Goal: Answer question/provide support: Share knowledge or assist other users

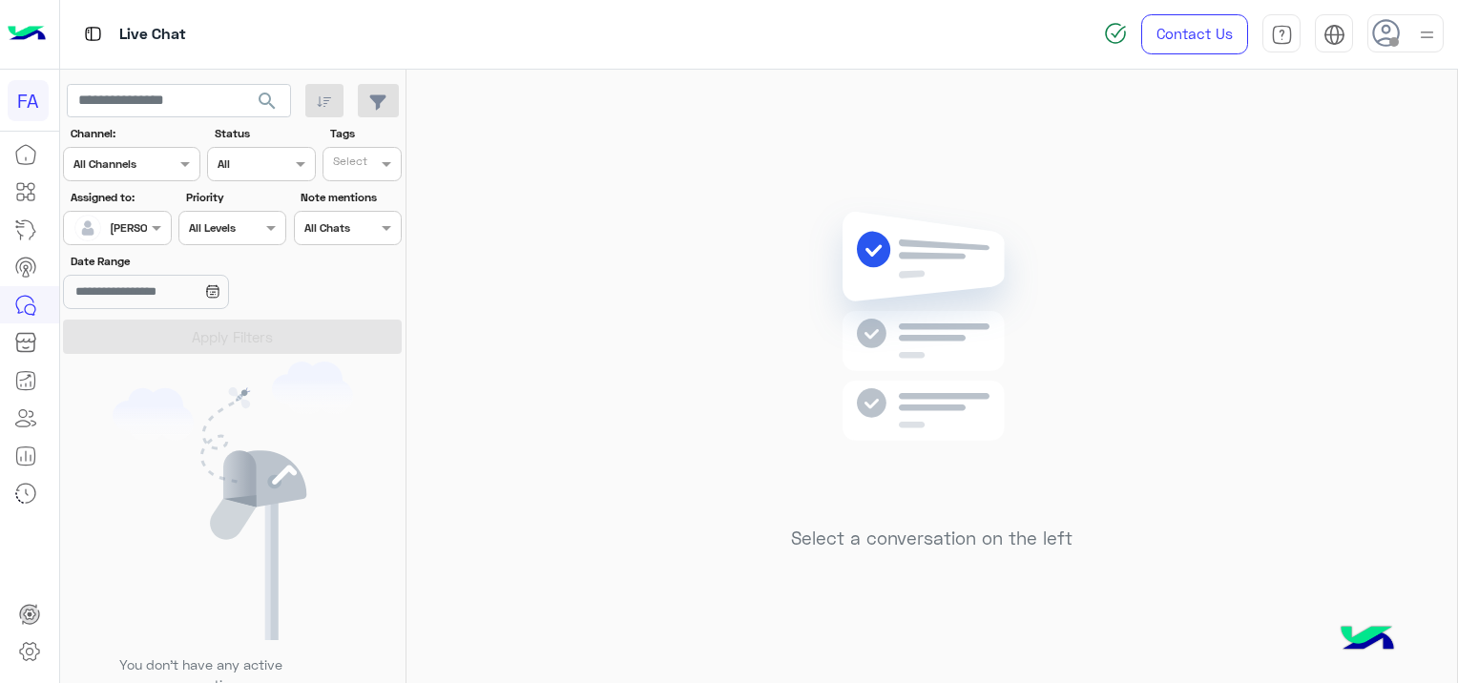
click at [257, 99] on span "search" at bounding box center [267, 101] width 23 height 23
click at [267, 92] on span "search" at bounding box center [267, 101] width 23 height 23
click at [276, 97] on span "search" at bounding box center [267, 101] width 23 height 23
click at [270, 93] on span "search" at bounding box center [267, 101] width 23 height 23
click at [261, 95] on span "search" at bounding box center [267, 101] width 23 height 23
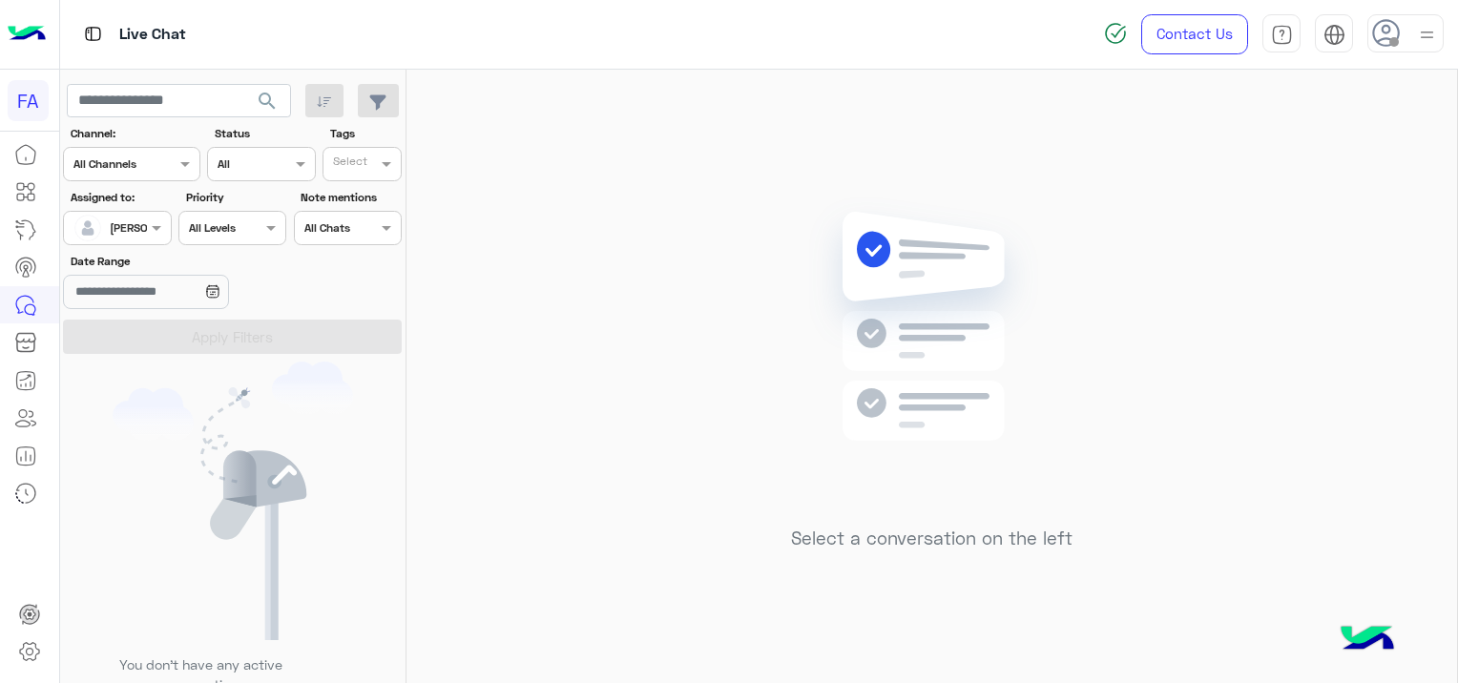
click at [259, 93] on span "search" at bounding box center [267, 101] width 23 height 23
click at [258, 101] on span "search" at bounding box center [267, 101] width 23 height 23
click at [266, 95] on span "search" at bounding box center [267, 101] width 23 height 23
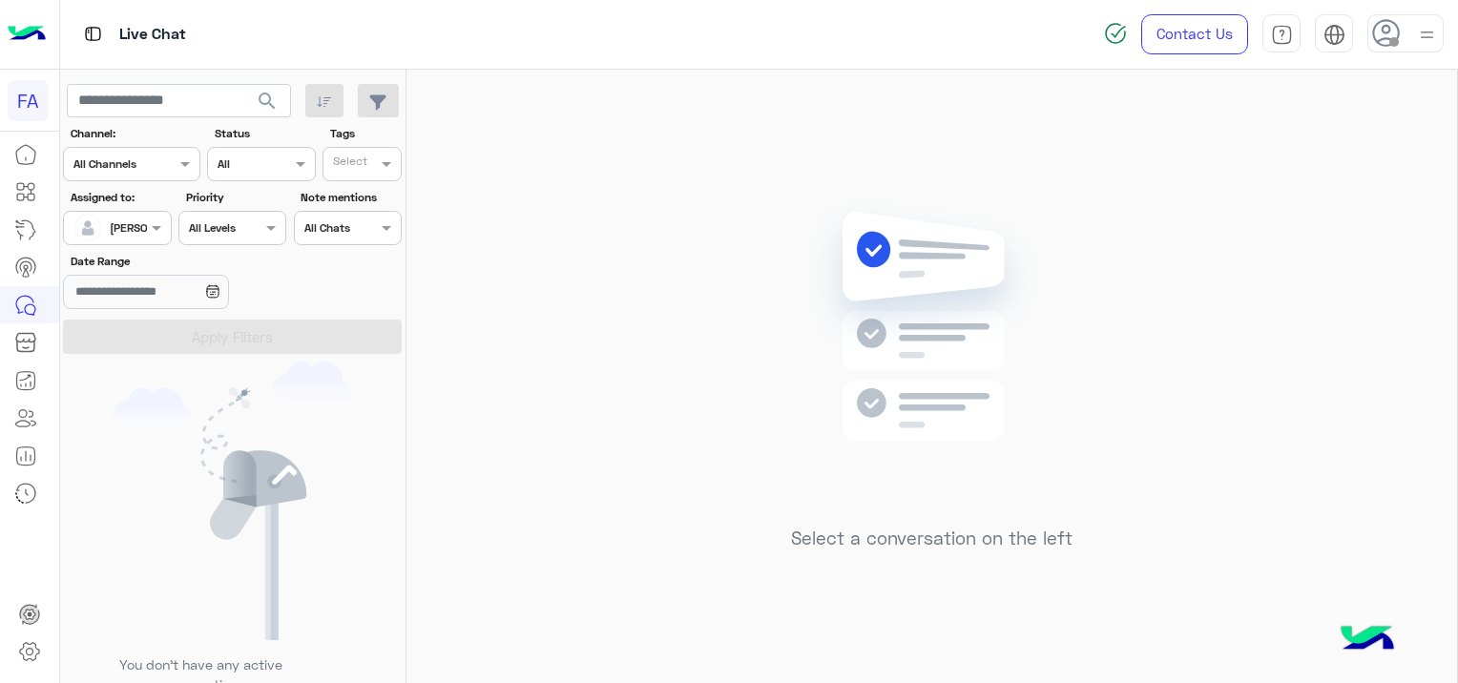
click at [266, 95] on span "search" at bounding box center [267, 101] width 23 height 23
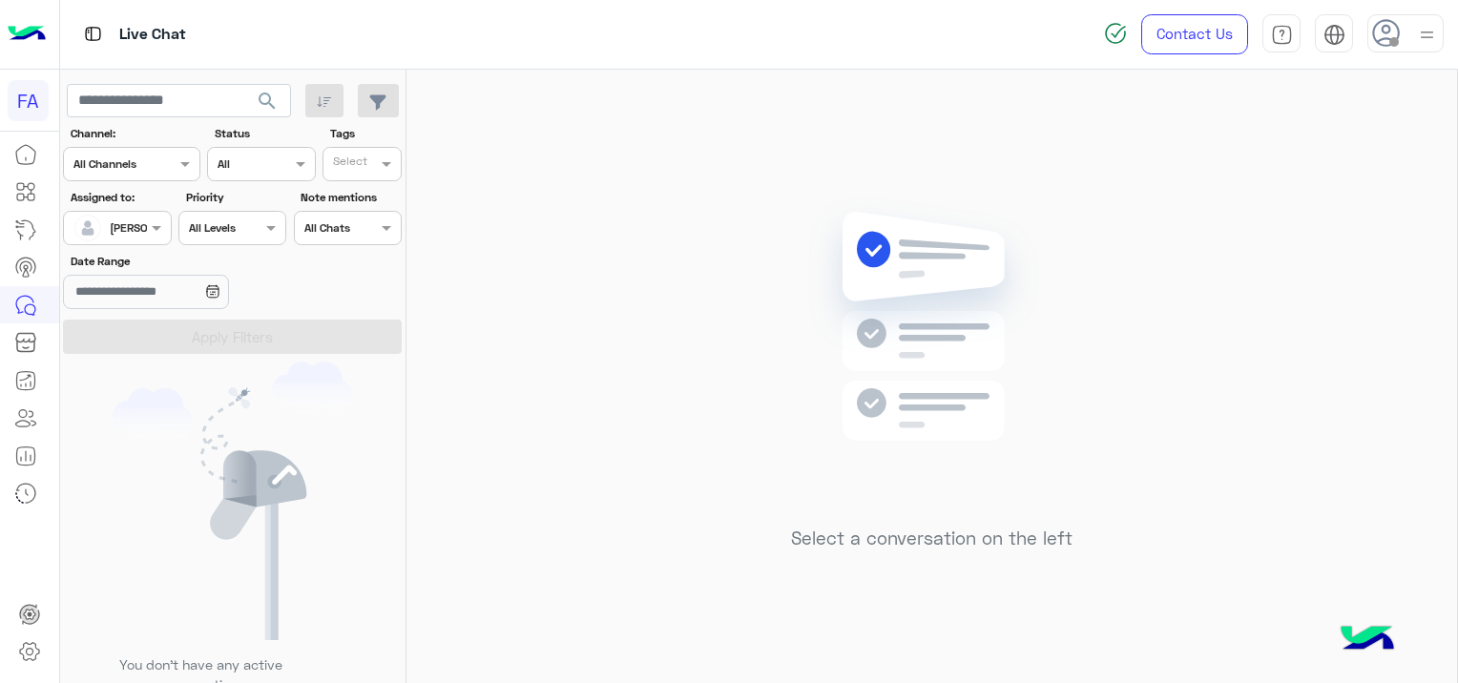
click at [266, 95] on span "search" at bounding box center [267, 101] width 23 height 23
click at [122, 220] on div at bounding box center [117, 226] width 106 height 18
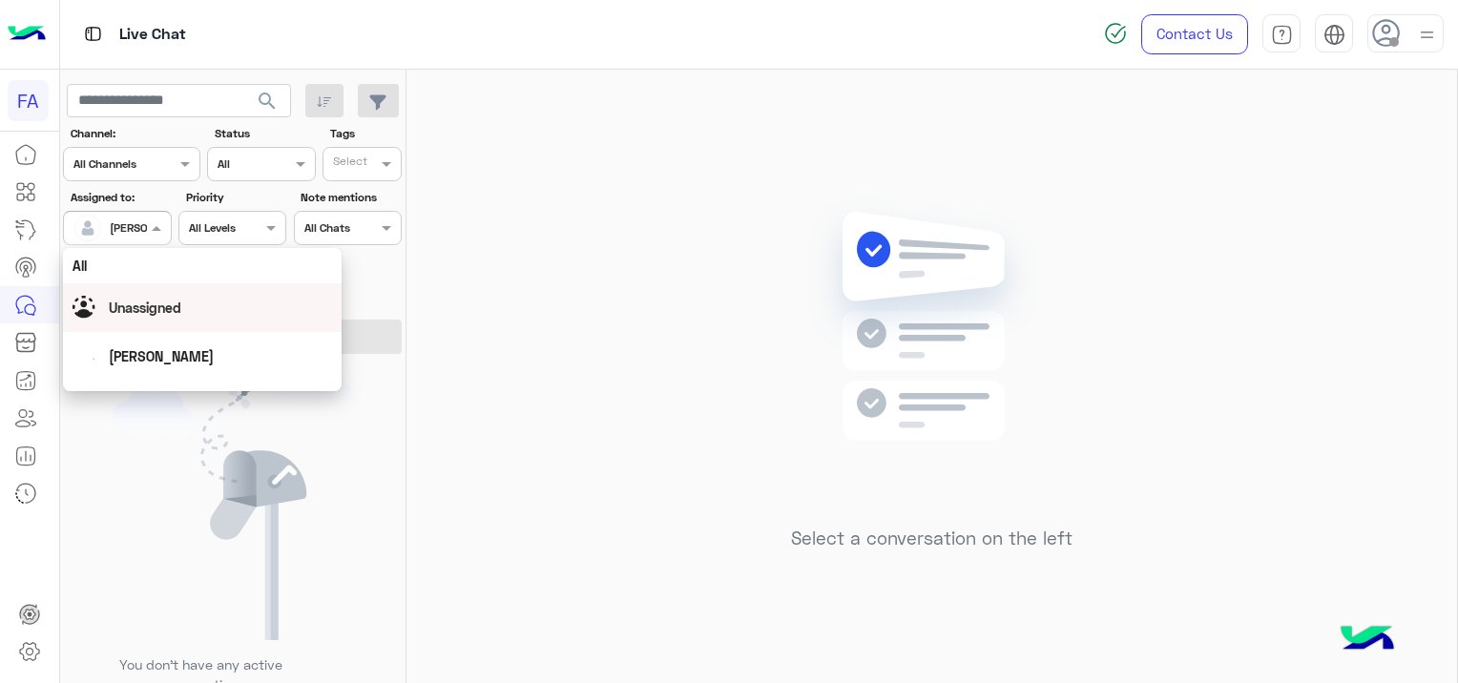
click at [165, 307] on span "Unassigned" at bounding box center [145, 308] width 72 height 16
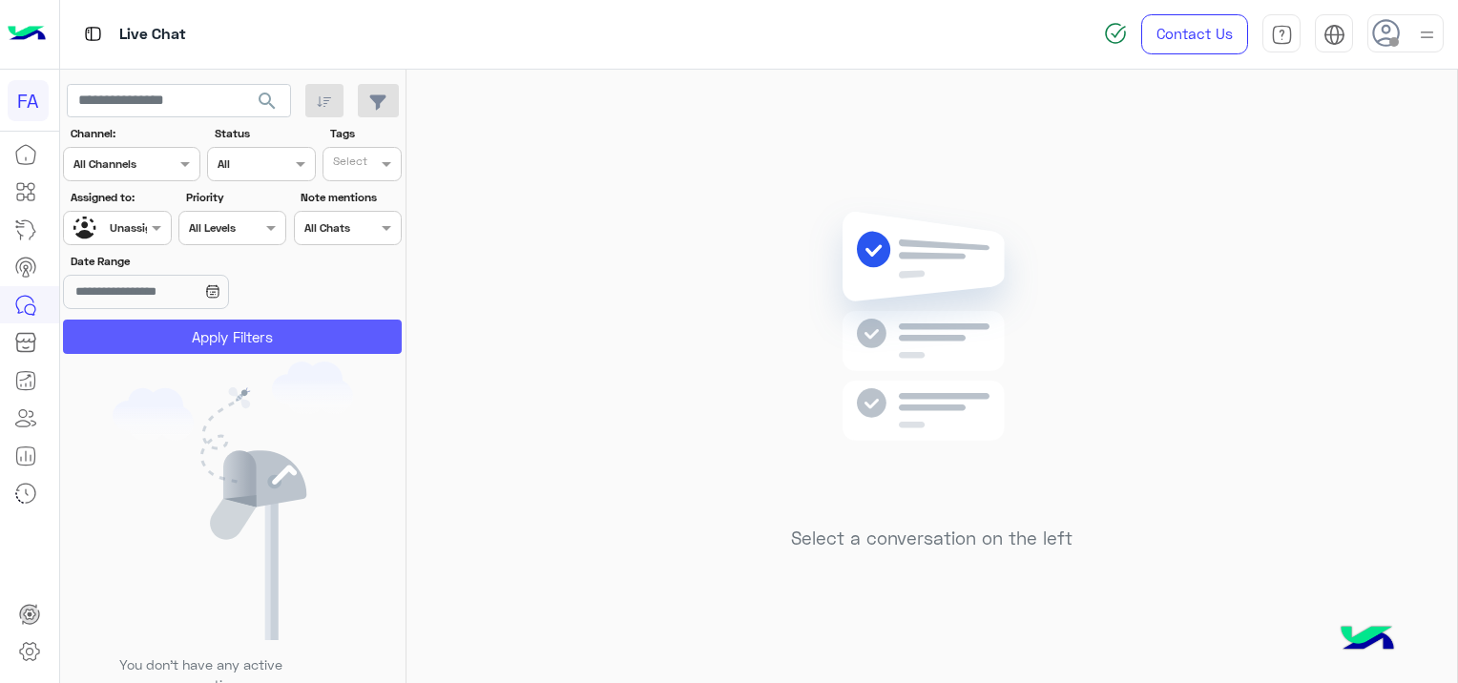
click at [244, 327] on button "Apply Filters" at bounding box center [232, 337] width 339 height 34
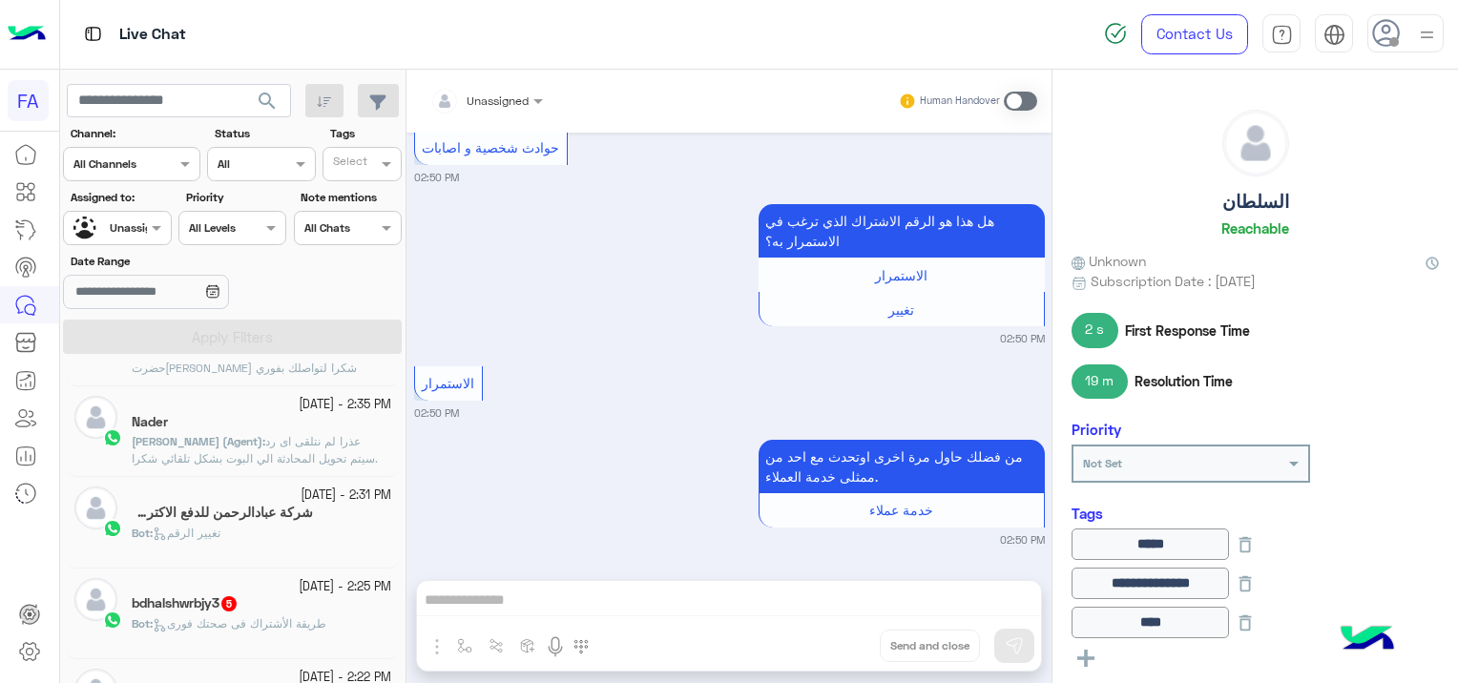
scroll to position [286, 0]
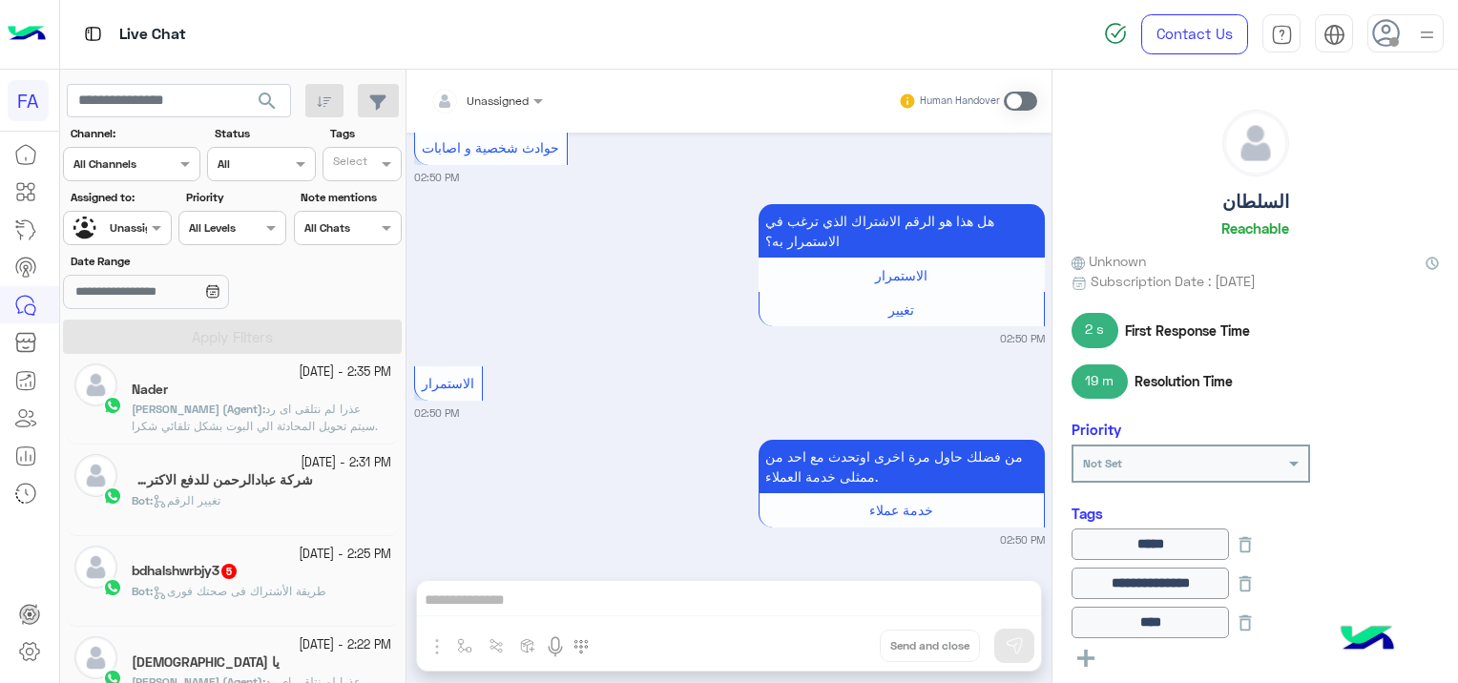
click at [251, 576] on div "bdhalshwrbjy3 5" at bounding box center [261, 573] width 259 height 20
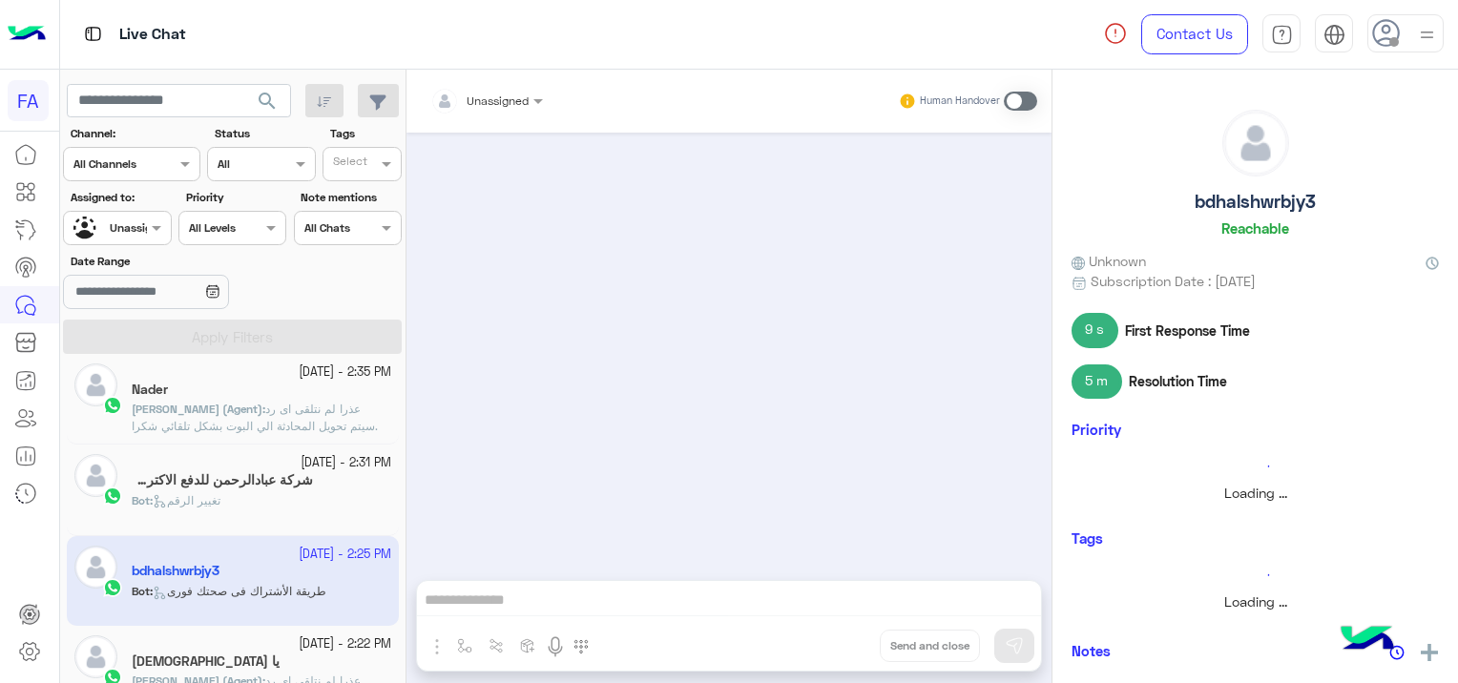
scroll to position [288, 0]
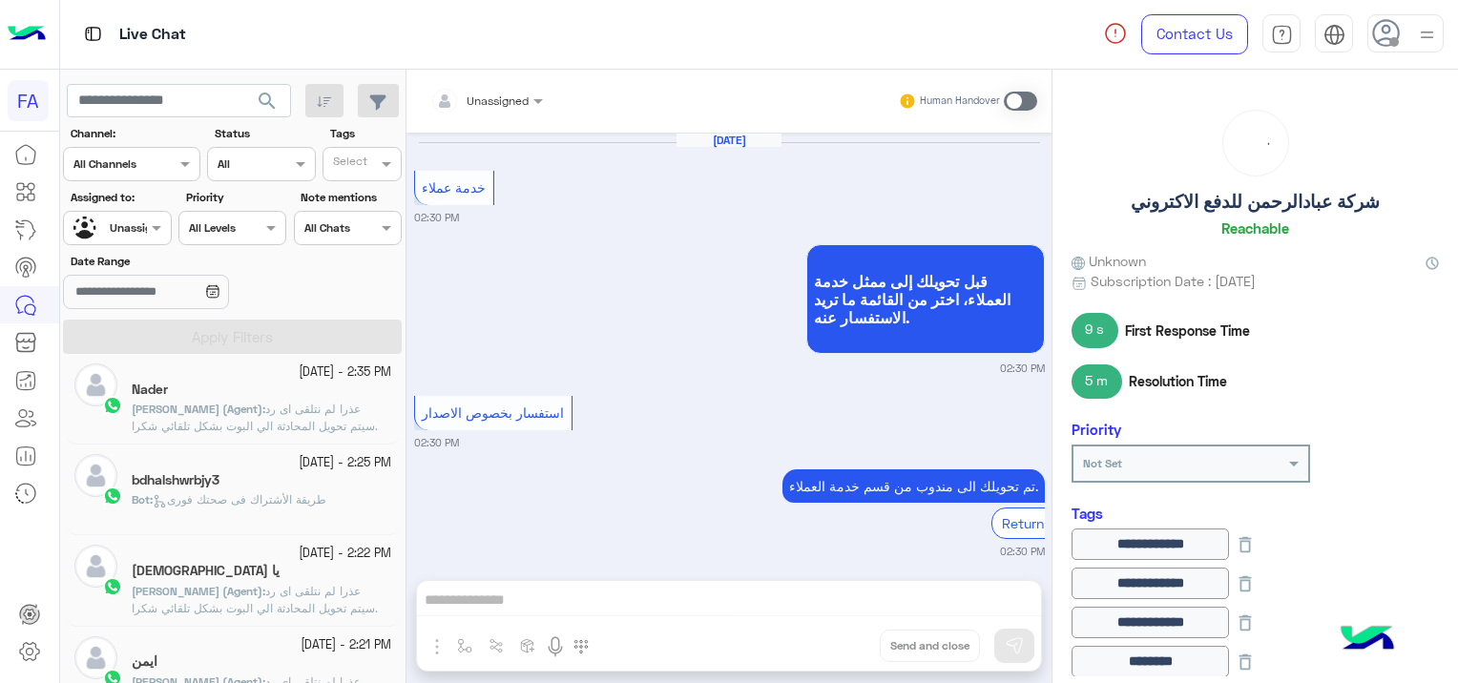
scroll to position [1381, 0]
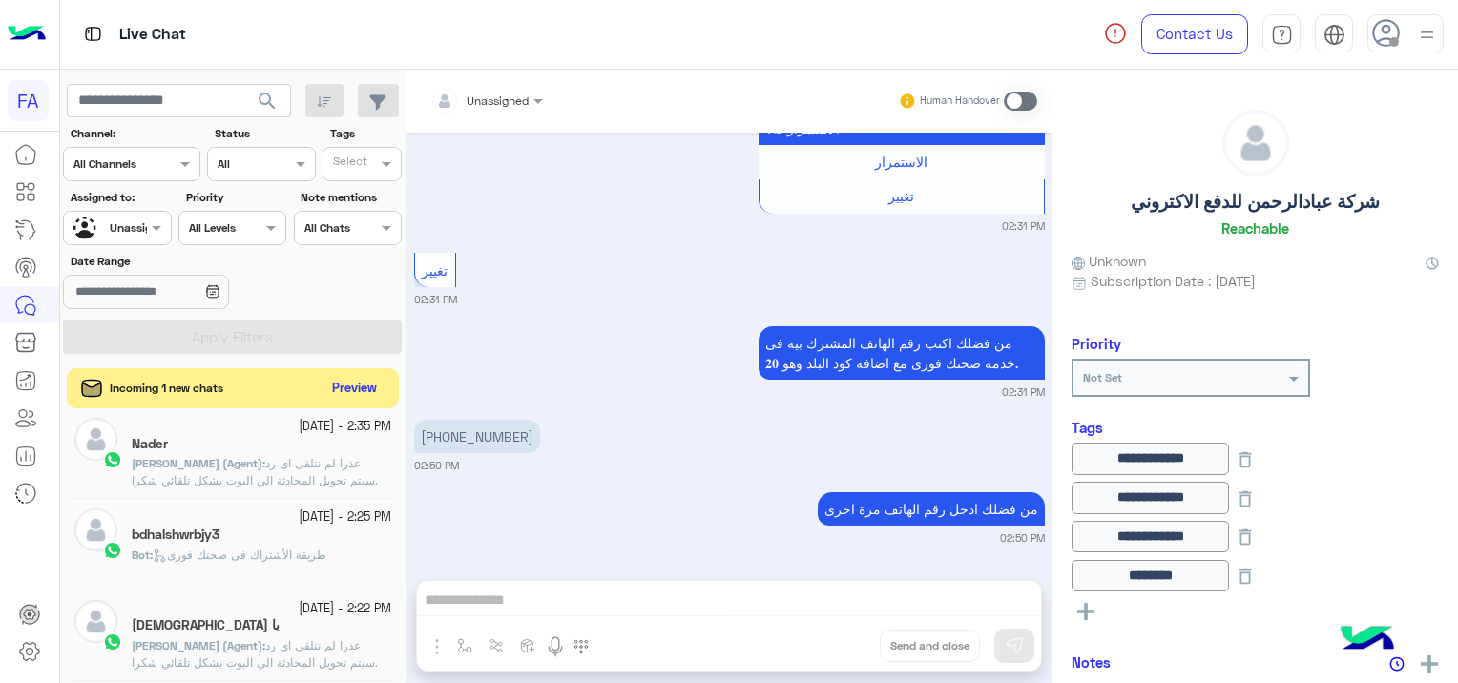
click at [343, 383] on button "Preview" at bounding box center [354, 389] width 59 height 26
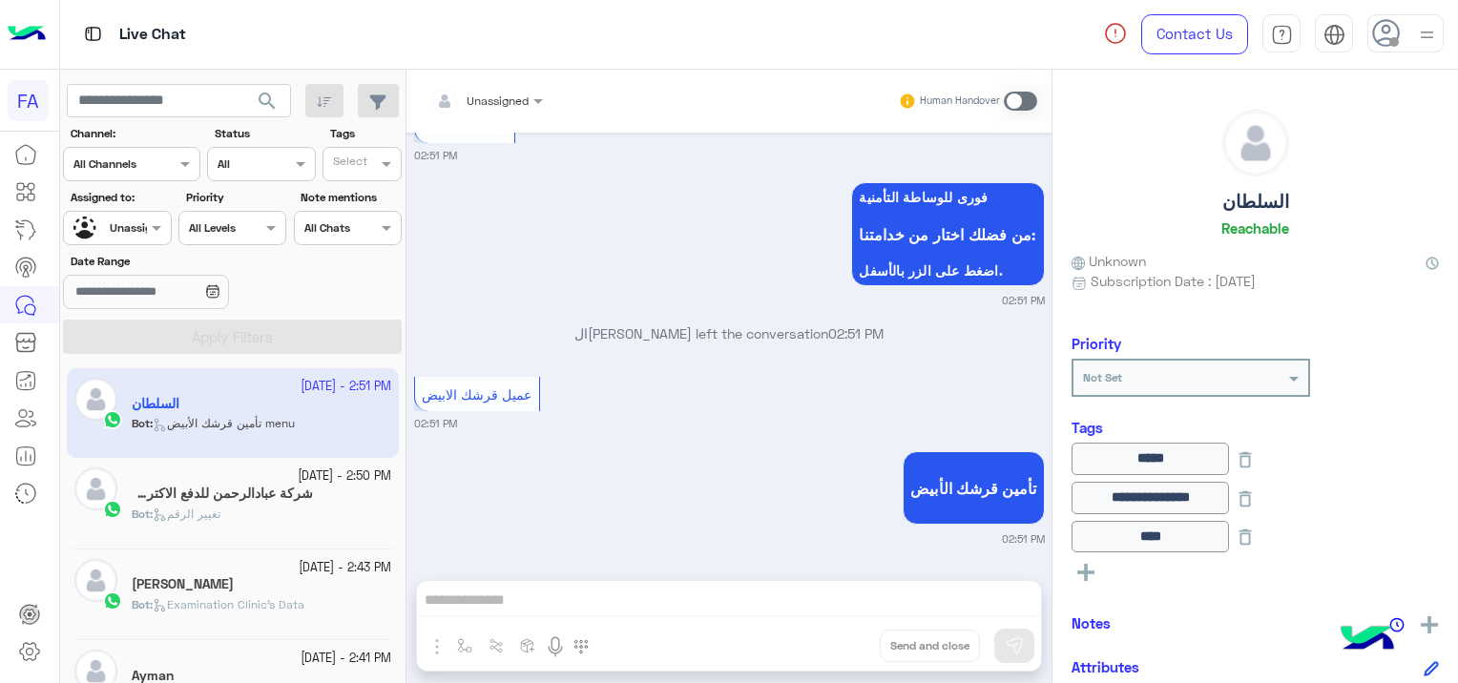
click at [343, 427] on app-inbox-user "[DATE] - 2:51 PM السلطان Bot : تأمين قرشك الأبيض menu" at bounding box center [233, 413] width 332 height 90
click at [320, 508] on div "Bot : تغيير الرقم" at bounding box center [261, 522] width 259 height 33
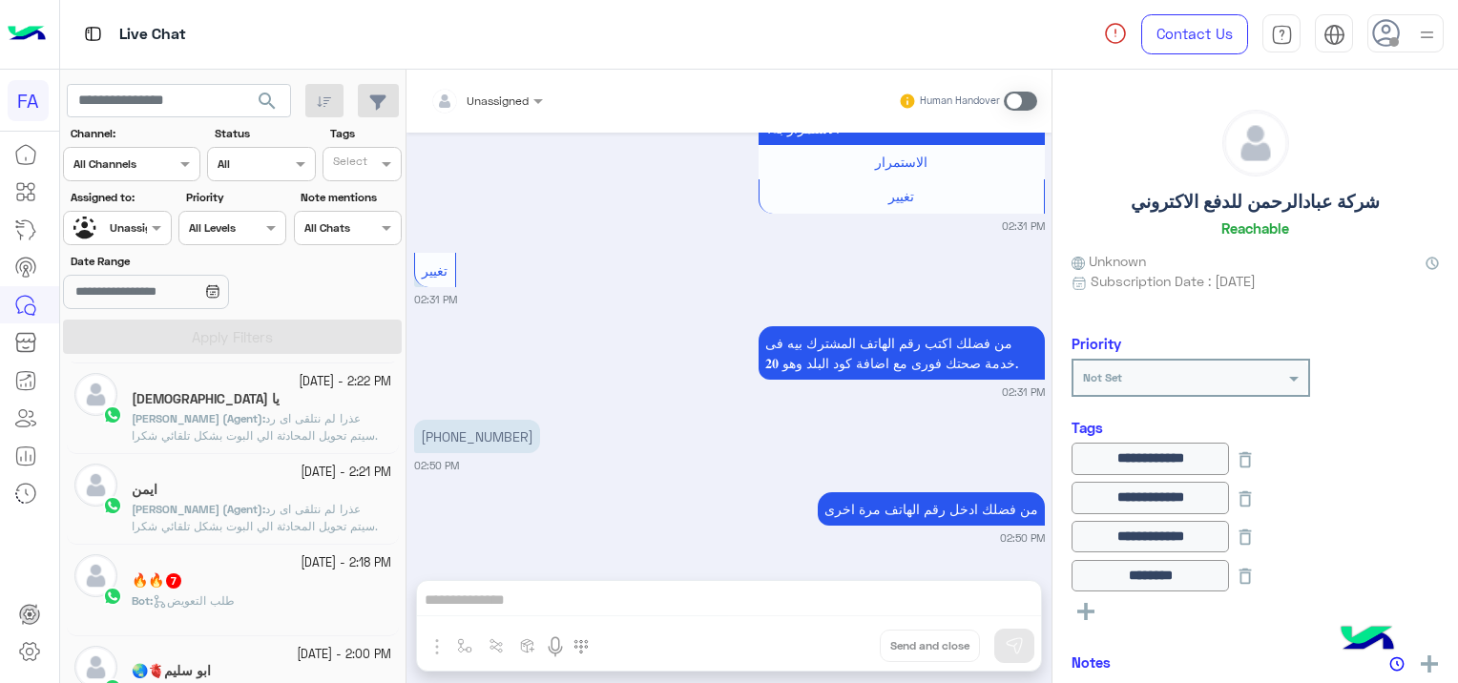
scroll to position [668, 0]
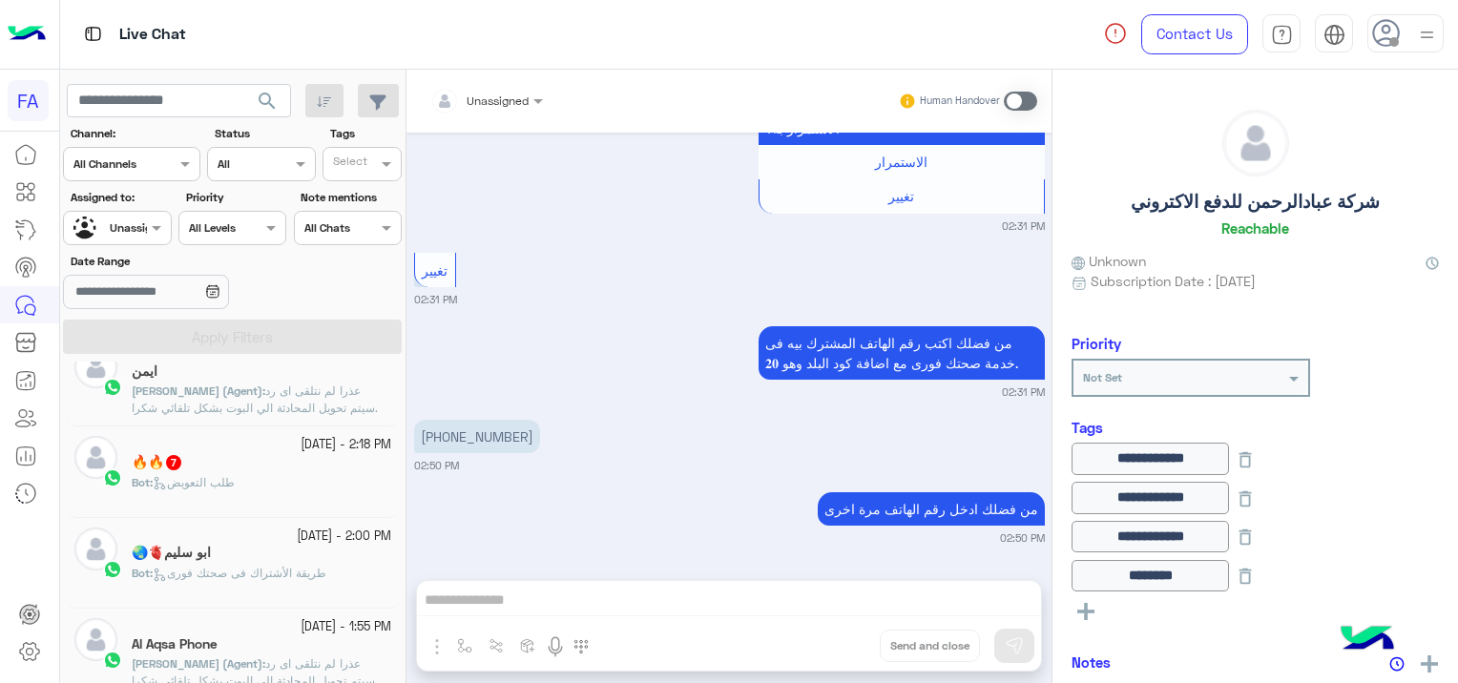
click at [261, 471] on div "🔥🔥 7" at bounding box center [261, 464] width 259 height 20
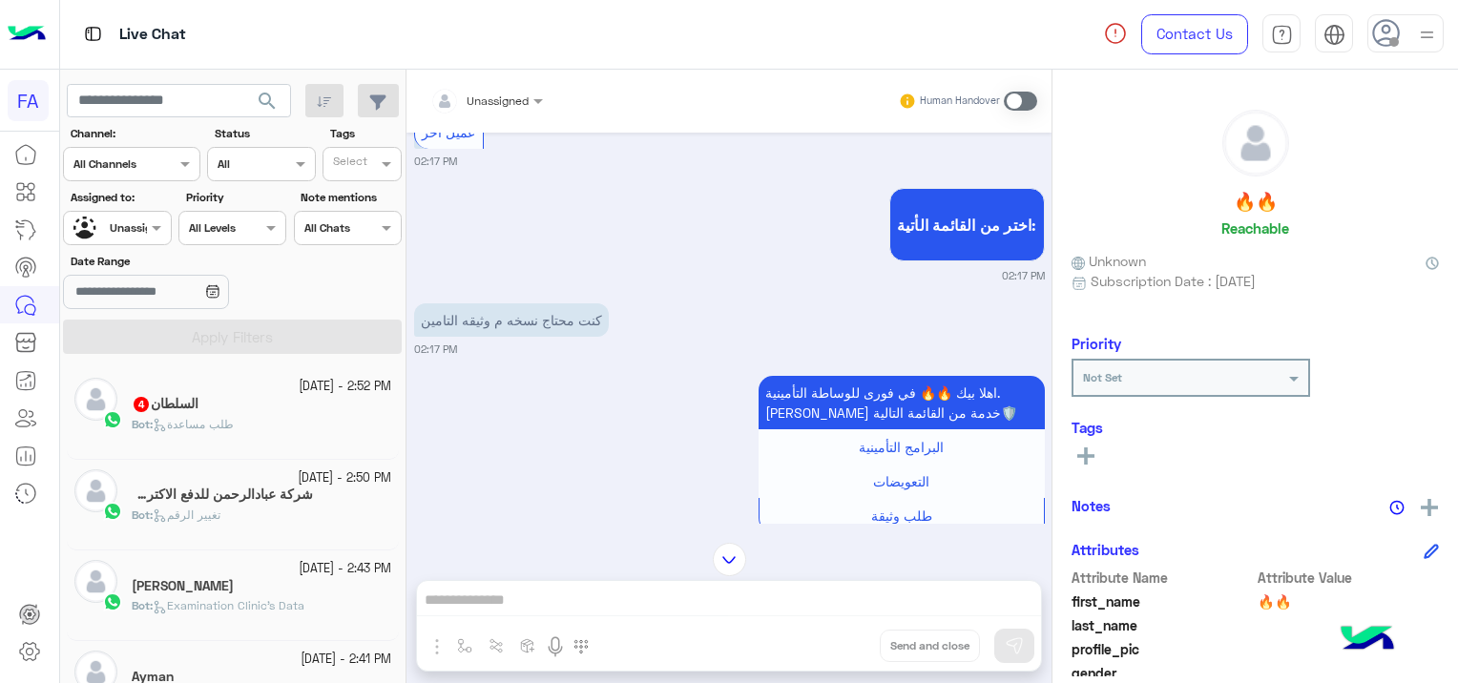
click at [289, 513] on div "Bot : تغيير الرقم" at bounding box center [261, 523] width 259 height 33
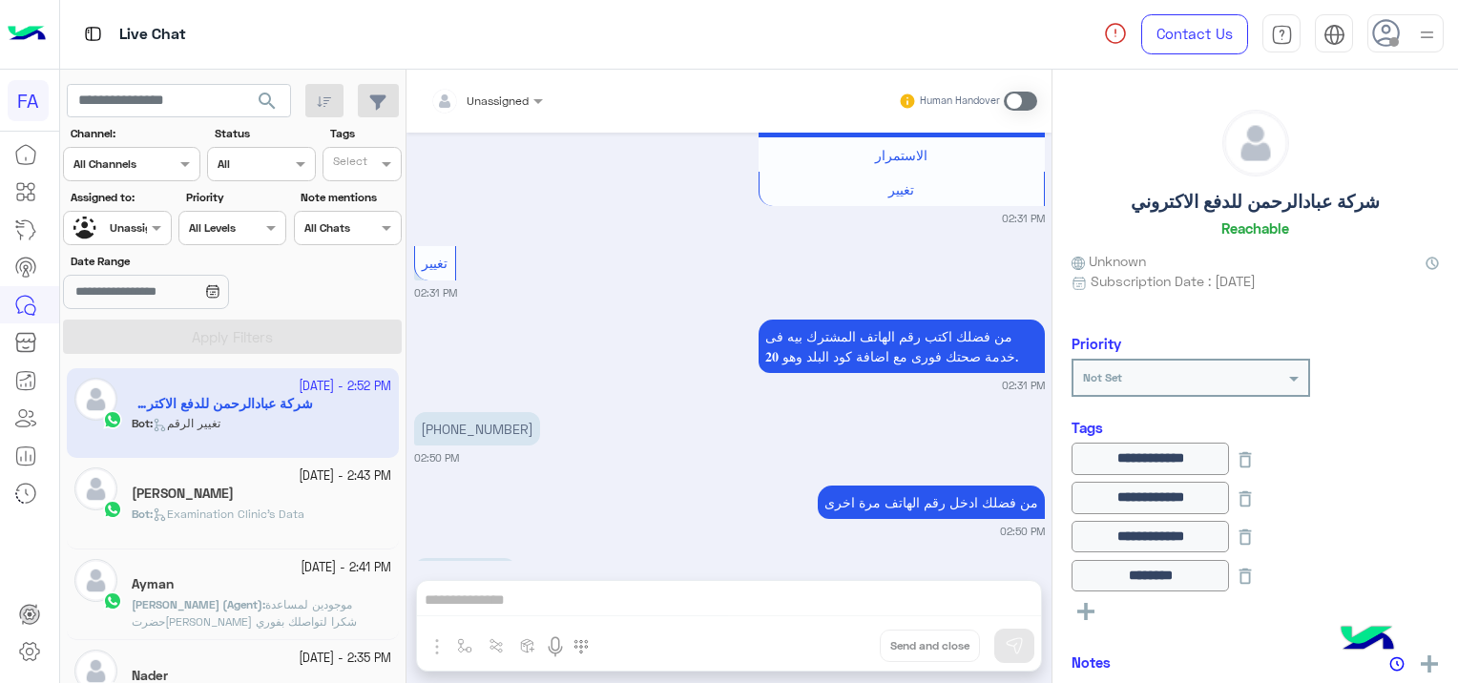
scroll to position [3471, 0]
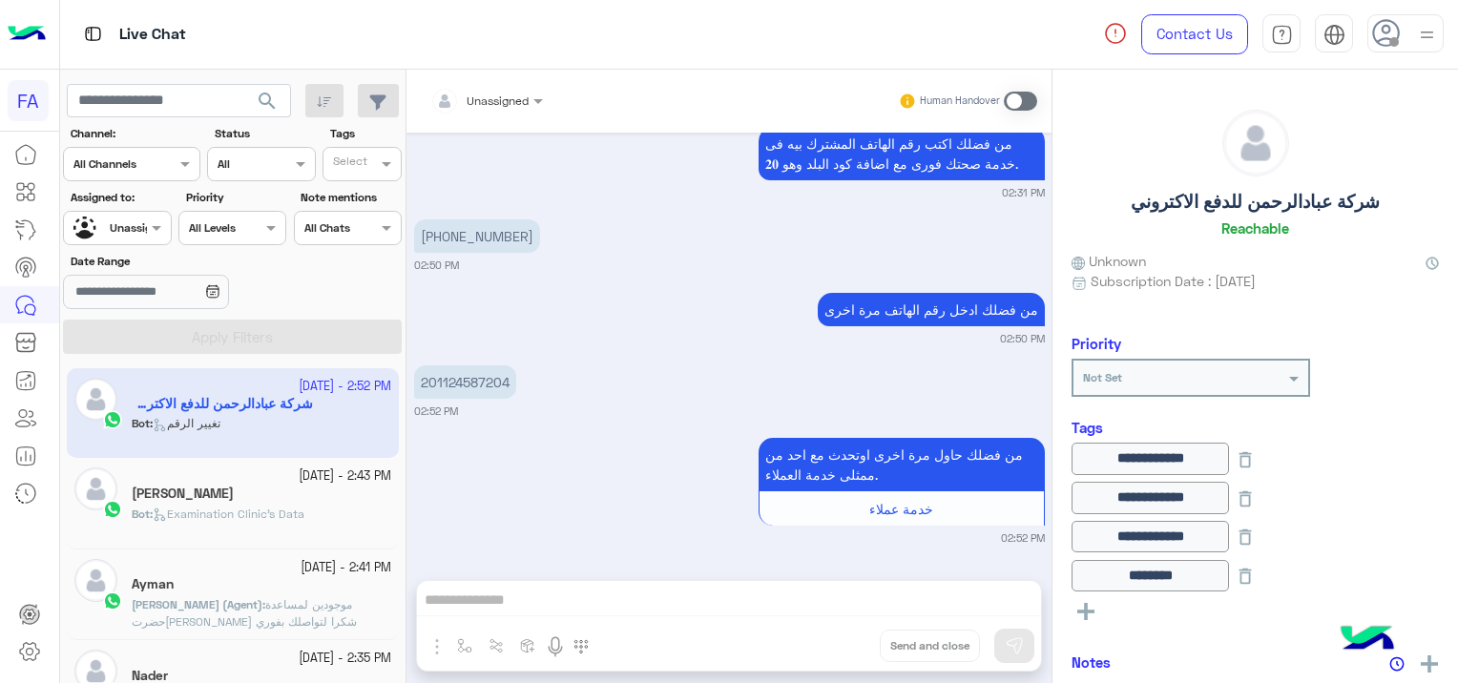
click at [144, 225] on div at bounding box center [117, 226] width 106 height 18
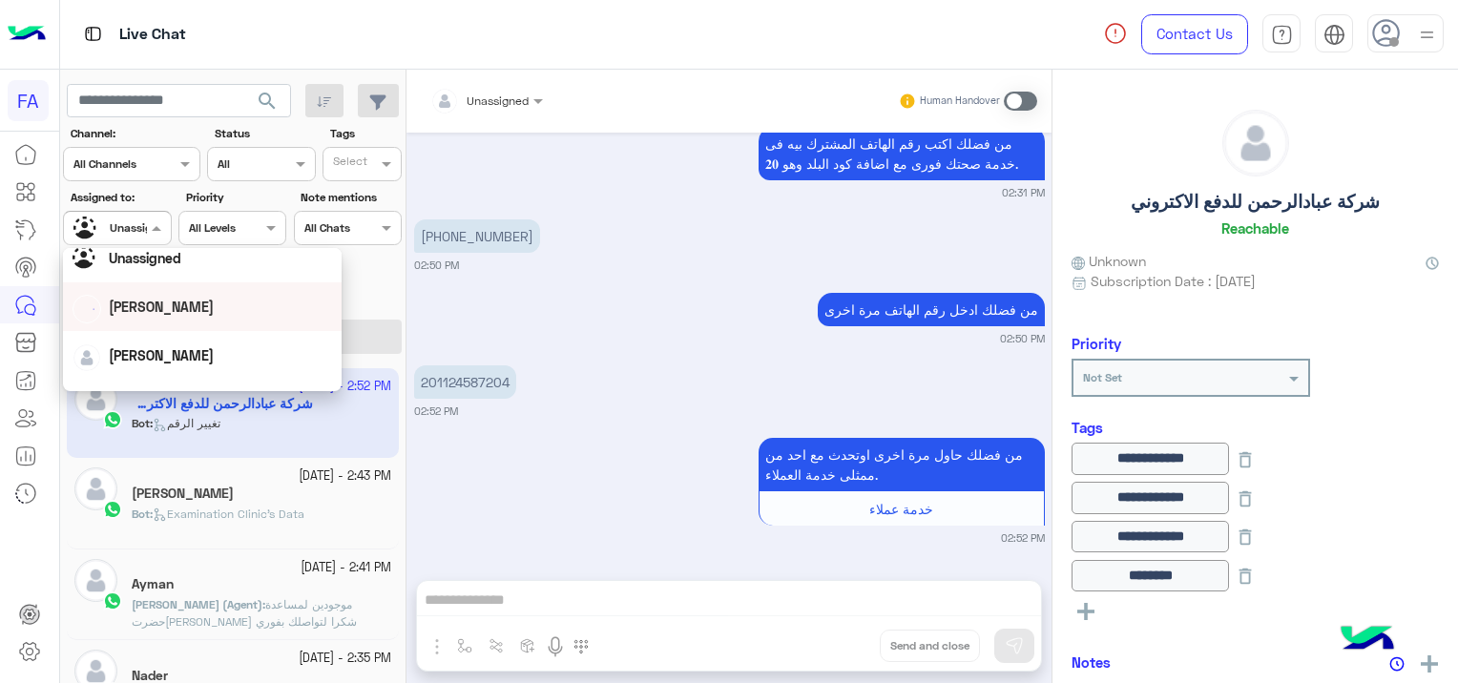
scroll to position [95, 0]
click at [183, 316] on div "[PERSON_NAME]" at bounding box center [201, 309] width 259 height 33
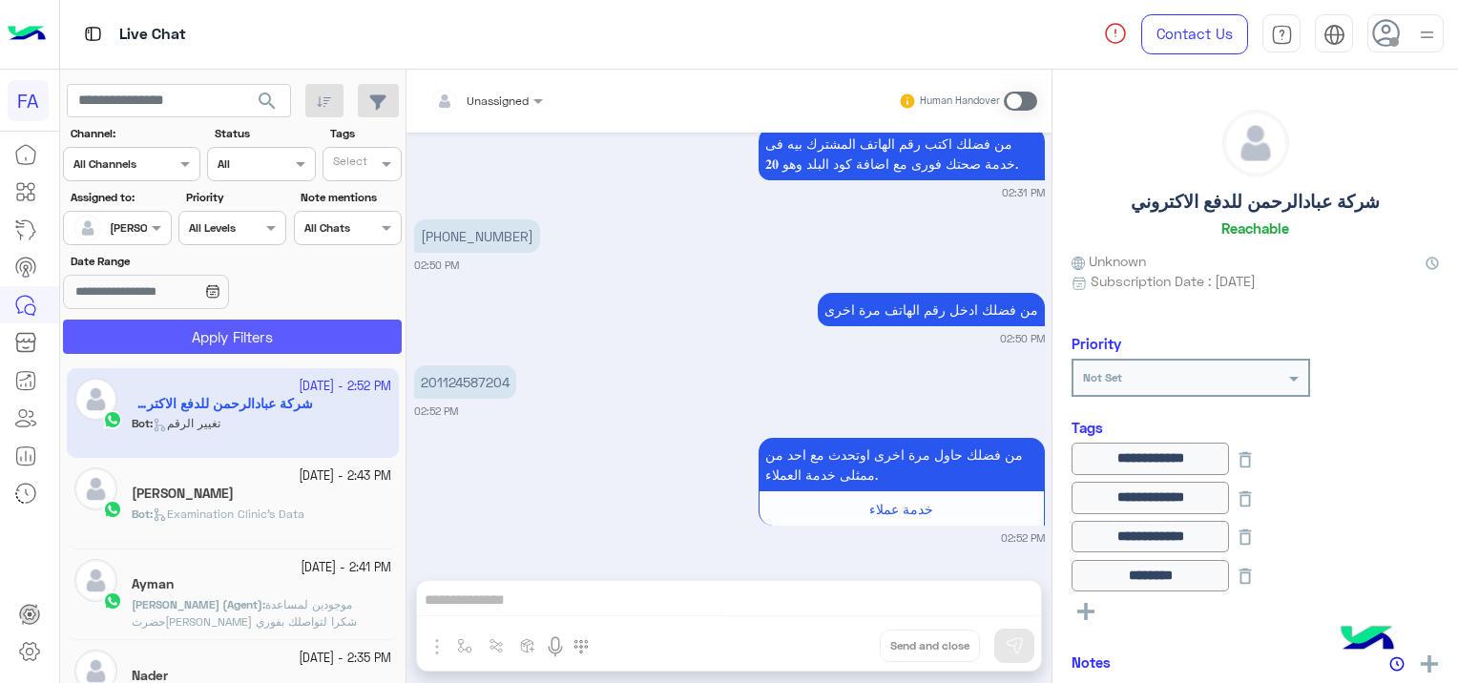
click at [274, 337] on button "Apply Filters" at bounding box center [232, 337] width 339 height 34
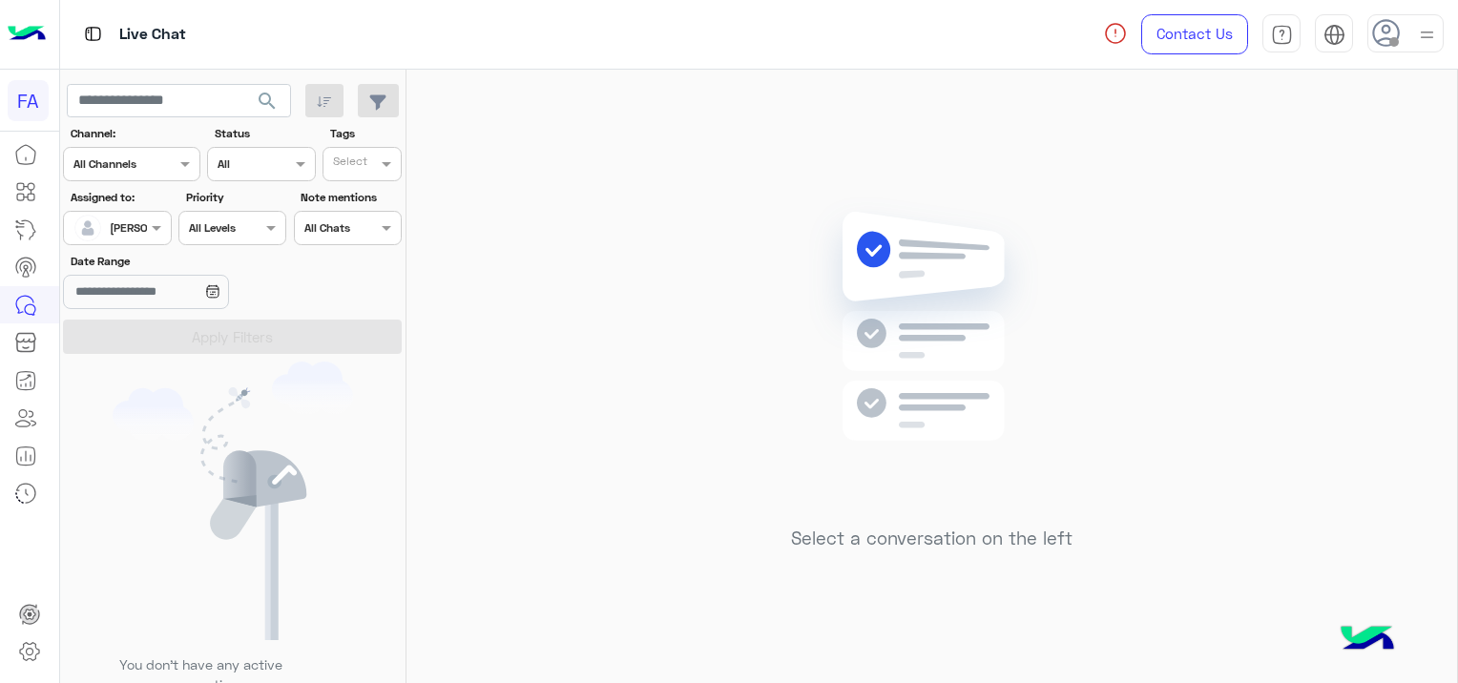
click at [269, 90] on span "search" at bounding box center [267, 101] width 23 height 23
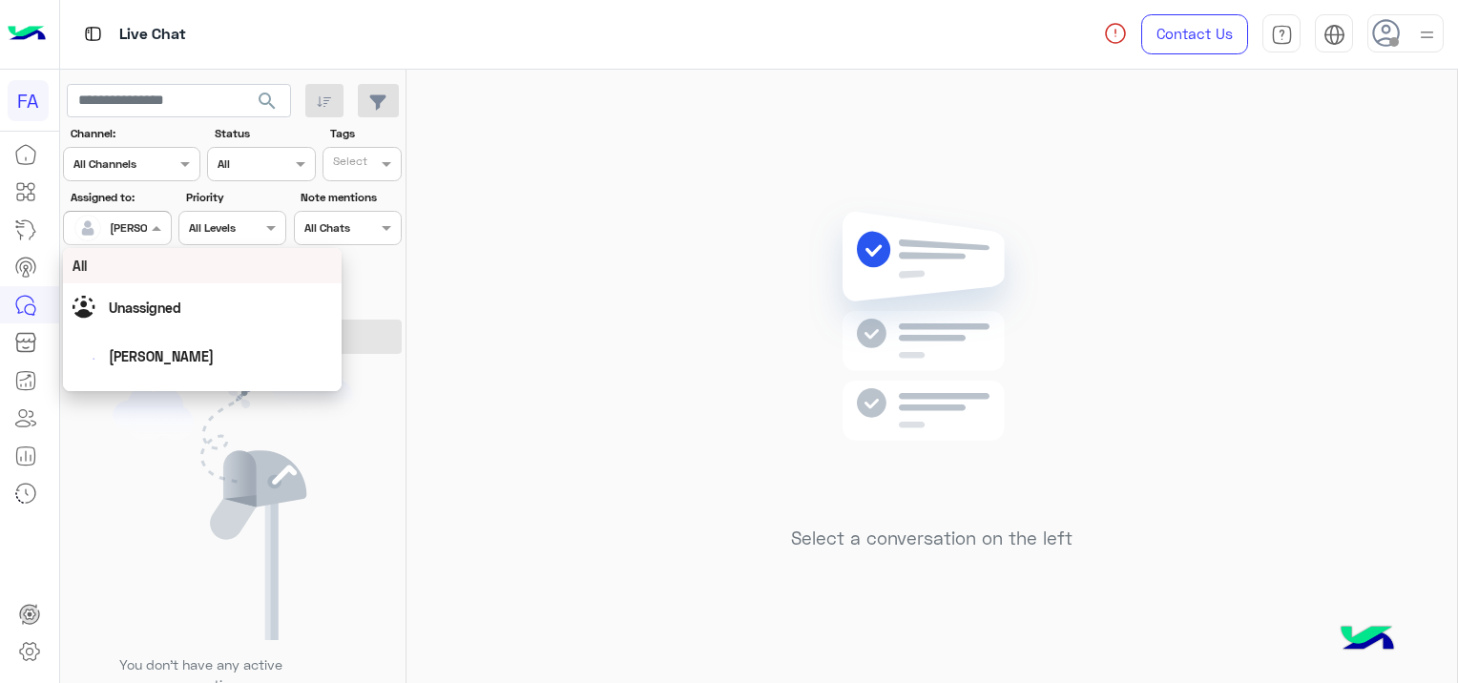
drag, startPoint x: 148, startPoint y: 239, endPoint x: 130, endPoint y: 241, distance: 18.2
click at [131, 242] on div "Assigned on [PERSON_NAME]" at bounding box center [117, 228] width 108 height 34
click at [179, 317] on div "Unassigned" at bounding box center [145, 308] width 72 height 20
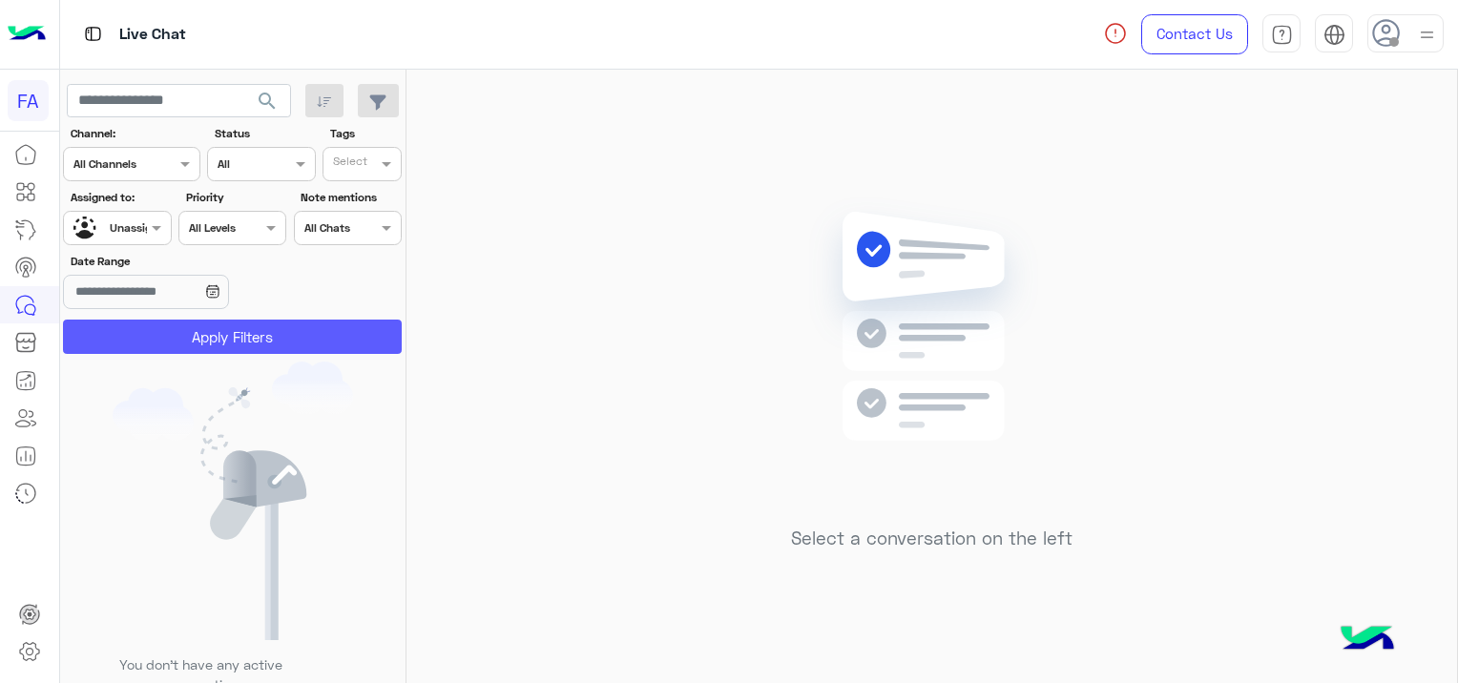
click at [237, 328] on button "Apply Filters" at bounding box center [232, 337] width 339 height 34
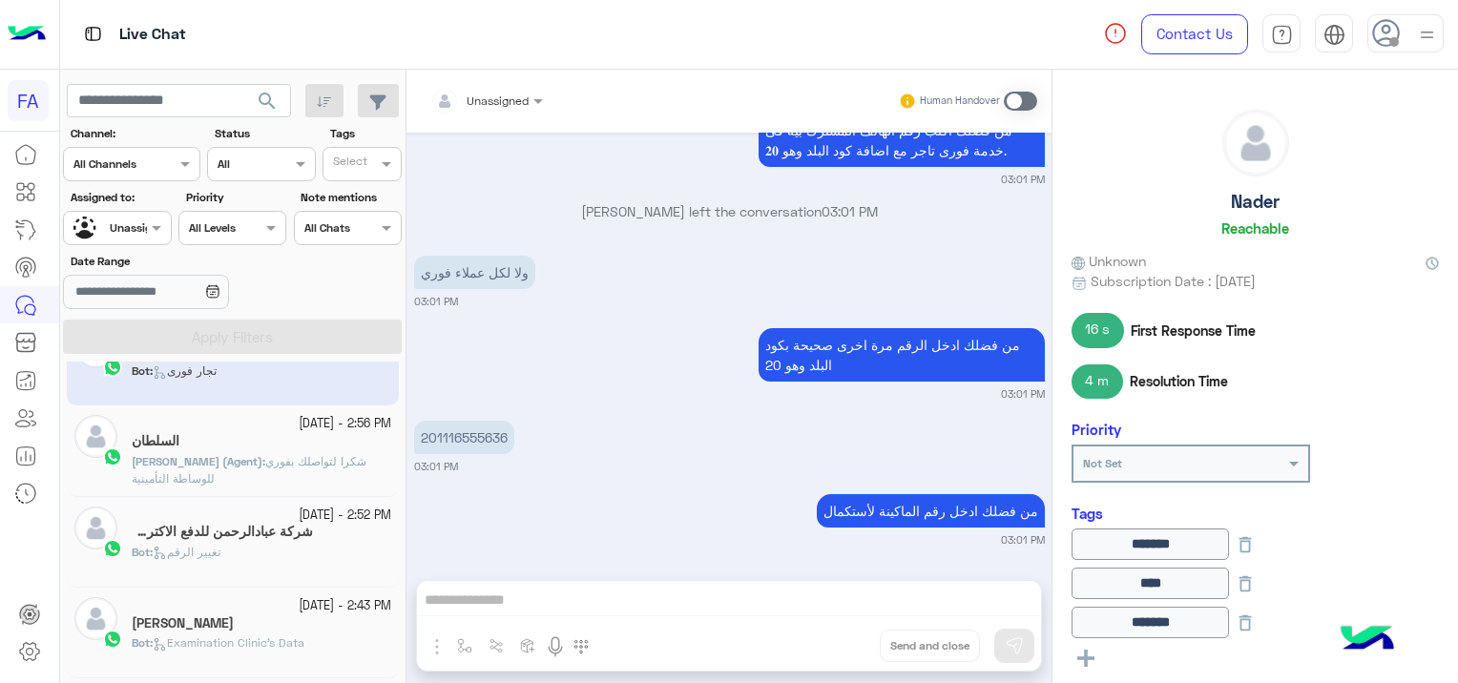
scroll to position [95, 0]
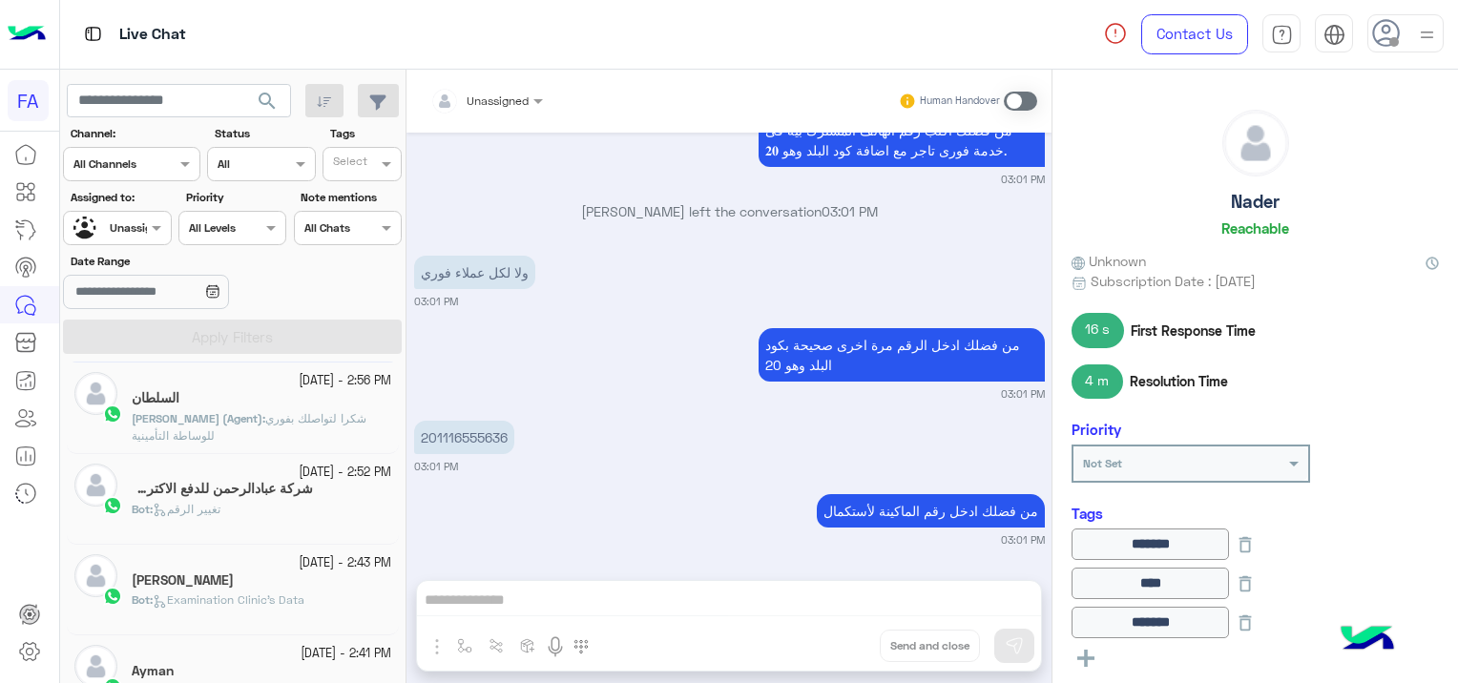
click at [316, 513] on div "Bot : تغيير الرقم" at bounding box center [261, 517] width 259 height 33
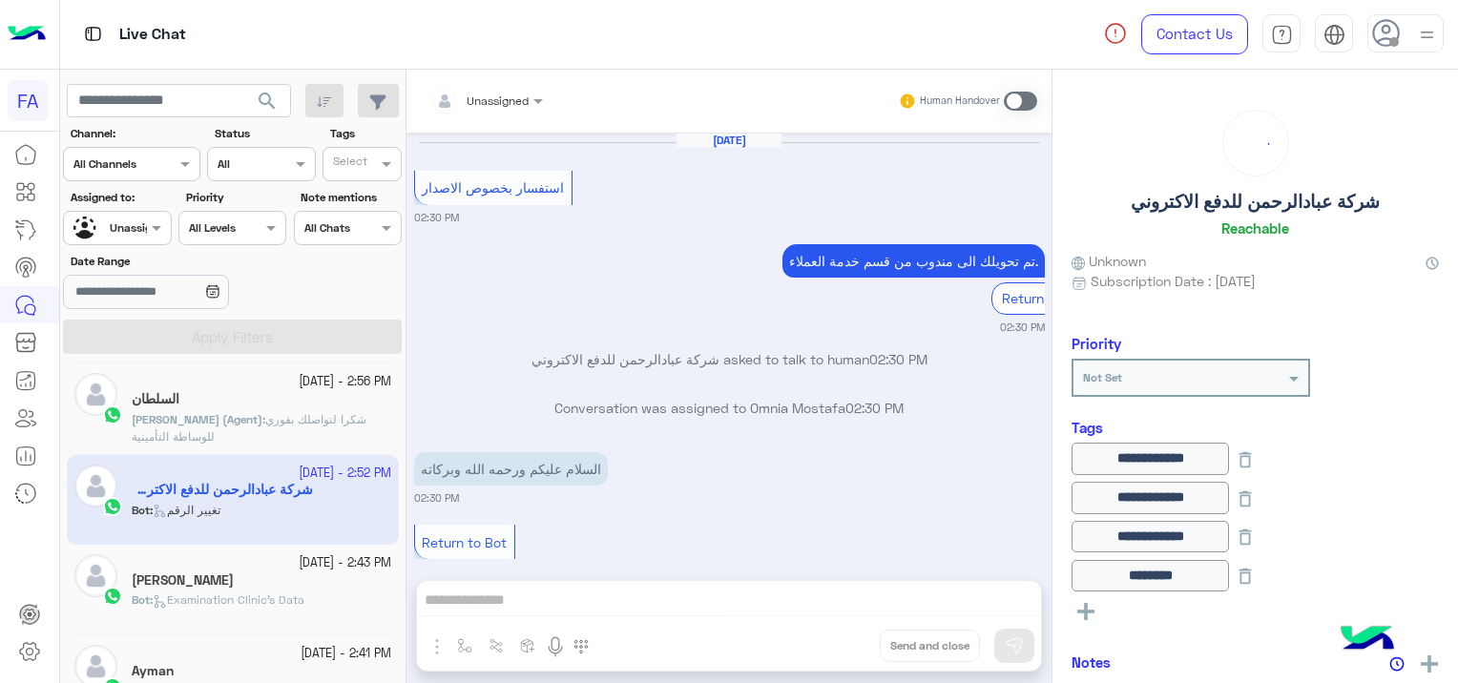
scroll to position [1356, 0]
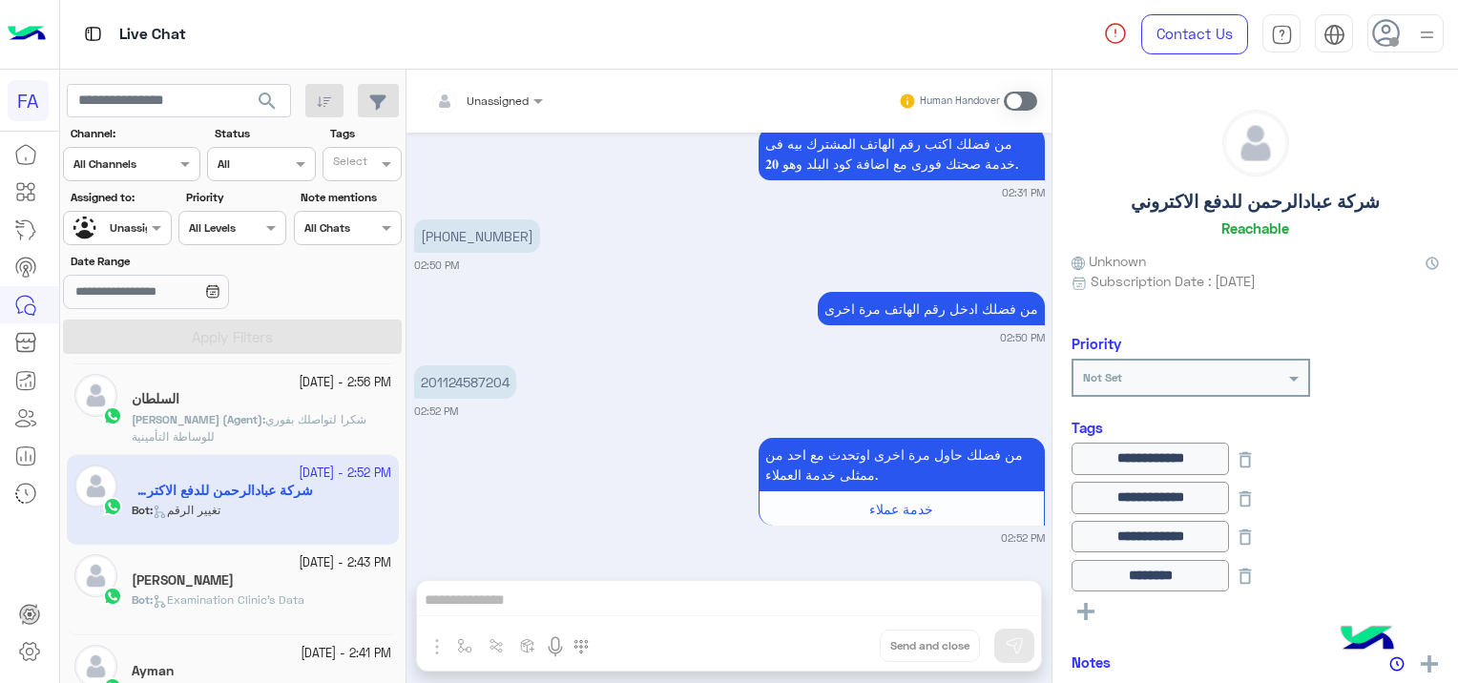
click at [202, 605] on span "Examination Clinic's Data" at bounding box center [229, 599] width 152 height 14
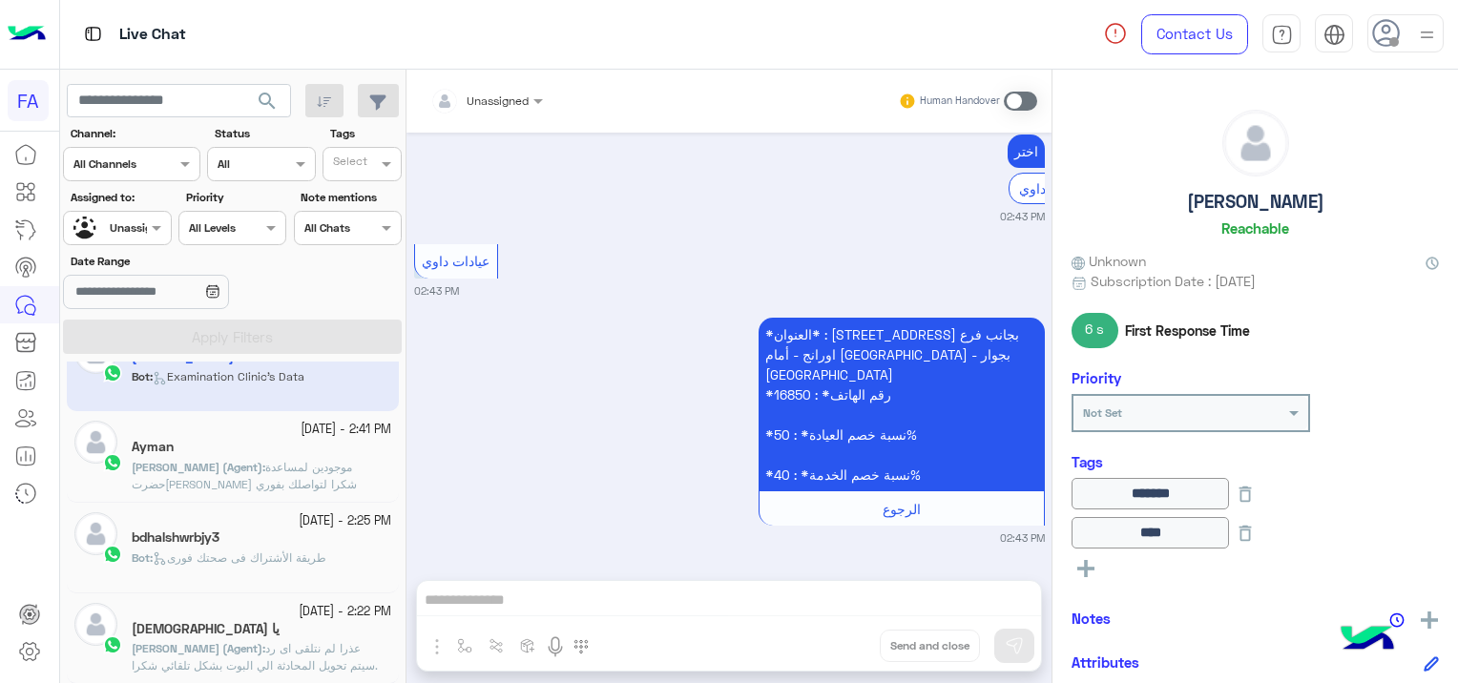
scroll to position [382, 0]
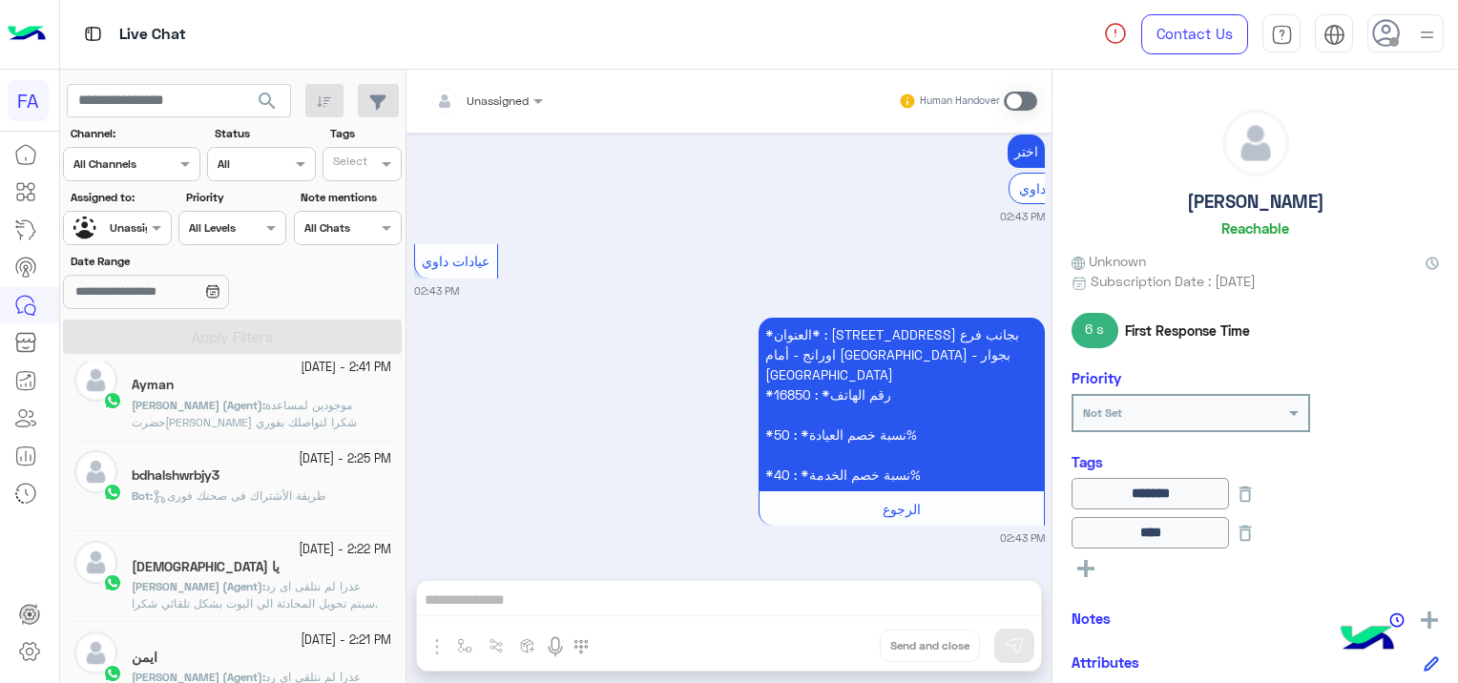
click at [258, 496] on span "طريقة الأشتراك فى صحتك فورى" at bounding box center [240, 495] width 174 height 14
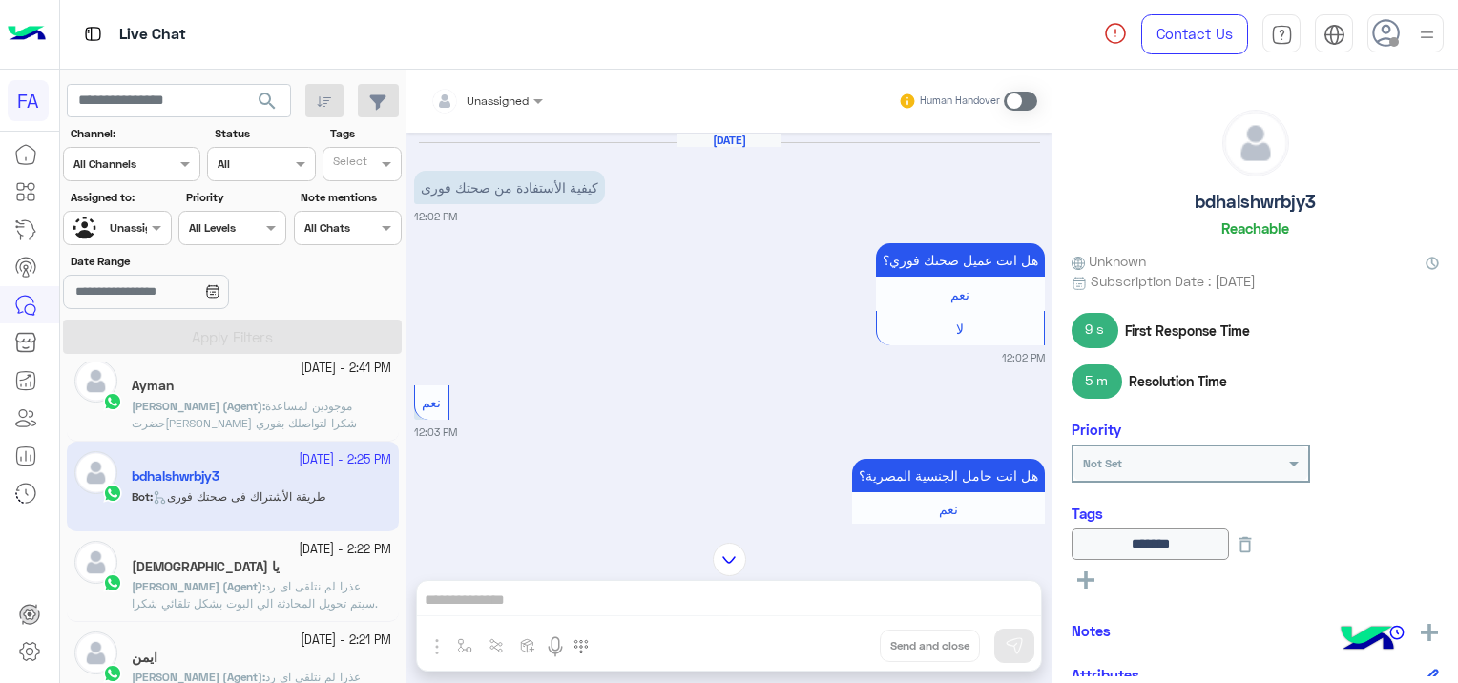
click at [507, 89] on div at bounding box center [487, 98] width 132 height 18
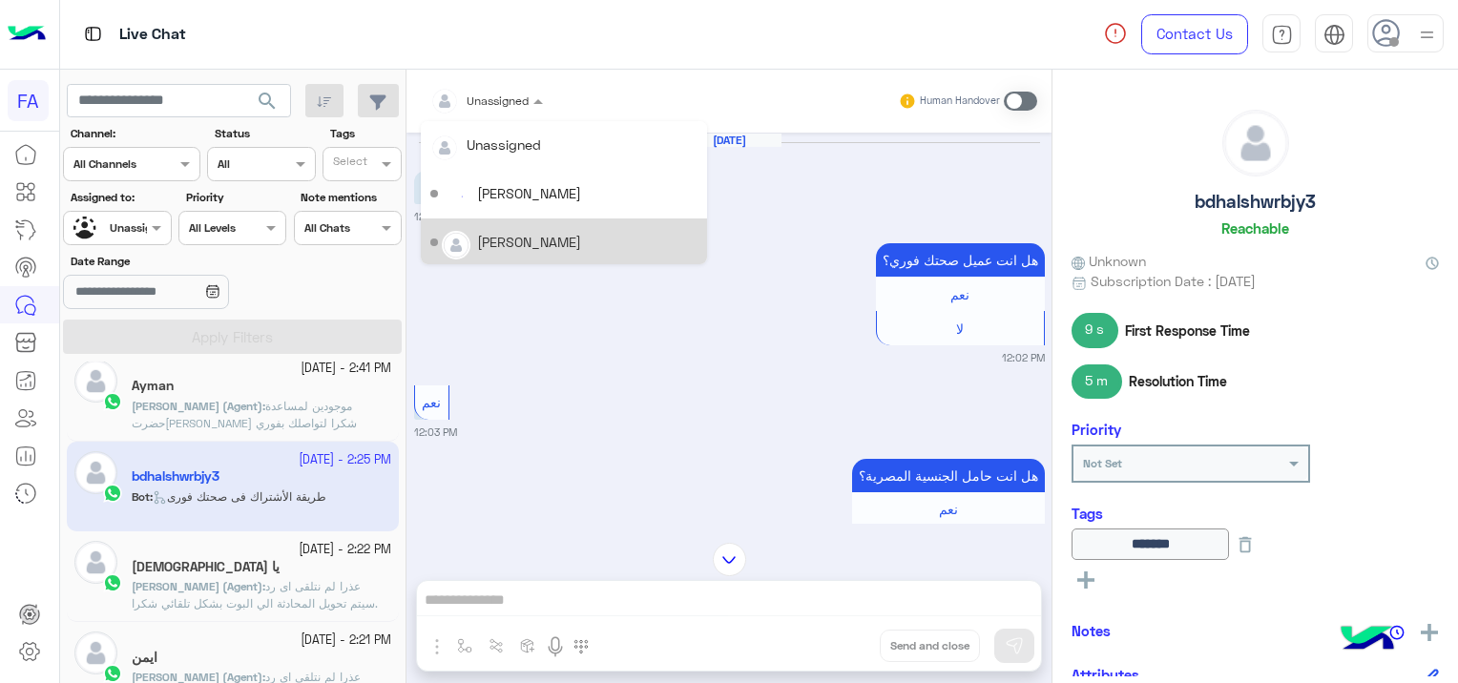
click at [511, 239] on div "[PERSON_NAME]" at bounding box center [529, 242] width 104 height 20
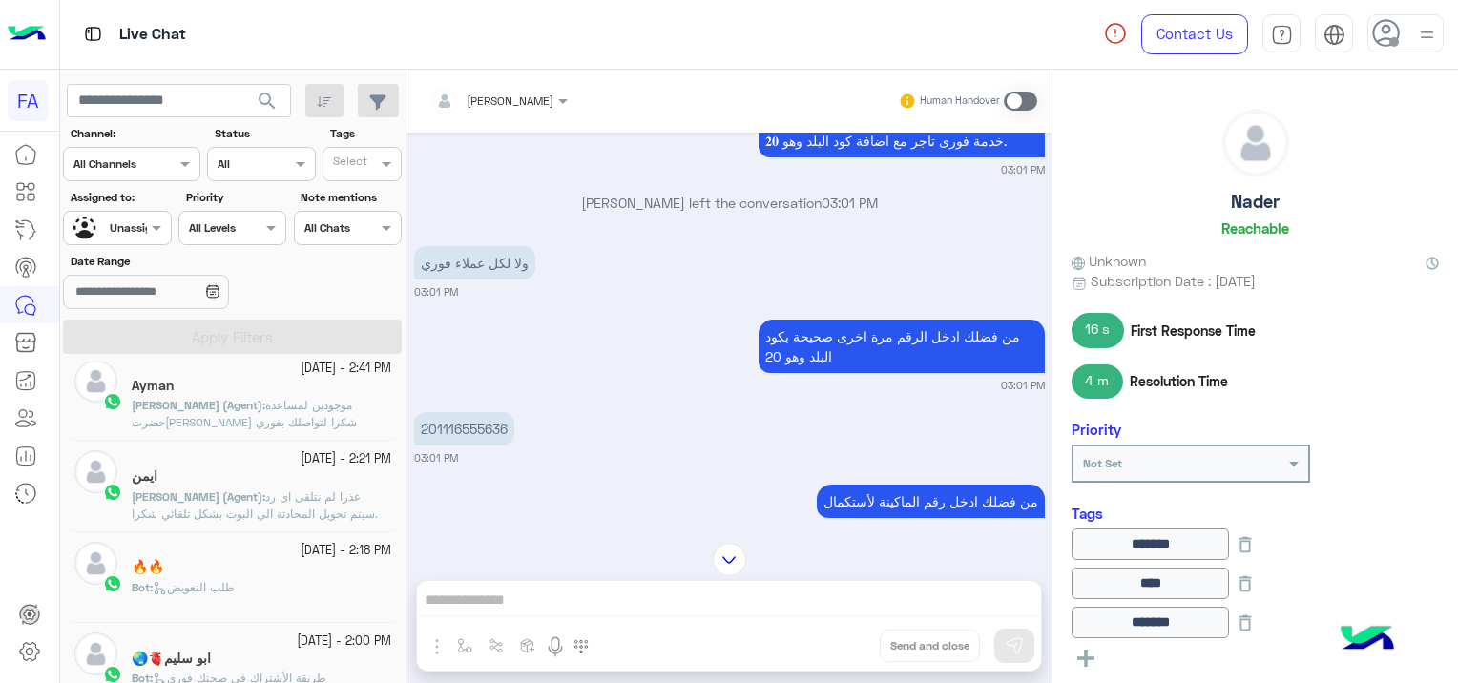
scroll to position [832, 0]
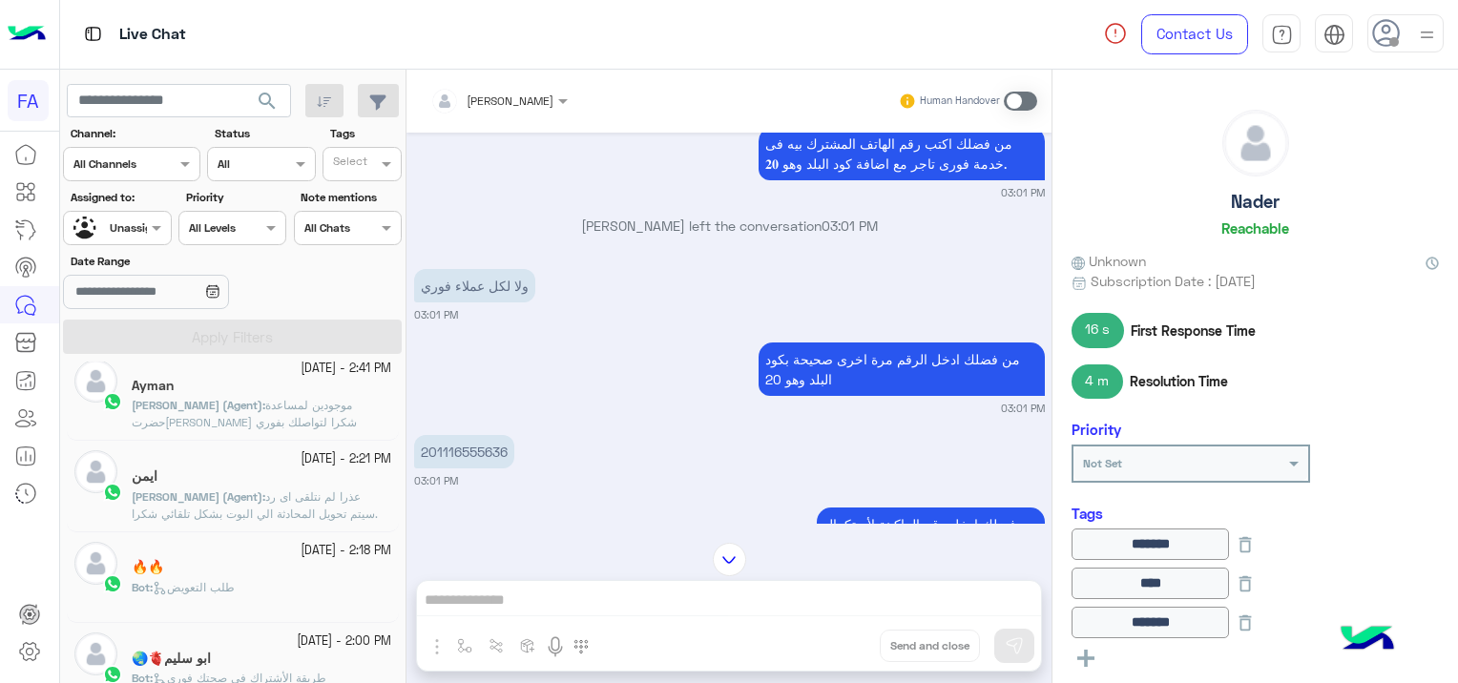
click at [142, 225] on div at bounding box center [117, 226] width 106 height 18
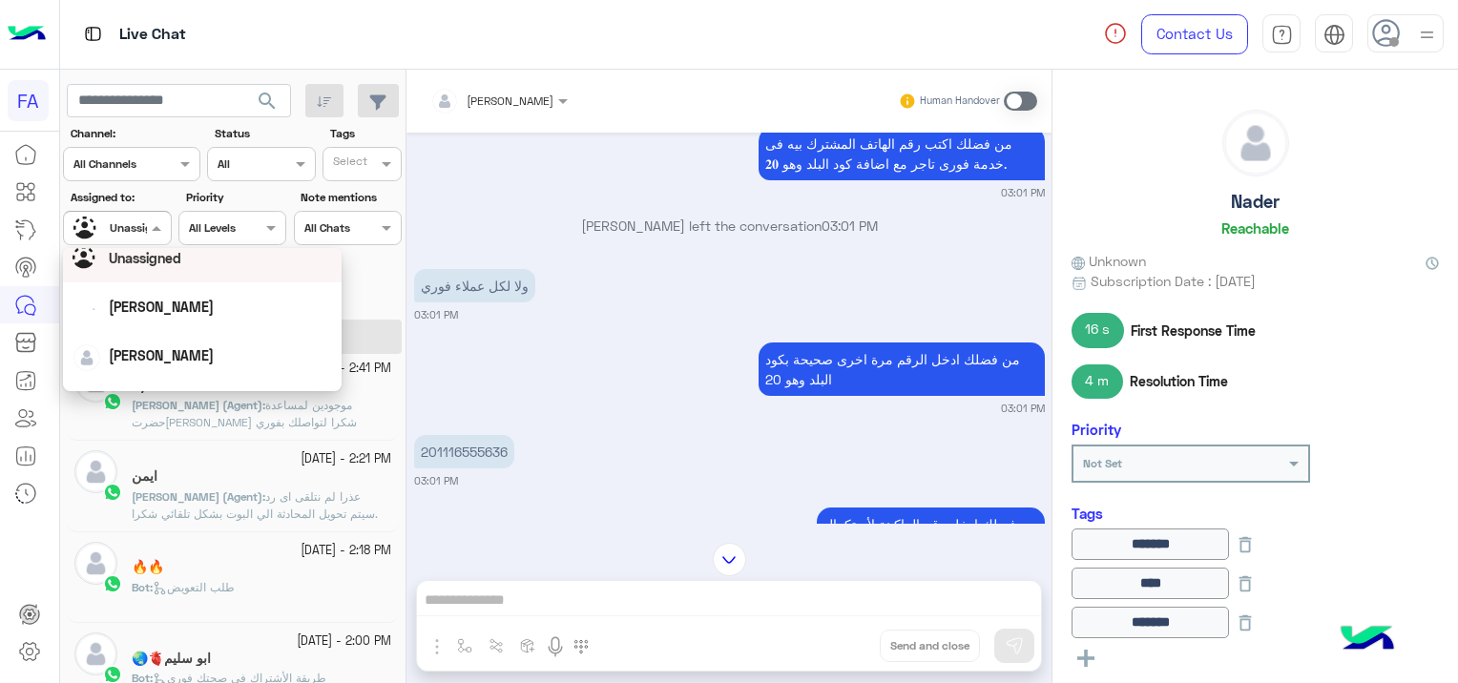
scroll to position [95, 0]
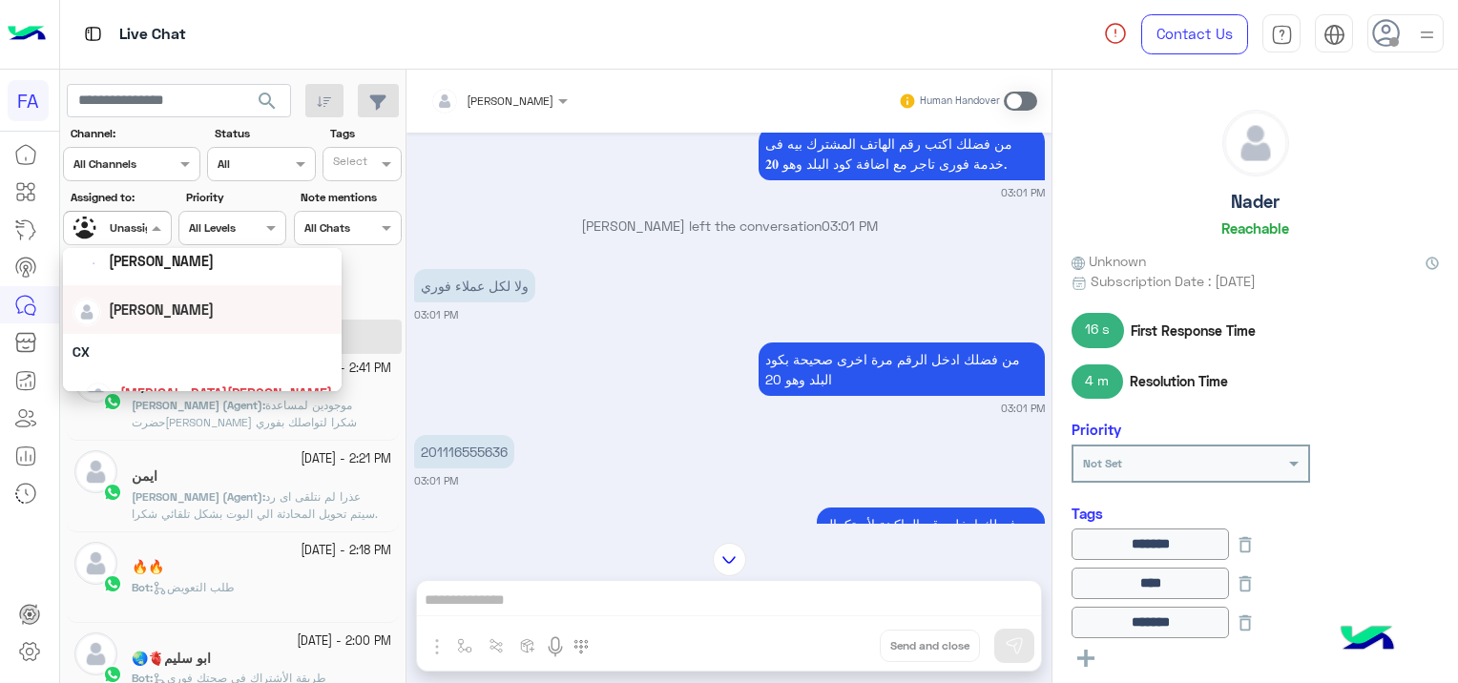
click at [164, 320] on div "[PERSON_NAME]" at bounding box center [201, 309] width 259 height 33
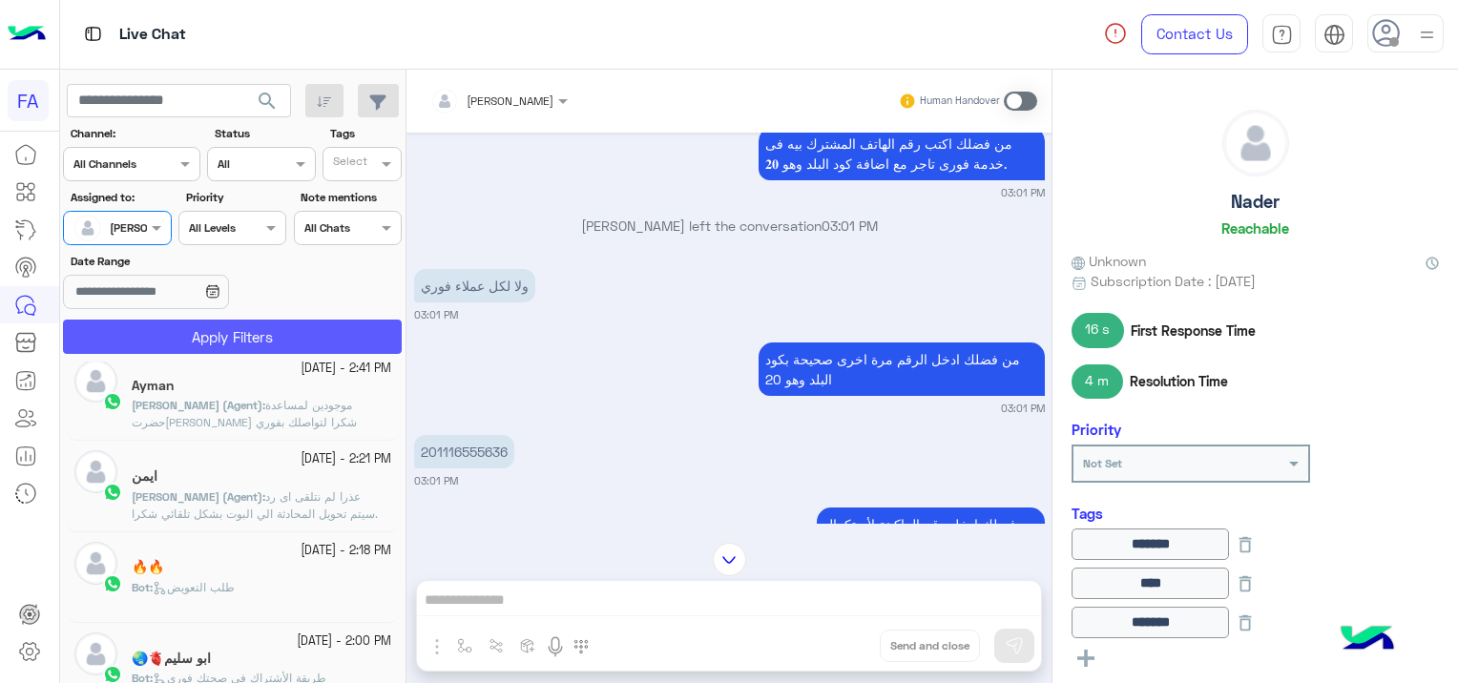
click at [199, 329] on button "Apply Filters" at bounding box center [232, 337] width 339 height 34
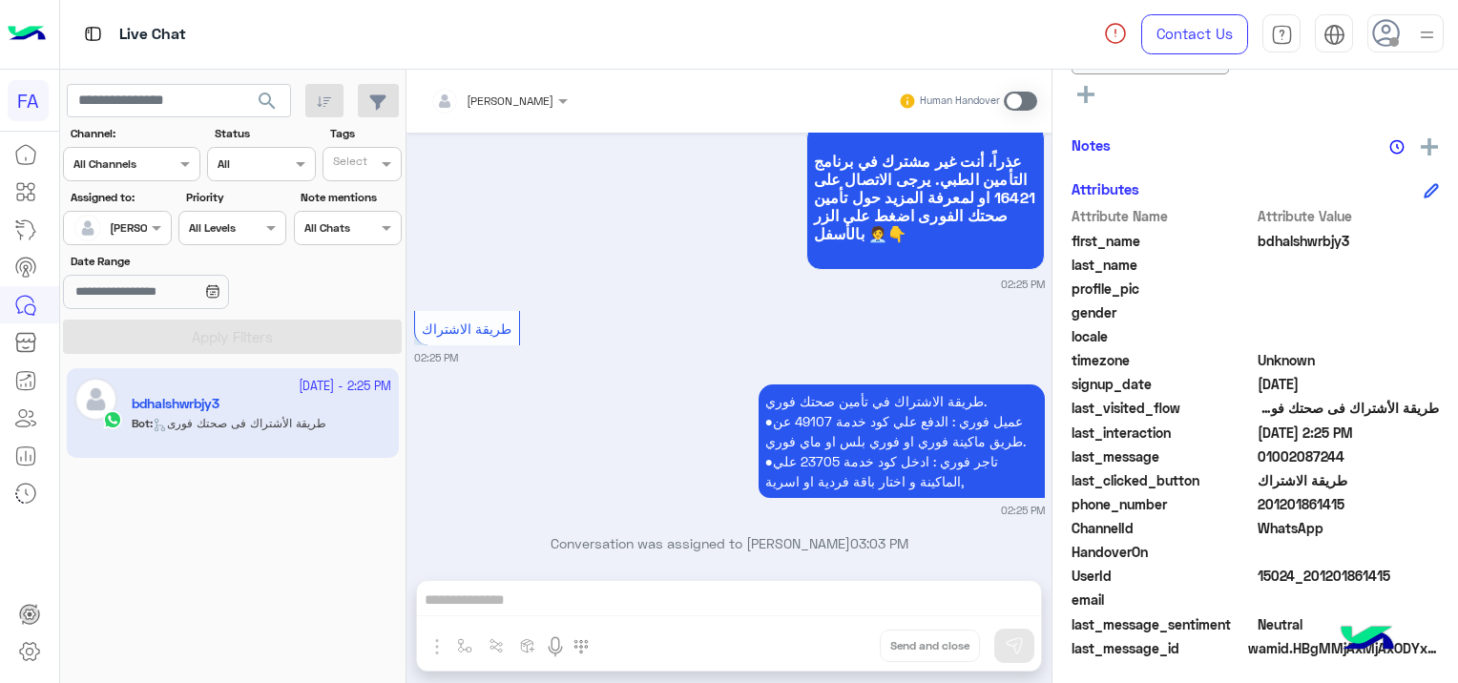
scroll to position [488, 0]
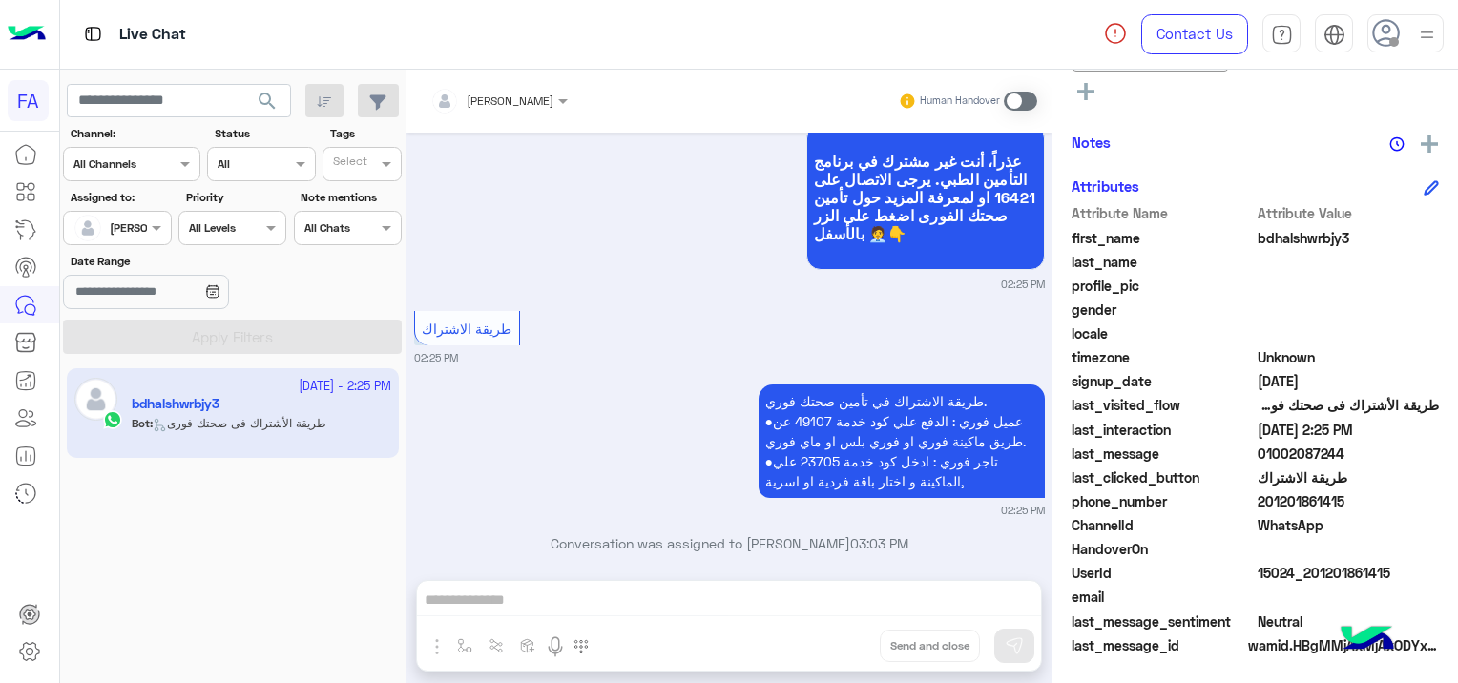
drag, startPoint x: 1390, startPoint y: 565, endPoint x: 1311, endPoint y: 578, distance: 80.3
click at [1311, 578] on span "15024_201201861415" at bounding box center [1348, 573] width 182 height 20
copy span "01201861415"
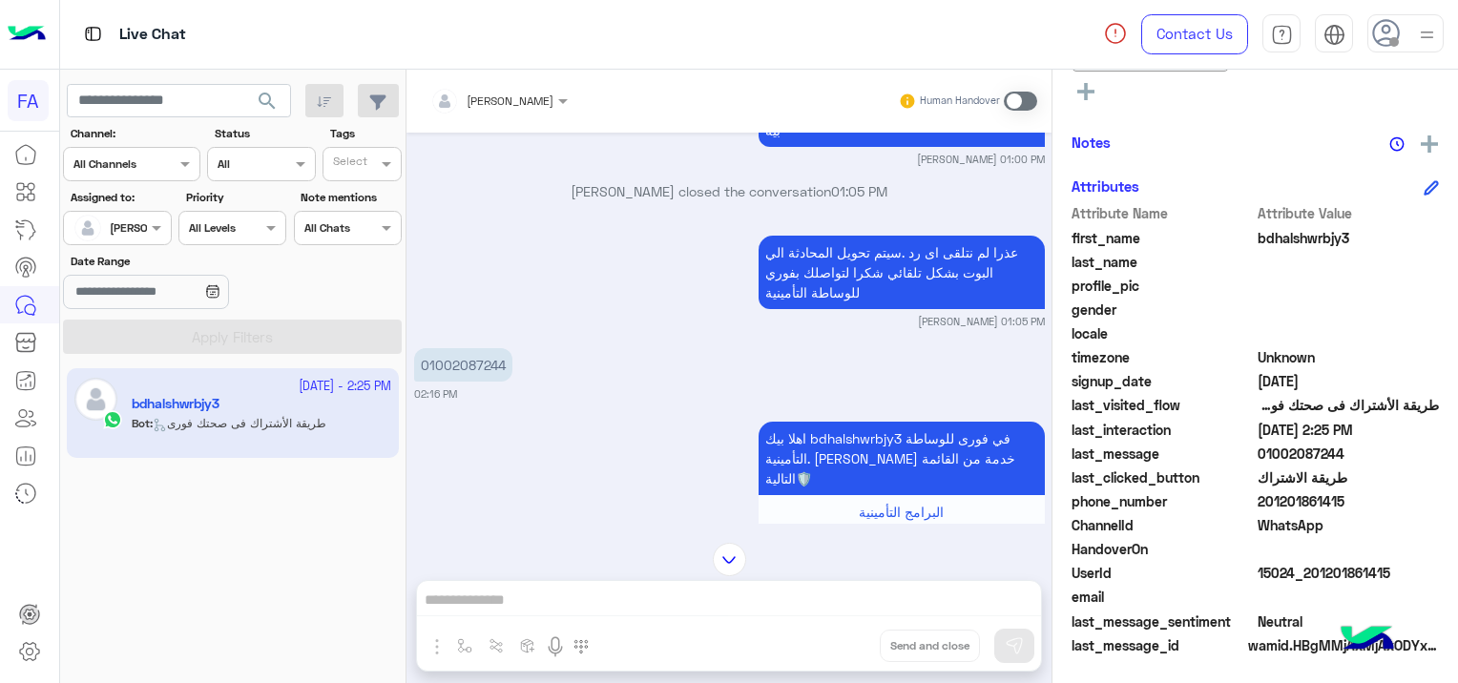
scroll to position [614, 0]
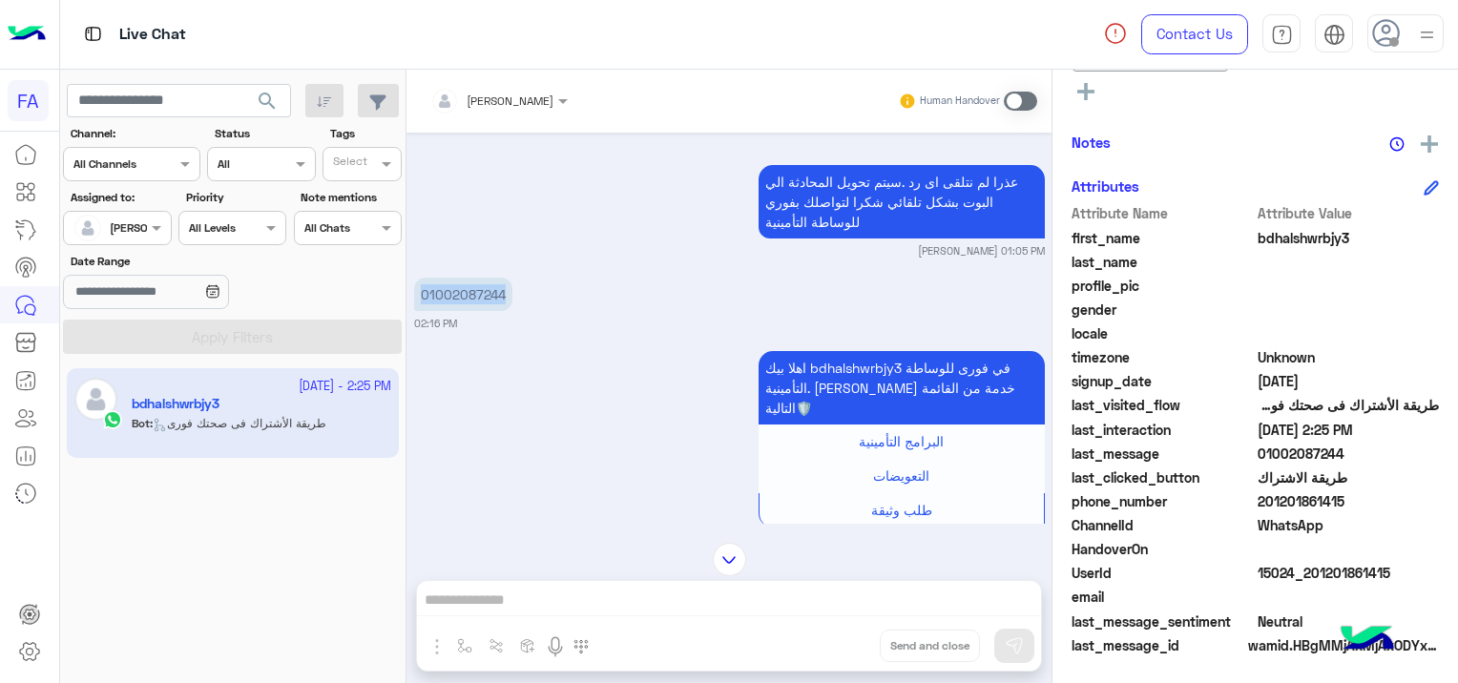
drag, startPoint x: 504, startPoint y: 290, endPoint x: 407, endPoint y: 296, distance: 96.5
click at [407, 296] on div "[DATE] طريقة الاشتراك 12:03 PM طريقة الاشتراك في تأمين صحتك فوري. ●عميل فوري : …" at bounding box center [728, 328] width 645 height 391
copy p "01002087244"
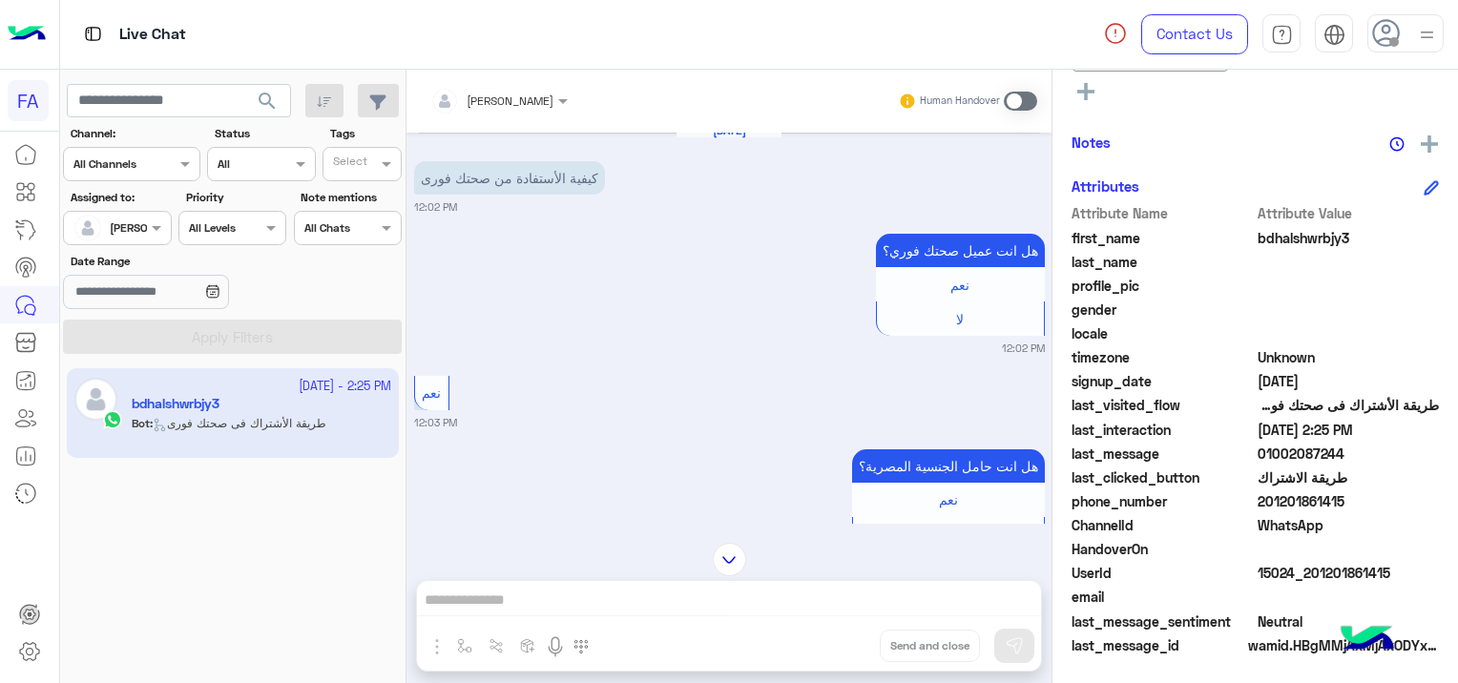
scroll to position [0, 0]
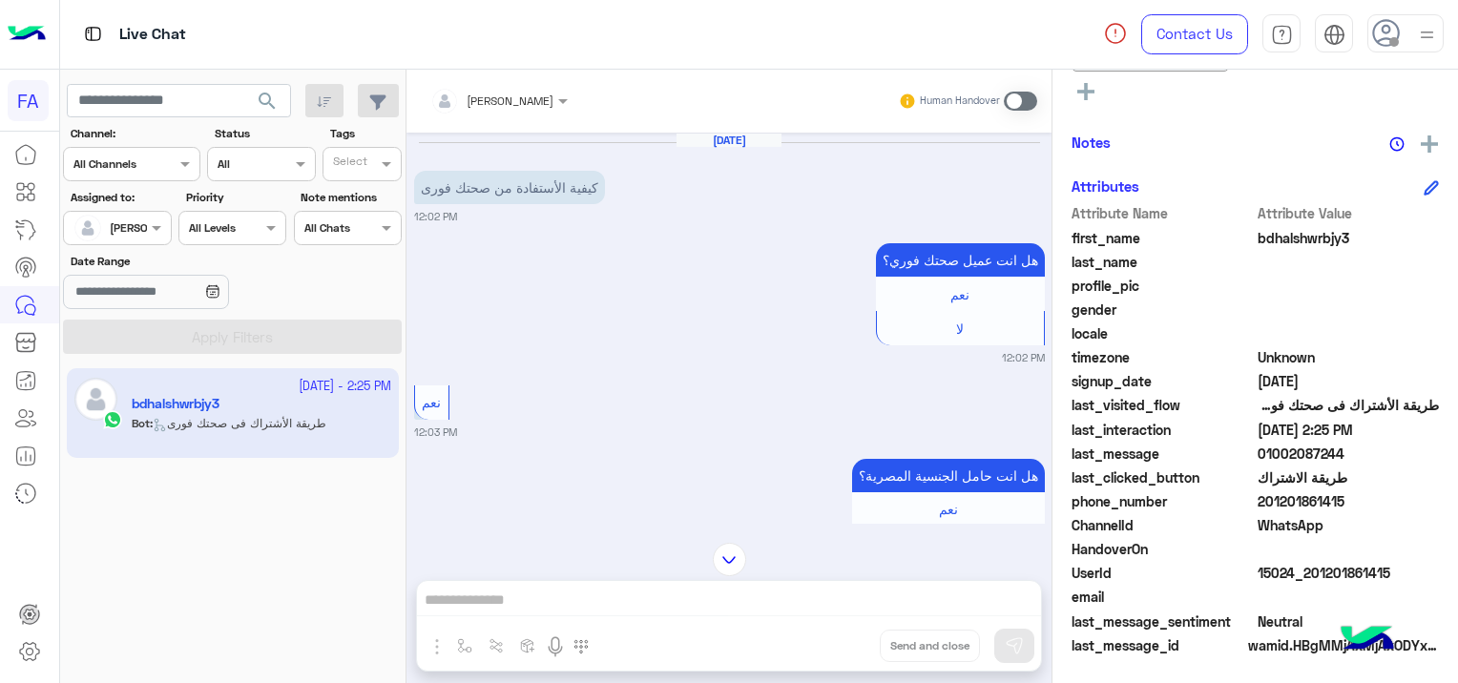
click at [1008, 95] on span at bounding box center [1019, 101] width 33 height 19
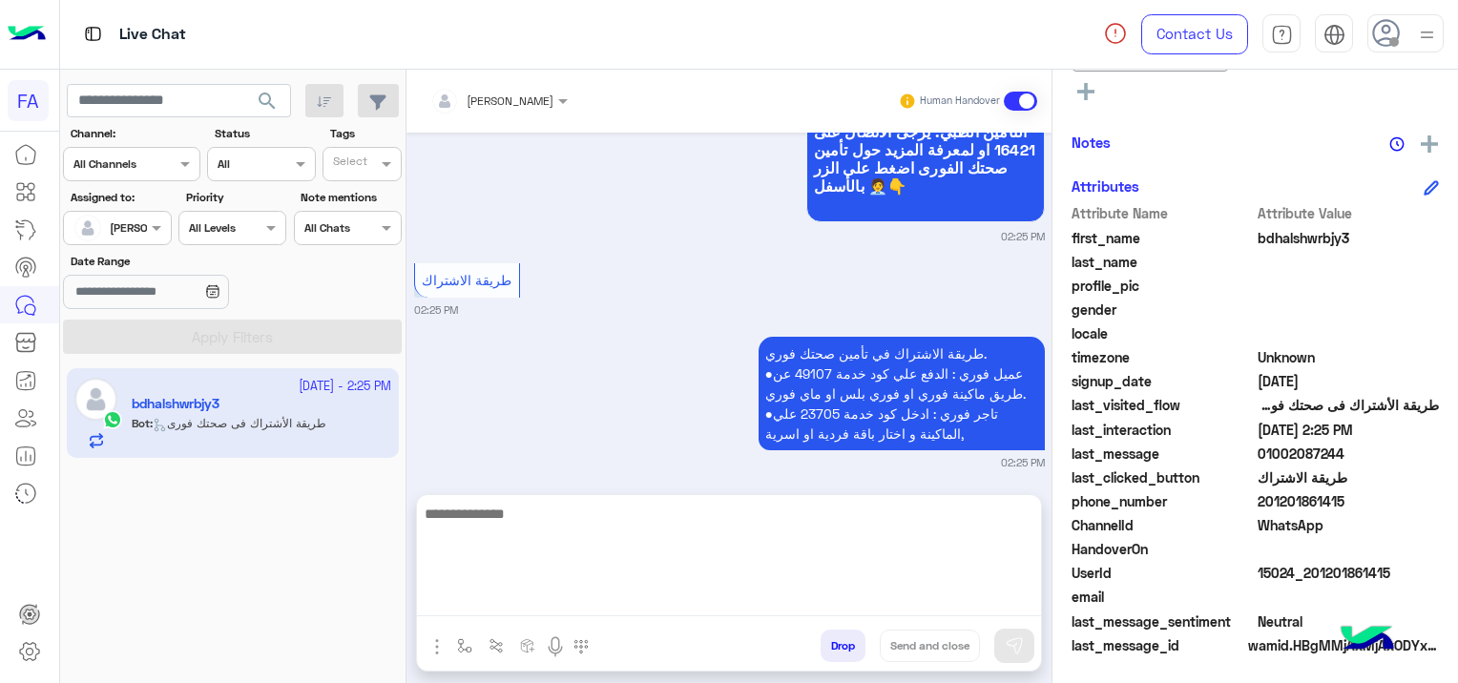
click at [626, 595] on textarea at bounding box center [729, 559] width 624 height 114
paste textarea "**********"
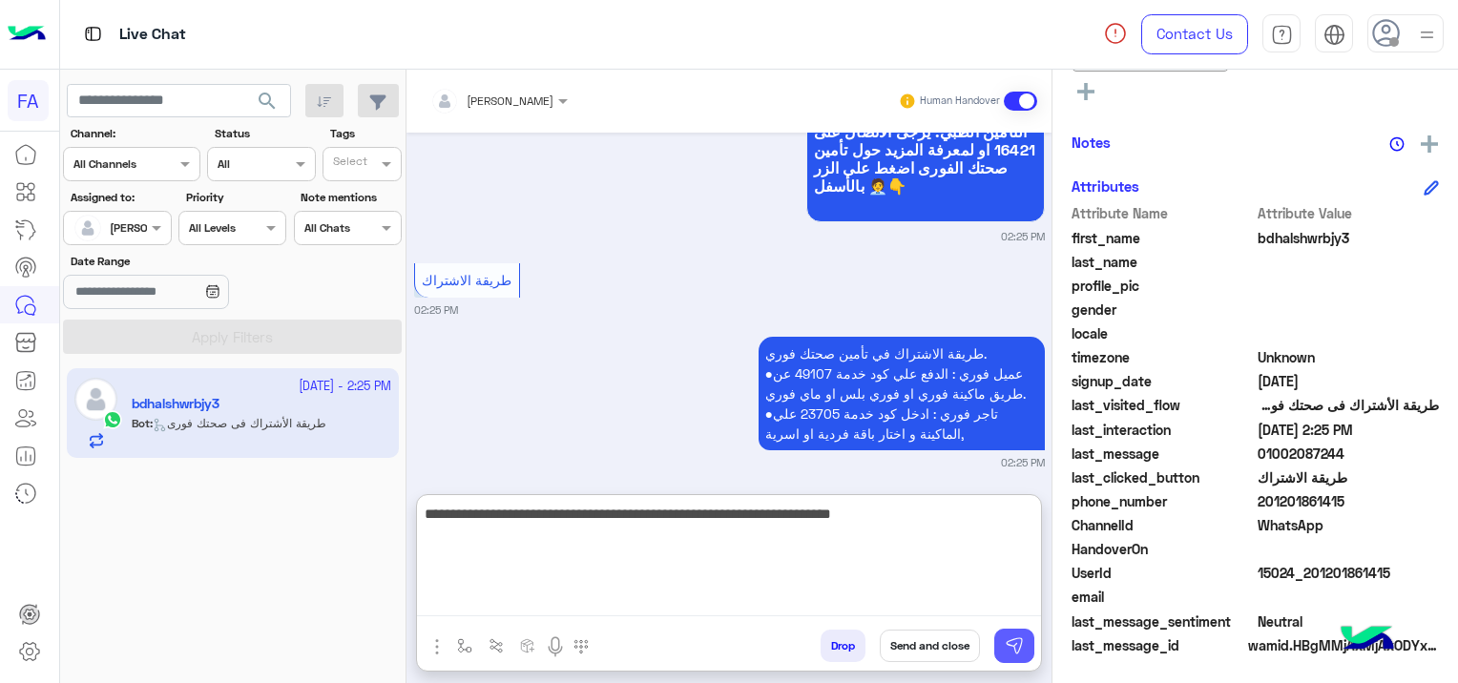
type textarea "**********"
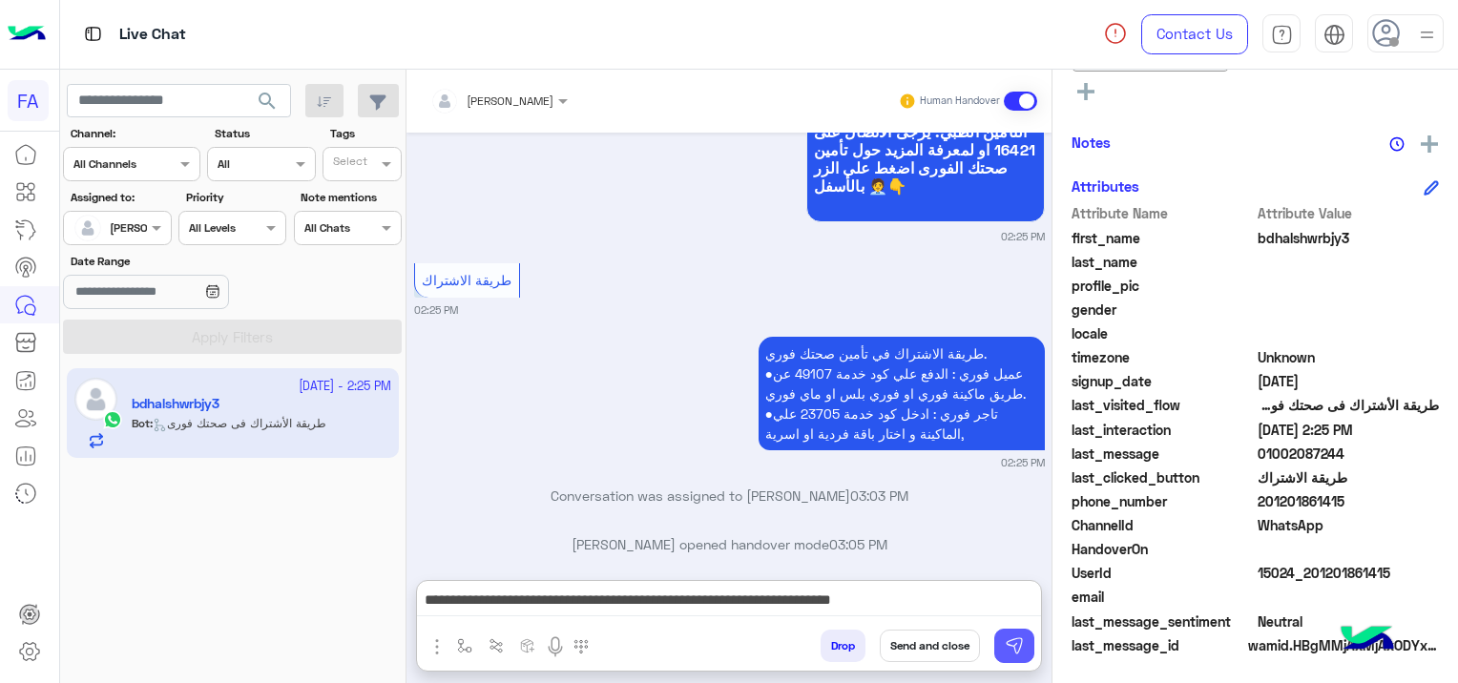
click at [1015, 647] on img at bounding box center [1013, 645] width 19 height 19
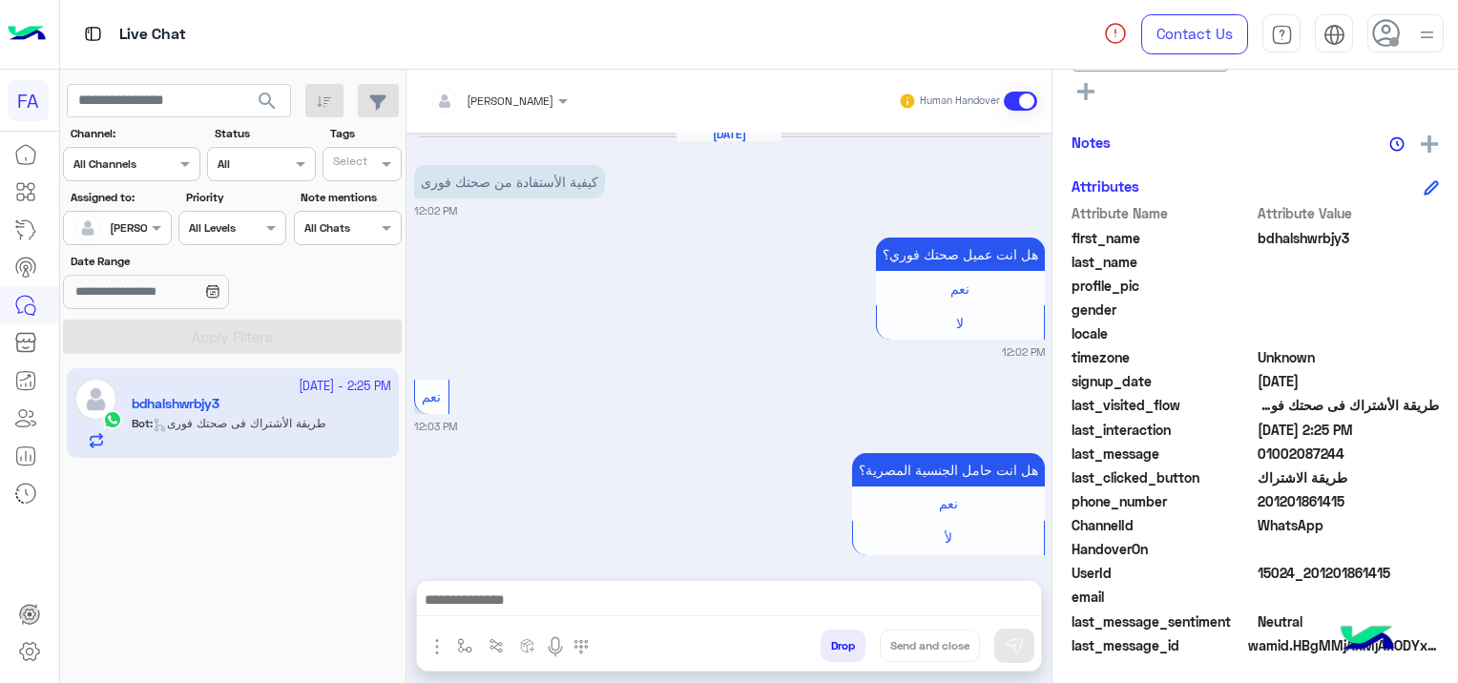
scroll to position [2572, 0]
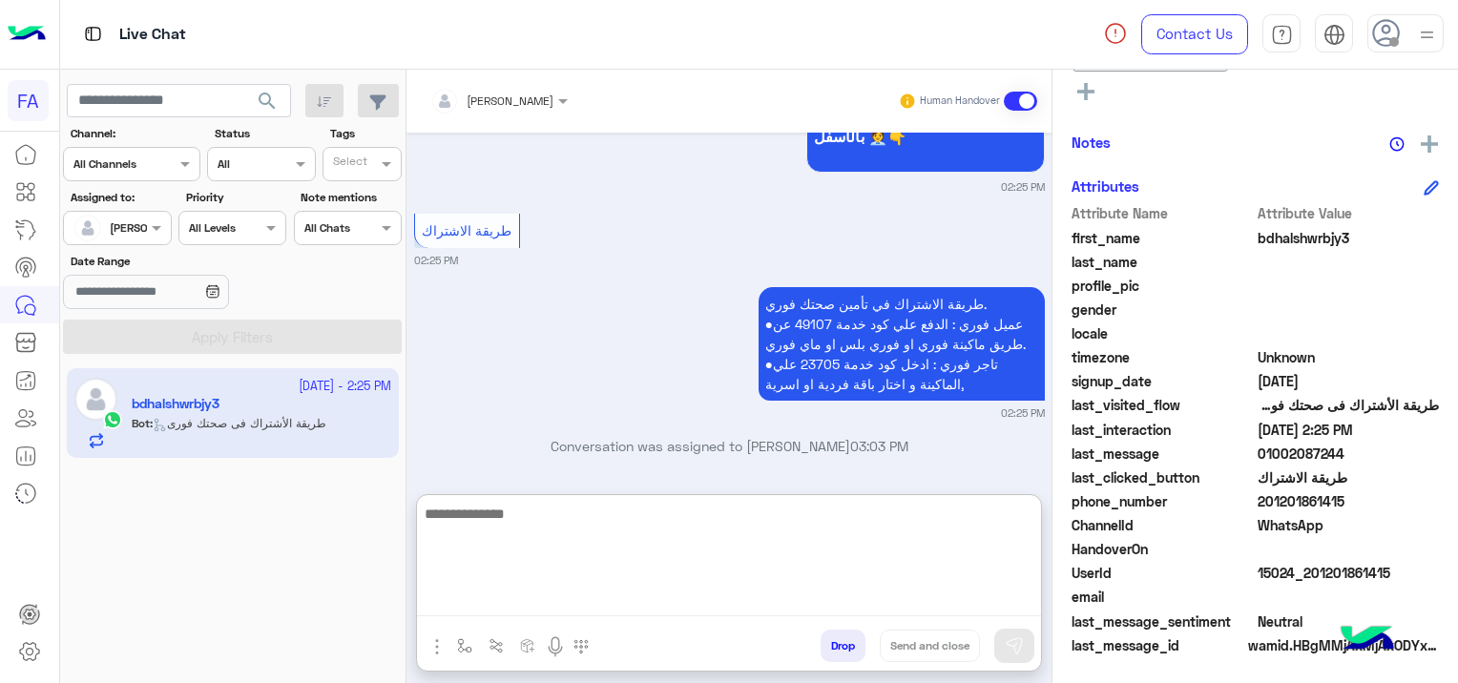
click at [717, 603] on textarea at bounding box center [729, 559] width 624 height 114
paste textarea "**********"
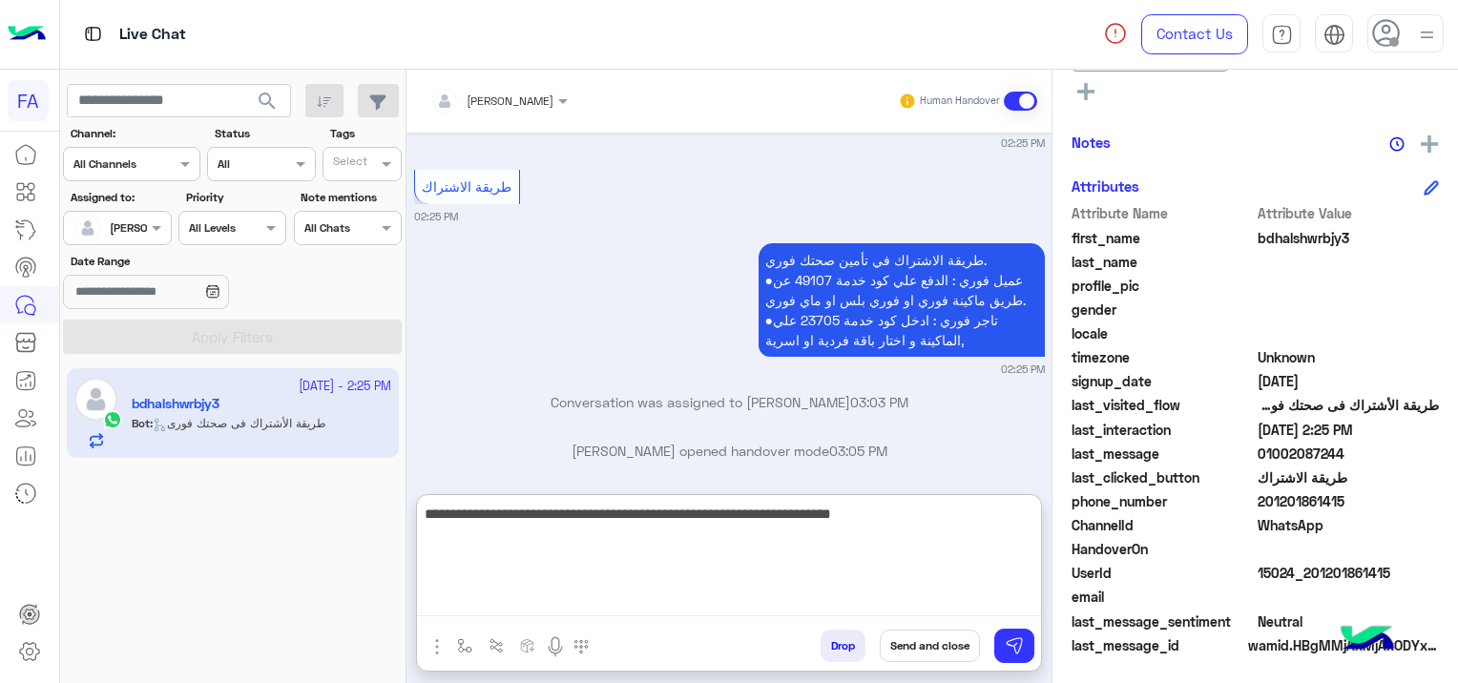
scroll to position [2657, 0]
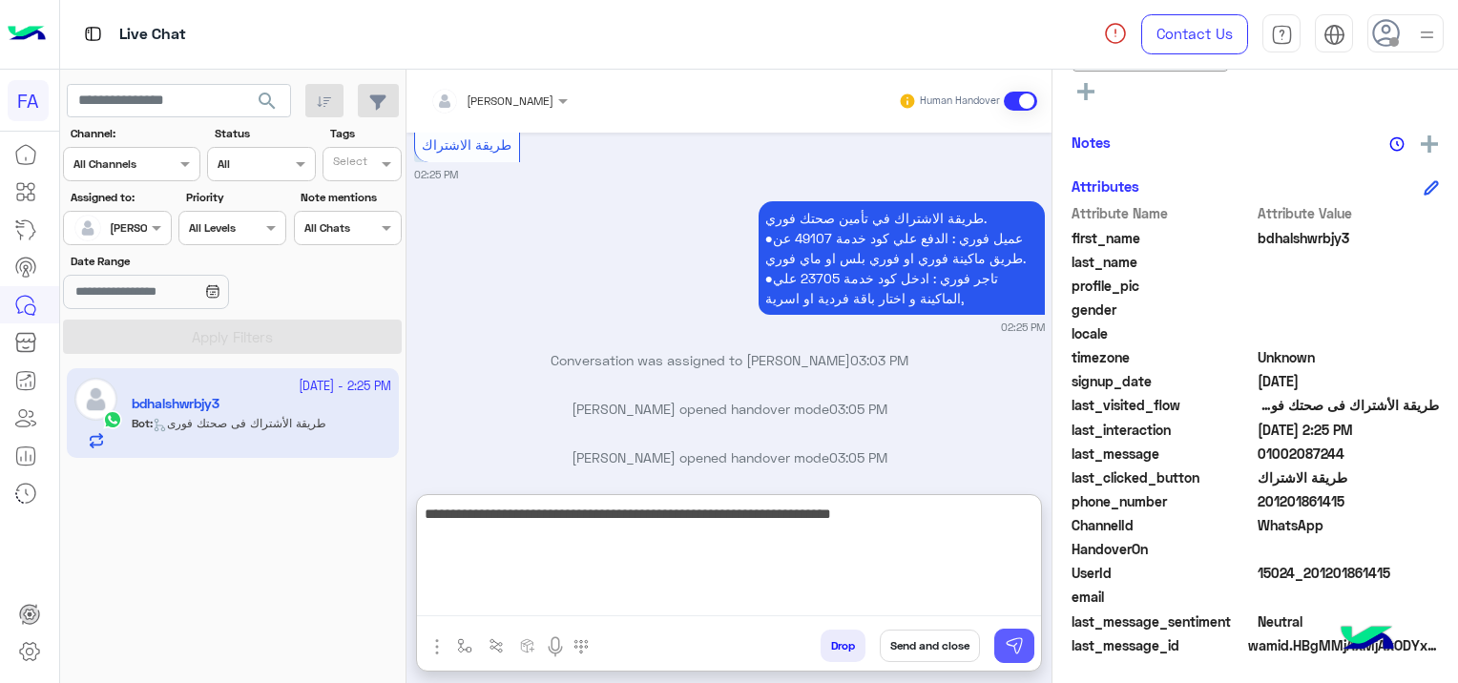
type textarea "**********"
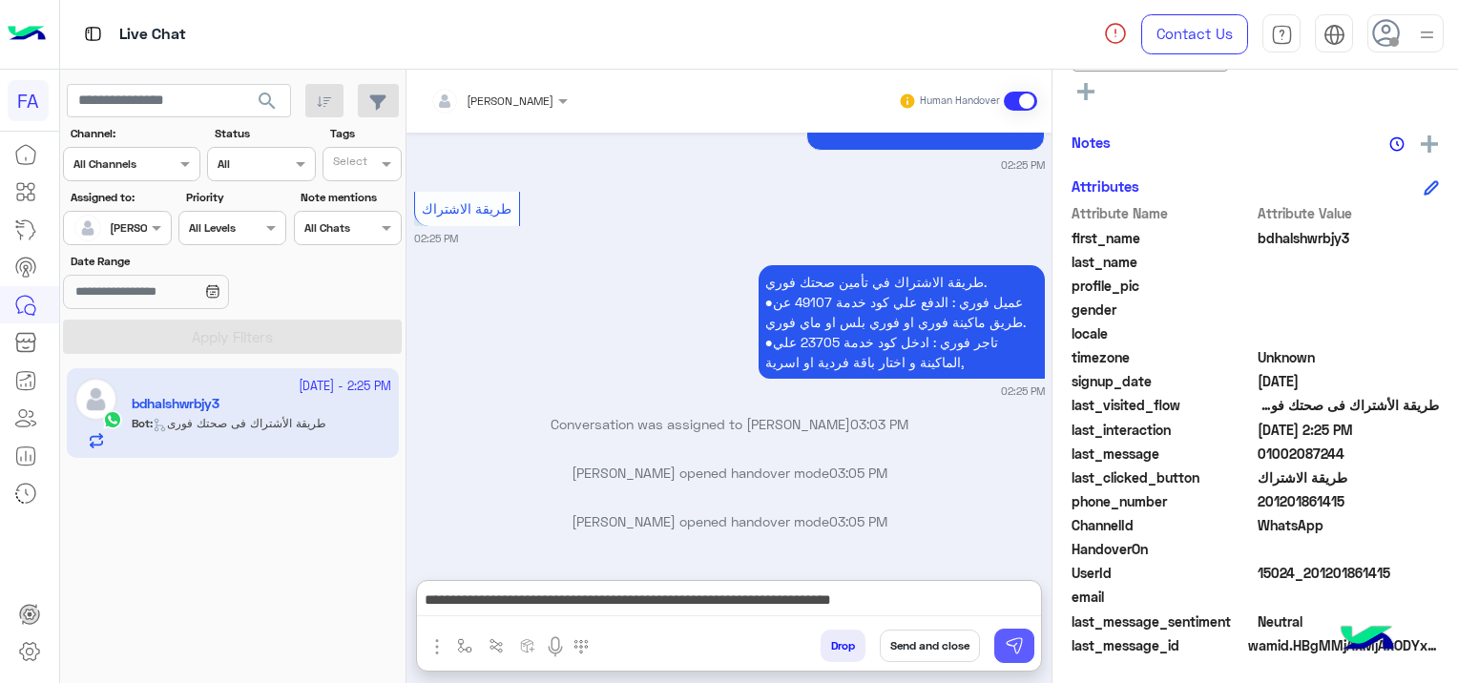
click at [1011, 637] on img at bounding box center [1013, 645] width 19 height 19
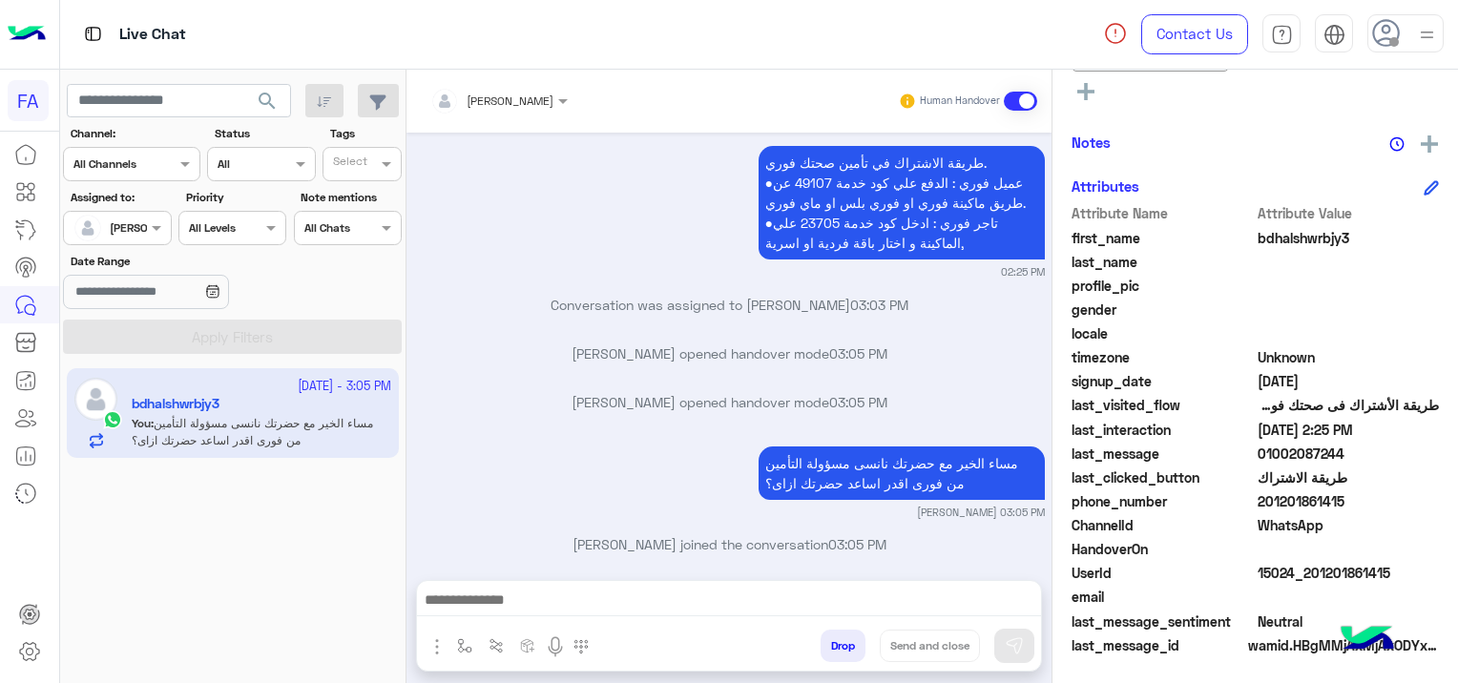
scroll to position [437, 0]
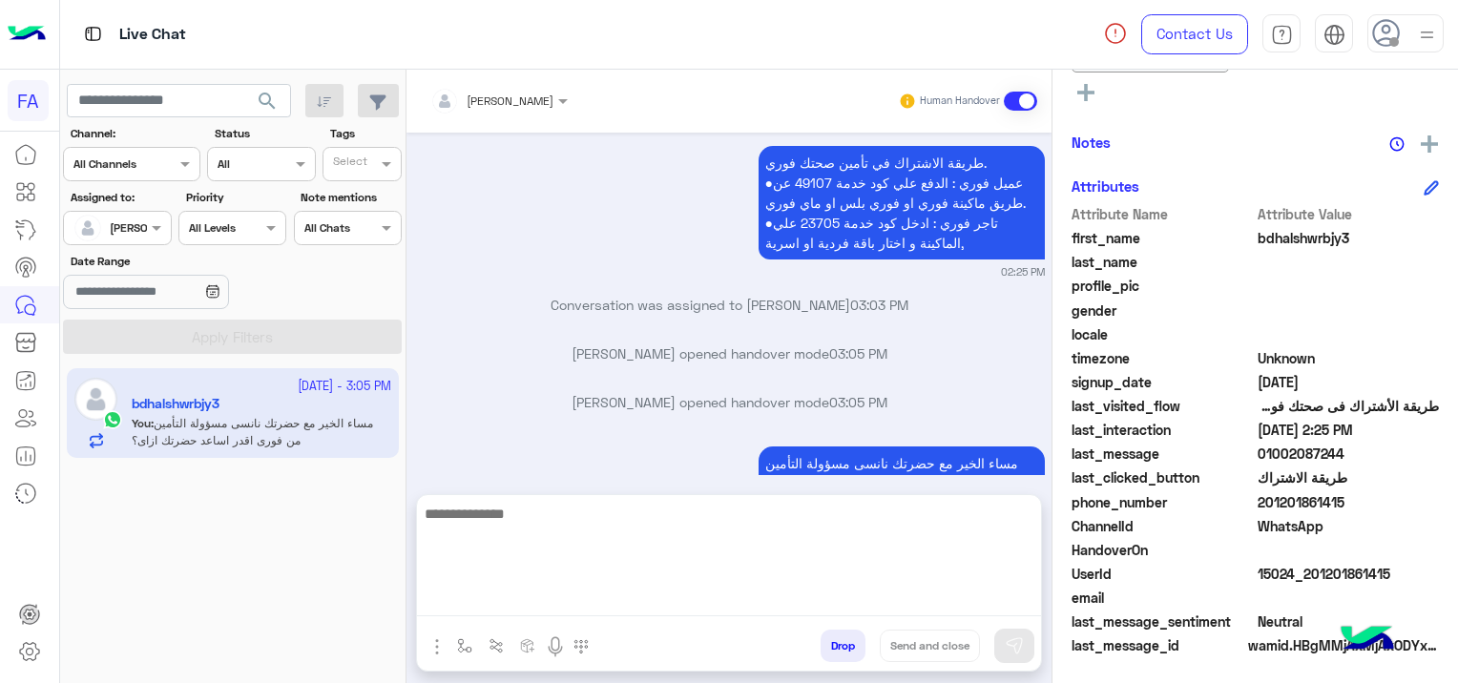
click at [699, 597] on textarea at bounding box center [729, 559] width 624 height 114
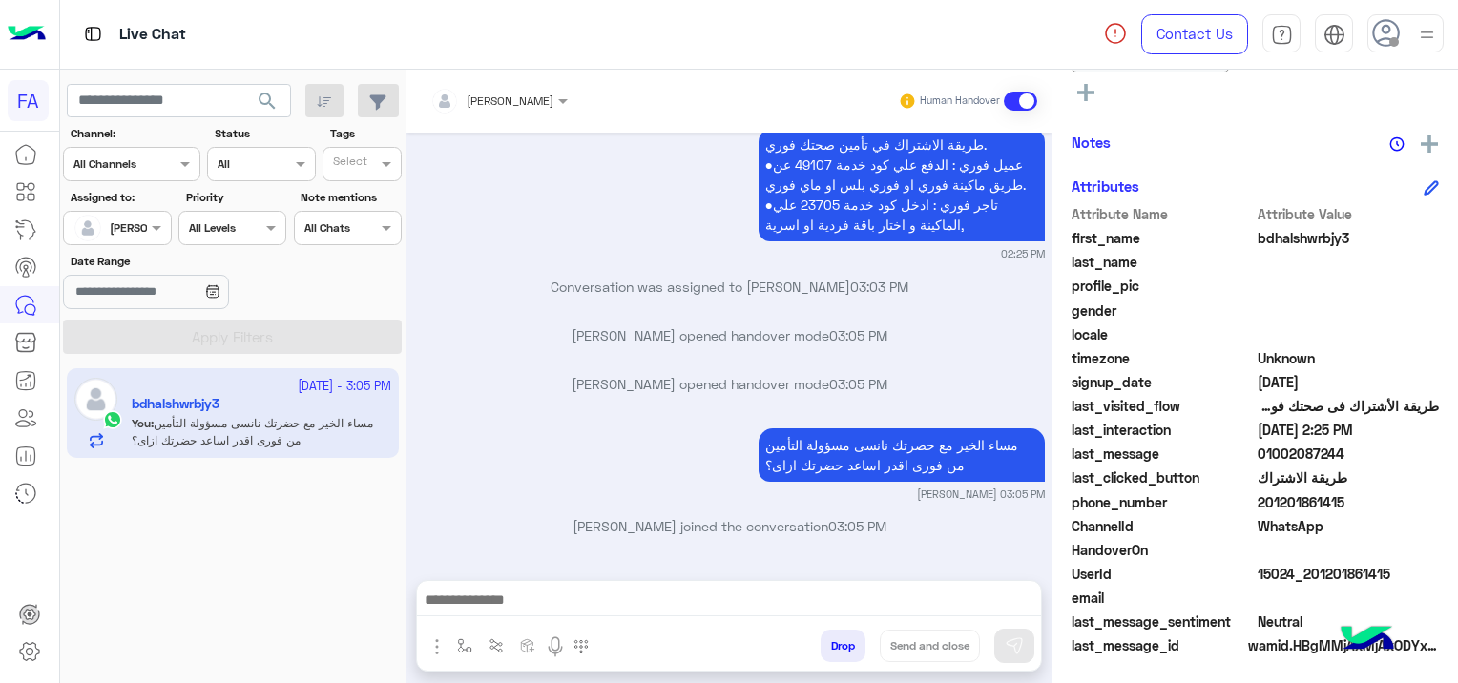
scroll to position [2713, 0]
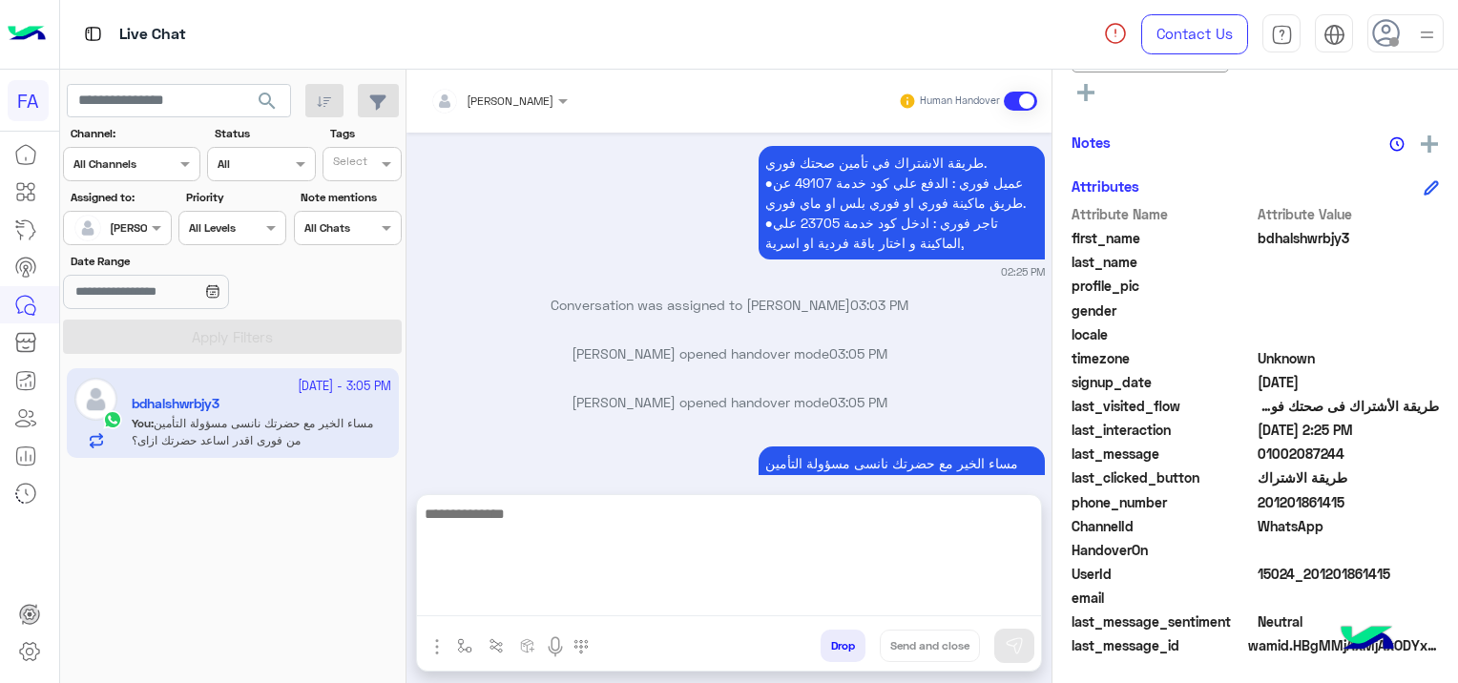
click at [466, 603] on textarea at bounding box center [729, 559] width 624 height 114
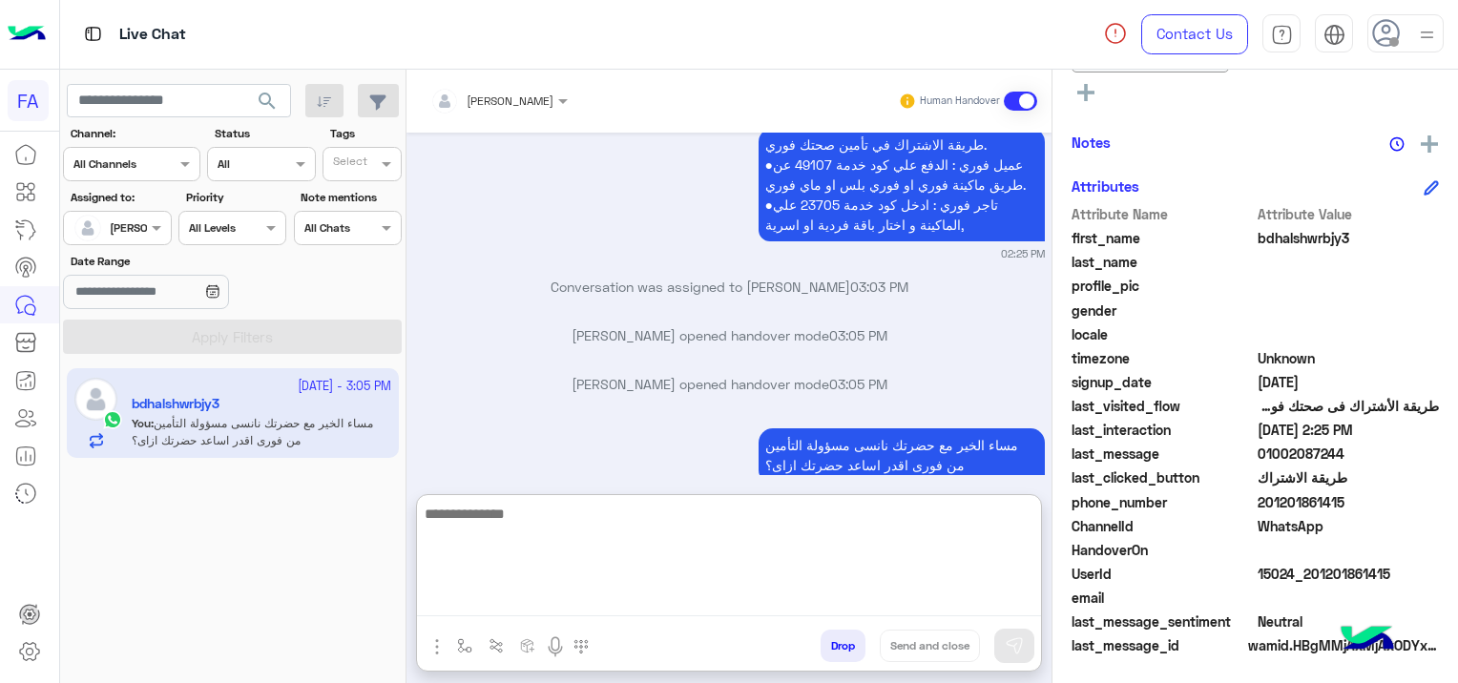
paste textarea "**********"
type textarea "**********"
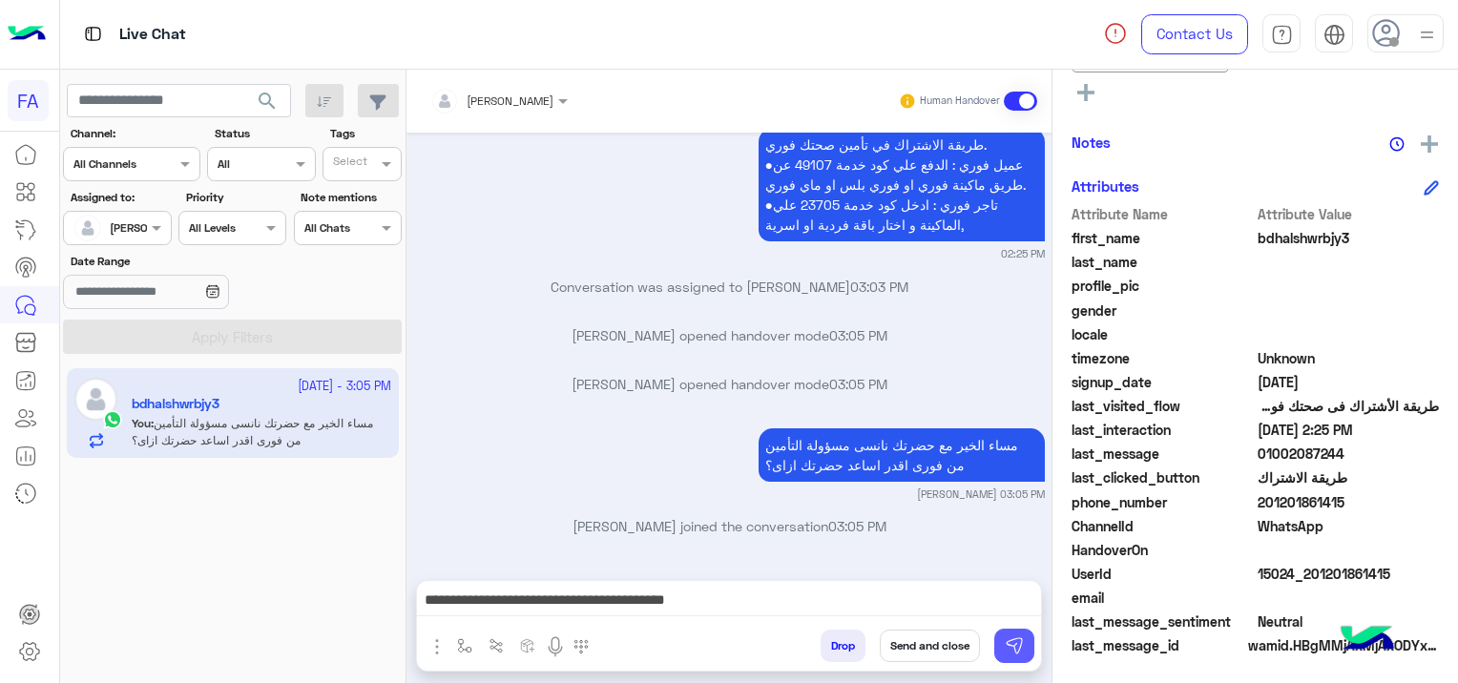
click at [1017, 645] on img at bounding box center [1013, 645] width 19 height 19
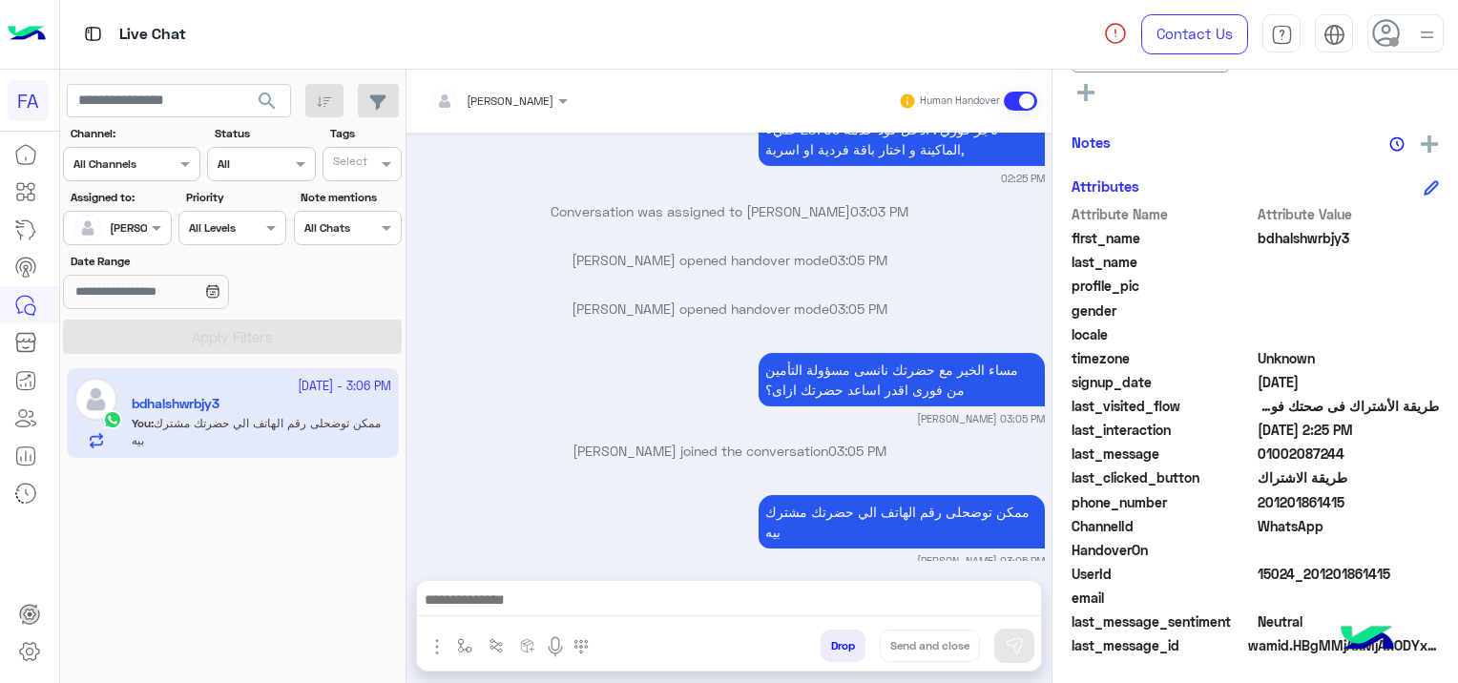
click at [271, 94] on span "search" at bounding box center [267, 101] width 23 height 23
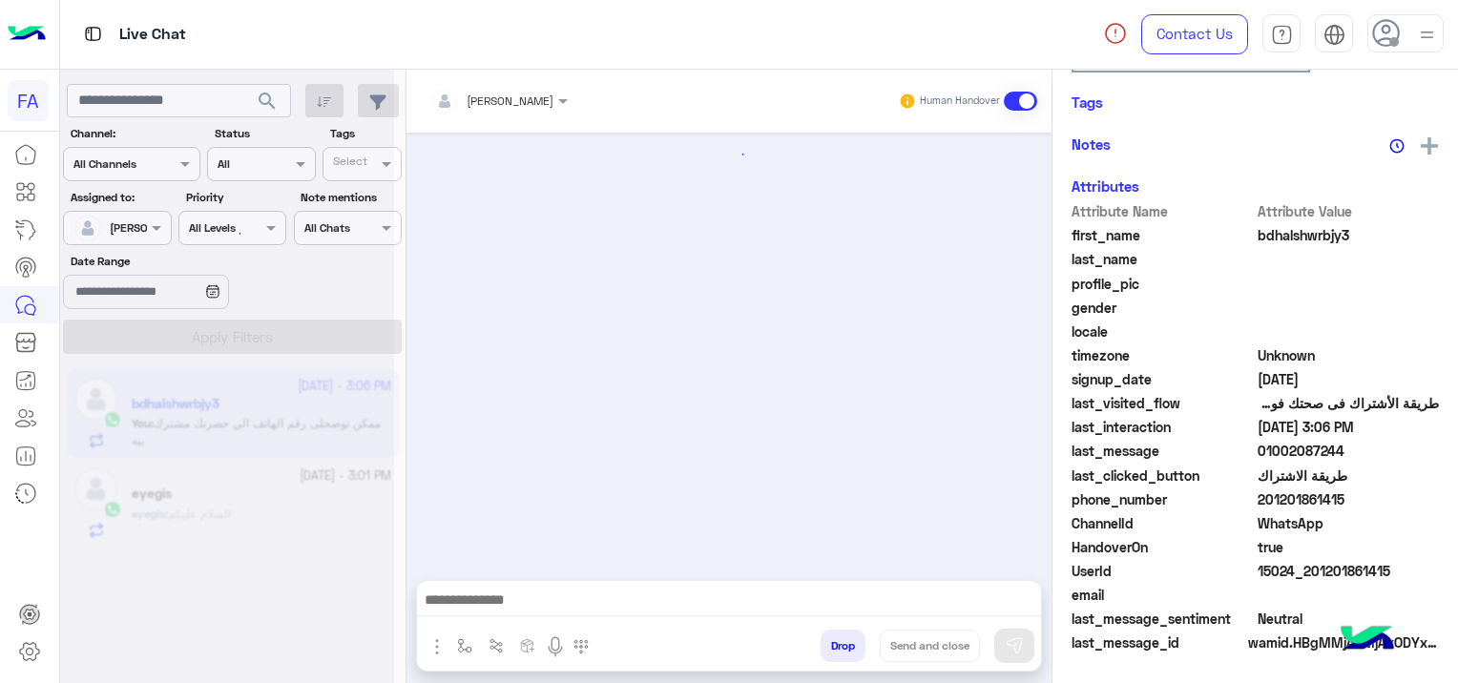
scroll to position [1526, 0]
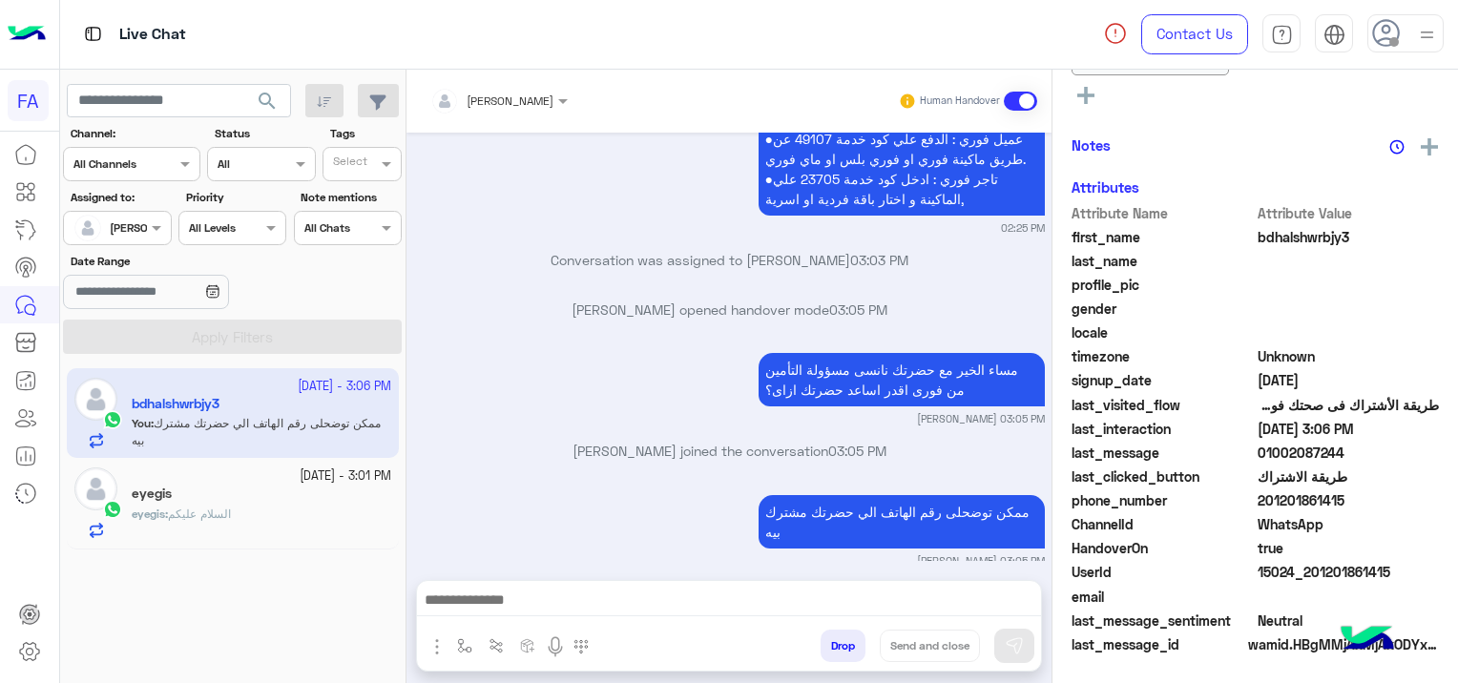
click at [232, 491] on div "eyegis" at bounding box center [261, 496] width 259 height 20
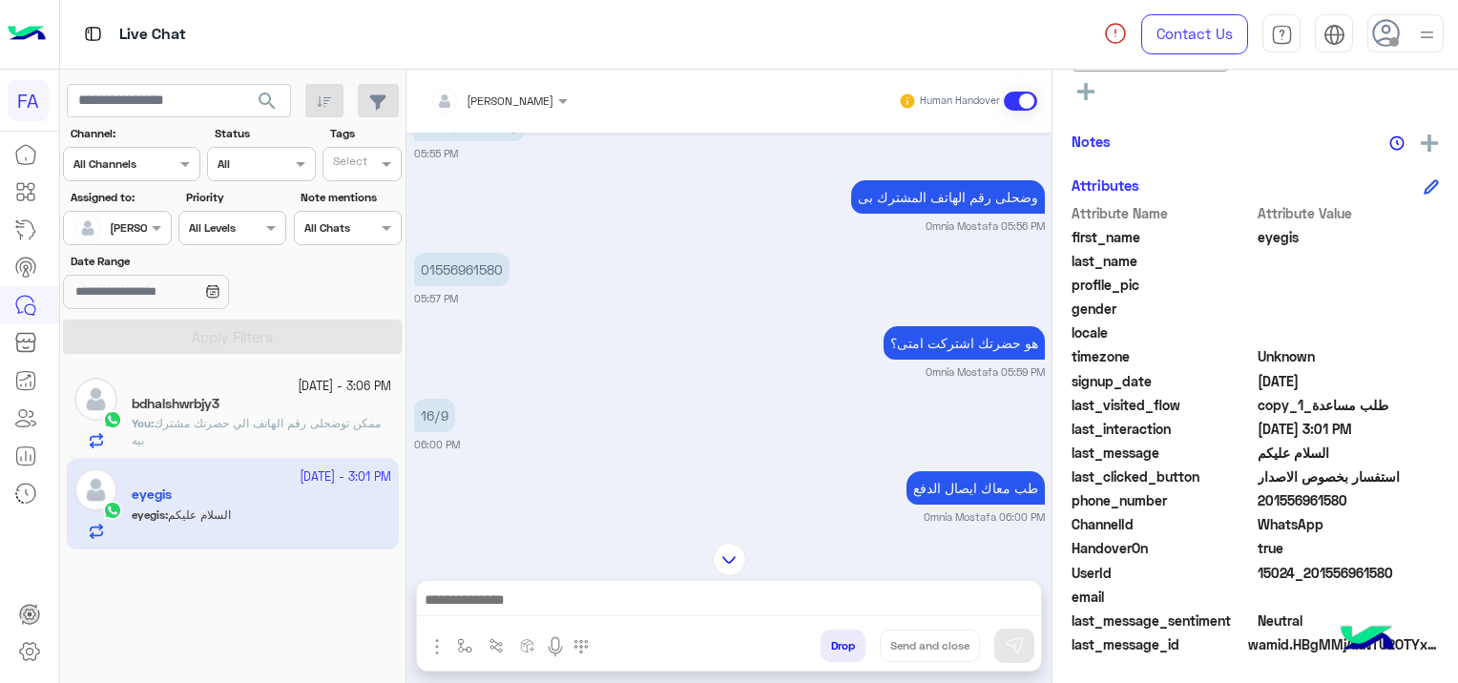
scroll to position [1286, 0]
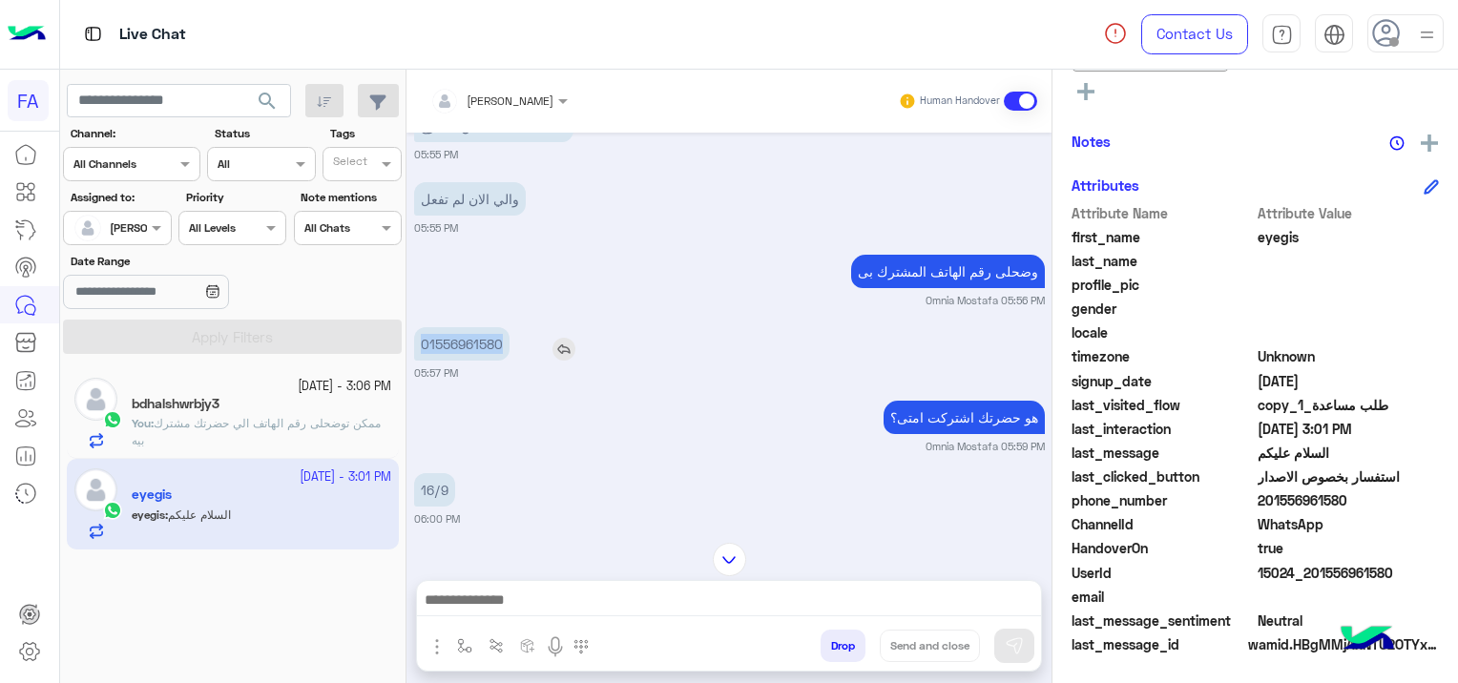
drag, startPoint x: 503, startPoint y: 338, endPoint x: 418, endPoint y: 335, distance: 84.9
click at [418, 335] on p "01556961580" at bounding box center [461, 343] width 95 height 33
copy p "01556961580"
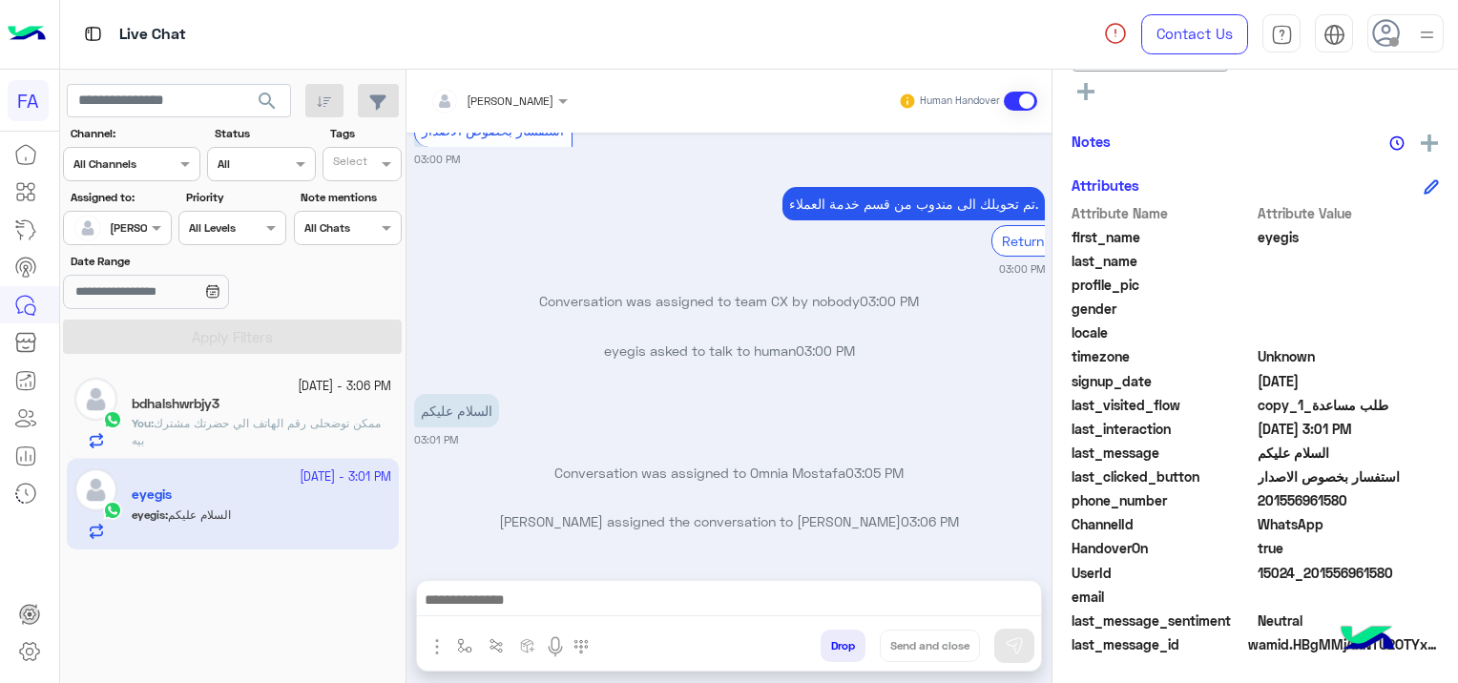
scroll to position [7840, 0]
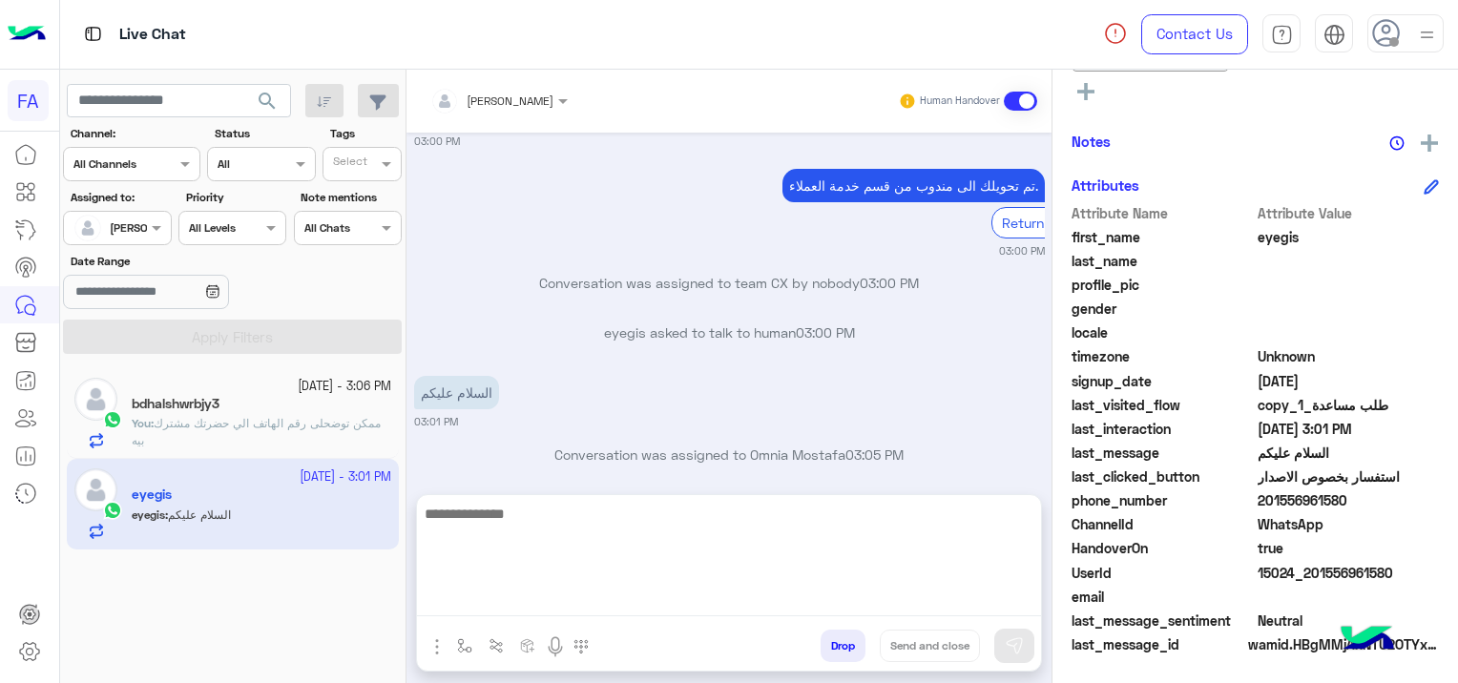
click at [591, 589] on textarea at bounding box center [729, 559] width 624 height 114
click at [537, 596] on textarea at bounding box center [729, 559] width 624 height 114
paste textarea "**********"
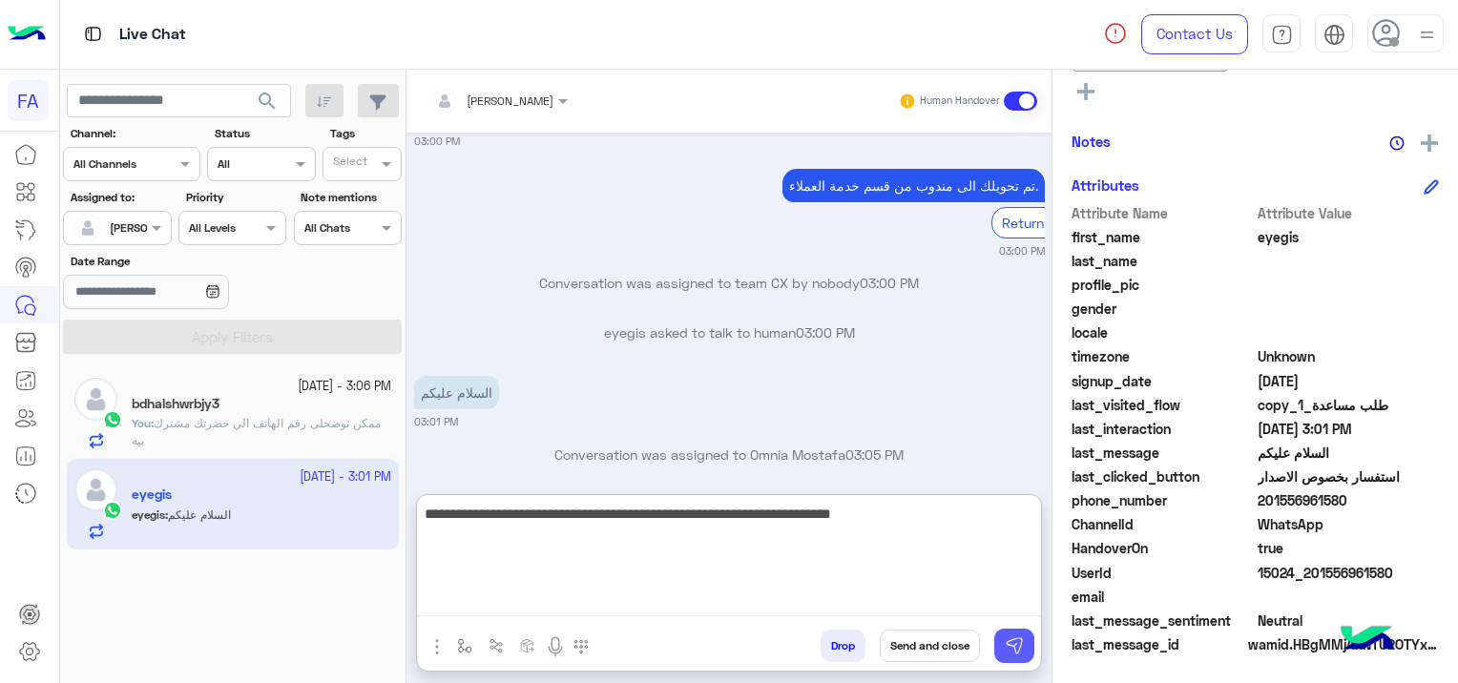
type textarea "**********"
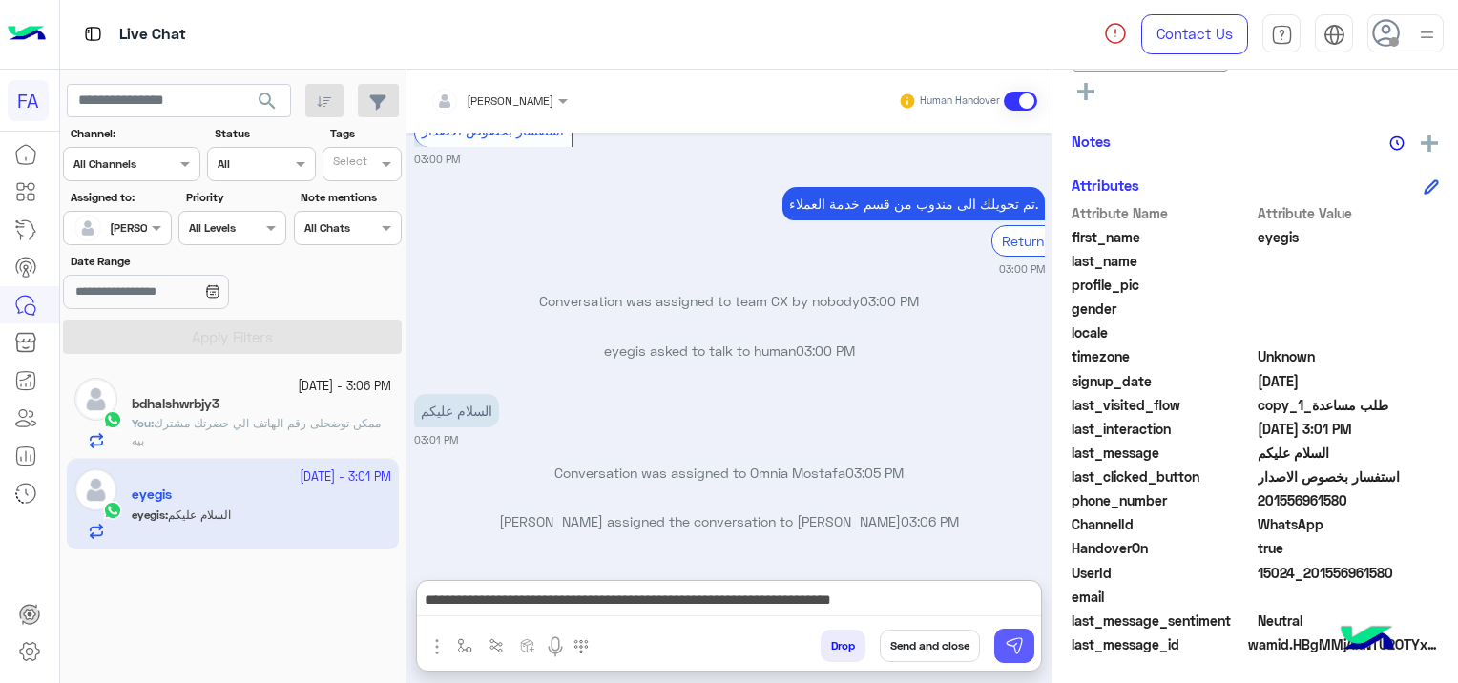
drag, startPoint x: 1016, startPoint y: 643, endPoint x: 1015, endPoint y: 633, distance: 9.6
click at [1018, 644] on img at bounding box center [1013, 645] width 19 height 19
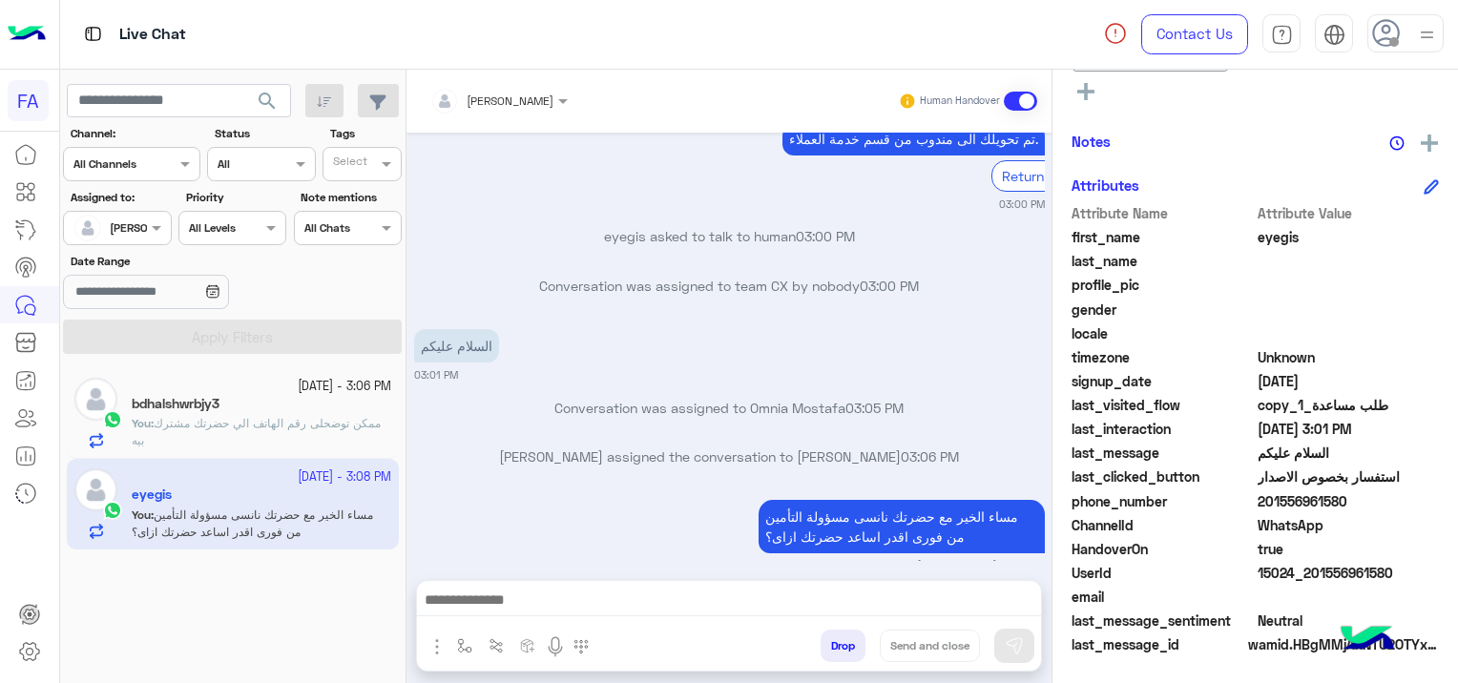
scroll to position [7982, 0]
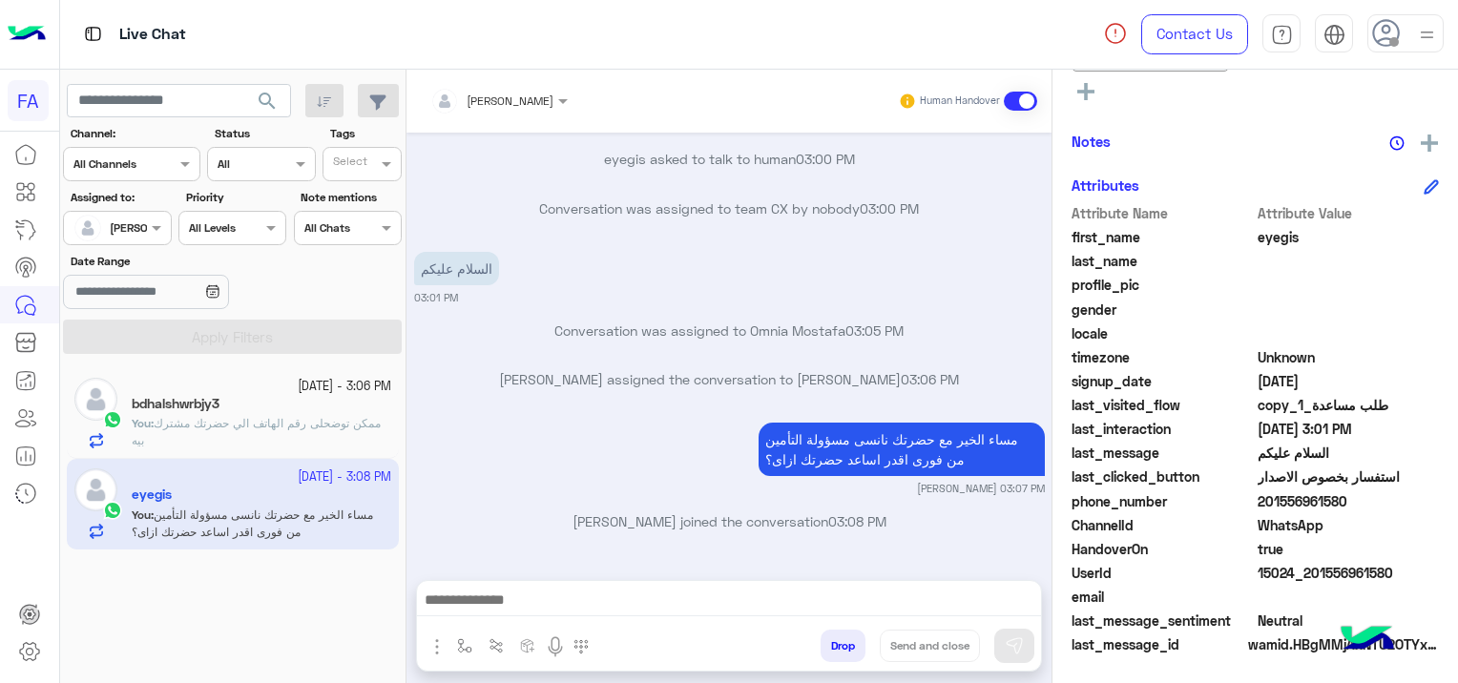
click at [267, 396] on div "bdhalshwrbjy3" at bounding box center [261, 406] width 259 height 20
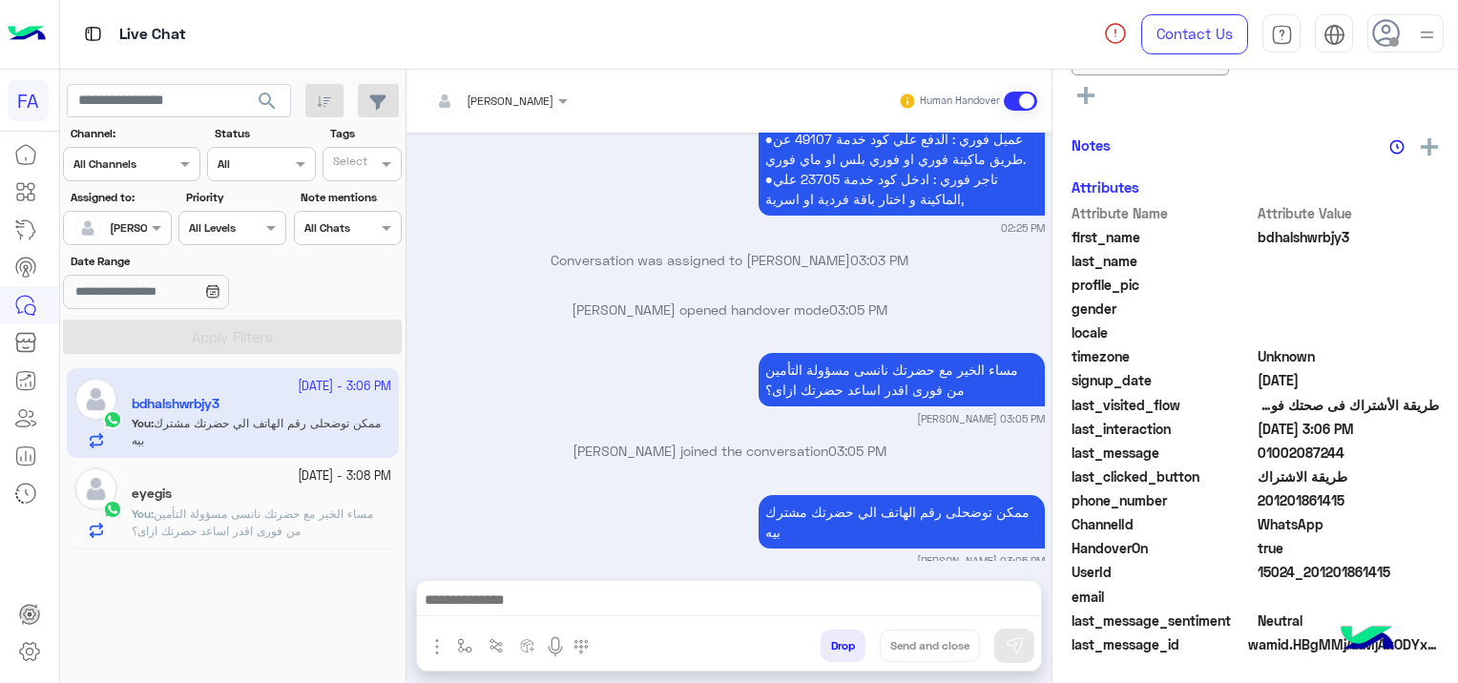
scroll to position [438, 0]
click at [272, 503] on div "eyegis" at bounding box center [261, 496] width 259 height 20
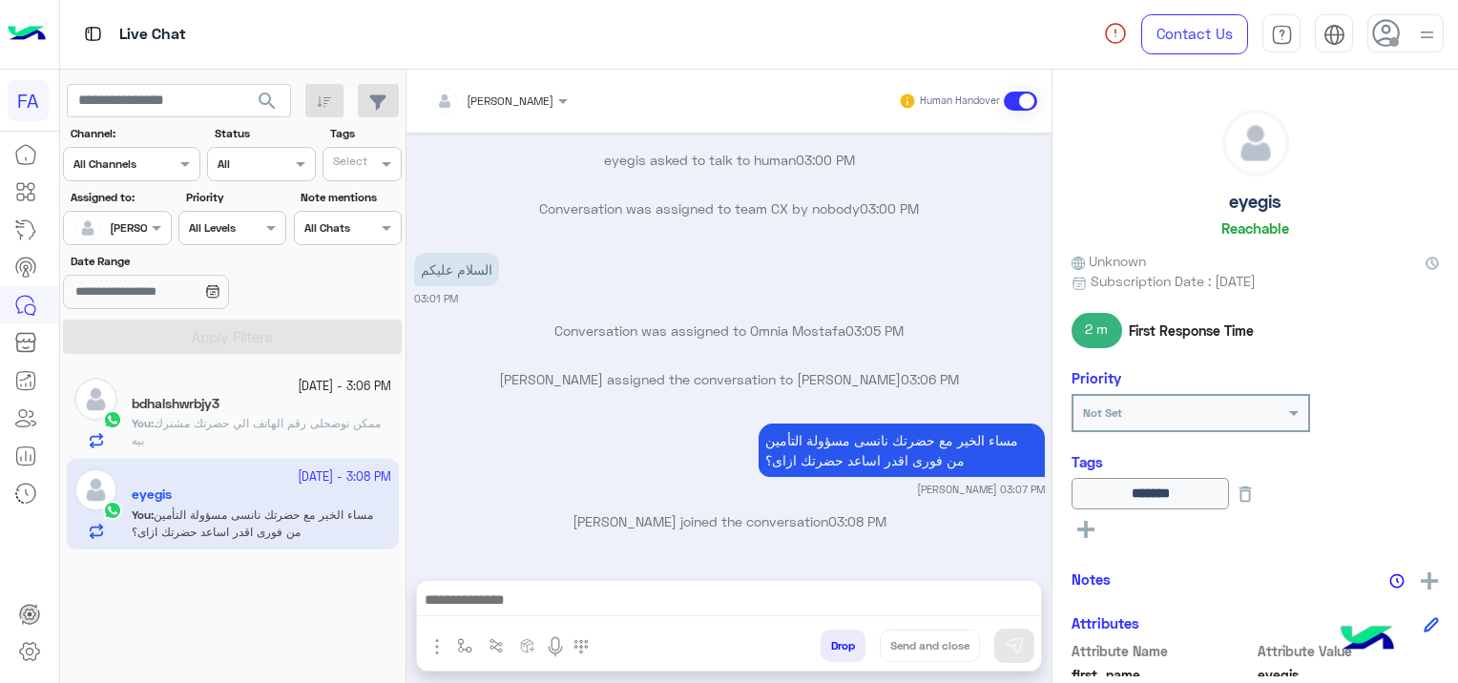
click at [277, 423] on span "ممكن توضحلى رقم الهاتف الي حضرتك مشترك بيه" at bounding box center [256, 431] width 249 height 31
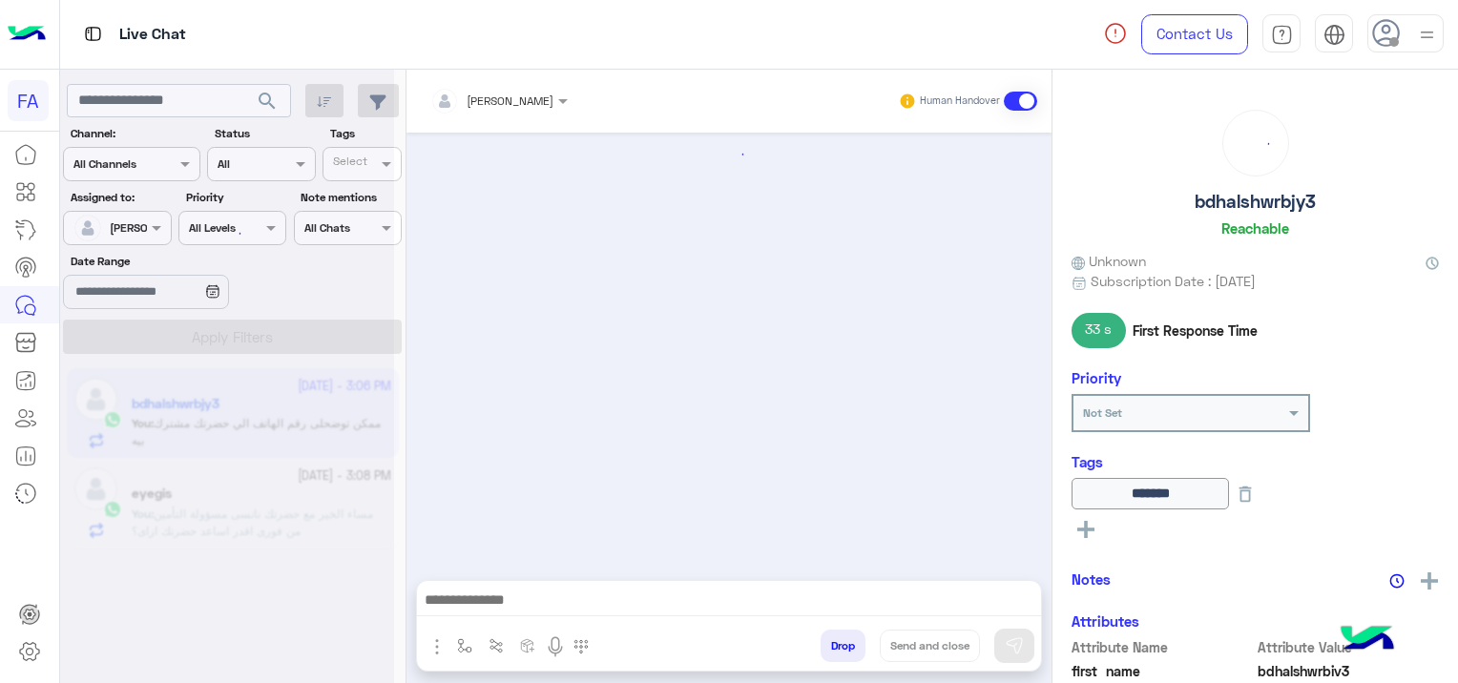
scroll to position [1526, 0]
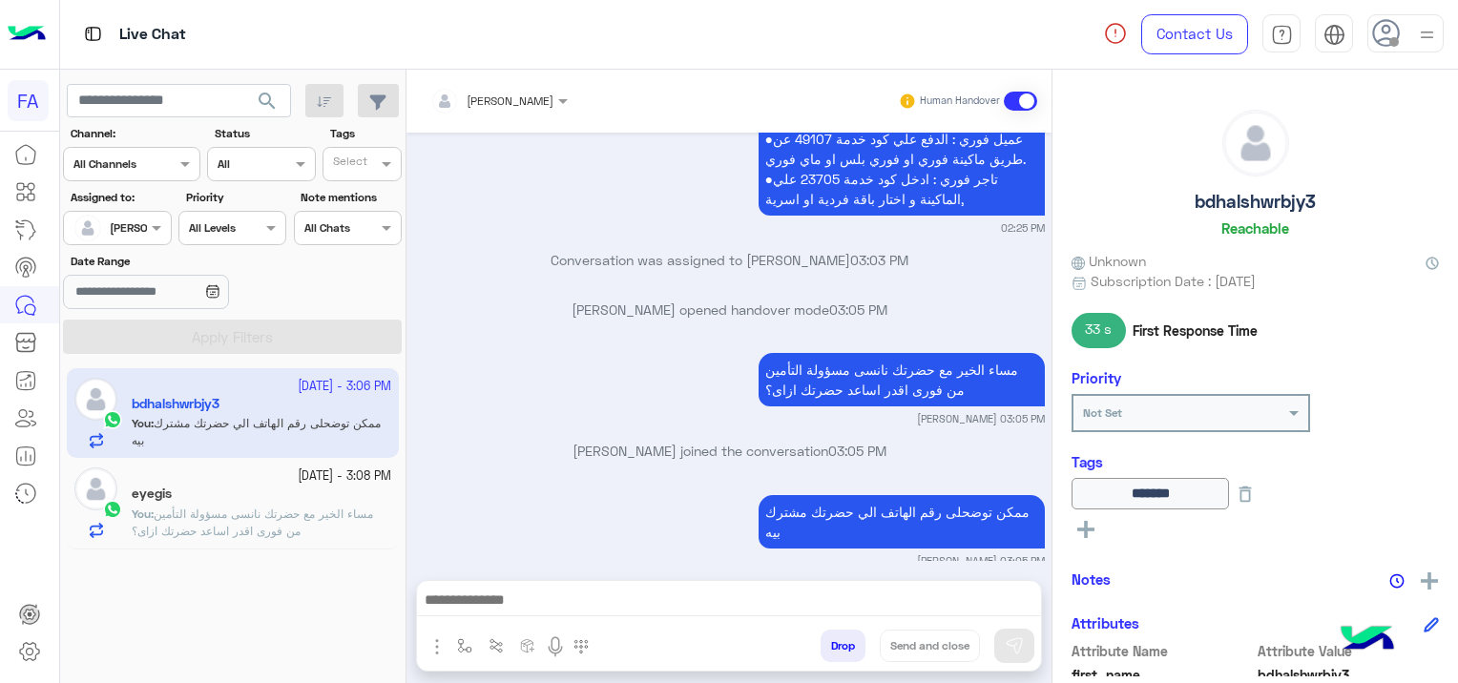
click at [295, 533] on span "مساء الخير مع حضرتك نانسى مسؤولة التأمين من فورى اقدر اساعد حضرتك ازاى؟" at bounding box center [252, 522] width 241 height 31
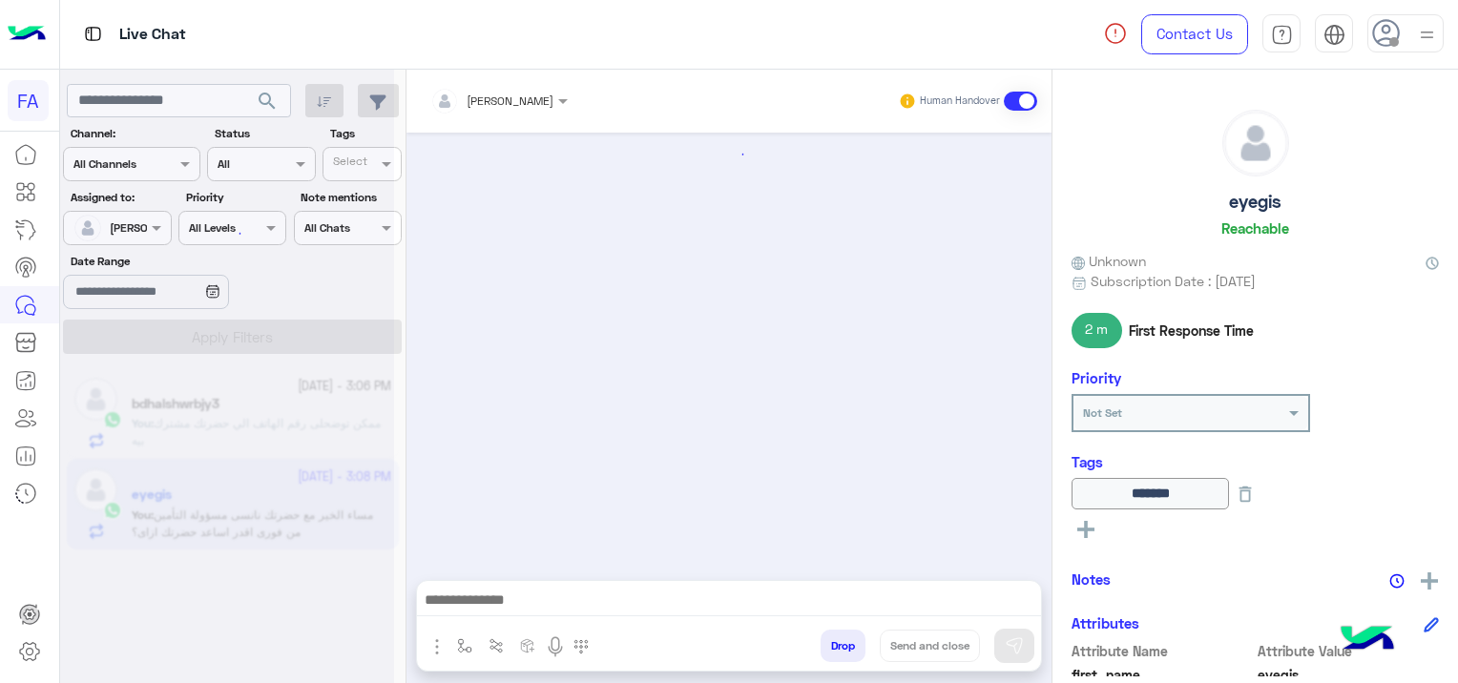
scroll to position [1404, 0]
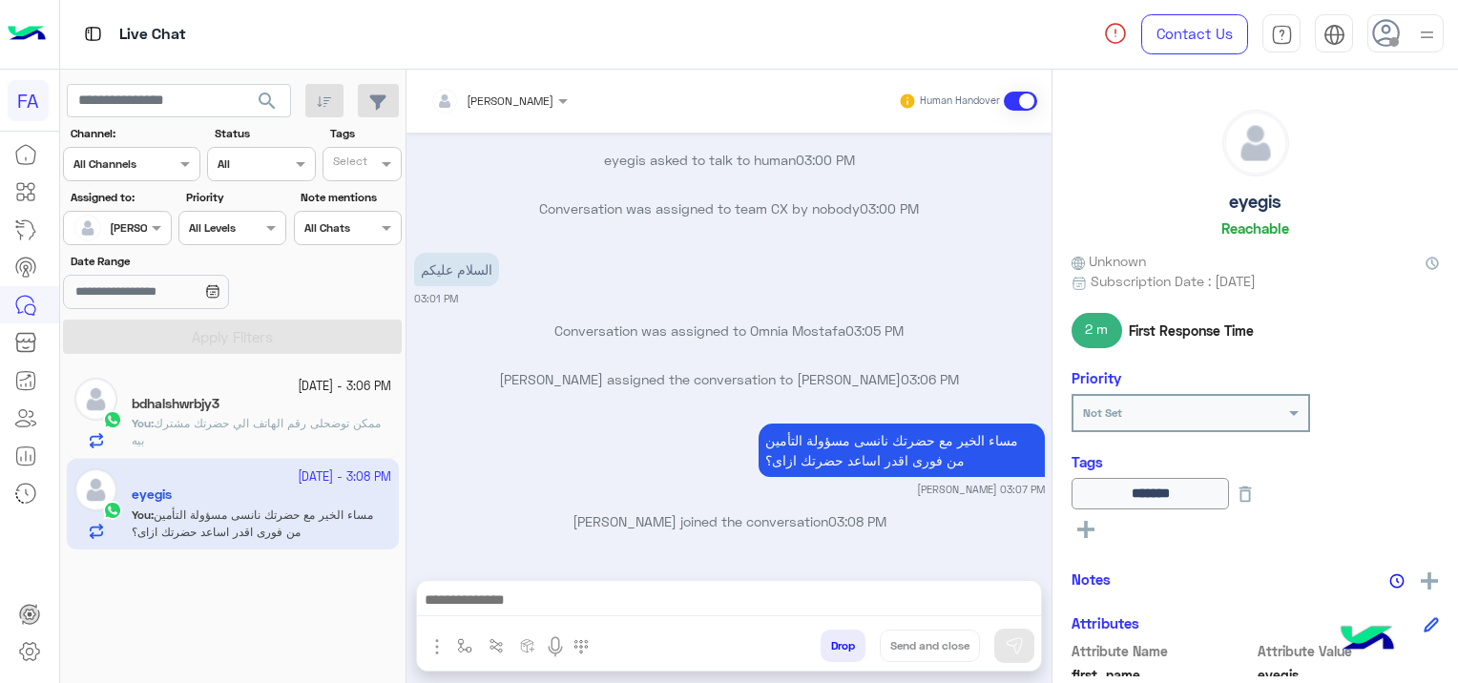
click at [286, 415] on p "You : ممكن توضحلى رقم الهاتف الي حضرتك مشترك بيه" at bounding box center [261, 432] width 259 height 34
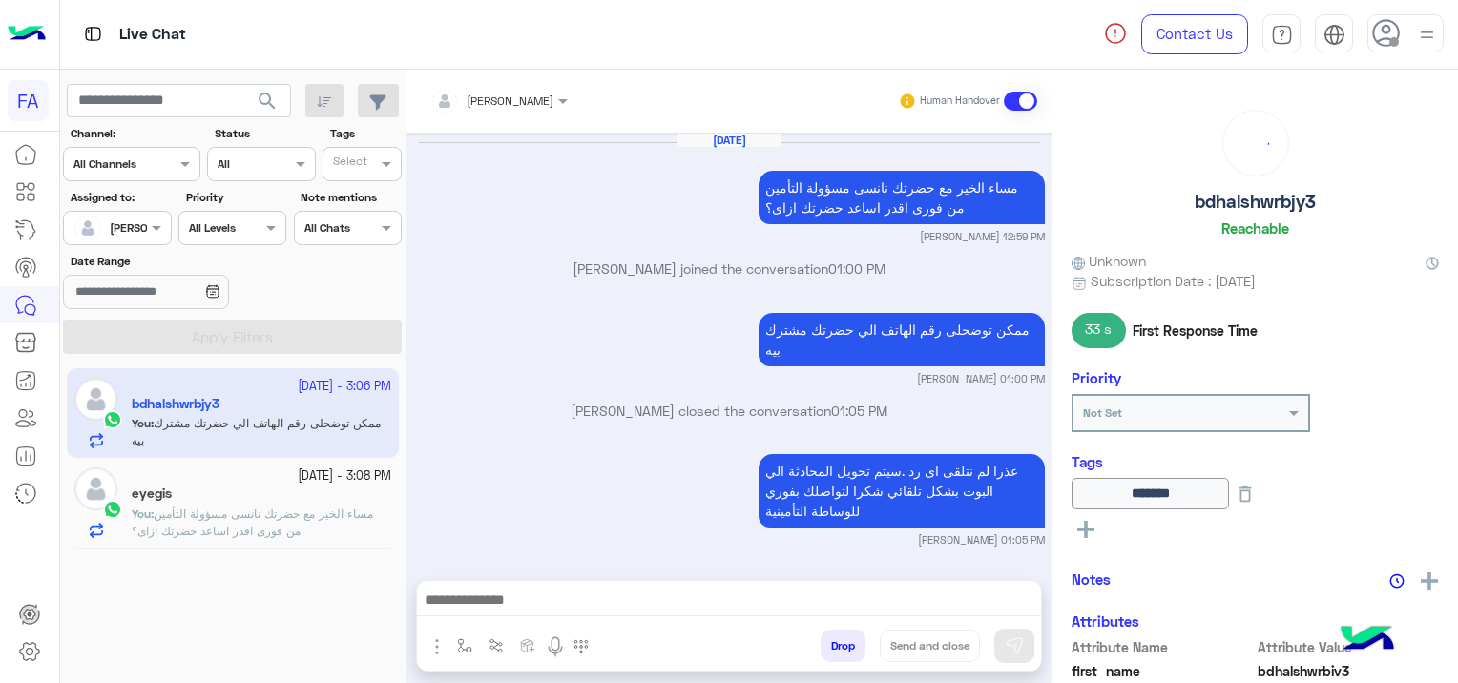
scroll to position [1526, 0]
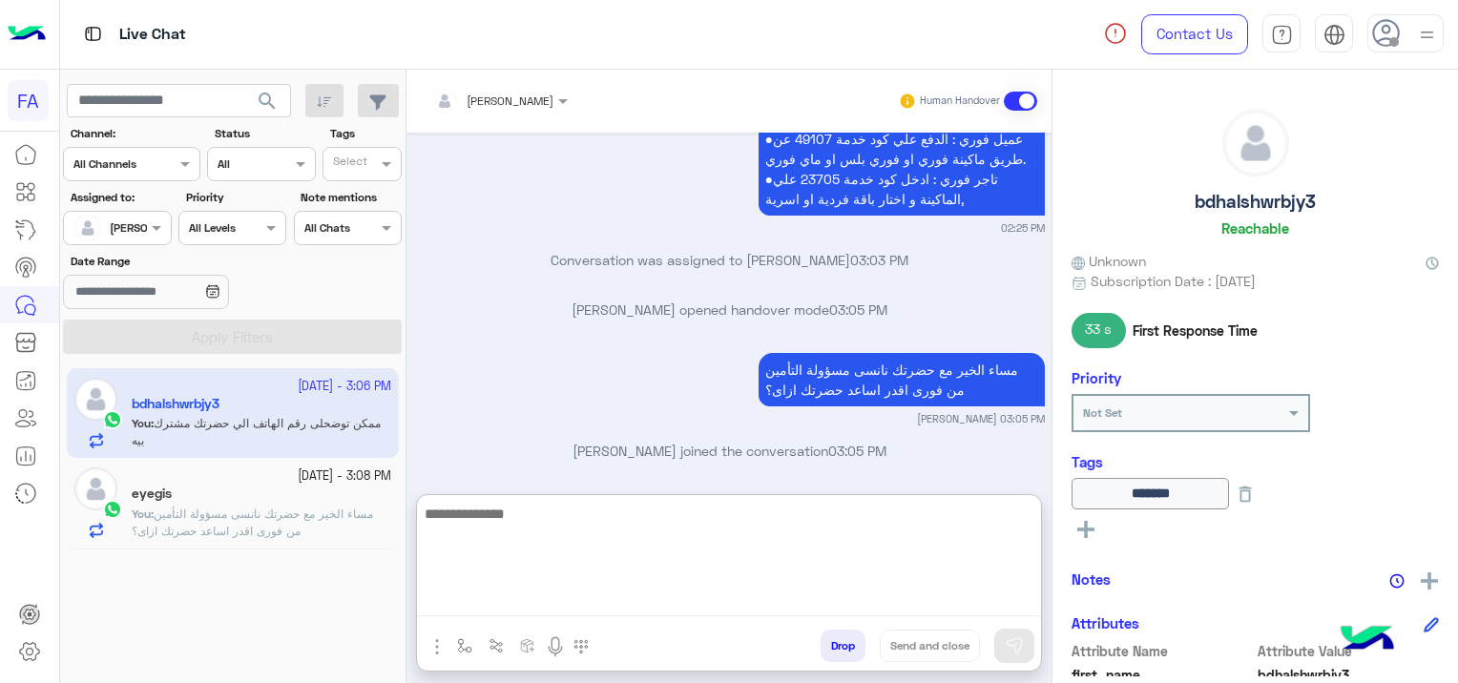
click at [505, 602] on textarea at bounding box center [729, 559] width 624 height 114
paste textarea "**********"
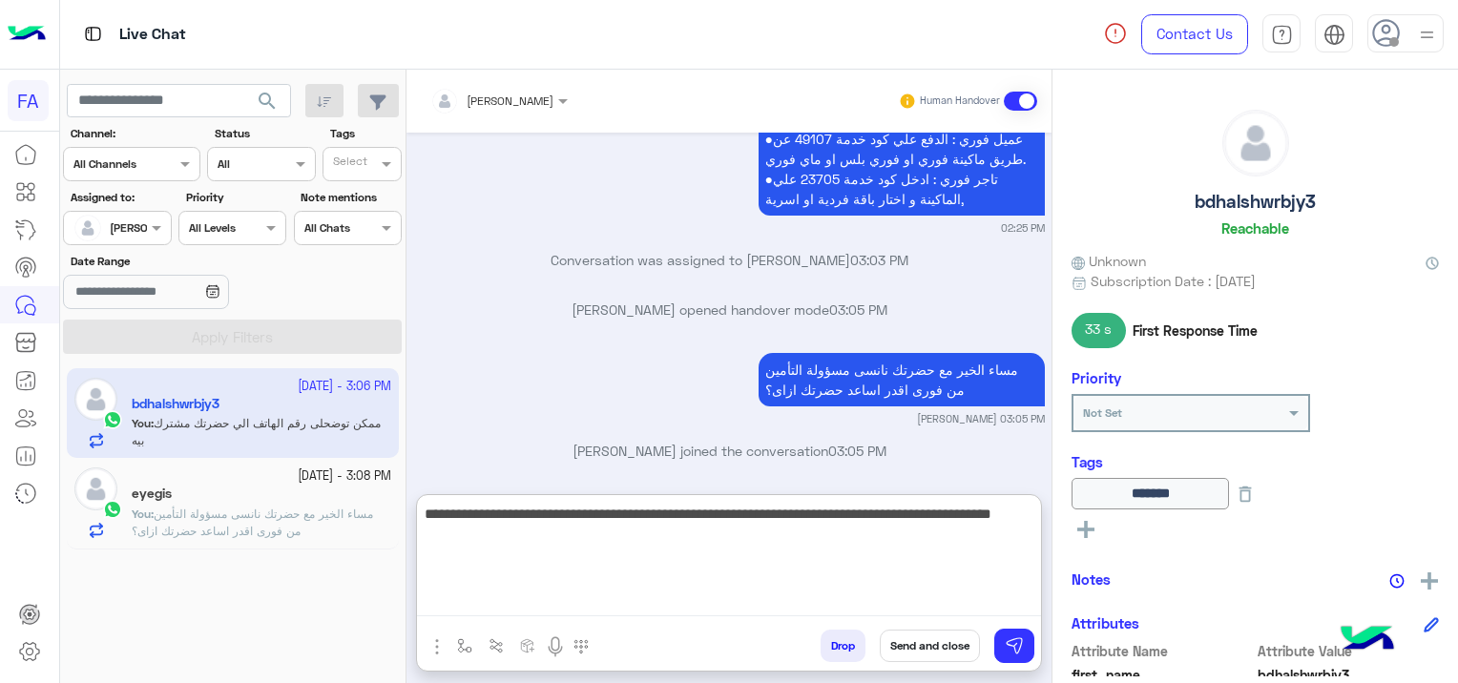
type textarea "**********"
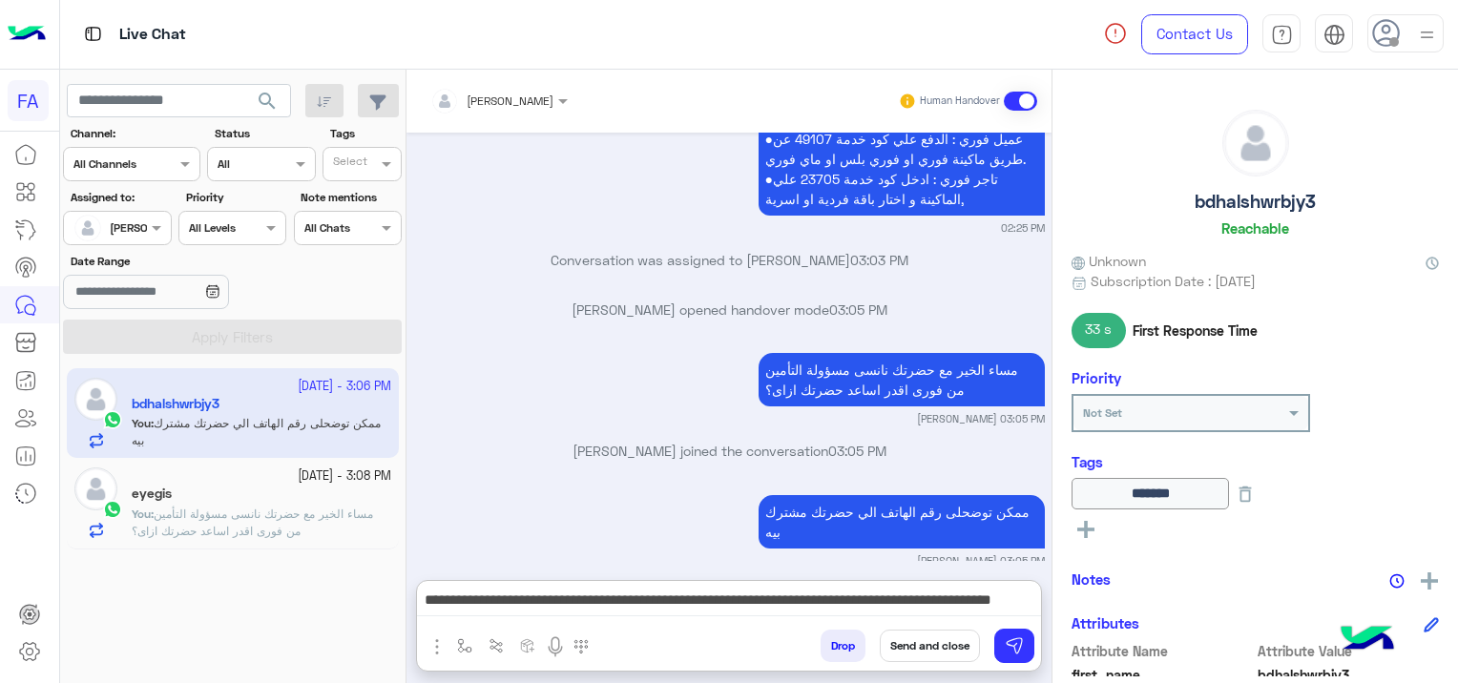
click at [932, 645] on button "Send and close" at bounding box center [929, 646] width 100 height 32
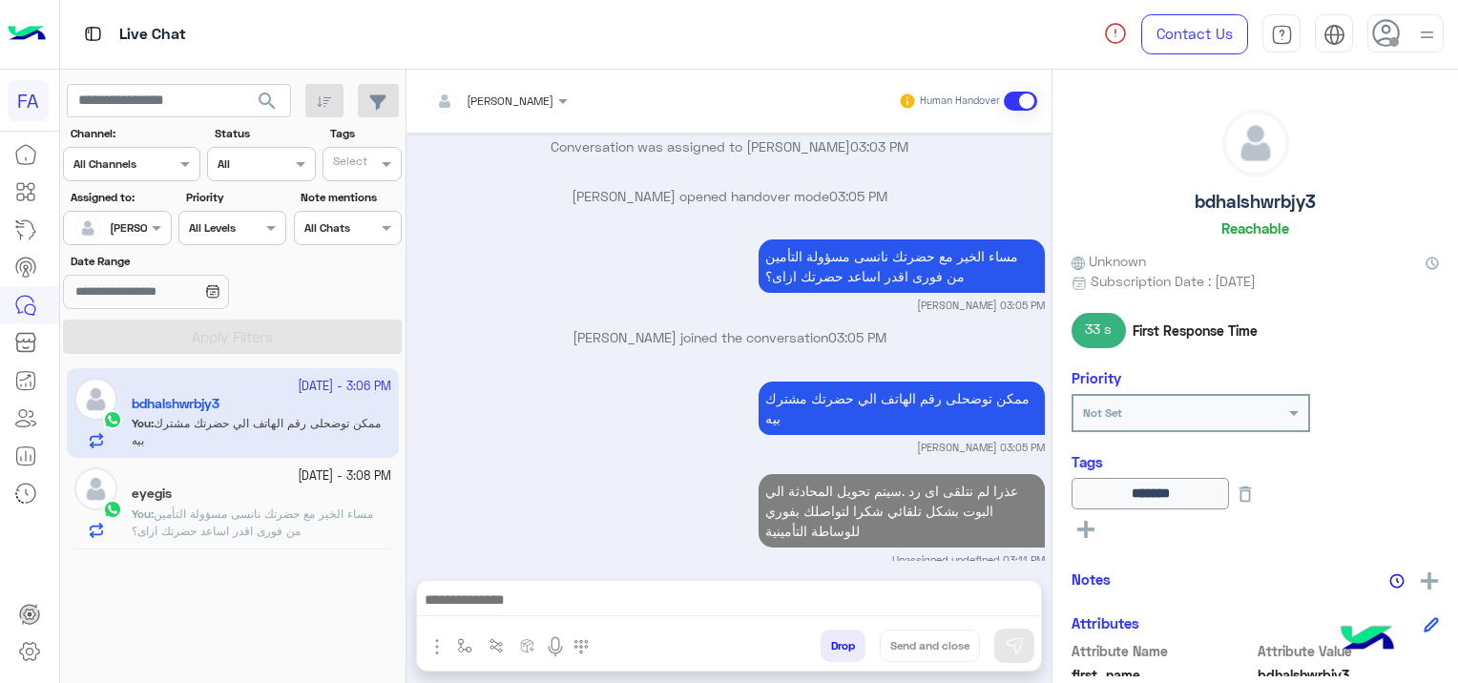
scroll to position [1689, 0]
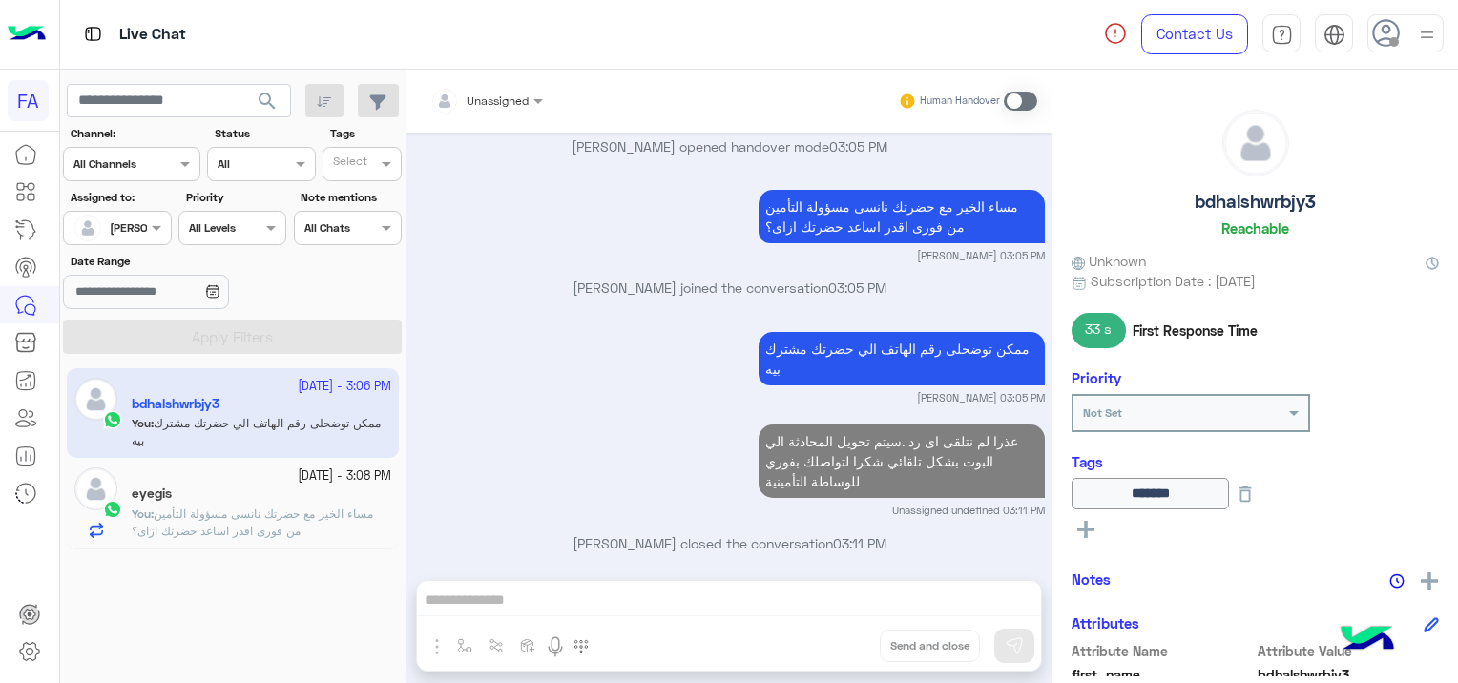
click at [288, 504] on div "eyegis" at bounding box center [261, 496] width 259 height 20
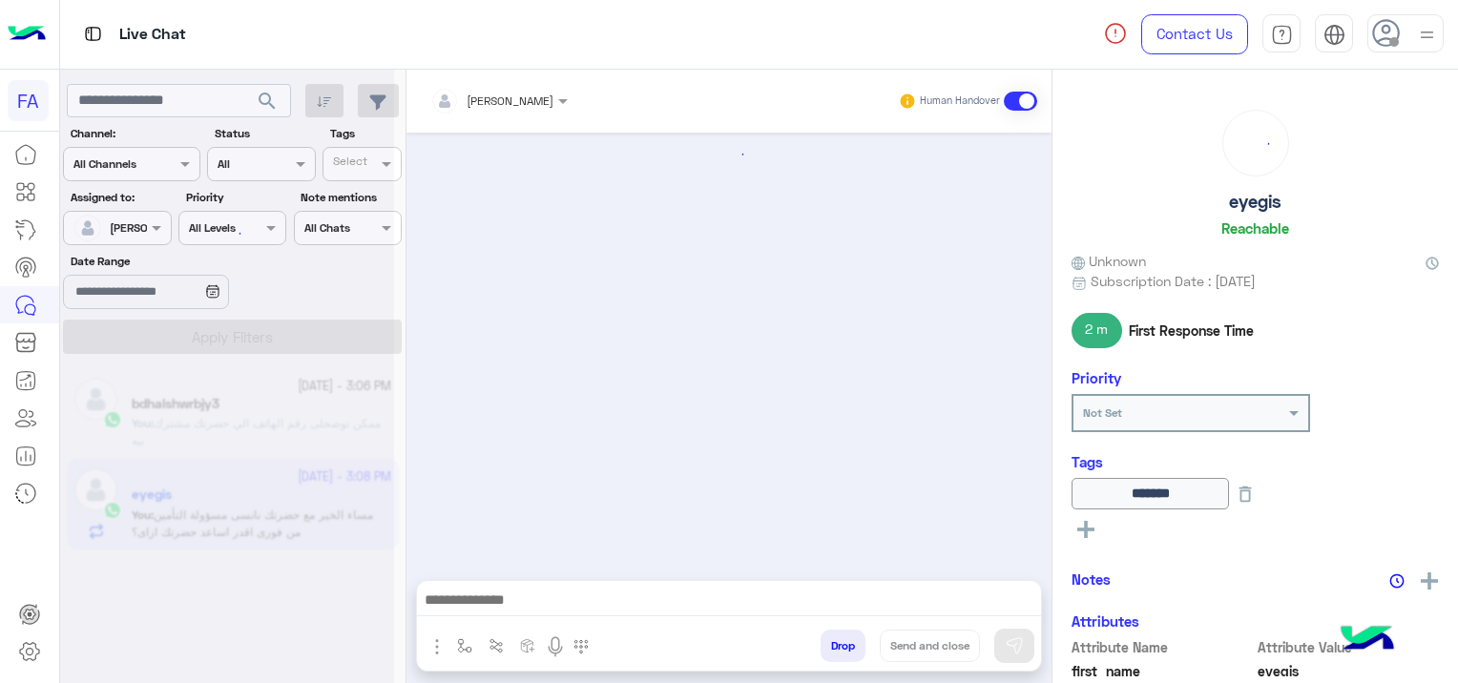
scroll to position [1404, 0]
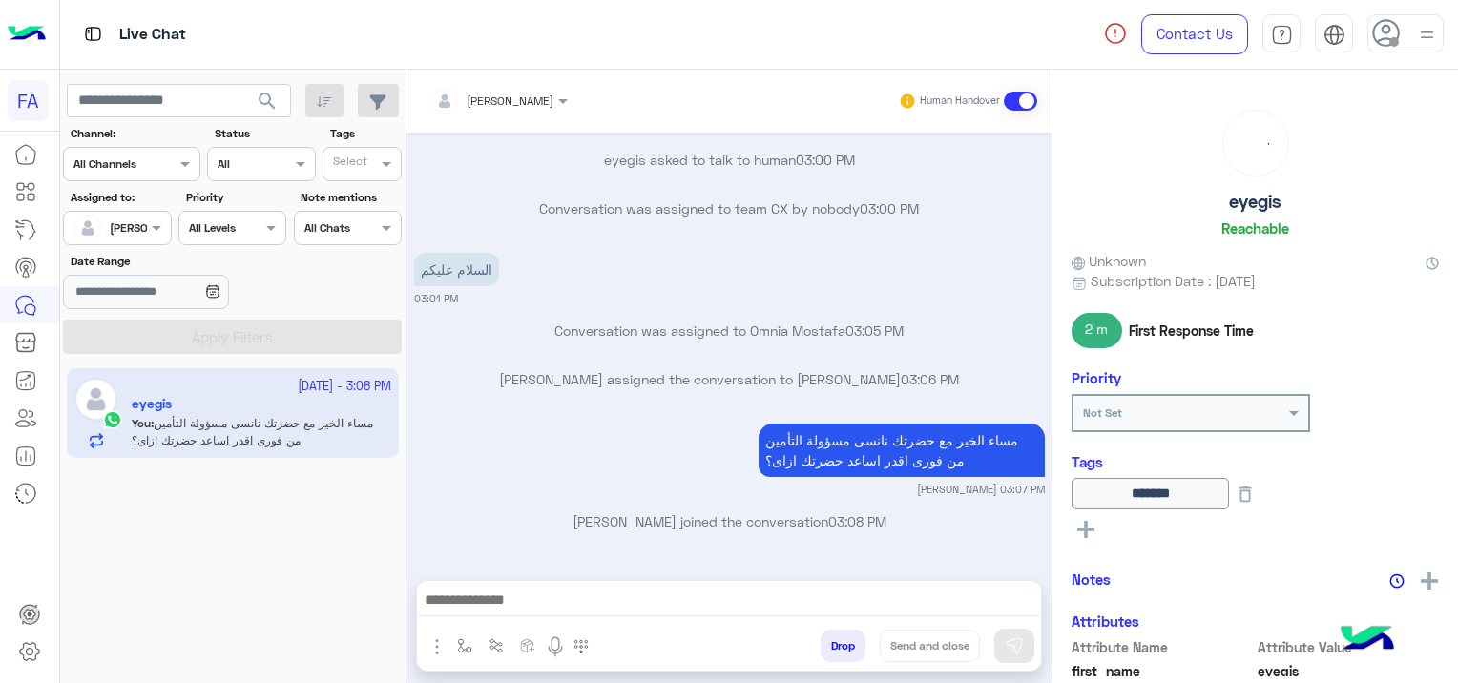
click at [268, 96] on span "search" at bounding box center [267, 101] width 23 height 23
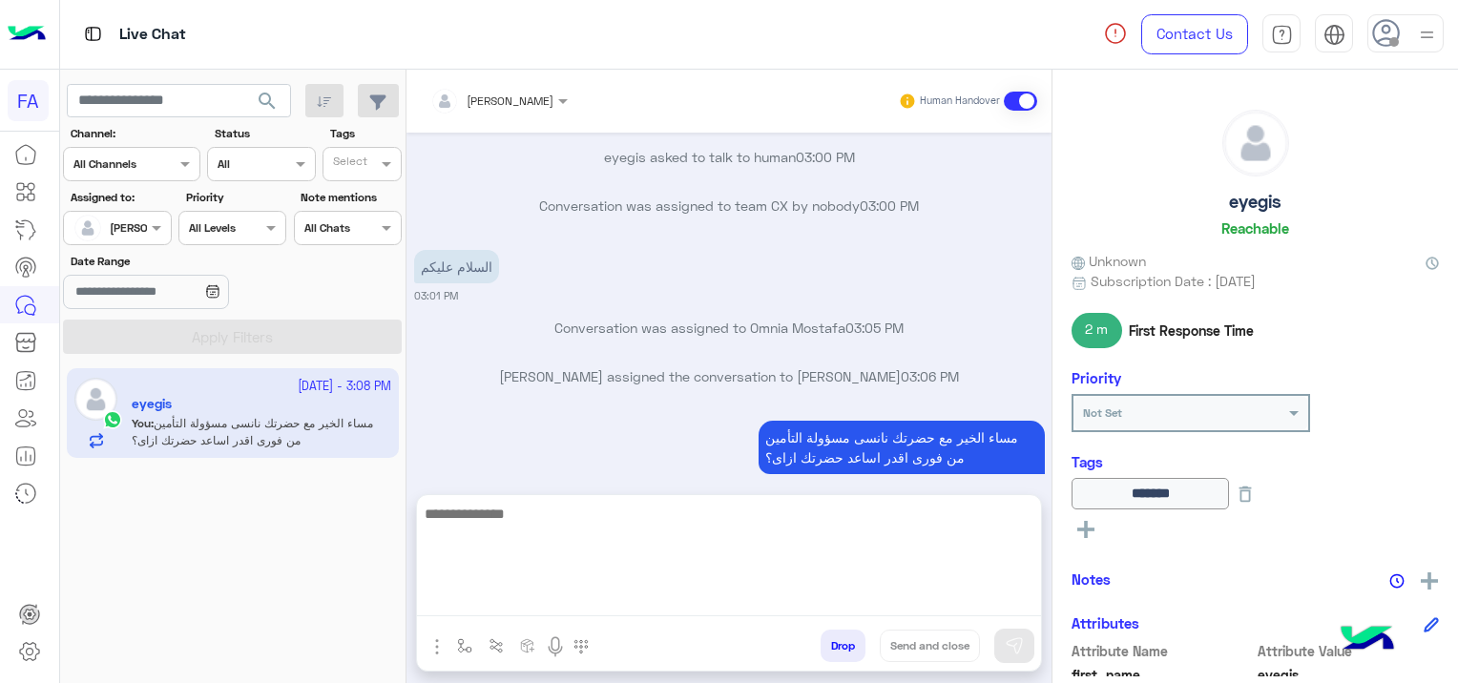
click at [656, 592] on textarea at bounding box center [729, 559] width 624 height 114
paste textarea "**********"
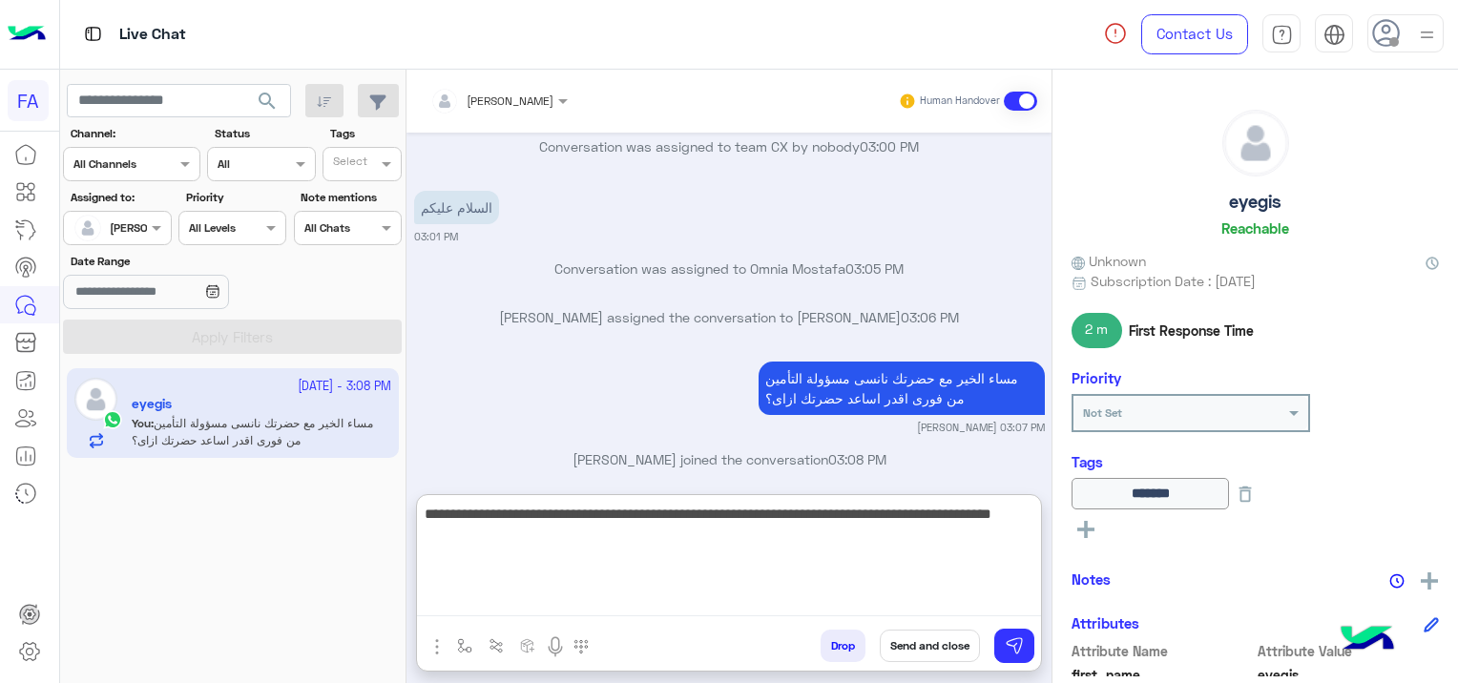
scroll to position [1491, 0]
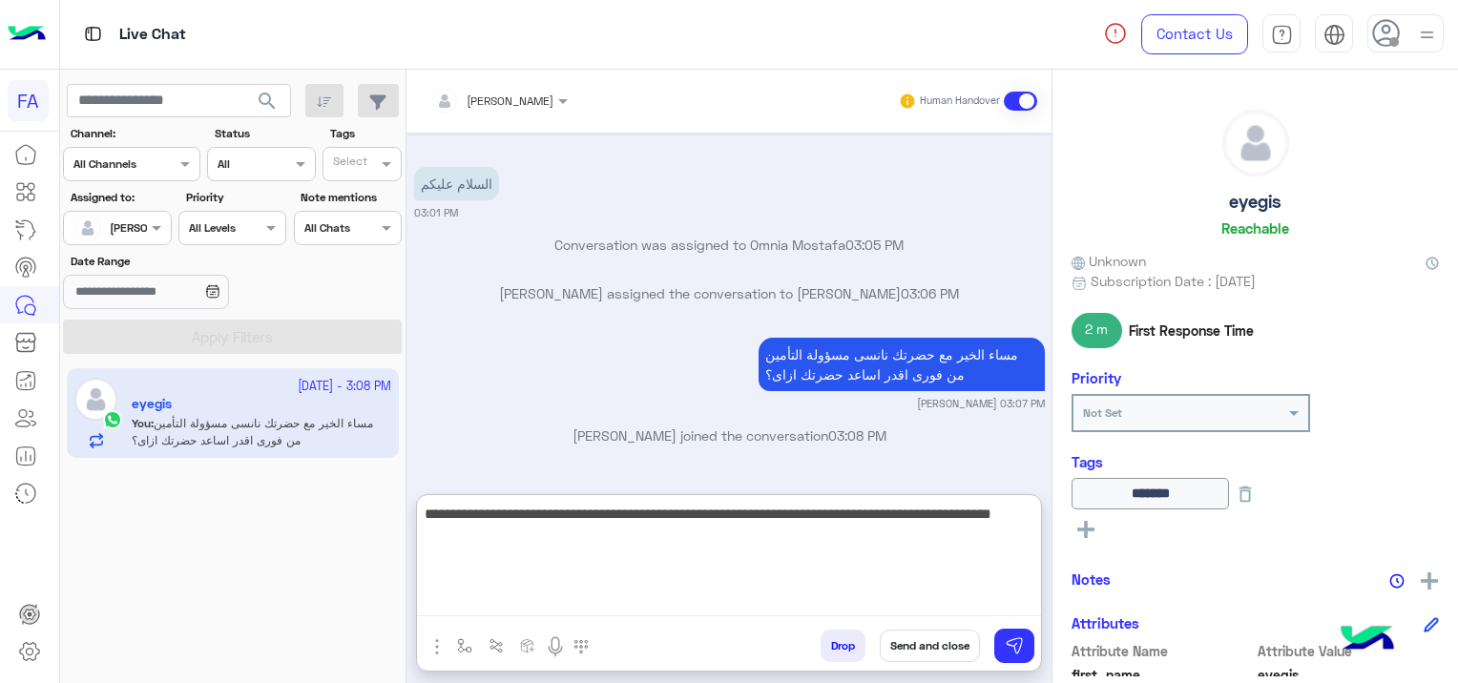
type textarea "**********"
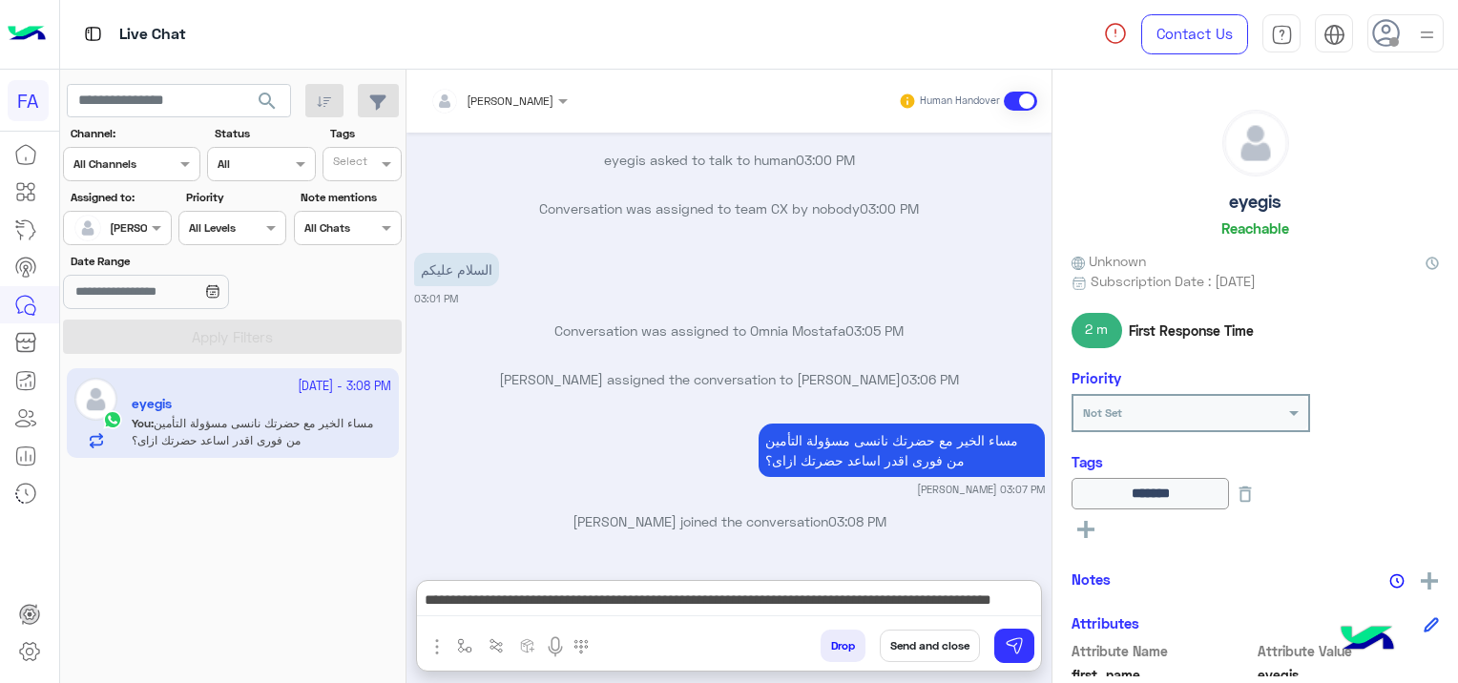
click at [920, 642] on button "Send and close" at bounding box center [929, 646] width 100 height 32
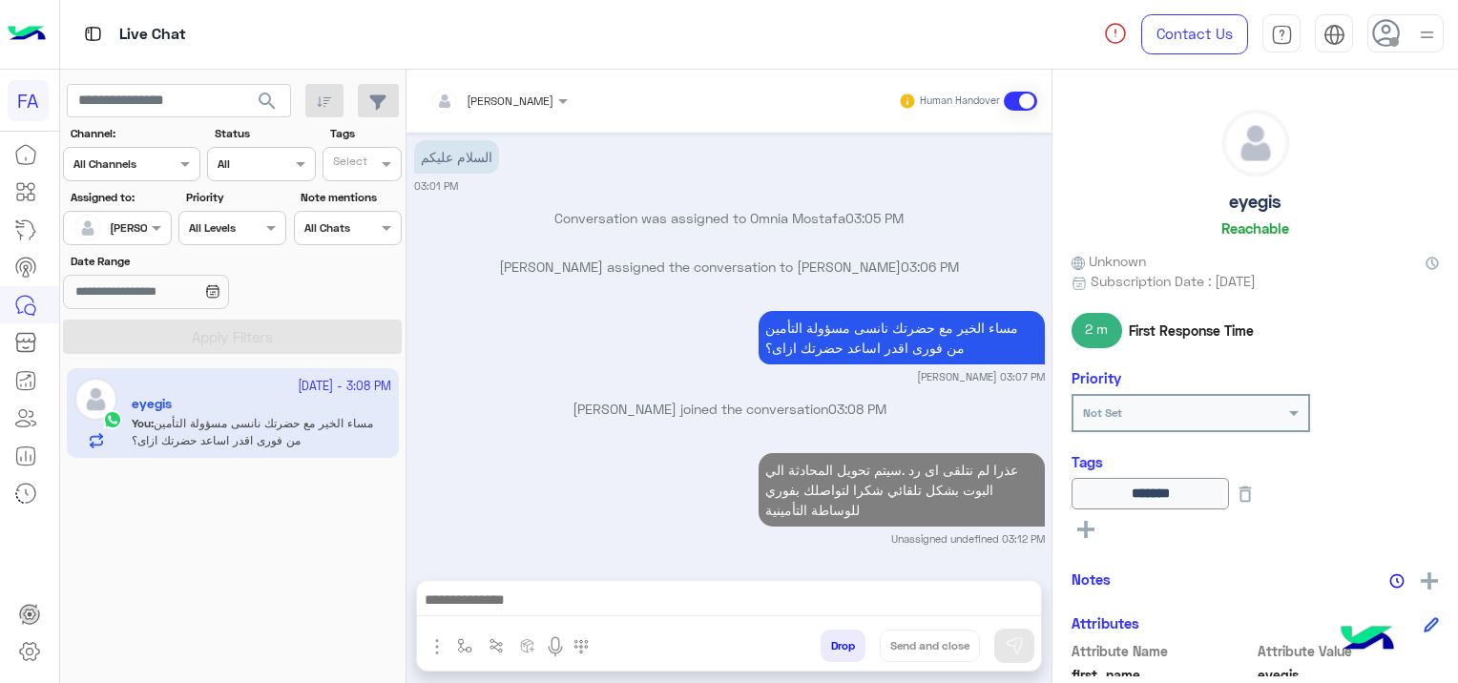
scroll to position [1566, 0]
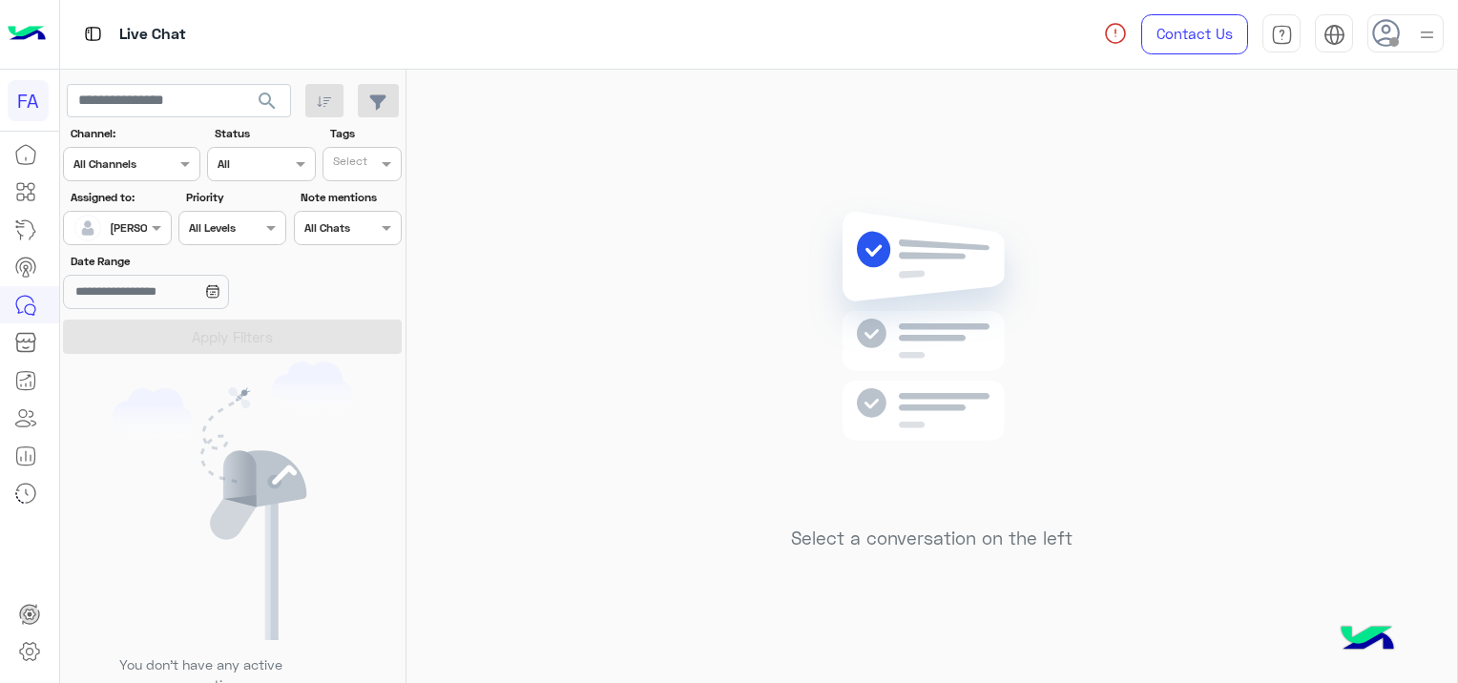
click at [267, 92] on span "search" at bounding box center [267, 101] width 23 height 23
click at [259, 95] on span "search" at bounding box center [267, 101] width 23 height 23
click at [263, 103] on span "search" at bounding box center [267, 101] width 23 height 23
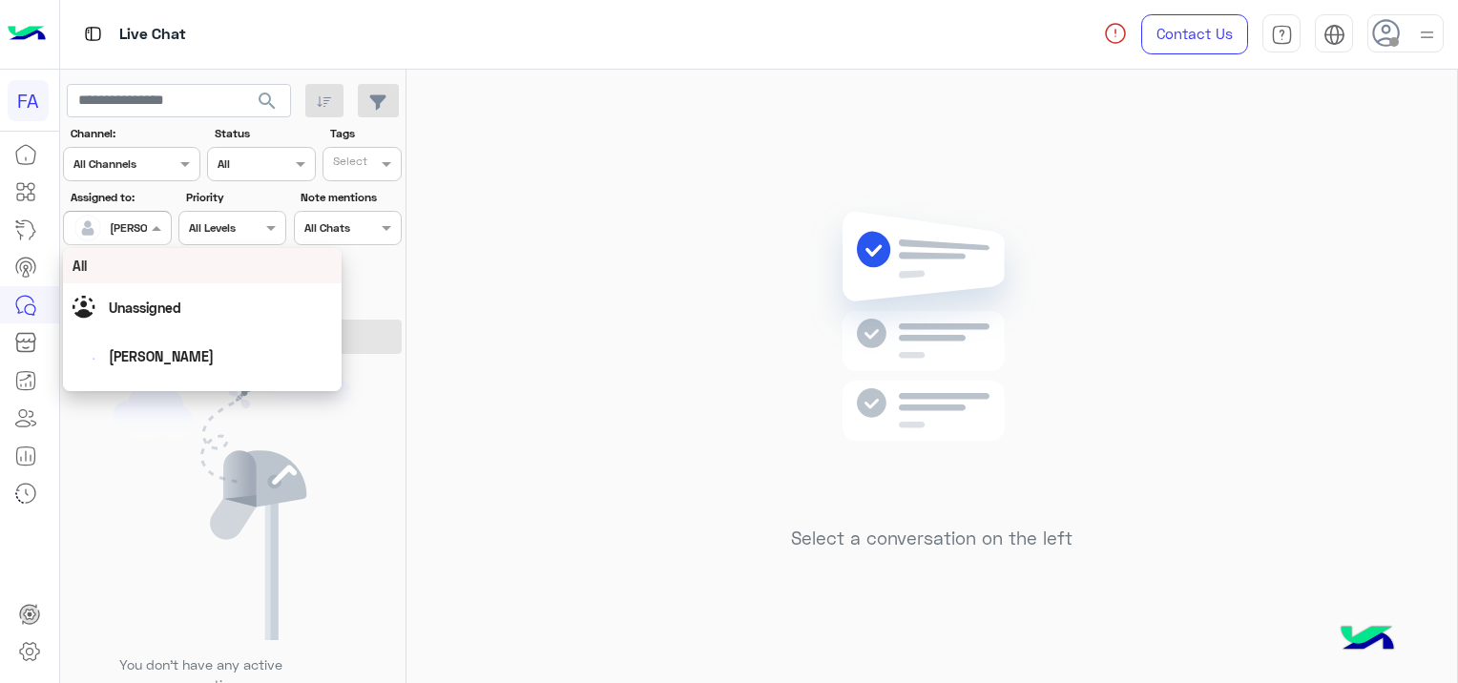
click at [132, 225] on div at bounding box center [117, 226] width 106 height 18
click at [171, 309] on span "Unassigned" at bounding box center [145, 308] width 72 height 16
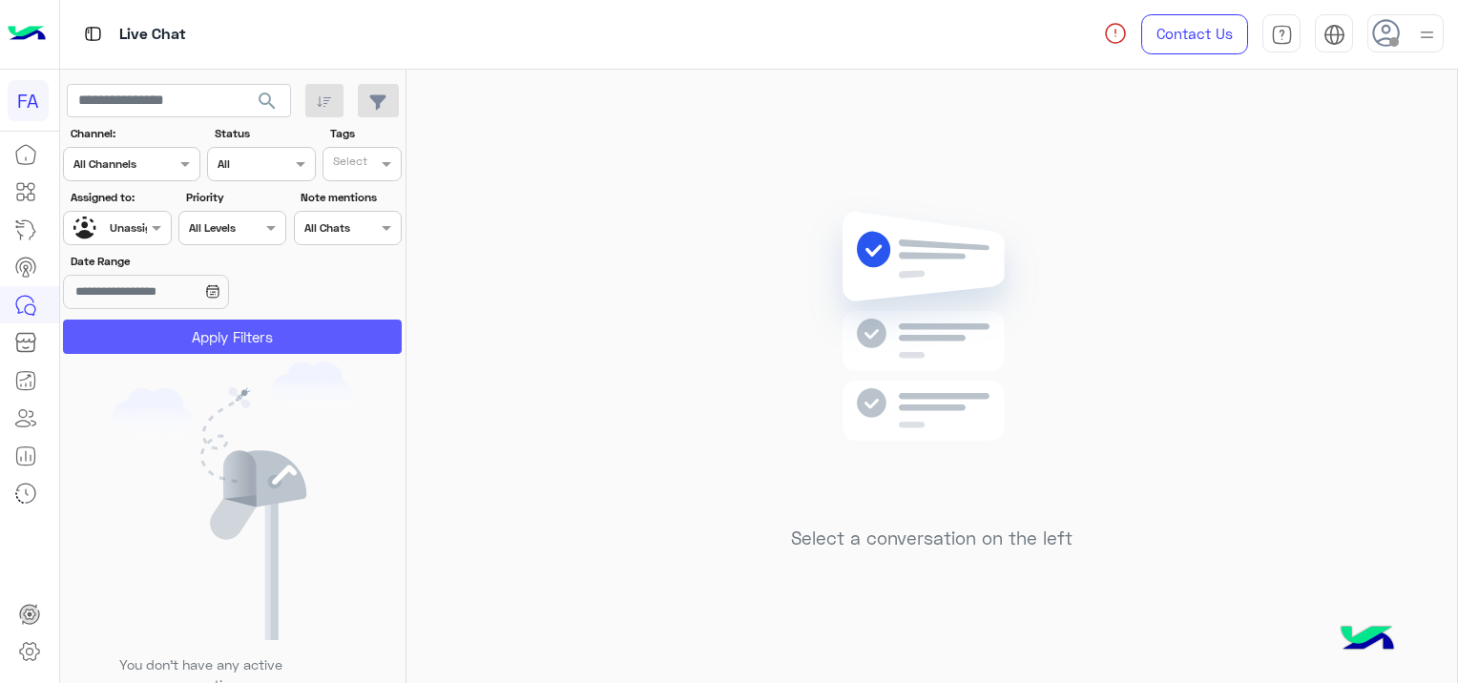
click at [258, 349] on button "Apply Filters" at bounding box center [232, 337] width 339 height 34
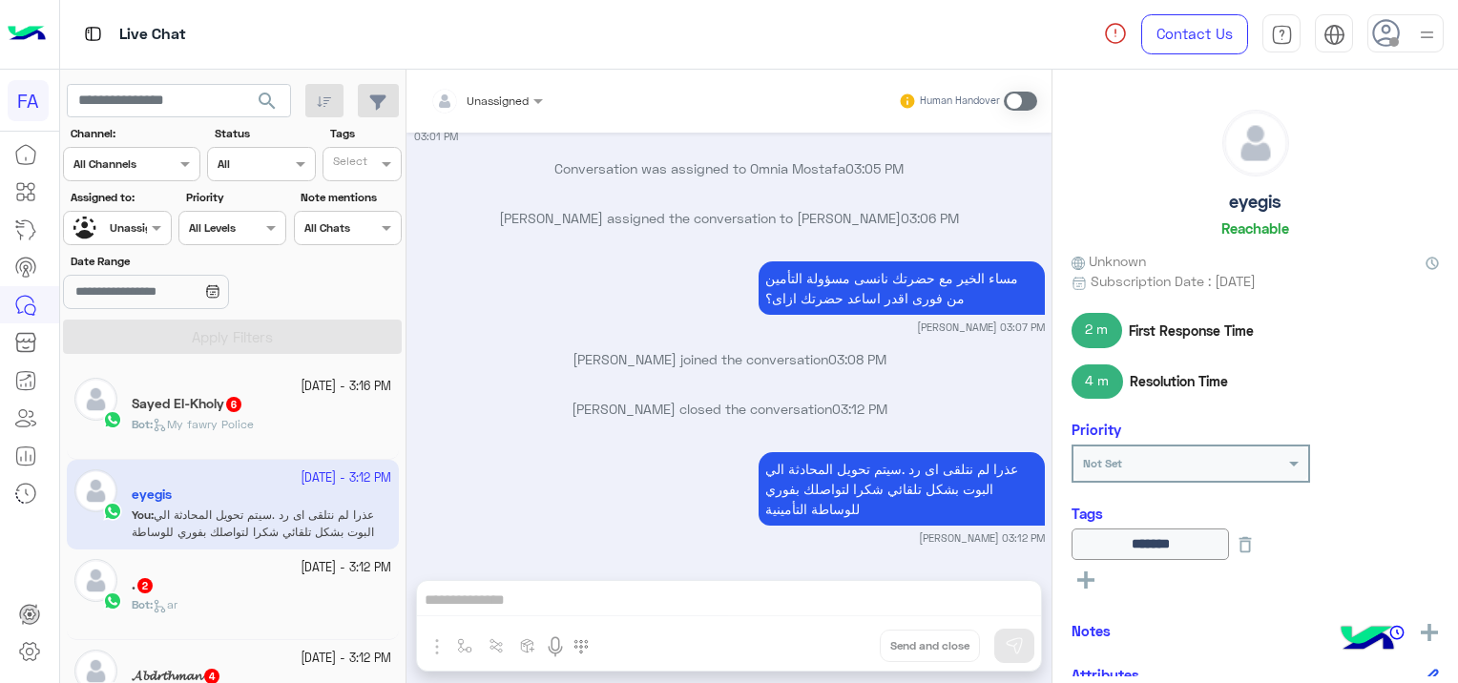
click at [254, 421] on span "My fawry Police" at bounding box center [203, 424] width 101 height 14
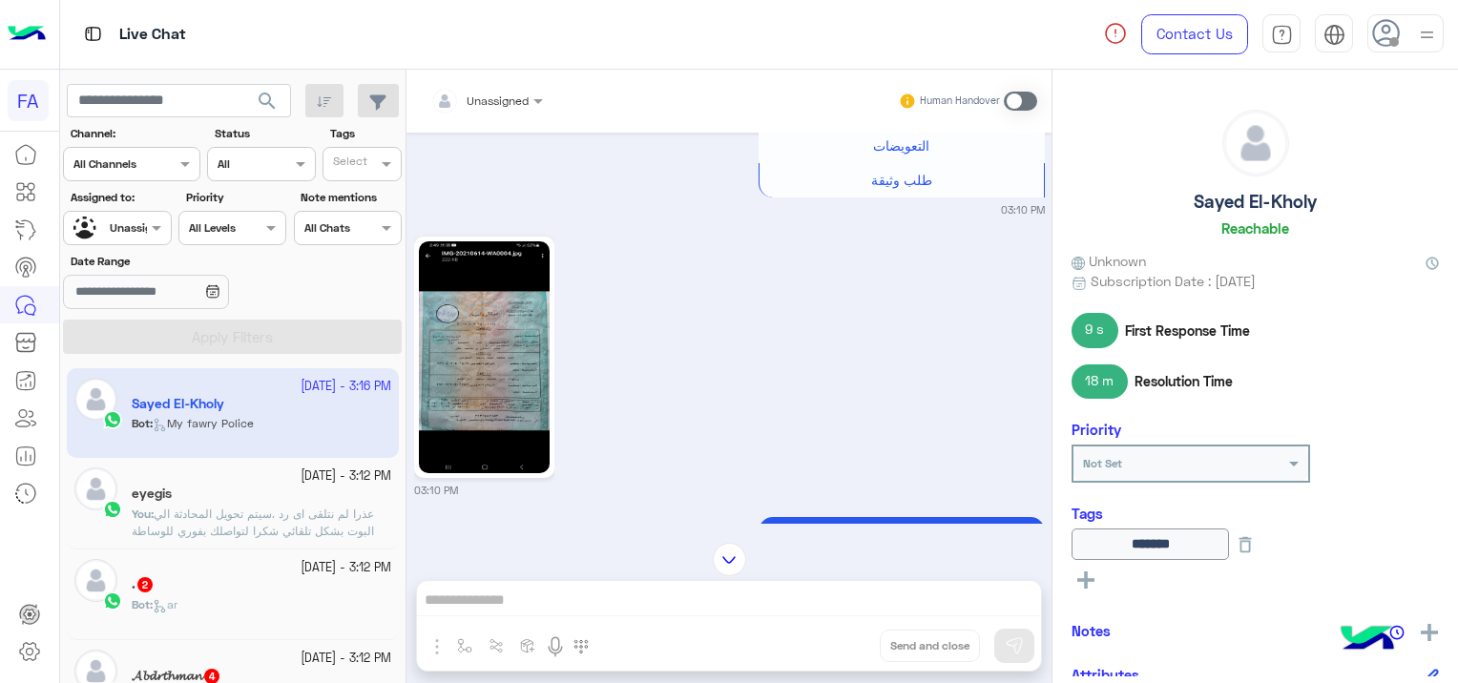
scroll to position [1572, 0]
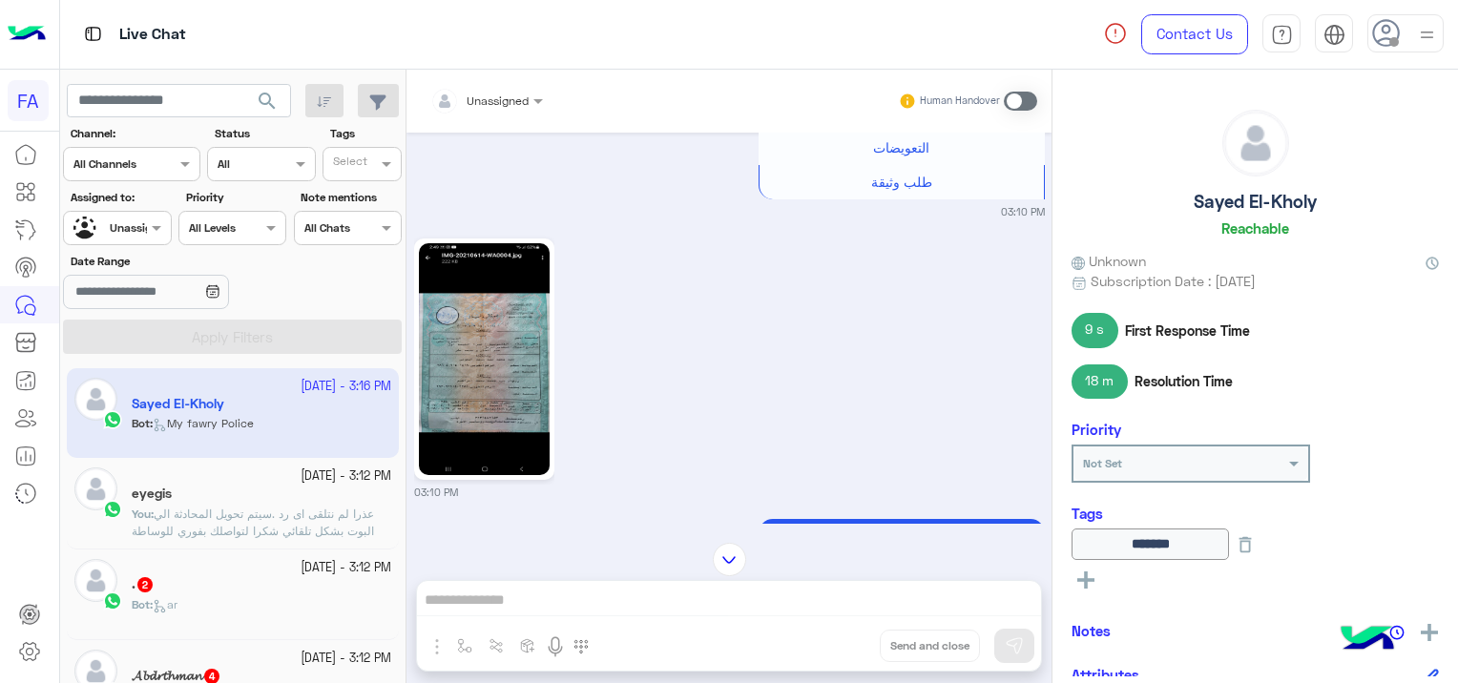
click at [503, 377] on img at bounding box center [484, 359] width 131 height 232
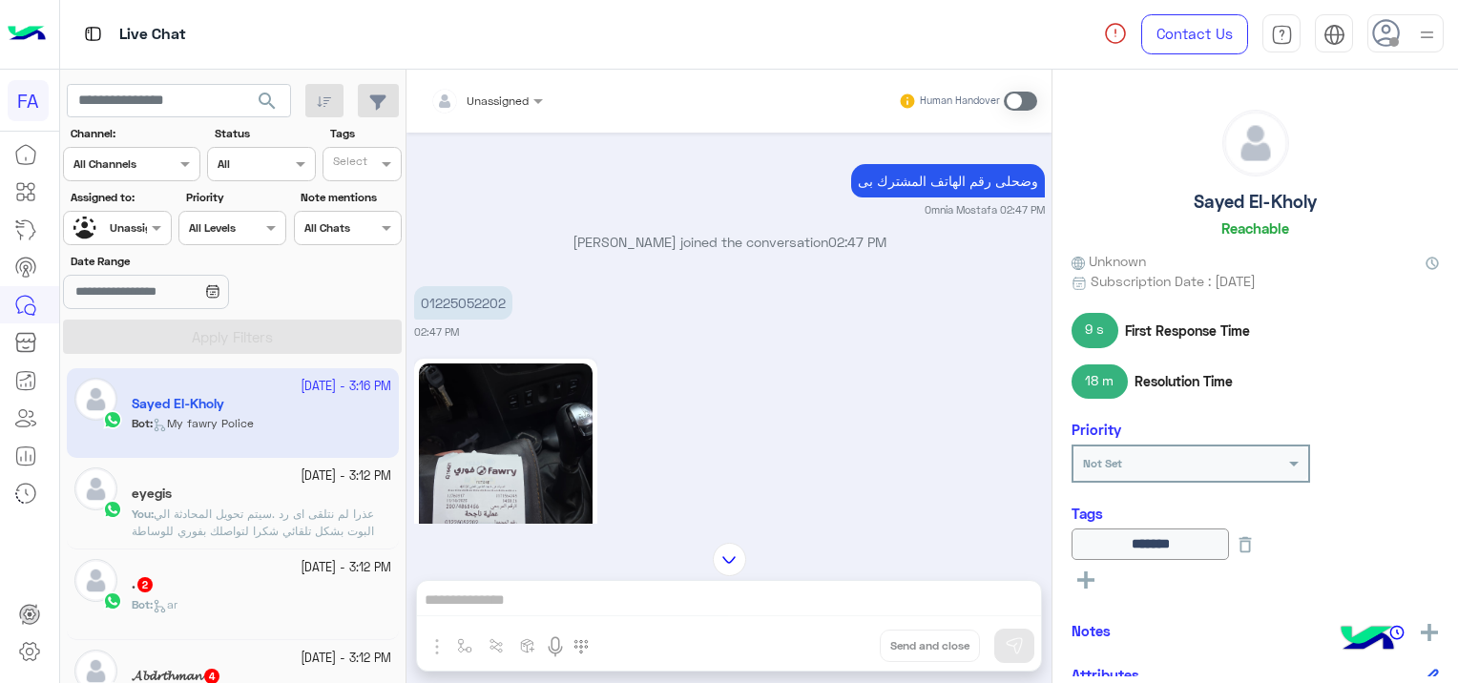
scroll to position [2537, 0]
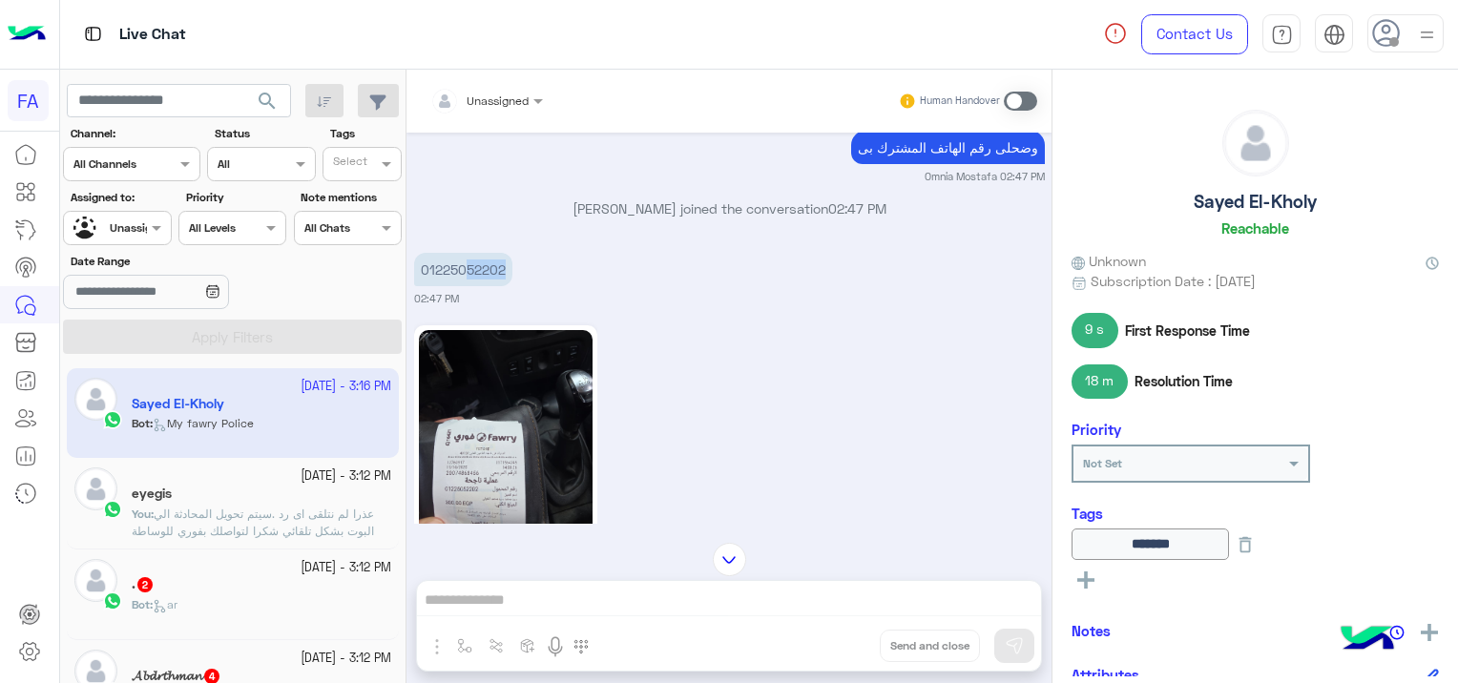
drag, startPoint x: 507, startPoint y: 282, endPoint x: 450, endPoint y: 300, distance: 59.8
click at [450, 286] on p "01225052202" at bounding box center [463, 269] width 98 height 33
drag, startPoint x: 450, startPoint y: 300, endPoint x: 413, endPoint y: 300, distance: 37.2
click at [414, 286] on div "01225052202" at bounding box center [463, 269] width 98 height 33
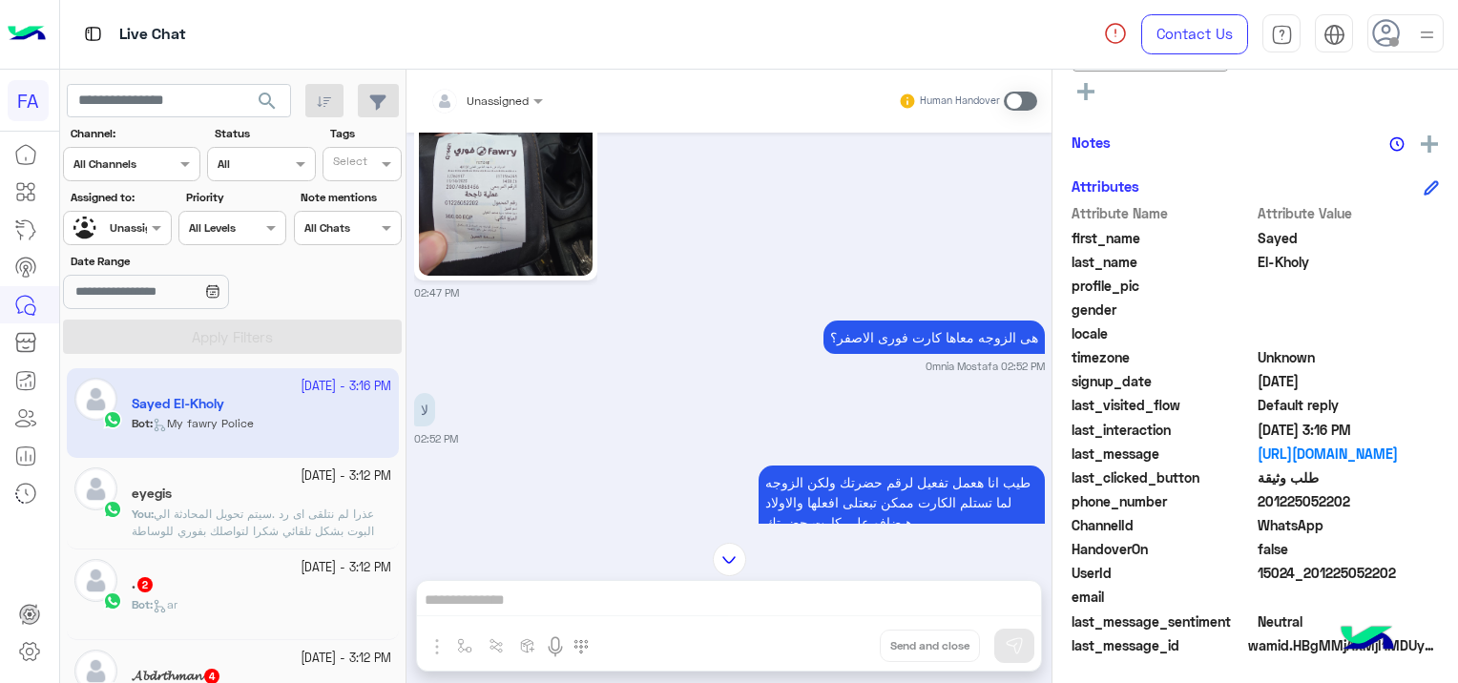
scroll to position [2633, 0]
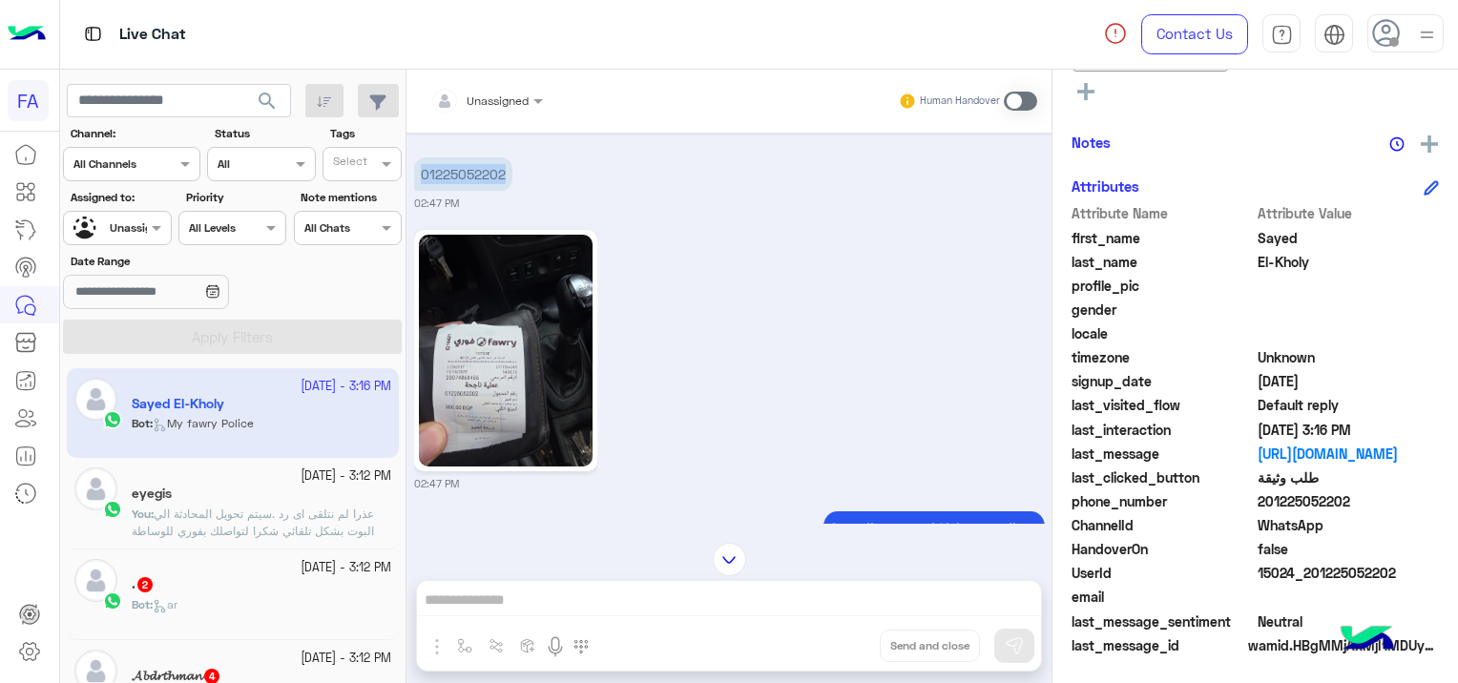
drag, startPoint x: 507, startPoint y: 186, endPoint x: 416, endPoint y: 193, distance: 91.8
click at [416, 191] on p "01225052202" at bounding box center [463, 173] width 98 height 33
copy p "01225052202"
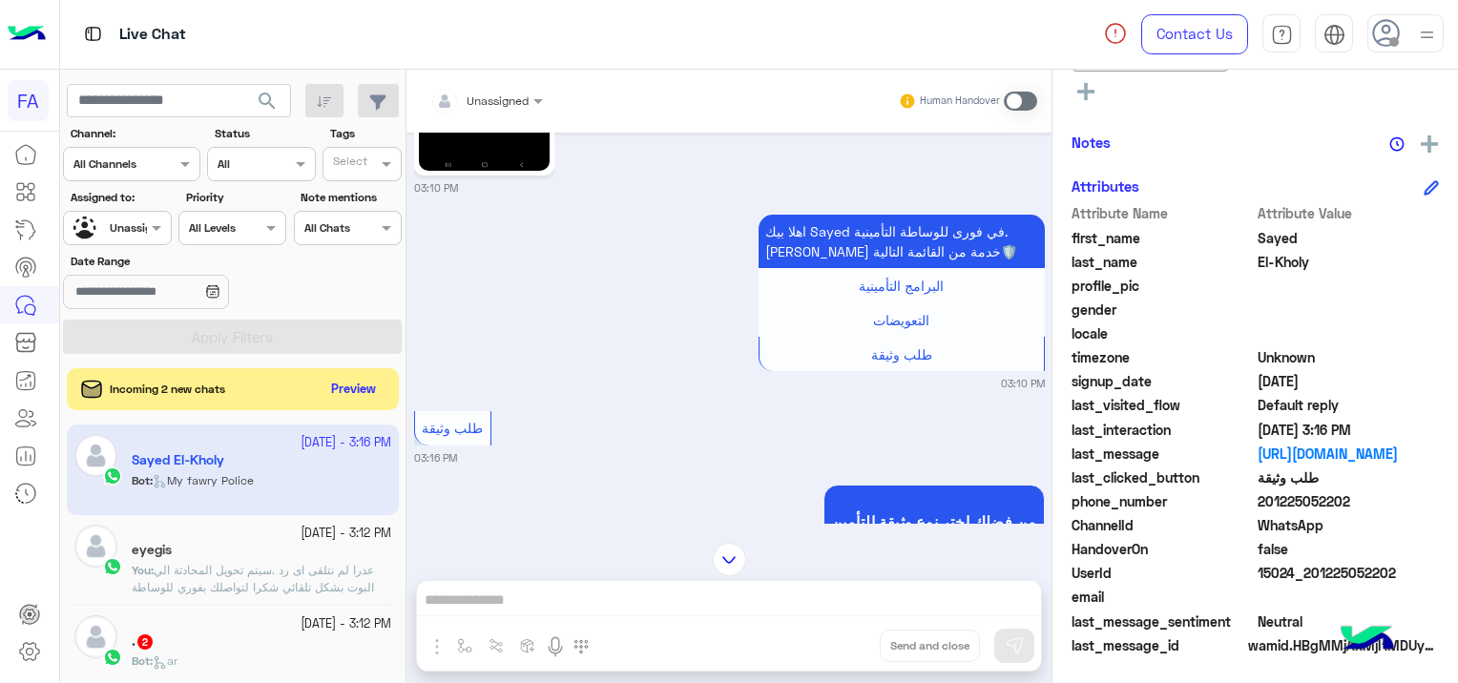
scroll to position [5689, 0]
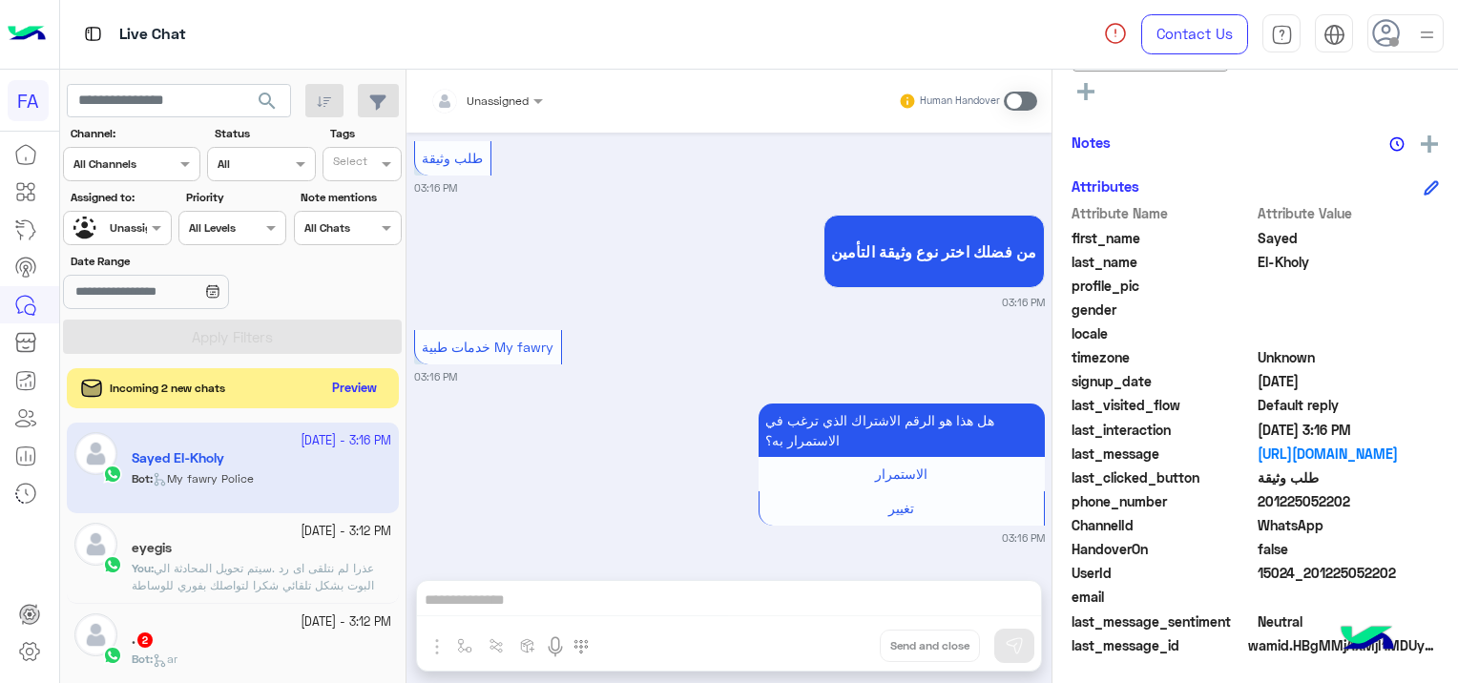
click at [361, 380] on button "Preview" at bounding box center [354, 389] width 59 height 26
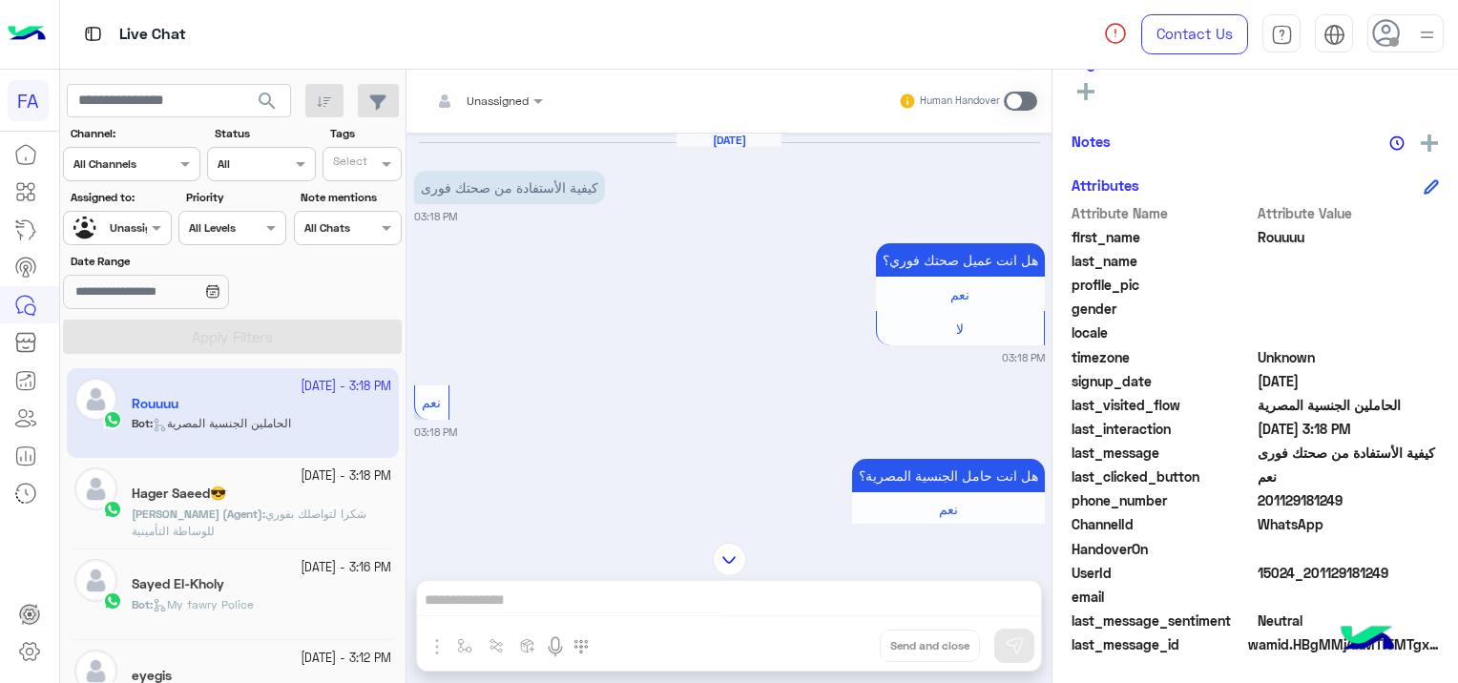
drag, startPoint x: 1391, startPoint y: 565, endPoint x: 1331, endPoint y: 588, distance: 64.3
click at [1331, 588] on div "Attribute Name Attribute Value first_name Rouuuu last_name profile_pic gender l…" at bounding box center [1254, 430] width 367 height 455
click at [1375, 582] on div "UserId 15024_201129181249" at bounding box center [1254, 575] width 367 height 24
drag, startPoint x: 1394, startPoint y: 559, endPoint x: 1368, endPoint y: 569, distance: 27.5
click at [1368, 569] on div "Attribute Name Attribute Value first_name Rouuuu last_name profile_pic gender l…" at bounding box center [1254, 430] width 367 height 455
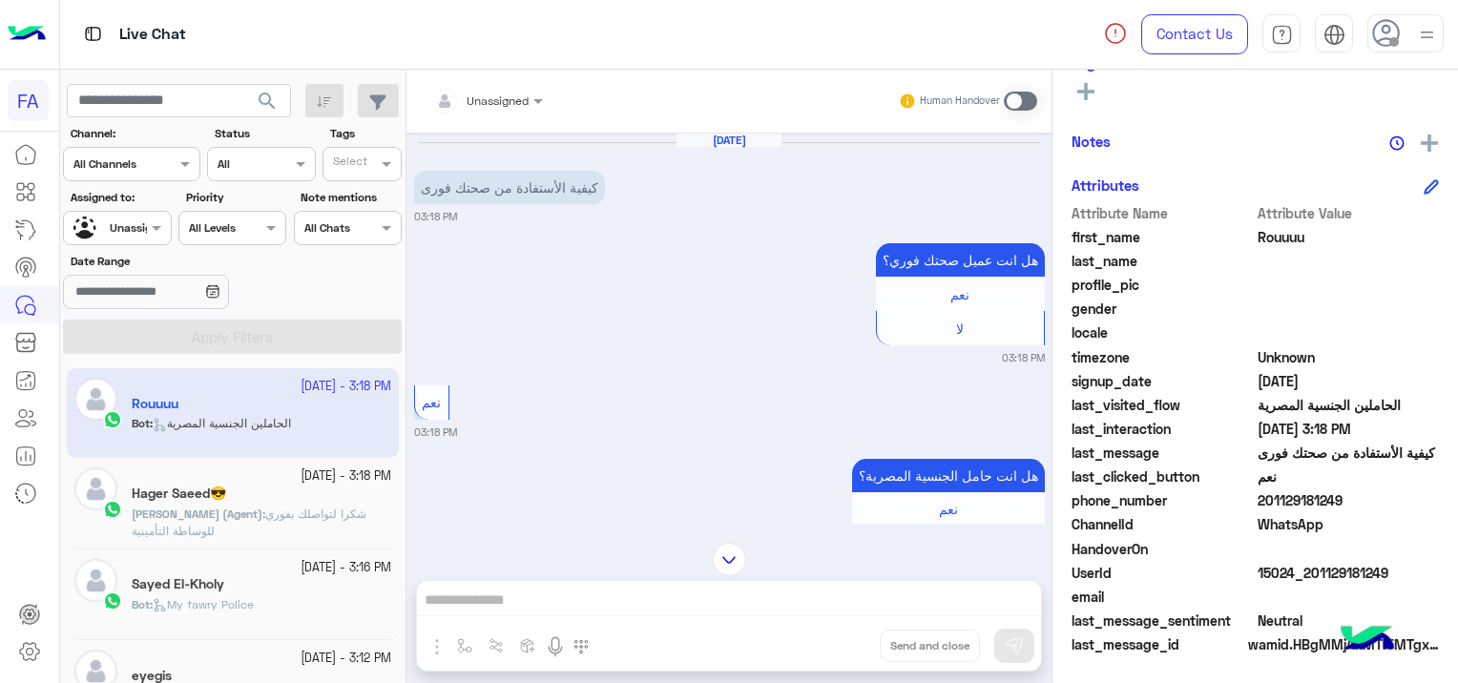
drag, startPoint x: 1368, startPoint y: 569, endPoint x: 1378, endPoint y: 607, distance: 39.6
click at [1365, 604] on span at bounding box center [1348, 597] width 182 height 20
drag, startPoint x: 1394, startPoint y: 571, endPoint x: 1311, endPoint y: 570, distance: 83.0
click at [1311, 570] on span "15024_201129181249" at bounding box center [1348, 573] width 182 height 20
copy span "01129181249"
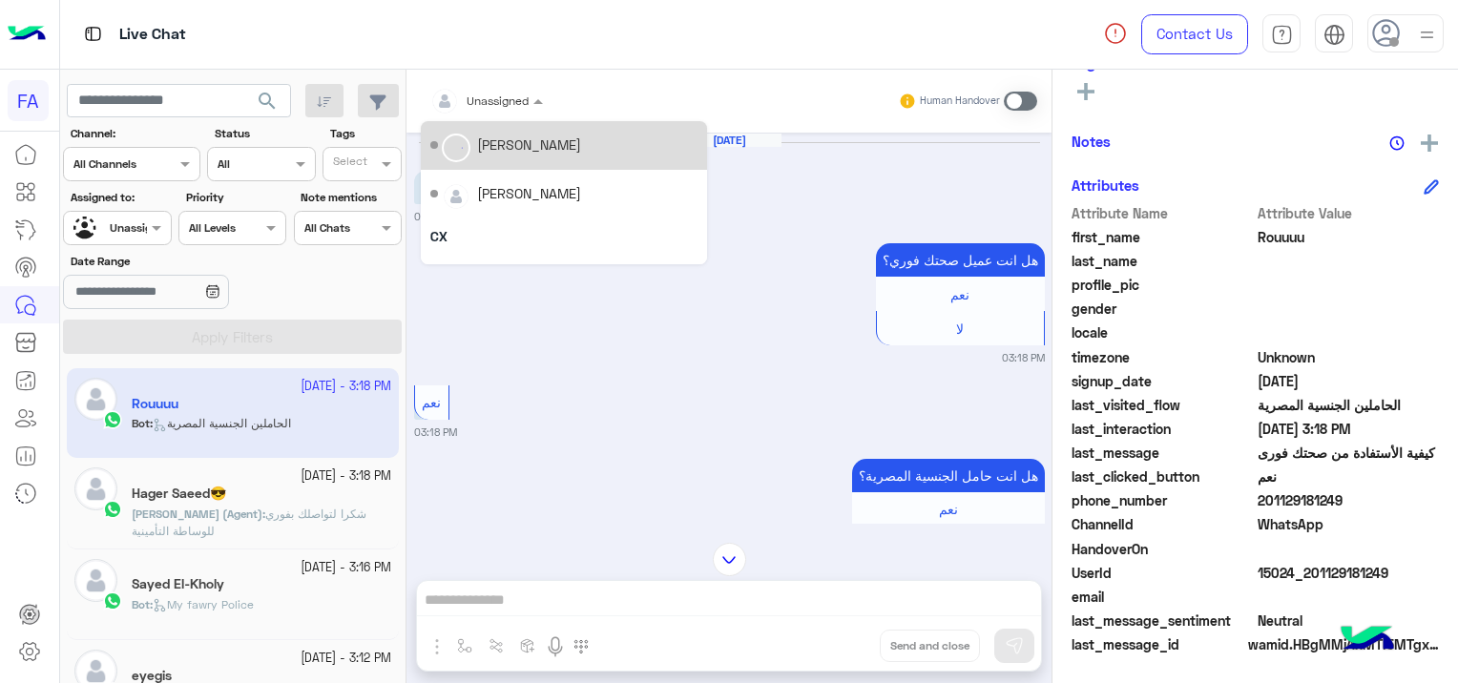
click at [476, 90] on input "text" at bounding box center [463, 98] width 67 height 17
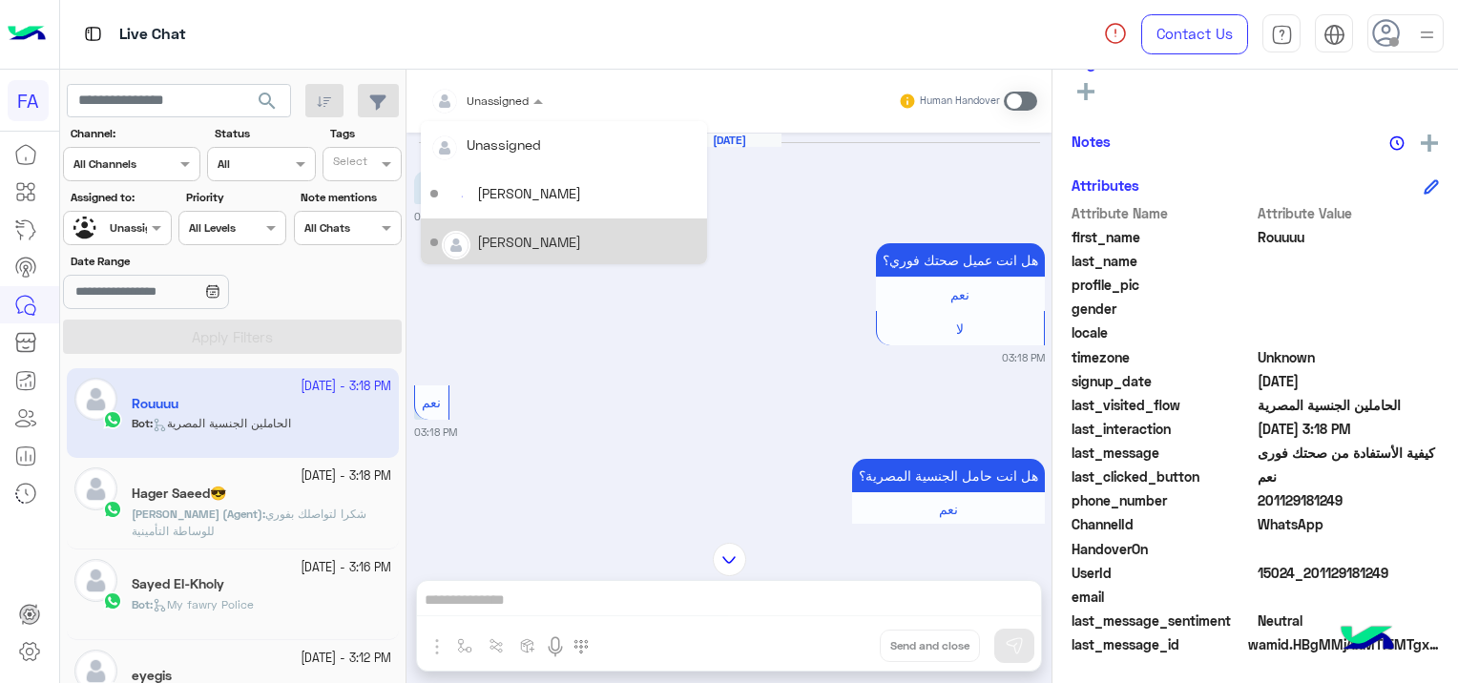
click at [538, 241] on div "[PERSON_NAME]" at bounding box center [529, 242] width 104 height 20
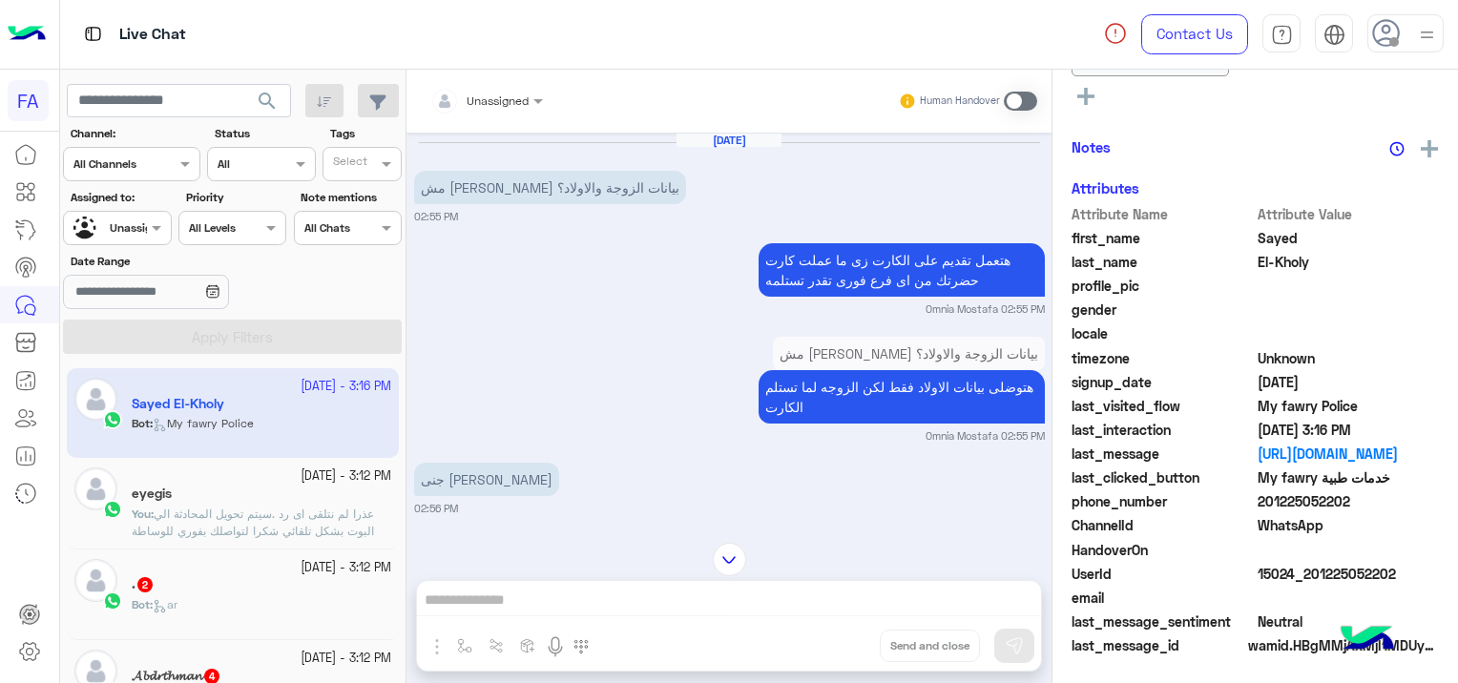
scroll to position [3701, 0]
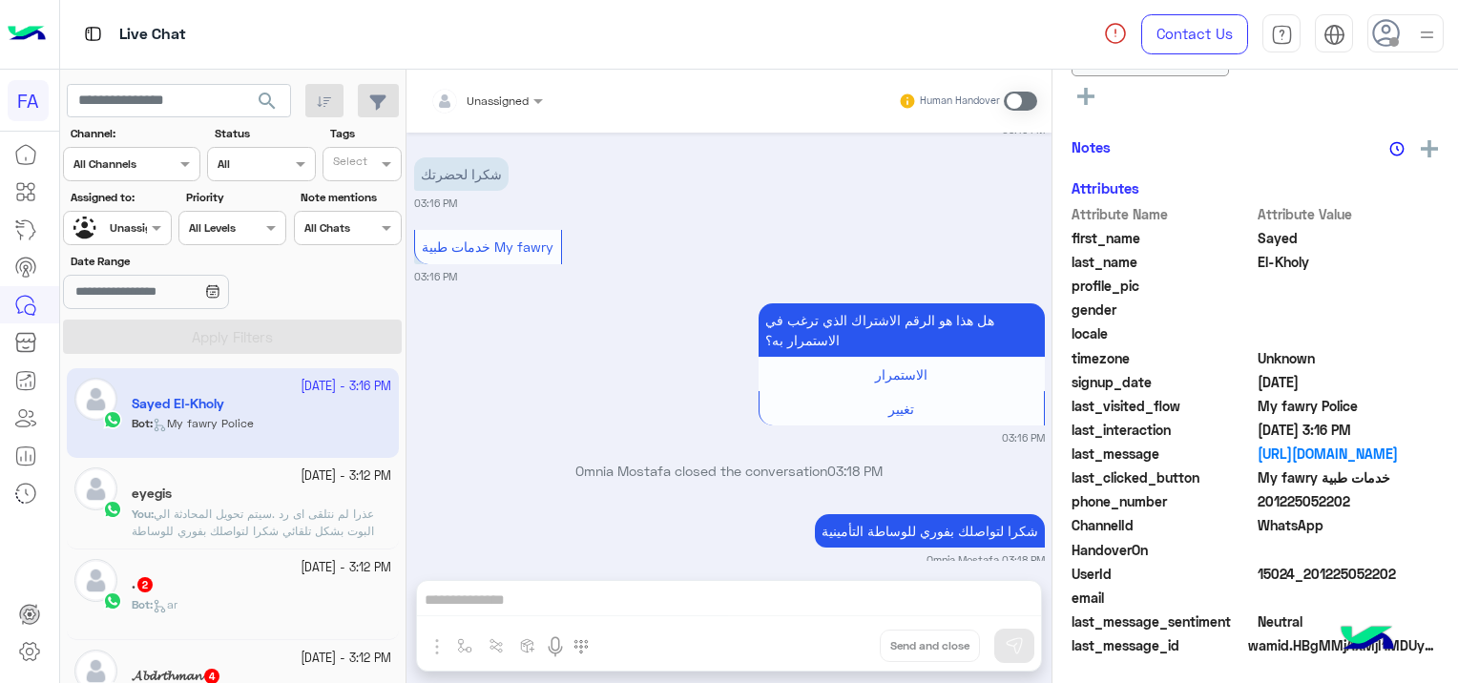
click at [129, 222] on div at bounding box center [117, 226] width 106 height 18
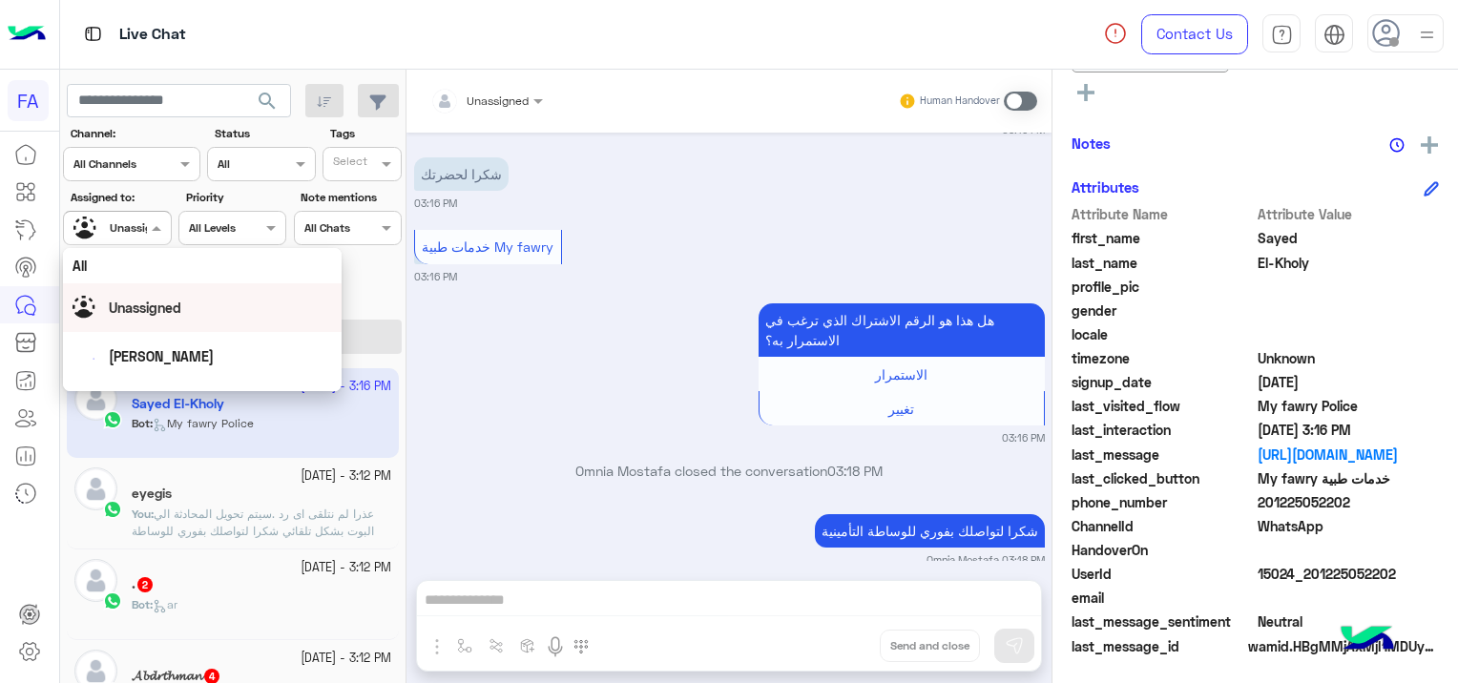
scroll to position [95, 0]
click at [171, 315] on div "[PERSON_NAME]" at bounding box center [201, 309] width 259 height 33
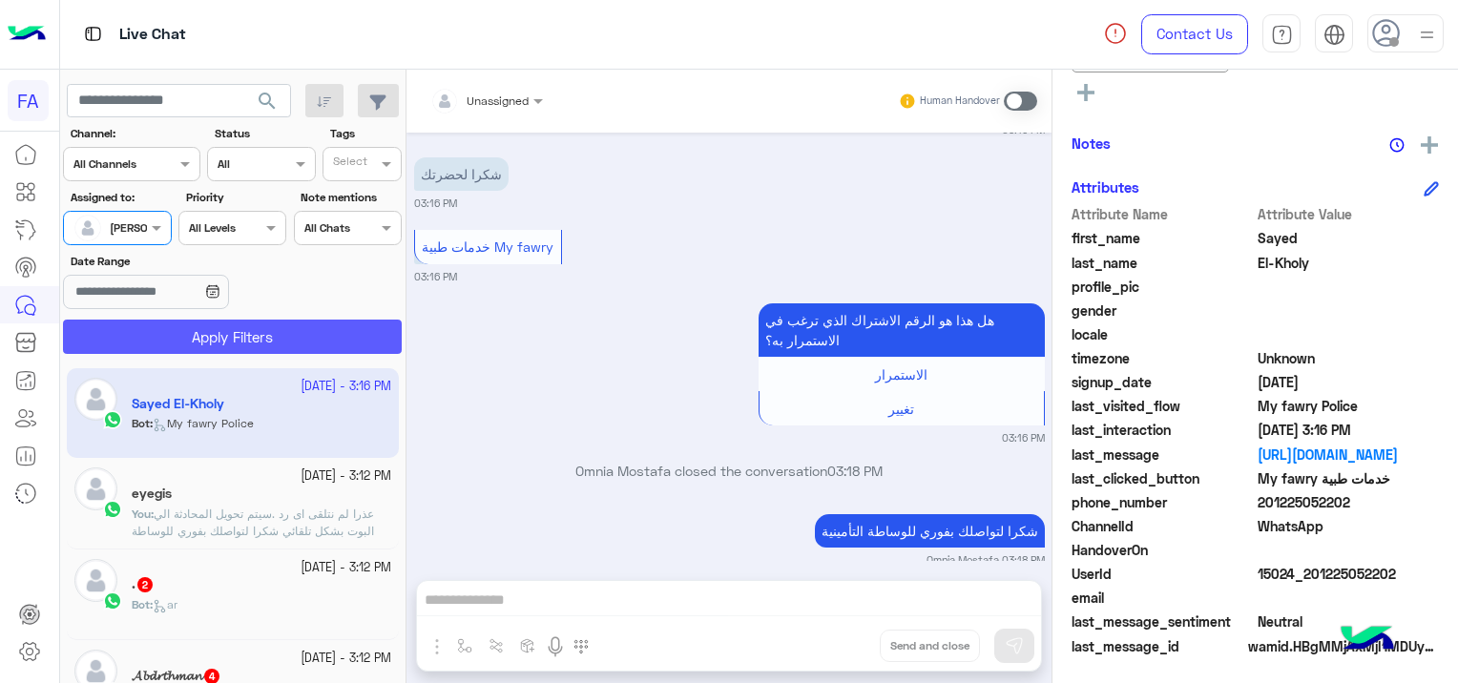
click at [226, 332] on button "Apply Filters" at bounding box center [232, 337] width 339 height 34
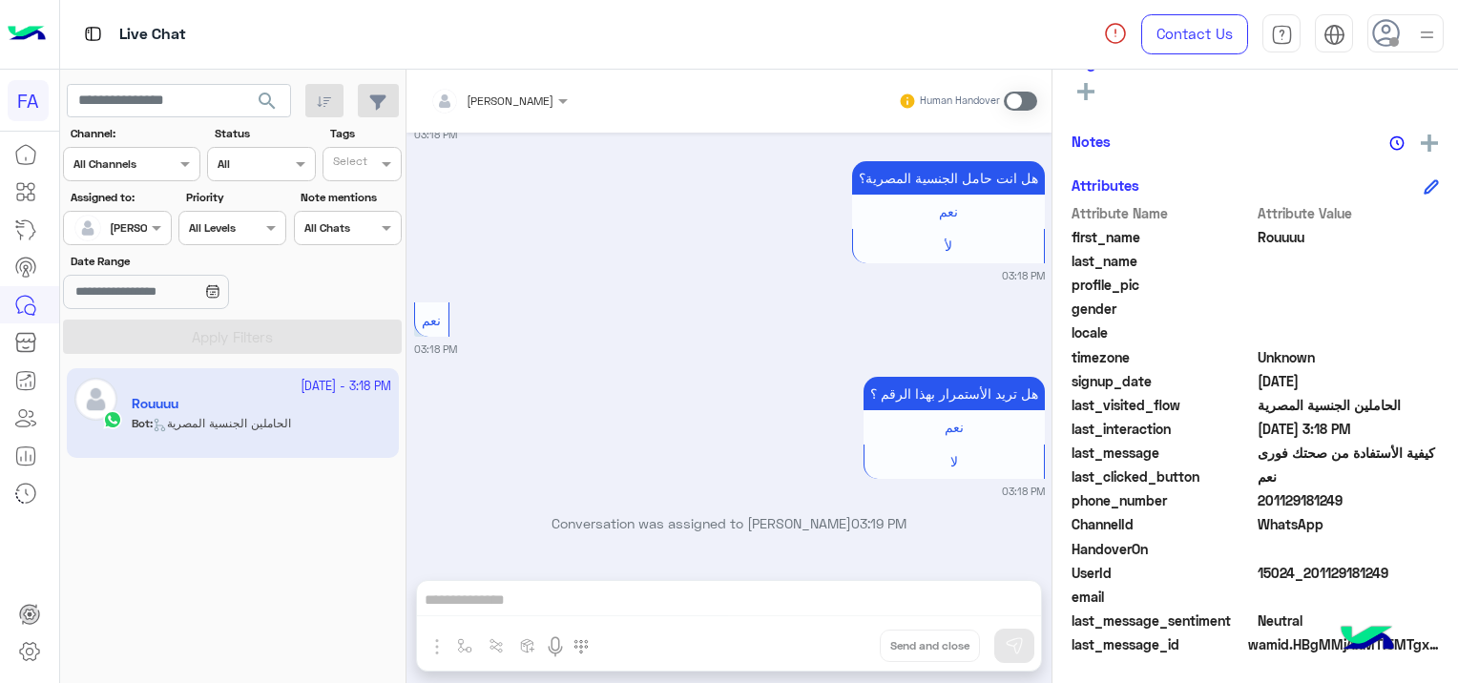
scroll to position [559, 0]
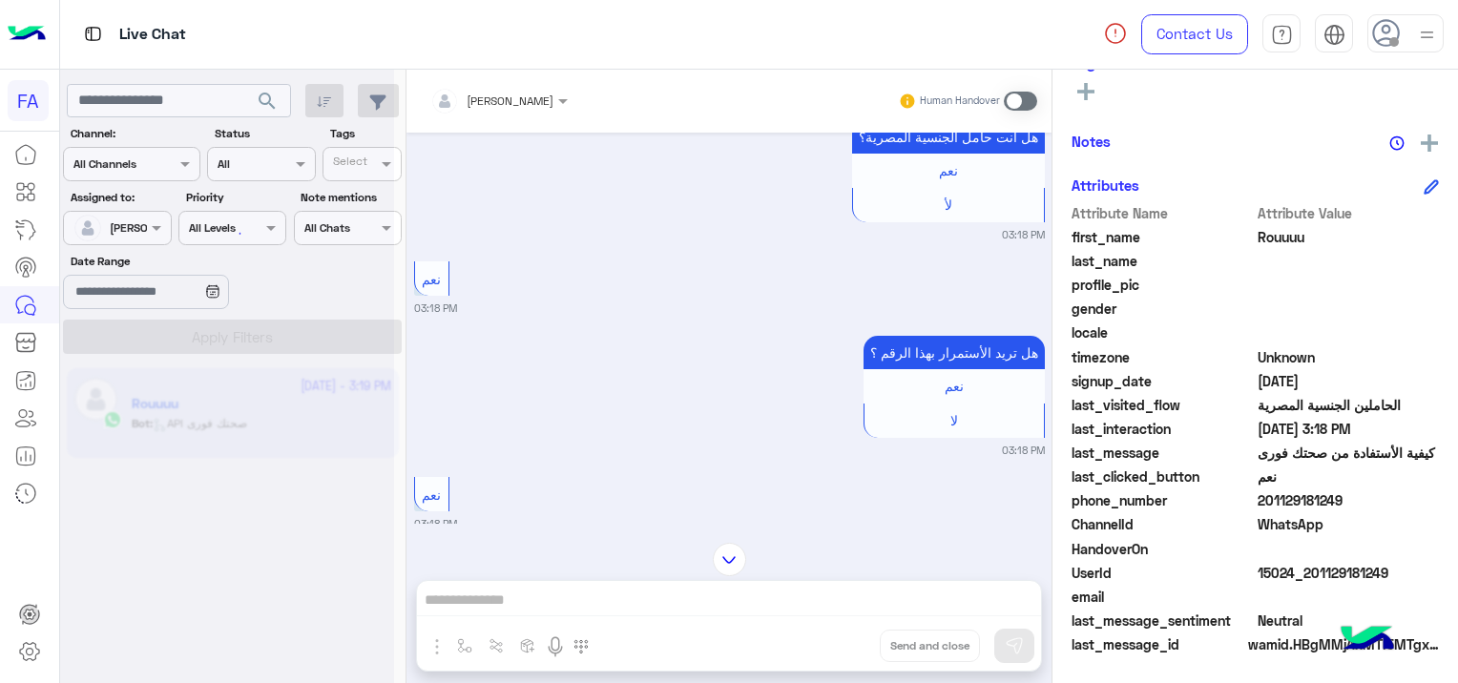
drag, startPoint x: 987, startPoint y: 385, endPoint x: 989, endPoint y: 366, distance: 19.2
click at [989, 366] on div "[DATE] كيفية الأستفادة من صحتك فورى 03:18 PM هل انت عميل صحتك فوري؟ نعم لا 03:1…" at bounding box center [728, 328] width 645 height 391
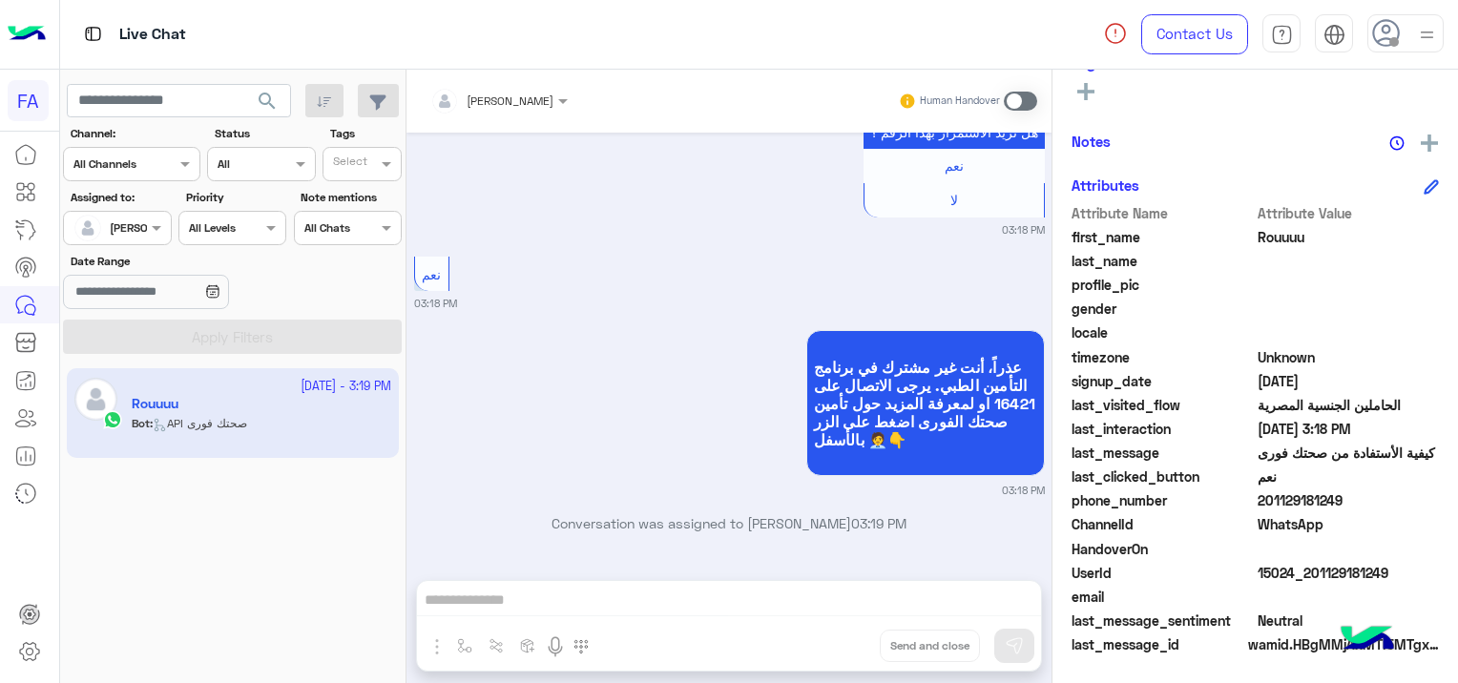
click at [672, 381] on div "عذراً، أنت غير مشترك في برنامج التأمين الطبي. يرجى الاتصال على 16421 او لمعرفة …" at bounding box center [729, 411] width 631 height 173
click at [1020, 96] on span at bounding box center [1019, 101] width 33 height 19
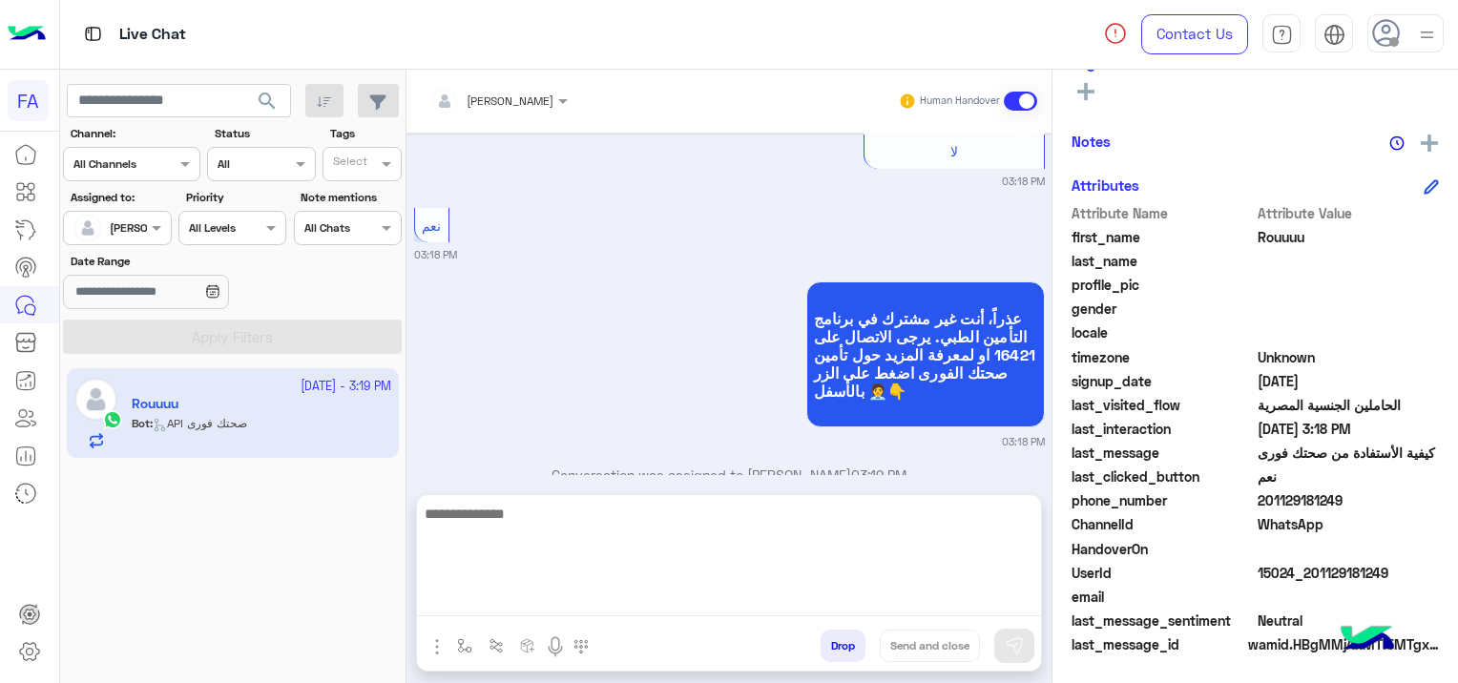
click at [655, 593] on textarea at bounding box center [729, 559] width 624 height 114
click at [493, 609] on textarea at bounding box center [729, 559] width 624 height 114
paste textarea "**********"
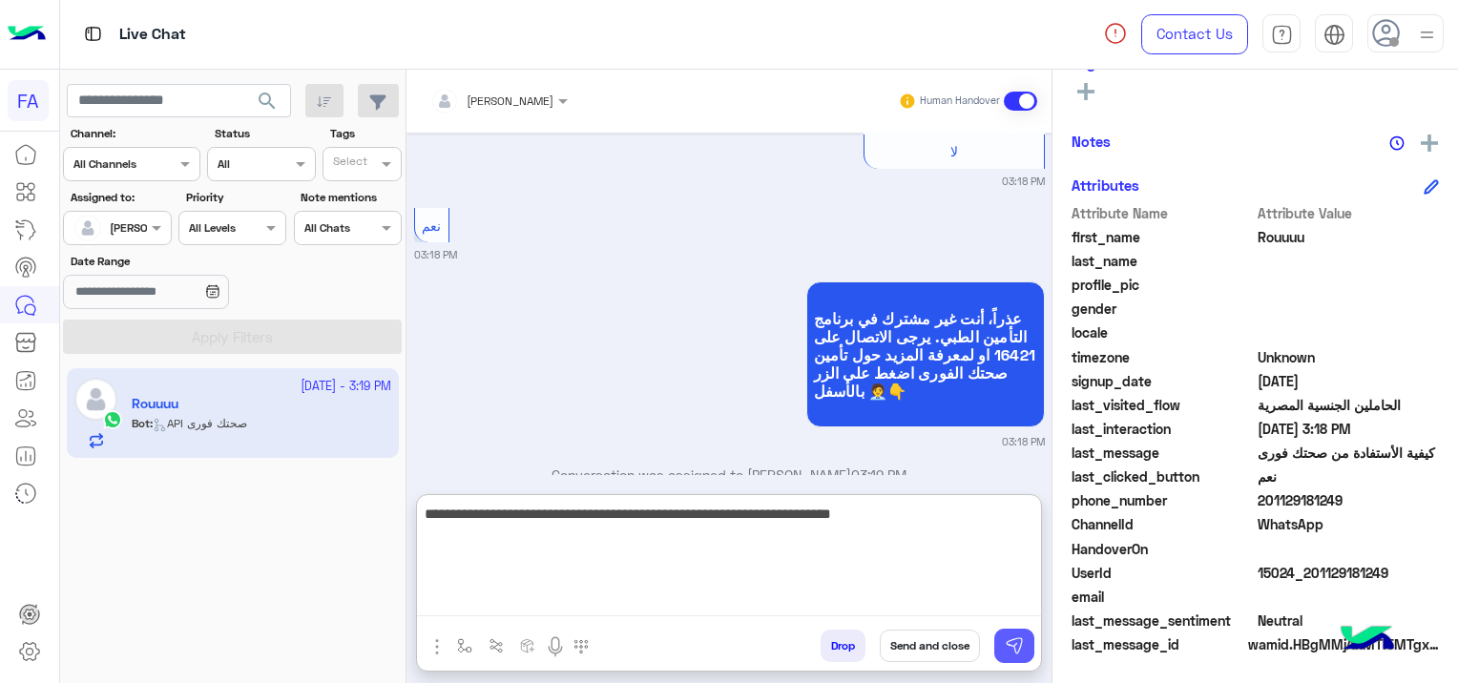
type textarea "**********"
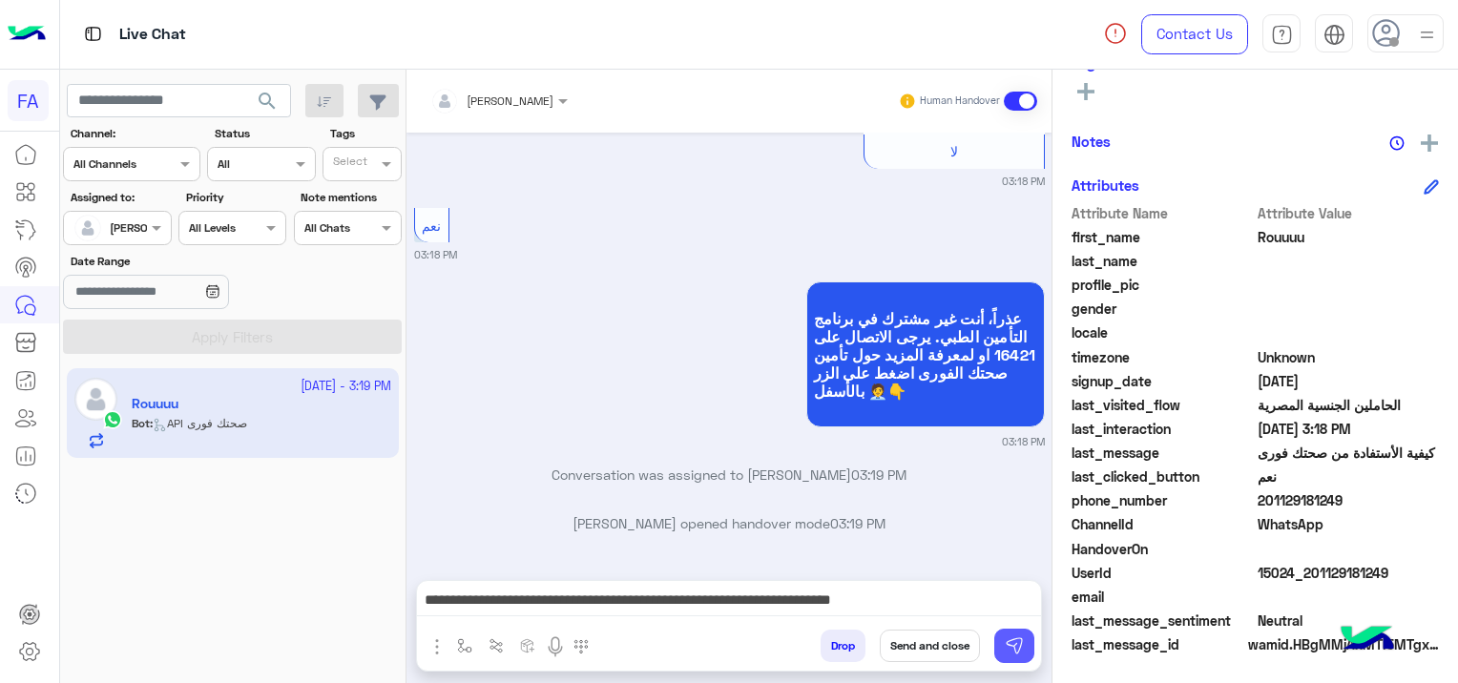
click at [1010, 634] on button at bounding box center [1014, 646] width 40 height 34
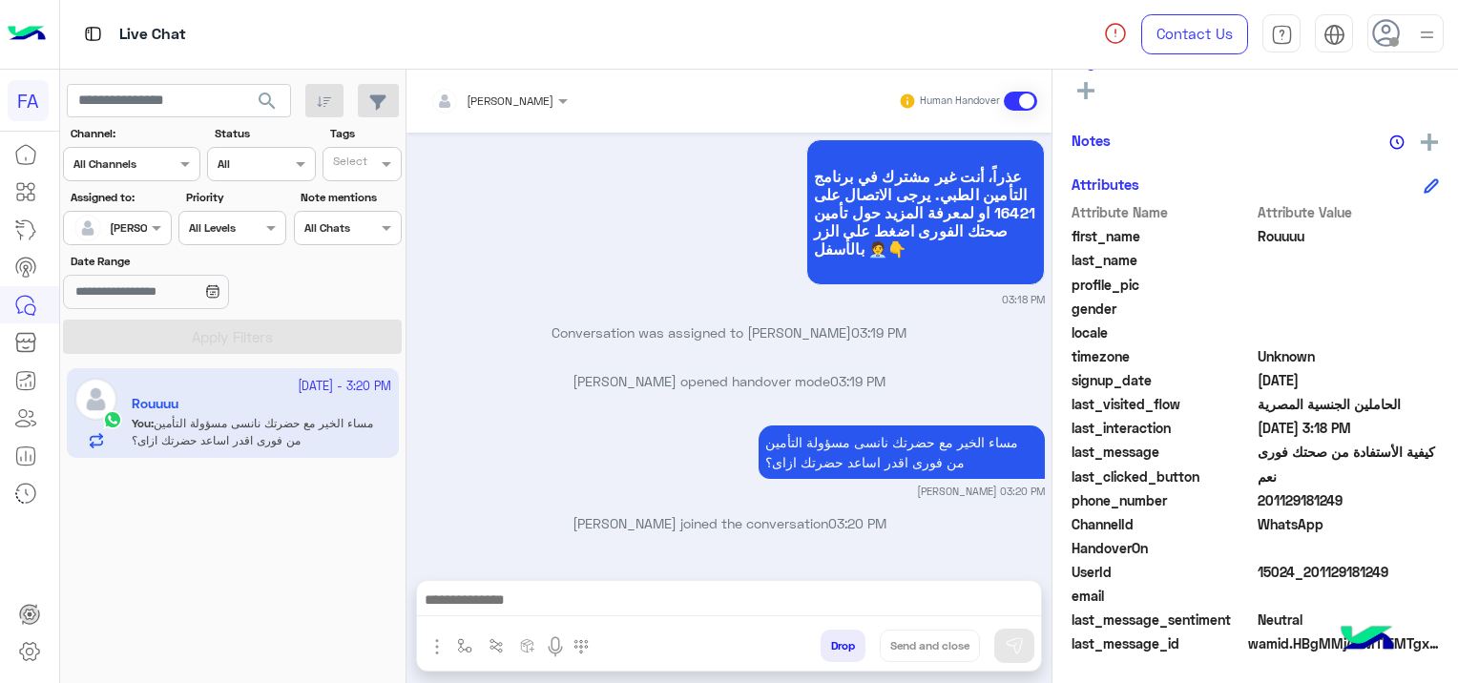
scroll to position [824, 0]
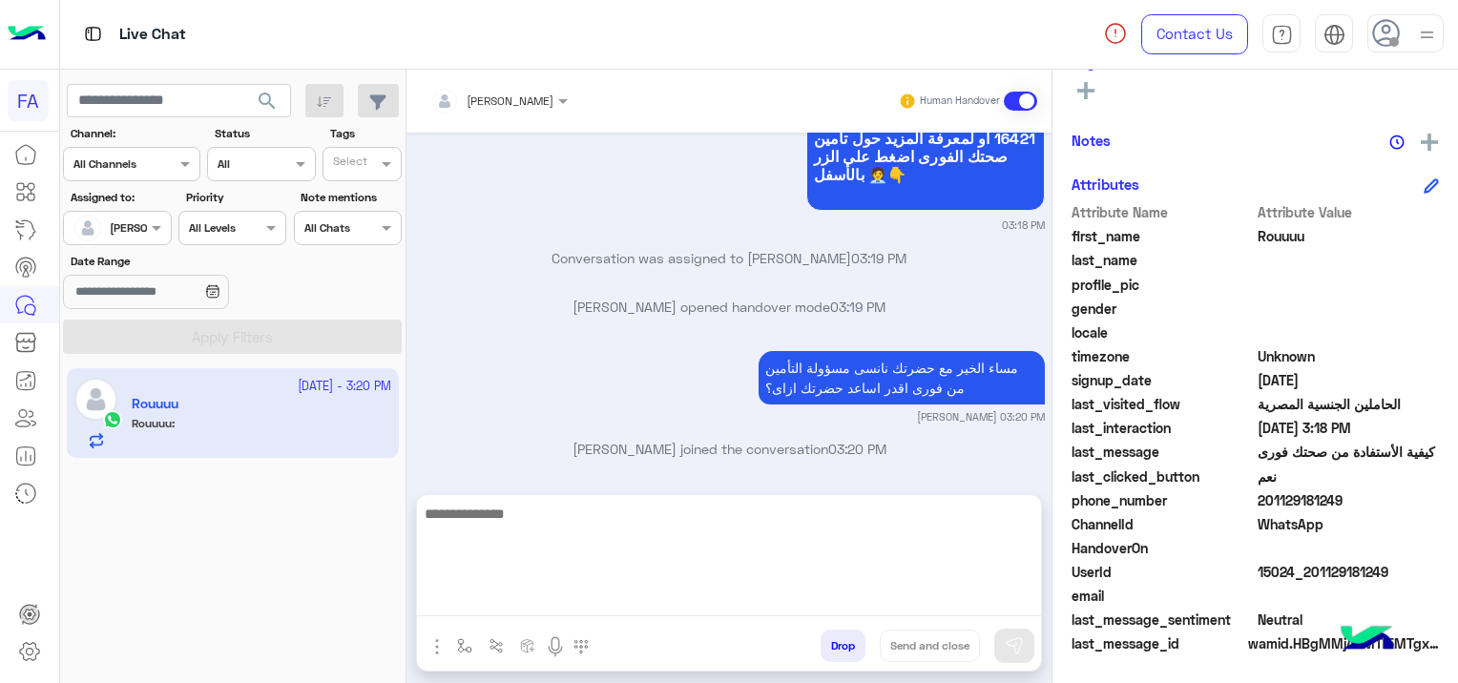
click at [528, 602] on textarea at bounding box center [729, 559] width 624 height 114
paste textarea "**********"
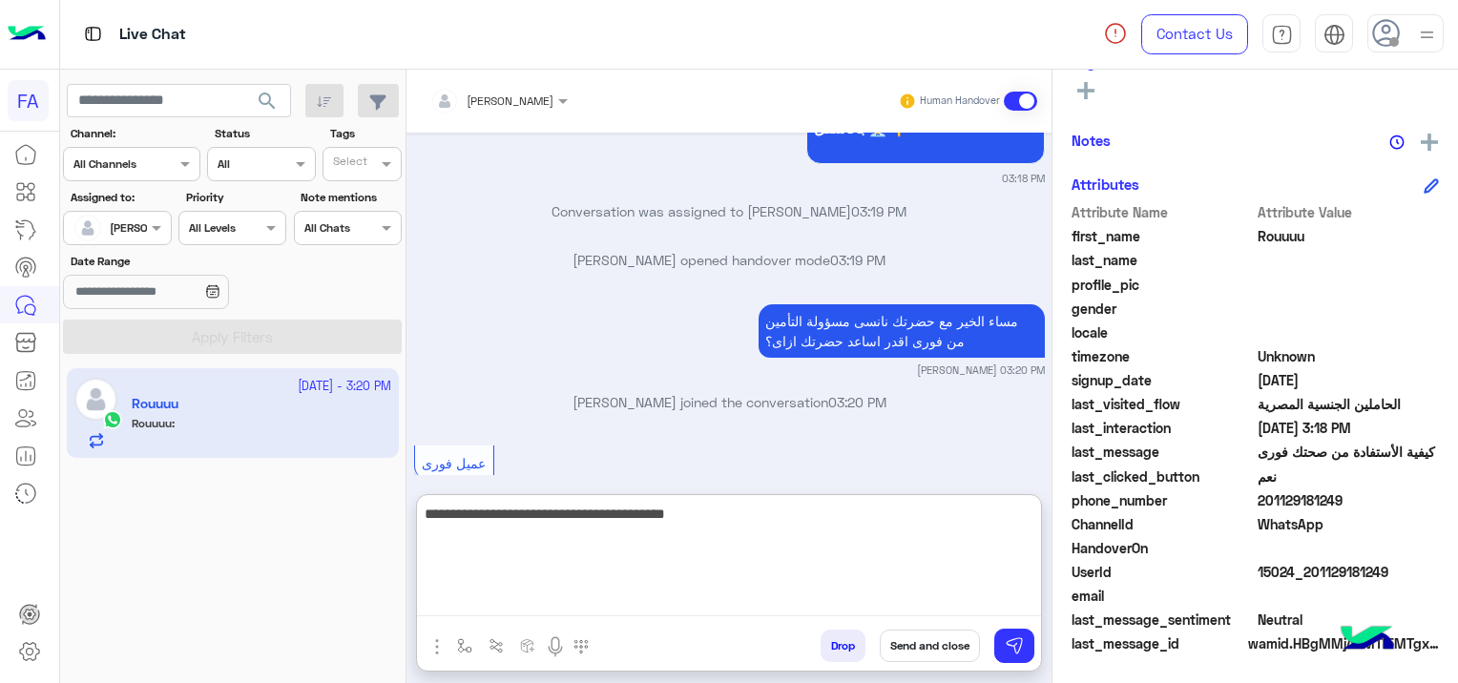
scroll to position [910, 0]
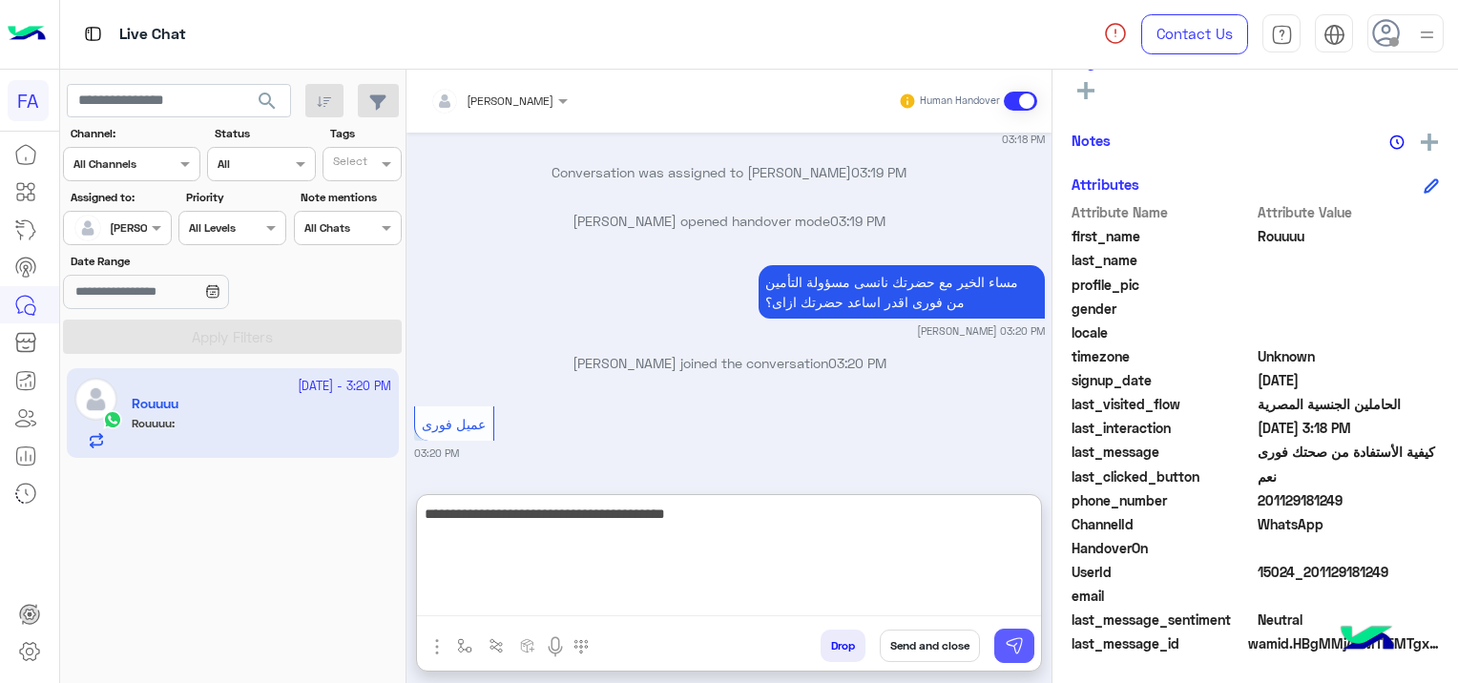
type textarea "**********"
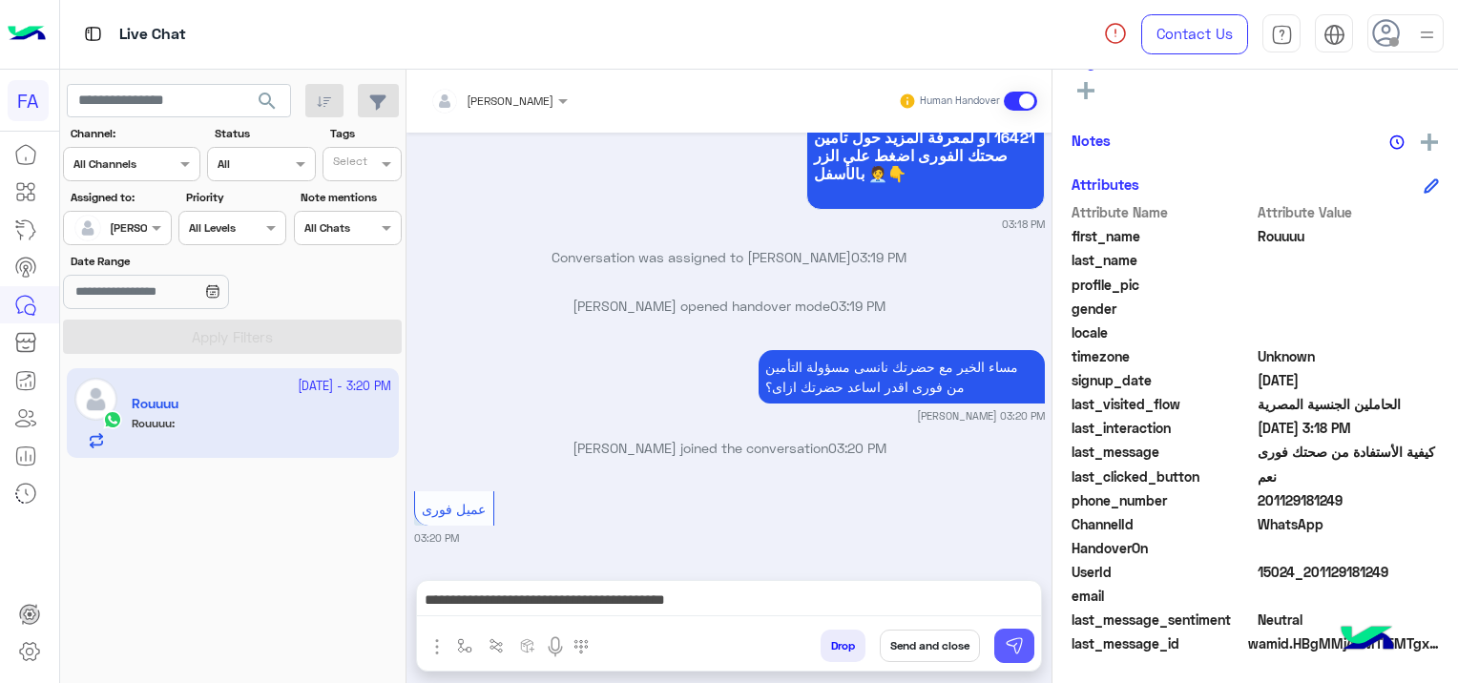
click at [1006, 654] on img at bounding box center [1013, 645] width 19 height 19
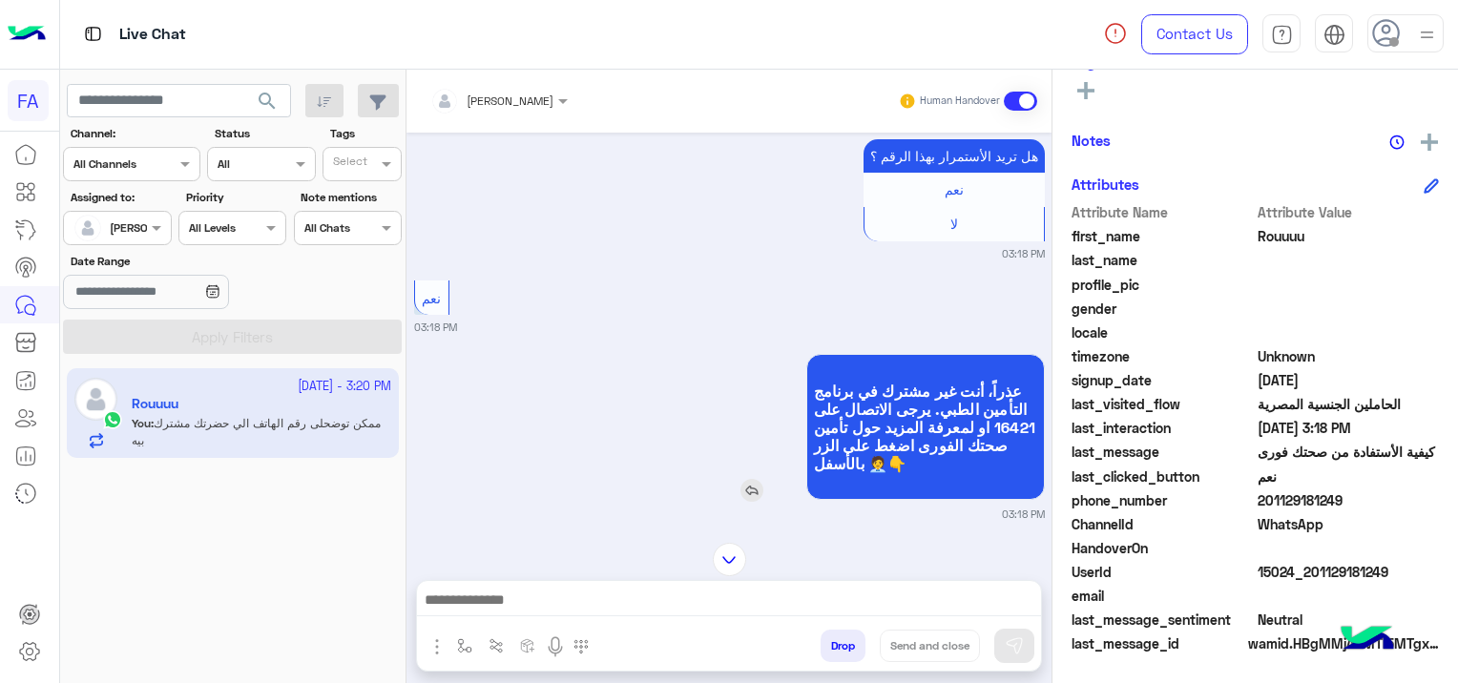
scroll to position [917, 0]
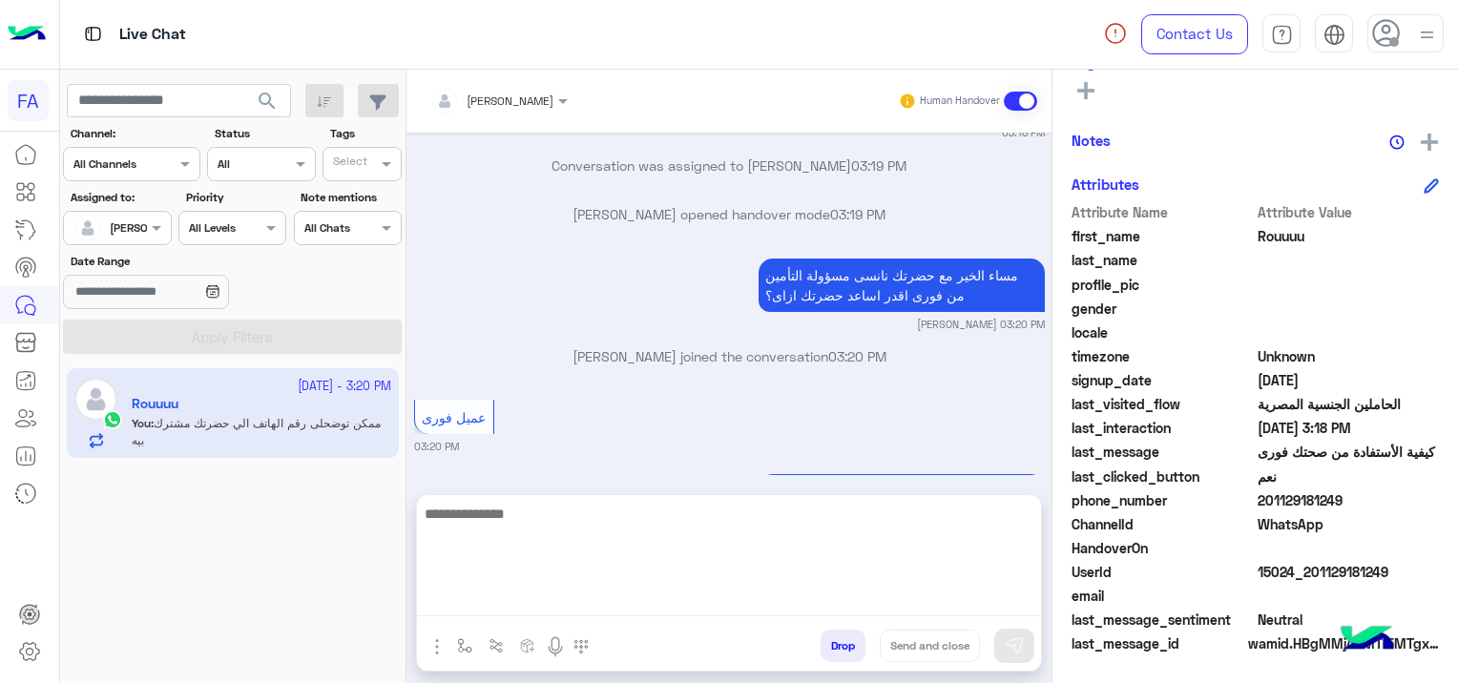
click at [552, 605] on textarea at bounding box center [729, 559] width 624 height 114
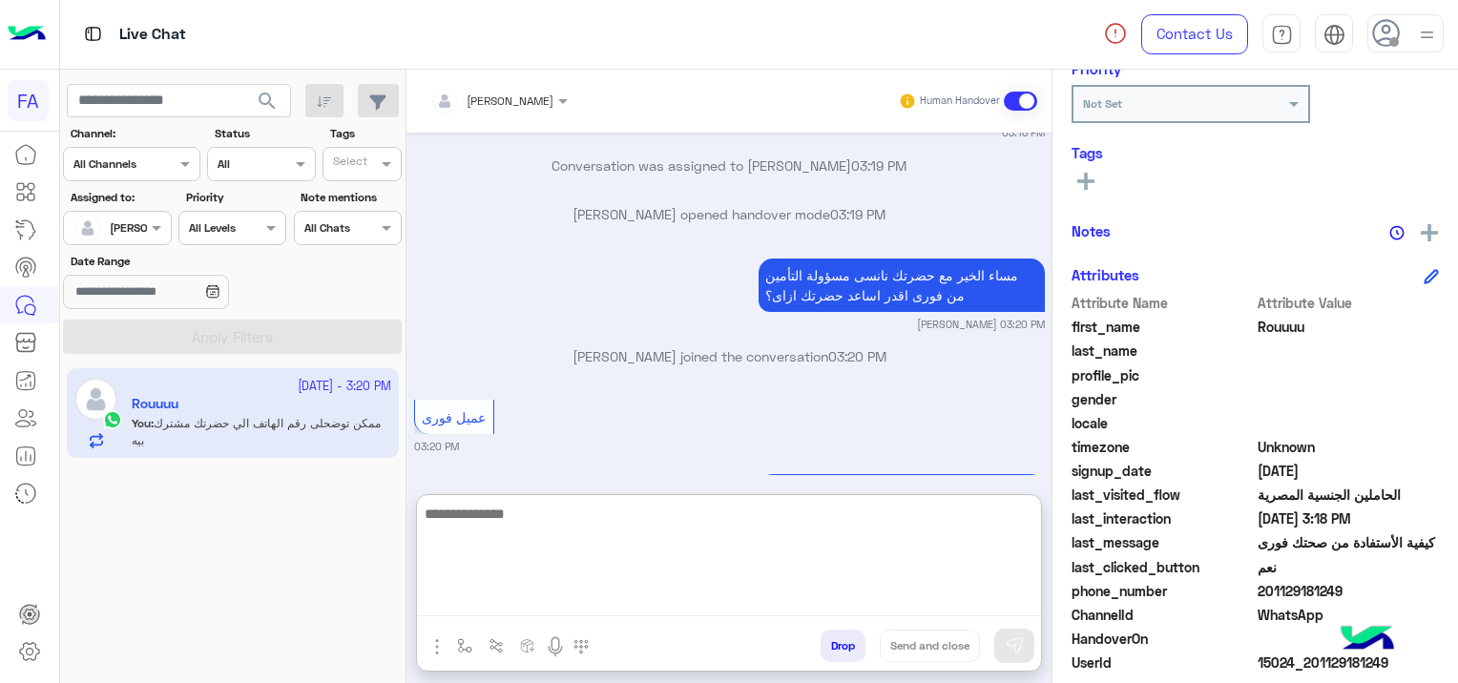
scroll to position [114, 0]
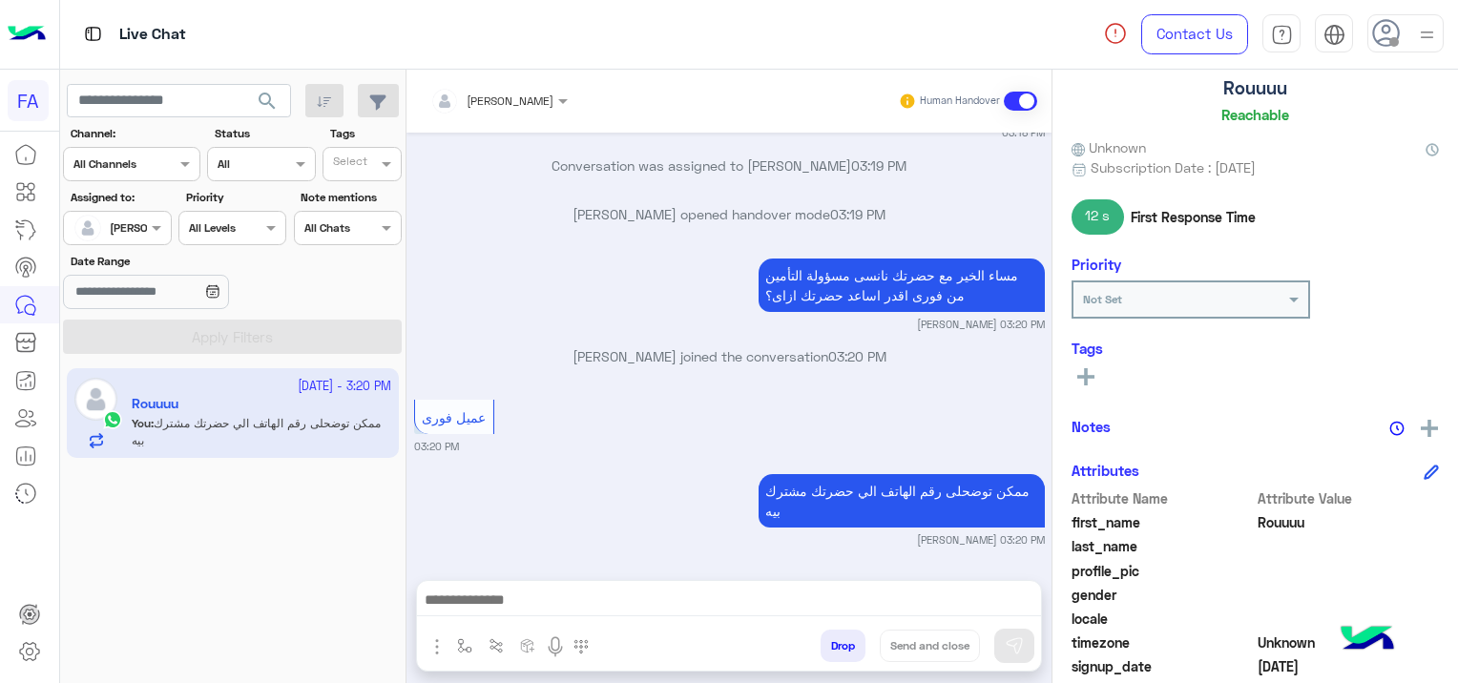
click at [1083, 380] on icon at bounding box center [1085, 376] width 17 height 17
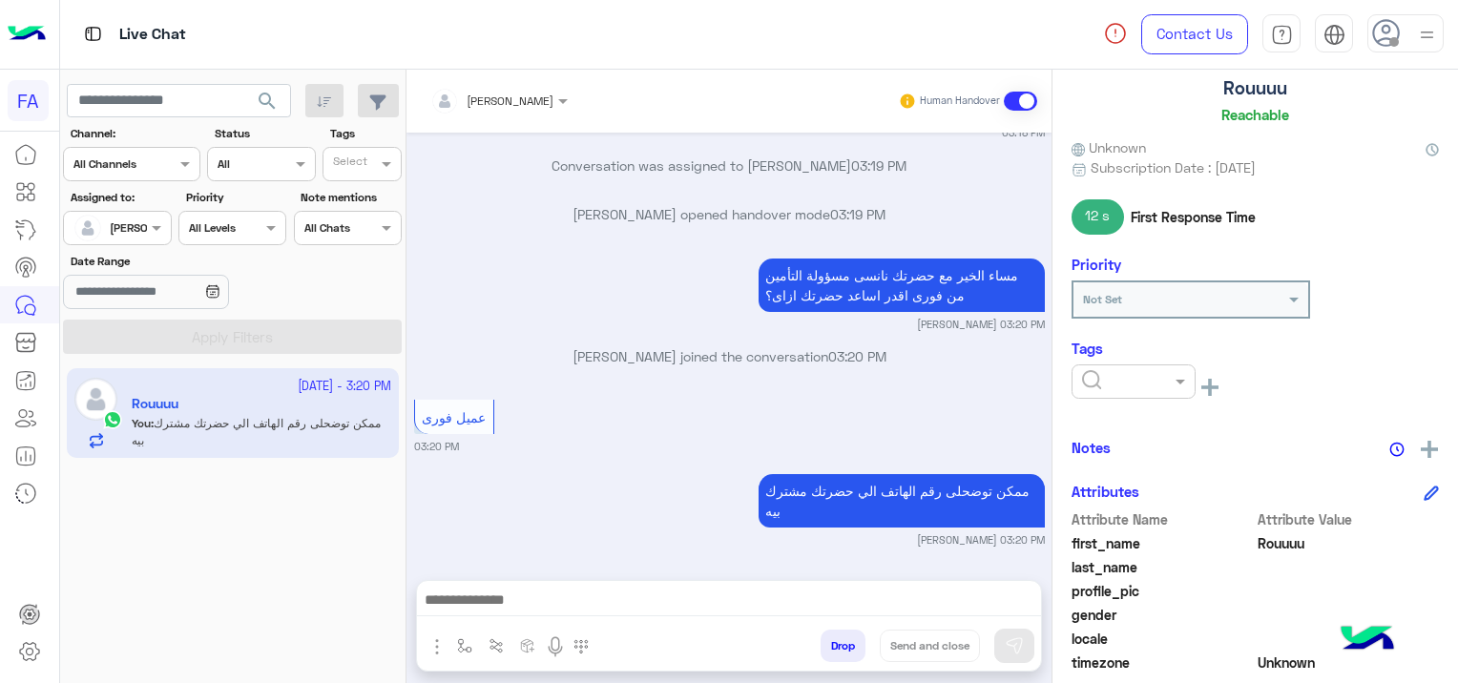
click at [1089, 378] on input "text" at bounding box center [1111, 379] width 58 height 17
click at [1125, 473] on div "Pending" at bounding box center [1133, 462] width 124 height 35
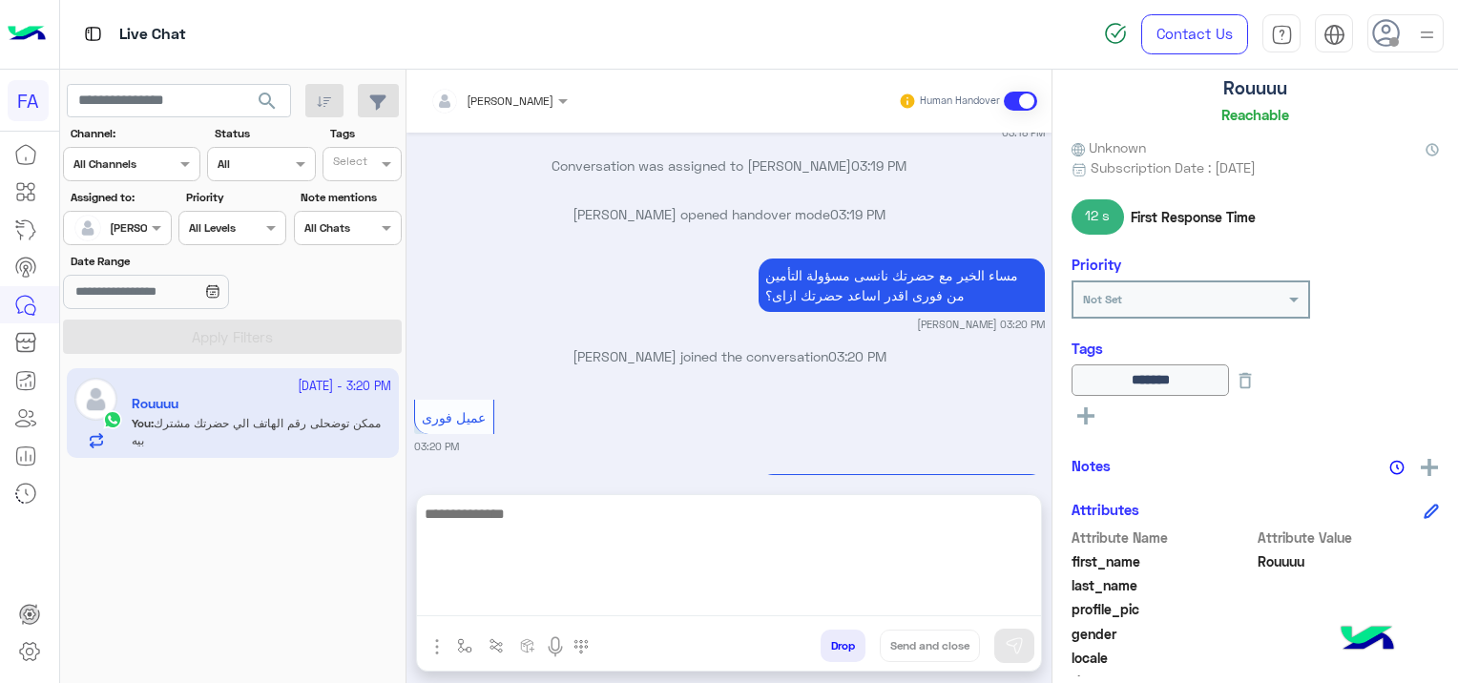
click at [612, 603] on textarea at bounding box center [729, 559] width 624 height 114
paste textarea "**********"
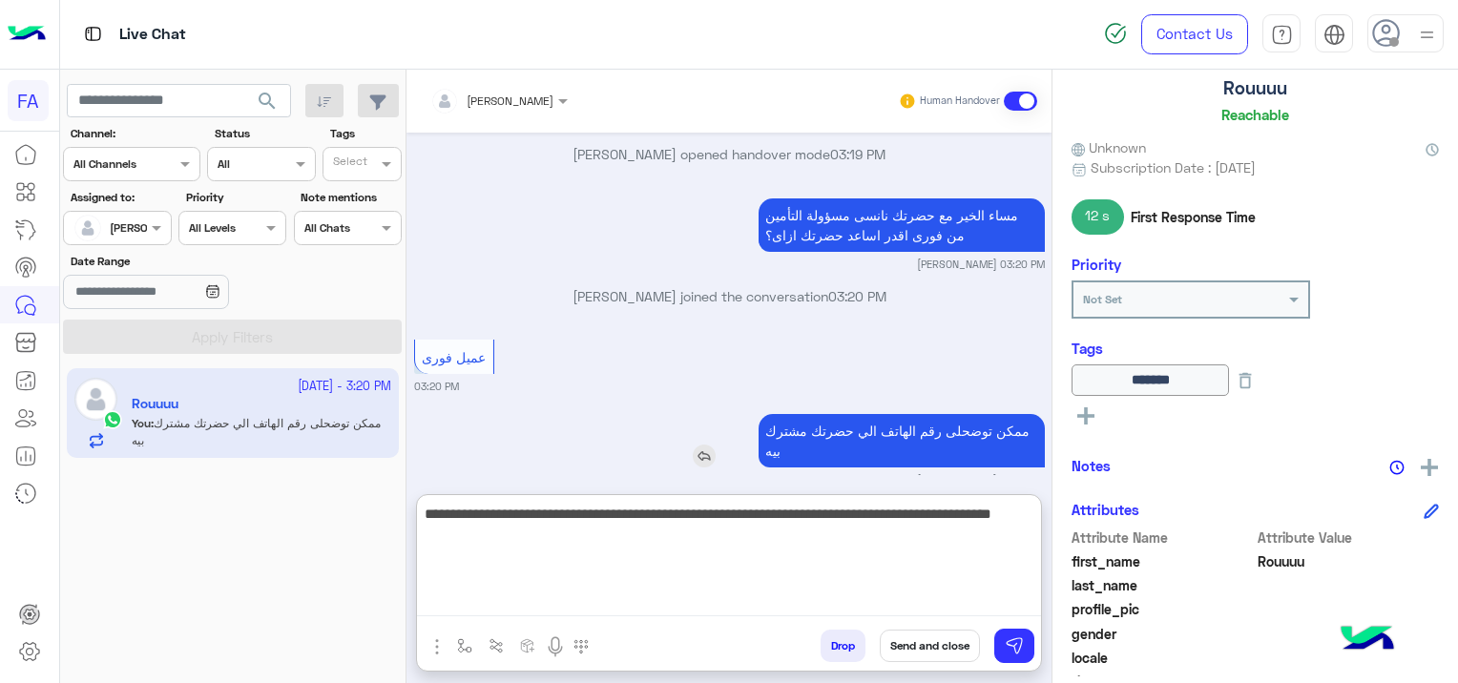
scroll to position [1003, 0]
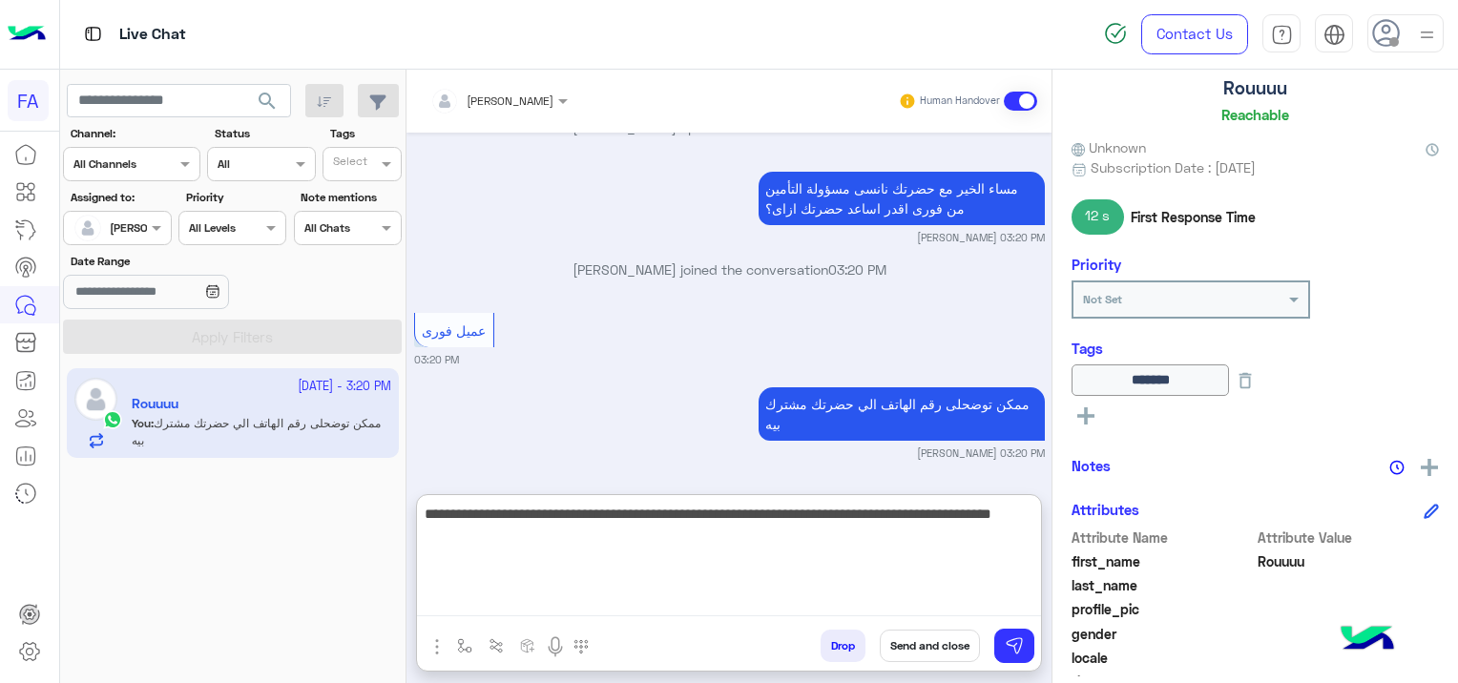
type textarea "**********"
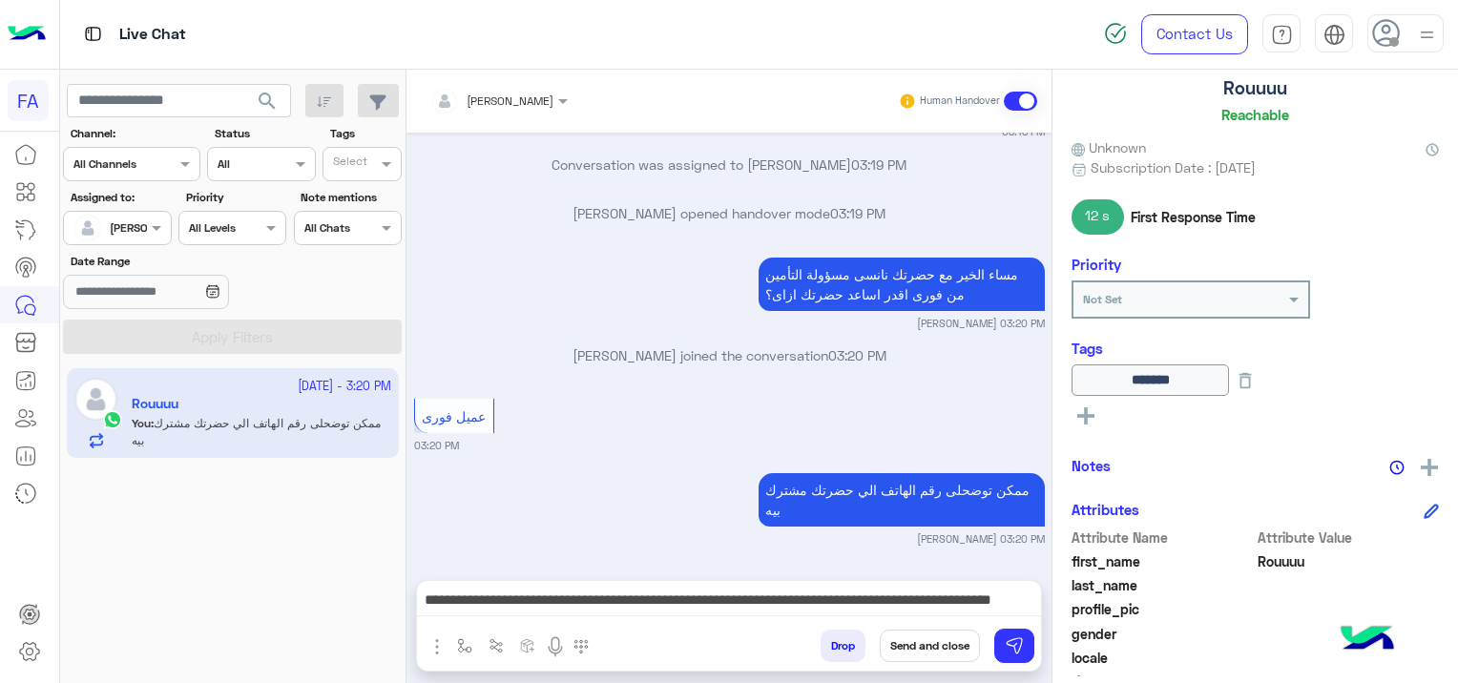
click at [916, 642] on button "Send and close" at bounding box center [929, 646] width 100 height 32
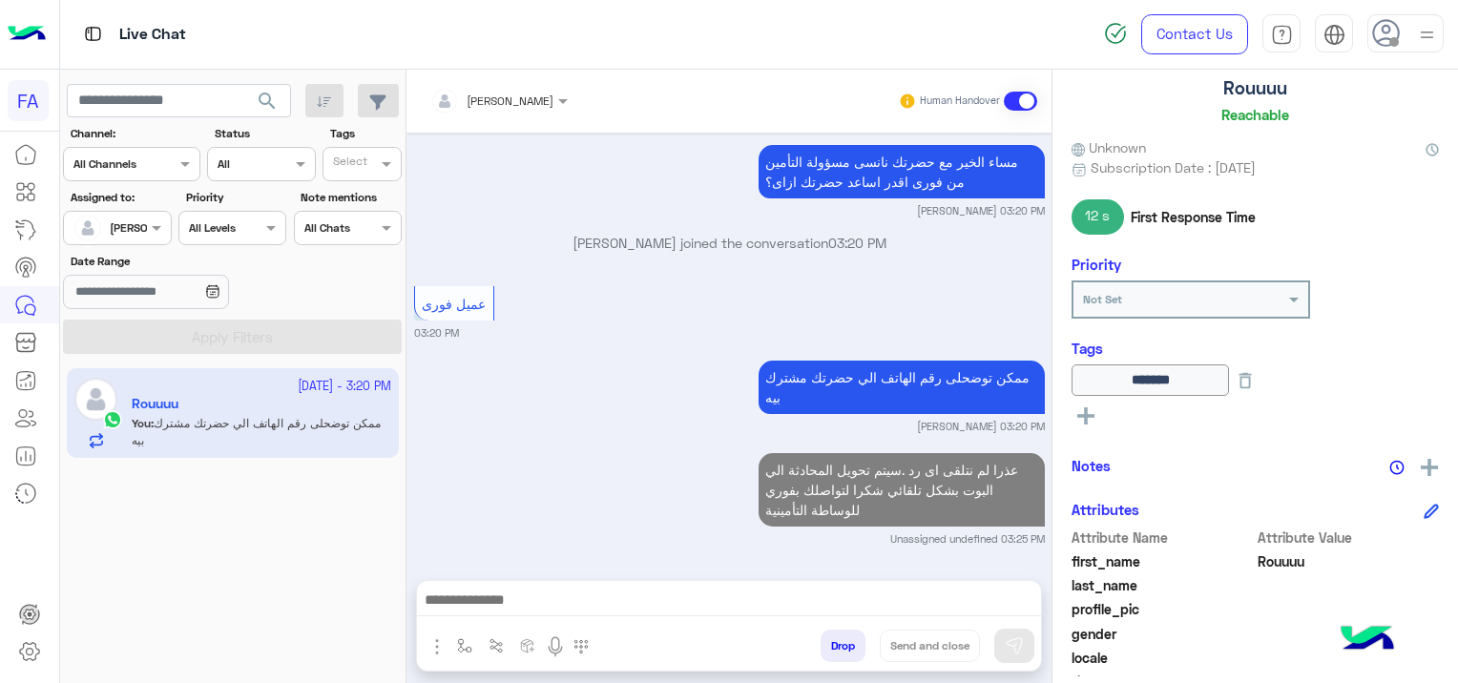
scroll to position [1079, 0]
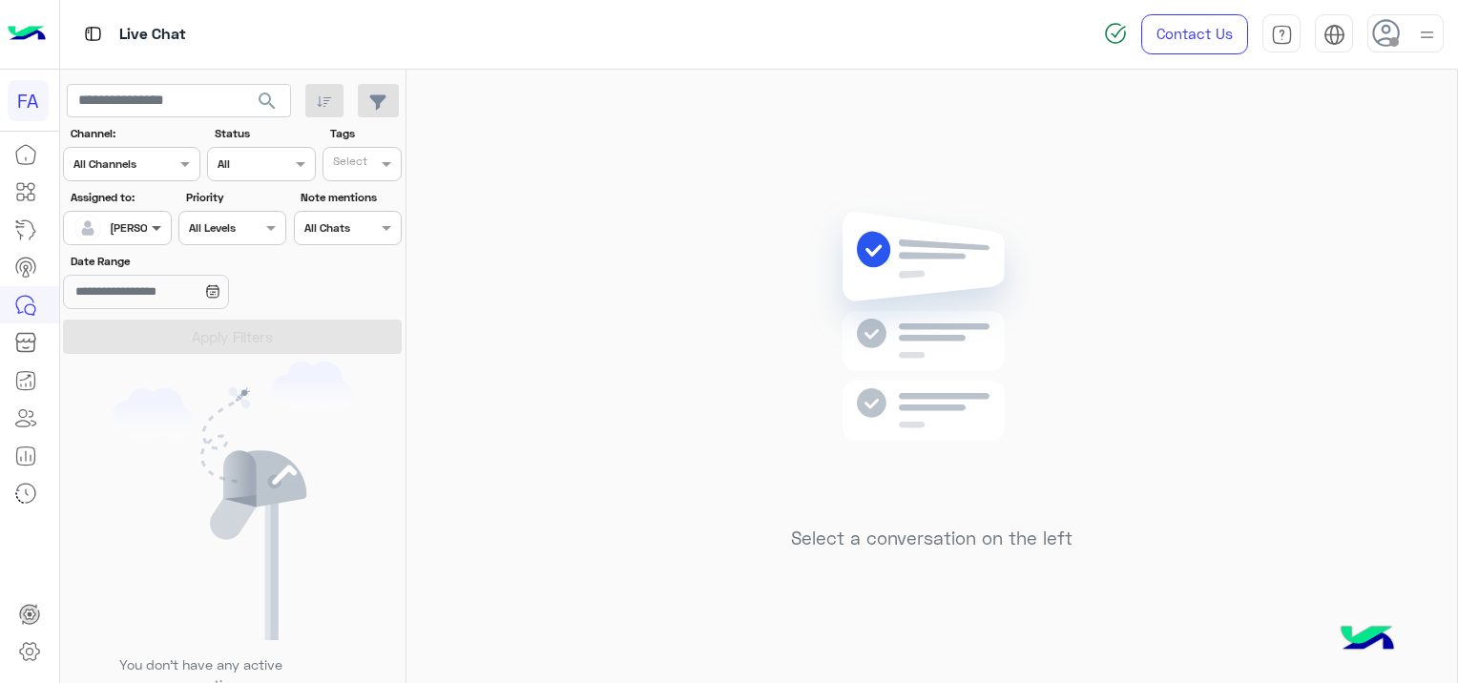
click at [153, 232] on span at bounding box center [159, 227] width 24 height 20
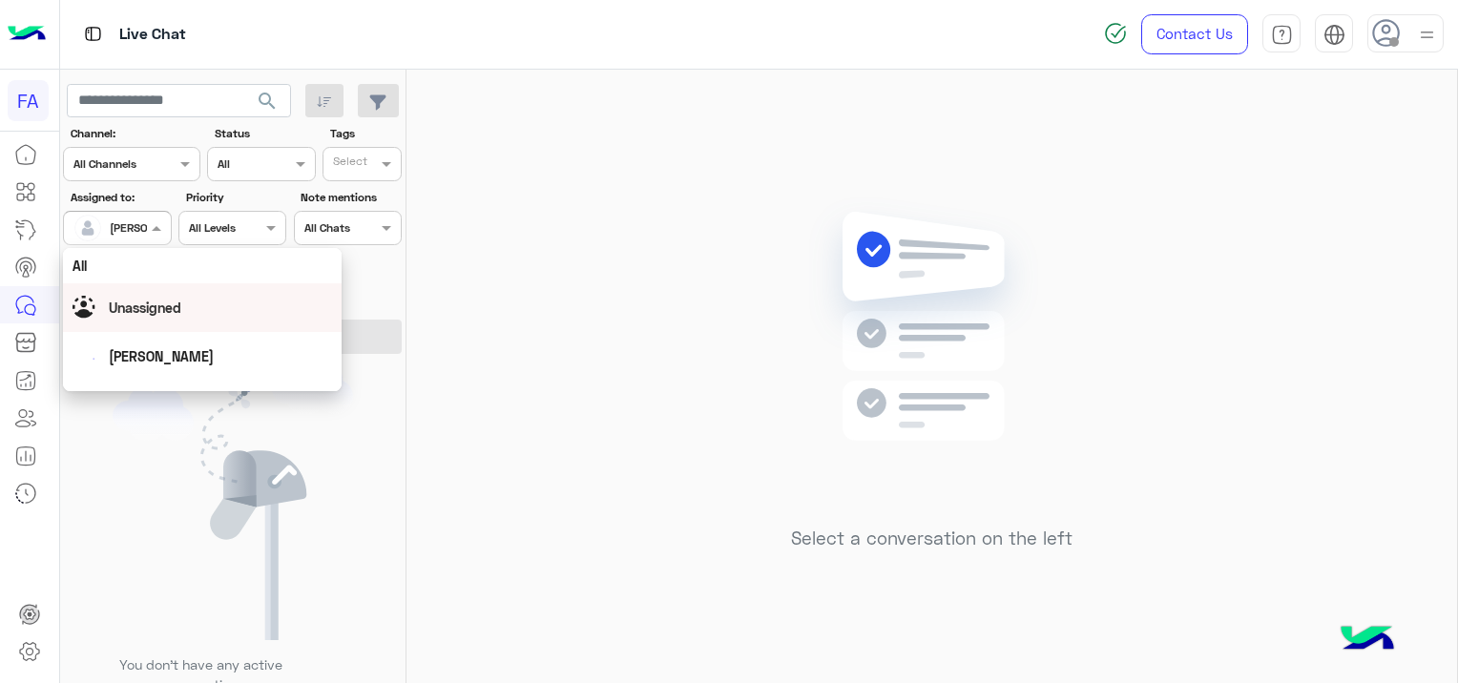
click at [153, 314] on span "Unassigned" at bounding box center [145, 308] width 72 height 16
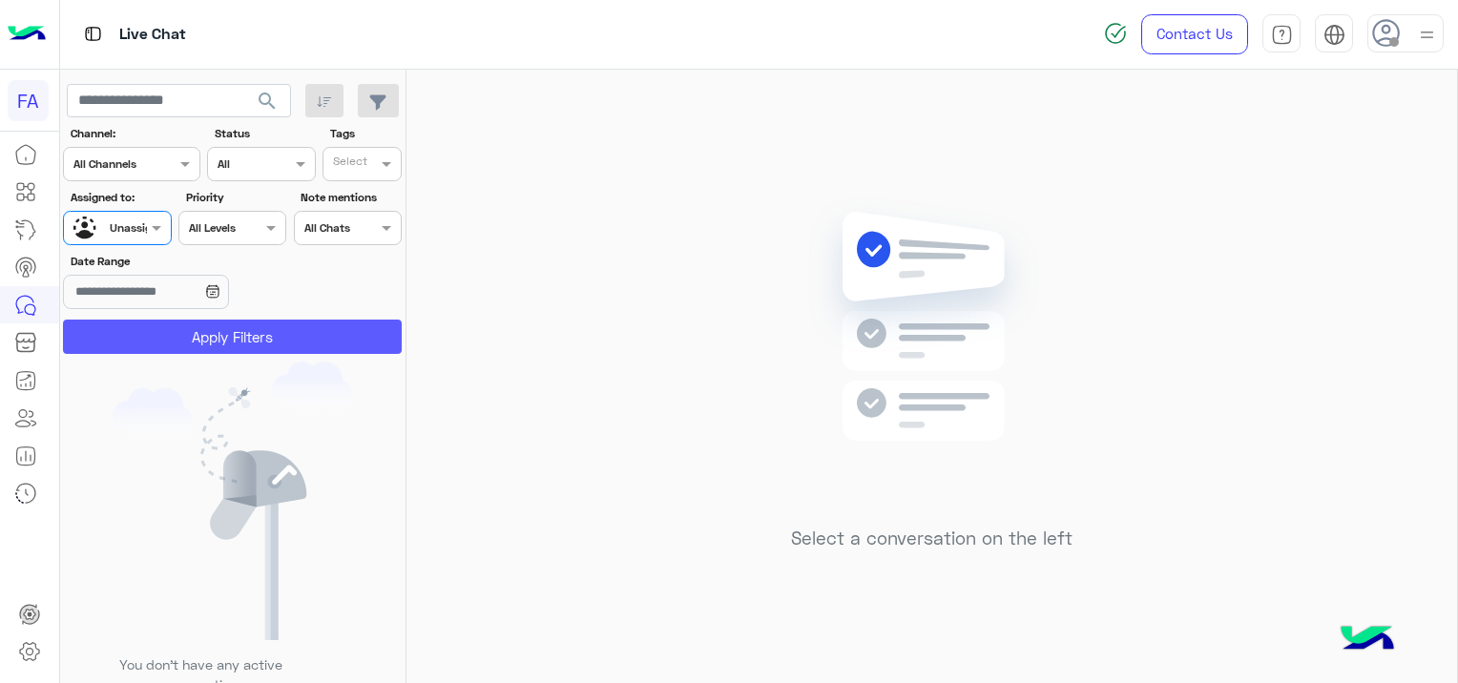
click at [212, 332] on button "Apply Filters" at bounding box center [232, 337] width 339 height 34
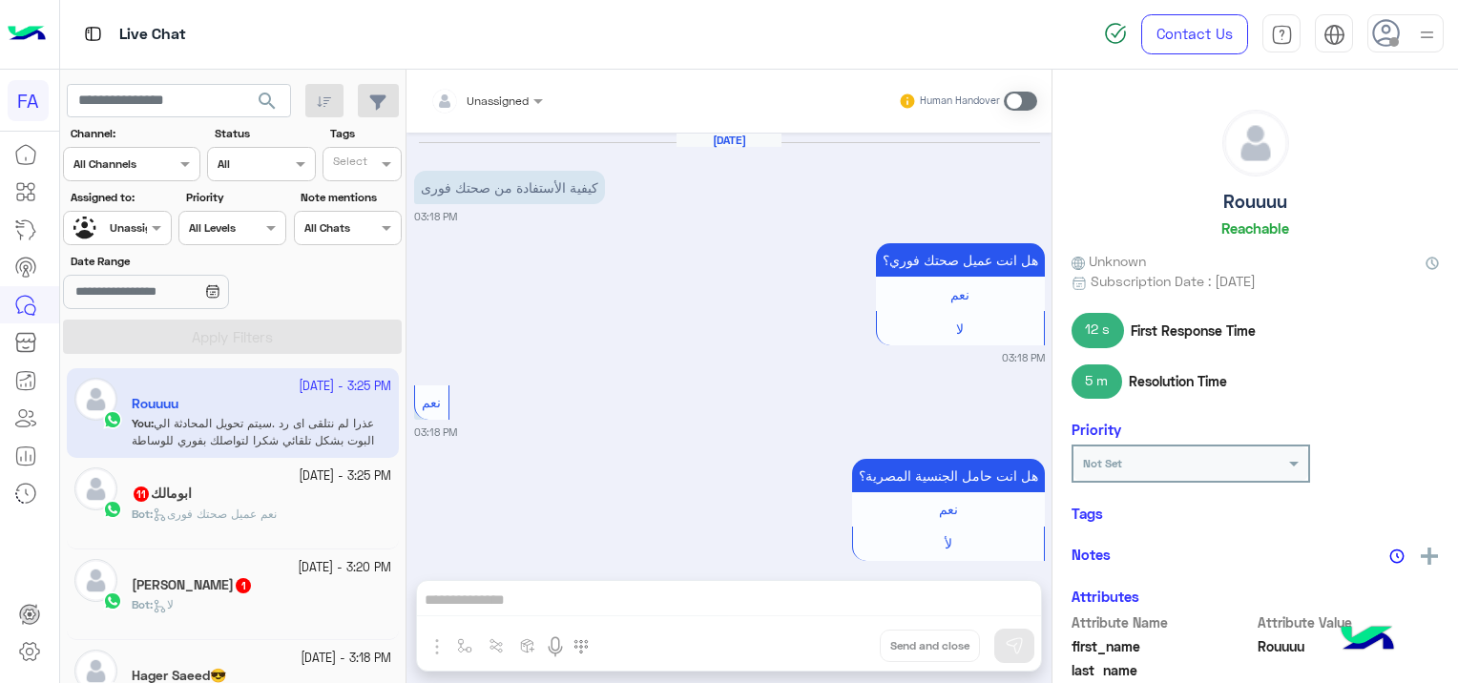
scroll to position [1079, 0]
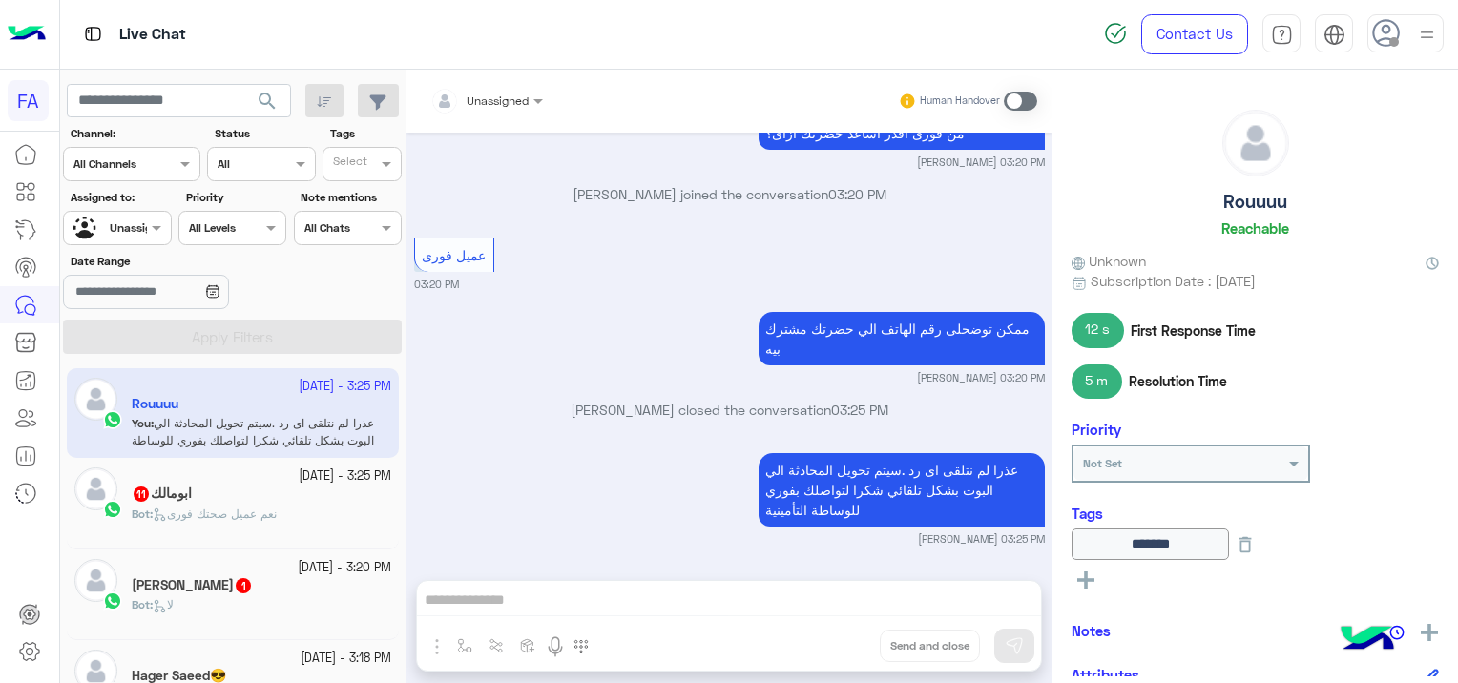
click at [216, 507] on span "نعم عميل صحتك فورى" at bounding box center [215, 514] width 124 height 14
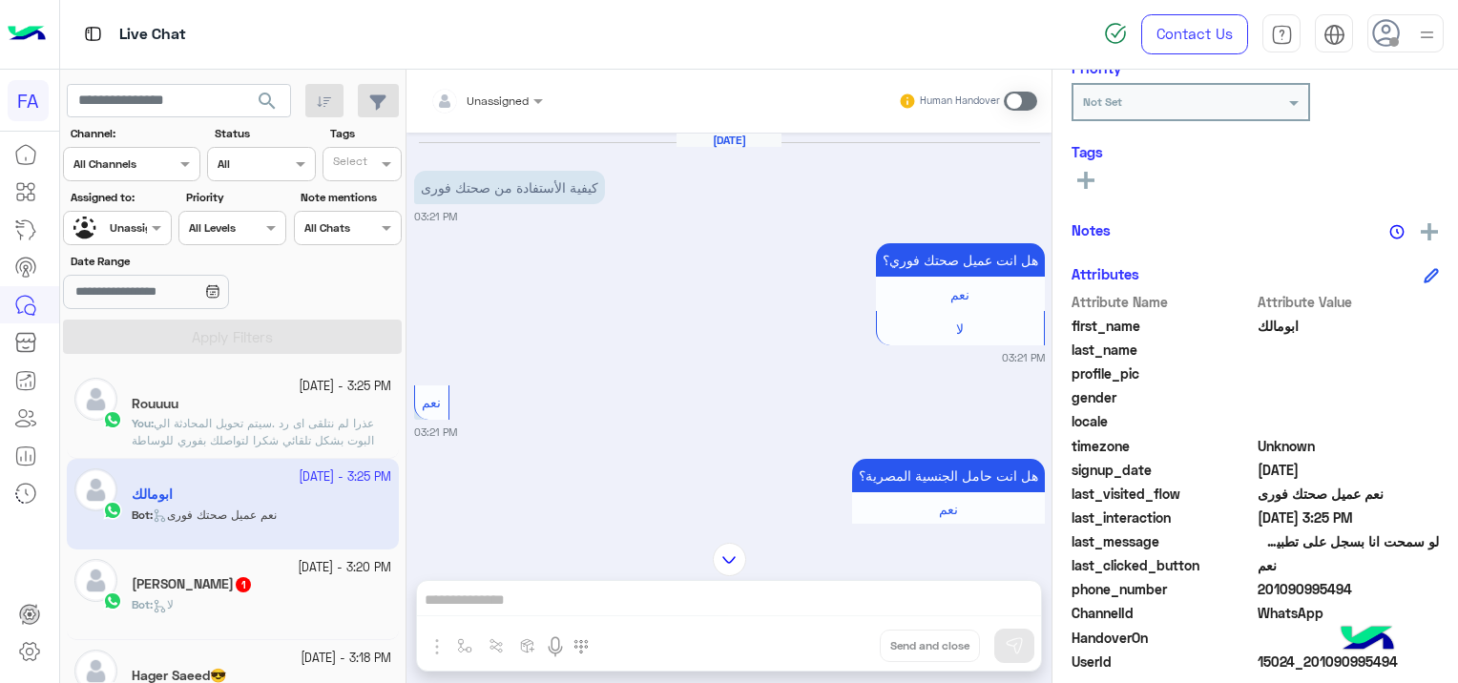
scroll to position [364, 0]
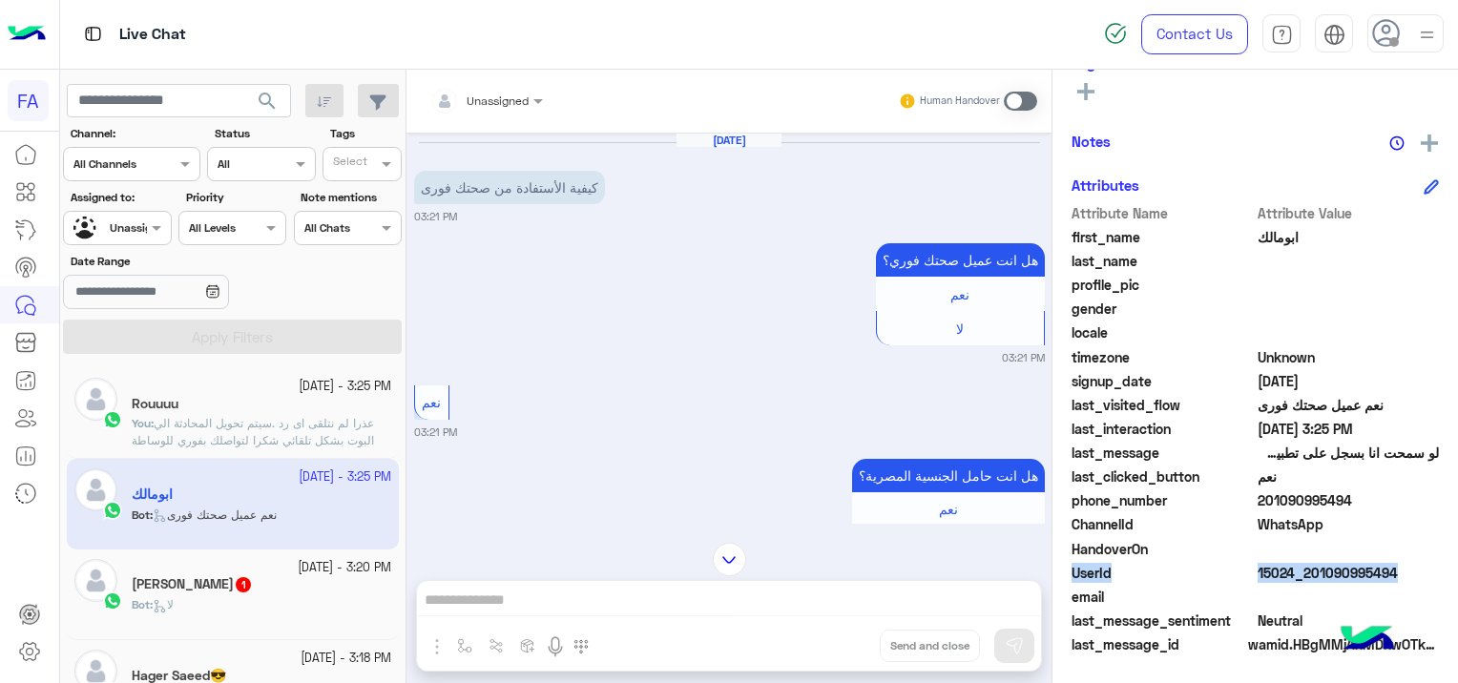
drag, startPoint x: 1393, startPoint y: 556, endPoint x: 1380, endPoint y: 567, distance: 16.2
click at [1380, 567] on div "Attribute Name Attribute Value first_name [PERSON_NAME] last_name profile_pic g…" at bounding box center [1254, 430] width 367 height 455
drag, startPoint x: 1380, startPoint y: 567, endPoint x: 1166, endPoint y: 542, distance: 216.0
click at [1166, 542] on span "HandoverOn" at bounding box center [1162, 549] width 182 height 20
drag, startPoint x: 1396, startPoint y: 570, endPoint x: 1303, endPoint y: 584, distance: 94.4
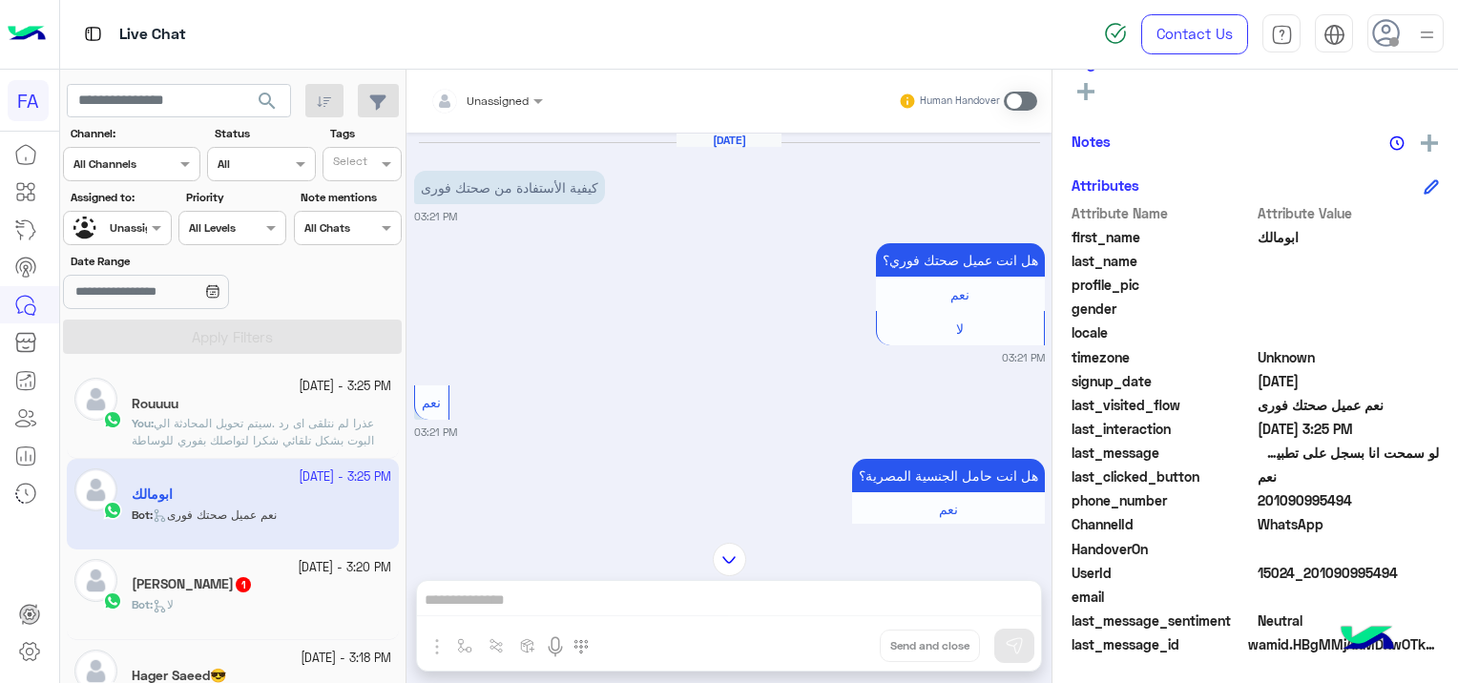
click at [1303, 584] on div "UserId 15024_201090995494" at bounding box center [1254, 575] width 367 height 24
copy span "01090995494"
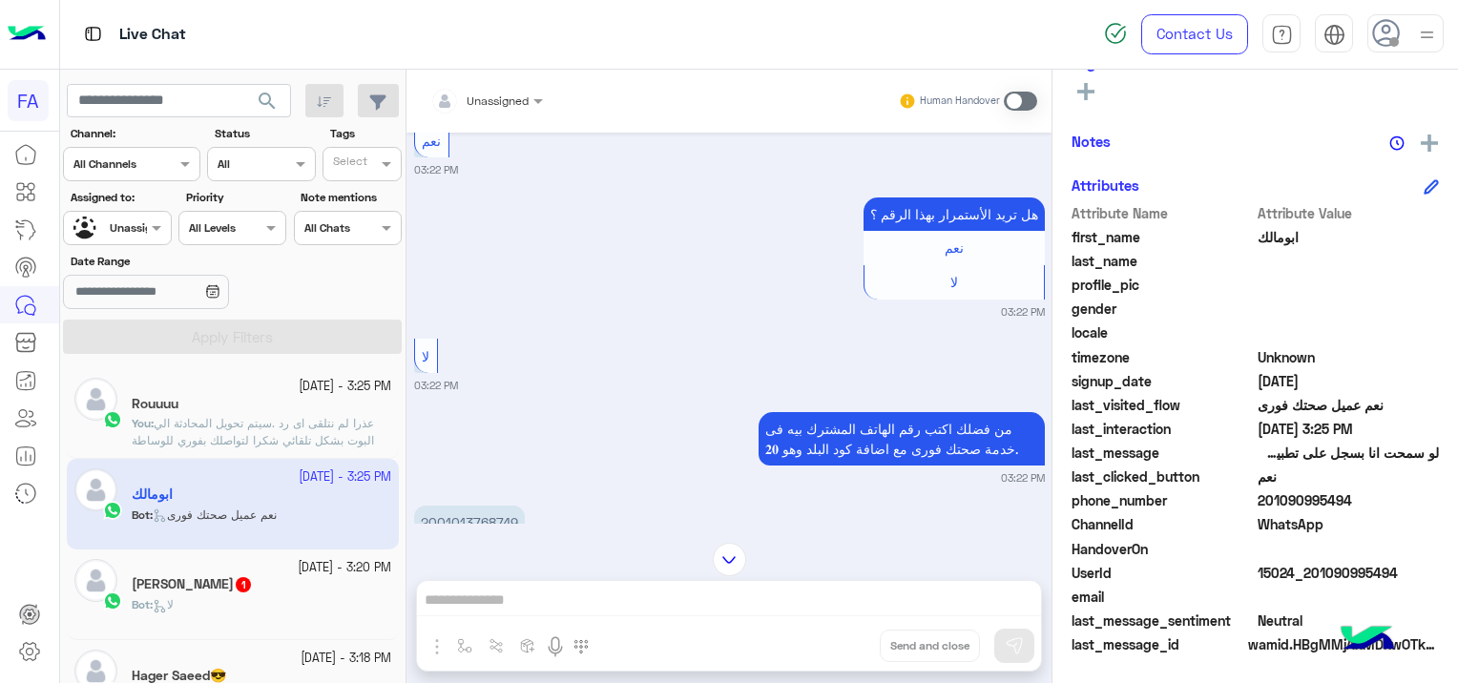
scroll to position [763, 0]
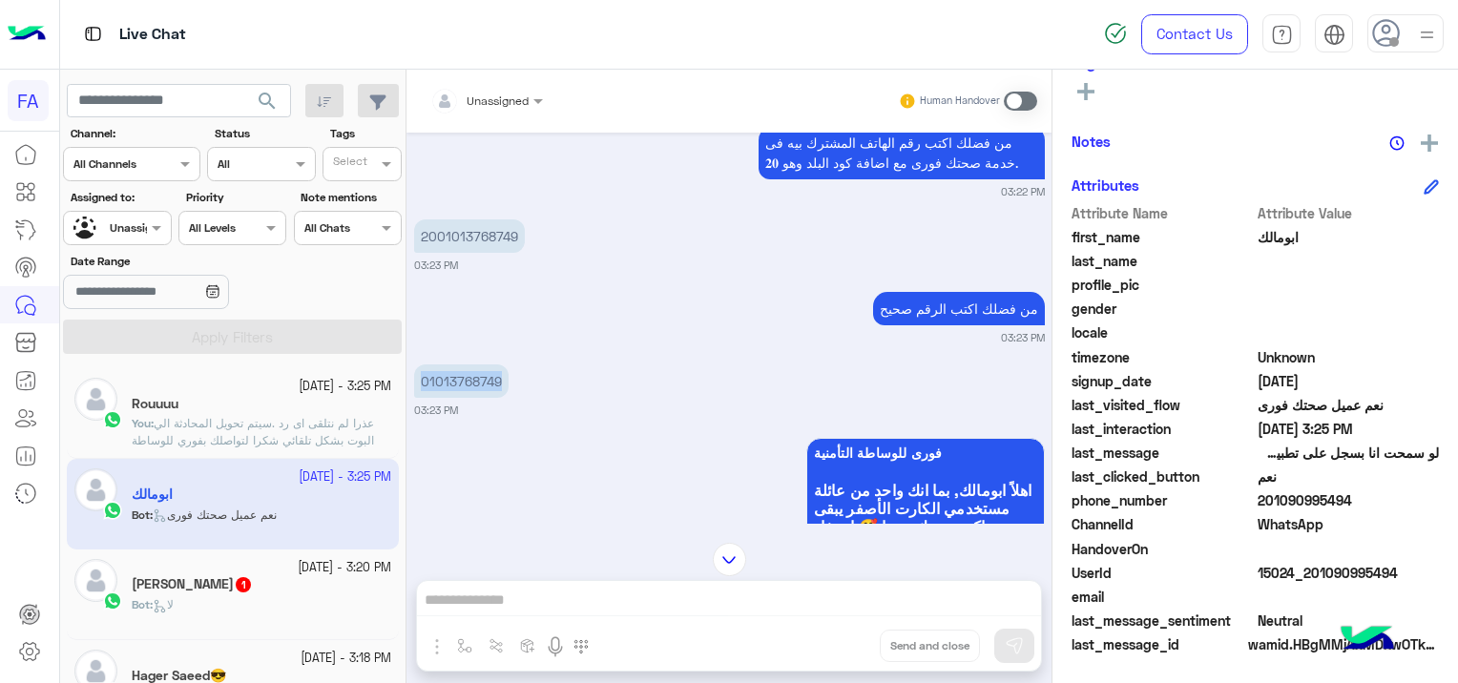
drag, startPoint x: 502, startPoint y: 378, endPoint x: 410, endPoint y: 383, distance: 91.7
click at [410, 383] on div "[DATE] كيفية الأستفادة من صحتك فورى 03:21 PM هل انت عميل صحتك فوري؟ نعم لا 03:2…" at bounding box center [728, 328] width 645 height 391
copy p "01013768749"
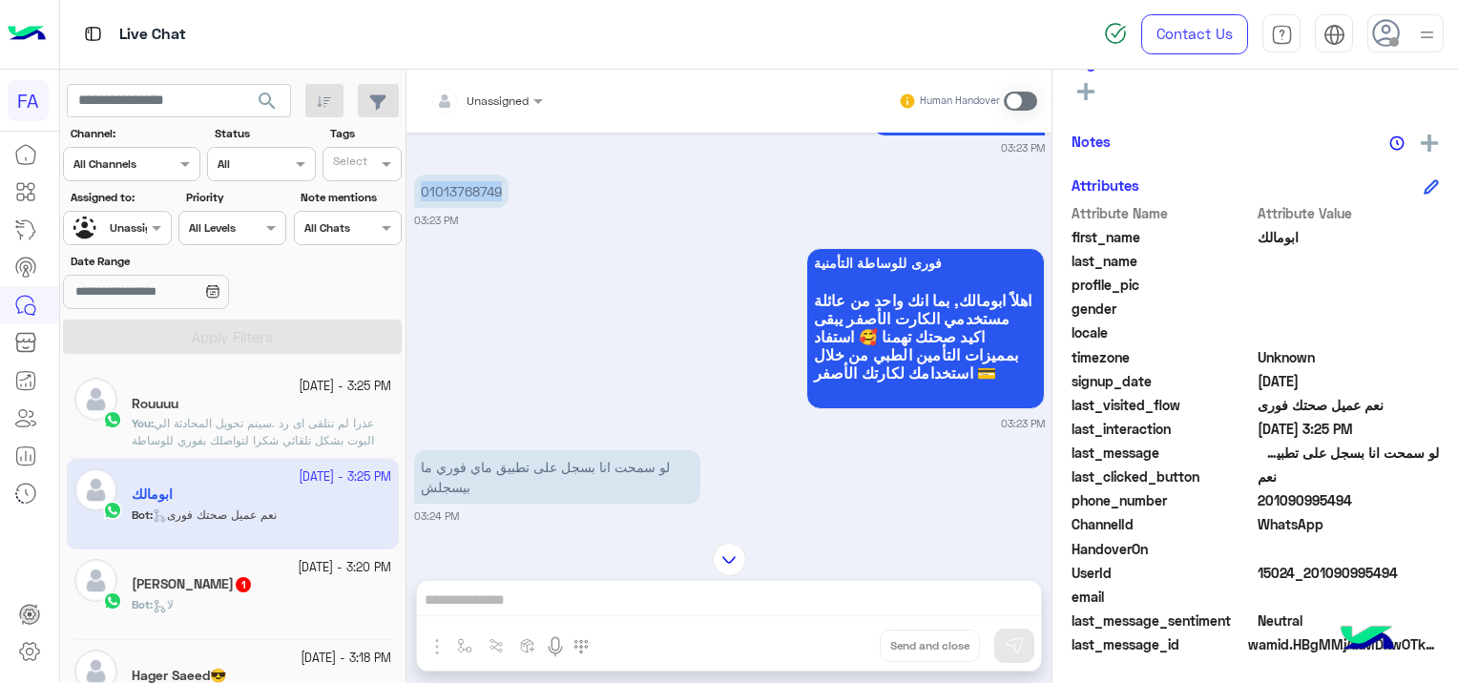
scroll to position [954, 0]
drag, startPoint x: 1396, startPoint y: 569, endPoint x: 1309, endPoint y: 580, distance: 88.4
click at [1309, 580] on span "15024_201090995494" at bounding box center [1348, 573] width 182 height 20
copy span "01090995494"
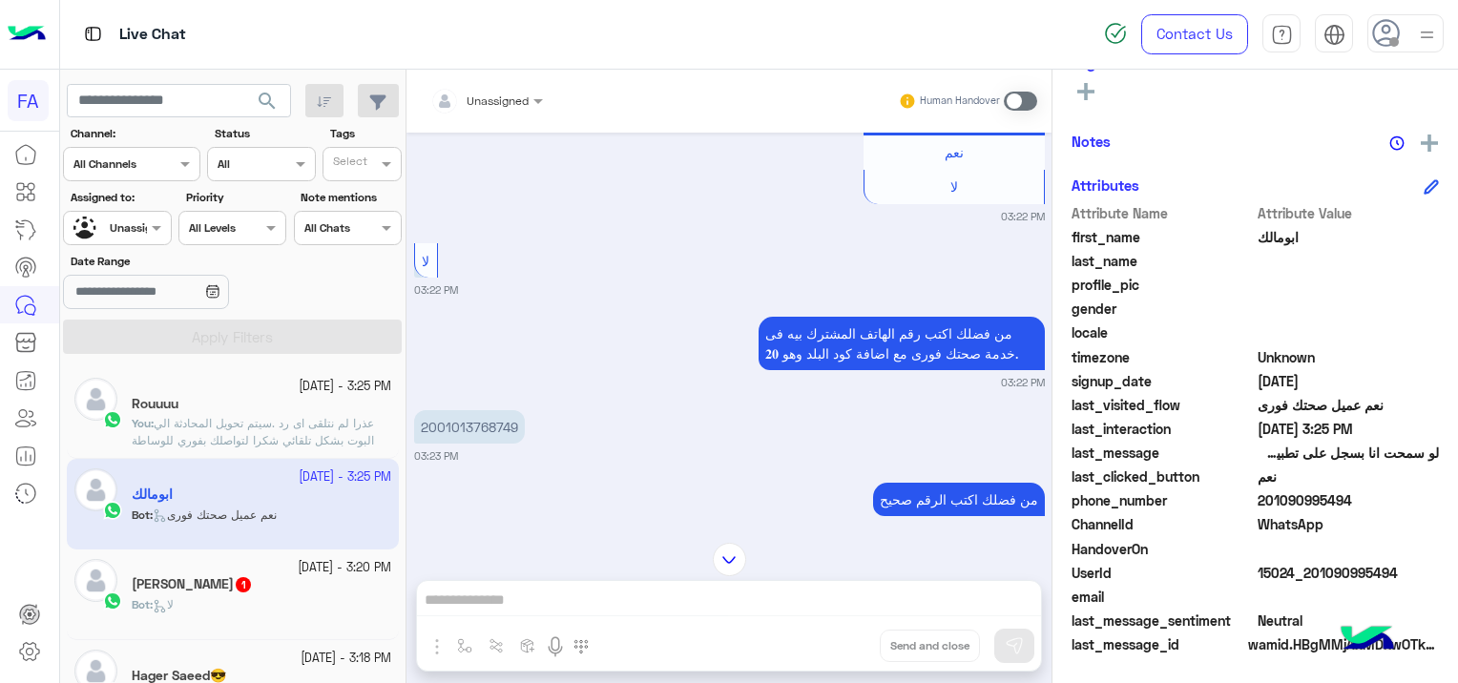
scroll to position [668, 0]
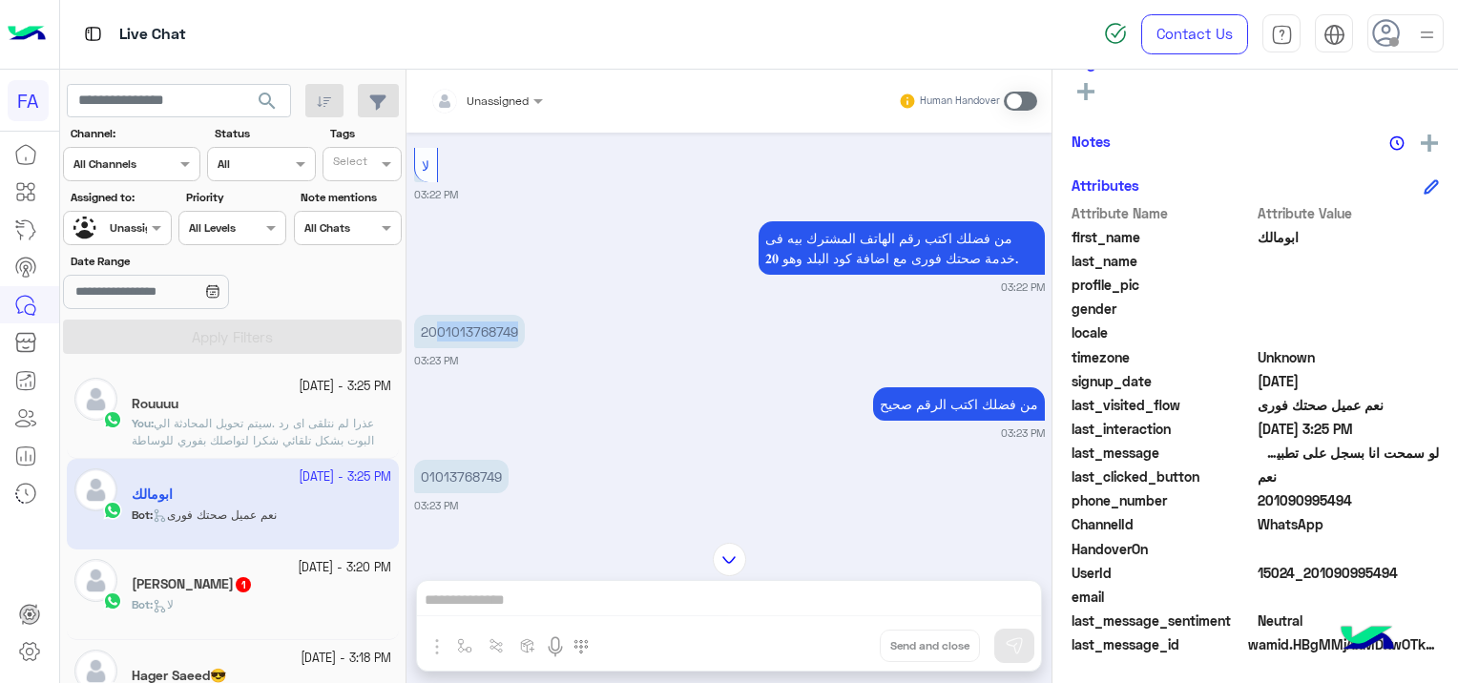
drag, startPoint x: 520, startPoint y: 325, endPoint x: 434, endPoint y: 333, distance: 86.2
click at [434, 333] on p "2001013768749" at bounding box center [469, 331] width 111 height 33
copy p "01013768749"
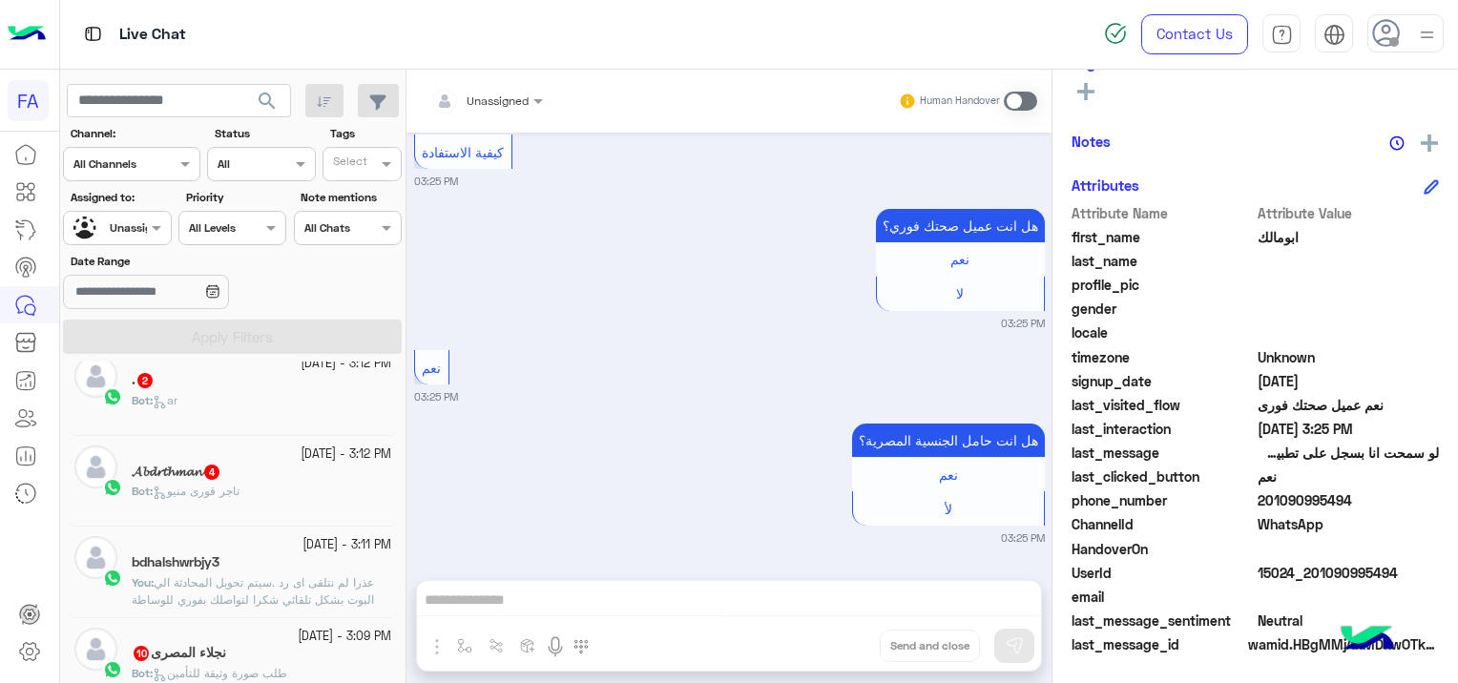
scroll to position [572, 0]
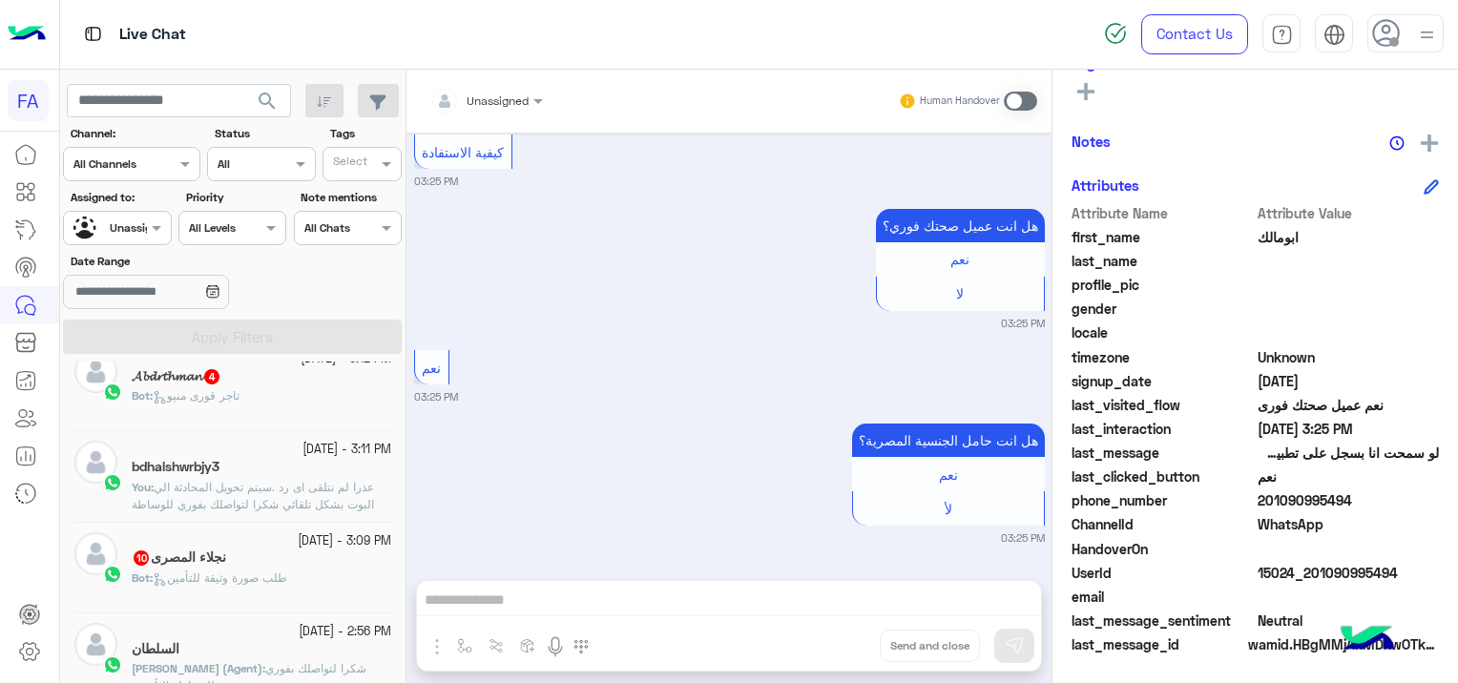
click at [299, 576] on div "Bot : طلب صورة وثيقة للتأمين" at bounding box center [261, 585] width 259 height 33
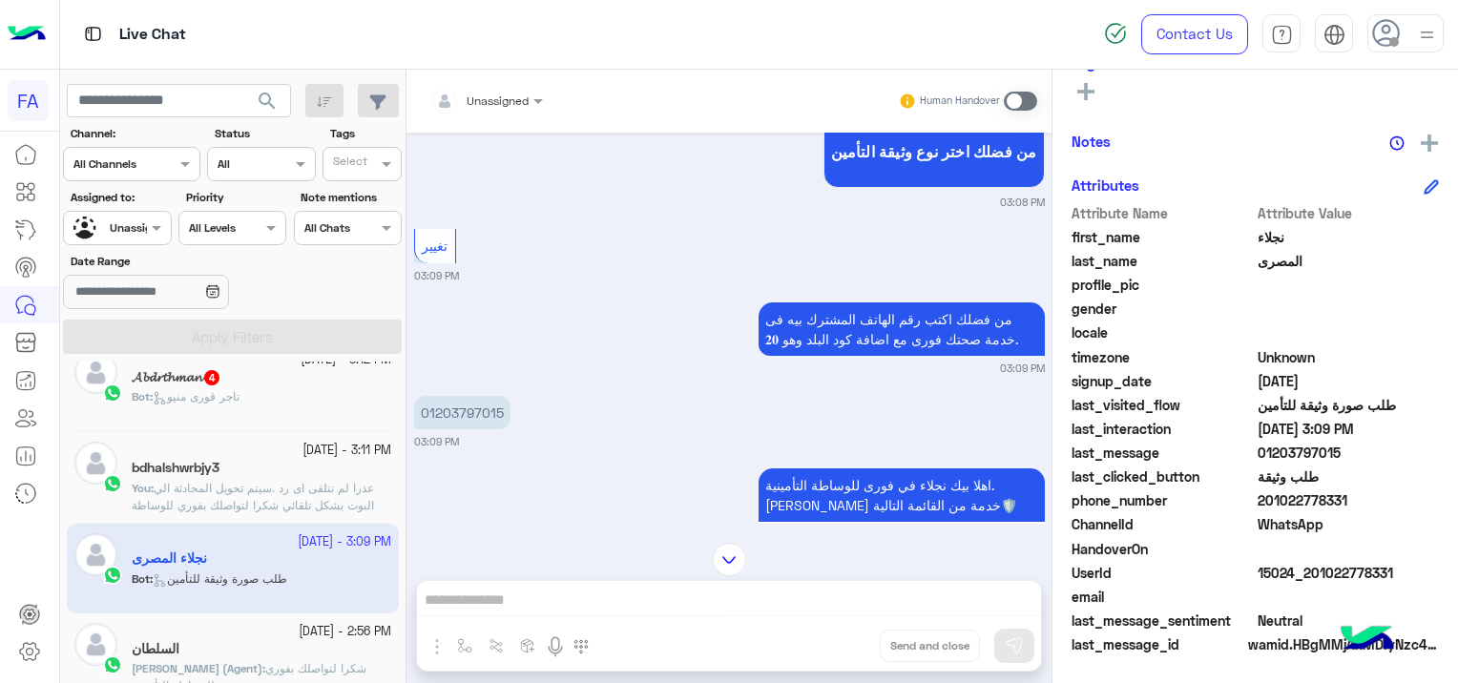
scroll to position [1547, 0]
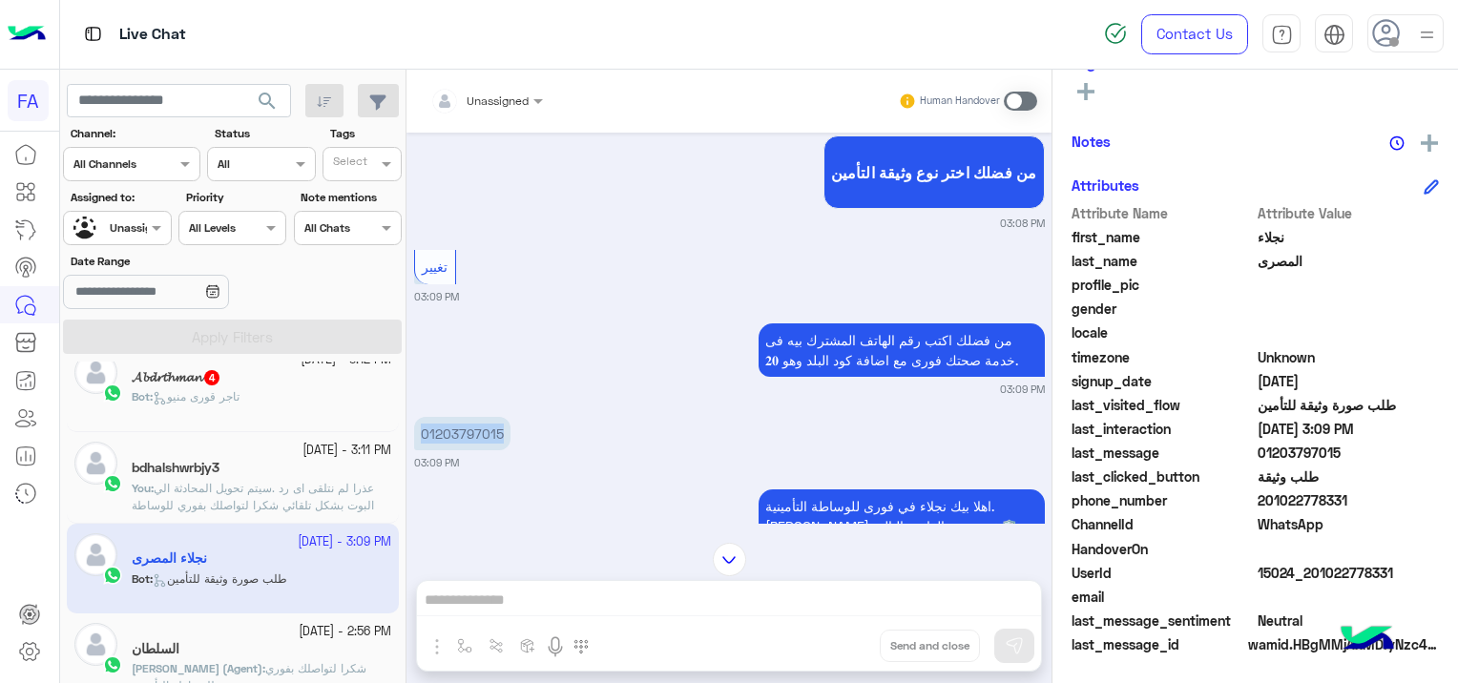
drag, startPoint x: 506, startPoint y: 406, endPoint x: 416, endPoint y: 408, distance: 89.7
click at [416, 417] on p "01203797015" at bounding box center [462, 433] width 96 height 33
copy p "01203797015"
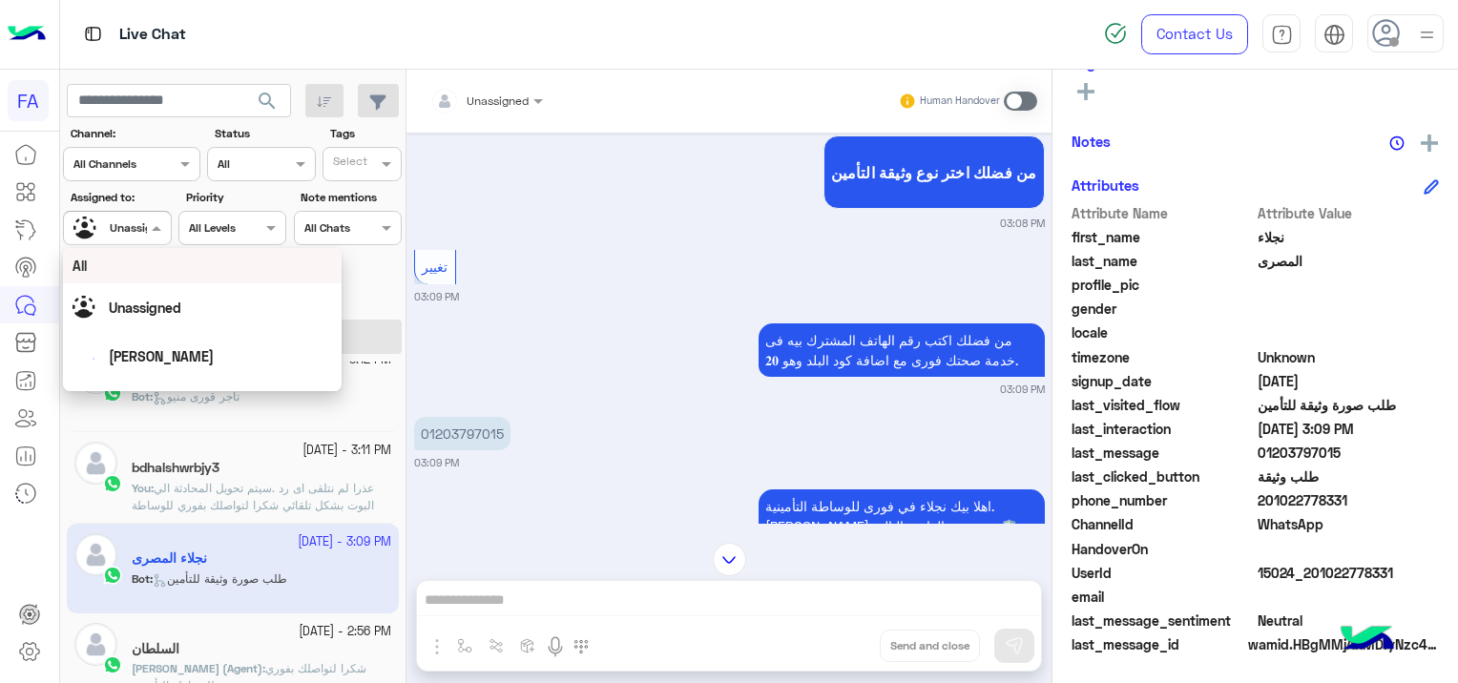
click at [122, 227] on div at bounding box center [117, 226] width 106 height 18
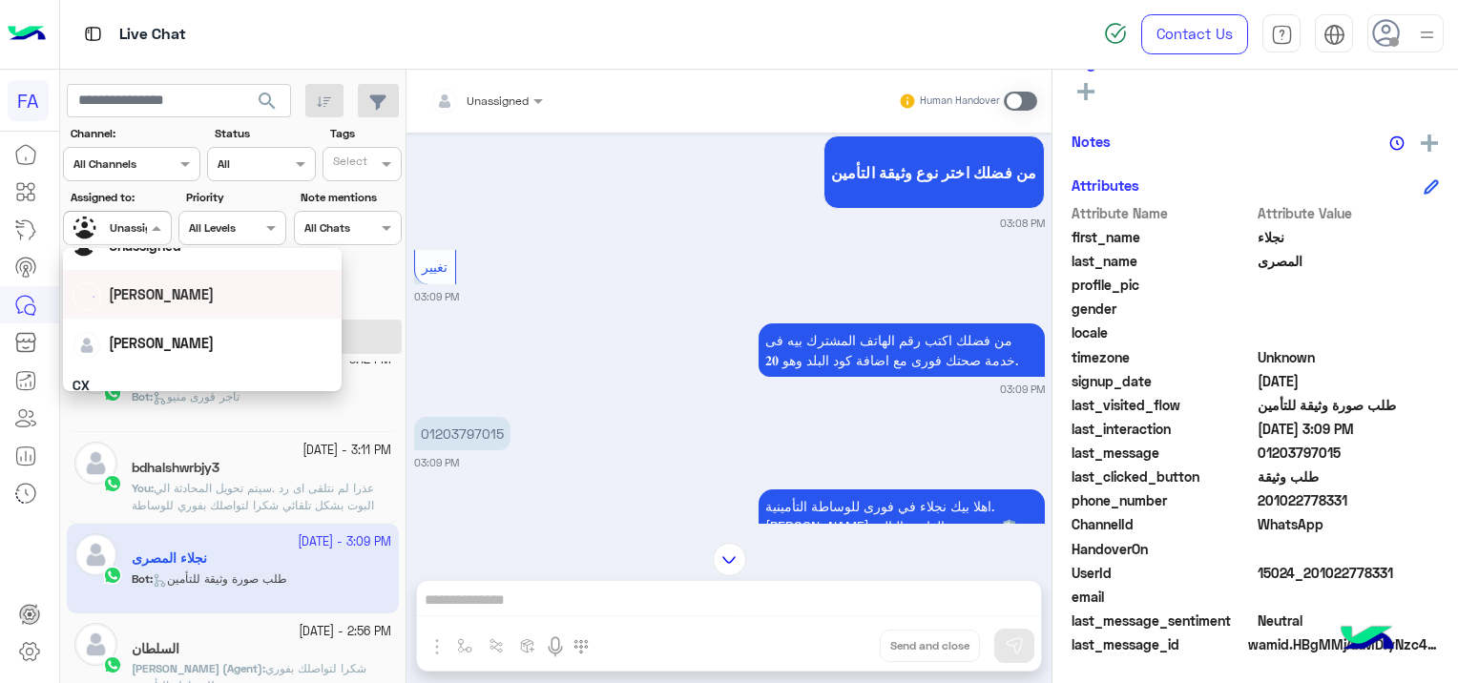
scroll to position [95, 0]
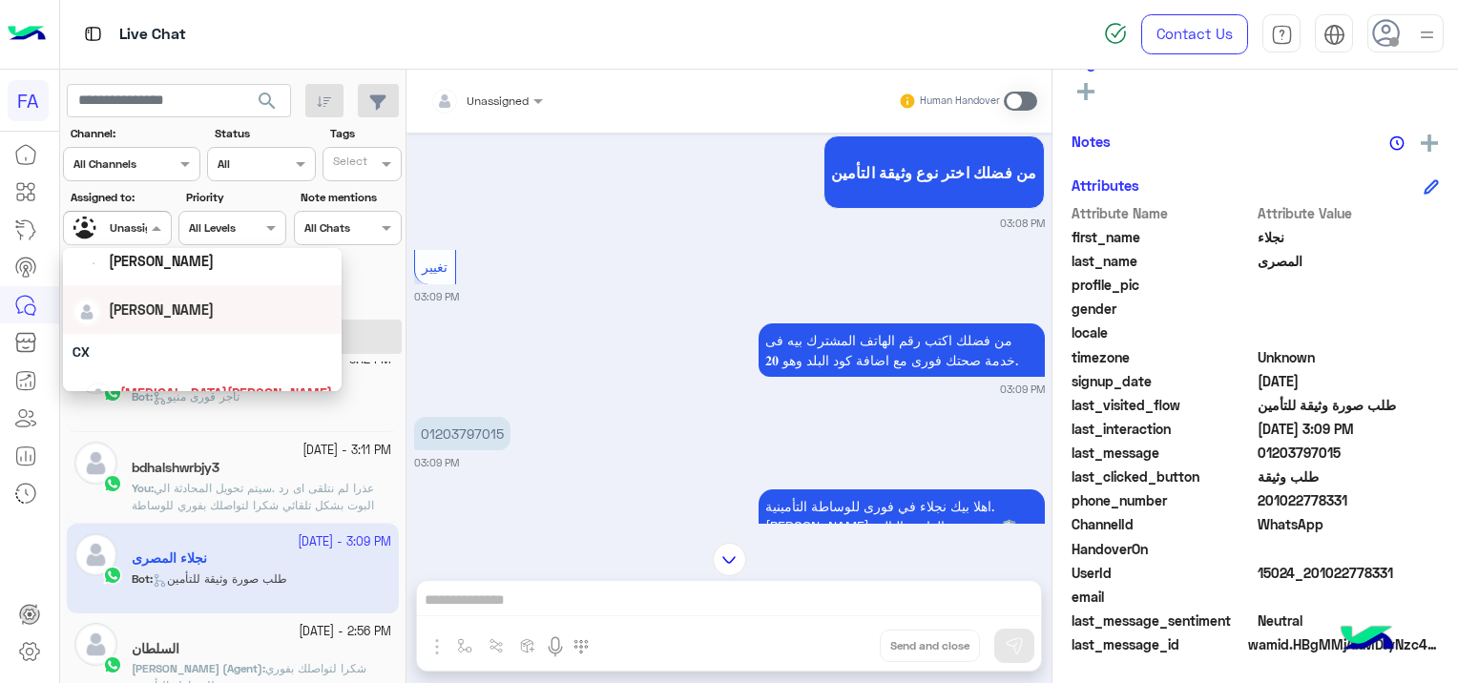
click at [162, 310] on span "[PERSON_NAME]" at bounding box center [161, 309] width 105 height 16
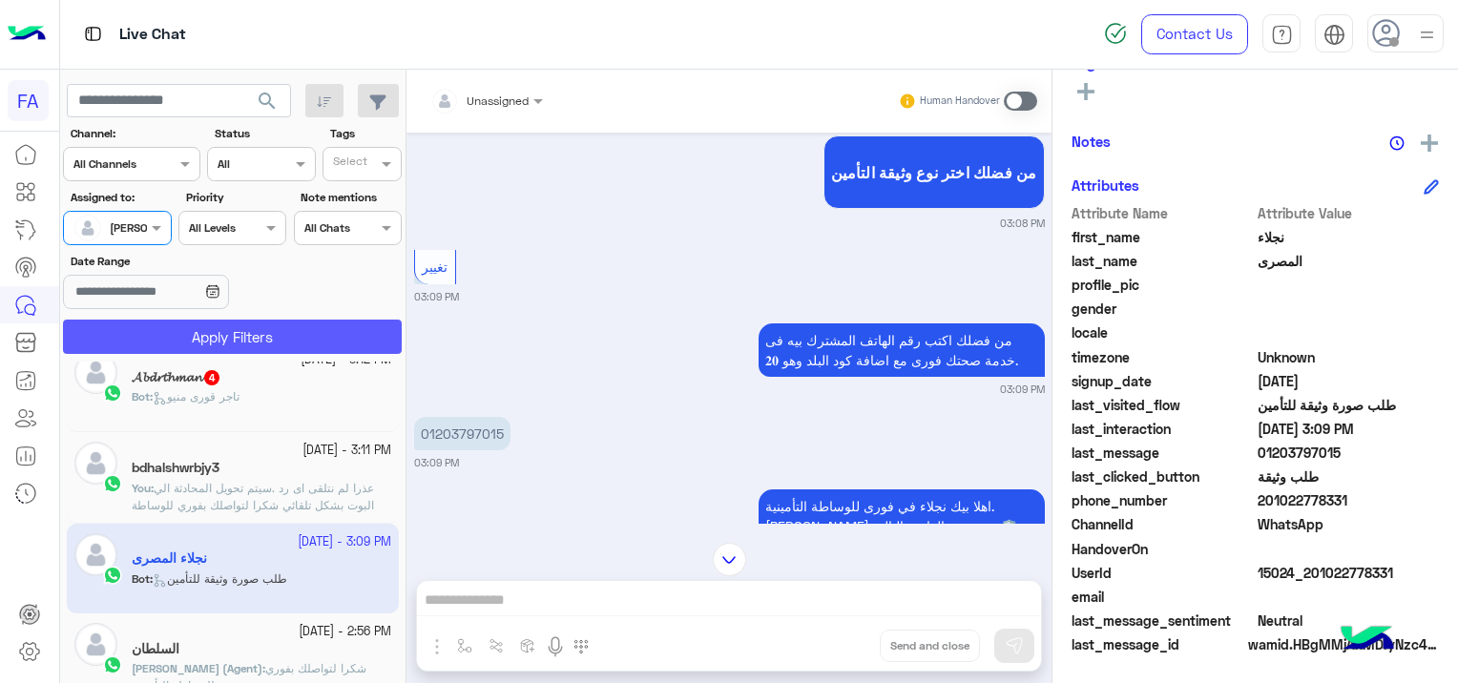
click at [222, 320] on button "Apply Filters" at bounding box center [232, 337] width 339 height 34
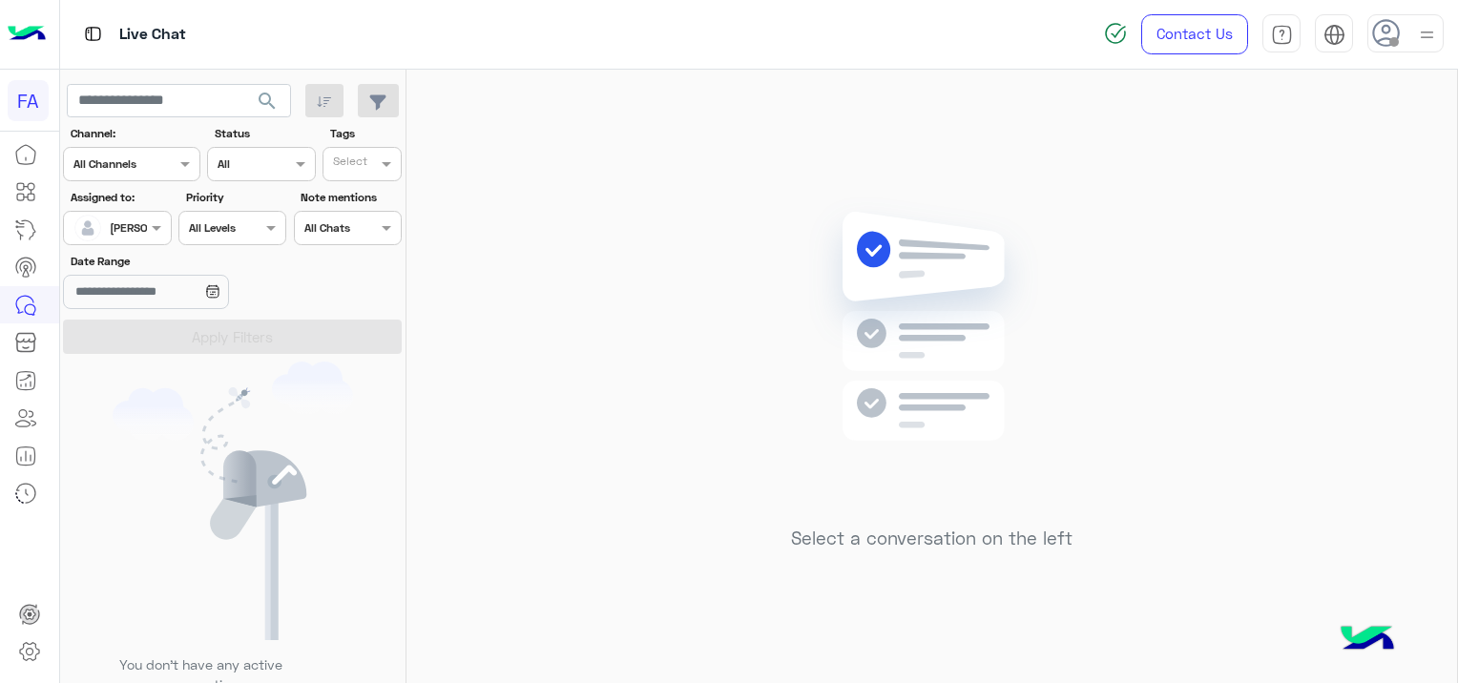
click at [262, 94] on span "search" at bounding box center [267, 101] width 23 height 23
click at [269, 95] on span "search" at bounding box center [267, 101] width 23 height 23
click at [265, 91] on span "search" at bounding box center [267, 101] width 23 height 23
click at [269, 107] on span "search" at bounding box center [267, 101] width 23 height 23
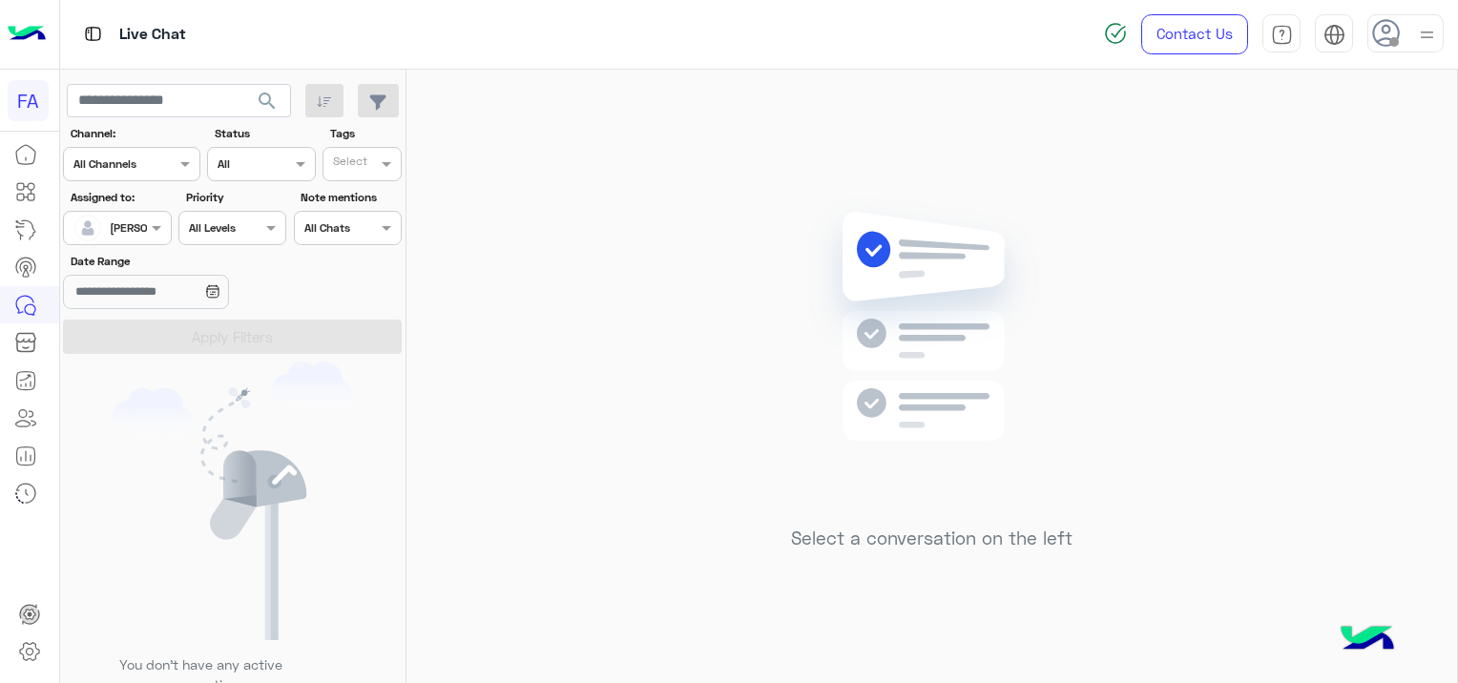
click at [269, 107] on span "search" at bounding box center [267, 101] width 23 height 23
click at [267, 86] on button "search" at bounding box center [267, 104] width 47 height 41
click at [271, 95] on span "search" at bounding box center [267, 101] width 23 height 23
click at [271, 96] on span "search" at bounding box center [267, 101] width 23 height 23
click at [273, 96] on span "search" at bounding box center [267, 101] width 23 height 23
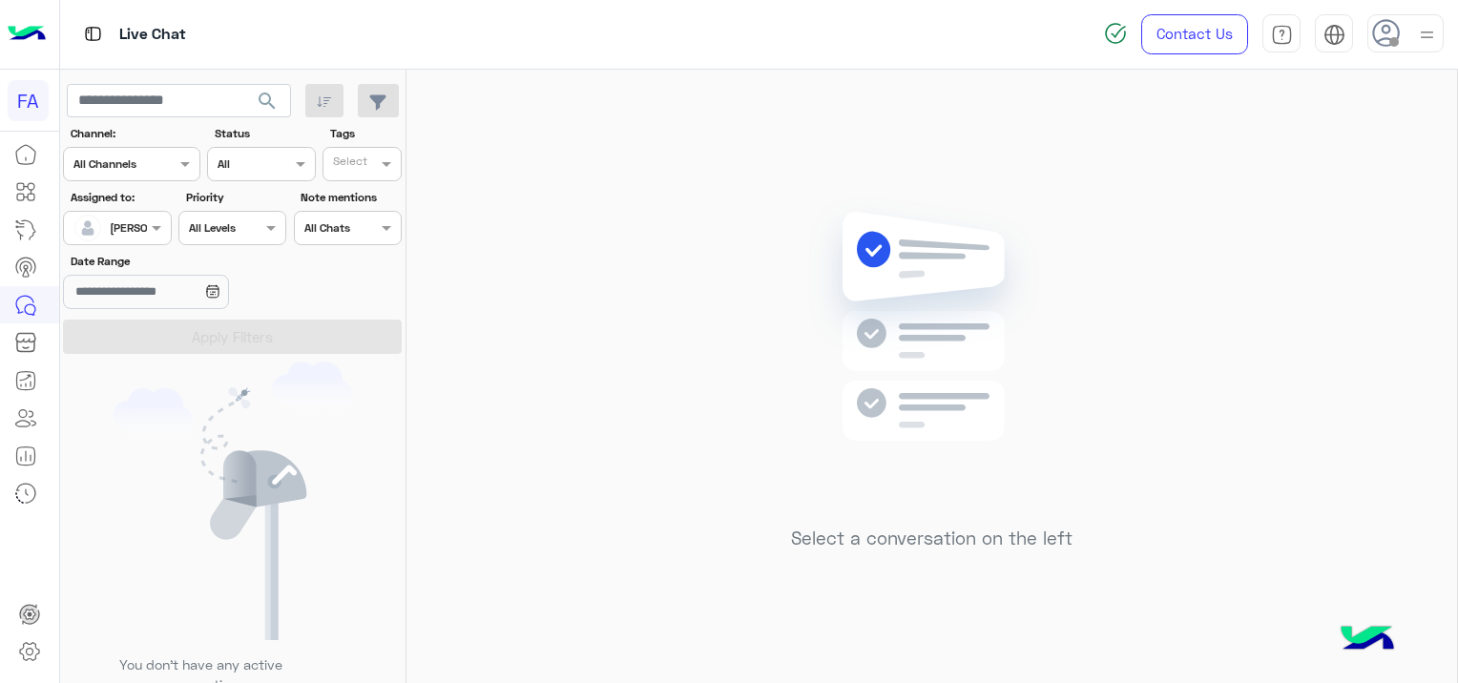
click at [277, 98] on span "search" at bounding box center [267, 101] width 23 height 23
click at [267, 92] on span "search" at bounding box center [267, 101] width 23 height 23
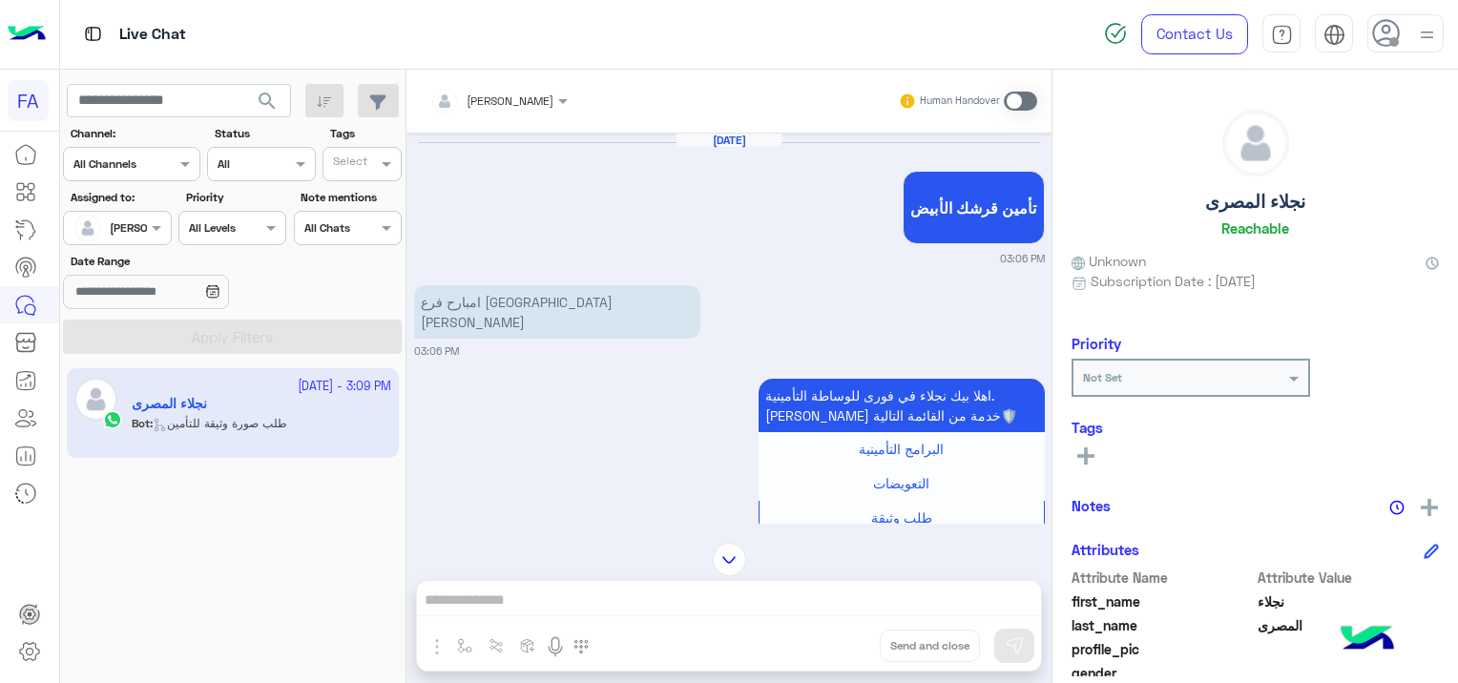
click at [1017, 93] on span at bounding box center [1019, 101] width 33 height 19
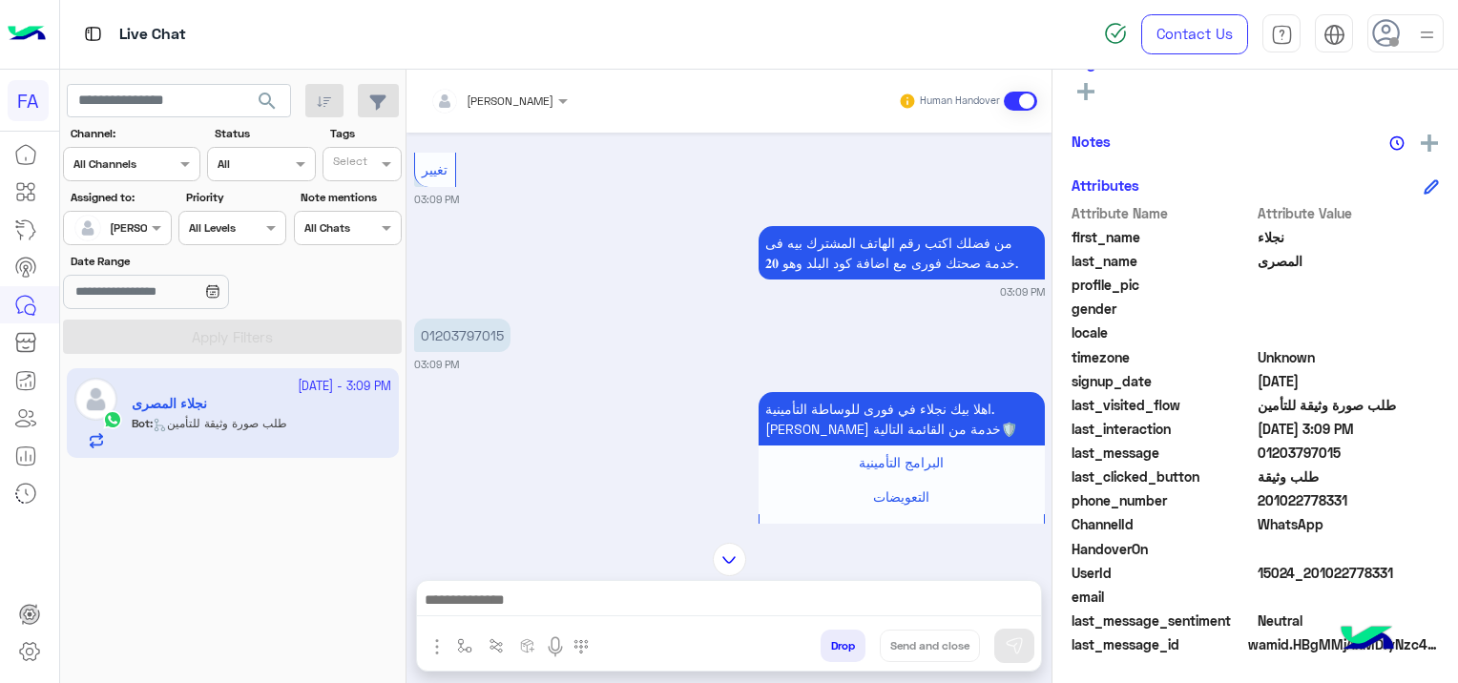
scroll to position [1477, 0]
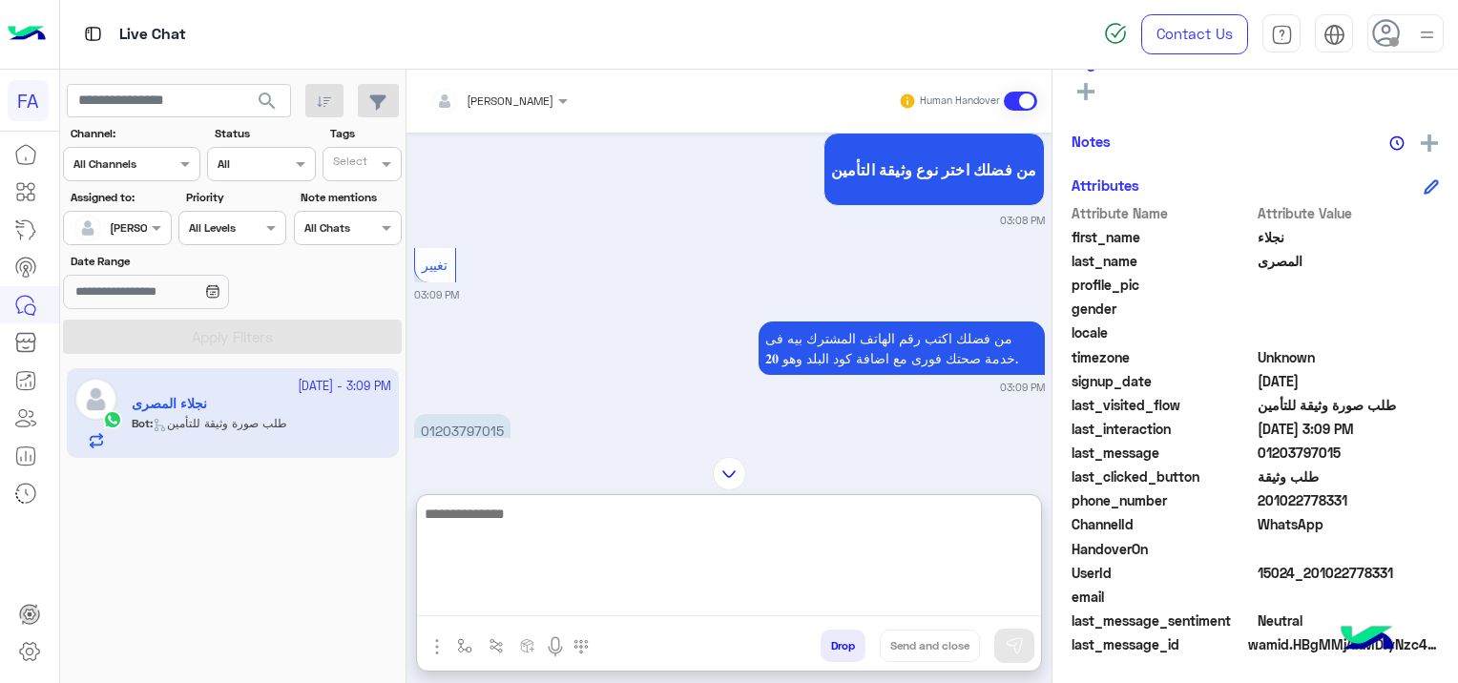
click at [584, 612] on textarea at bounding box center [729, 559] width 624 height 114
paste textarea "**********"
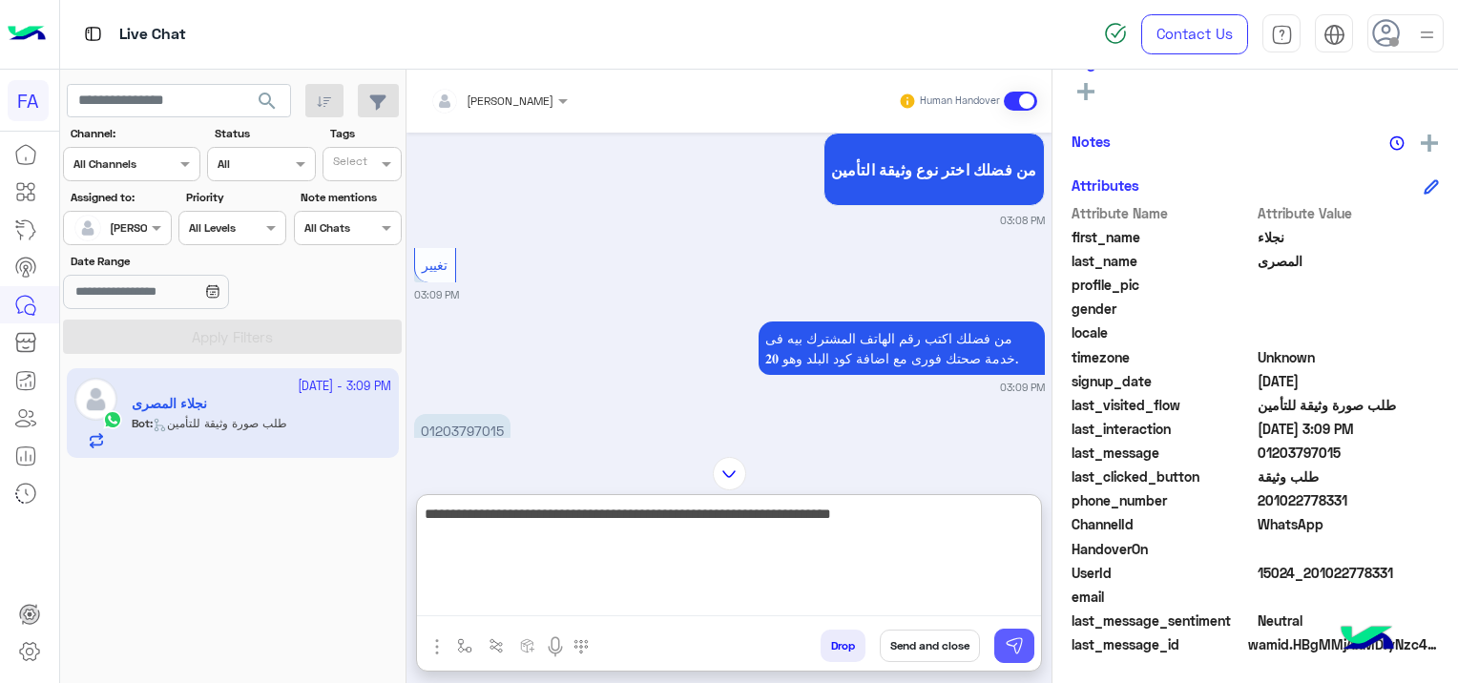
type textarea "**********"
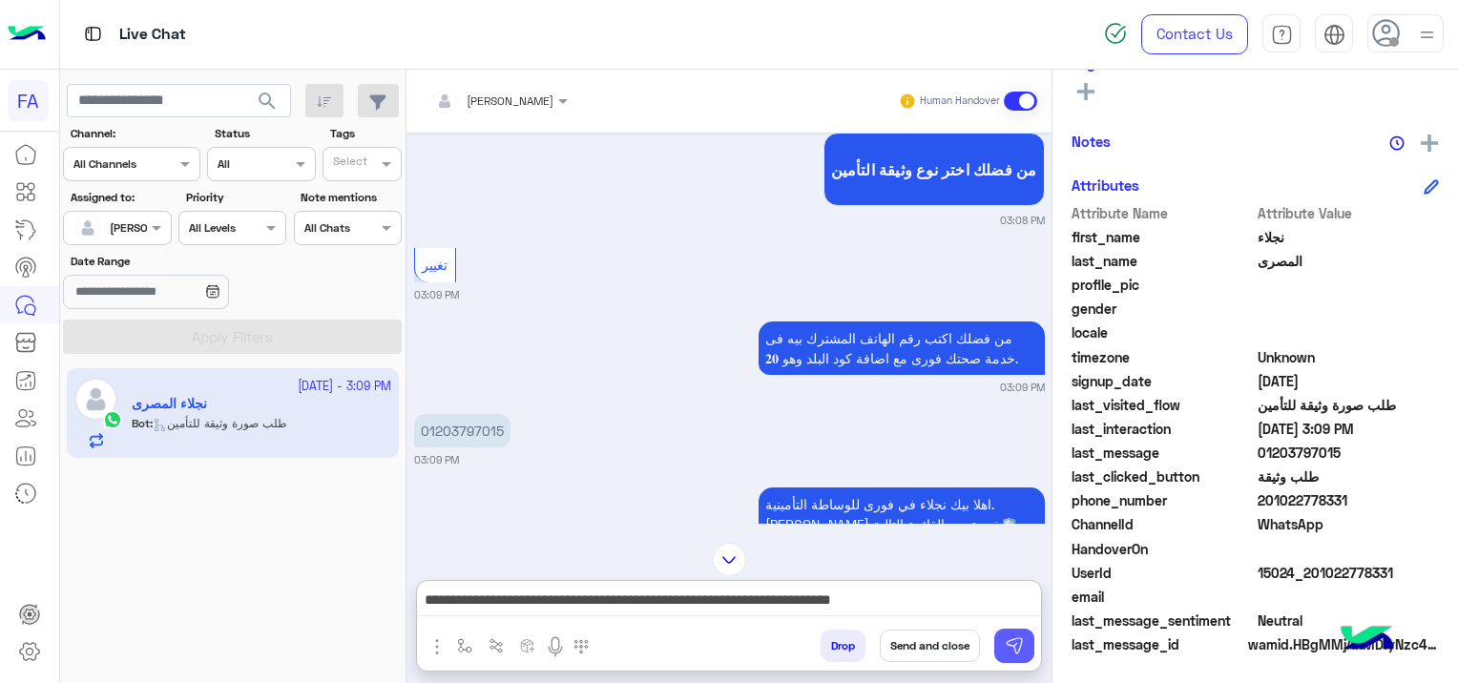
click at [1014, 650] on img at bounding box center [1013, 645] width 19 height 19
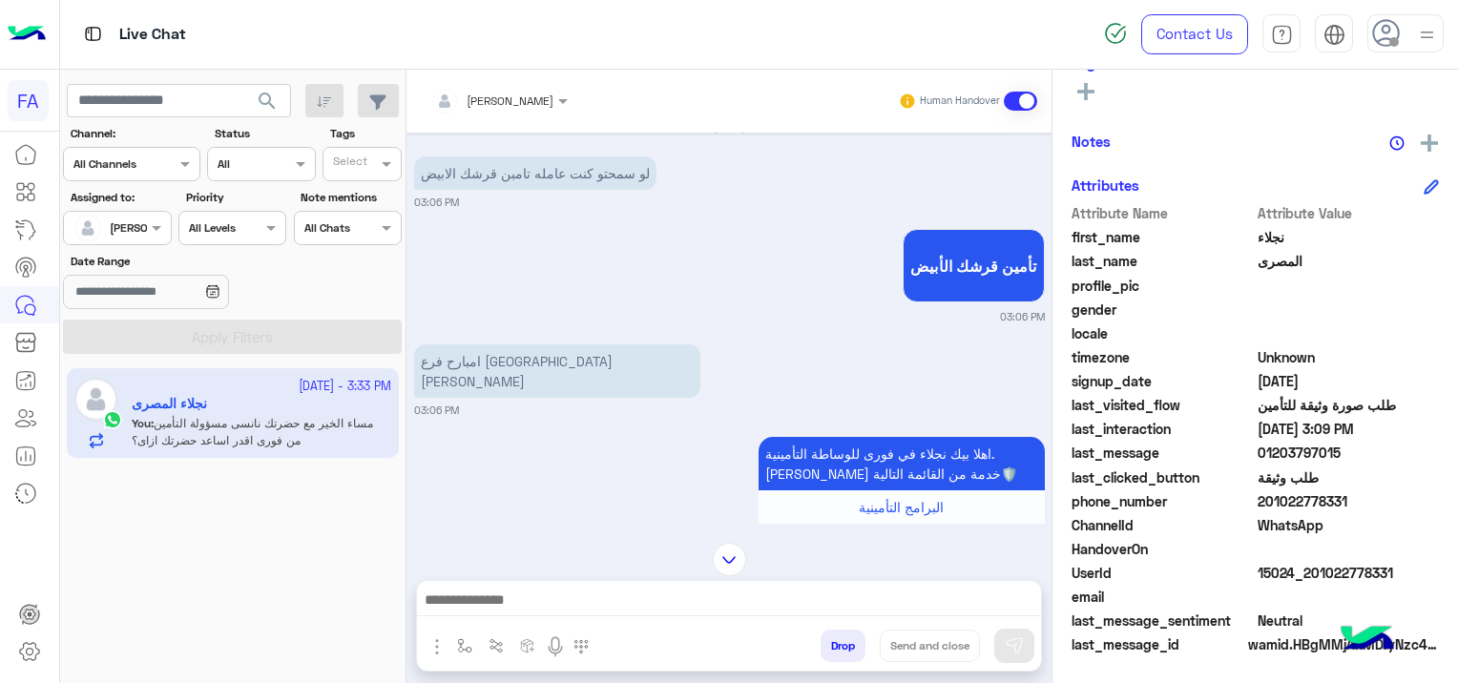
scroll to position [0, 0]
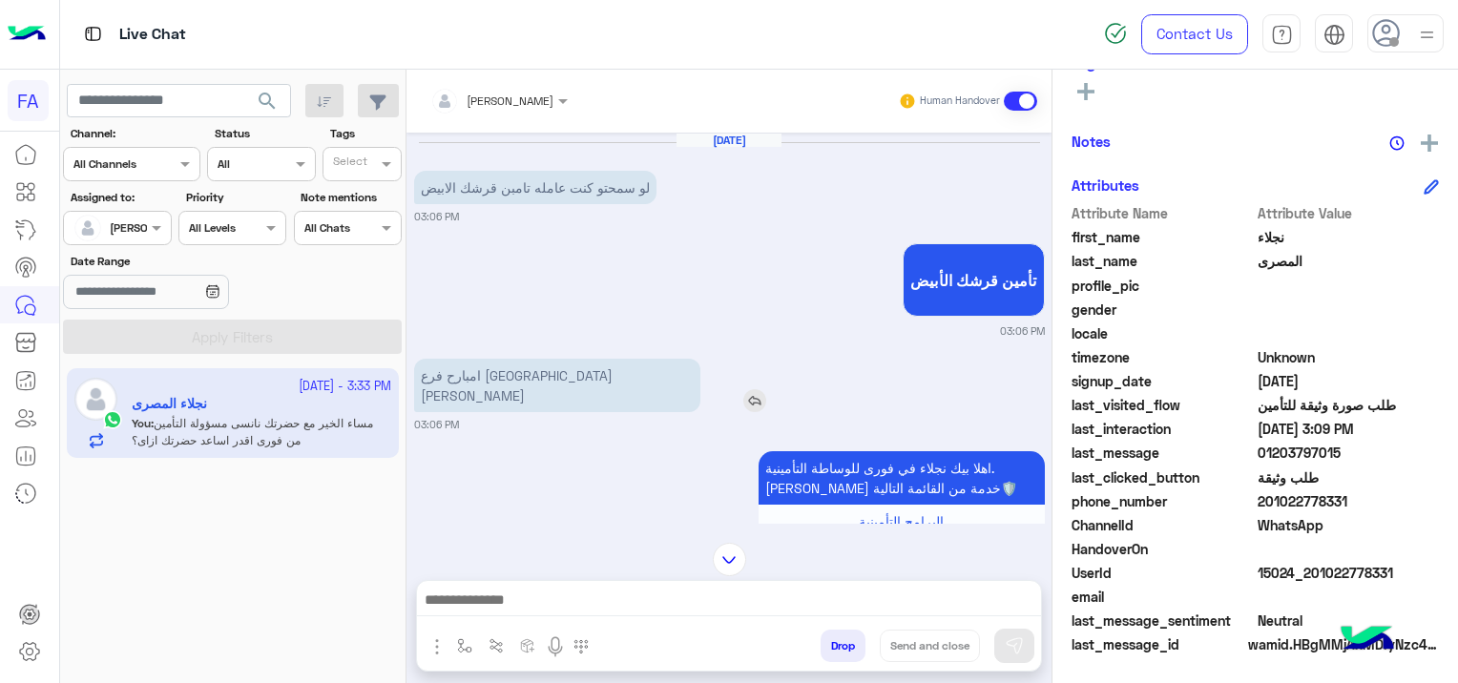
click at [743, 389] on img at bounding box center [754, 400] width 23 height 23
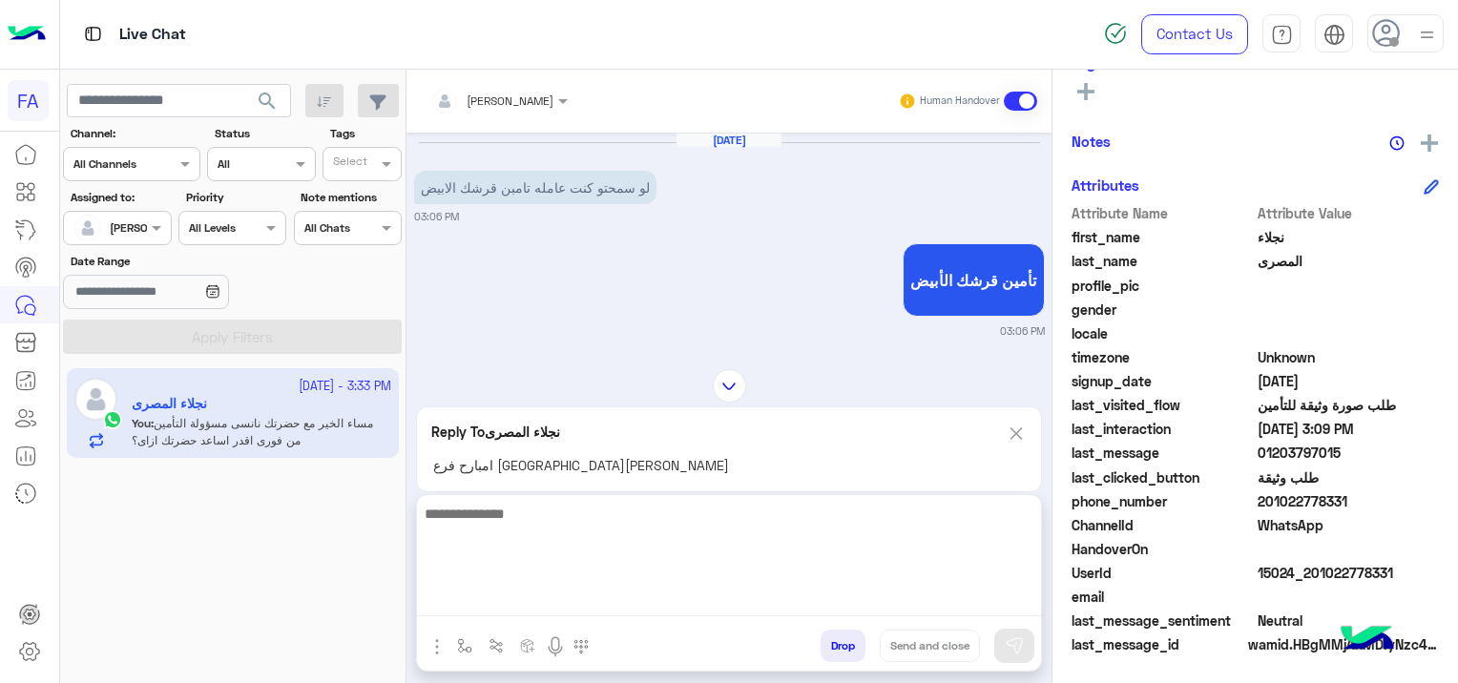
click at [580, 612] on textarea at bounding box center [729, 559] width 624 height 114
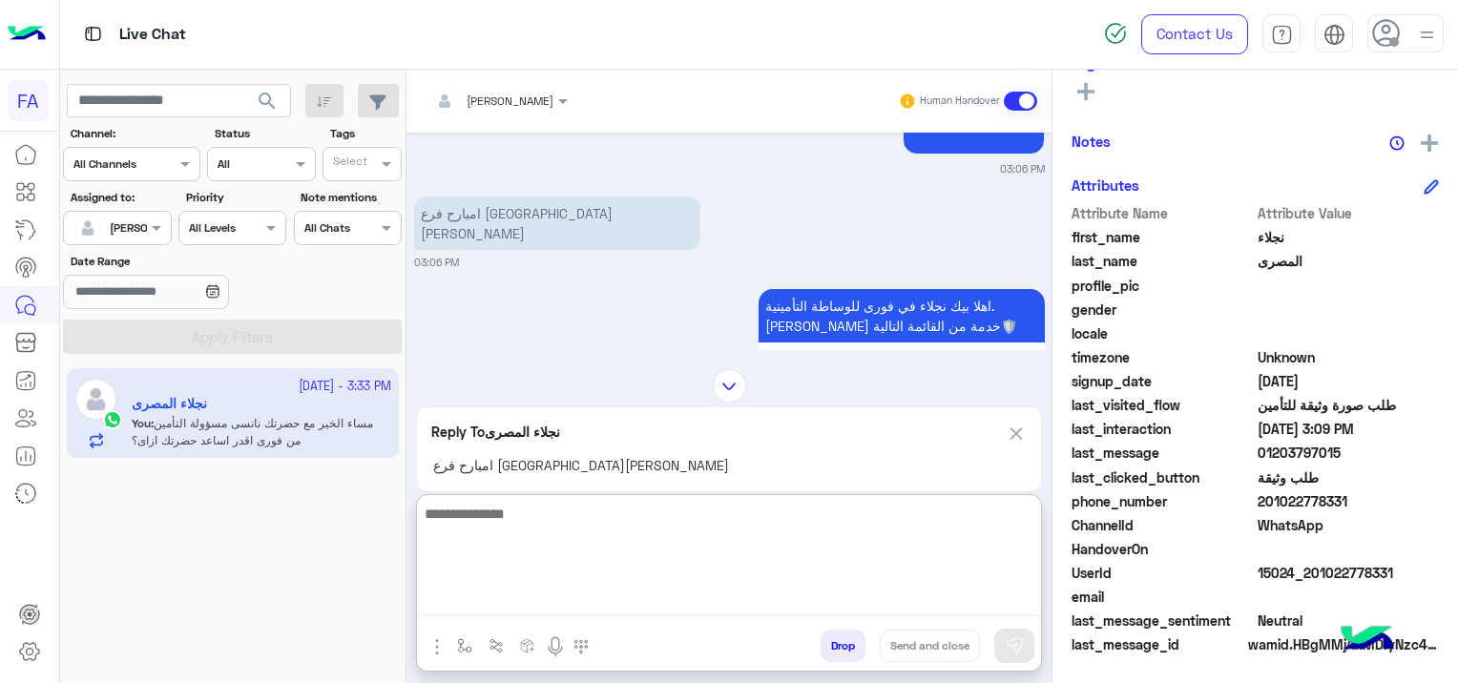
scroll to position [95, 0]
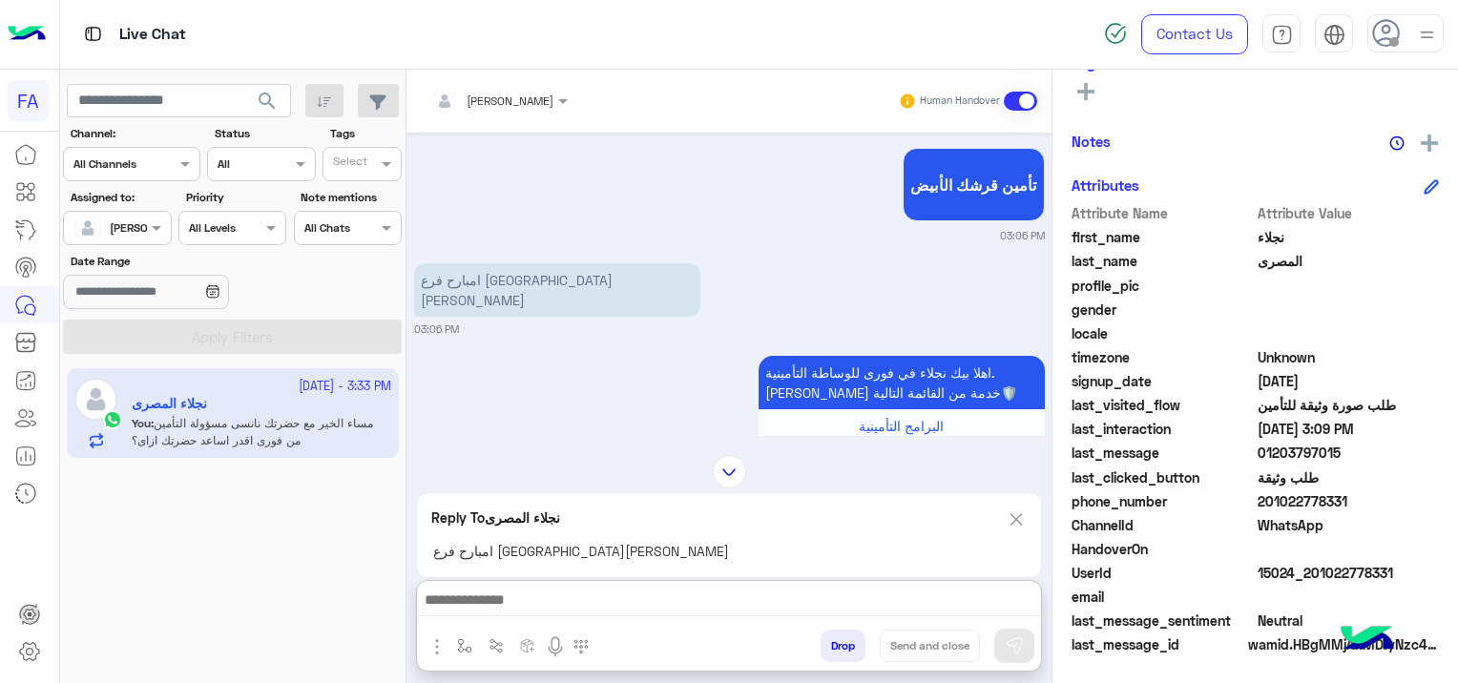
click at [1019, 431] on div "[PERSON_NAME] Human Handover [DATE] لو سمحتو كنت عامله تامبن قرشك الابيض 03:06 …" at bounding box center [728, 380] width 645 height 621
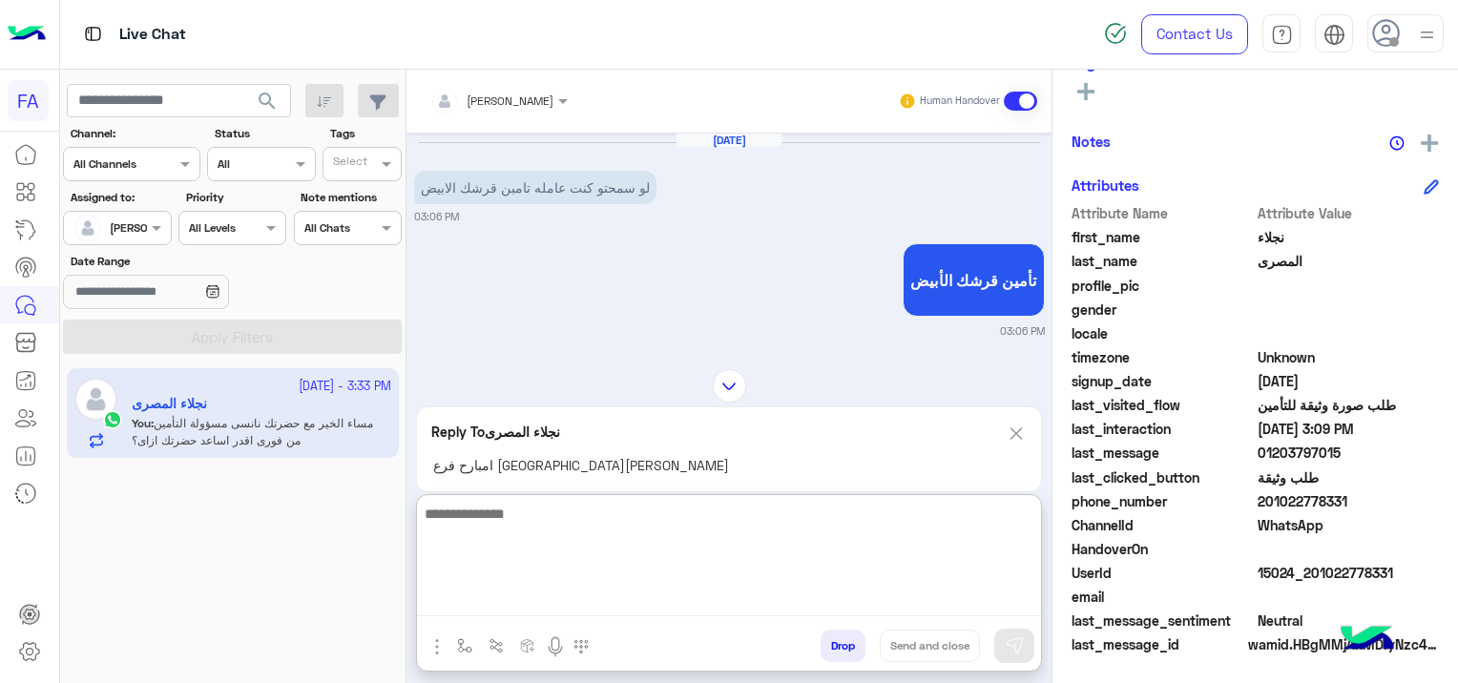
click at [653, 589] on textarea at bounding box center [729, 559] width 624 height 114
type textarea "*"
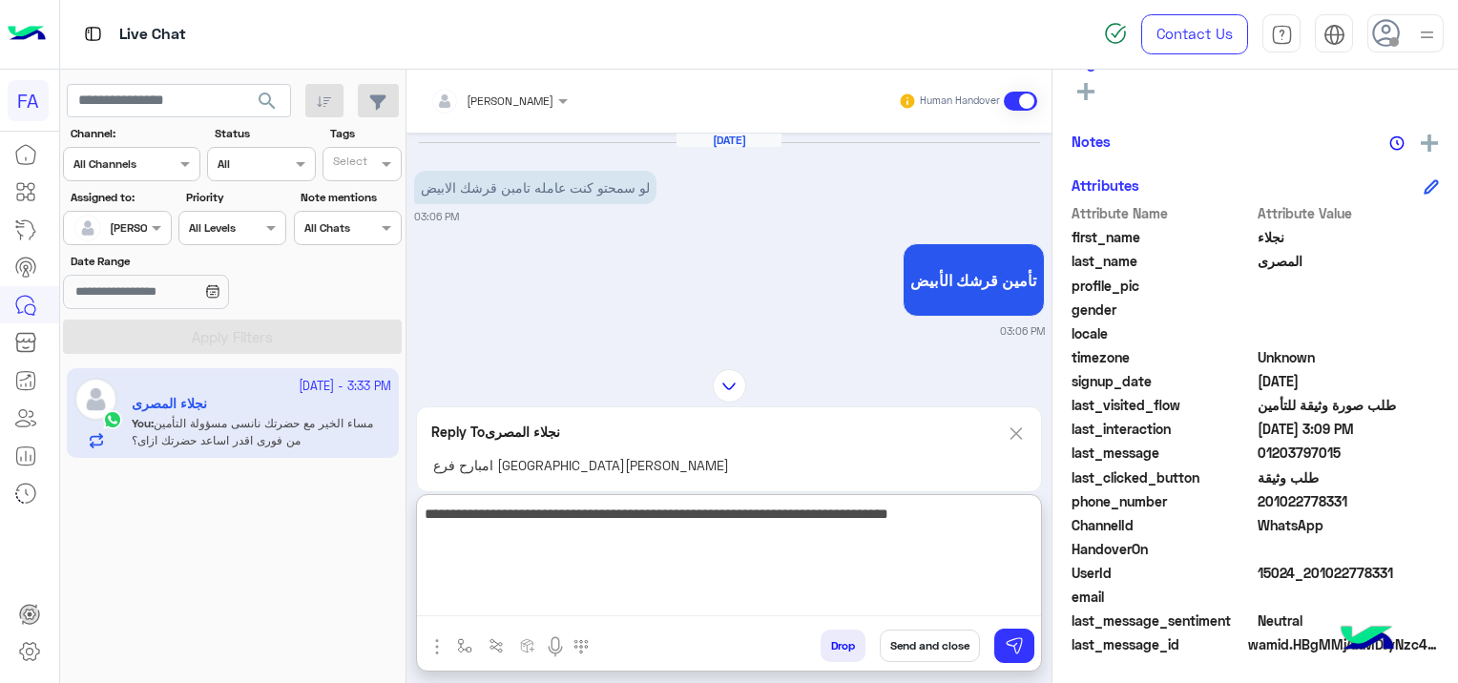
click at [713, 511] on textarea "**********" at bounding box center [729, 559] width 624 height 114
click at [538, 514] on textarea "**********" at bounding box center [729, 559] width 624 height 114
type textarea "**********"
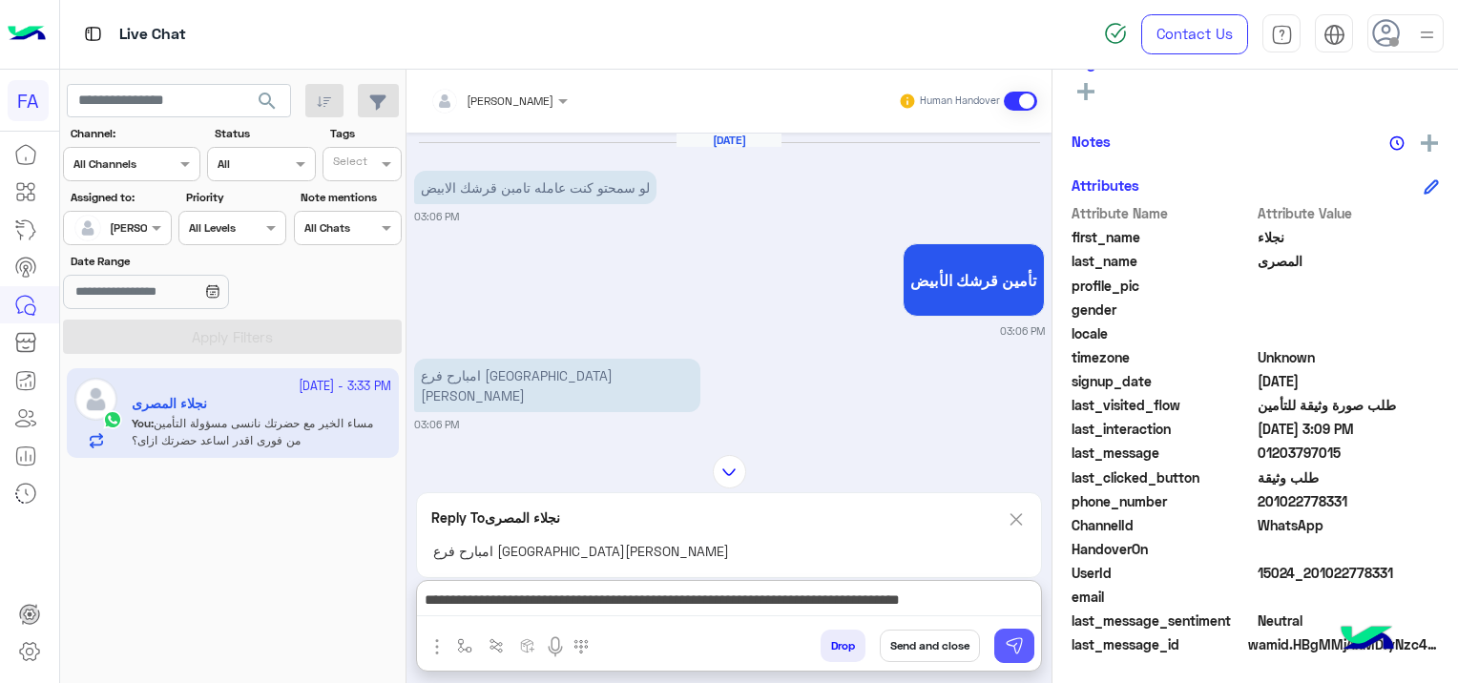
click at [1023, 645] on img at bounding box center [1013, 645] width 19 height 19
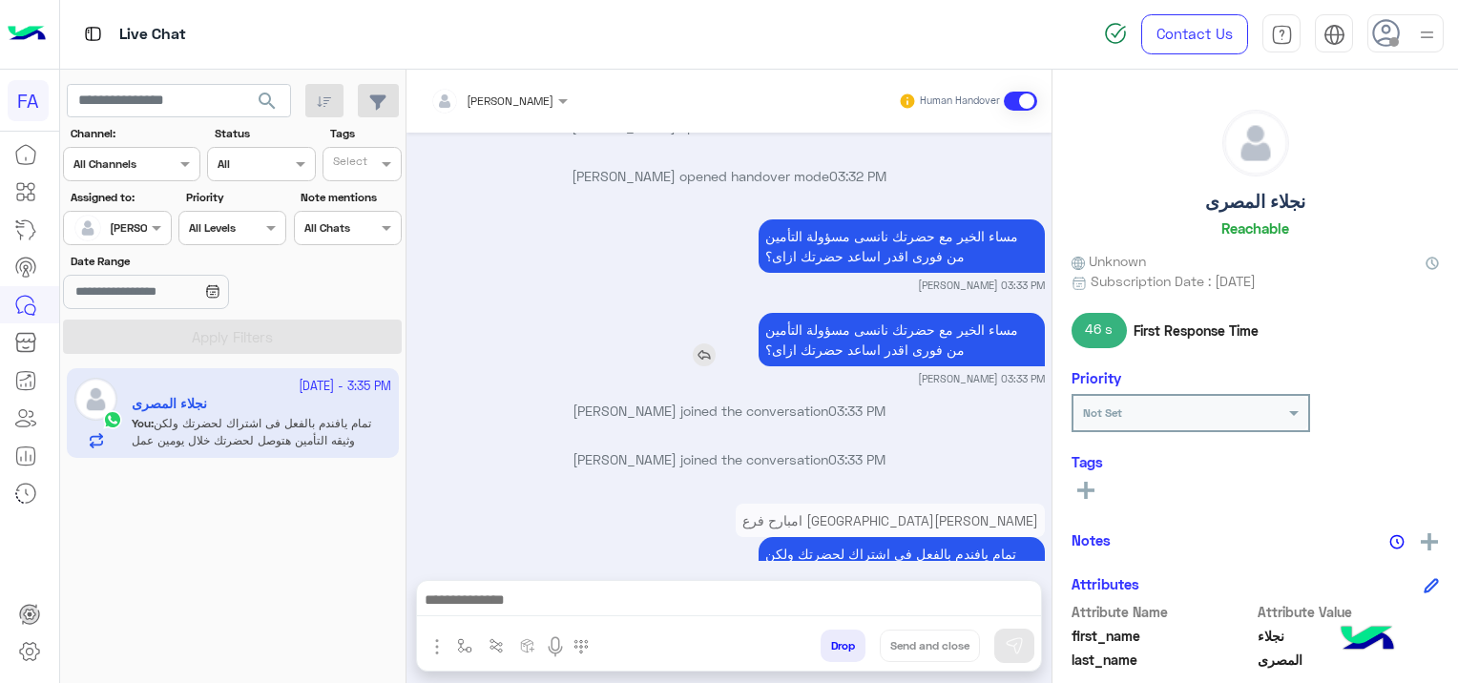
scroll to position [2390, 0]
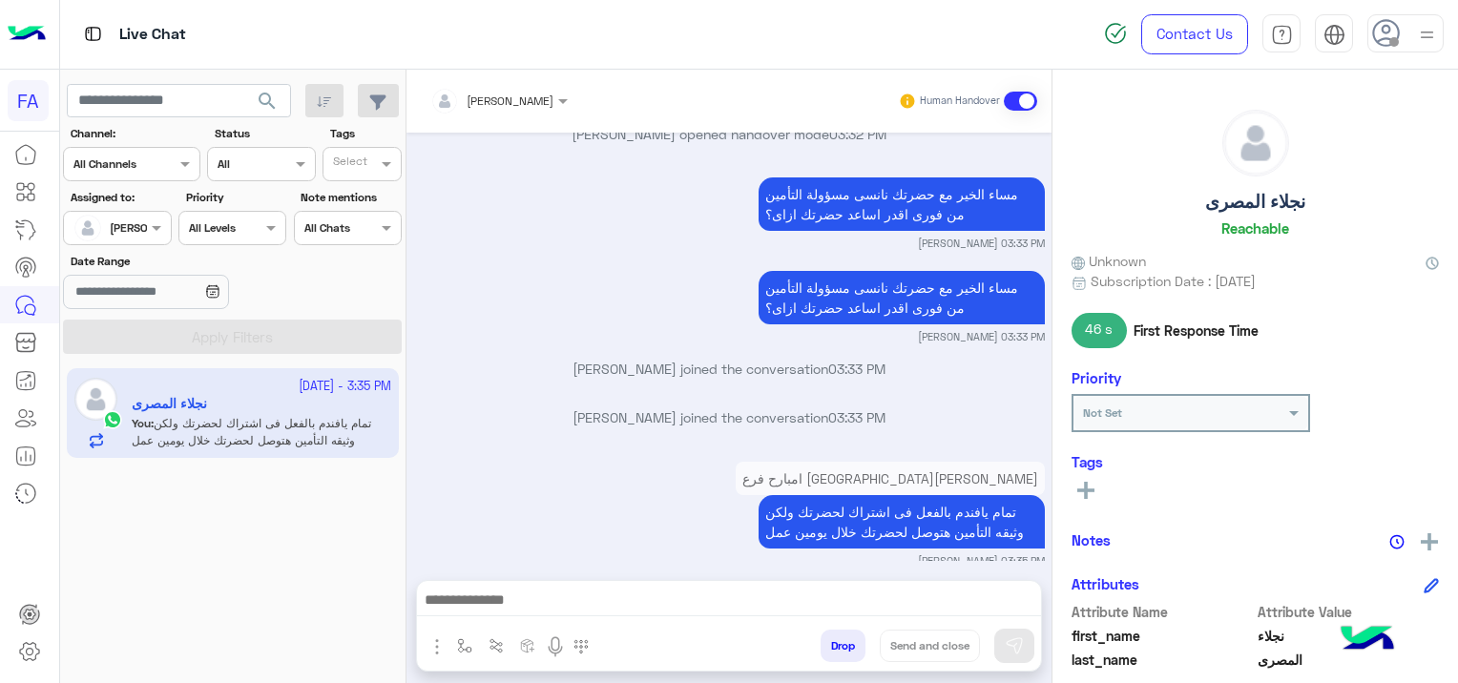
click at [1089, 497] on icon at bounding box center [1085, 490] width 17 height 17
click at [1094, 489] on input "text" at bounding box center [1111, 493] width 58 height 17
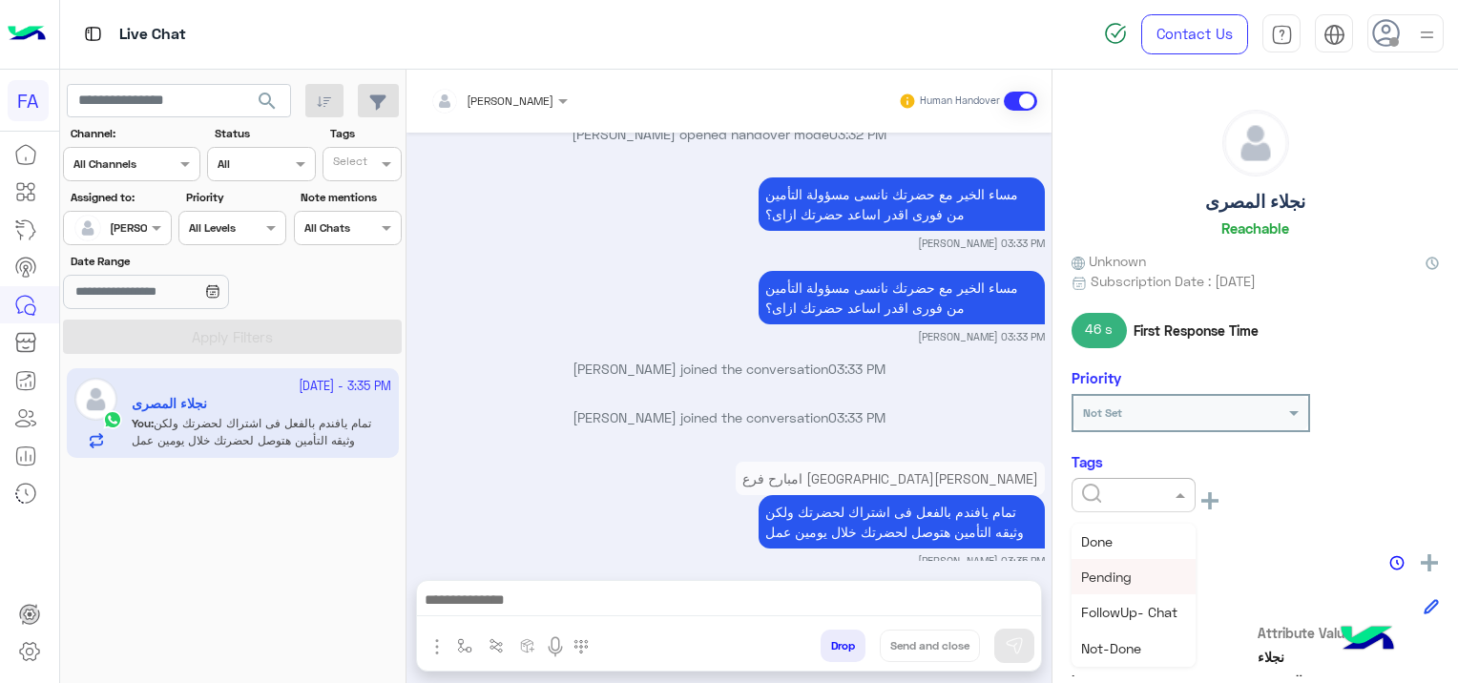
click at [1133, 584] on div "Pending" at bounding box center [1133, 576] width 124 height 35
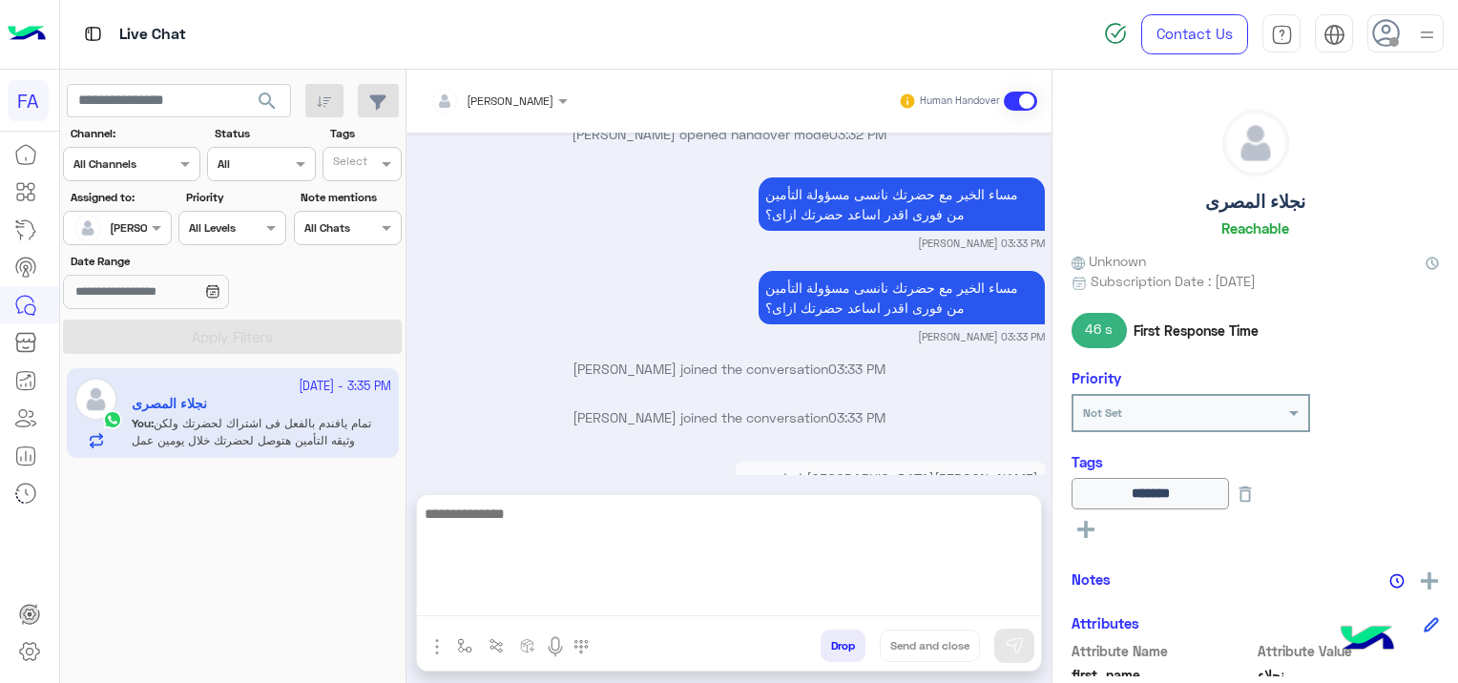
click at [599, 589] on textarea at bounding box center [729, 559] width 624 height 114
paste textarea "**********"
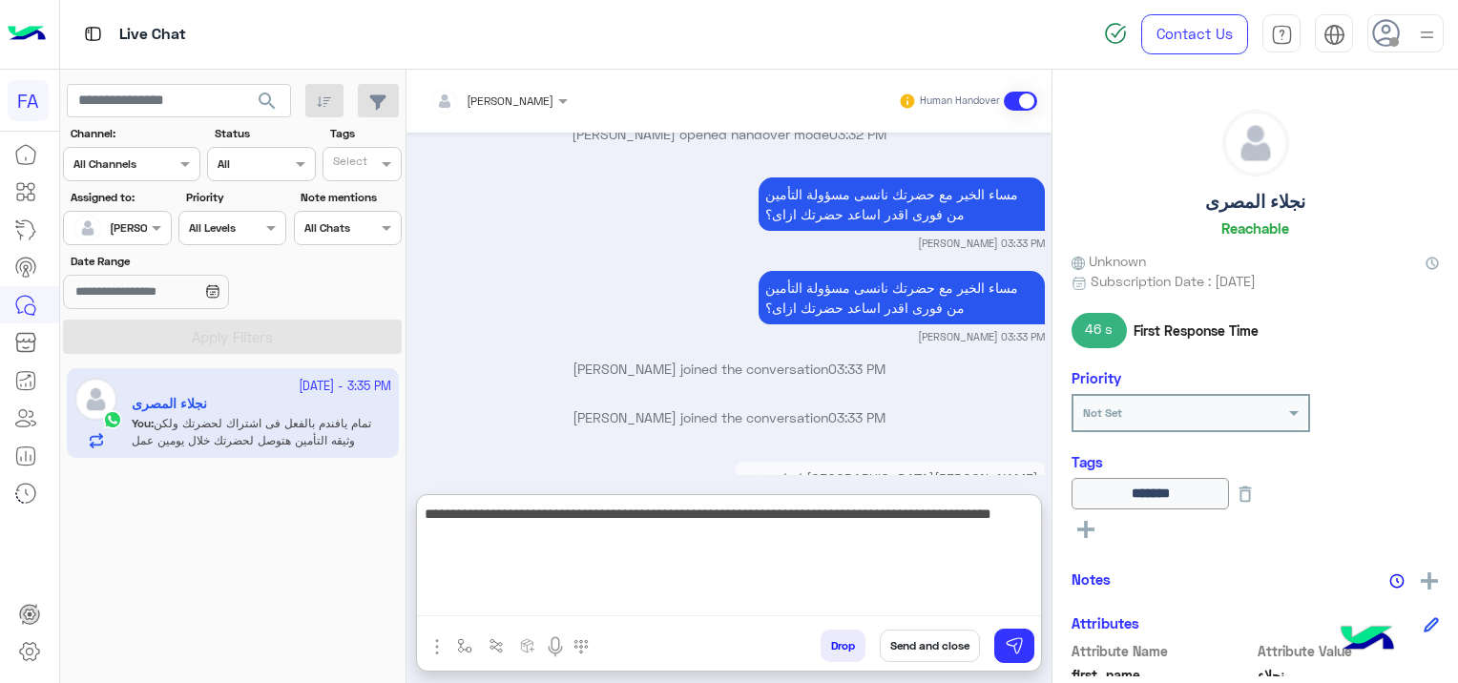
scroll to position [2476, 0]
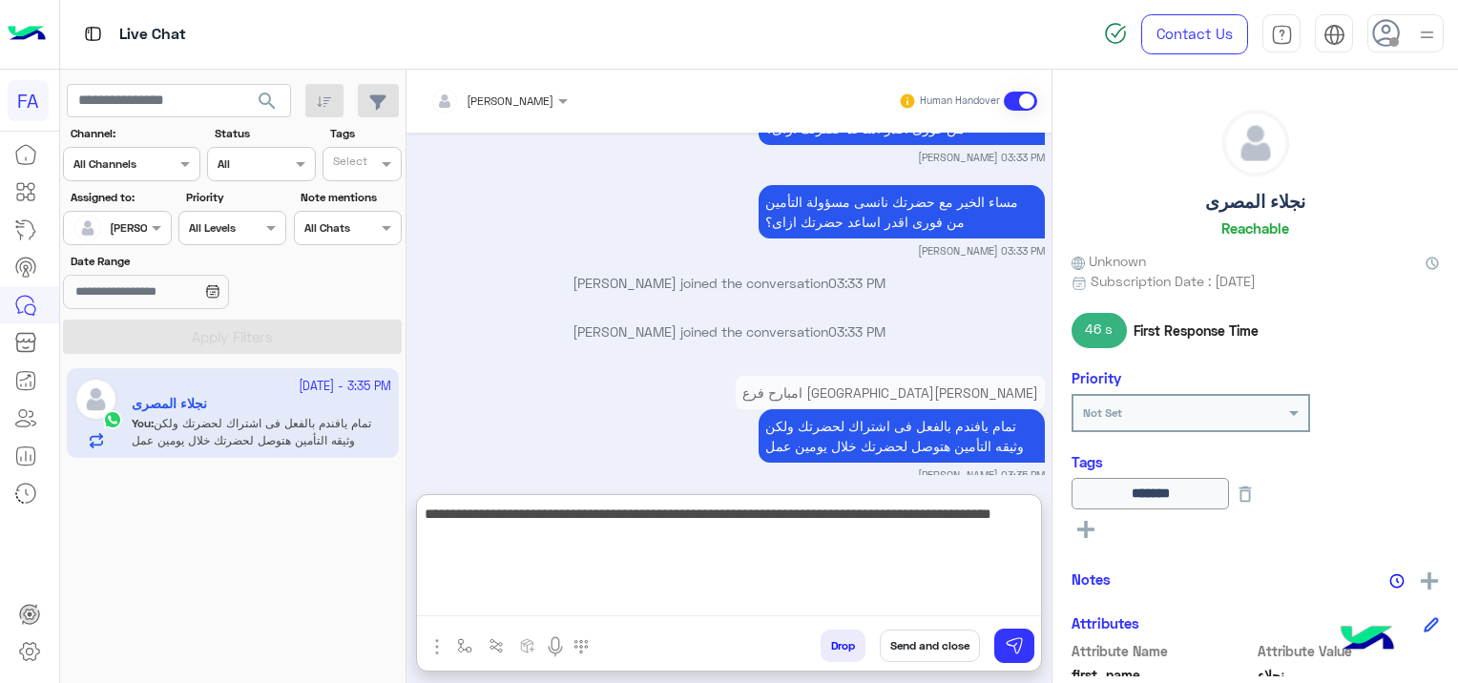
type textarea "**********"
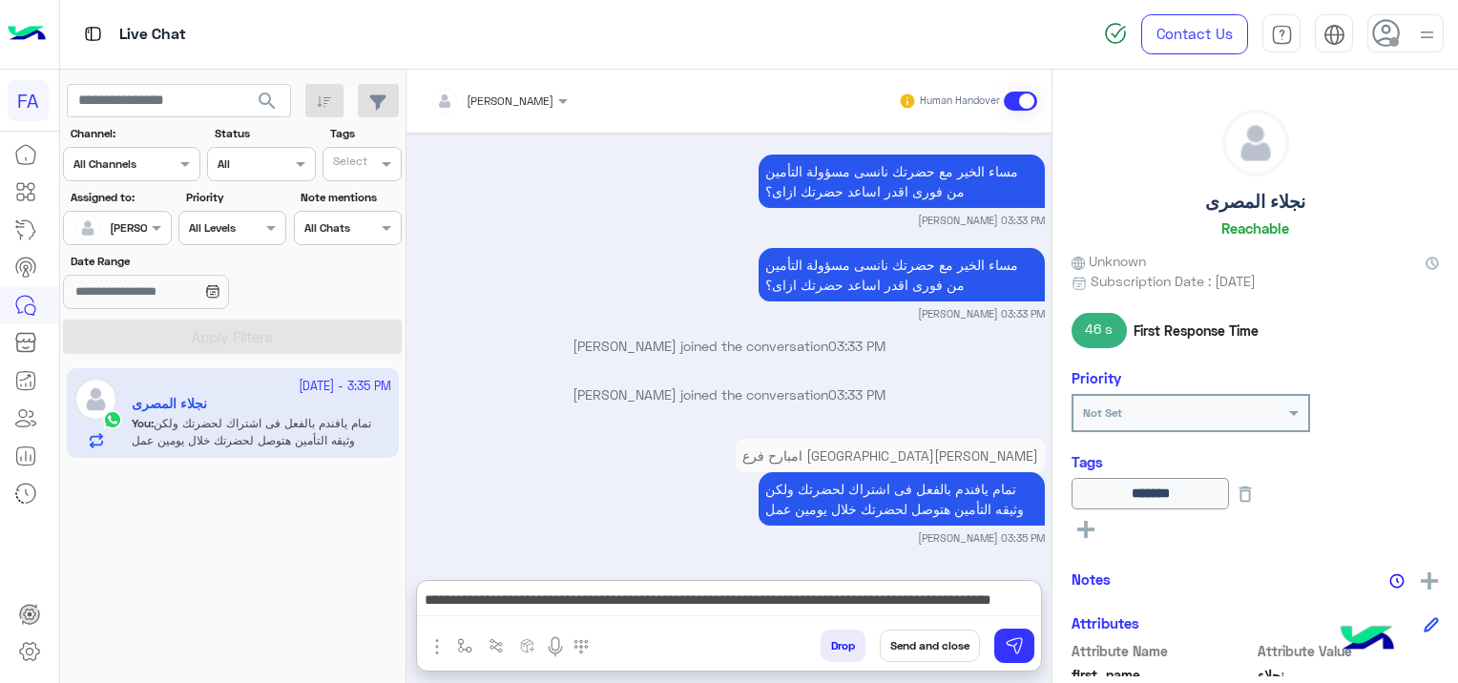
click at [935, 647] on button "Send and close" at bounding box center [929, 646] width 100 height 32
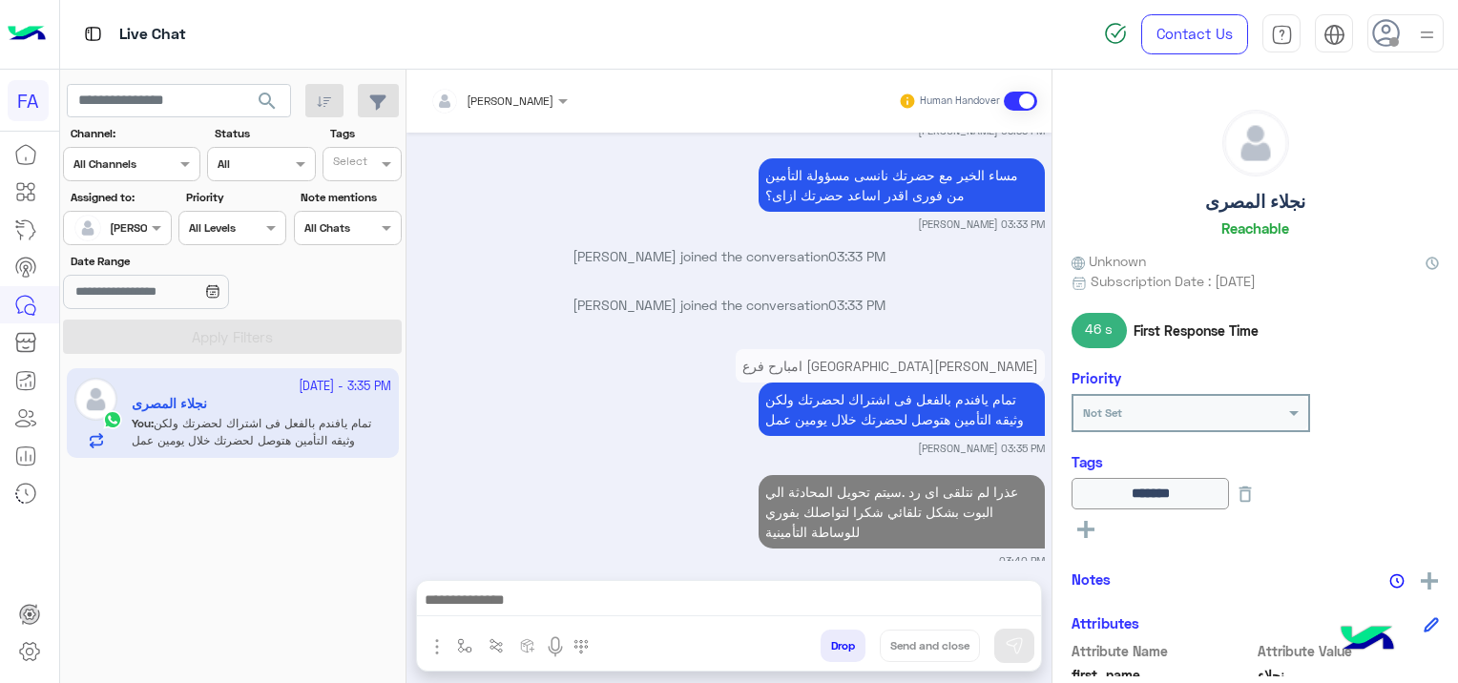
scroll to position [2553, 0]
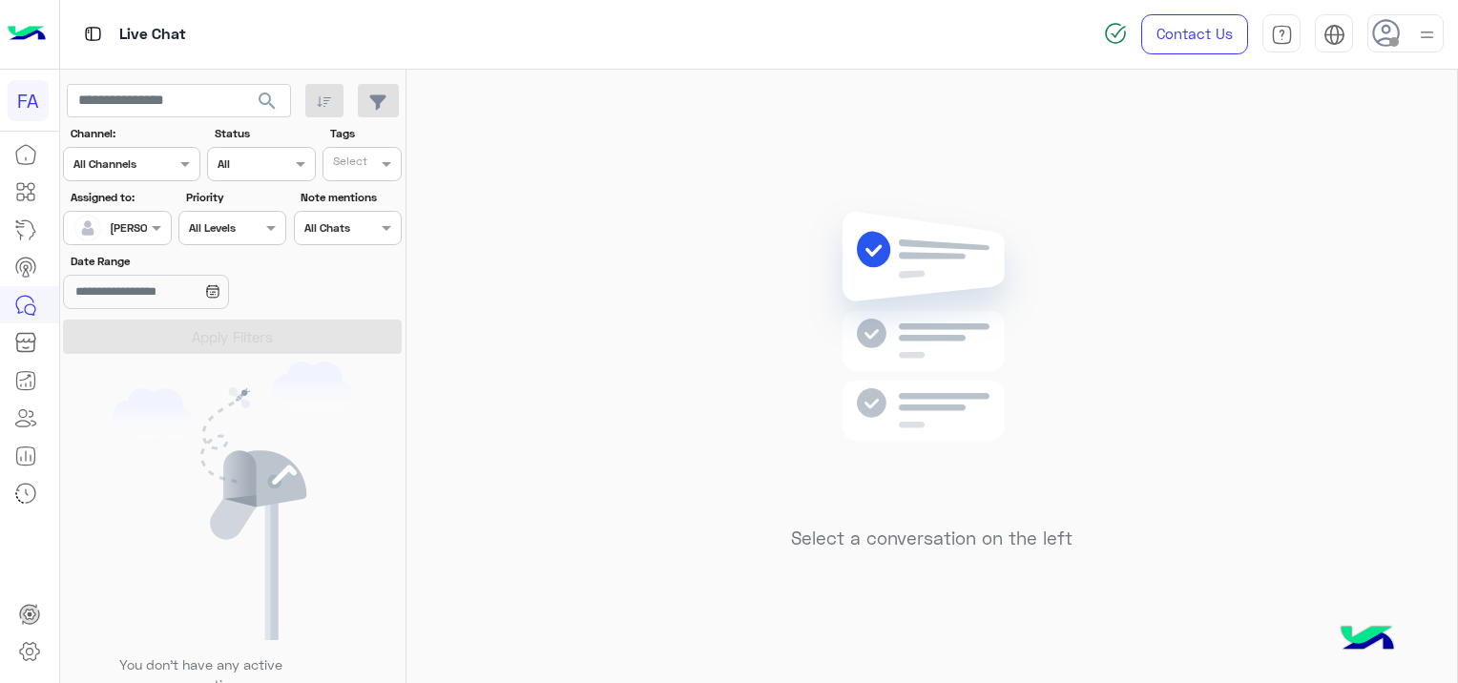
click at [265, 99] on span "search" at bounding box center [267, 101] width 23 height 23
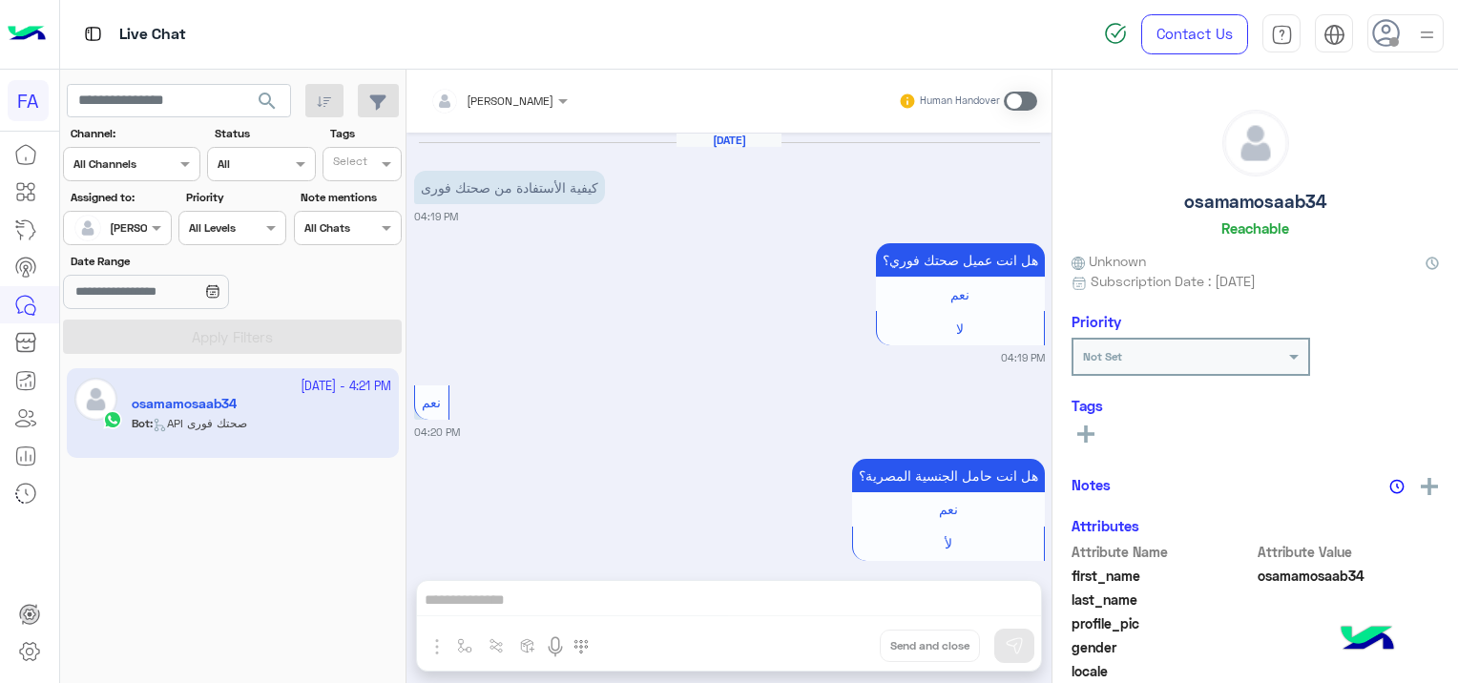
scroll to position [559, 0]
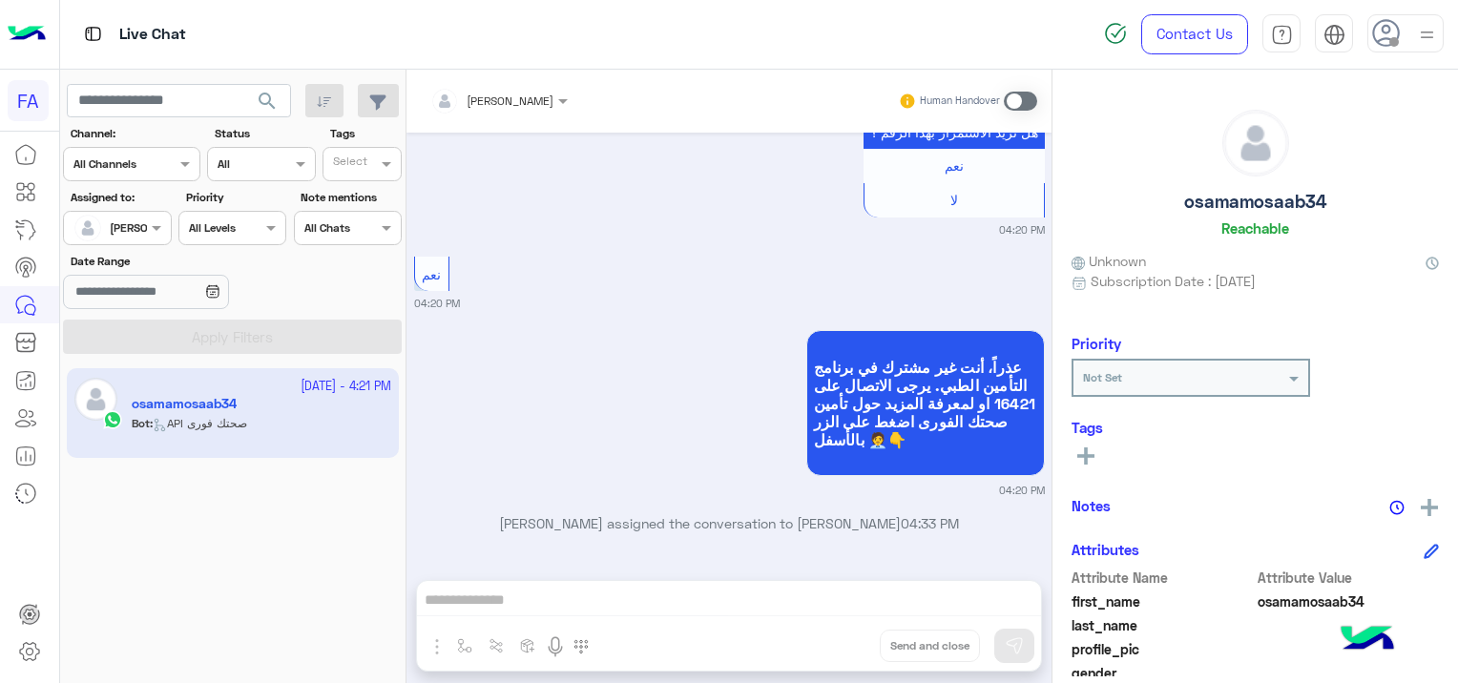
click at [275, 95] on span "search" at bounding box center [267, 101] width 23 height 23
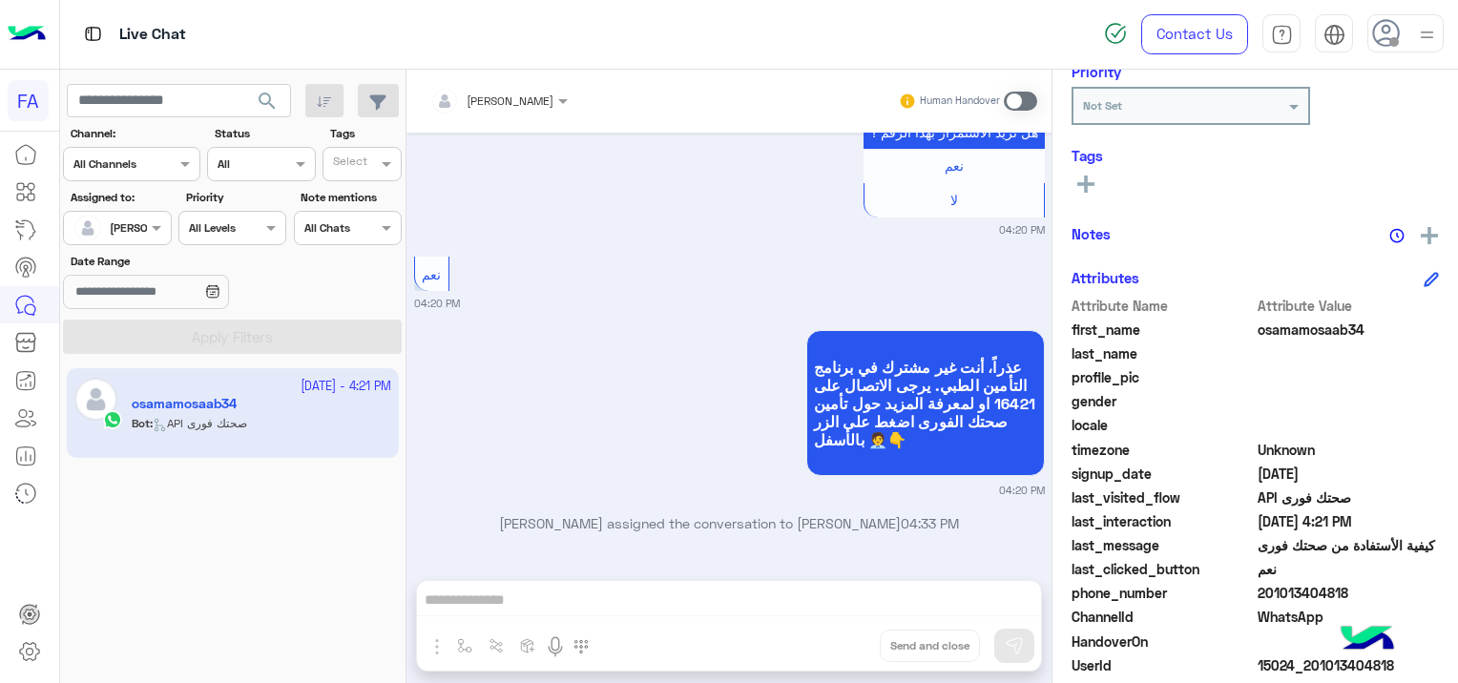
scroll to position [364, 0]
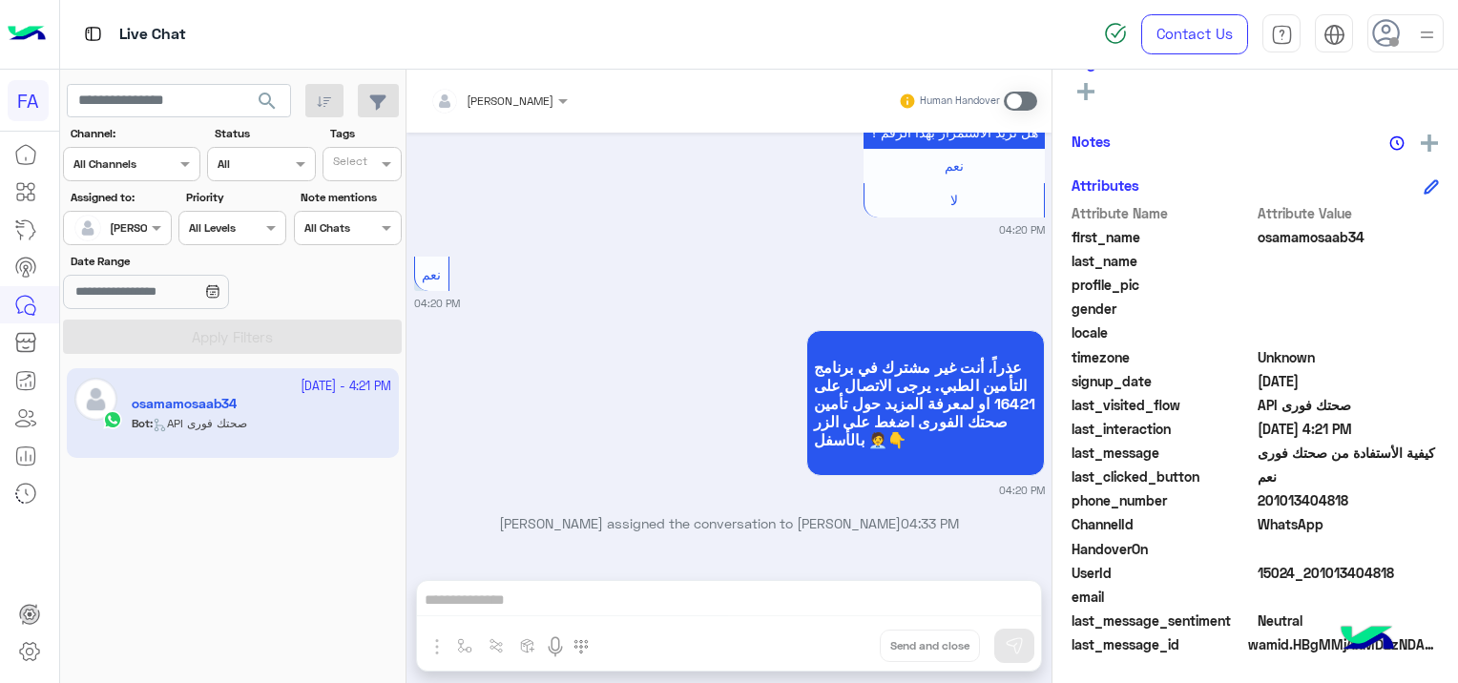
drag, startPoint x: 1396, startPoint y: 562, endPoint x: 1305, endPoint y: 588, distance: 95.1
click at [1305, 588] on div "Attribute Name Attribute Value first_name osamamosaab34 last_name profile_pic g…" at bounding box center [1254, 430] width 367 height 455
drag, startPoint x: 1305, startPoint y: 588, endPoint x: 1327, endPoint y: 599, distance: 24.7
click at [1327, 599] on span at bounding box center [1348, 597] width 182 height 20
click at [1351, 592] on span at bounding box center [1348, 597] width 182 height 20
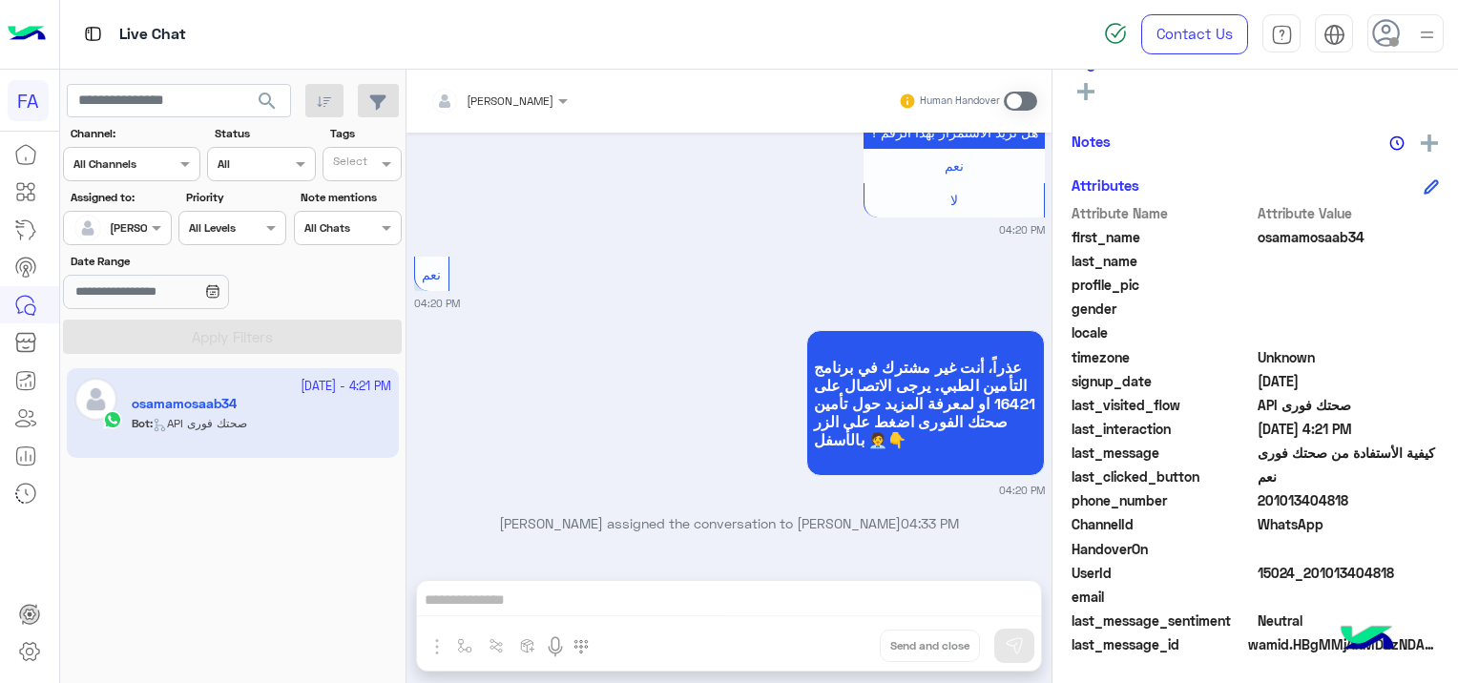
drag, startPoint x: 1393, startPoint y: 569, endPoint x: 1311, endPoint y: 582, distance: 83.1
click at [1311, 582] on div "UserId 15024_201013404818" at bounding box center [1254, 575] width 367 height 24
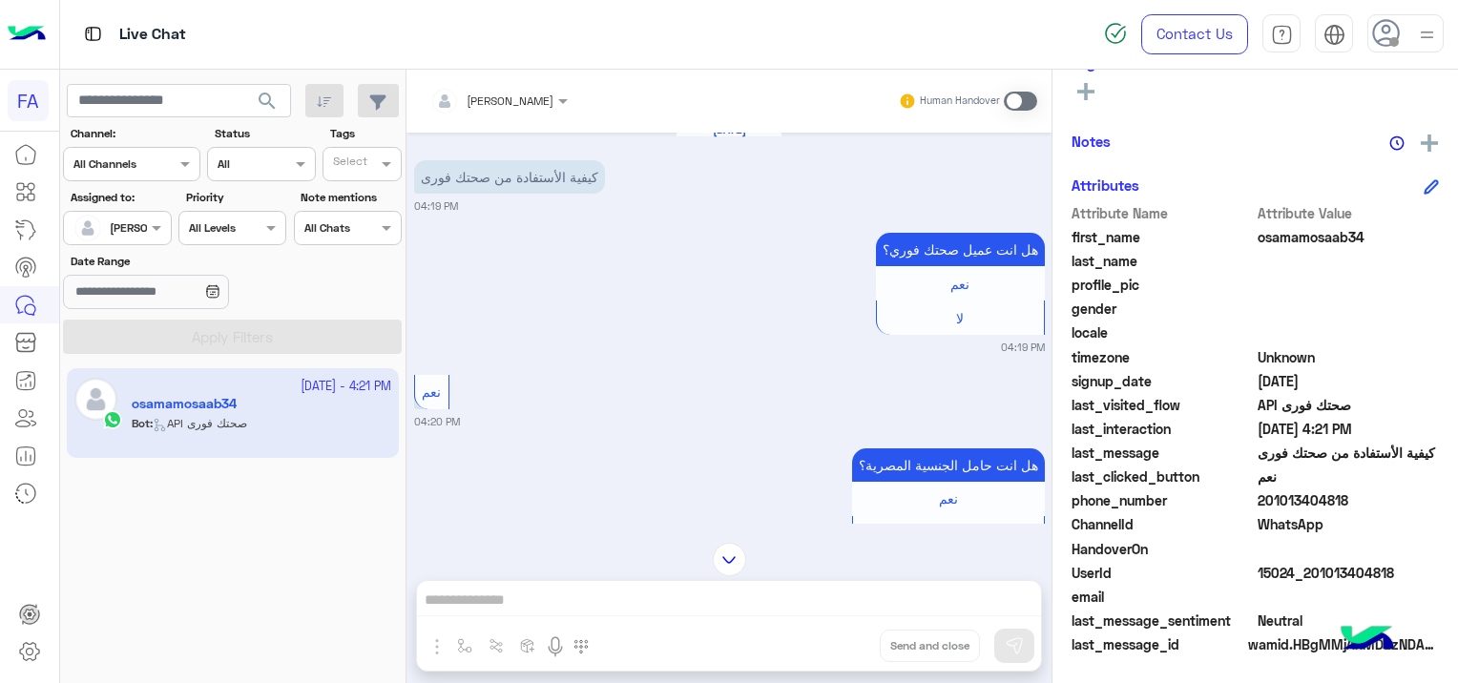
scroll to position [0, 0]
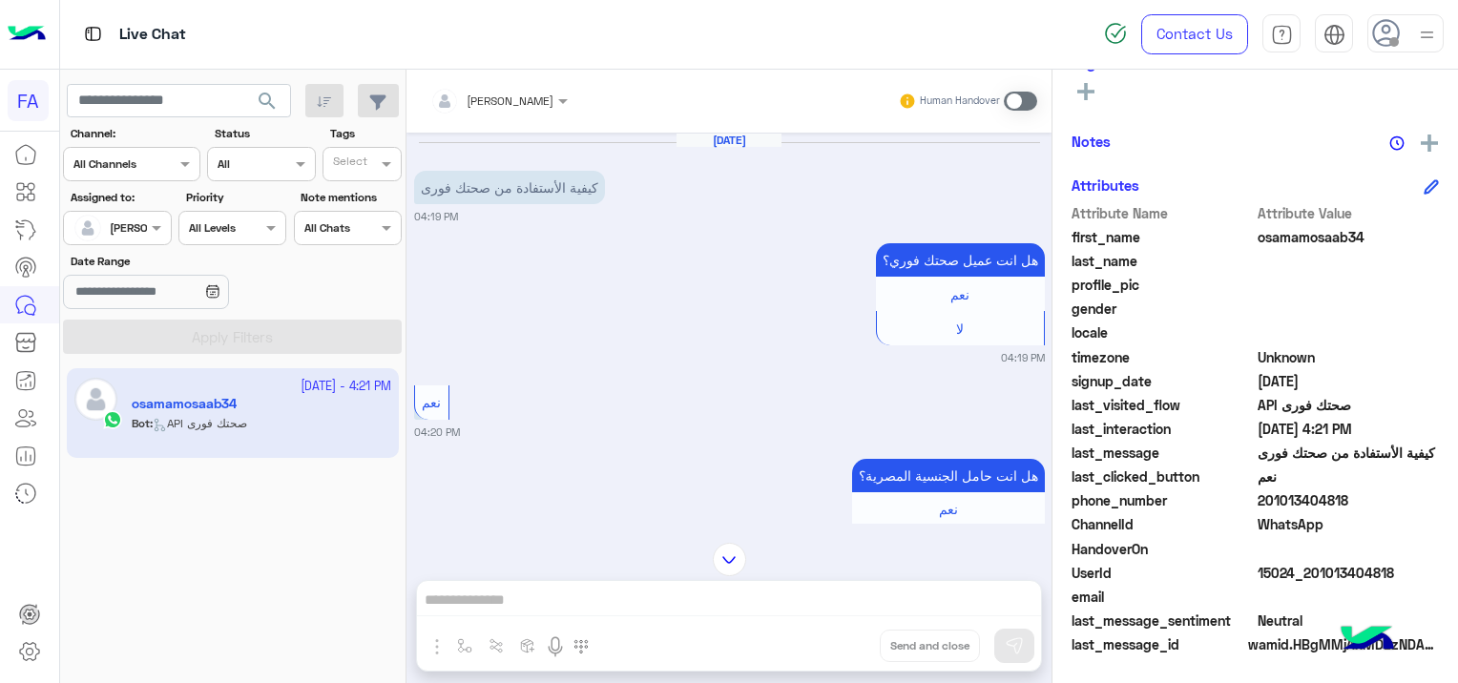
click at [1017, 93] on span at bounding box center [1019, 101] width 33 height 19
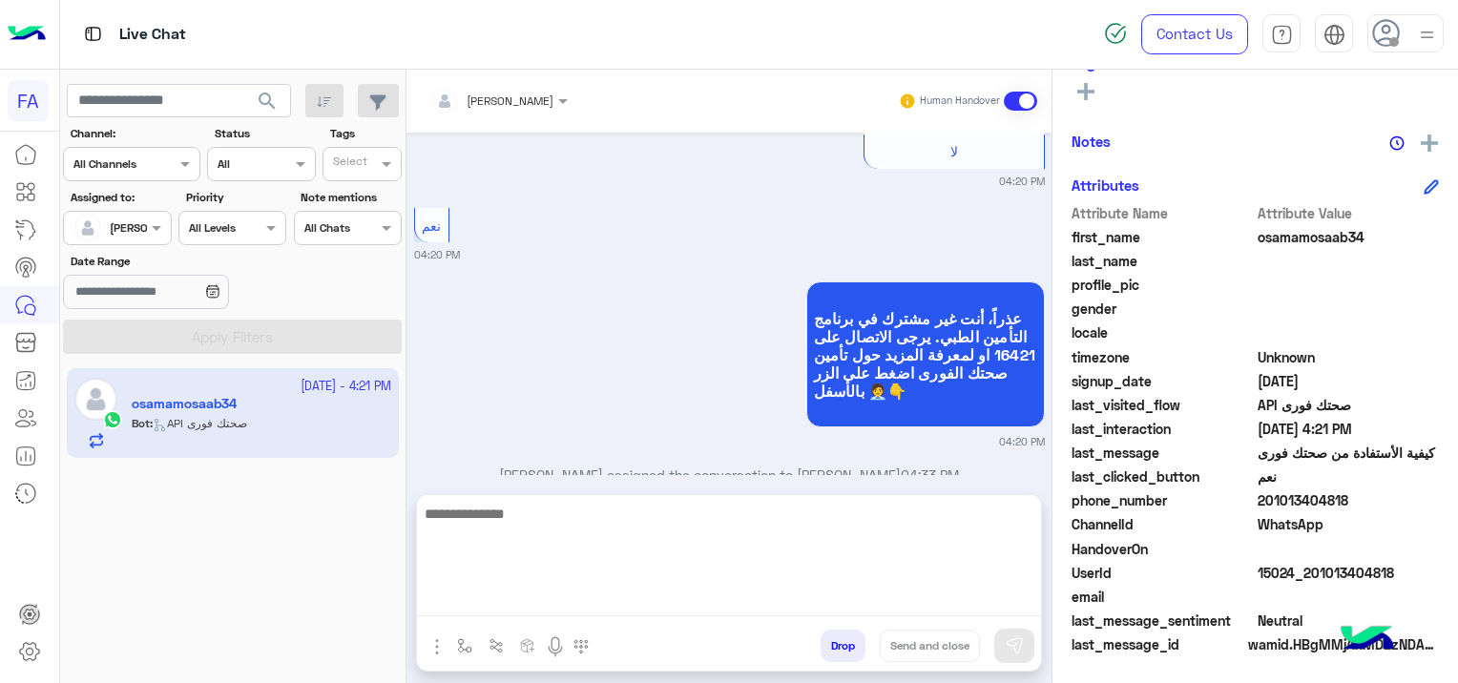
click at [628, 592] on textarea at bounding box center [729, 559] width 624 height 114
click at [554, 591] on textarea at bounding box center [729, 559] width 624 height 114
paste textarea "**********"
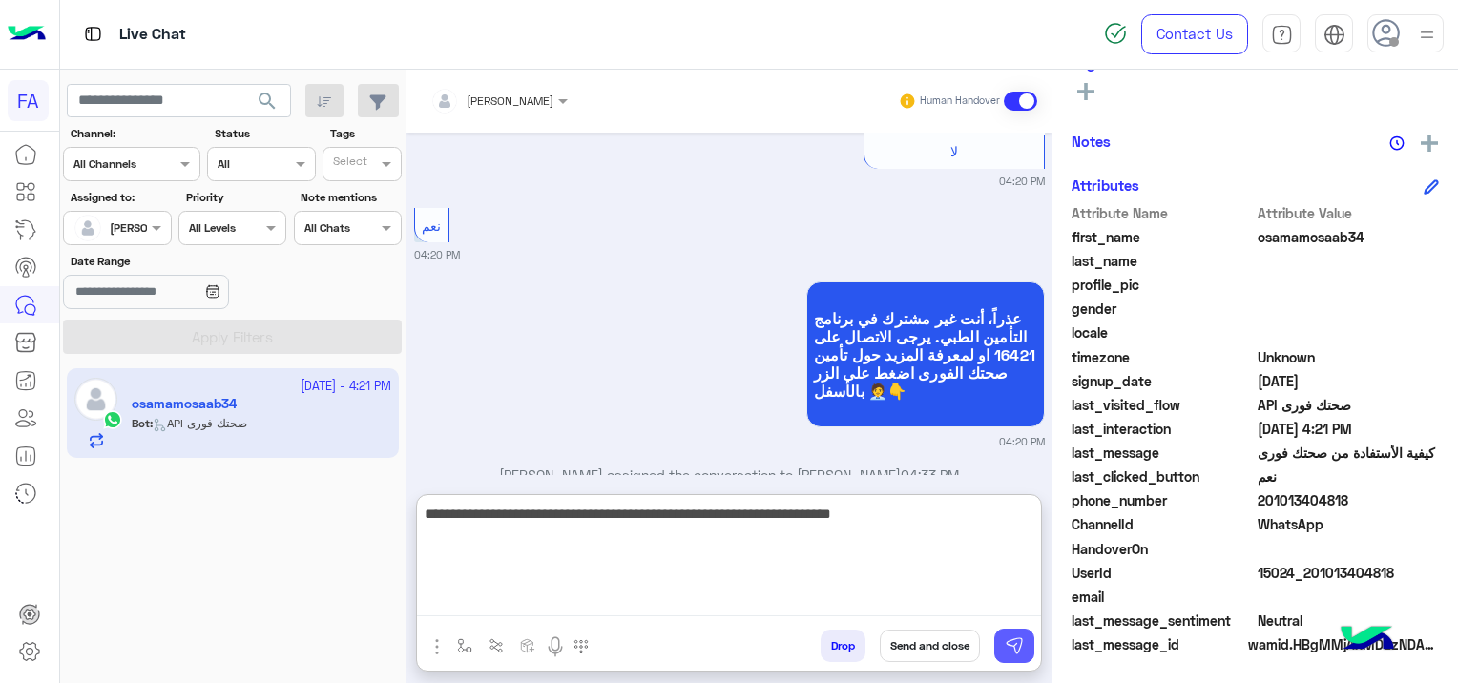
type textarea "**********"
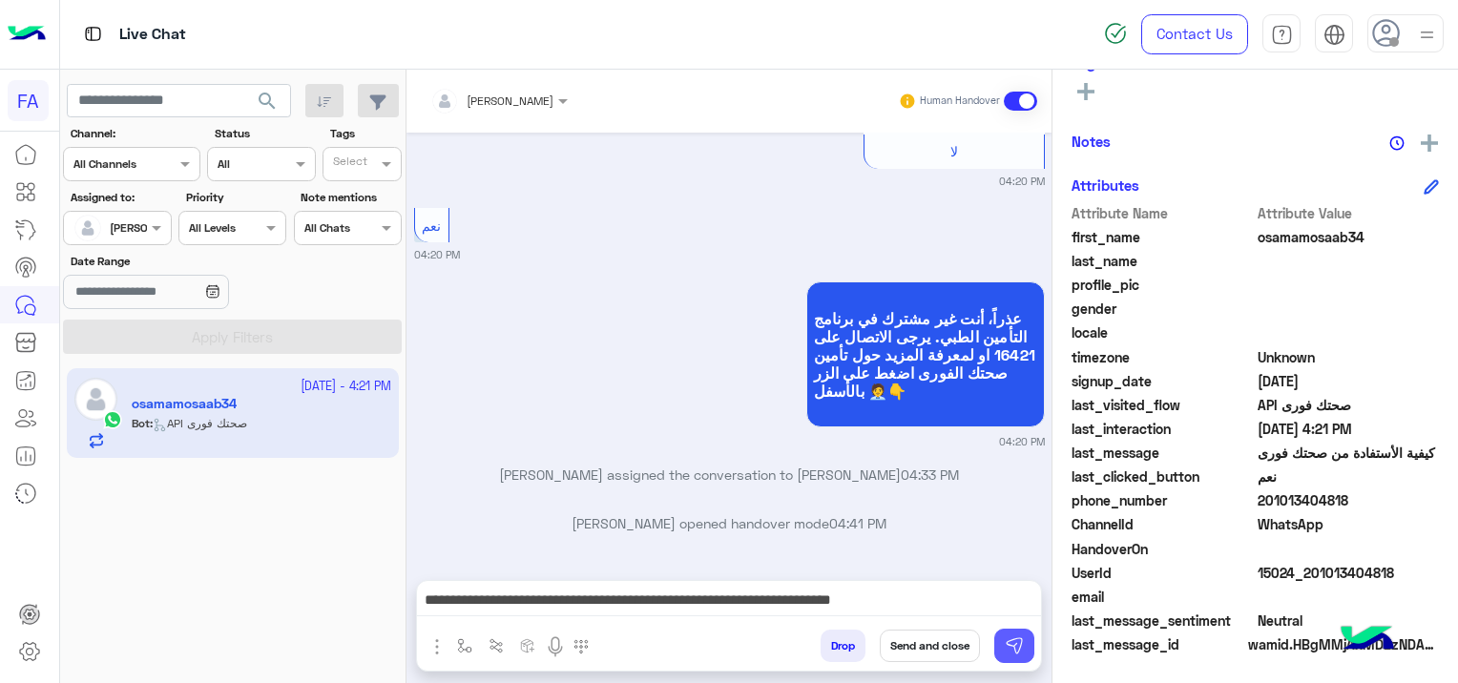
click at [1005, 632] on button at bounding box center [1014, 646] width 40 height 34
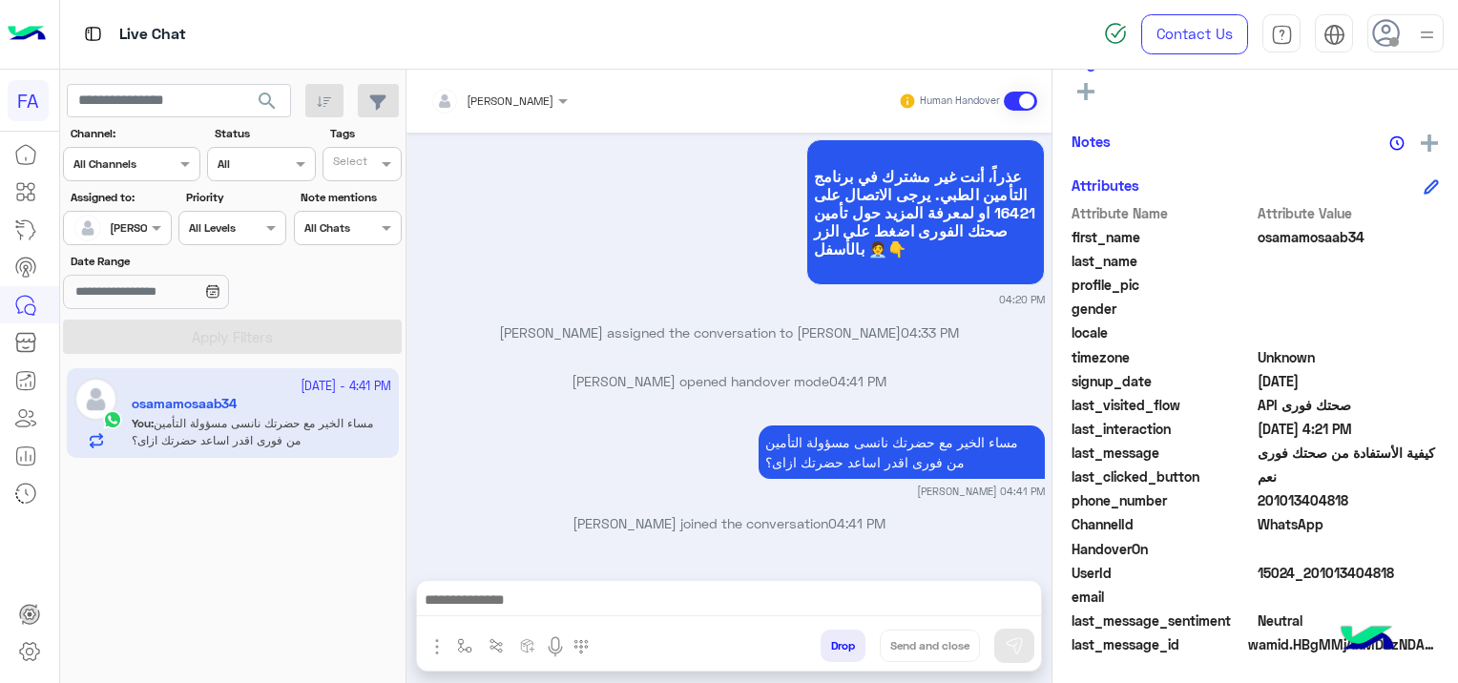
scroll to position [399, 0]
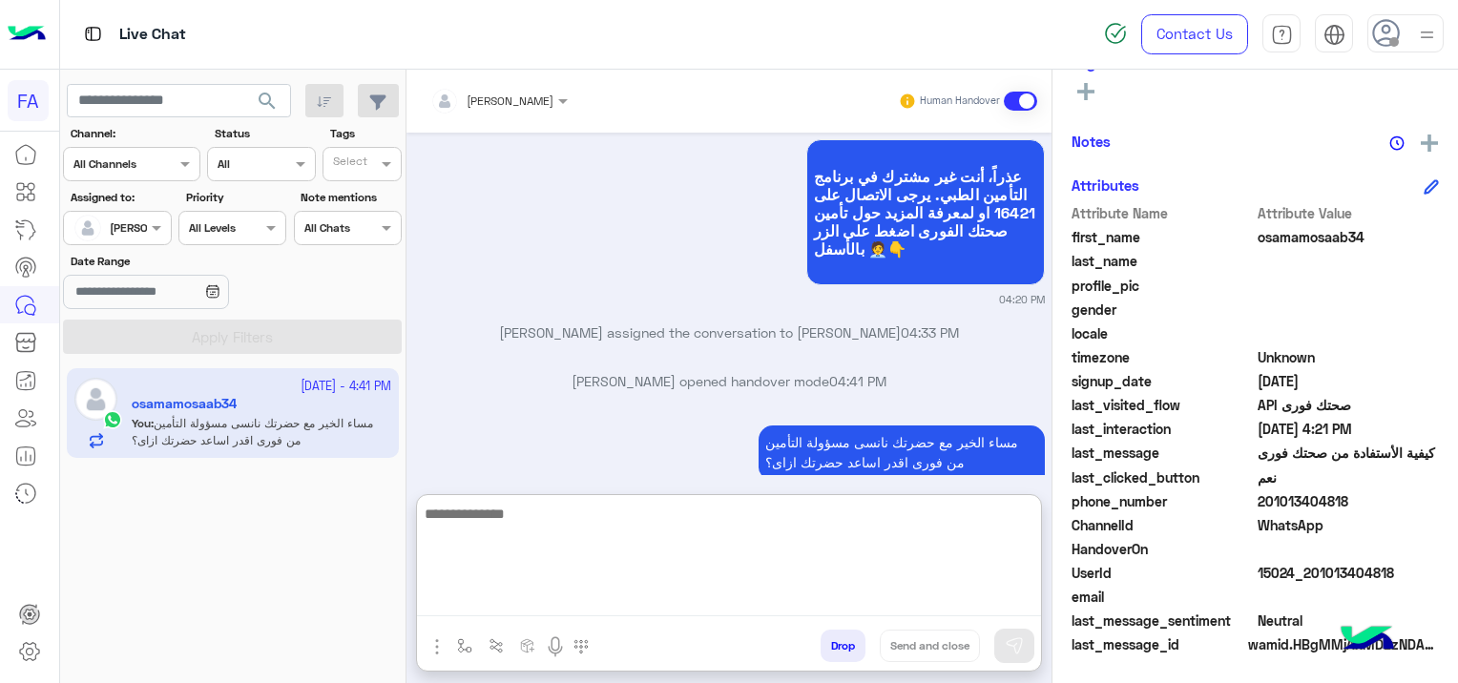
click at [540, 596] on textarea at bounding box center [729, 559] width 624 height 114
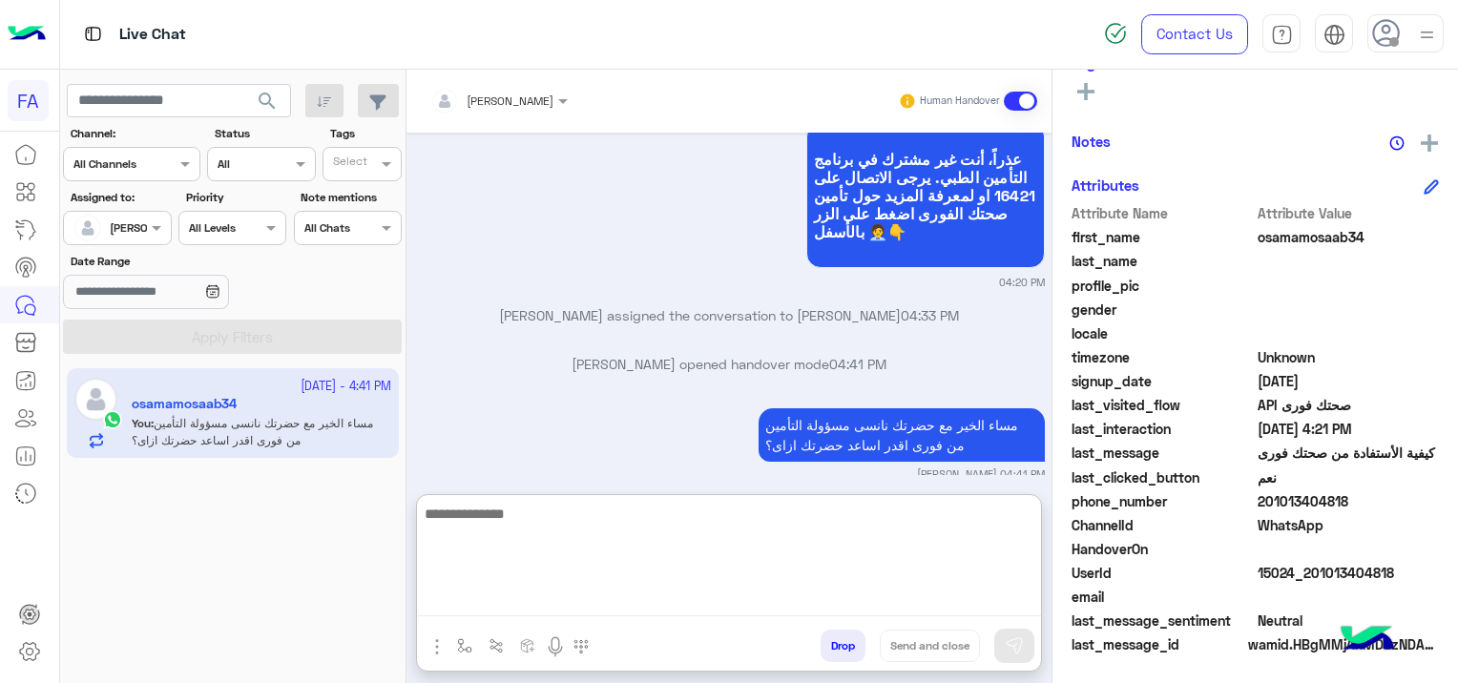
paste textarea "**********"
type textarea "**********"
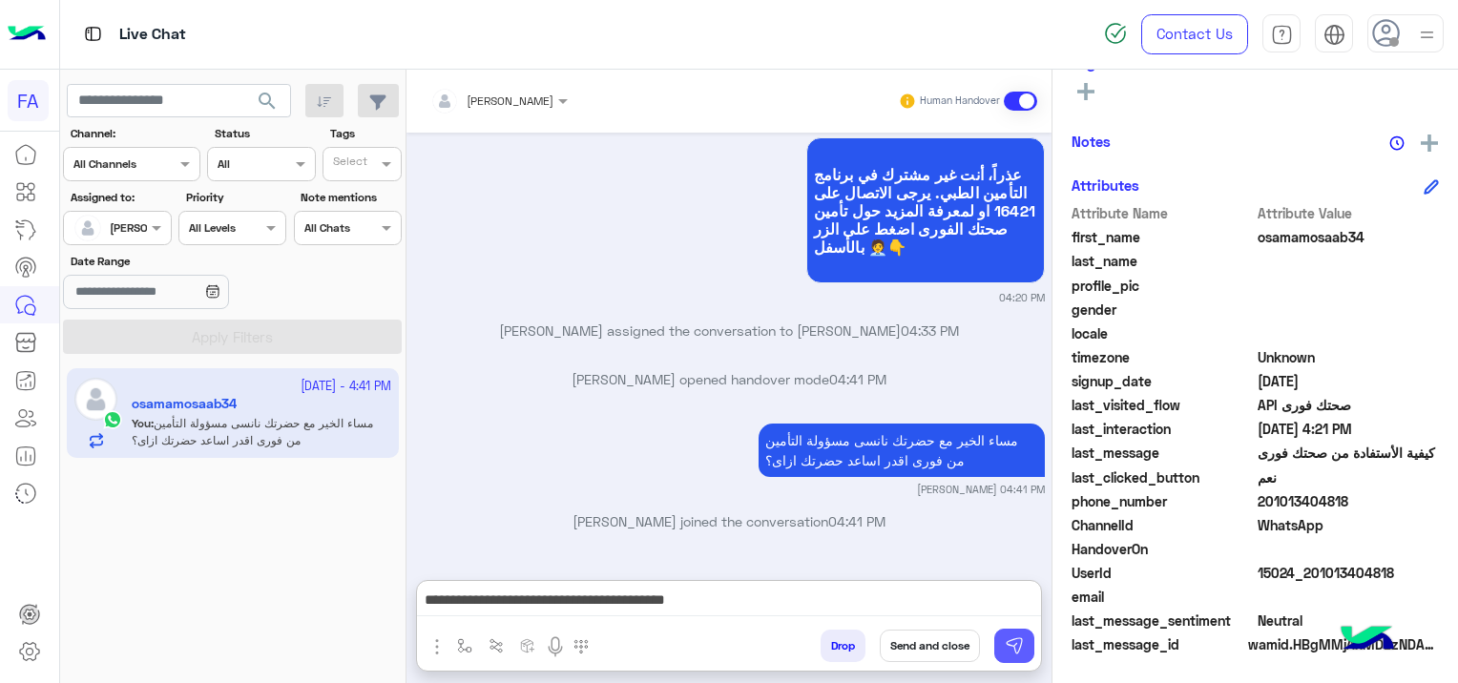
click at [1015, 641] on img at bounding box center [1013, 645] width 19 height 19
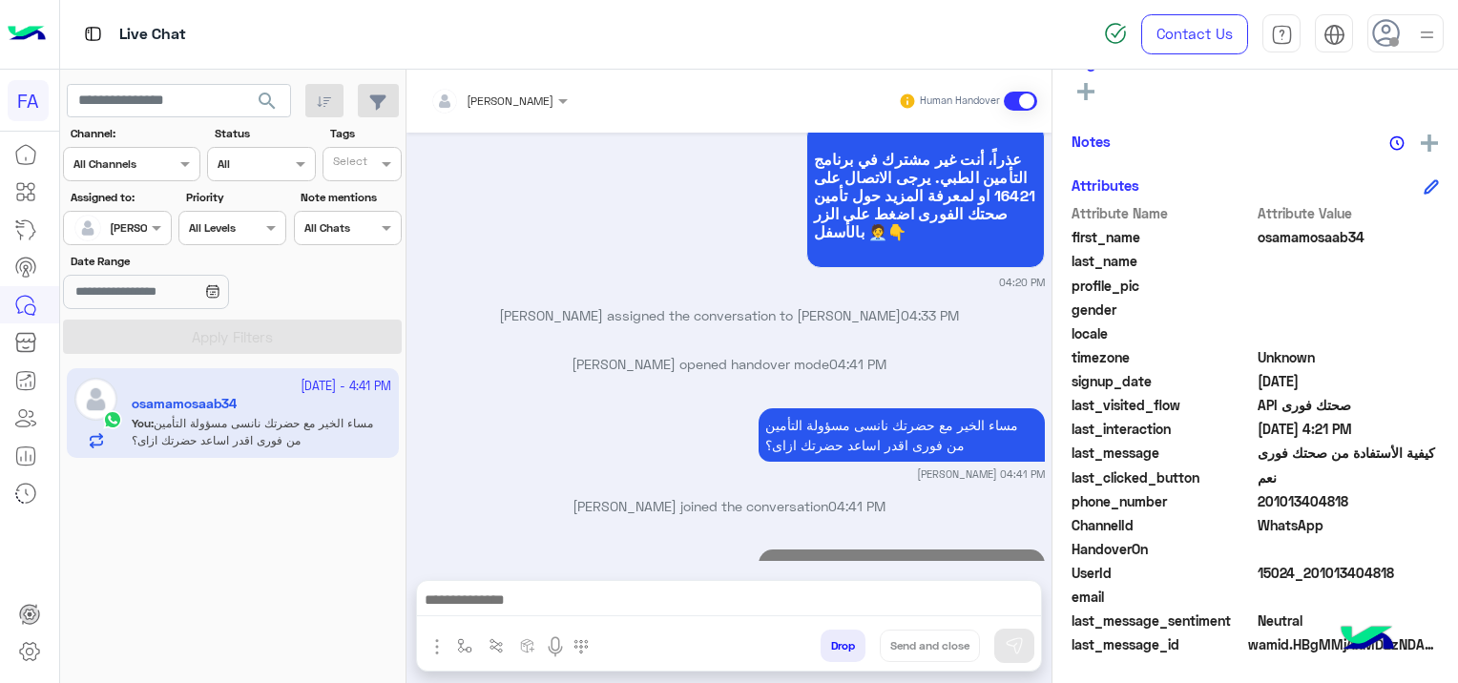
scroll to position [843, 0]
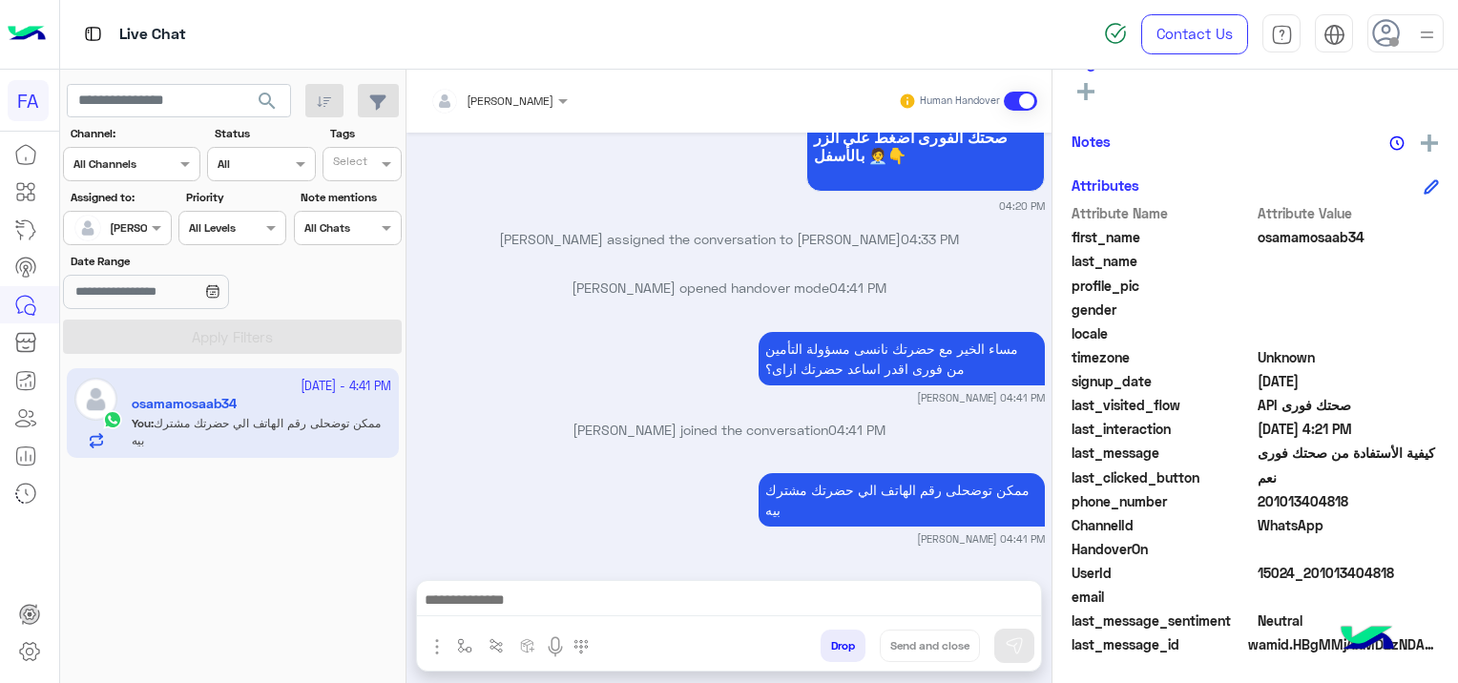
click at [274, 90] on span "search" at bounding box center [267, 101] width 23 height 23
click at [236, 502] on div "[PERSON_NAME] 🥝" at bounding box center [261, 496] width 259 height 20
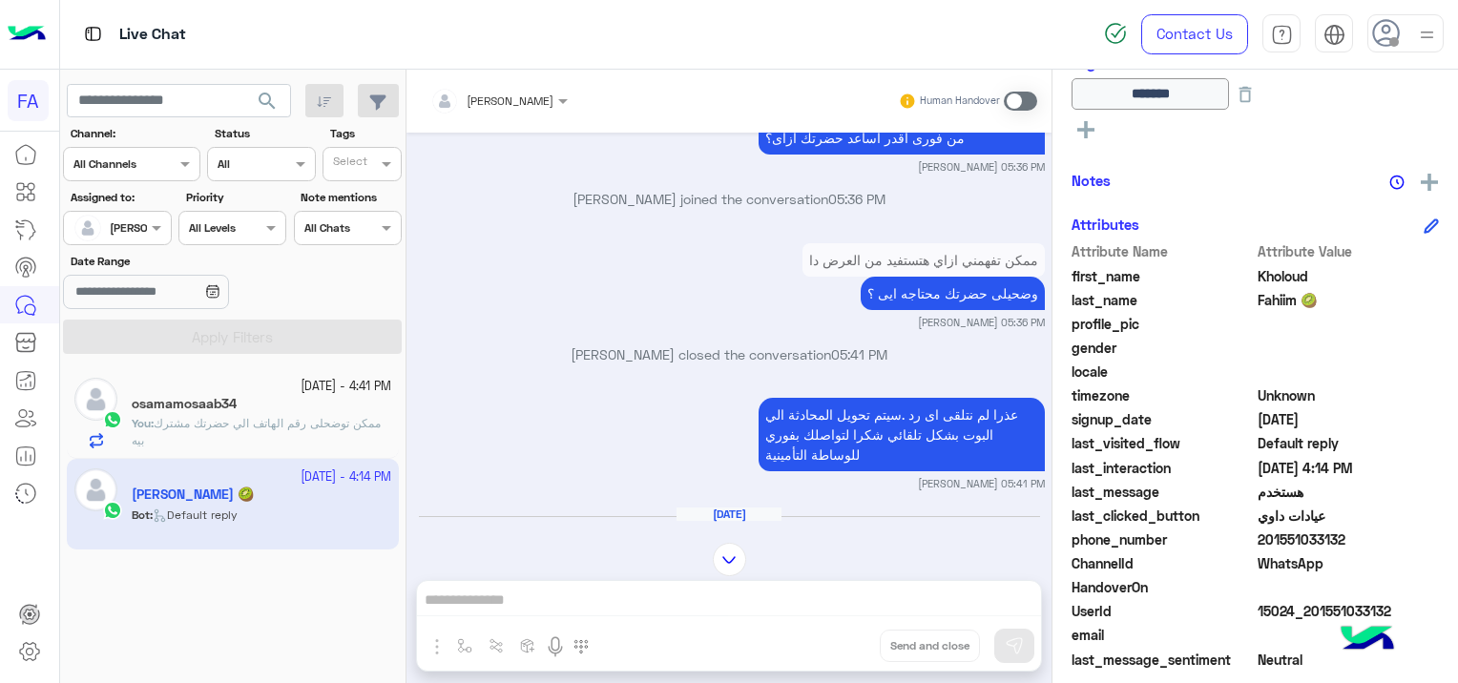
scroll to position [1979, 0]
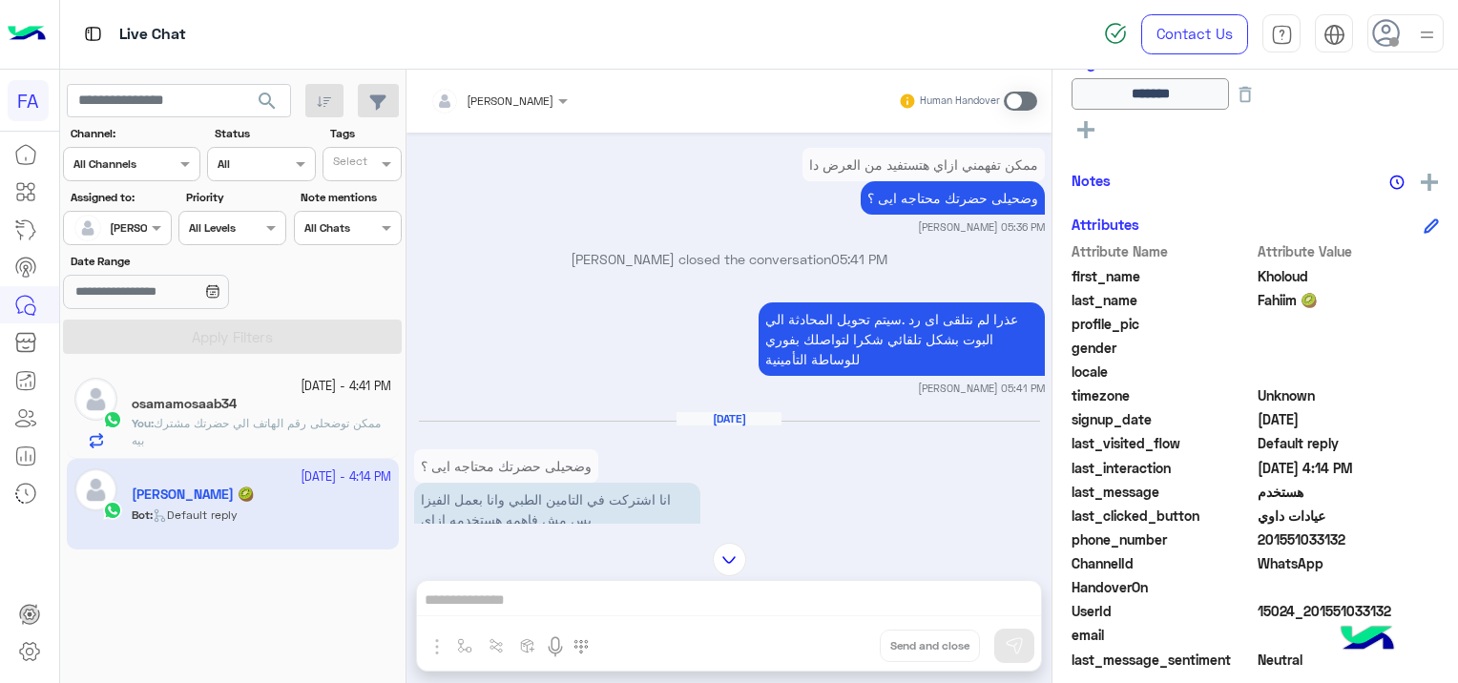
drag, startPoint x: 1393, startPoint y: 605, endPoint x: 1338, endPoint y: 618, distance: 56.0
click at [1338, 618] on span "15024_201551033132" at bounding box center [1348, 611] width 182 height 20
click at [1393, 602] on span "15024_201551033132" at bounding box center [1348, 611] width 182 height 20
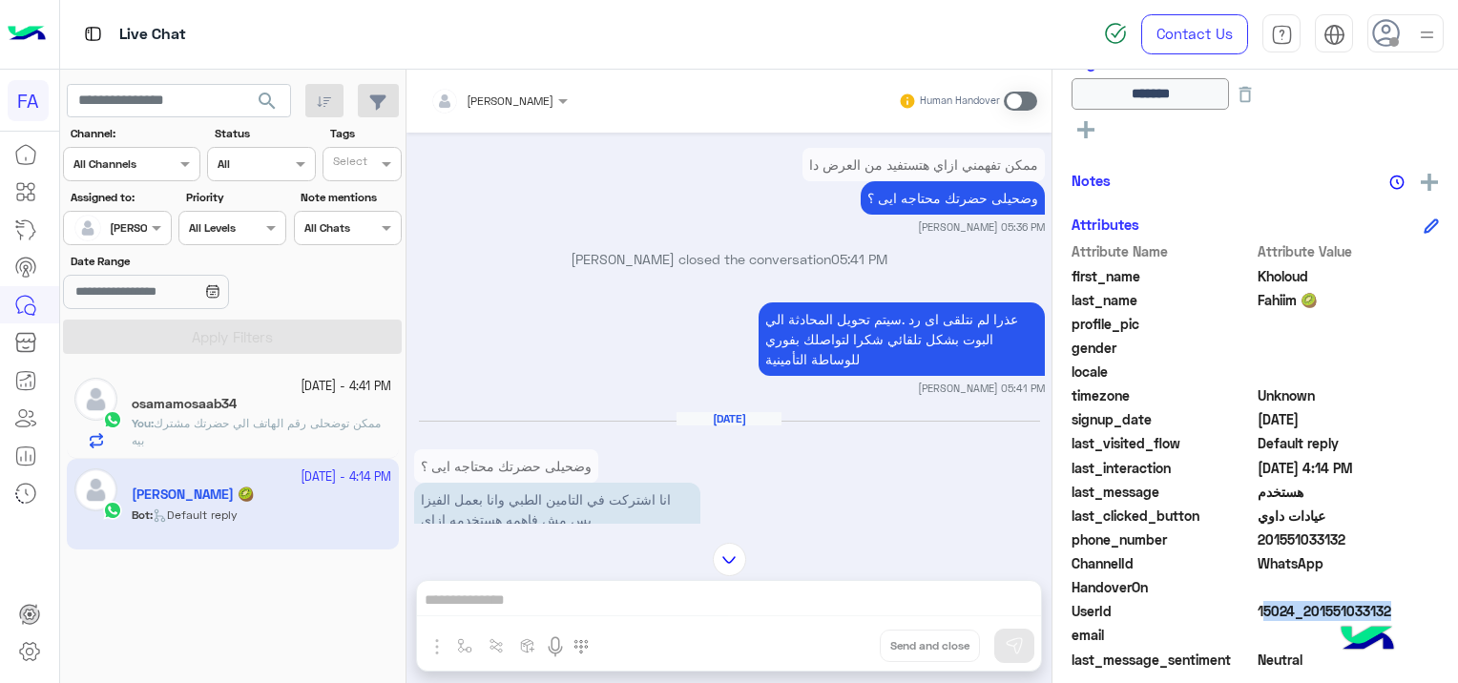
drag, startPoint x: 1393, startPoint y: 602, endPoint x: 1408, endPoint y: 611, distance: 18.0
click at [1408, 611] on span "15024_201551033132" at bounding box center [1348, 611] width 182 height 20
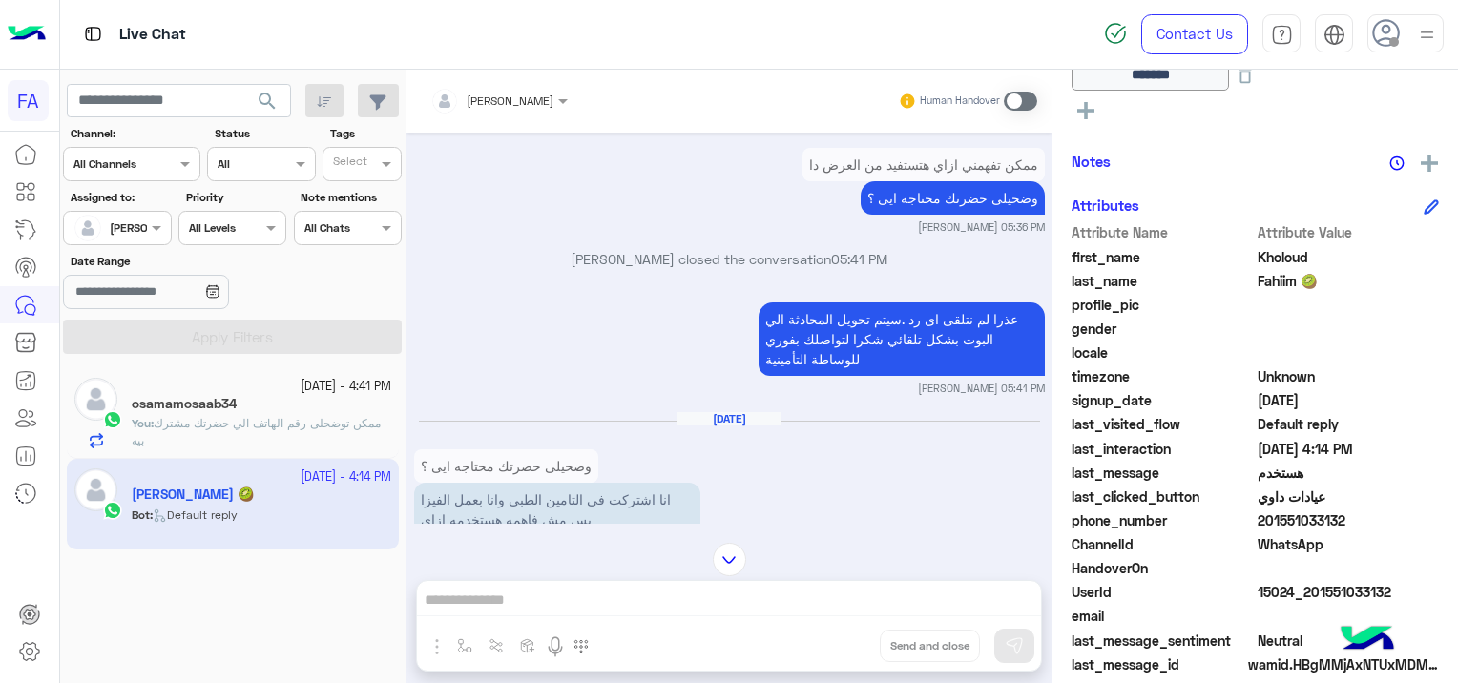
scroll to position [488, 0]
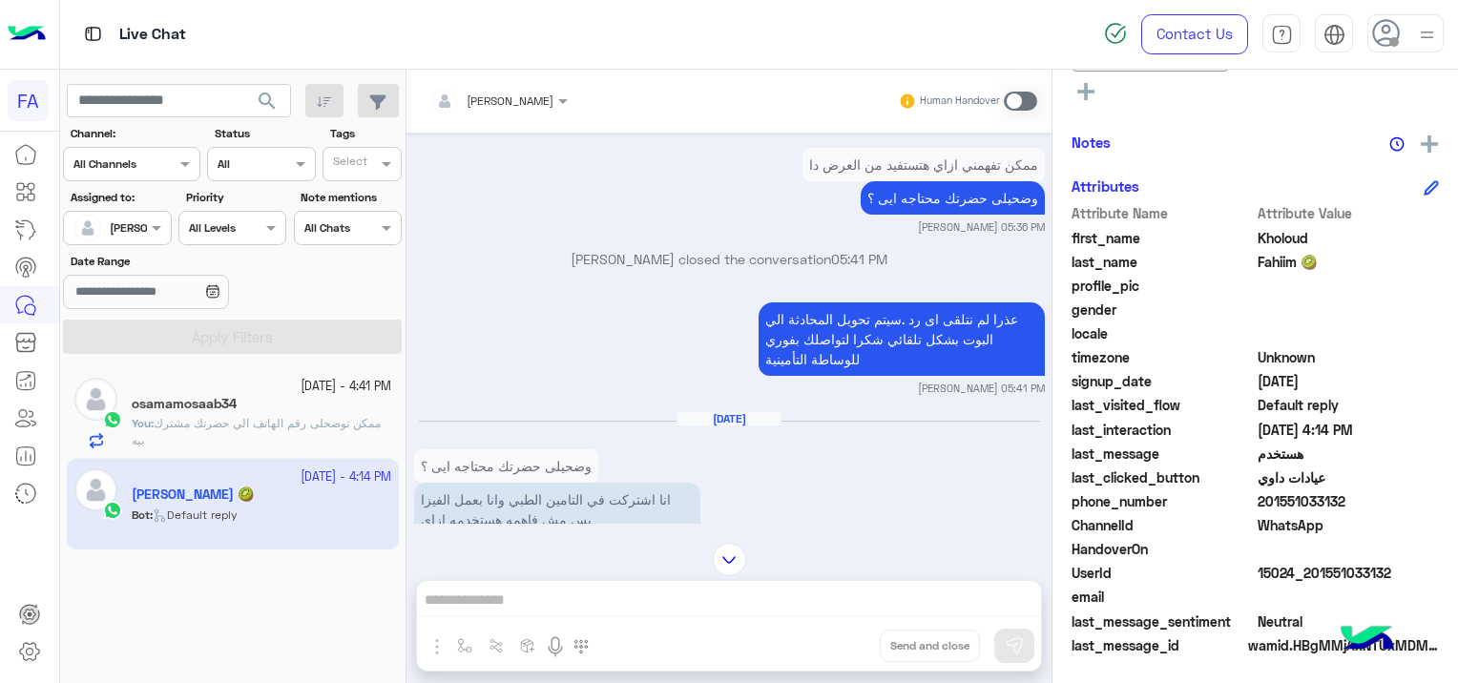
click at [1366, 584] on div "UserId 15024_201551033132" at bounding box center [1254, 575] width 367 height 24
drag, startPoint x: 1308, startPoint y: 573, endPoint x: 1393, endPoint y: 579, distance: 85.1
click at [1393, 579] on span "15024_201551033132" at bounding box center [1348, 573] width 182 height 20
click at [1011, 92] on span at bounding box center [1019, 101] width 33 height 19
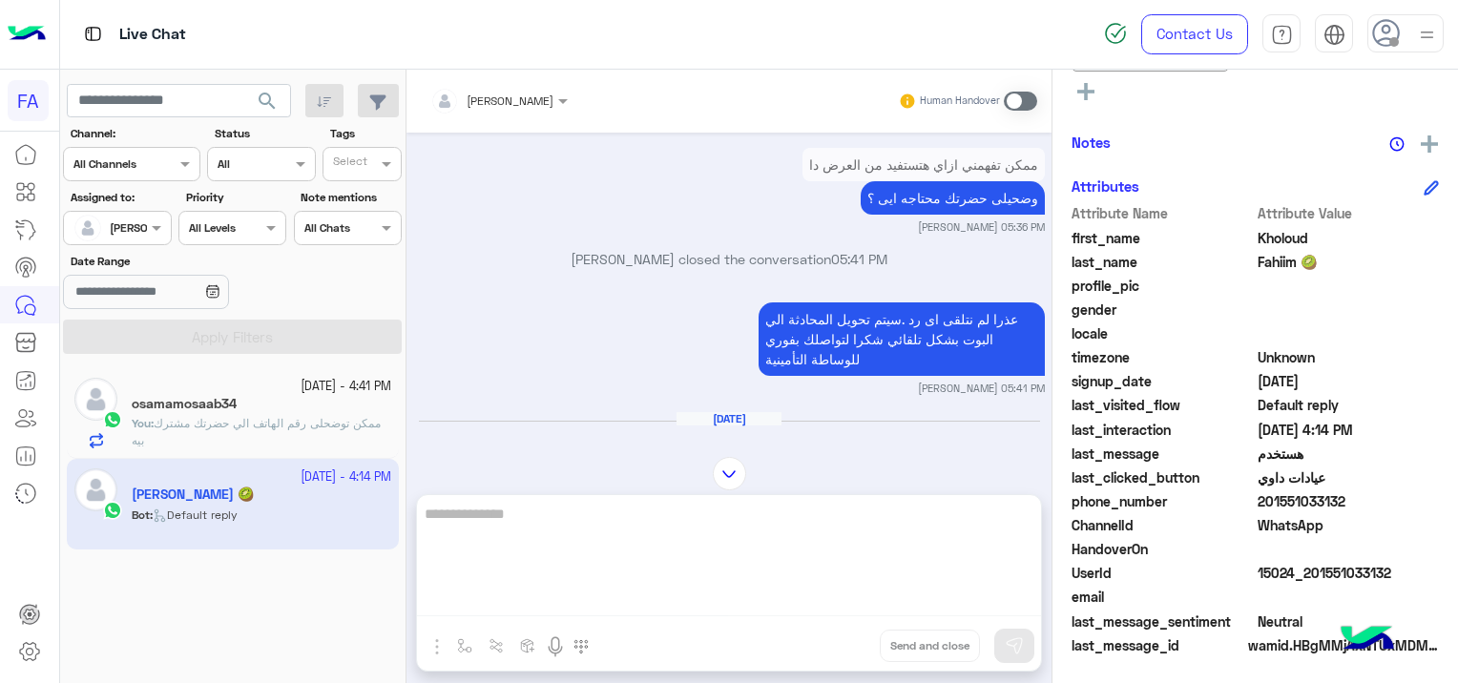
scroll to position [6174, 0]
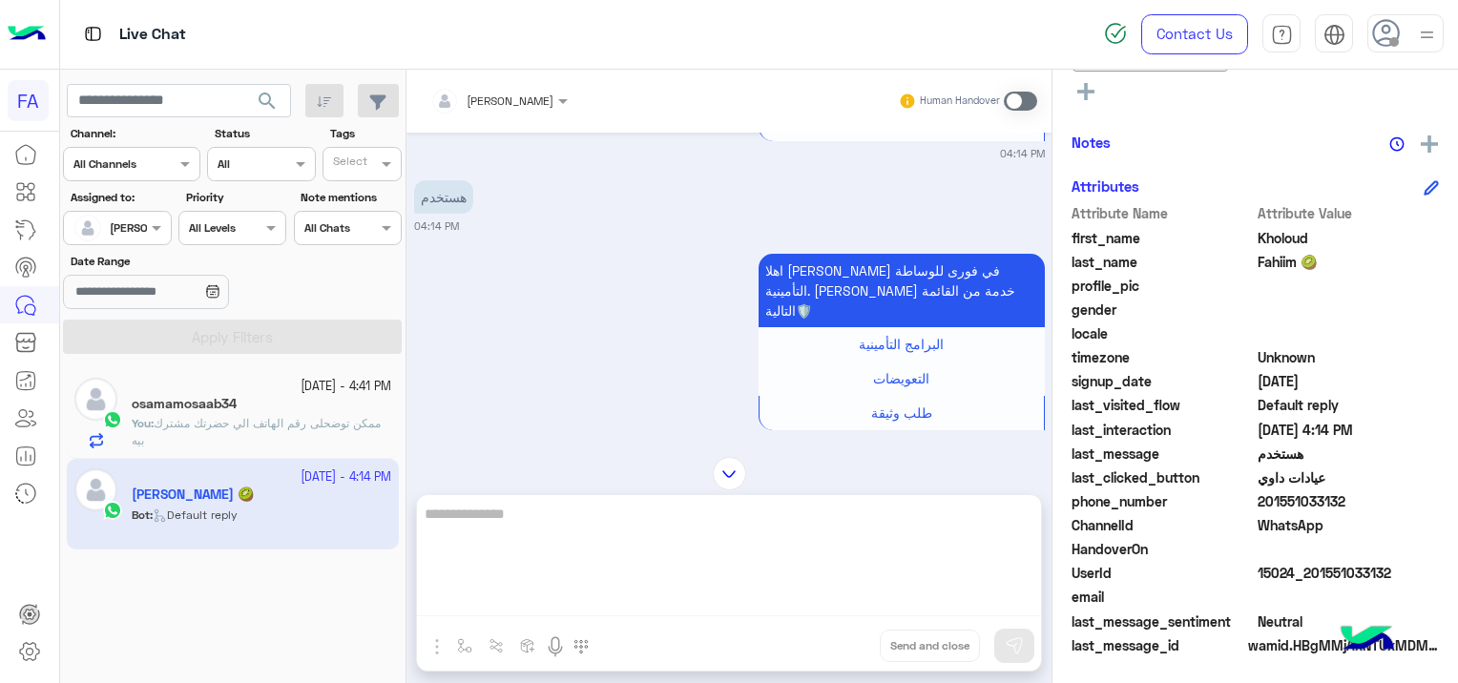
click at [652, 600] on textarea at bounding box center [729, 559] width 624 height 114
click at [594, 596] on textarea at bounding box center [729, 559] width 624 height 114
paste textarea "**********"
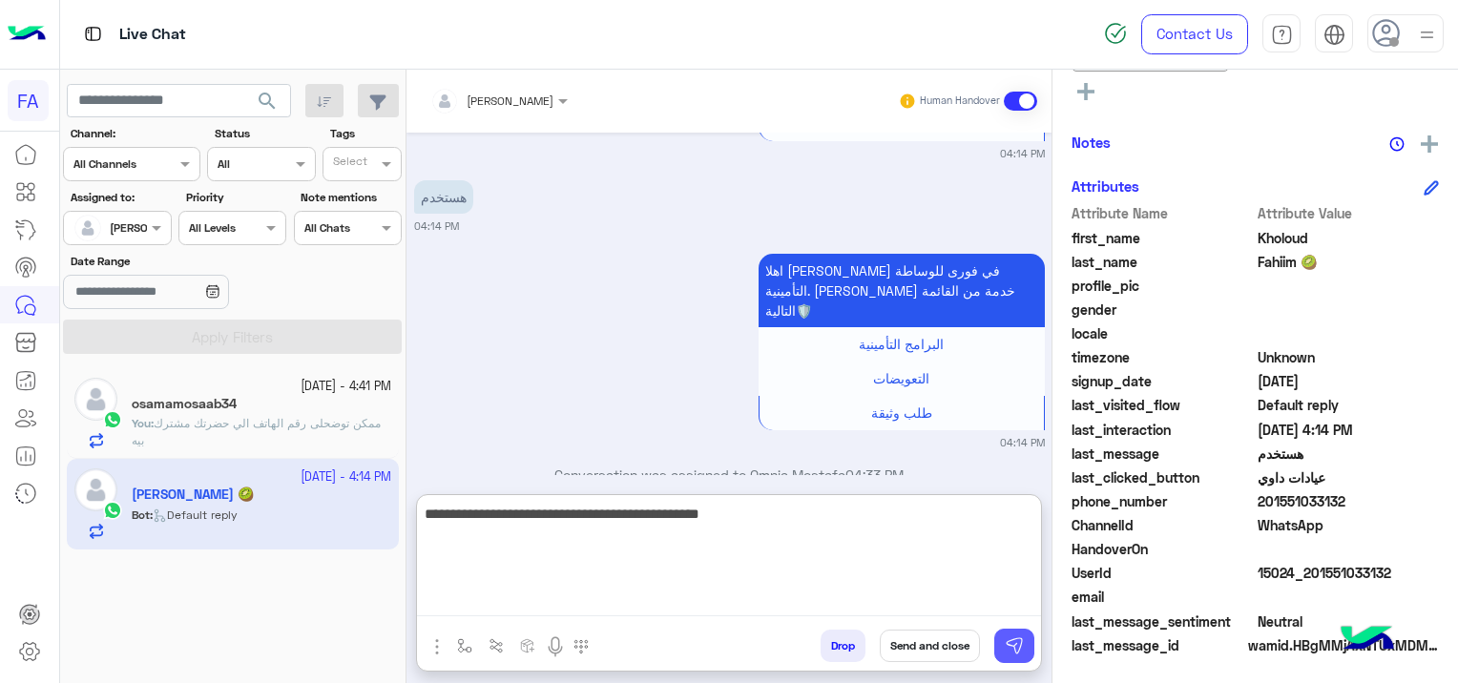
type textarea "**********"
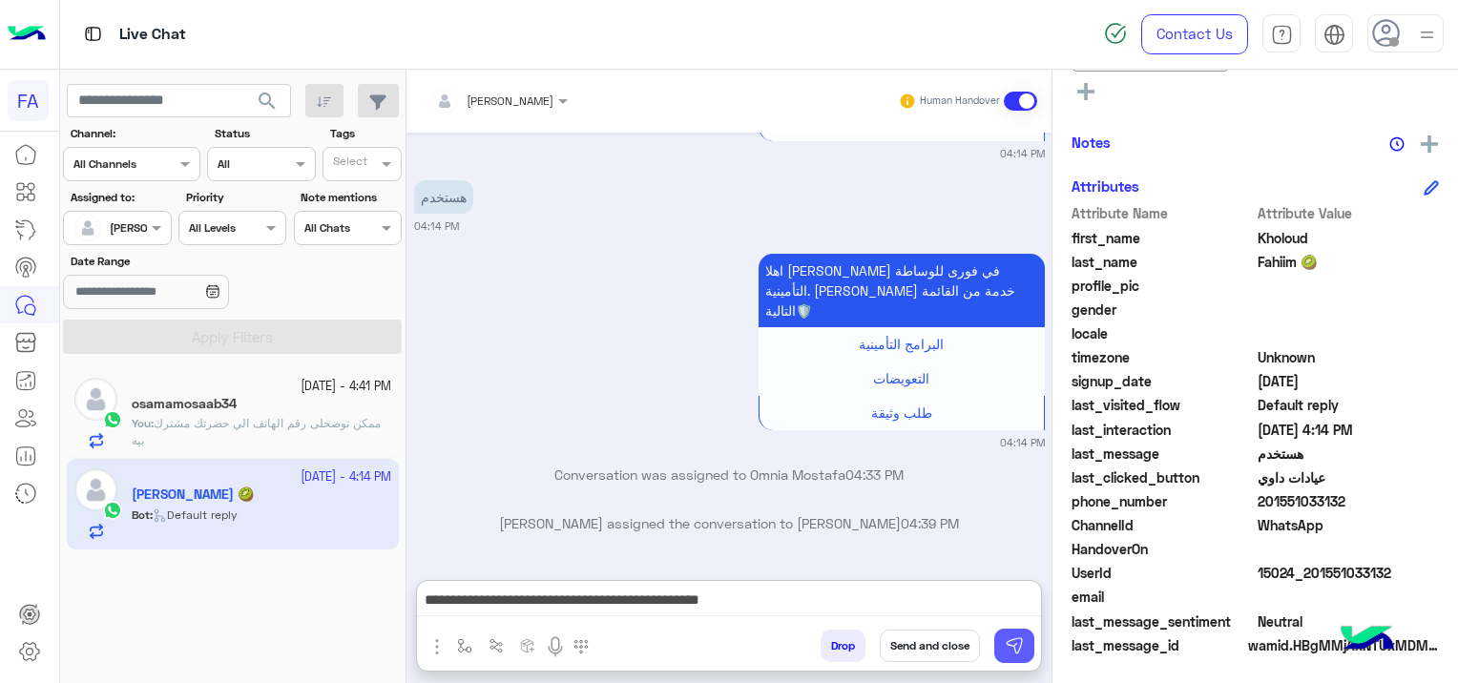
click at [1002, 641] on button at bounding box center [1014, 646] width 40 height 34
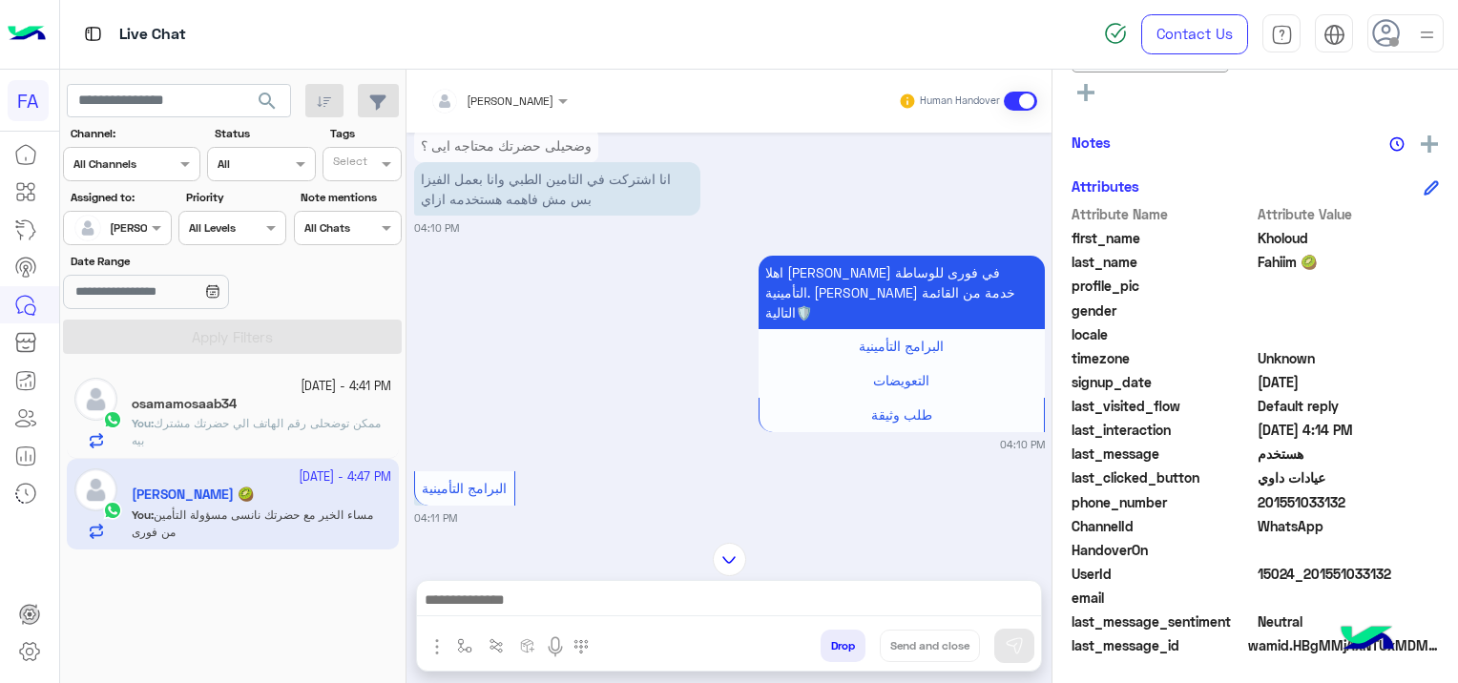
scroll to position [2159, 0]
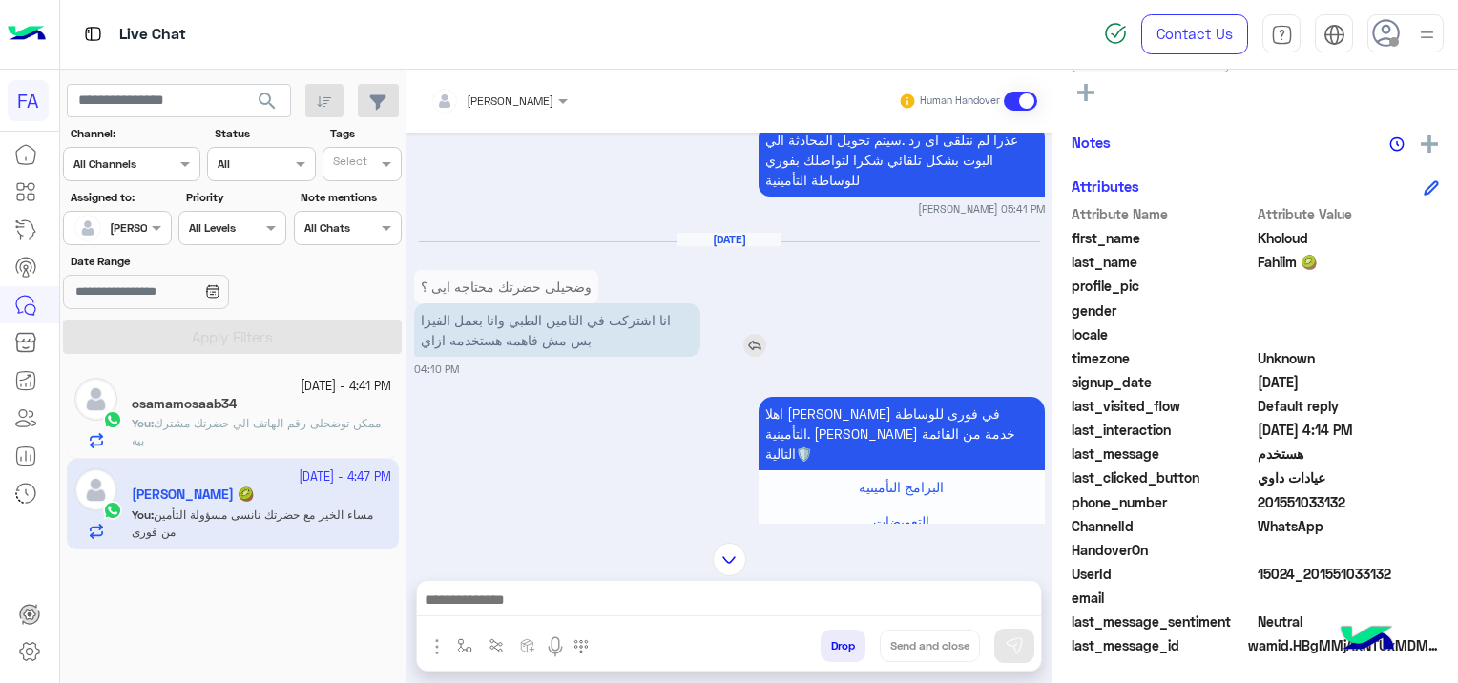
click at [750, 334] on img at bounding box center [754, 345] width 23 height 23
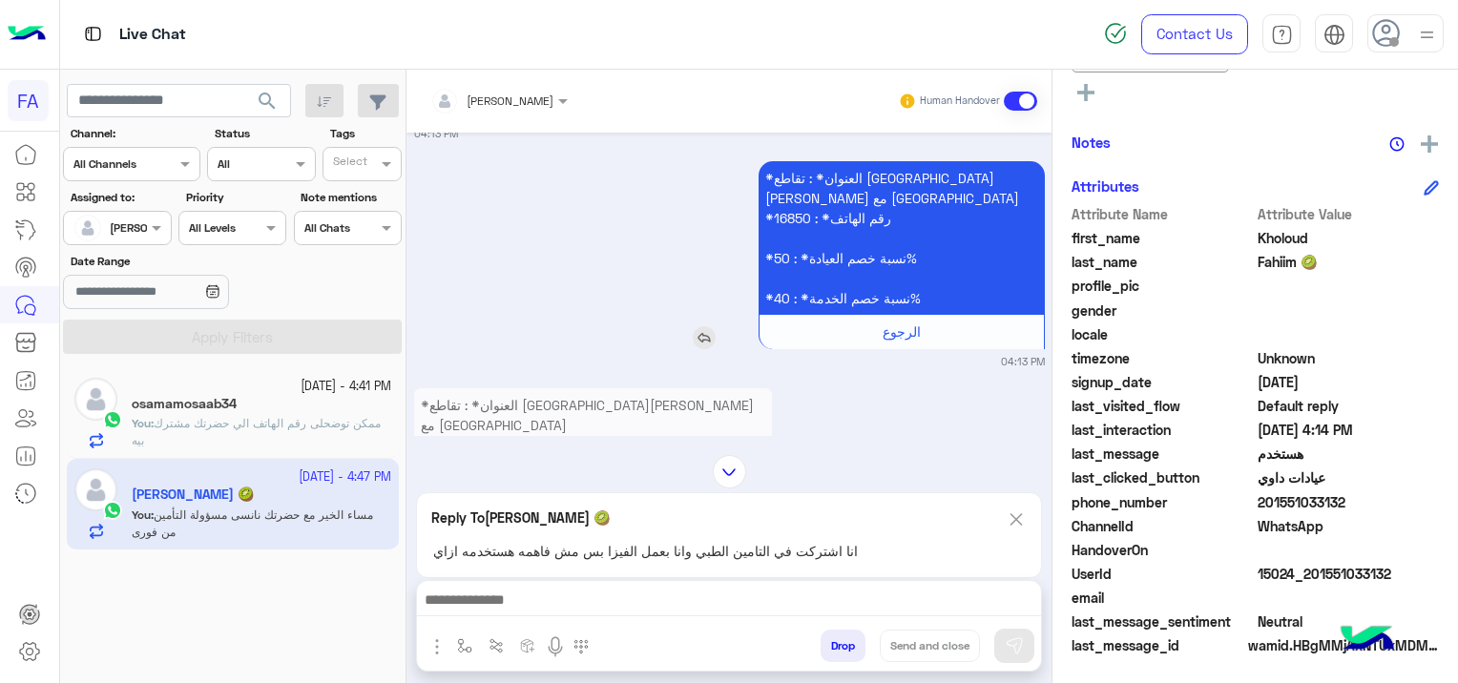
scroll to position [5688, 0]
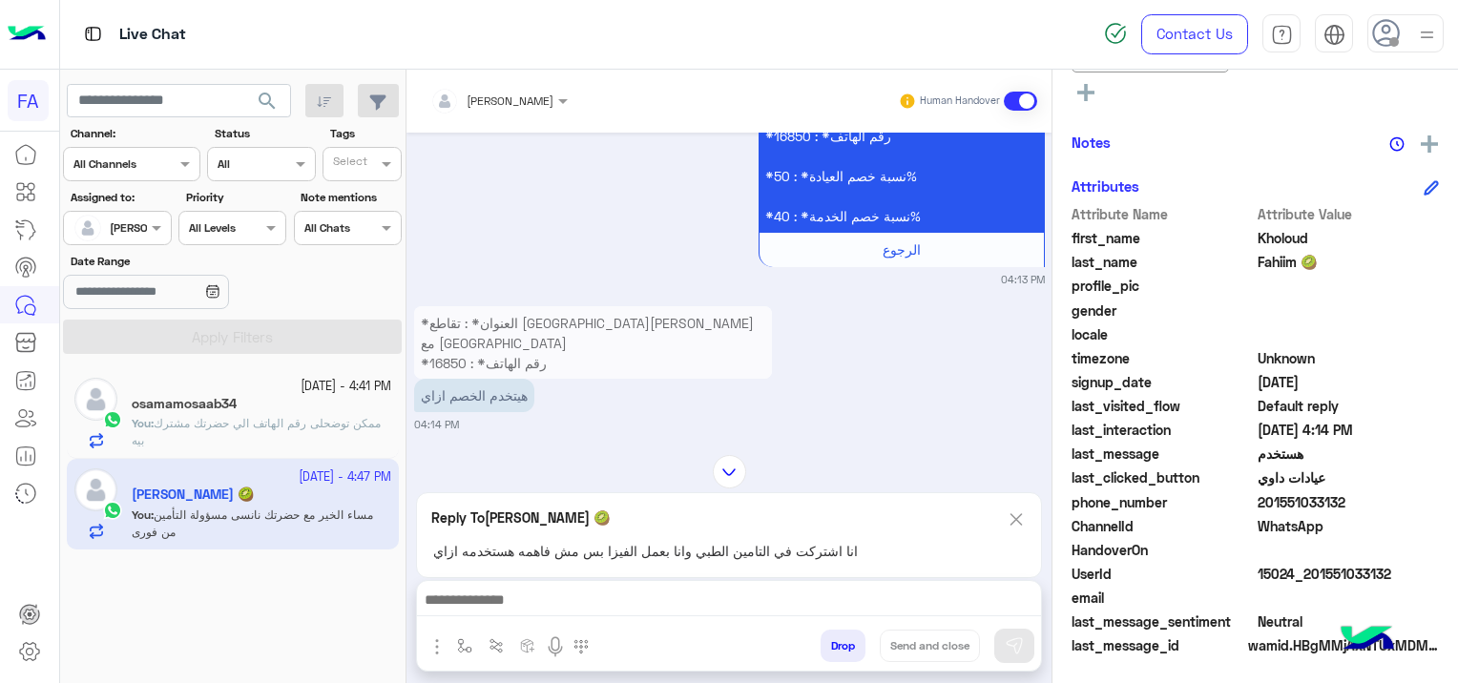
click at [1020, 517] on img at bounding box center [1015, 519] width 21 height 24
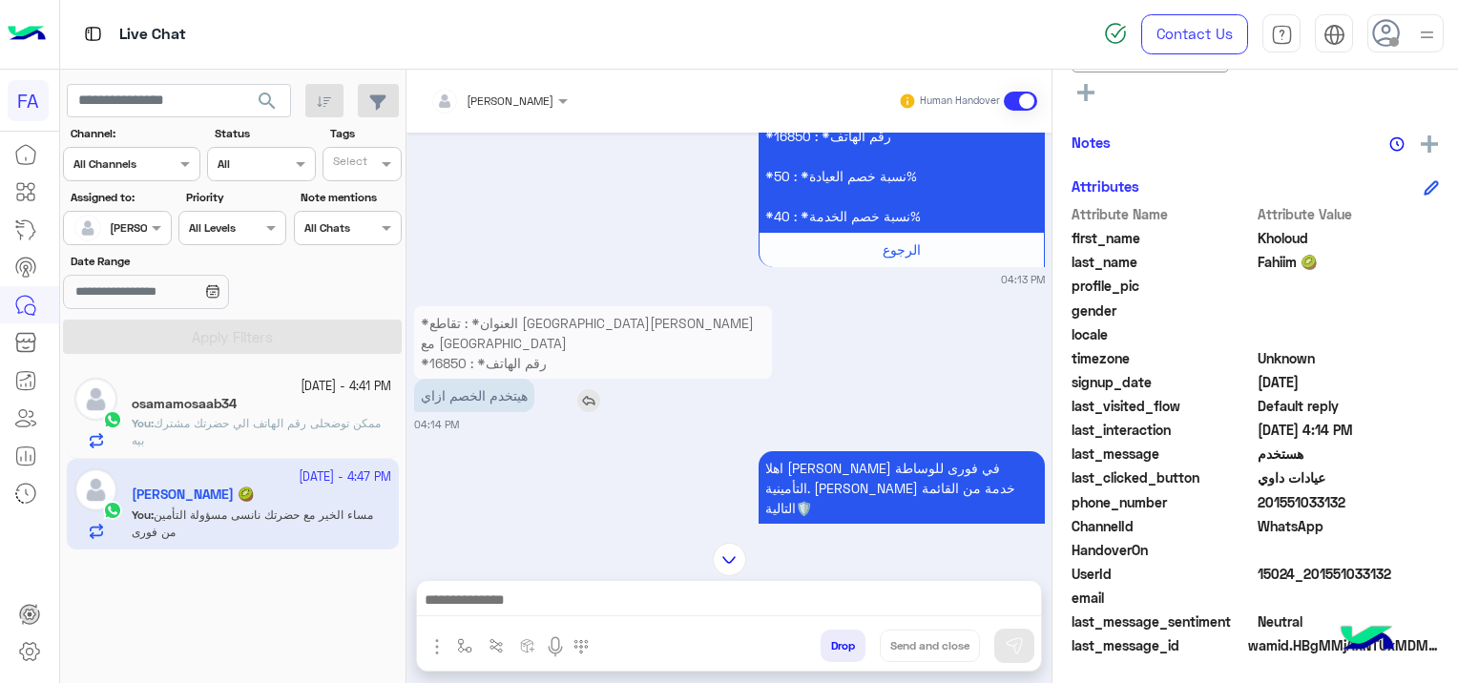
click at [596, 391] on img at bounding box center [588, 400] width 23 height 23
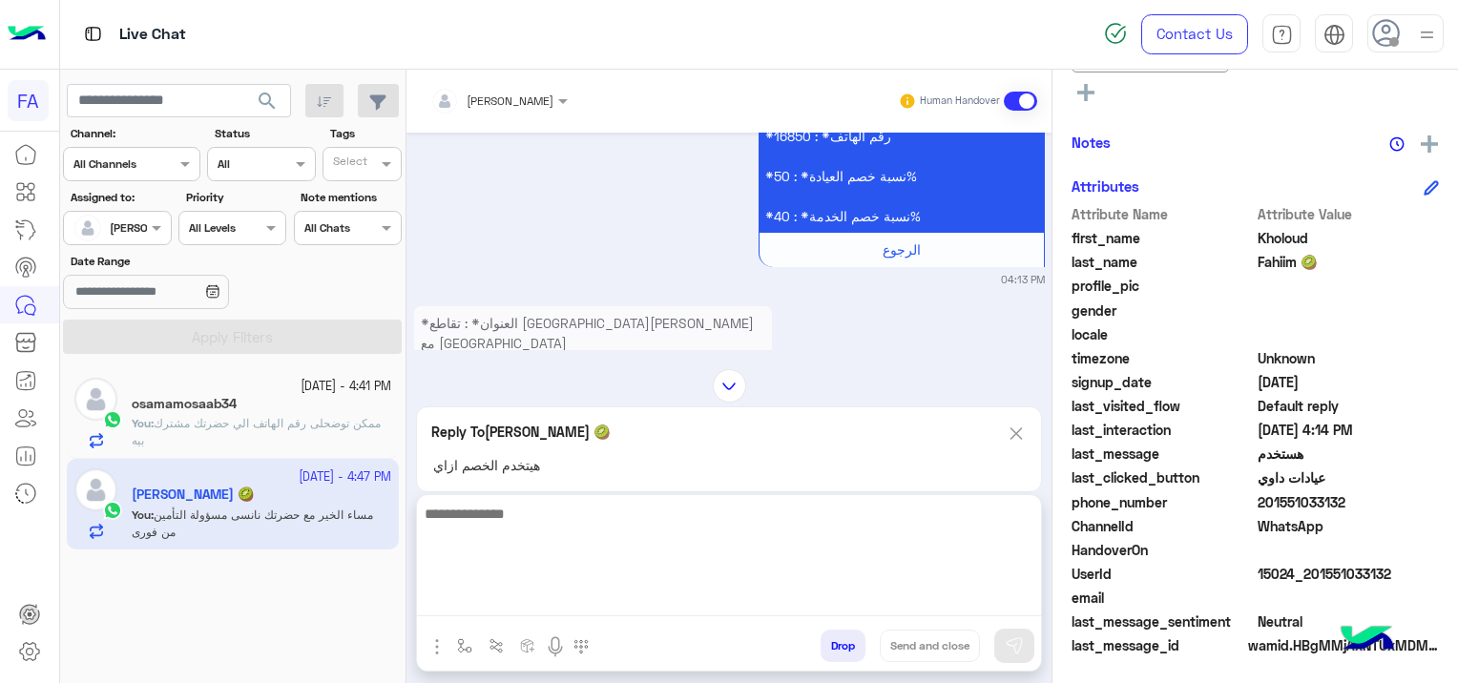
click at [475, 598] on textarea at bounding box center [729, 559] width 624 height 114
paste textarea "**********"
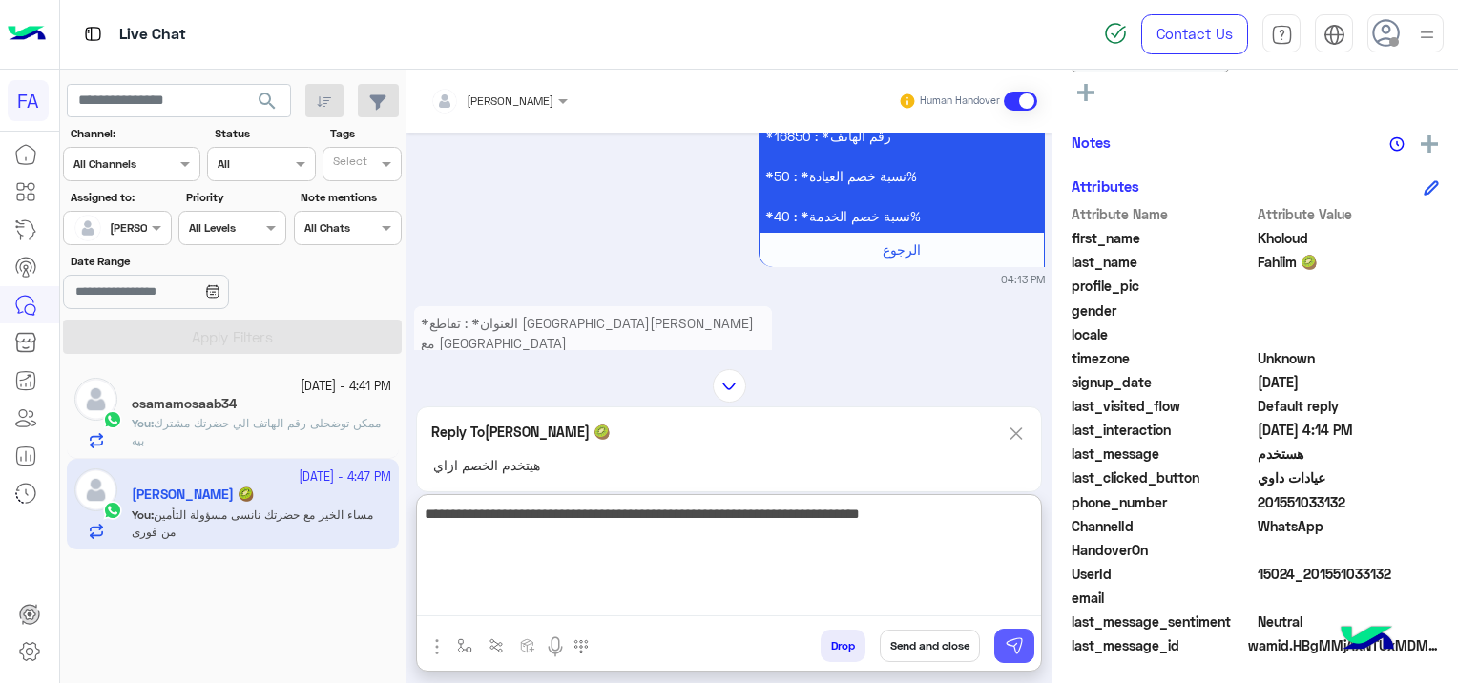
type textarea "**********"
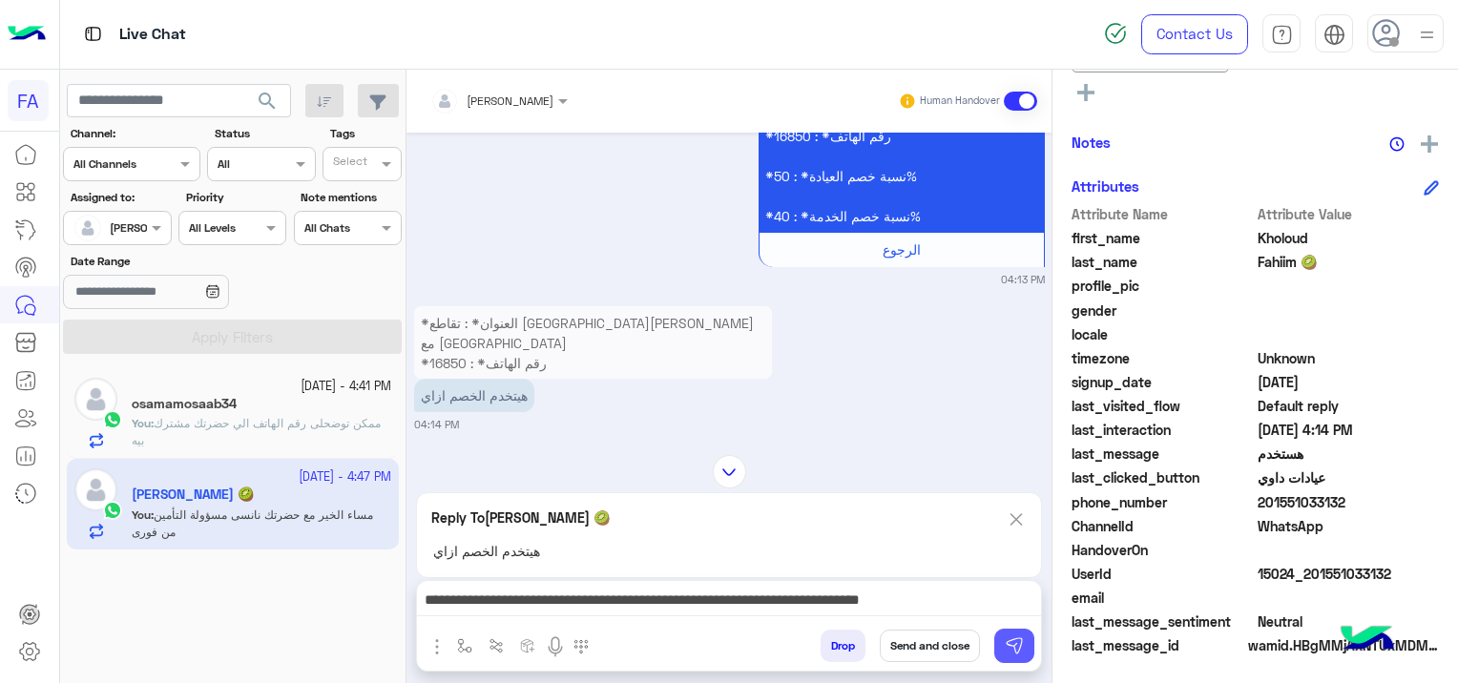
click at [1017, 638] on img at bounding box center [1013, 645] width 19 height 19
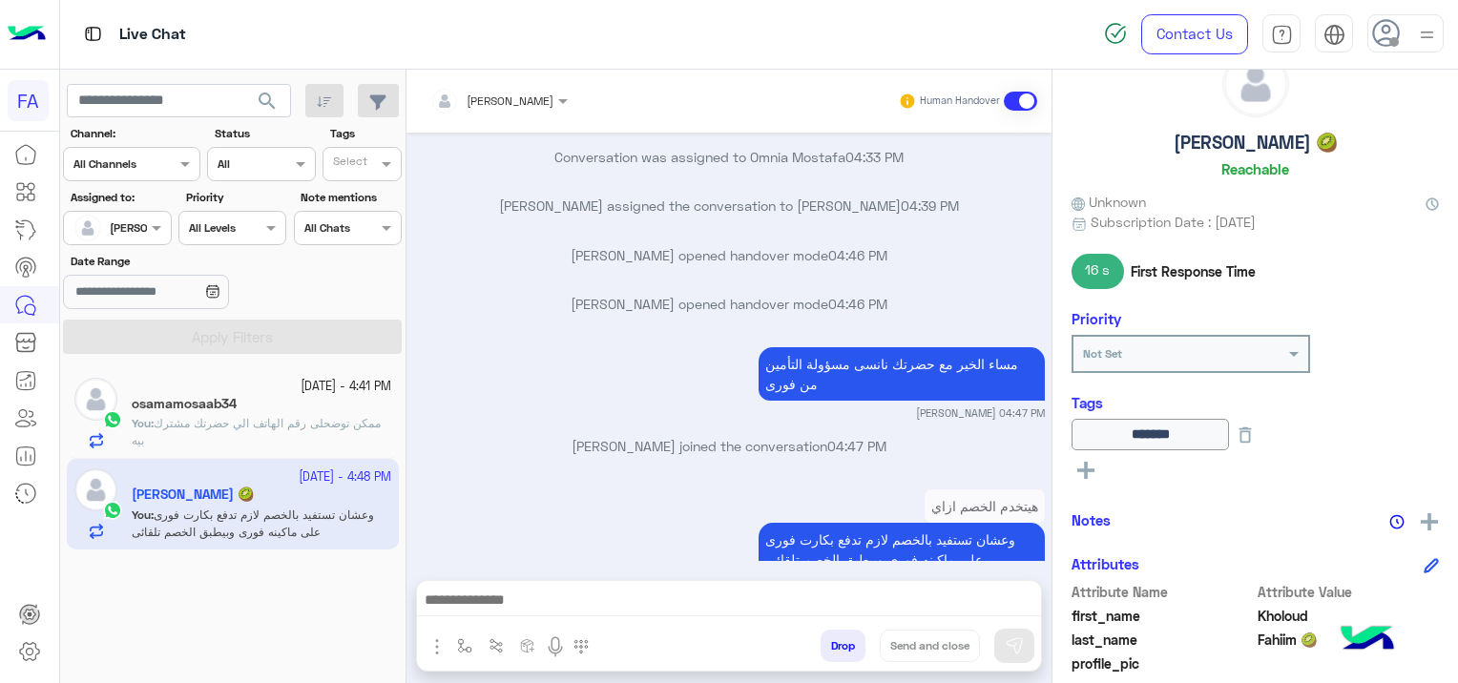
scroll to position [0, 0]
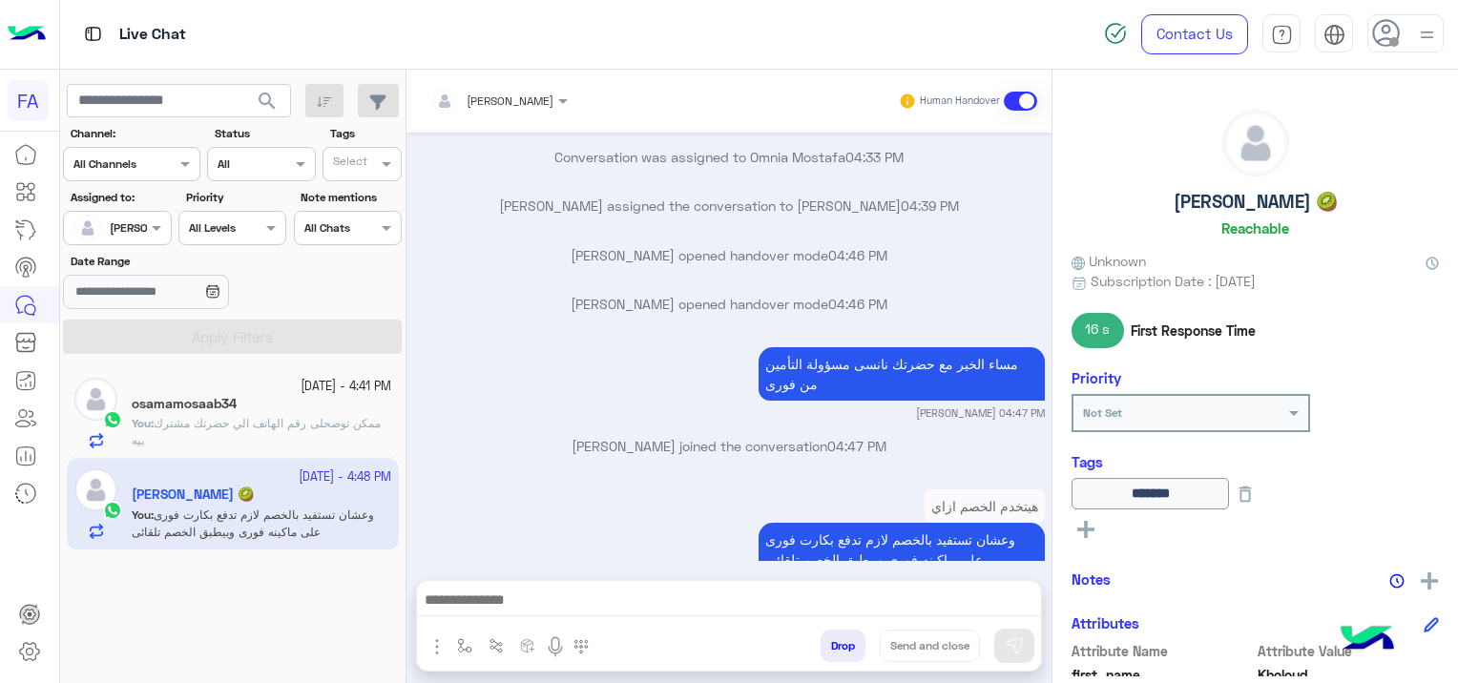
click at [310, 403] on div "osamamosaab34" at bounding box center [261, 406] width 259 height 20
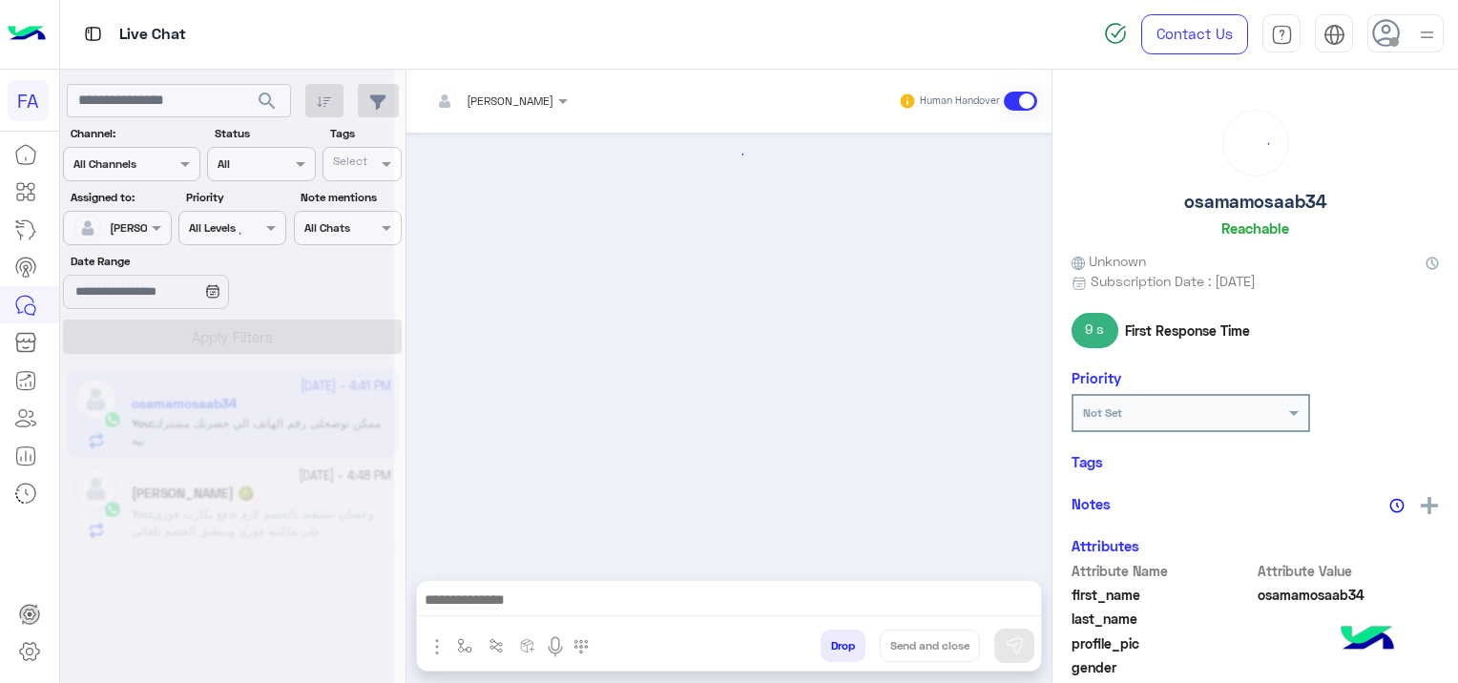
scroll to position [843, 0]
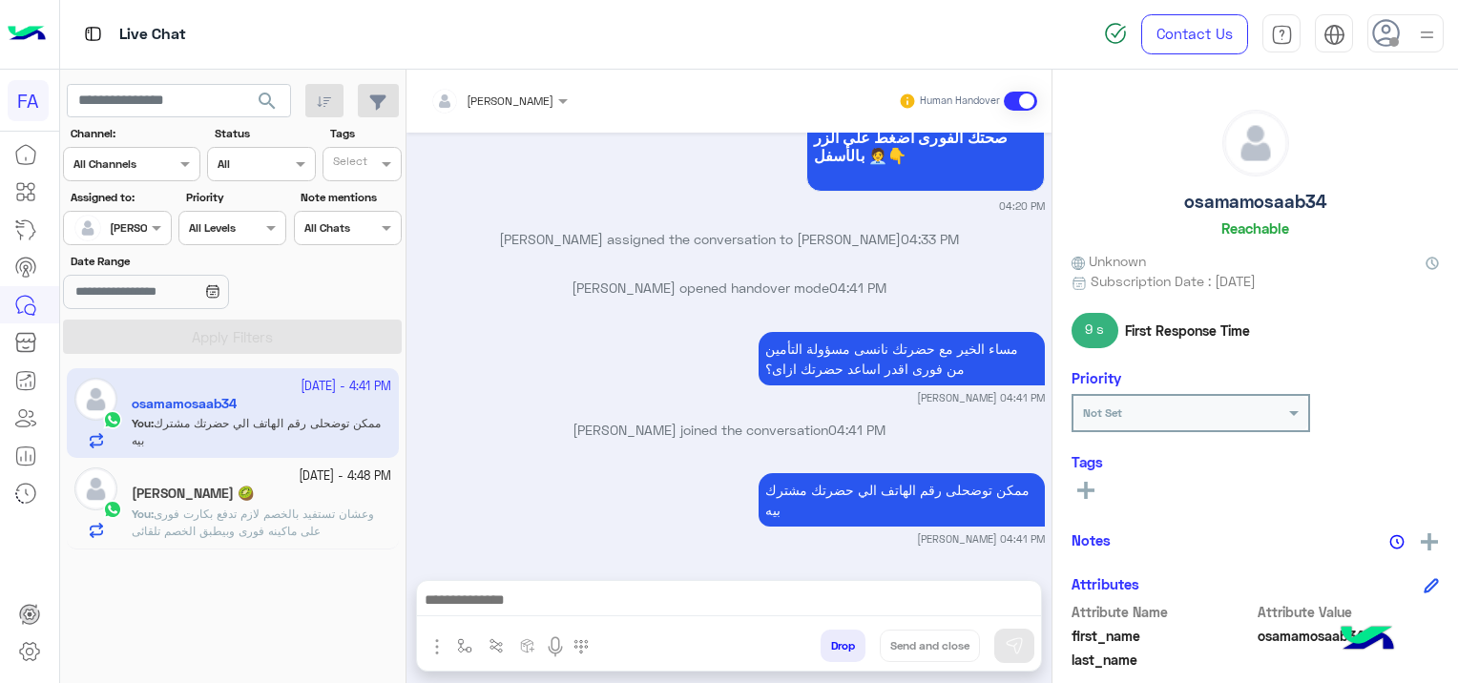
click at [1079, 487] on icon at bounding box center [1085, 490] width 17 height 17
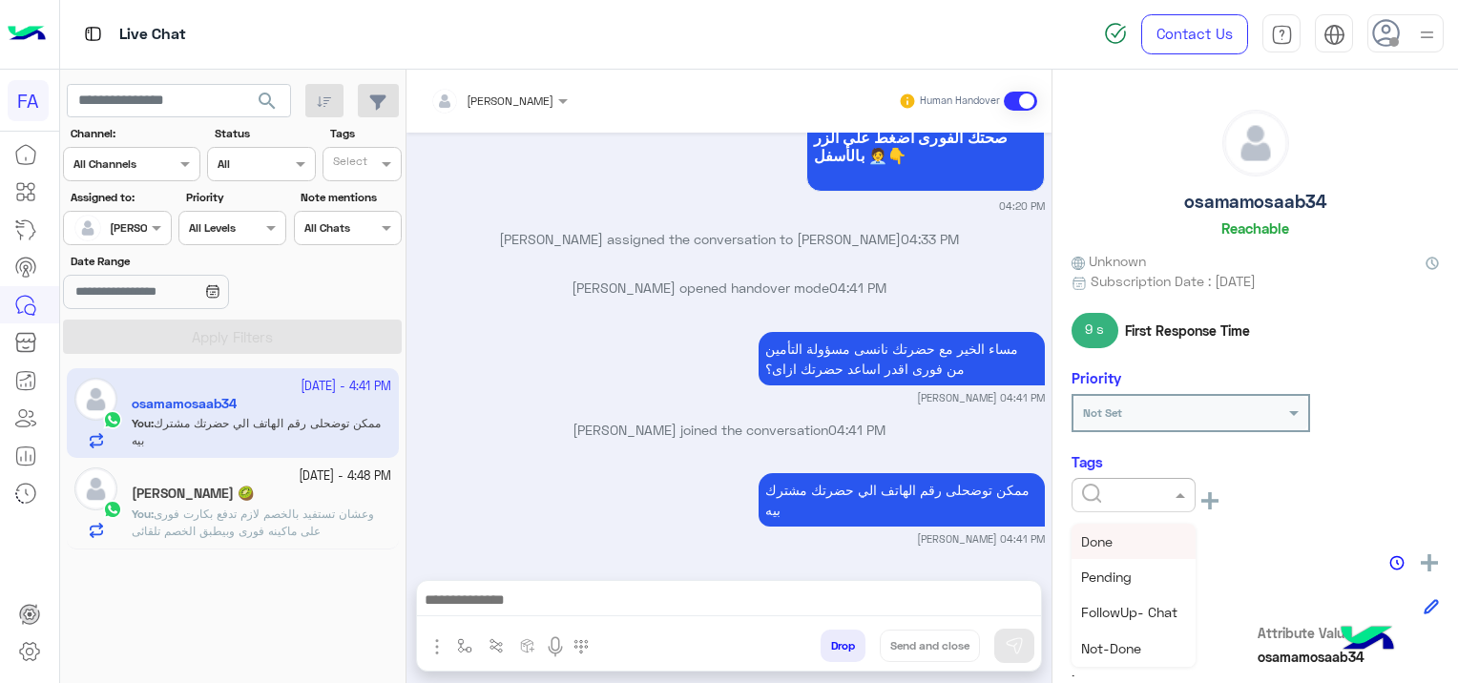
click at [1095, 488] on input "text" at bounding box center [1111, 493] width 58 height 17
click at [1118, 569] on span "Pending" at bounding box center [1106, 577] width 51 height 16
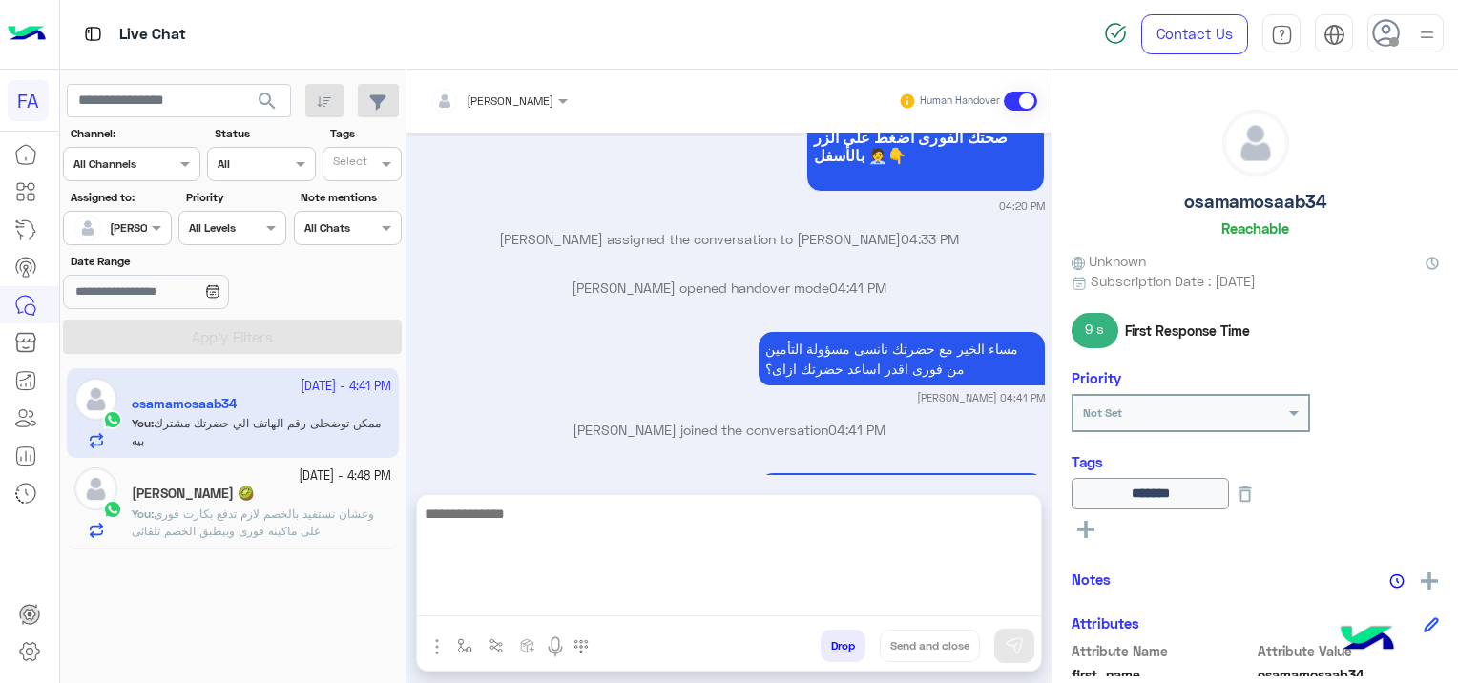
click at [686, 610] on textarea at bounding box center [729, 559] width 624 height 114
paste textarea "**********"
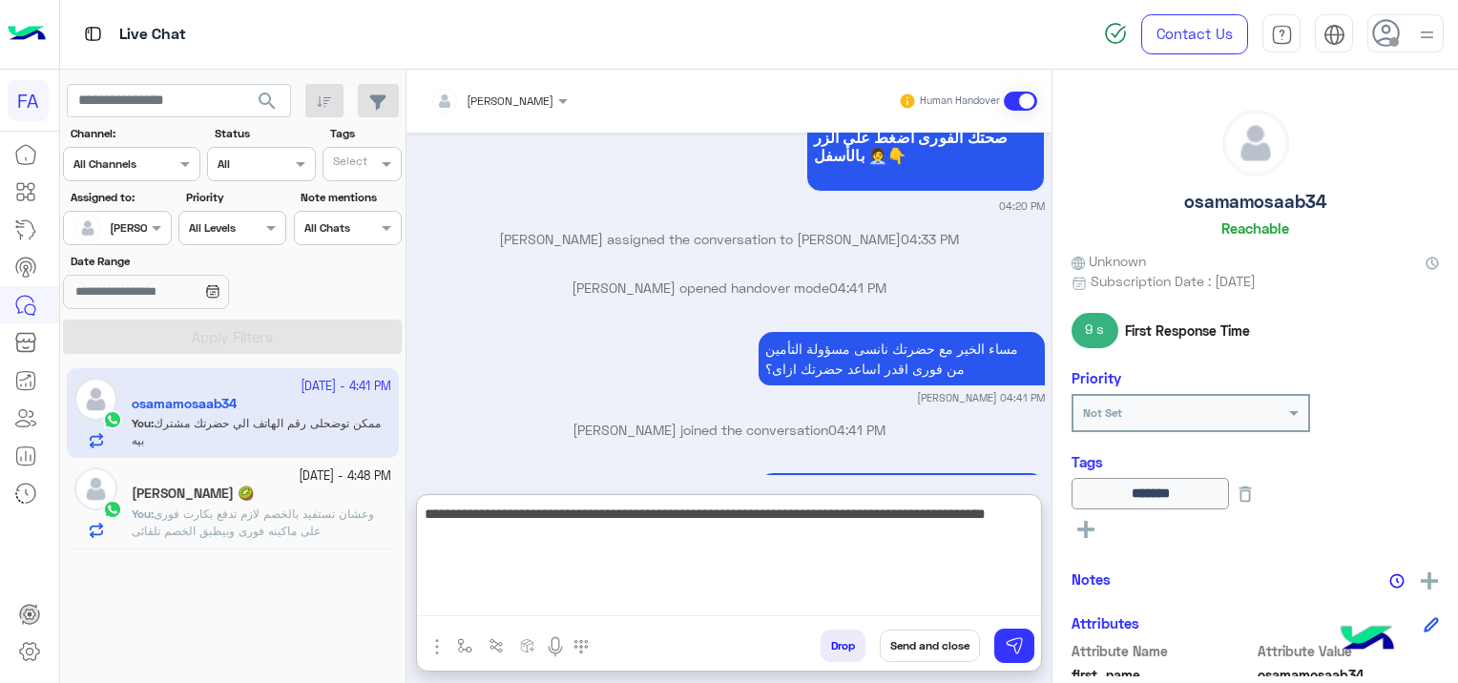
type textarea "**********"
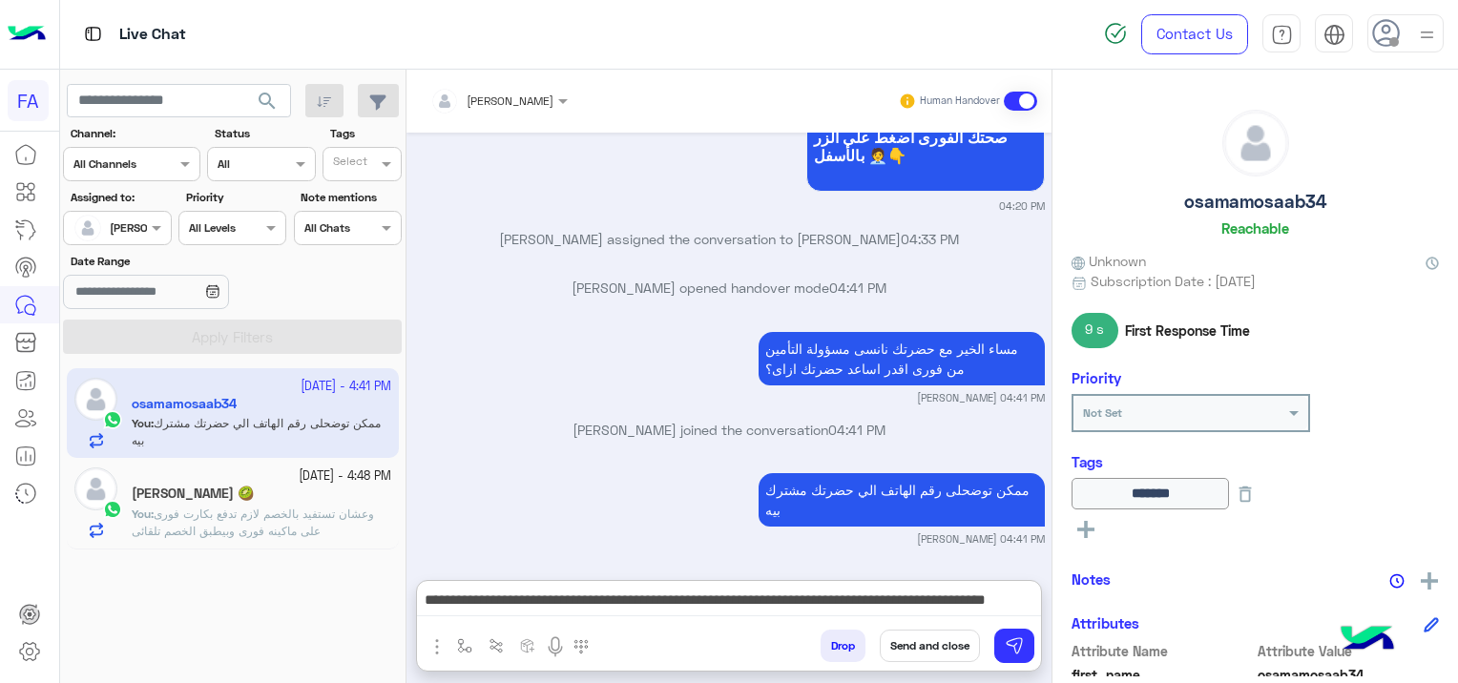
click at [921, 652] on button "Send and close" at bounding box center [929, 646] width 100 height 32
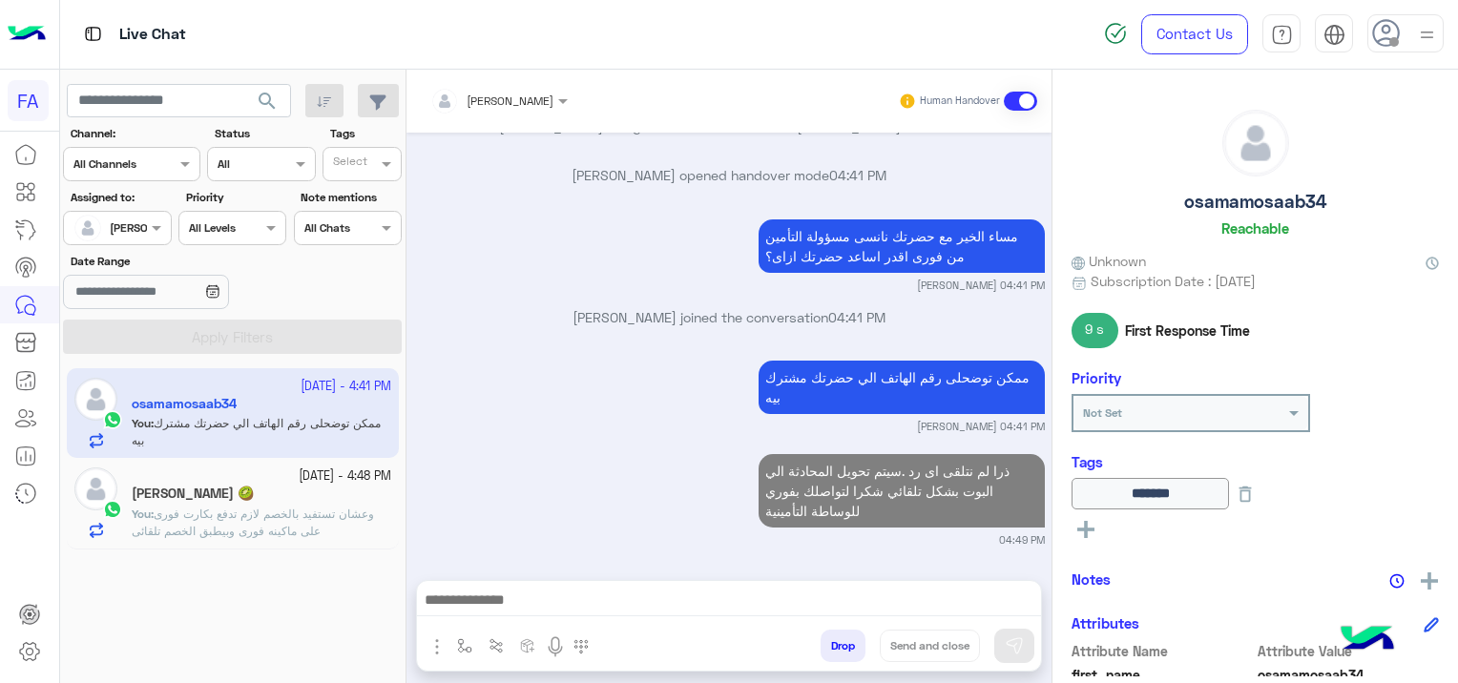
scroll to position [1004, 0]
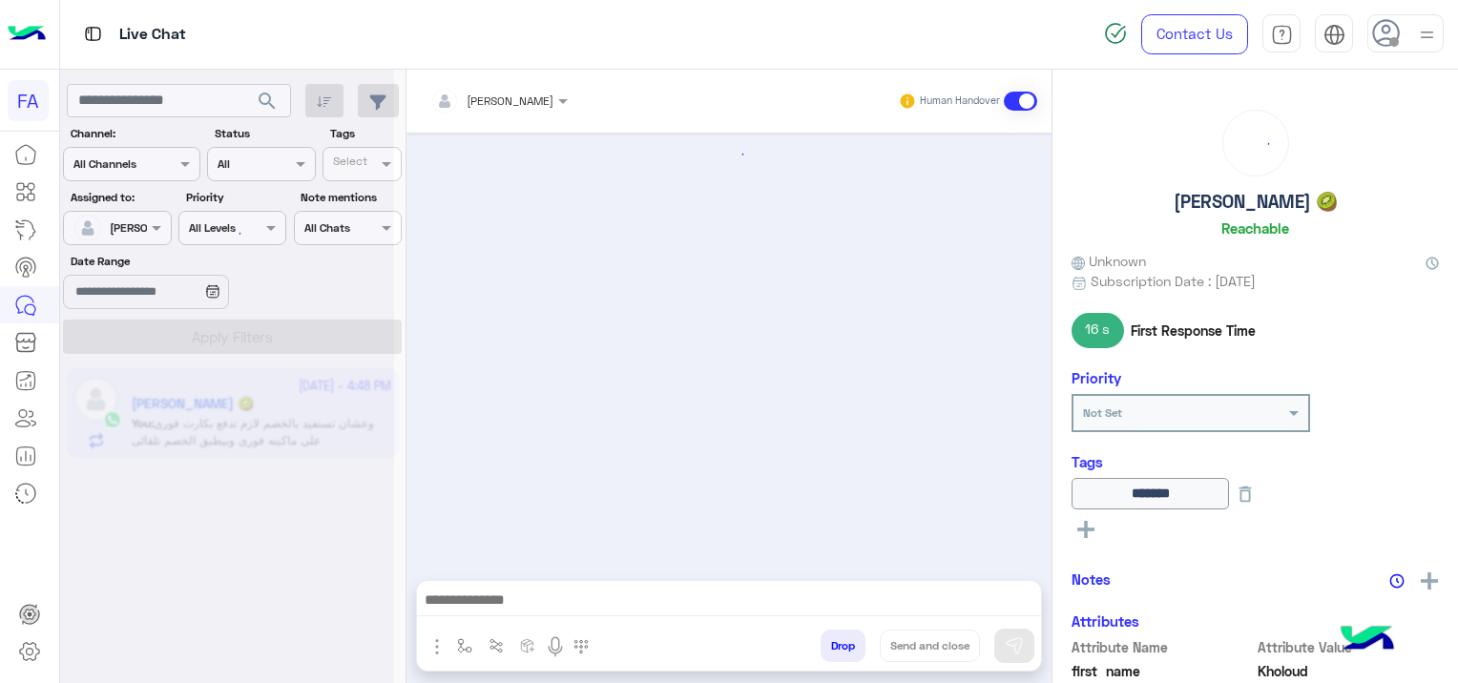
scroll to position [1798, 0]
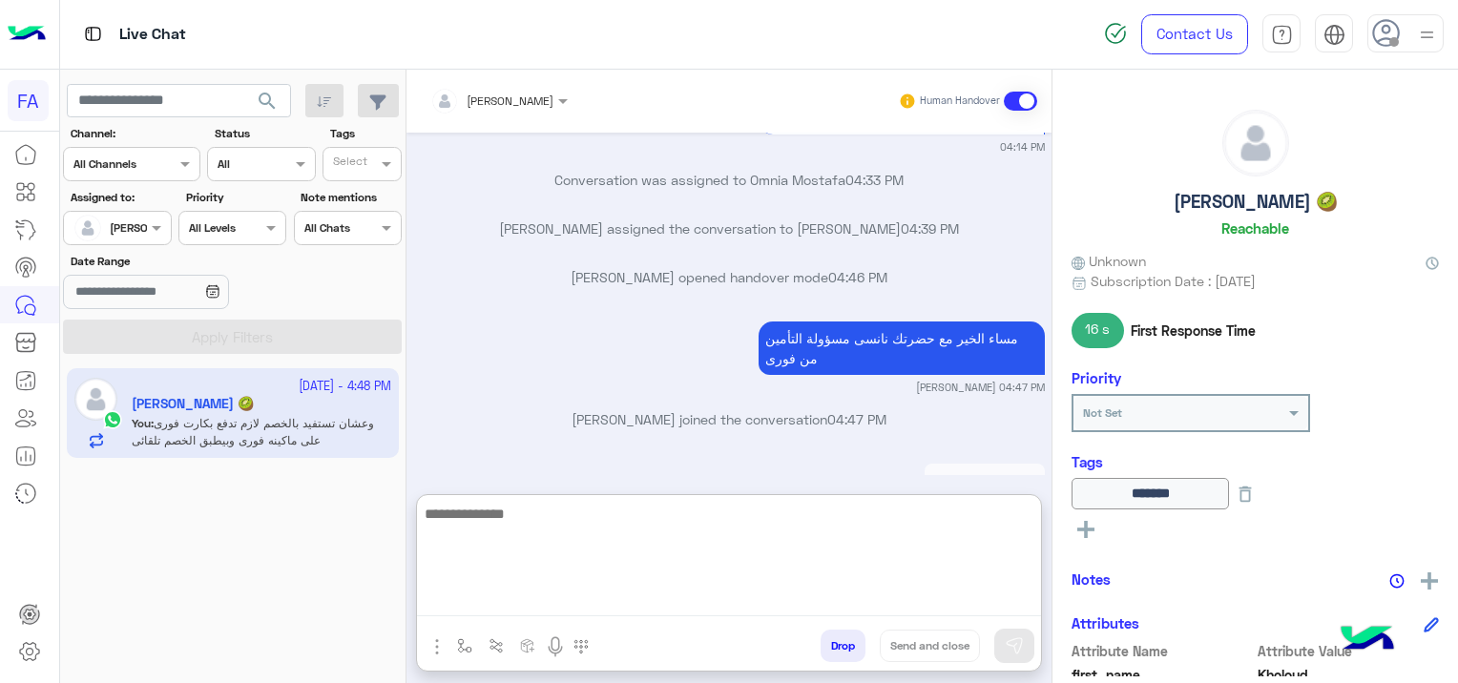
click at [656, 606] on textarea at bounding box center [729, 559] width 624 height 114
click at [499, 600] on textarea at bounding box center [729, 559] width 624 height 114
paste textarea "**********"
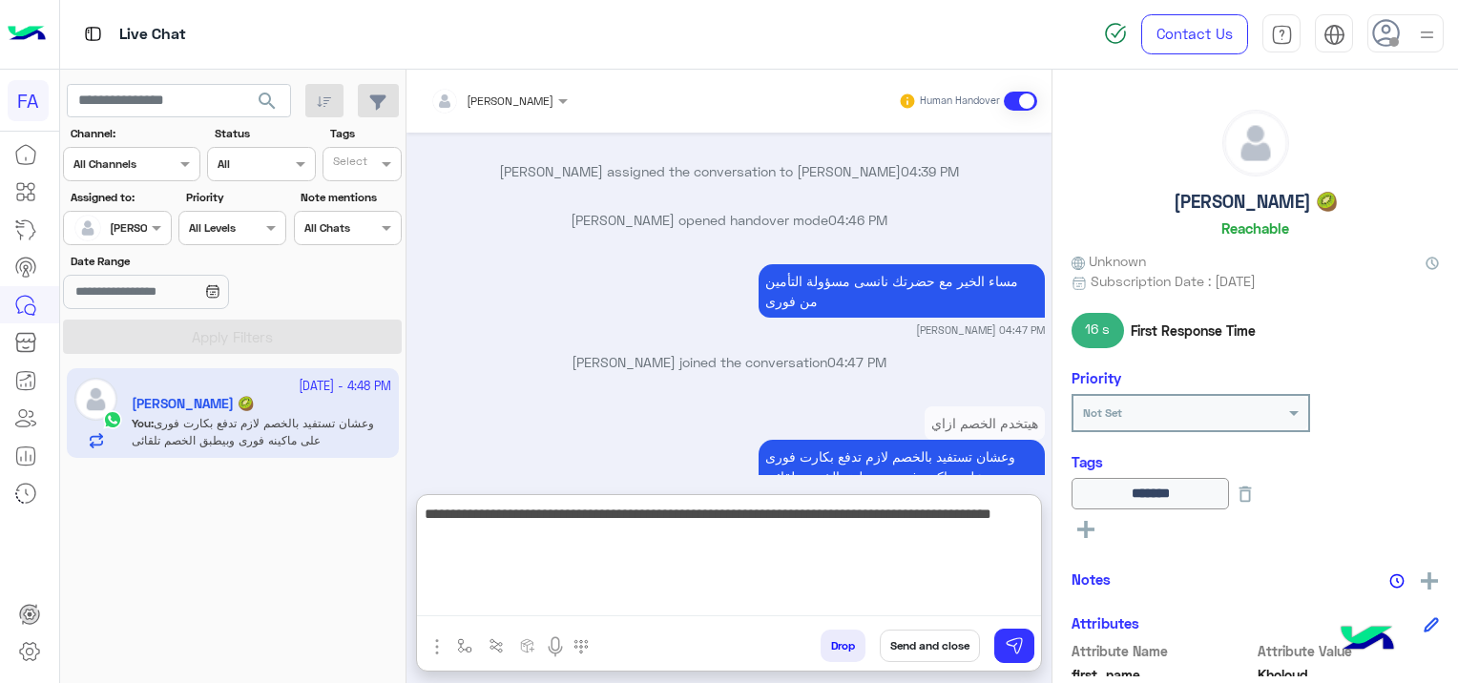
scroll to position [1885, 0]
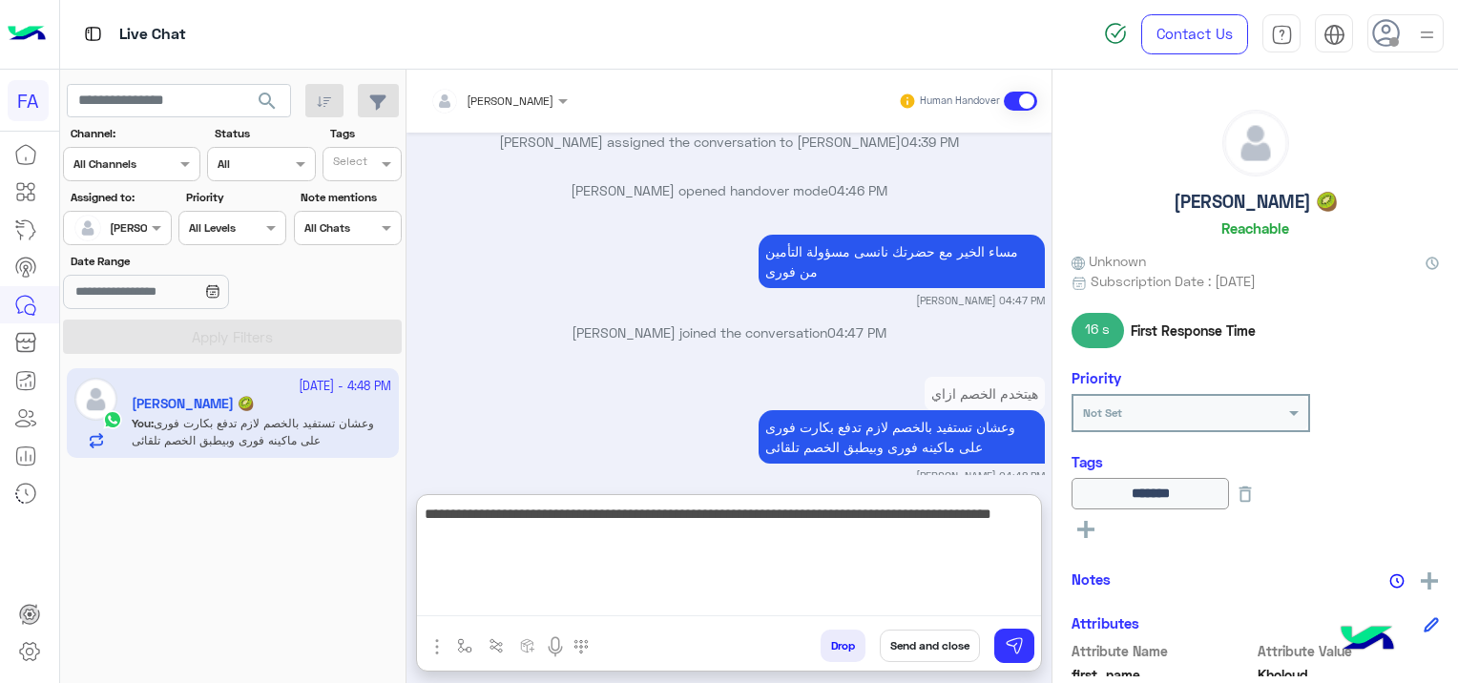
type textarea "**********"
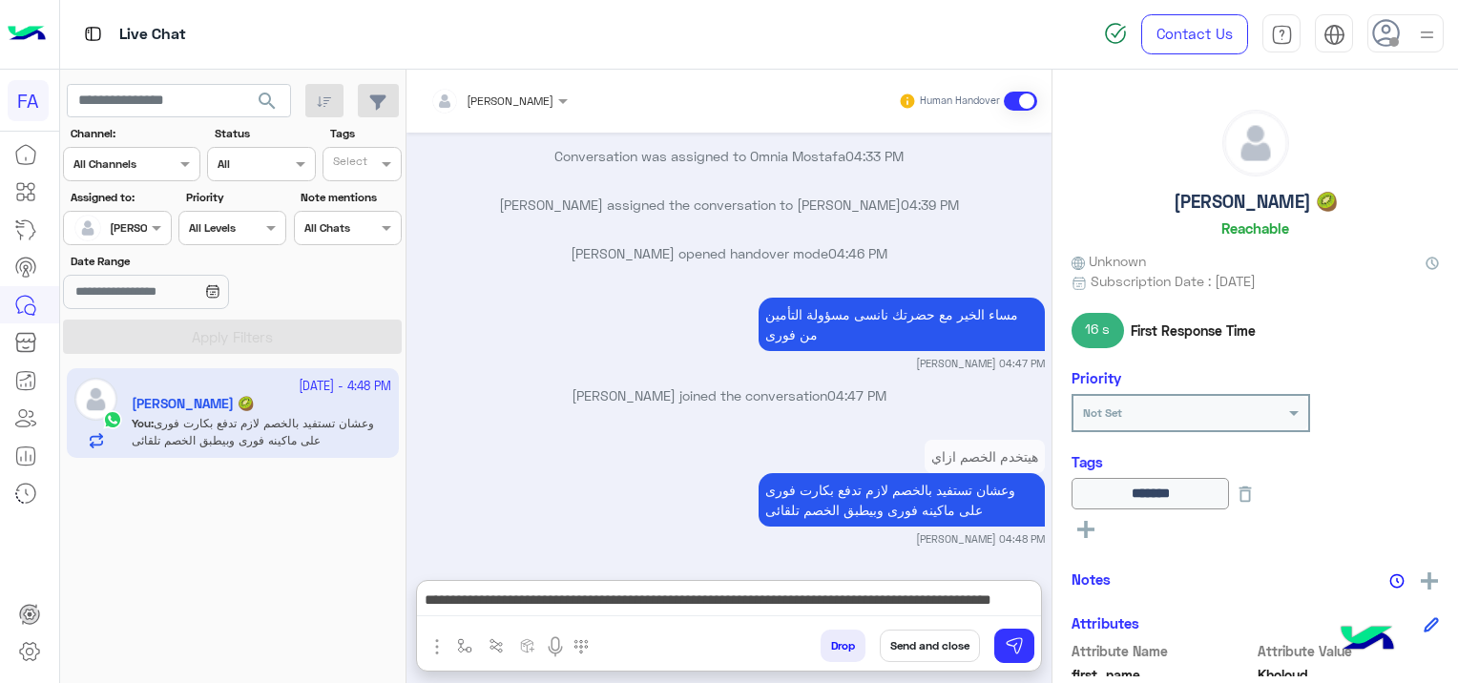
click at [913, 639] on button "Send and close" at bounding box center [929, 646] width 100 height 32
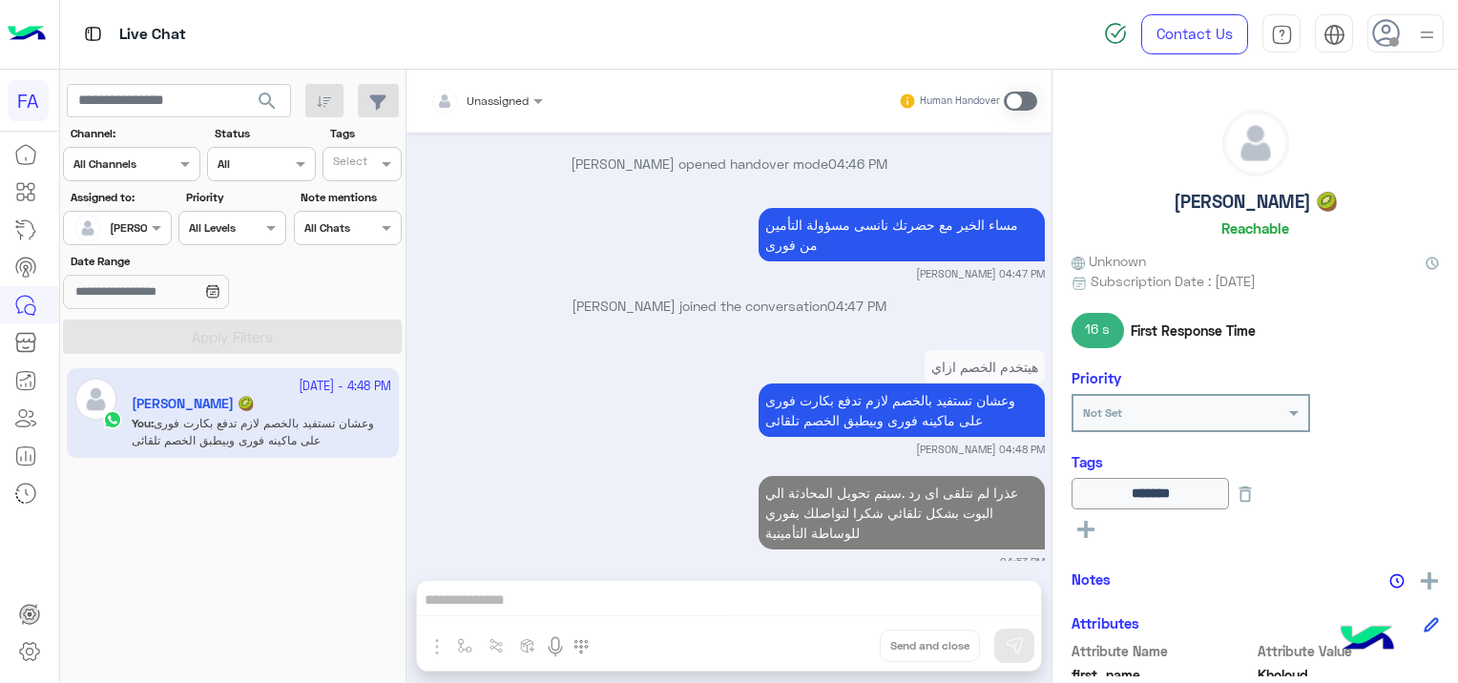
scroll to position [1960, 0]
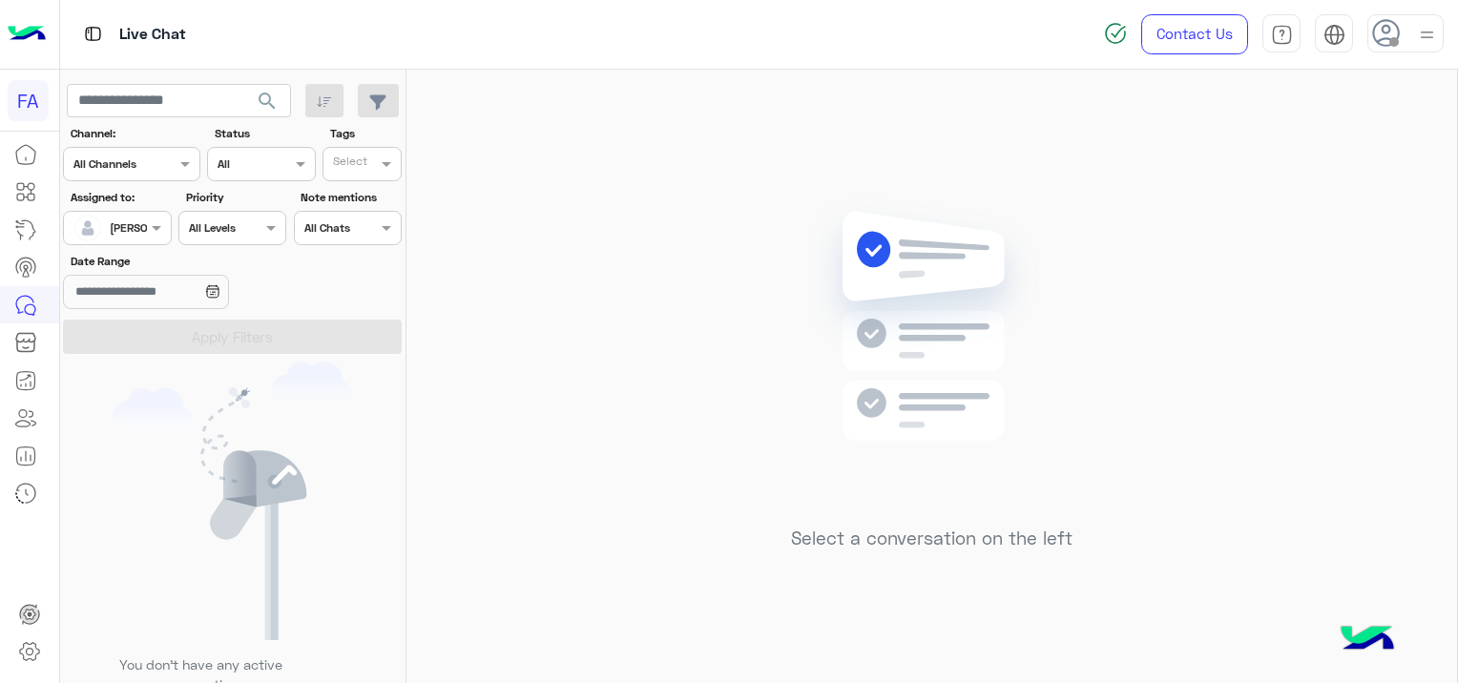
click at [269, 96] on span "search" at bounding box center [267, 101] width 23 height 23
click at [265, 99] on span "search" at bounding box center [267, 101] width 23 height 23
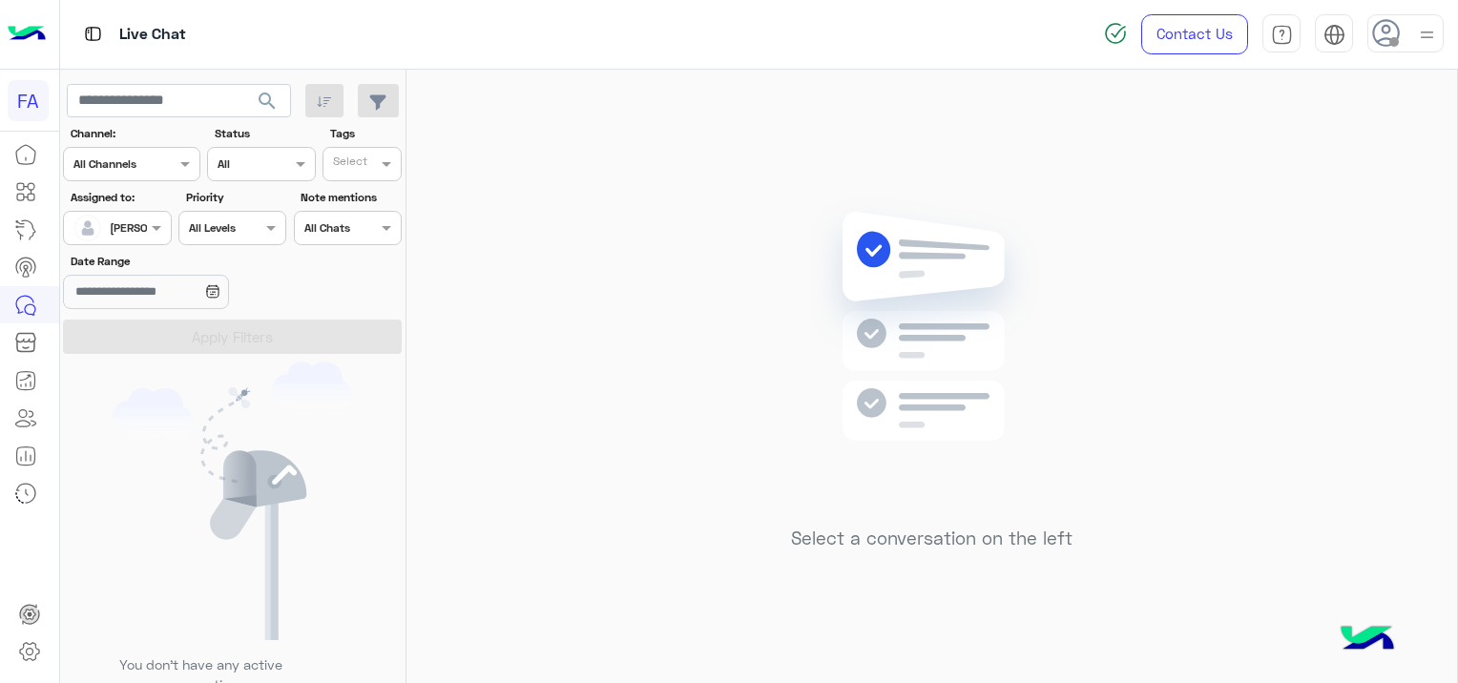
click at [275, 96] on span "search" at bounding box center [267, 101] width 23 height 23
click at [111, 231] on input "text" at bounding box center [95, 225] width 44 height 17
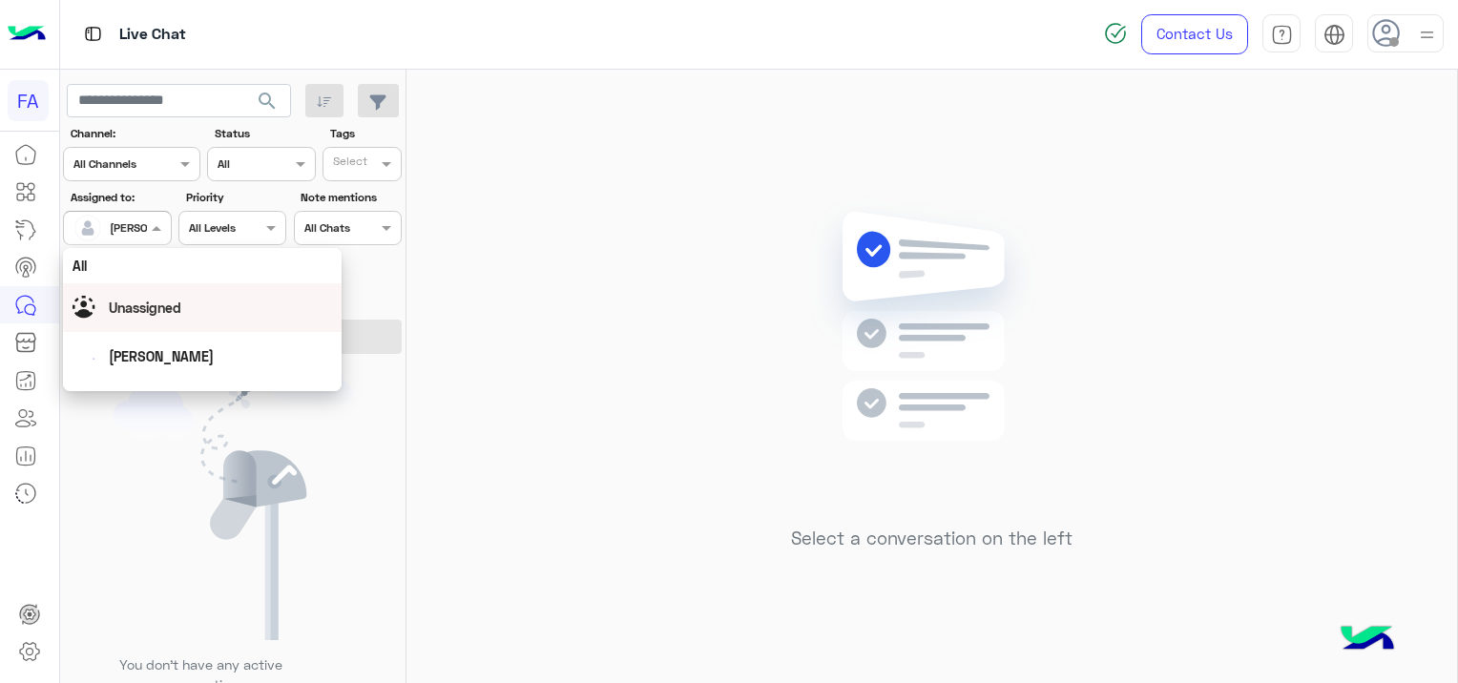
click at [137, 305] on span "Unassigned" at bounding box center [145, 308] width 72 height 16
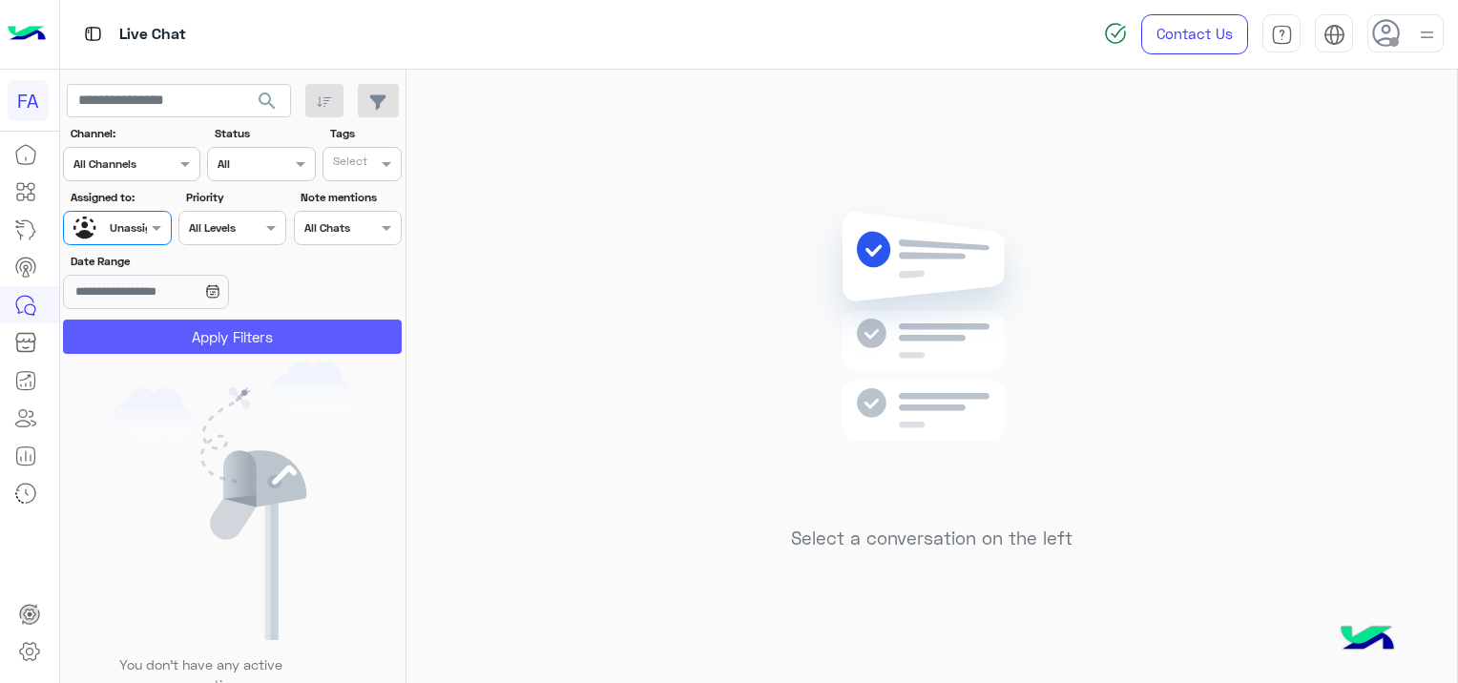
click at [297, 343] on button "Apply Filters" at bounding box center [232, 337] width 339 height 34
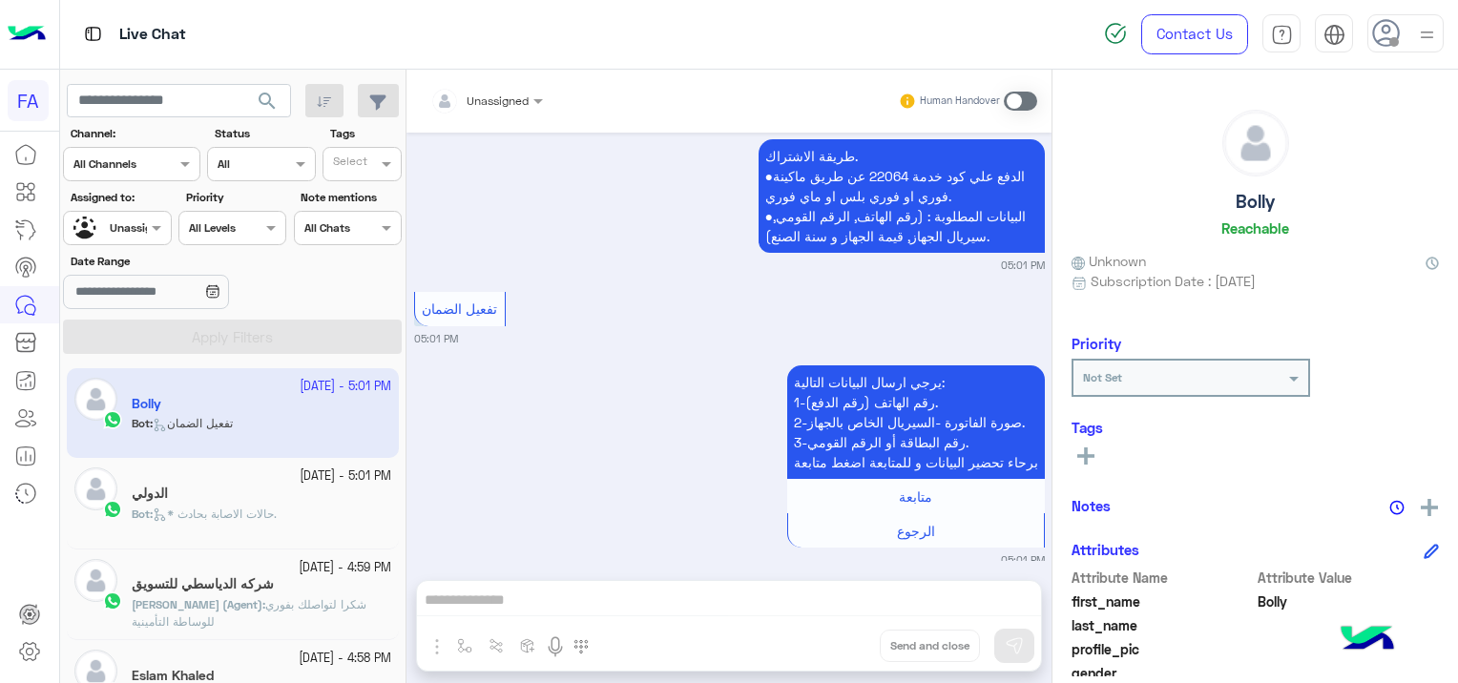
click at [286, 520] on div "Bot : * حالات الاصابة بحادث." at bounding box center [261, 522] width 259 height 33
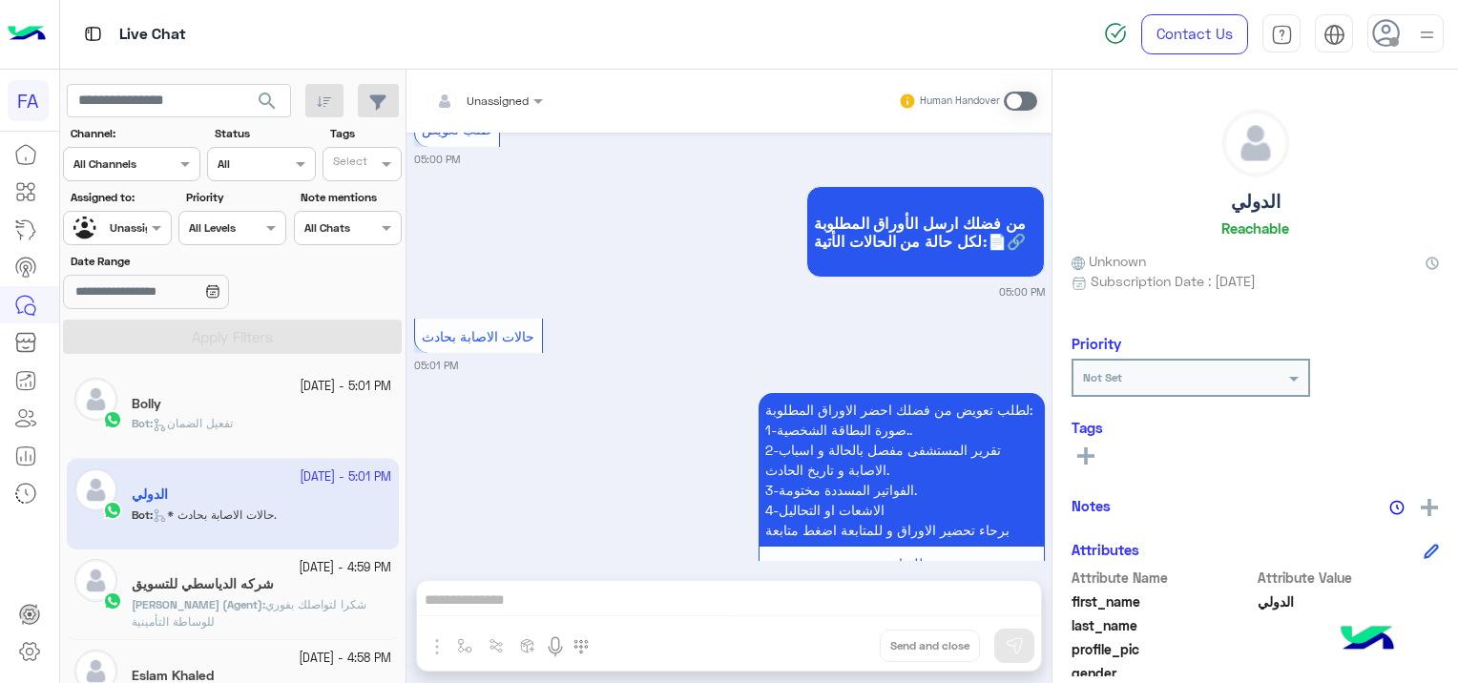
scroll to position [317, 0]
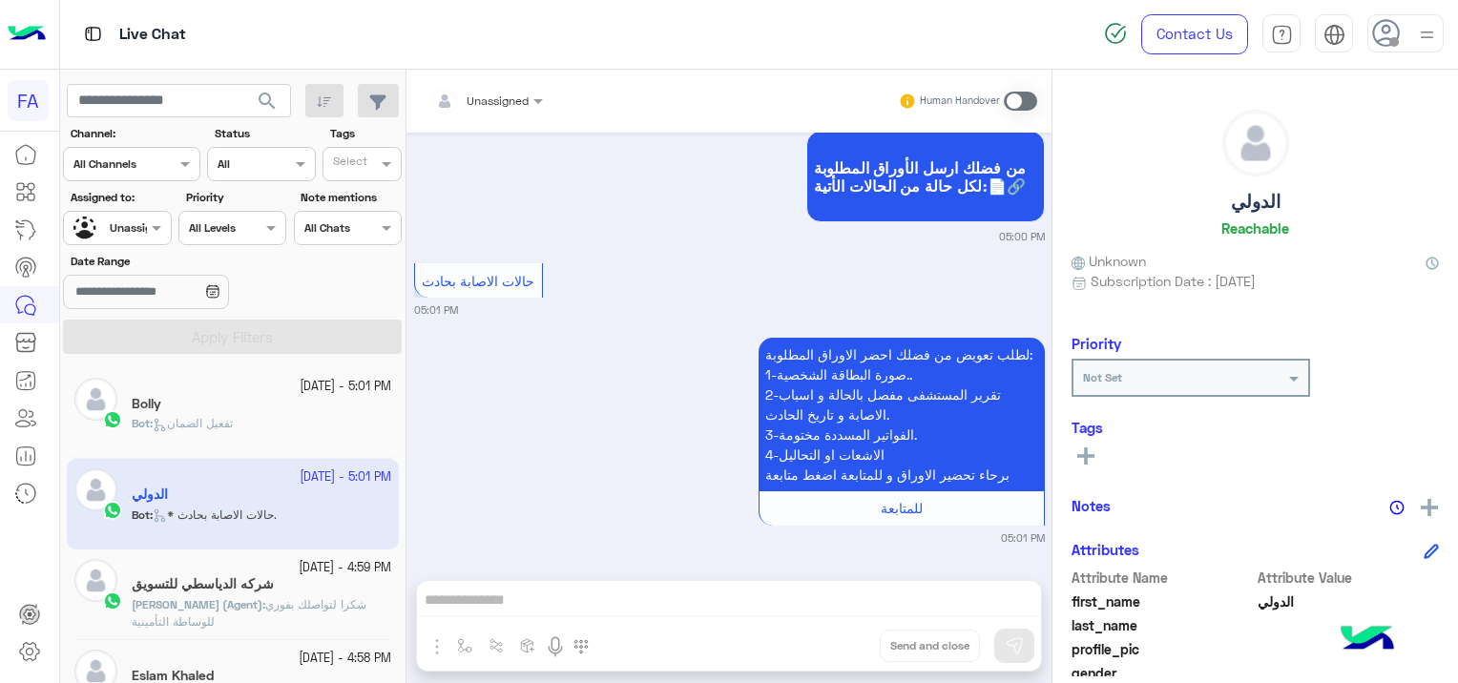
click at [269, 592] on div "شركه الدياسطي للتسويق" at bounding box center [261, 586] width 259 height 20
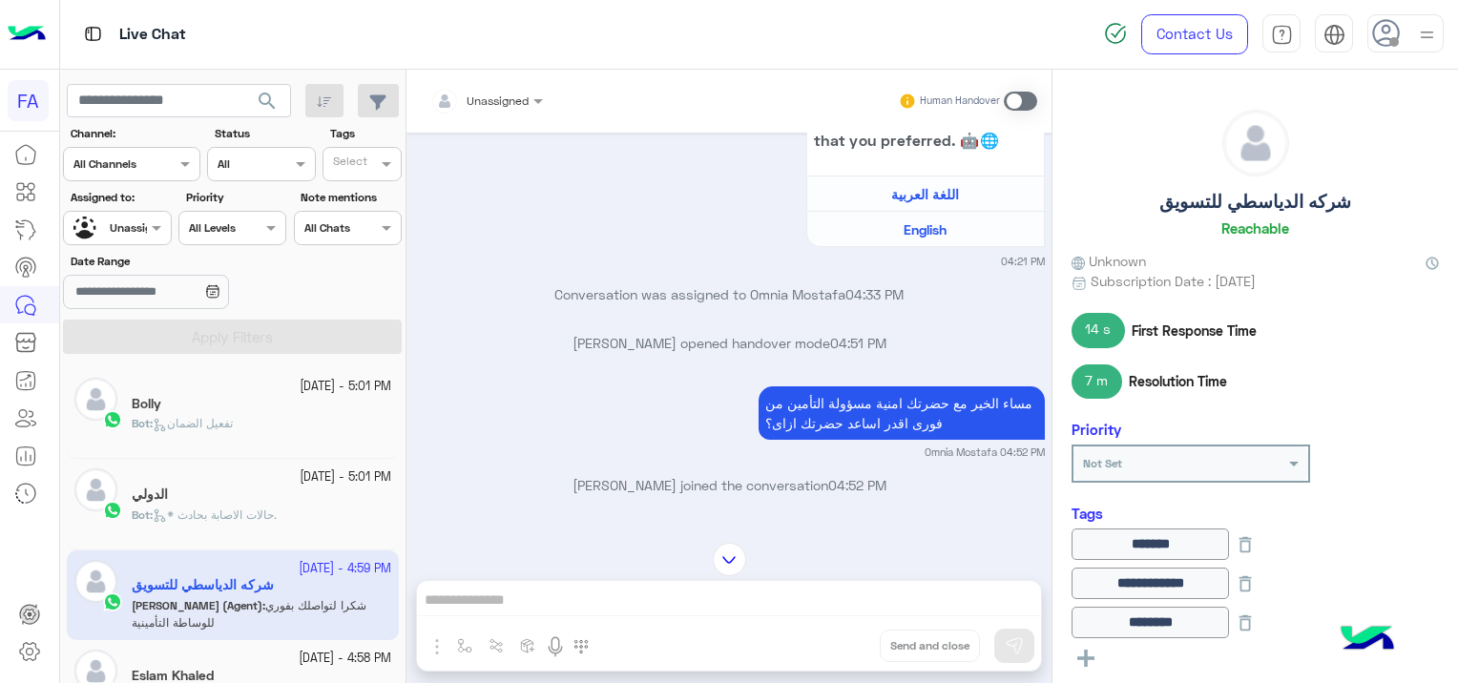
scroll to position [1706, 0]
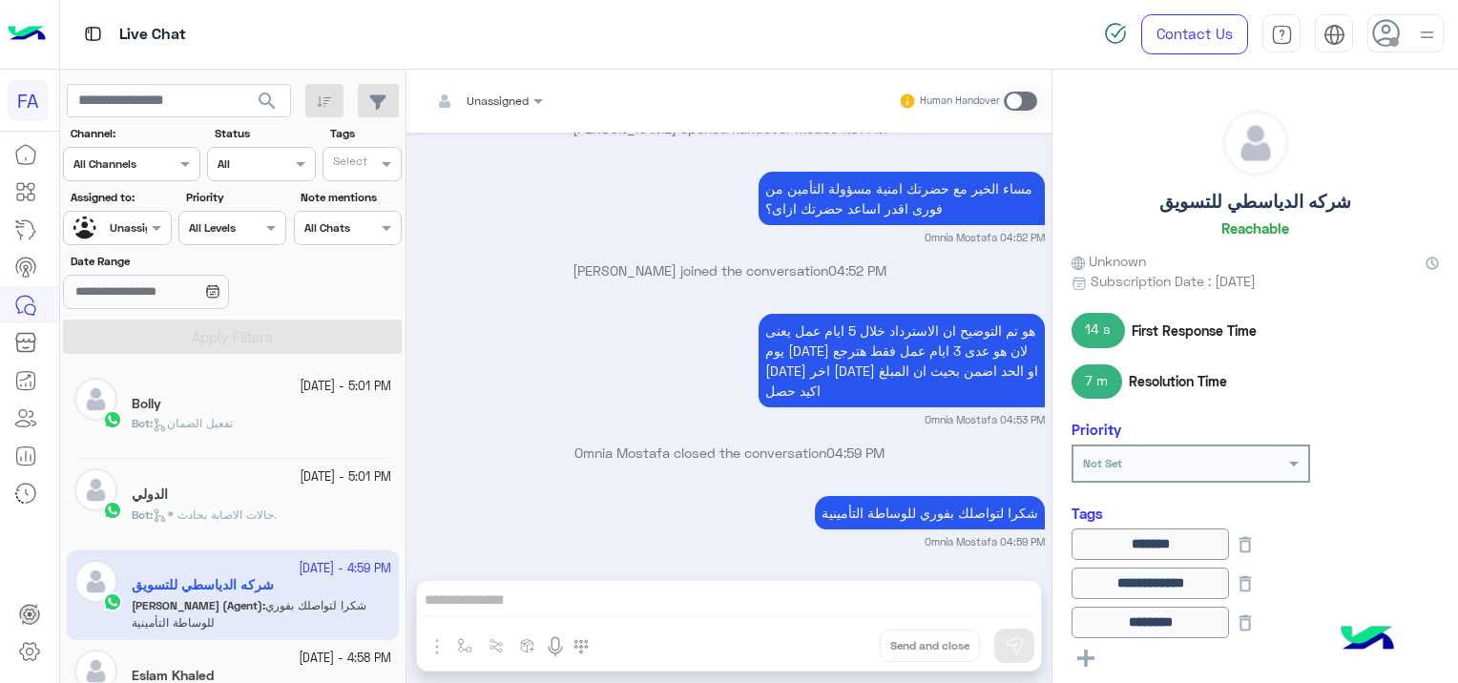
click at [111, 230] on input "text" at bounding box center [95, 225] width 44 height 17
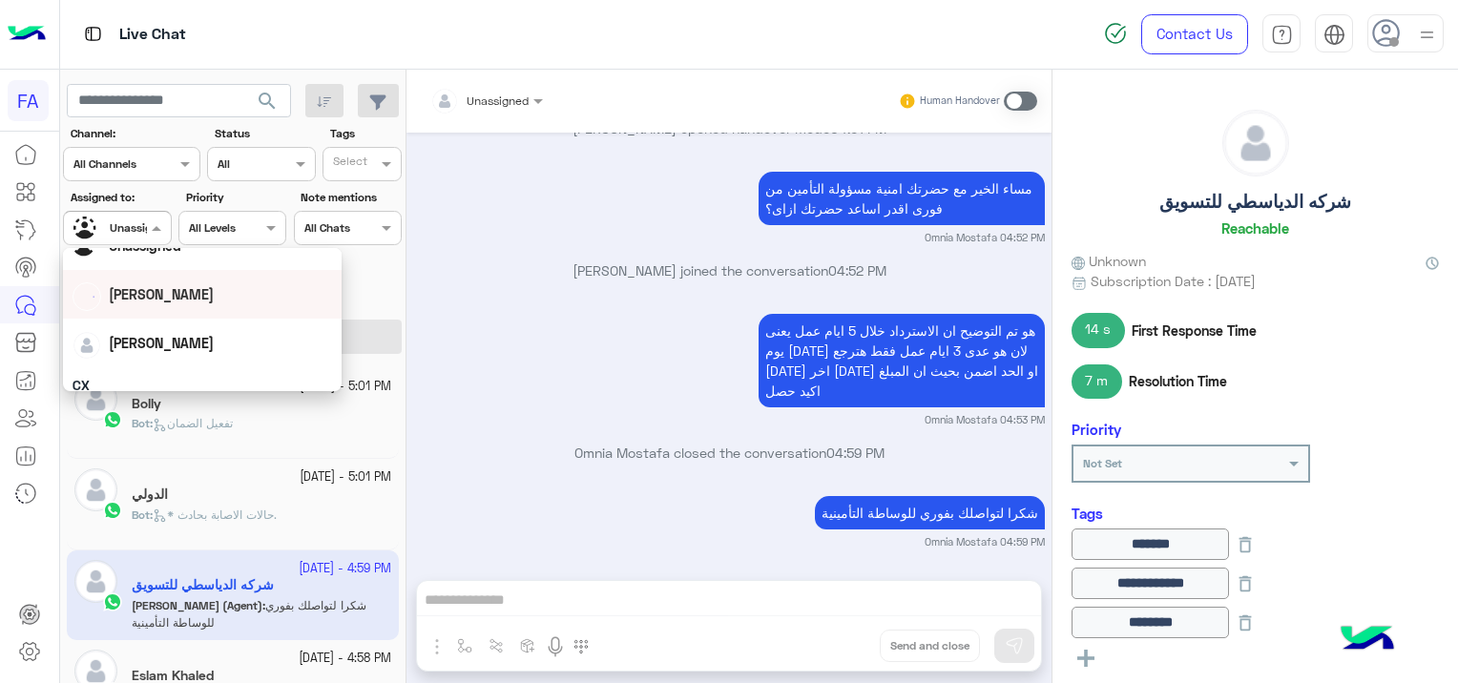
scroll to position [95, 0]
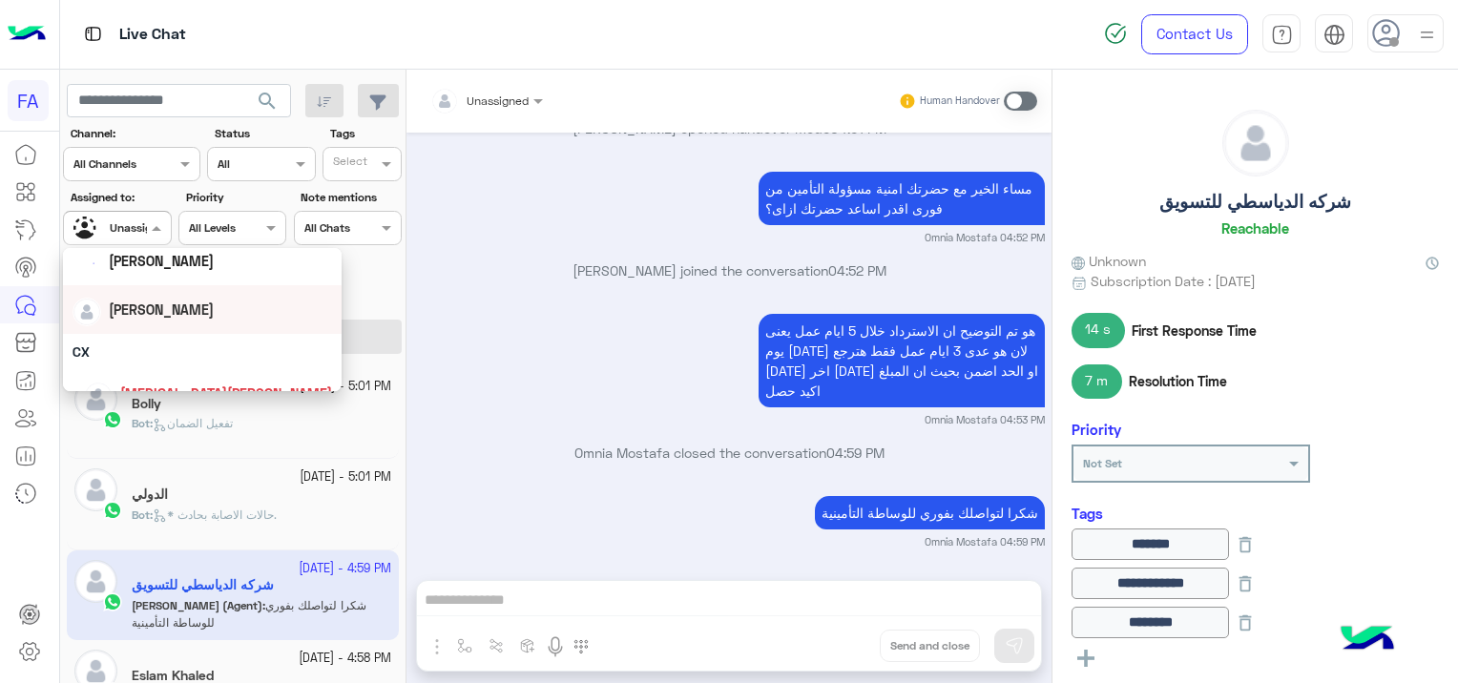
click at [164, 322] on div "[PERSON_NAME]" at bounding box center [201, 309] width 259 height 33
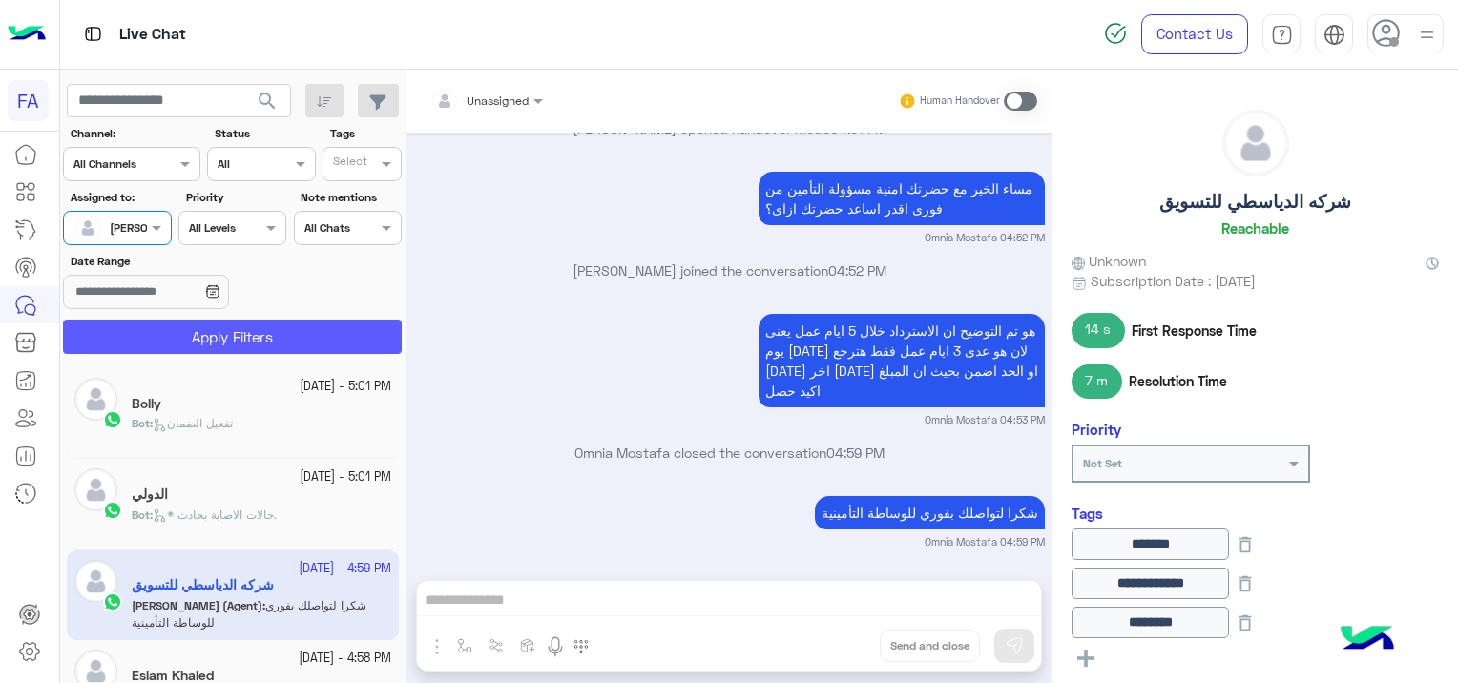
click at [252, 331] on button "Apply Filters" at bounding box center [232, 337] width 339 height 34
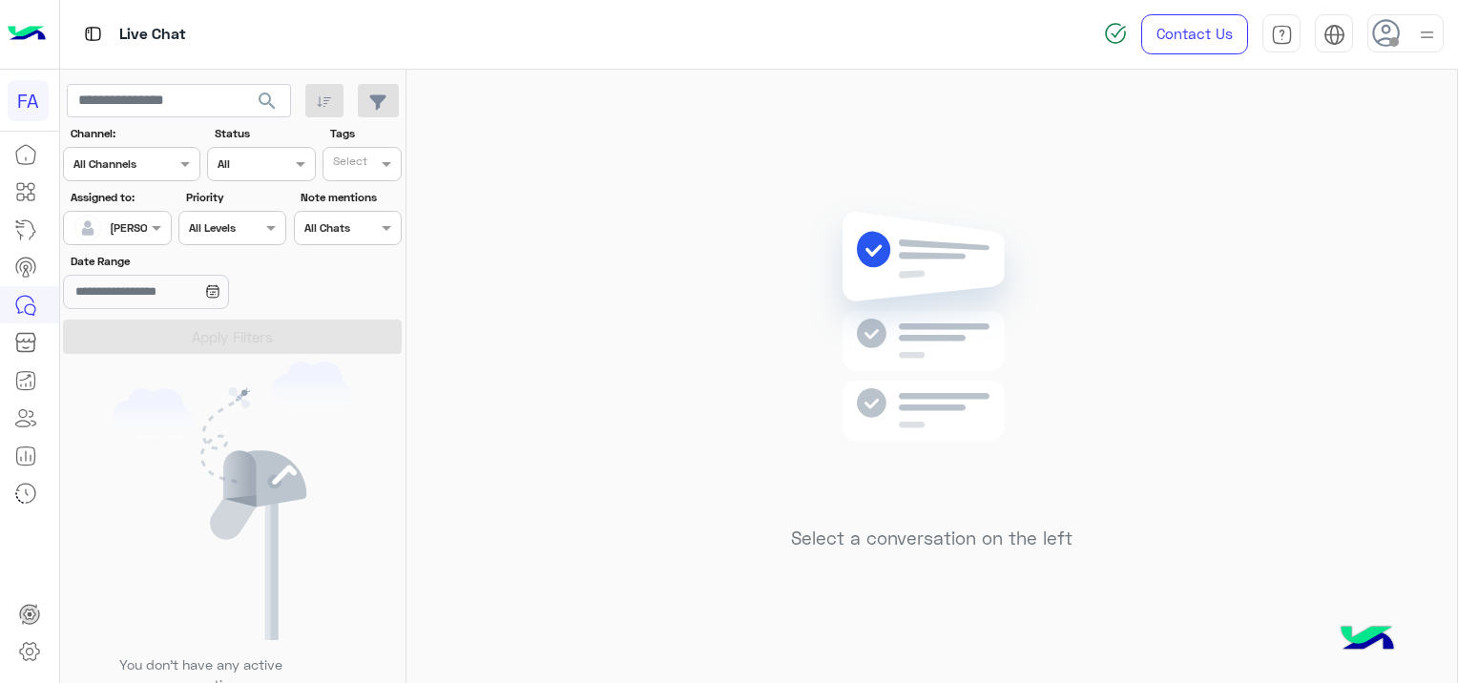
click at [274, 88] on button "search" at bounding box center [267, 104] width 47 height 41
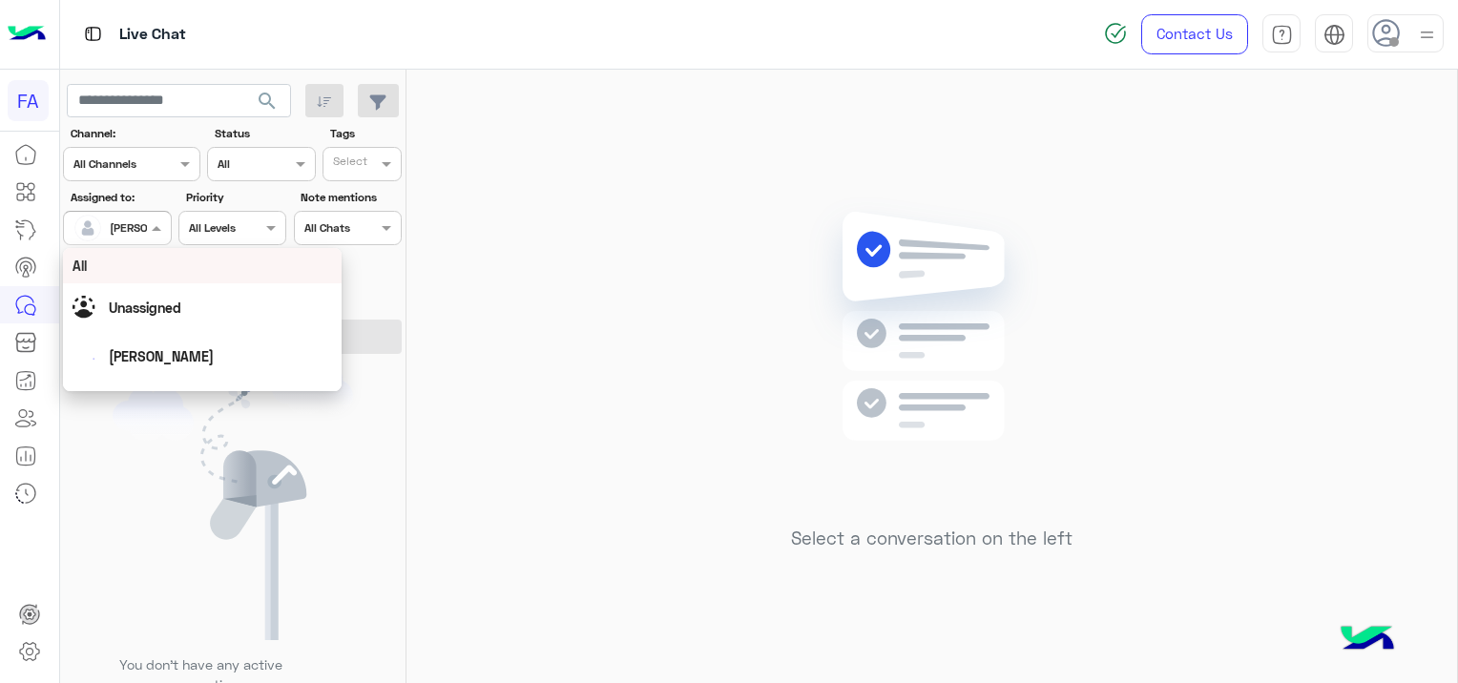
click at [130, 226] on div at bounding box center [117, 226] width 106 height 18
click at [172, 309] on span "Unassigned" at bounding box center [145, 308] width 72 height 16
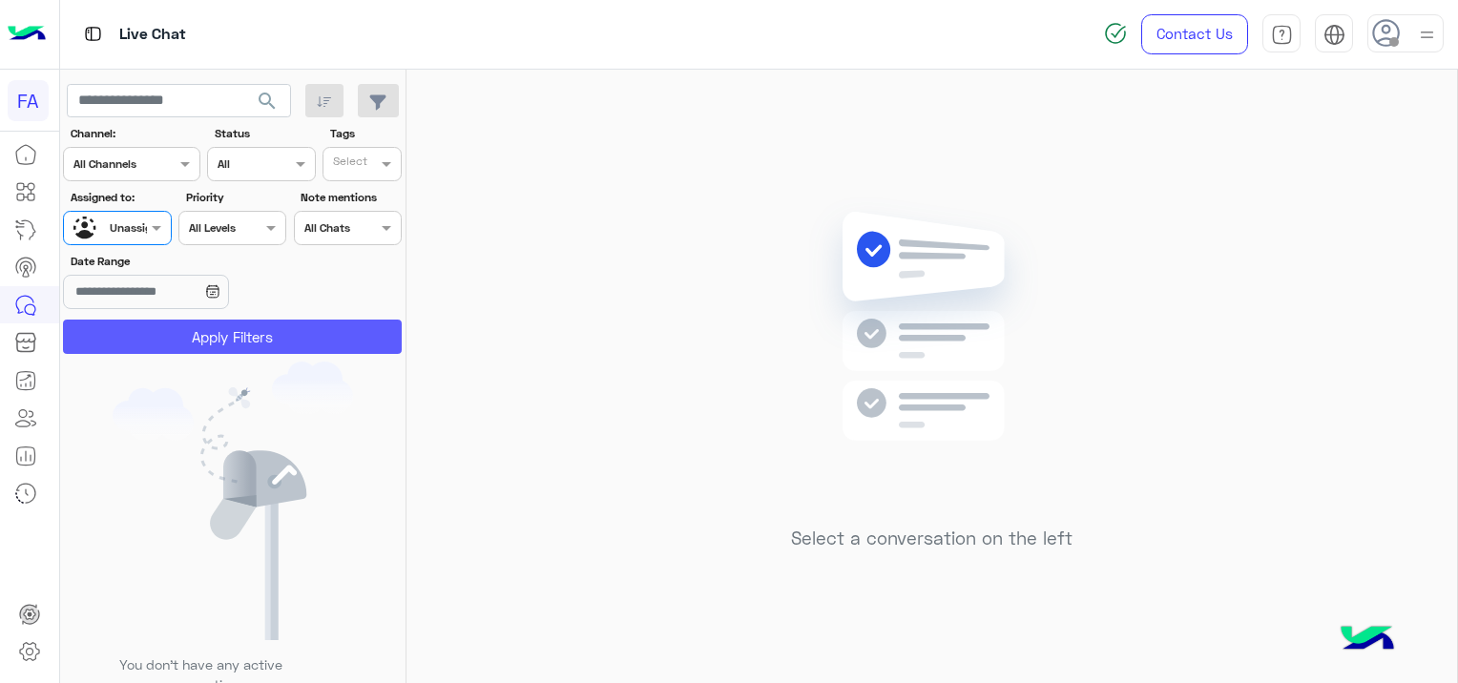
click at [232, 334] on button "Apply Filters" at bounding box center [232, 337] width 339 height 34
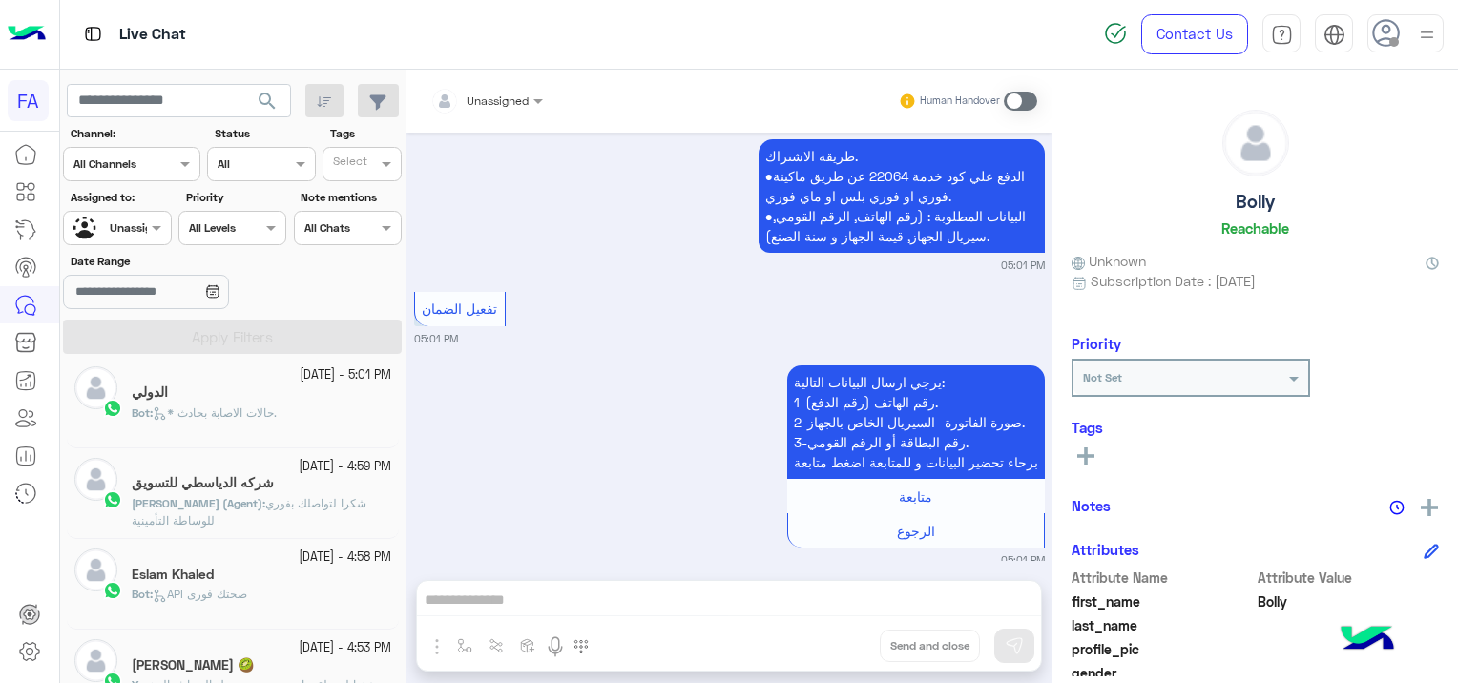
scroll to position [191, 0]
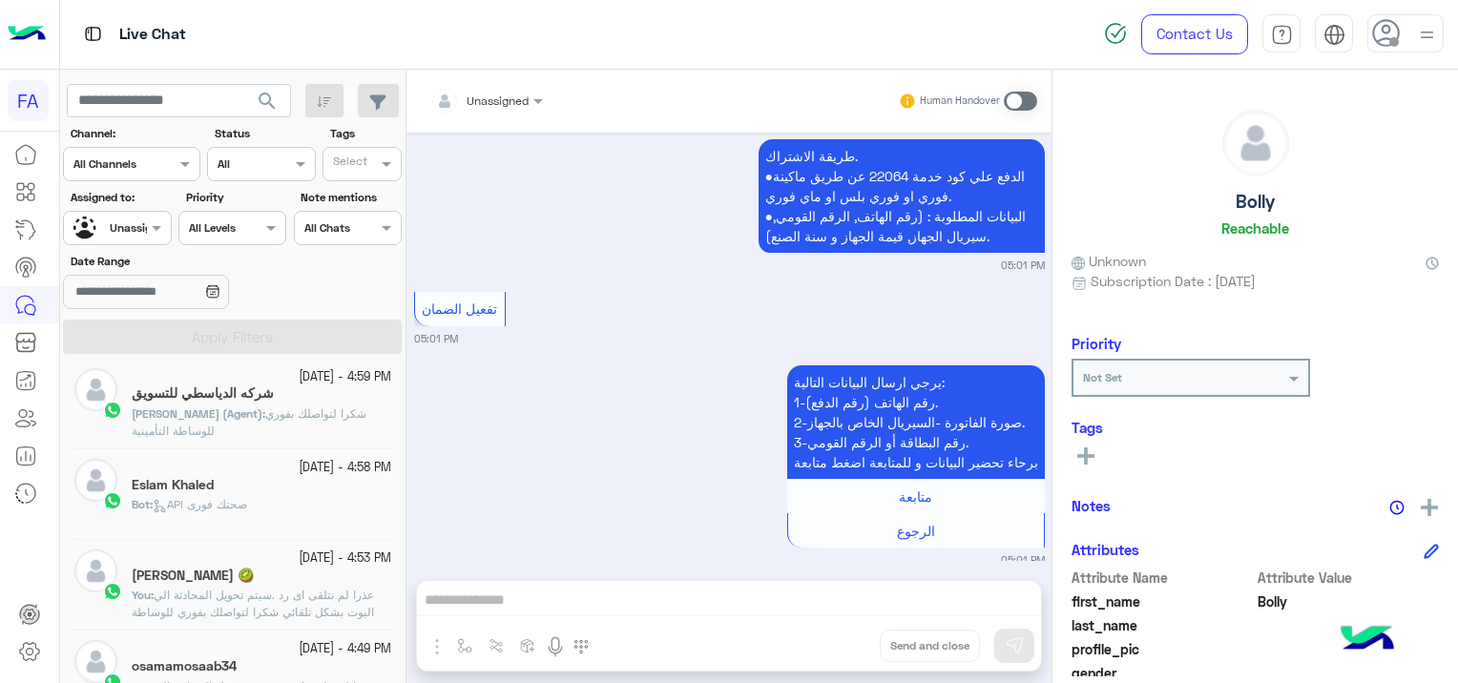
click at [229, 499] on span "API صحتك فورى" at bounding box center [200, 504] width 94 height 14
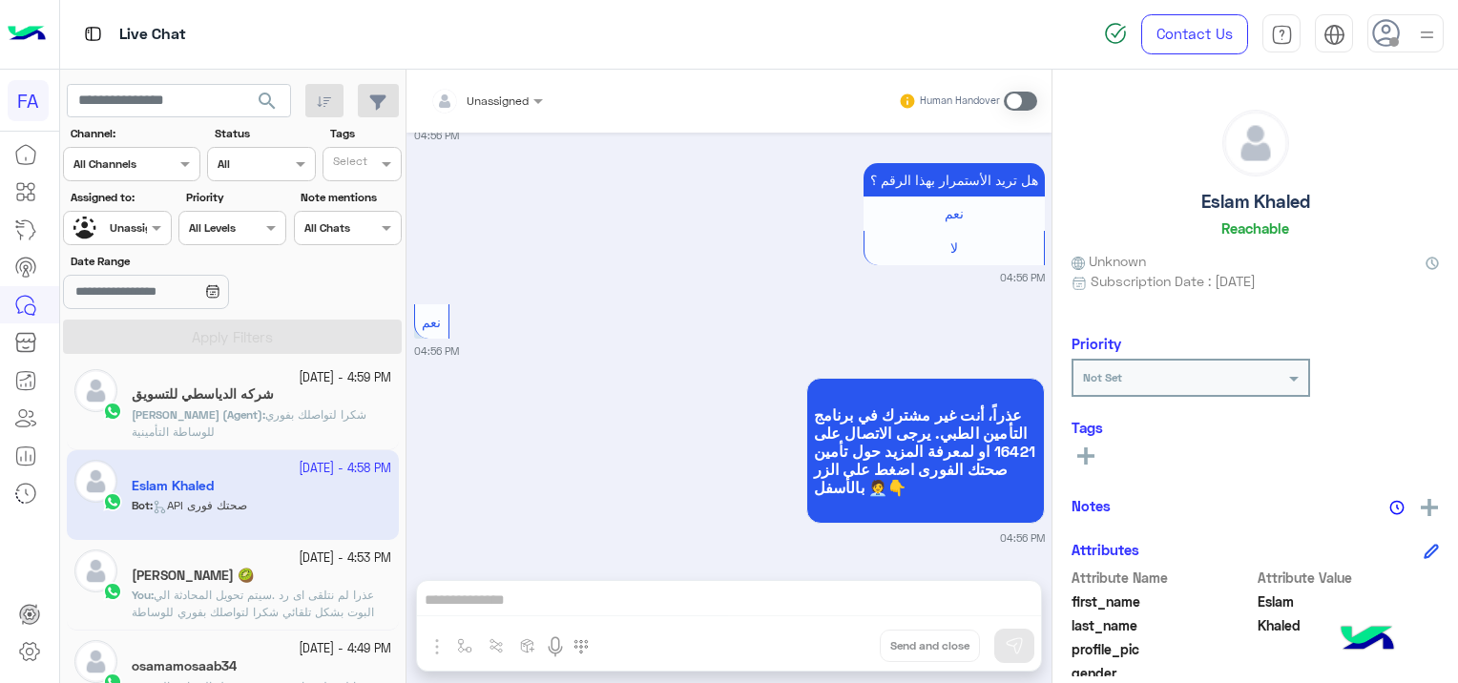
scroll to position [4341, 0]
click at [481, 85] on div "Unassigned" at bounding box center [479, 101] width 98 height 38
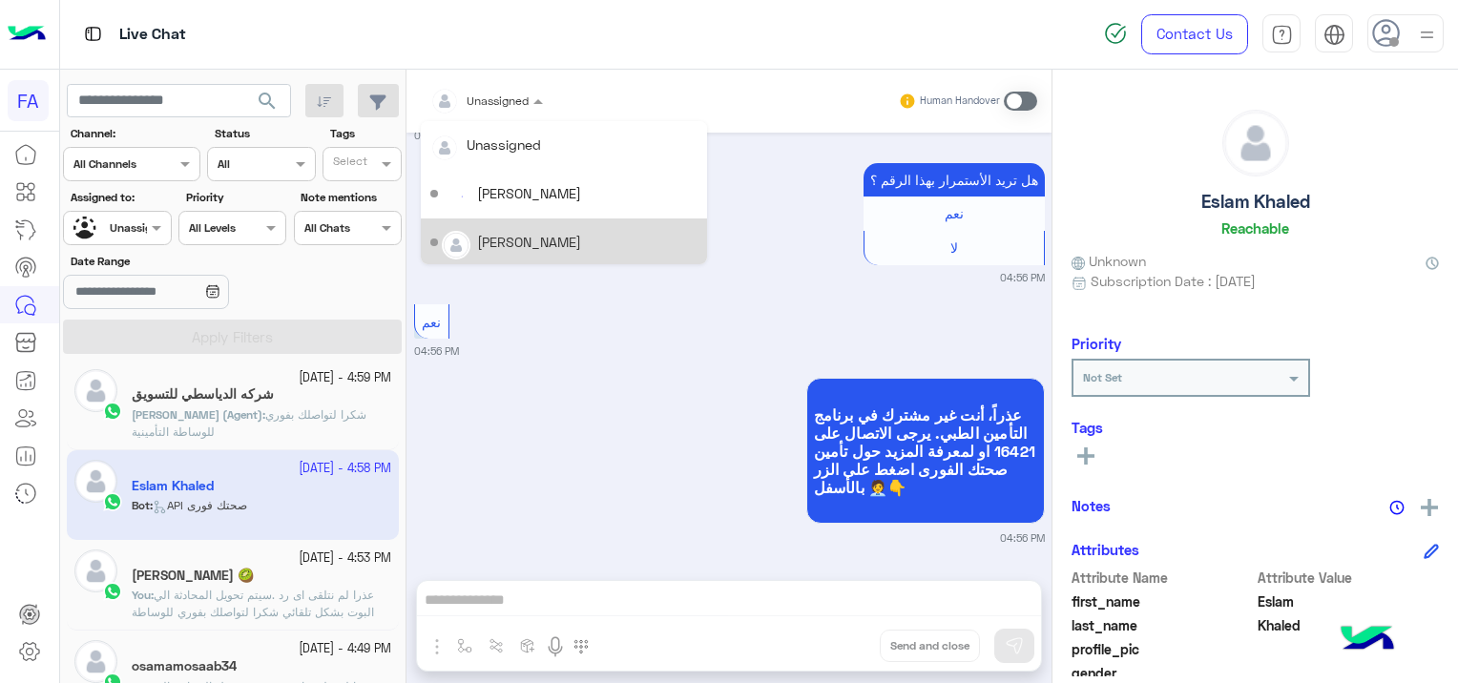
click at [515, 229] on div "[PERSON_NAME]" at bounding box center [563, 242] width 267 height 33
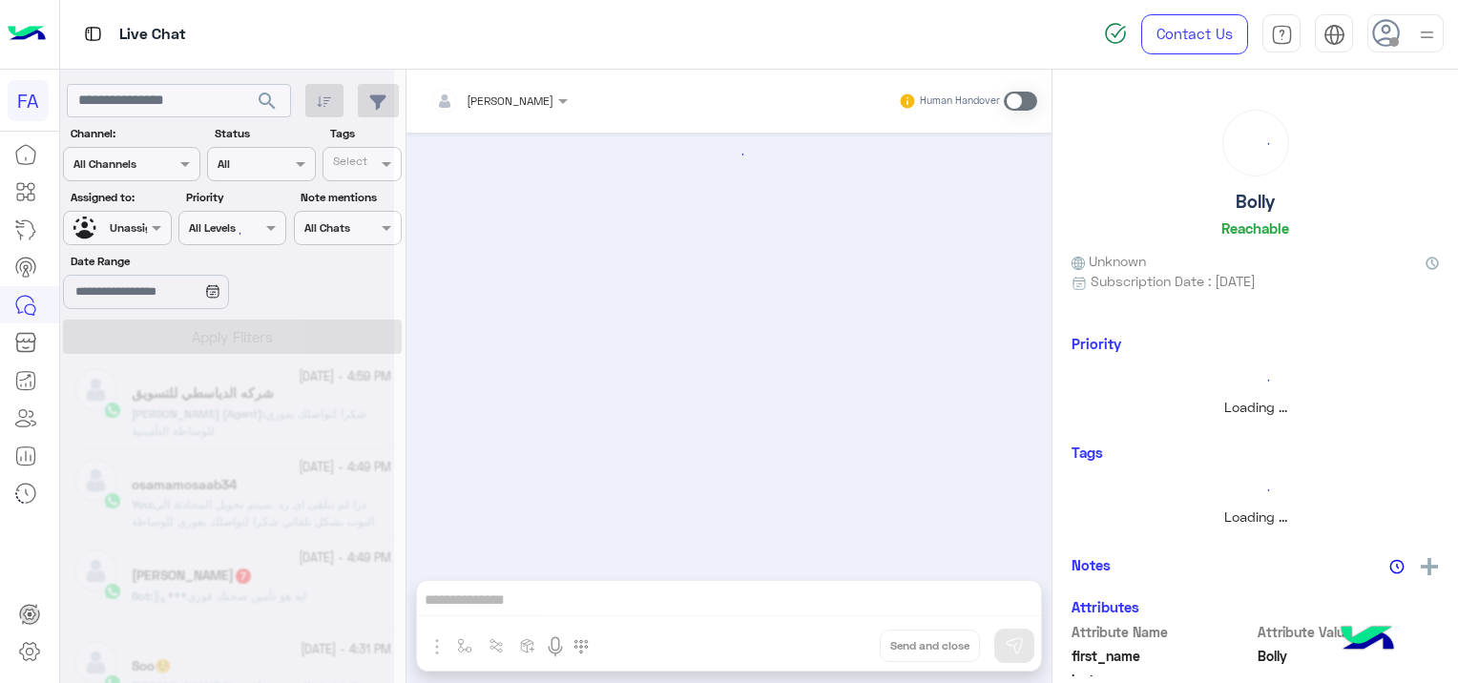
scroll to position [1555, 0]
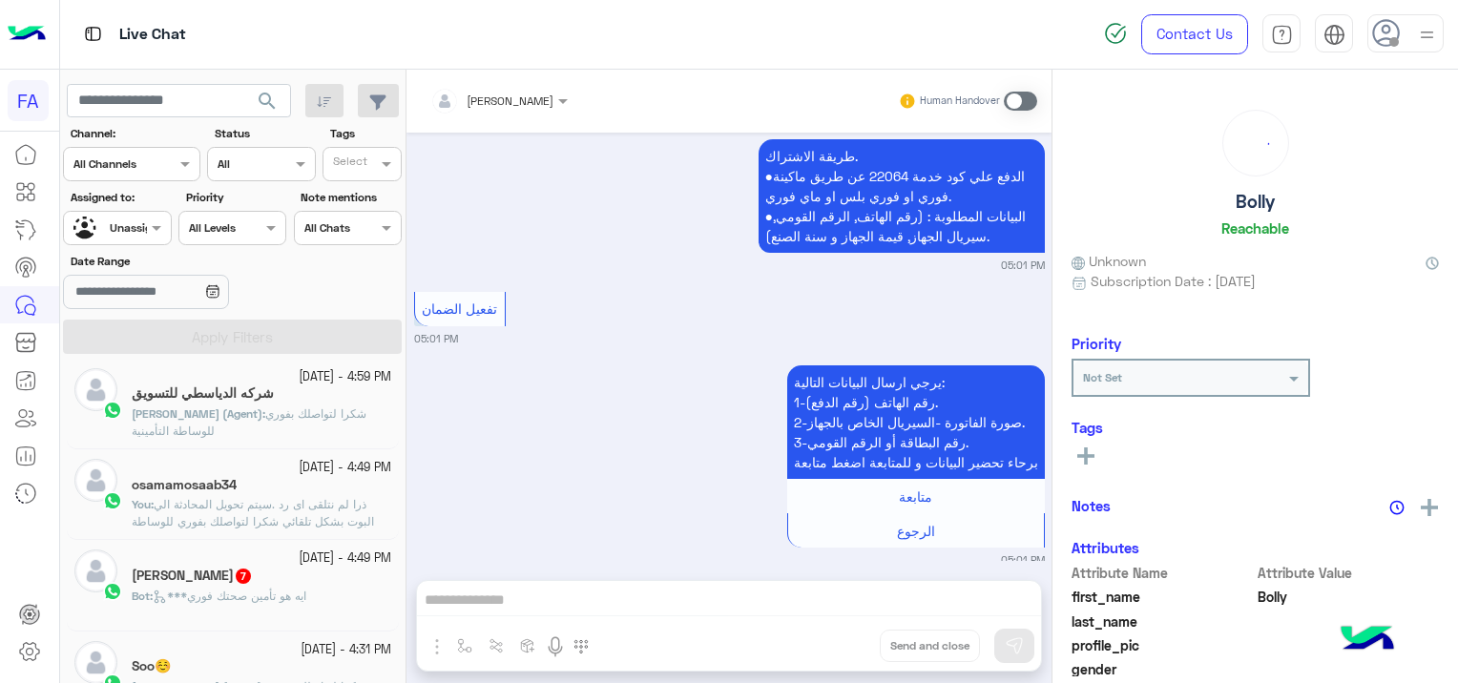
click at [121, 225] on div at bounding box center [117, 226] width 106 height 18
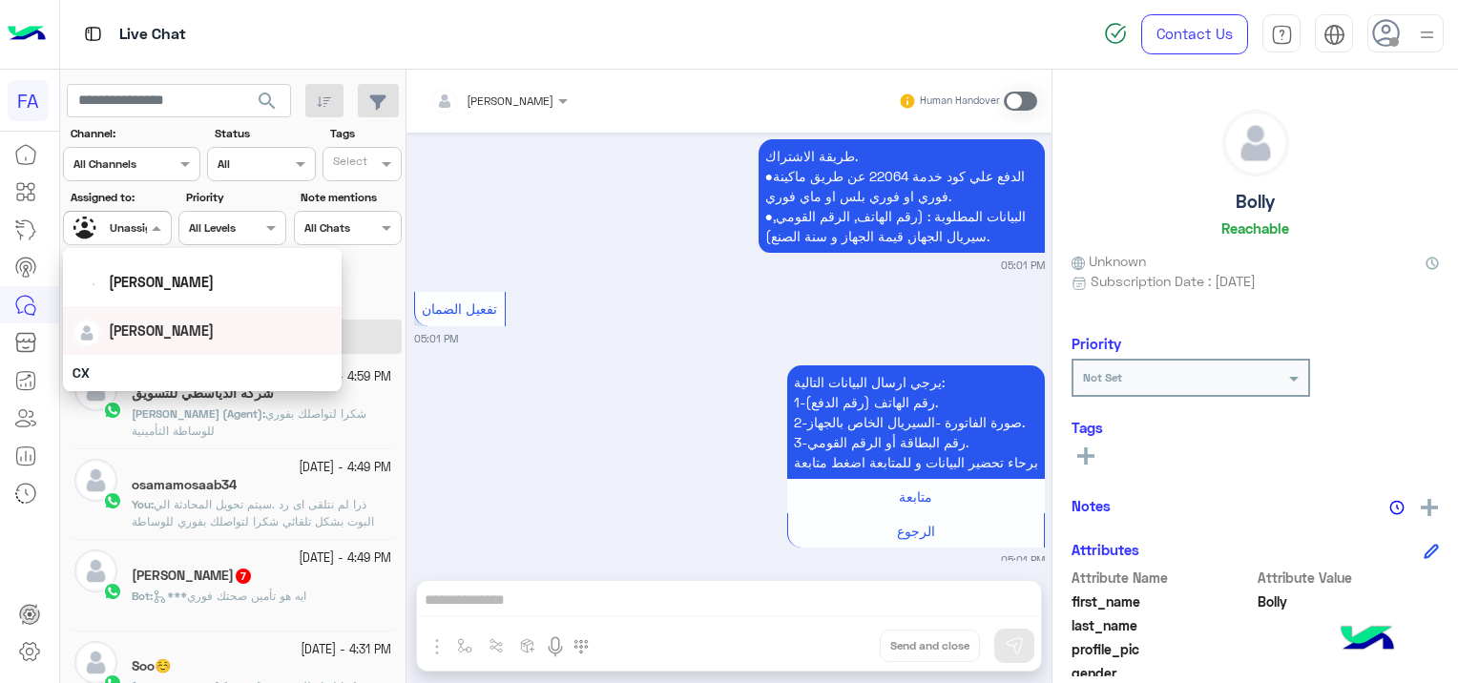
scroll to position [95, 0]
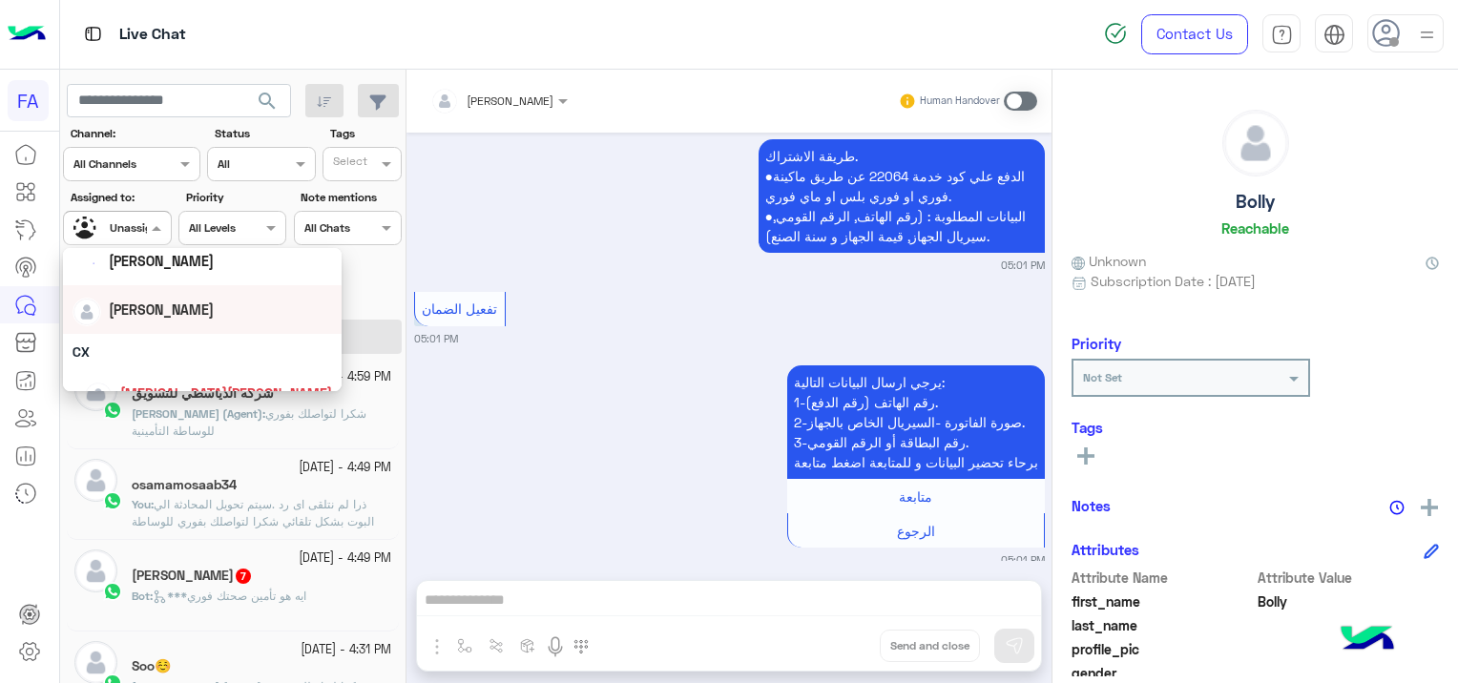
click at [183, 323] on div "[PERSON_NAME]" at bounding box center [201, 309] width 259 height 33
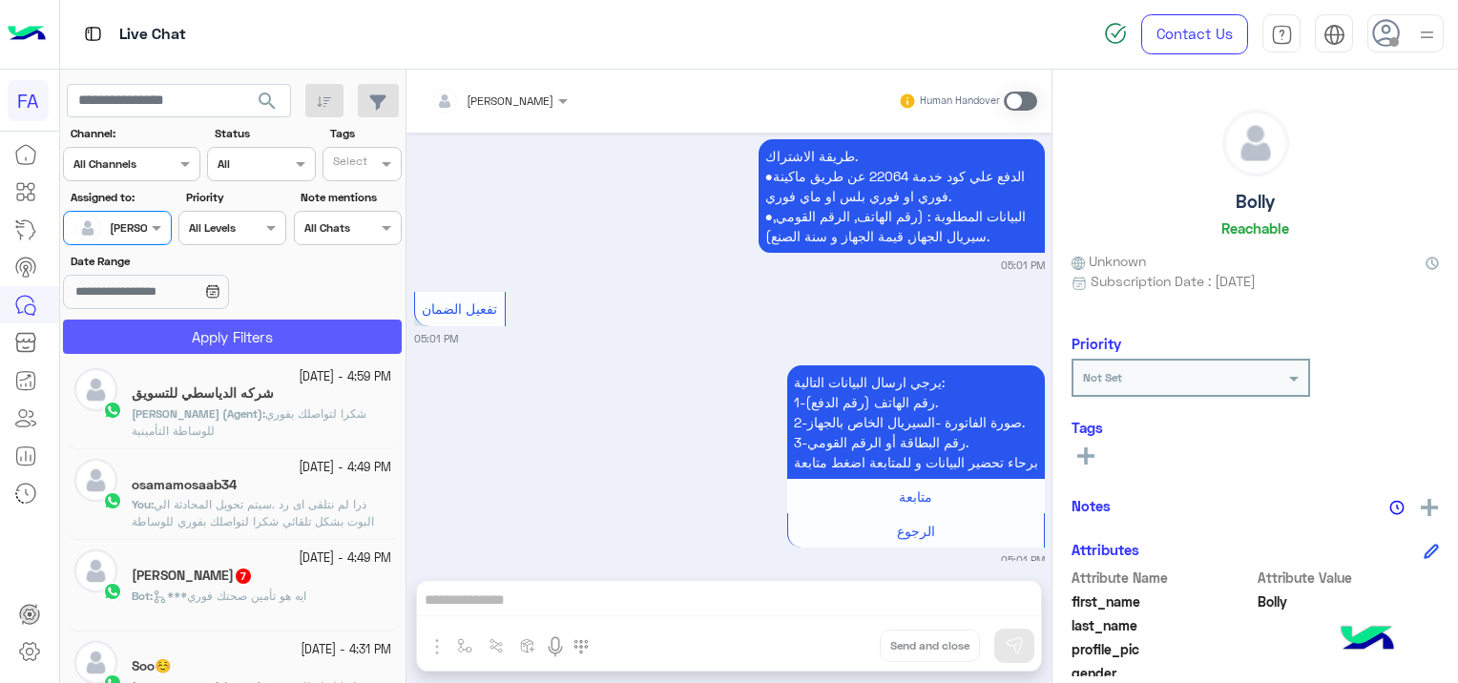
click at [233, 332] on button "Apply Filters" at bounding box center [232, 337] width 339 height 34
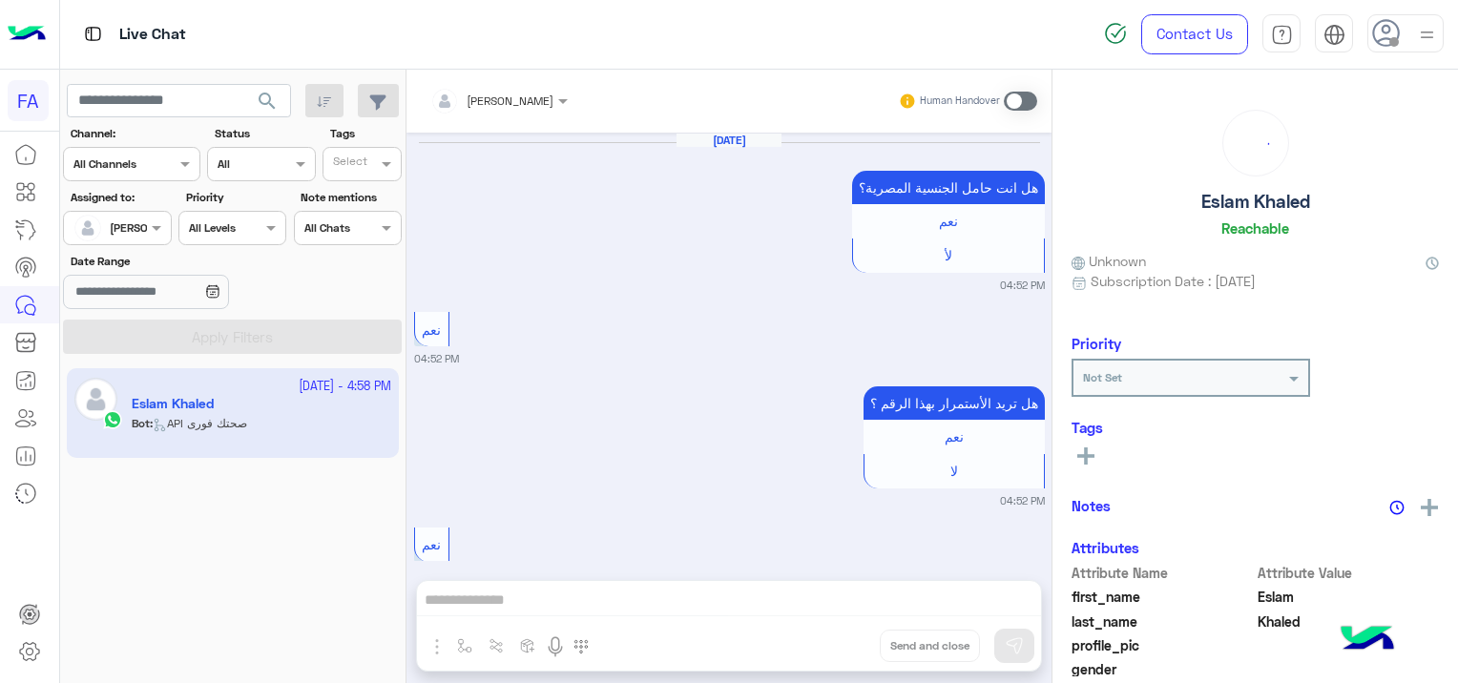
scroll to position [2115, 0]
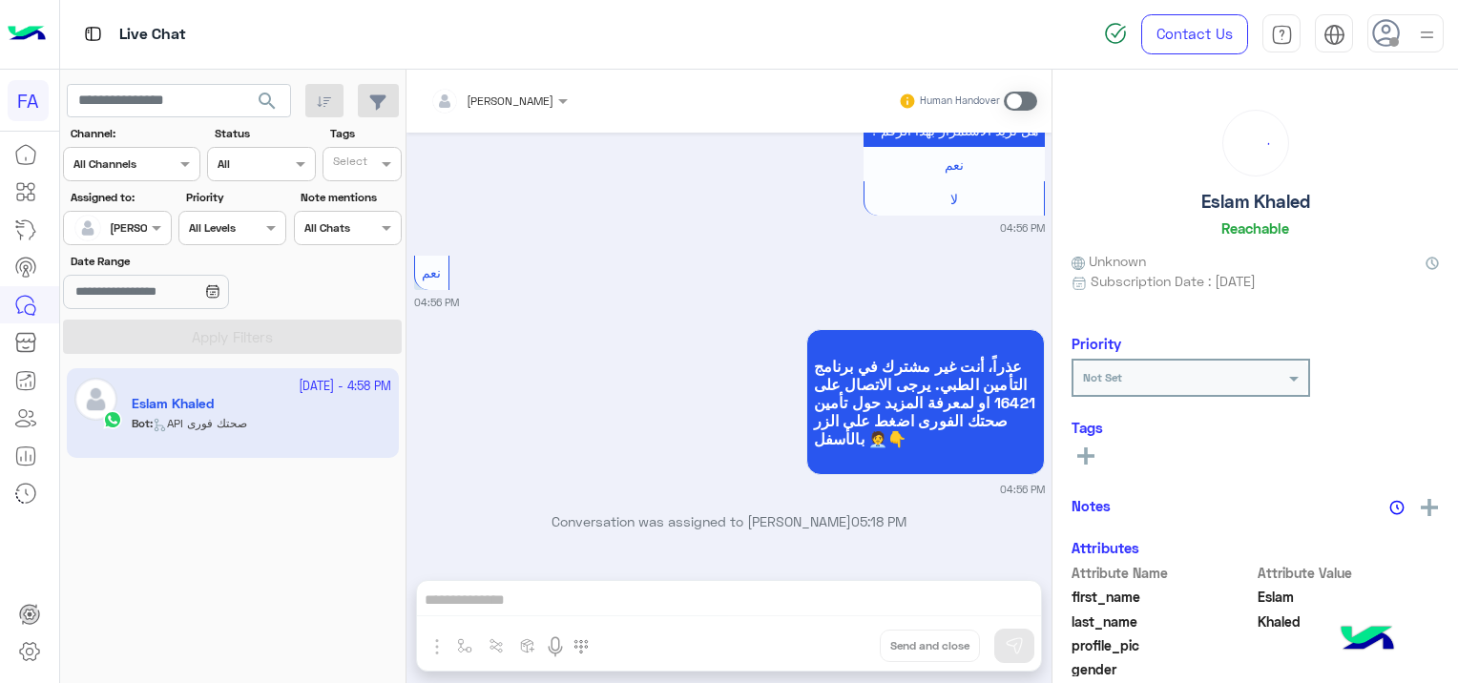
drag, startPoint x: 1009, startPoint y: 94, endPoint x: 1026, endPoint y: 153, distance: 60.7
click at [1011, 94] on span at bounding box center [1019, 101] width 33 height 19
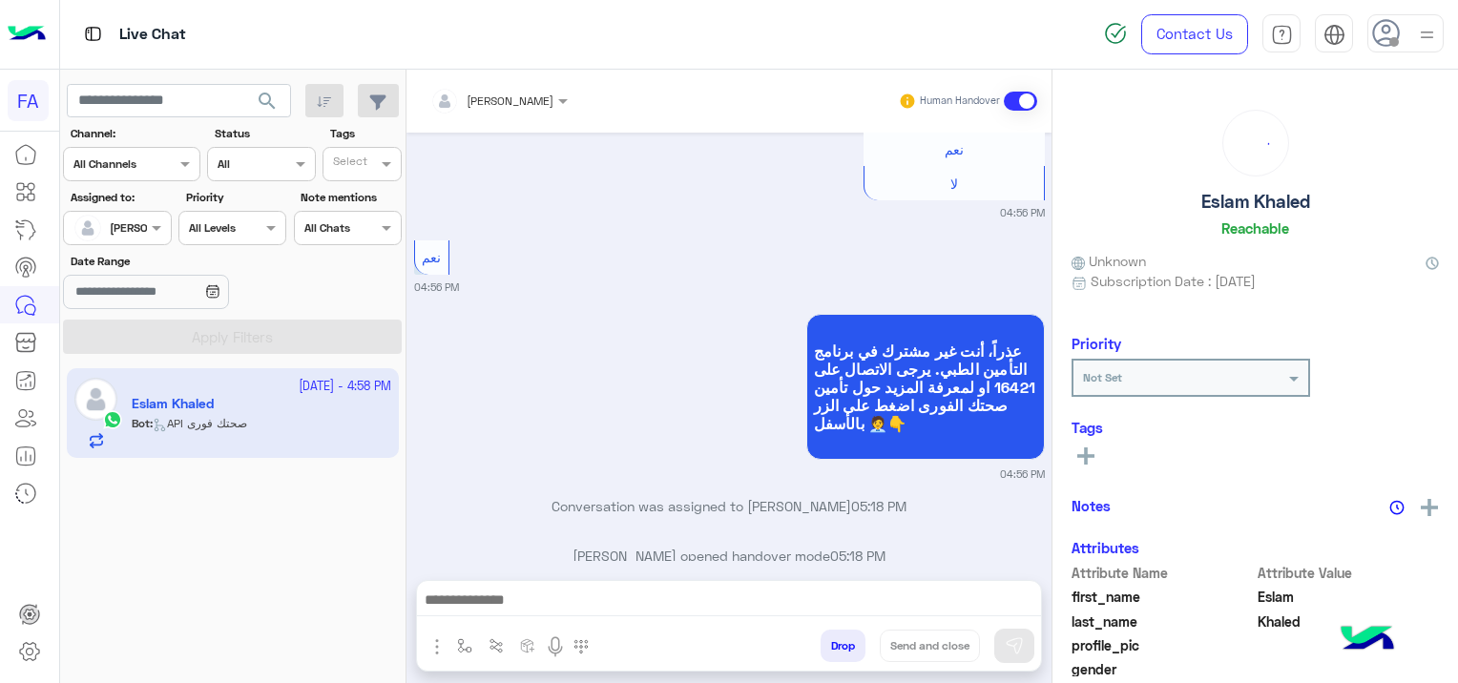
scroll to position [2163, 0]
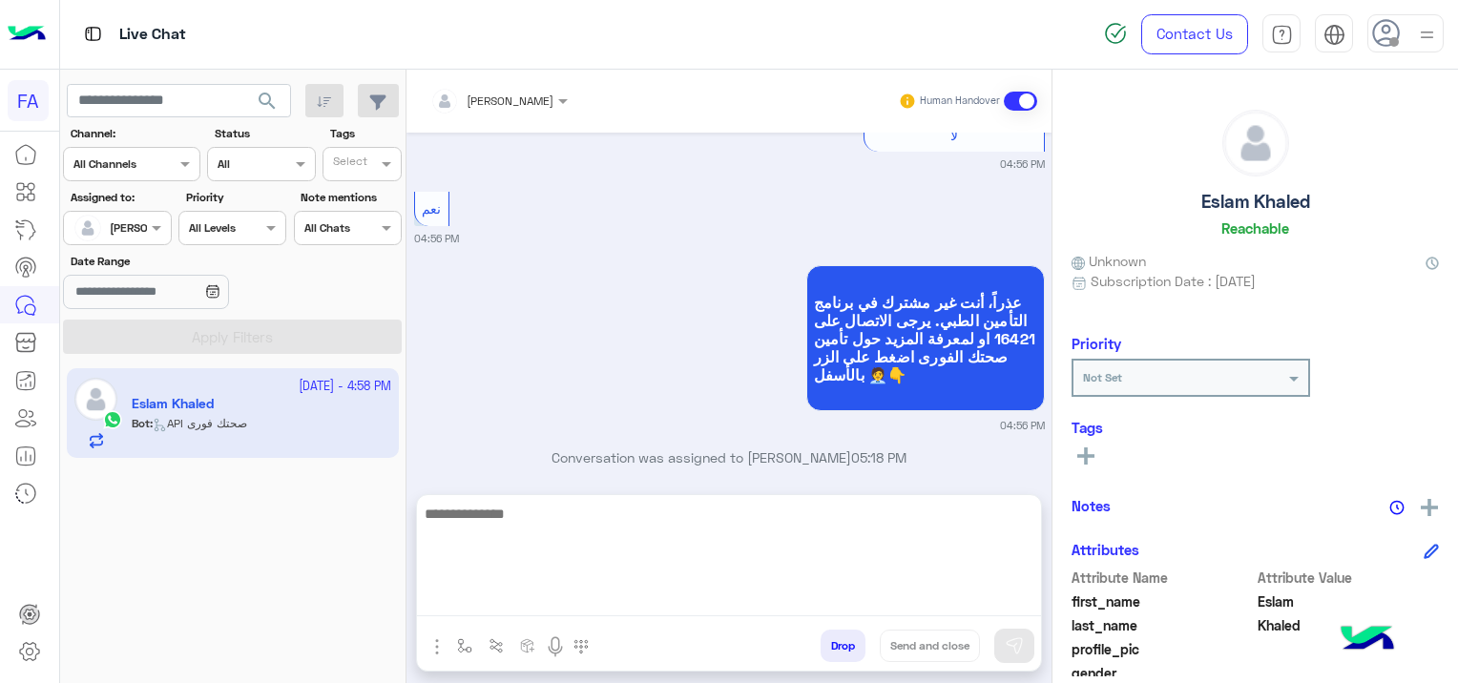
click at [606, 607] on textarea at bounding box center [729, 559] width 624 height 114
paste textarea "**********"
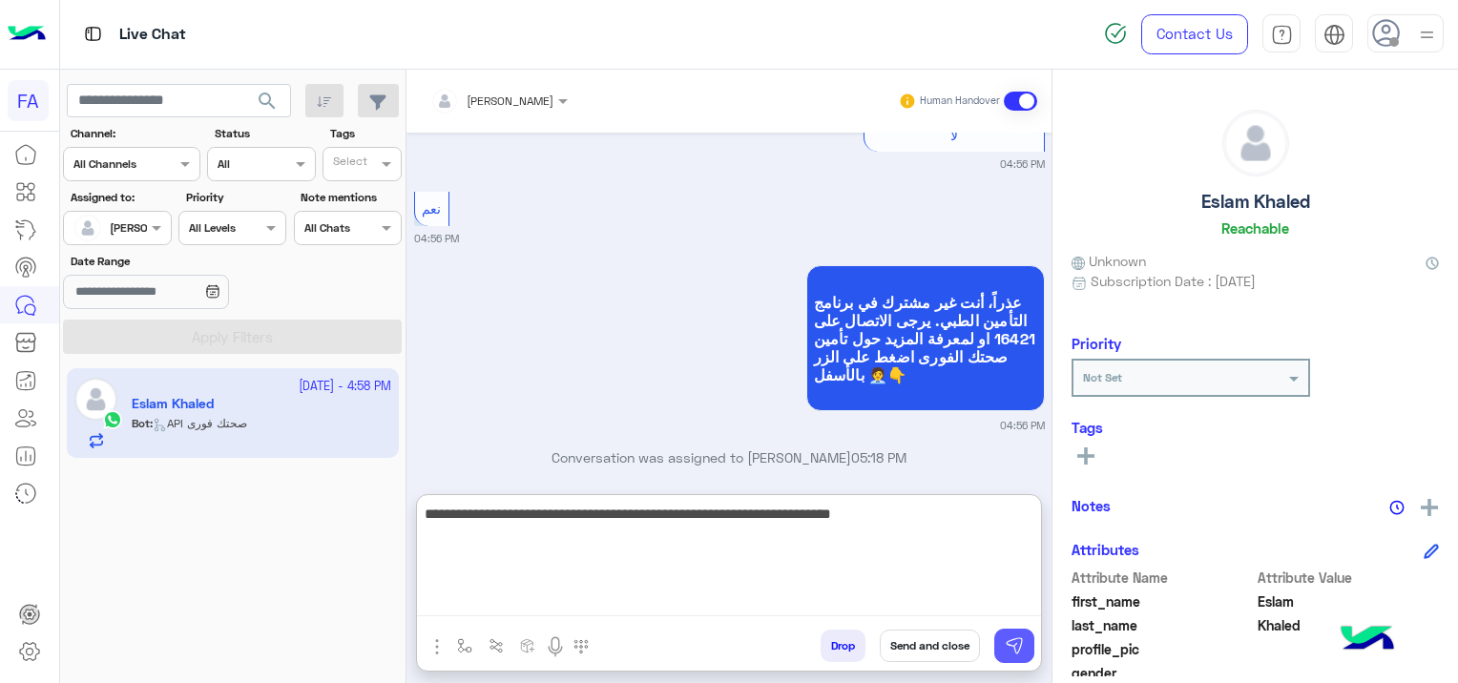
type textarea "**********"
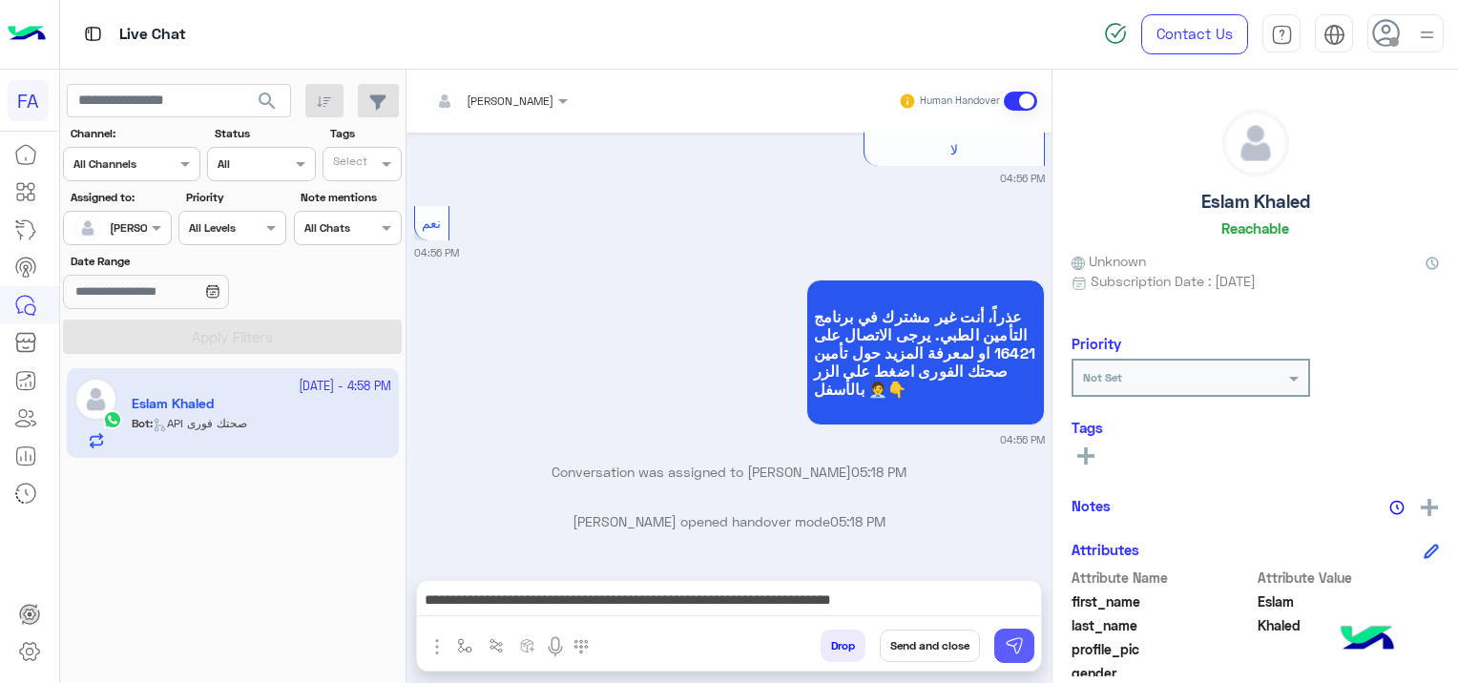
click at [1003, 644] on button at bounding box center [1014, 646] width 40 height 34
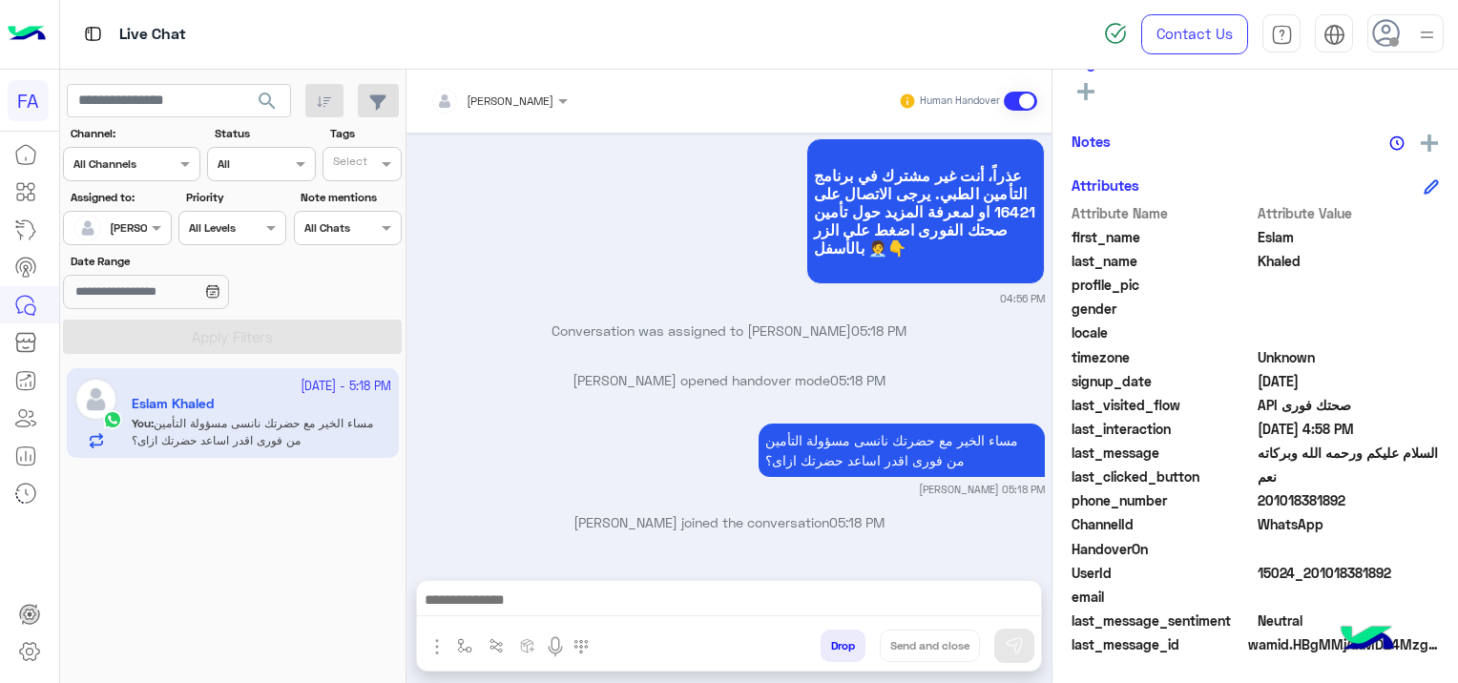
scroll to position [399, 0]
drag, startPoint x: 1386, startPoint y: 561, endPoint x: 1305, endPoint y: 571, distance: 81.8
click at [1305, 571] on span "15024_201018381892" at bounding box center [1348, 573] width 182 height 20
click at [904, 525] on p "[PERSON_NAME] joined the conversation 05:18 PM" at bounding box center [729, 522] width 631 height 20
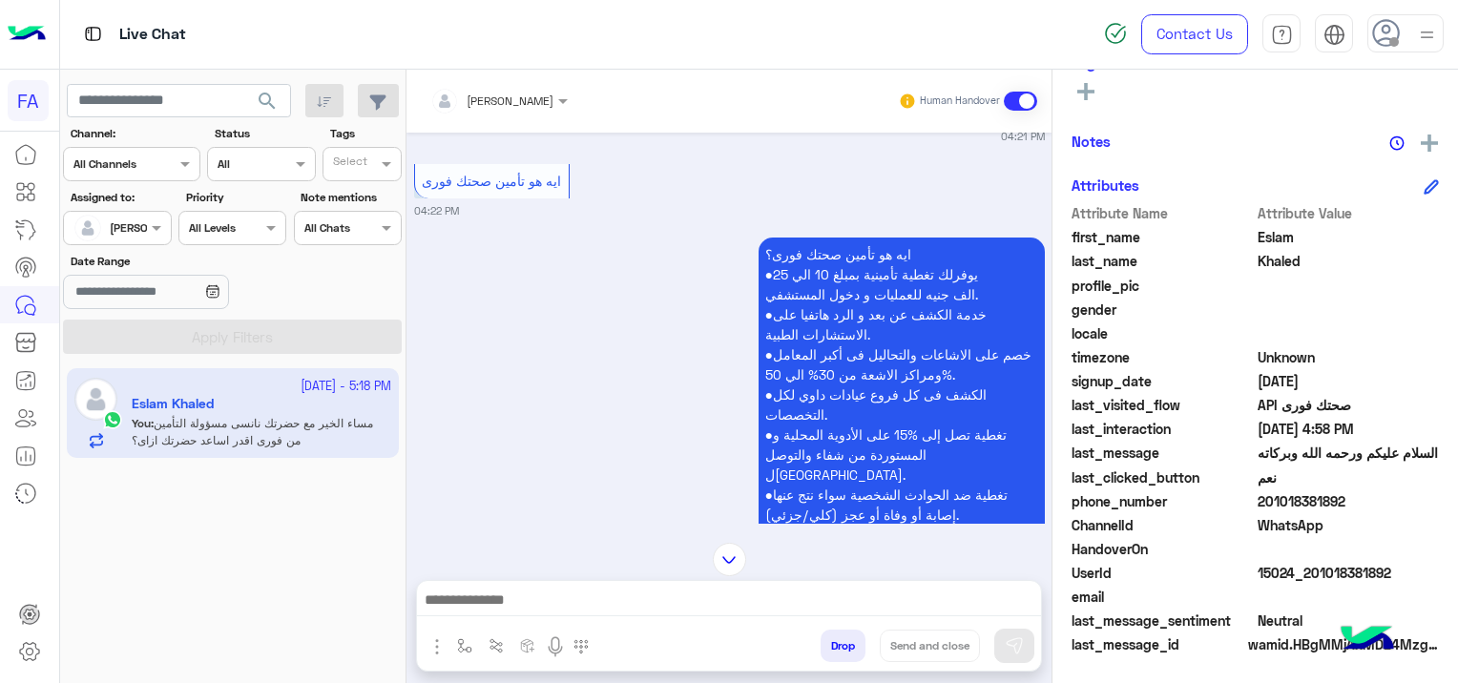
scroll to position [3299, 0]
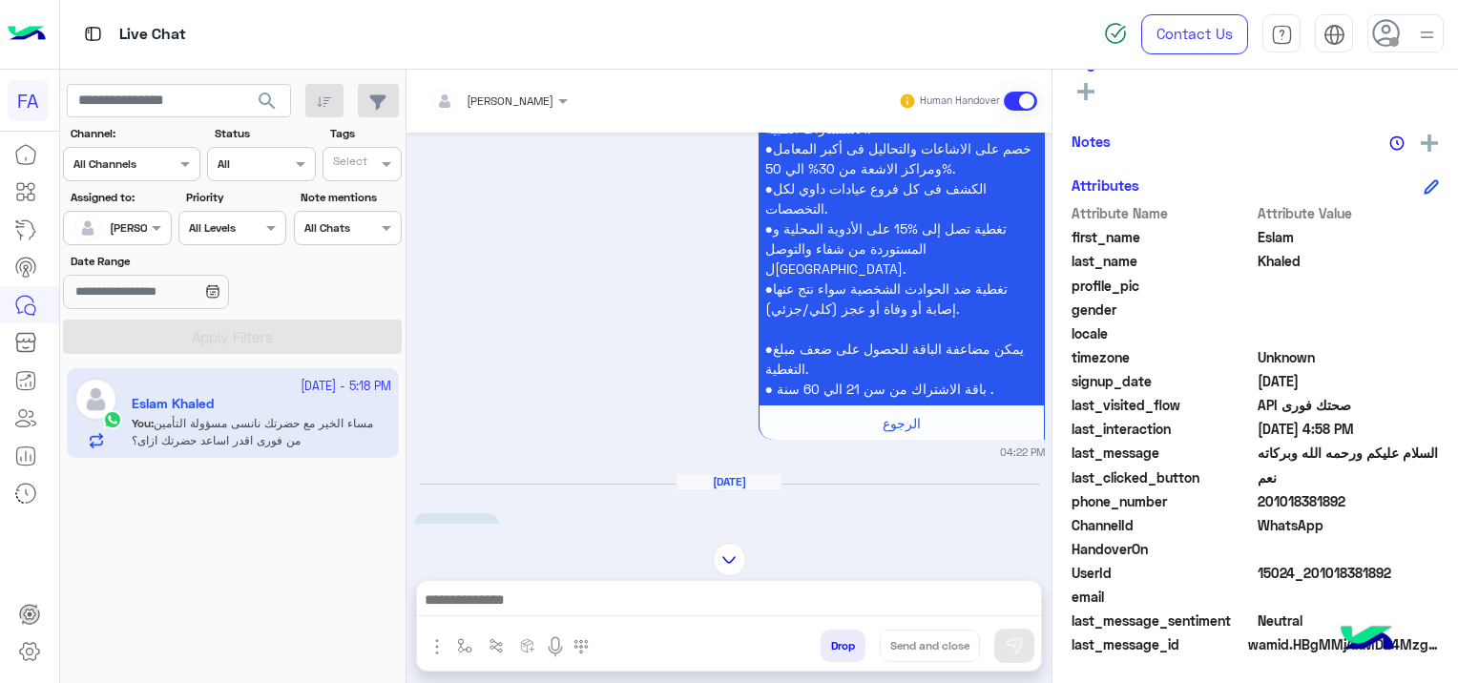
click at [729, 555] on img at bounding box center [729, 559] width 33 height 33
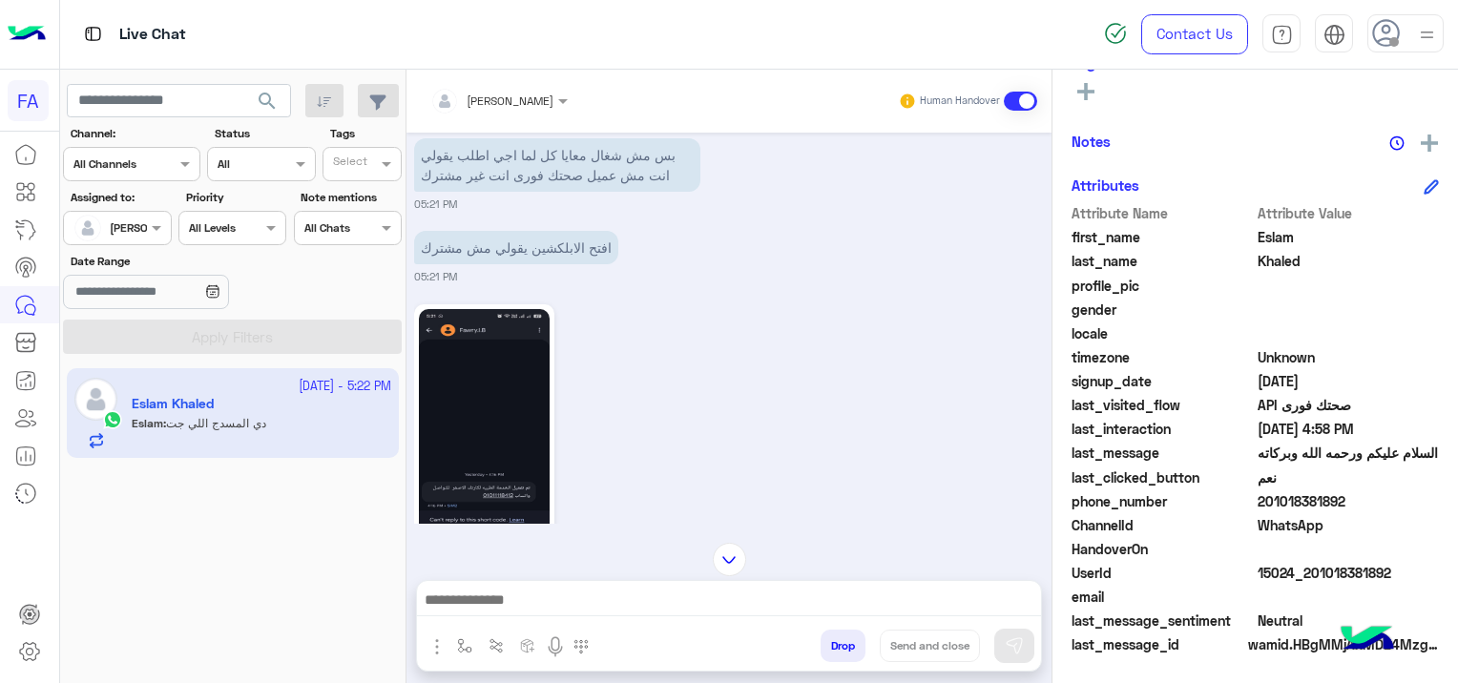
scroll to position [10129, 0]
drag, startPoint x: 755, startPoint y: 277, endPoint x: 744, endPoint y: 293, distance: 19.8
click at [755, 195] on img at bounding box center [754, 183] width 23 height 23
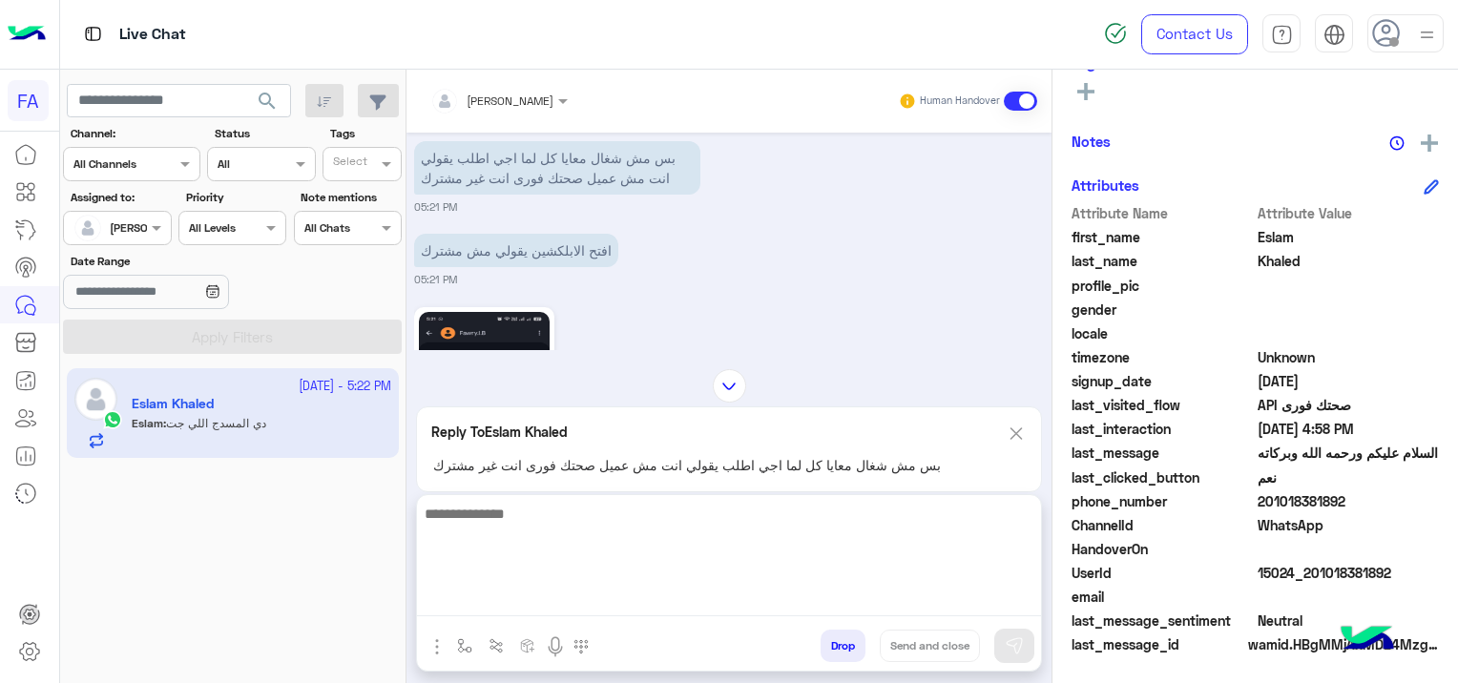
click at [591, 609] on textarea at bounding box center [729, 559] width 624 height 114
type textarea "*"
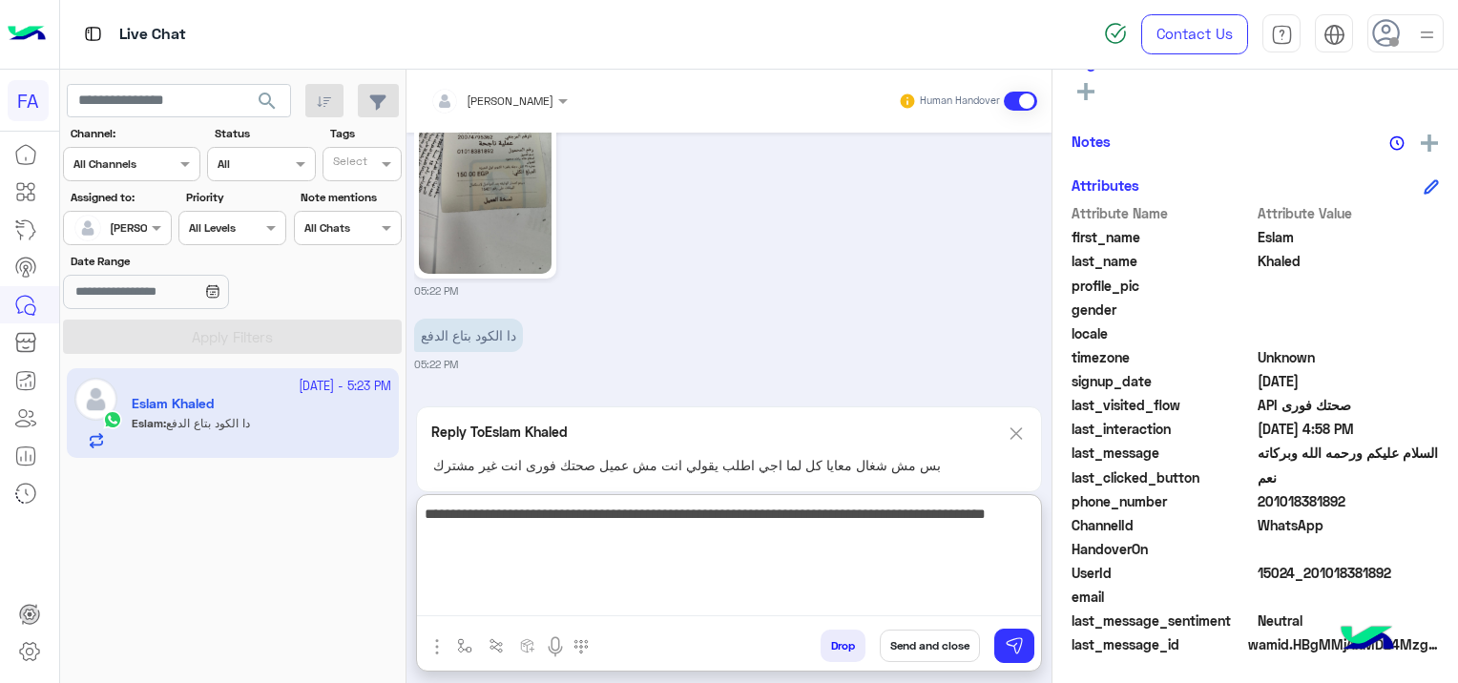
scroll to position [10939, 0]
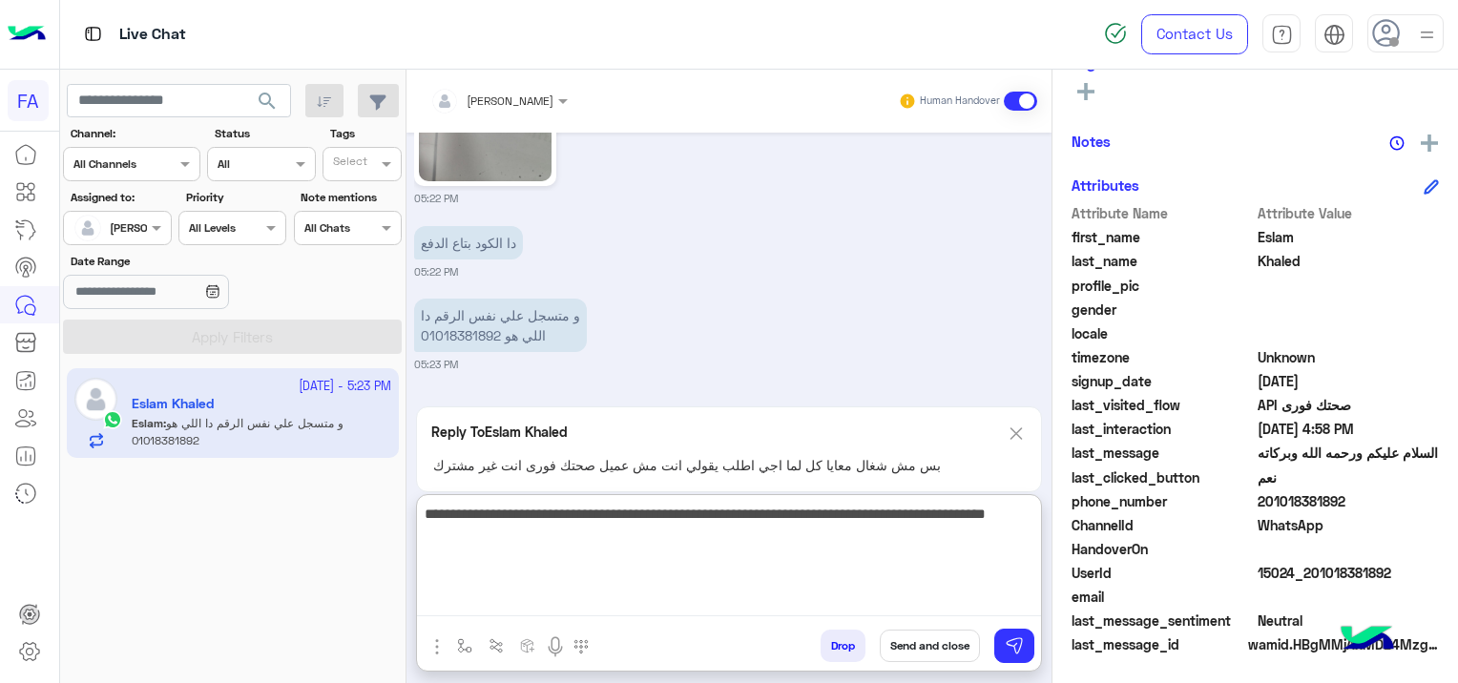
click at [536, 515] on textarea "**********" at bounding box center [729, 559] width 624 height 114
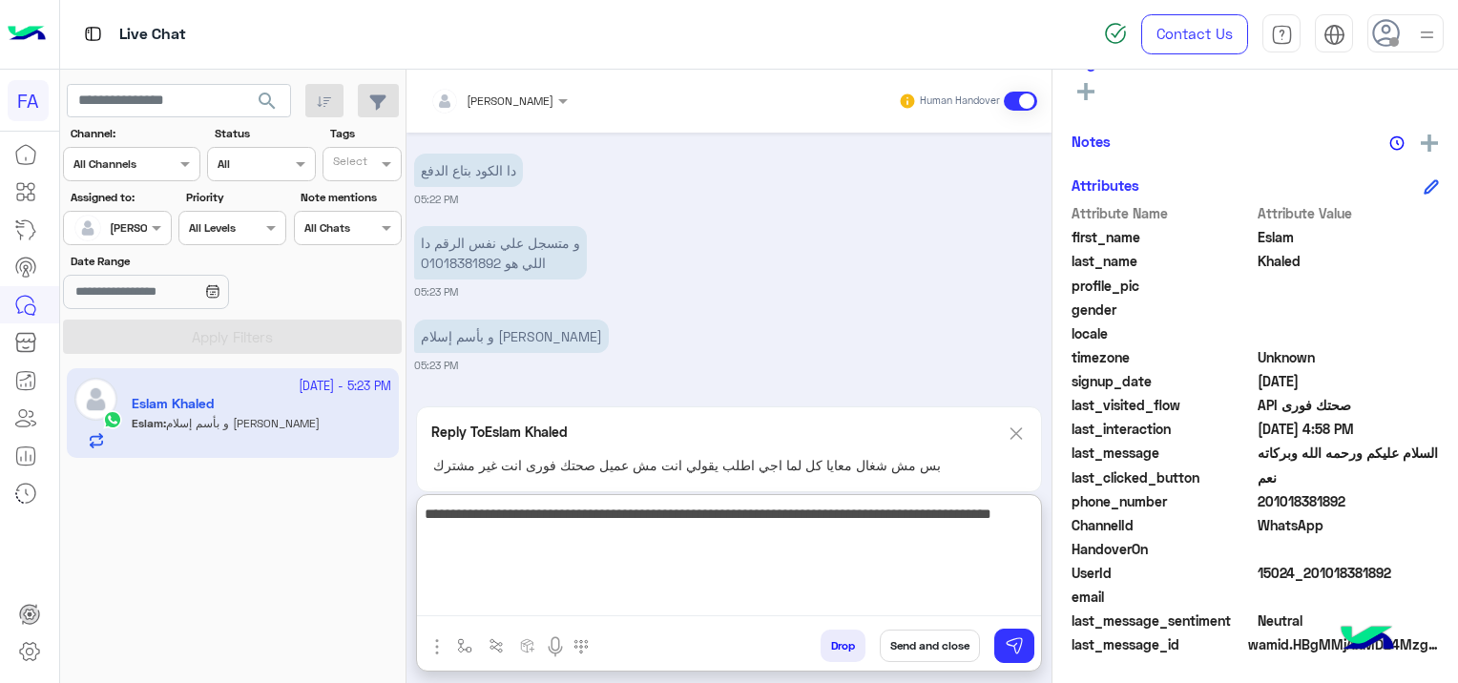
scroll to position [11011, 0]
type textarea "**********"
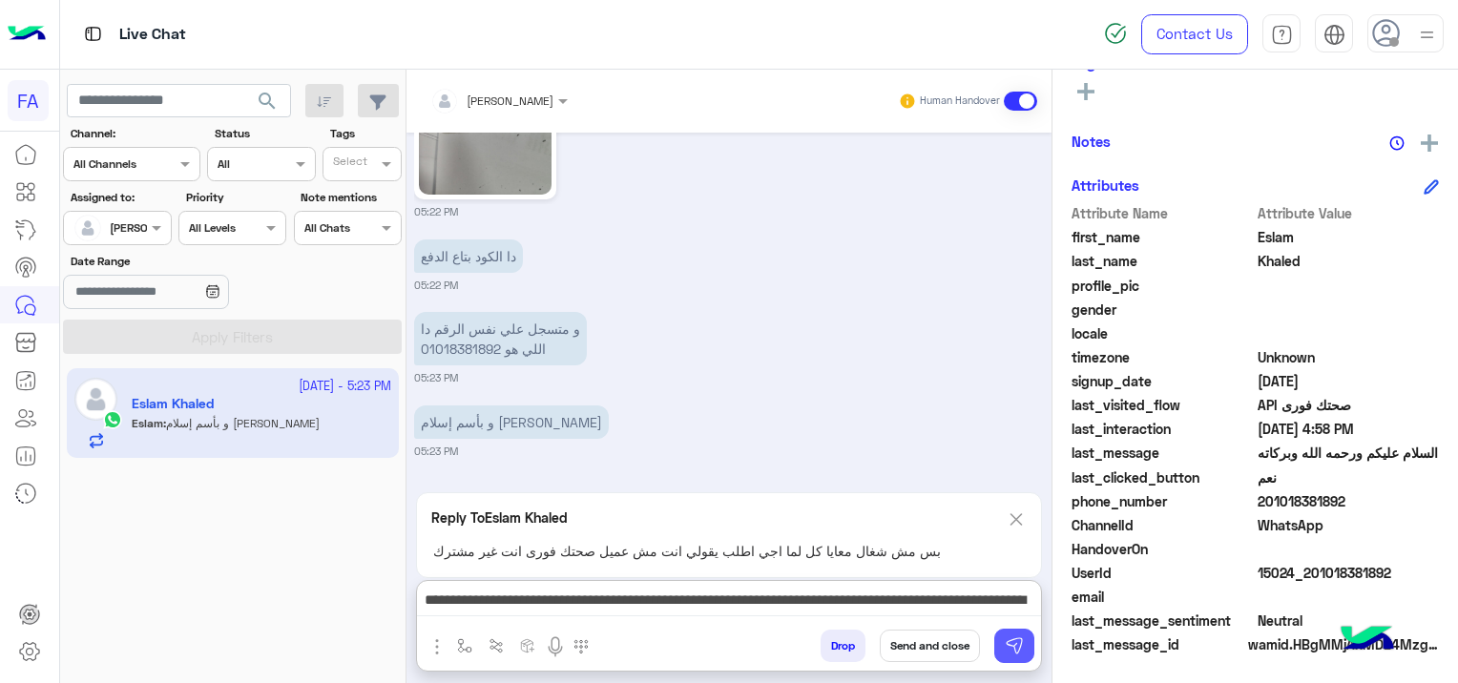
click at [1009, 640] on img at bounding box center [1013, 645] width 19 height 19
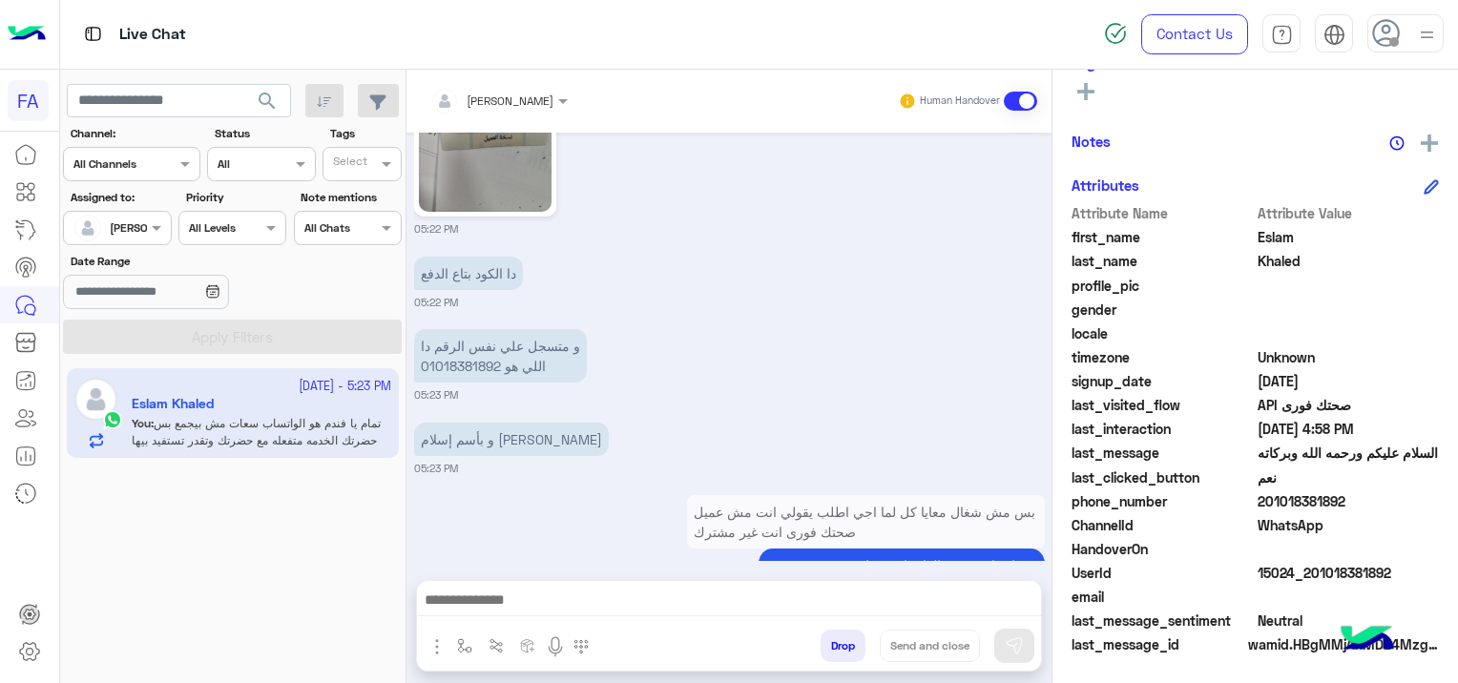
scroll to position [11005, 0]
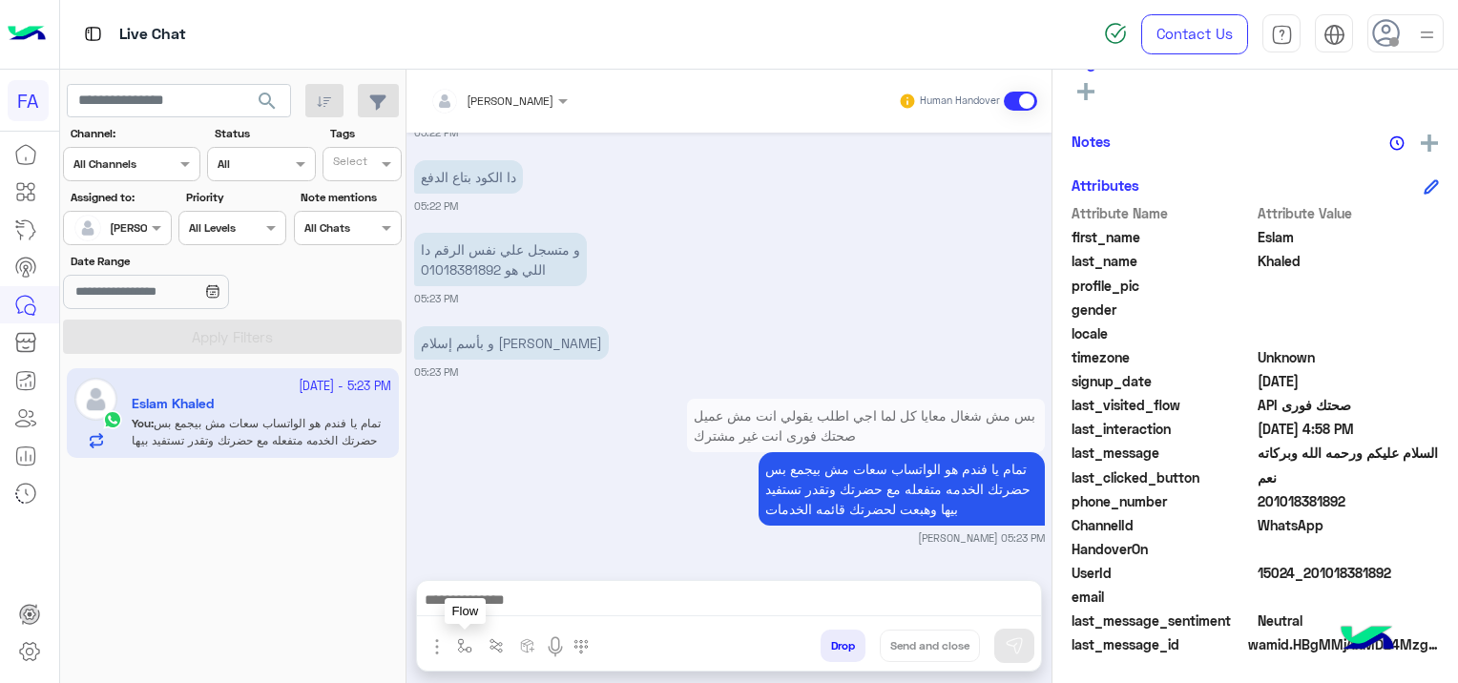
click at [464, 639] on img "button" at bounding box center [464, 645] width 15 height 15
click at [498, 607] on input "text" at bounding box center [497, 600] width 75 height 17
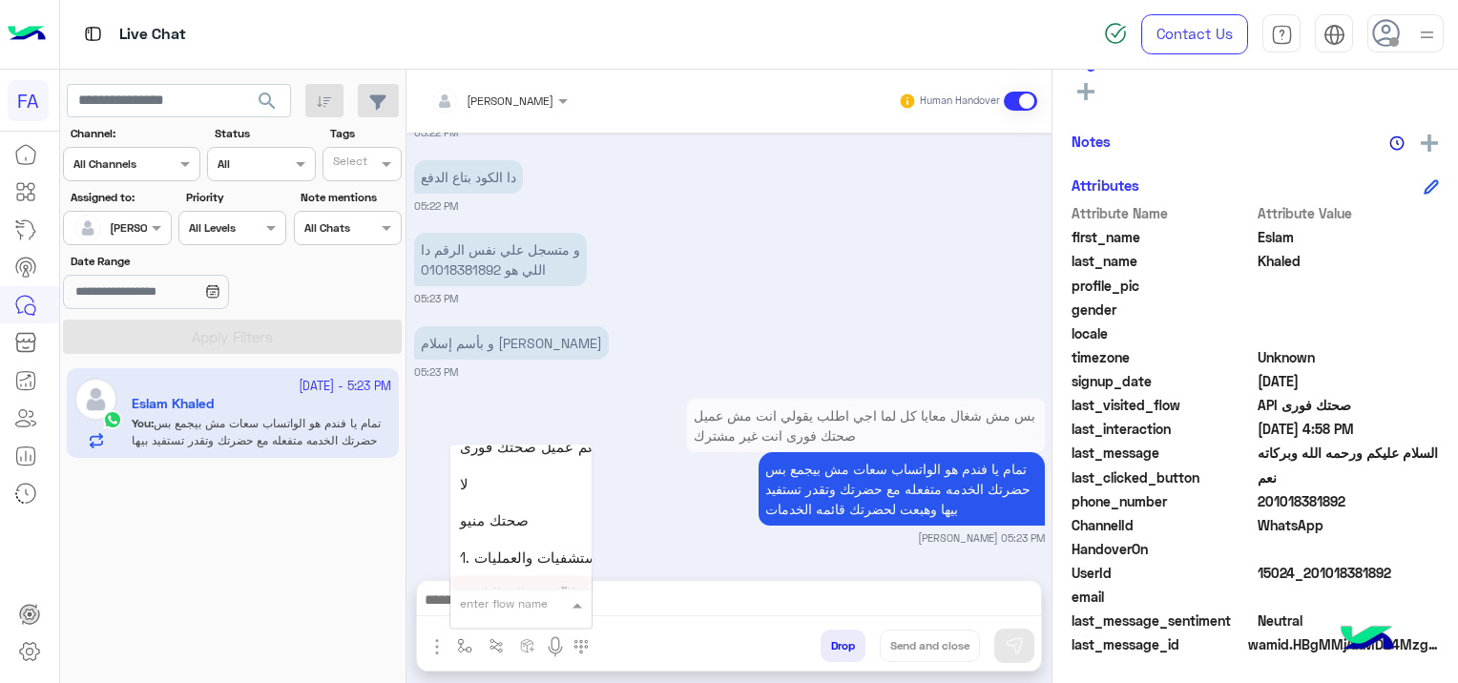
scroll to position [1049, 0]
click at [520, 546] on span "صحتك منيو" at bounding box center [494, 552] width 69 height 17
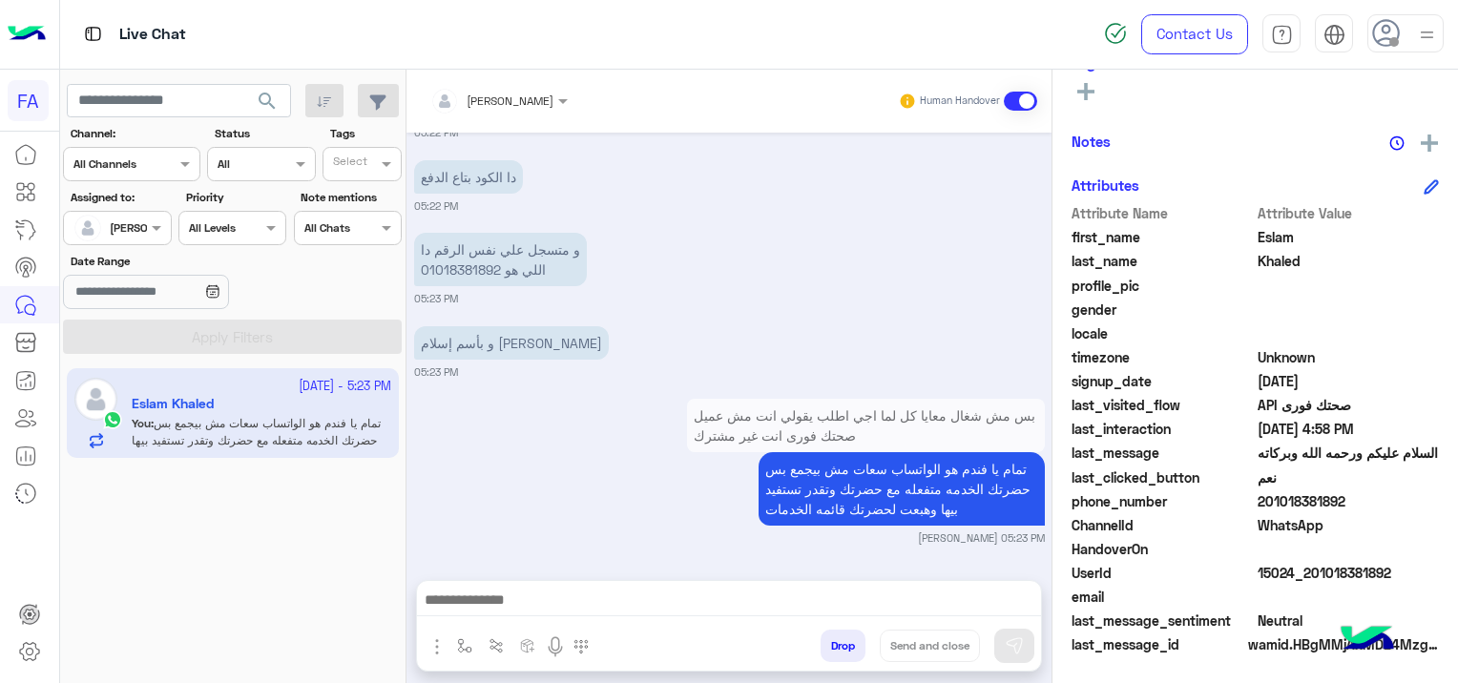
type textarea "*********"
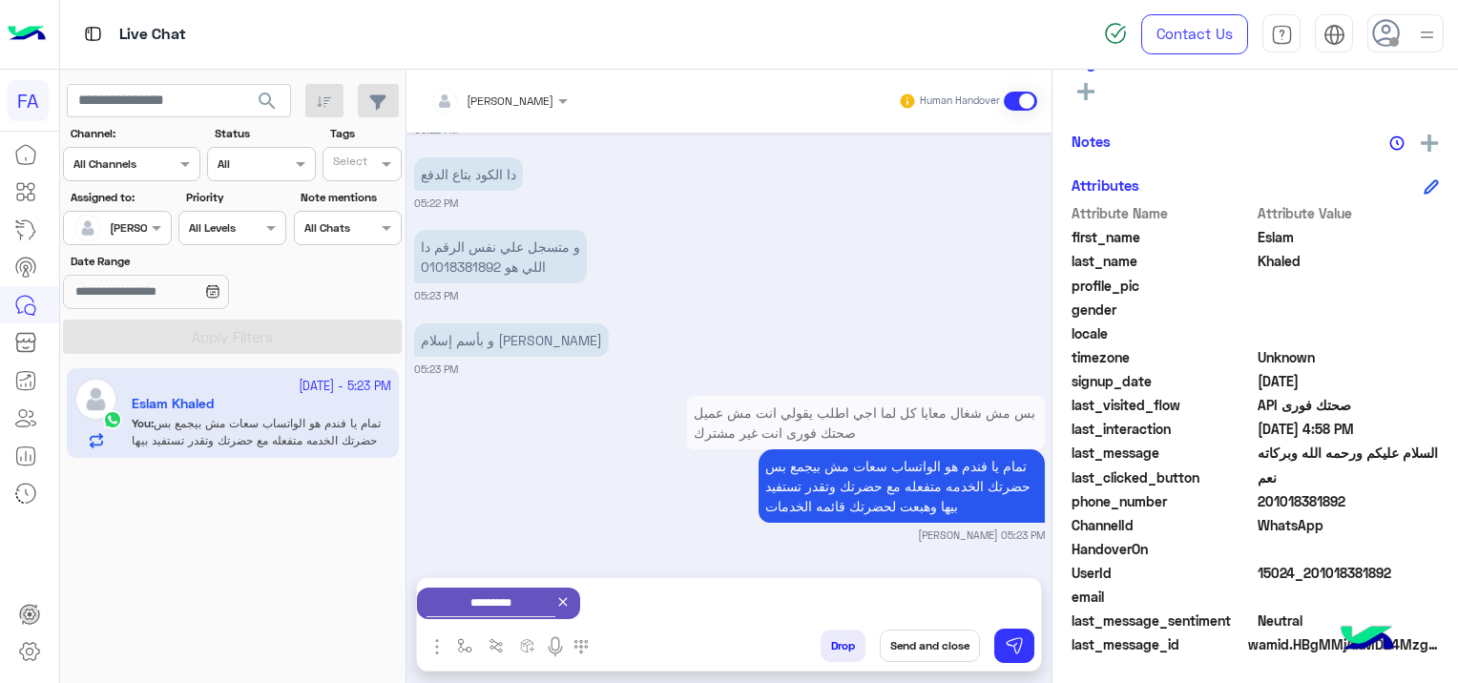
click at [568, 604] on icon at bounding box center [563, 602] width 9 height 9
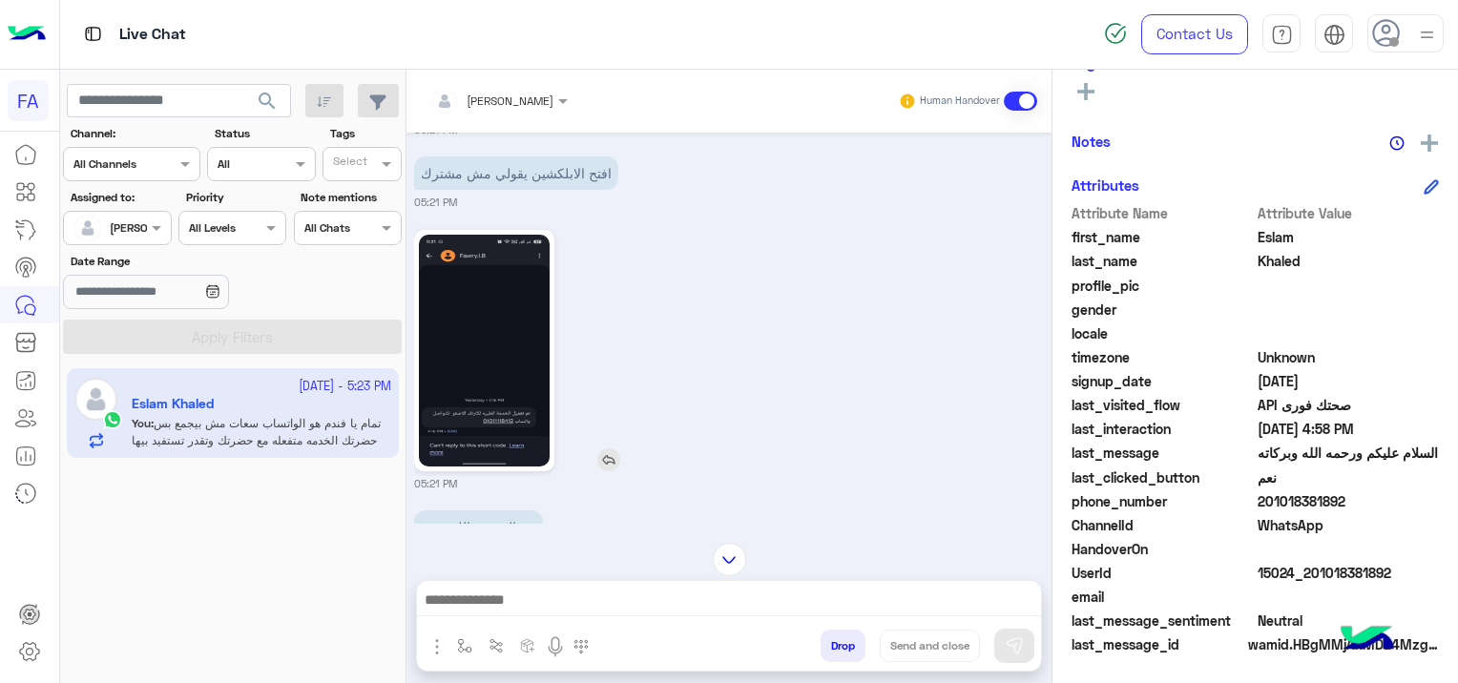
scroll to position [10051, 0]
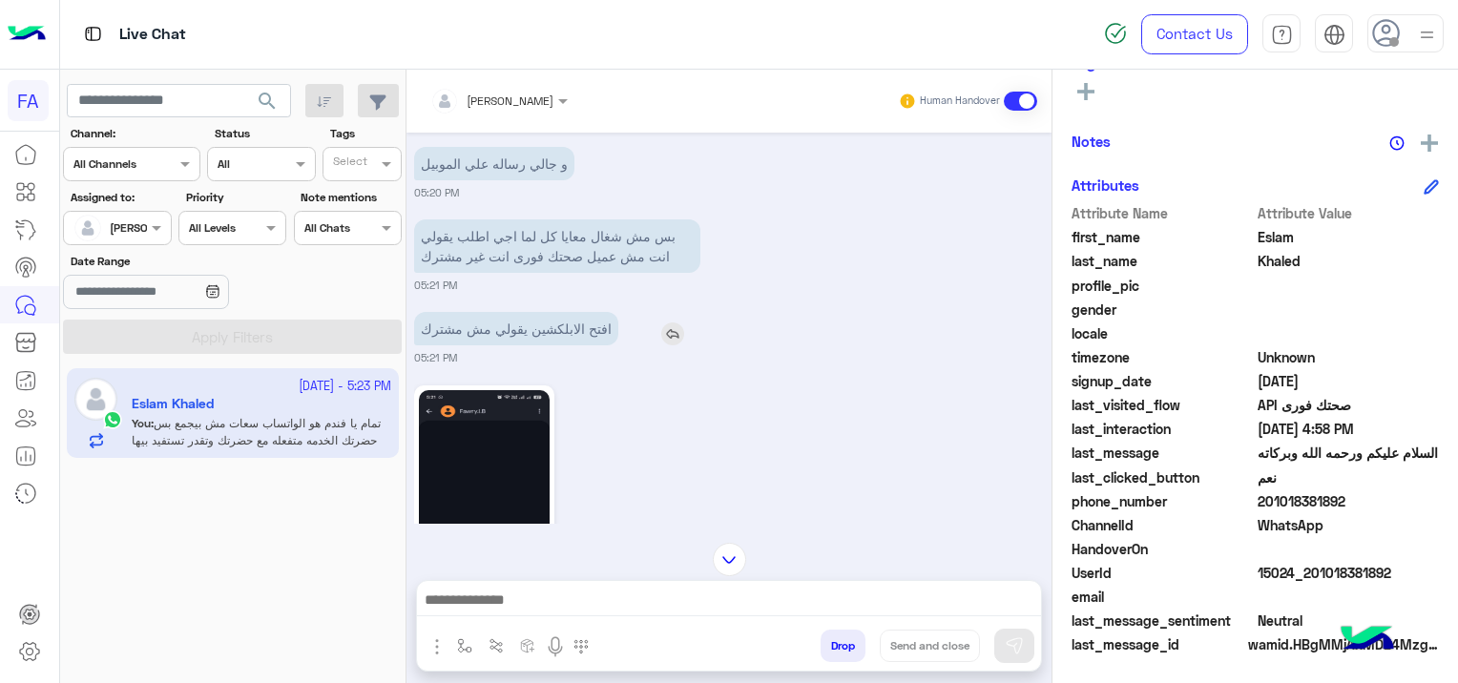
click at [670, 345] on img at bounding box center [672, 333] width 23 height 23
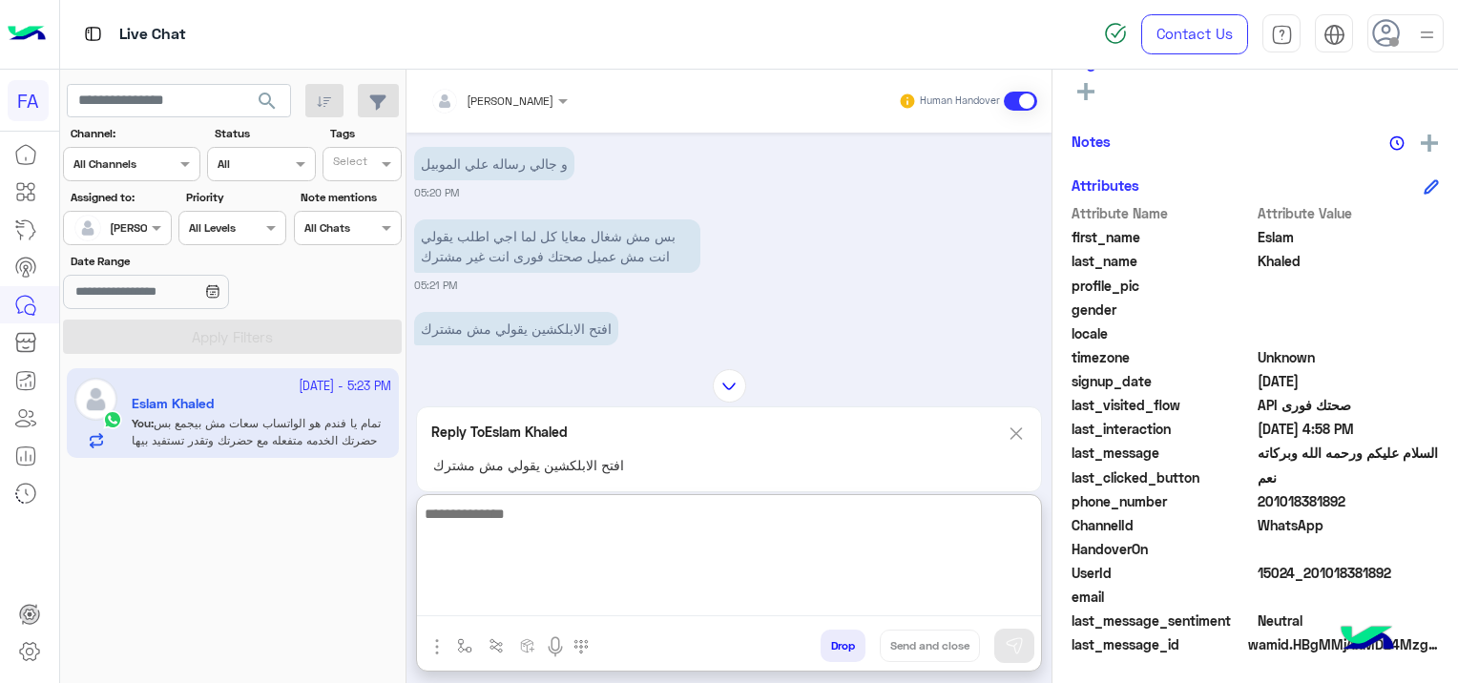
click at [588, 595] on textarea at bounding box center [729, 559] width 624 height 114
type textarea "*"
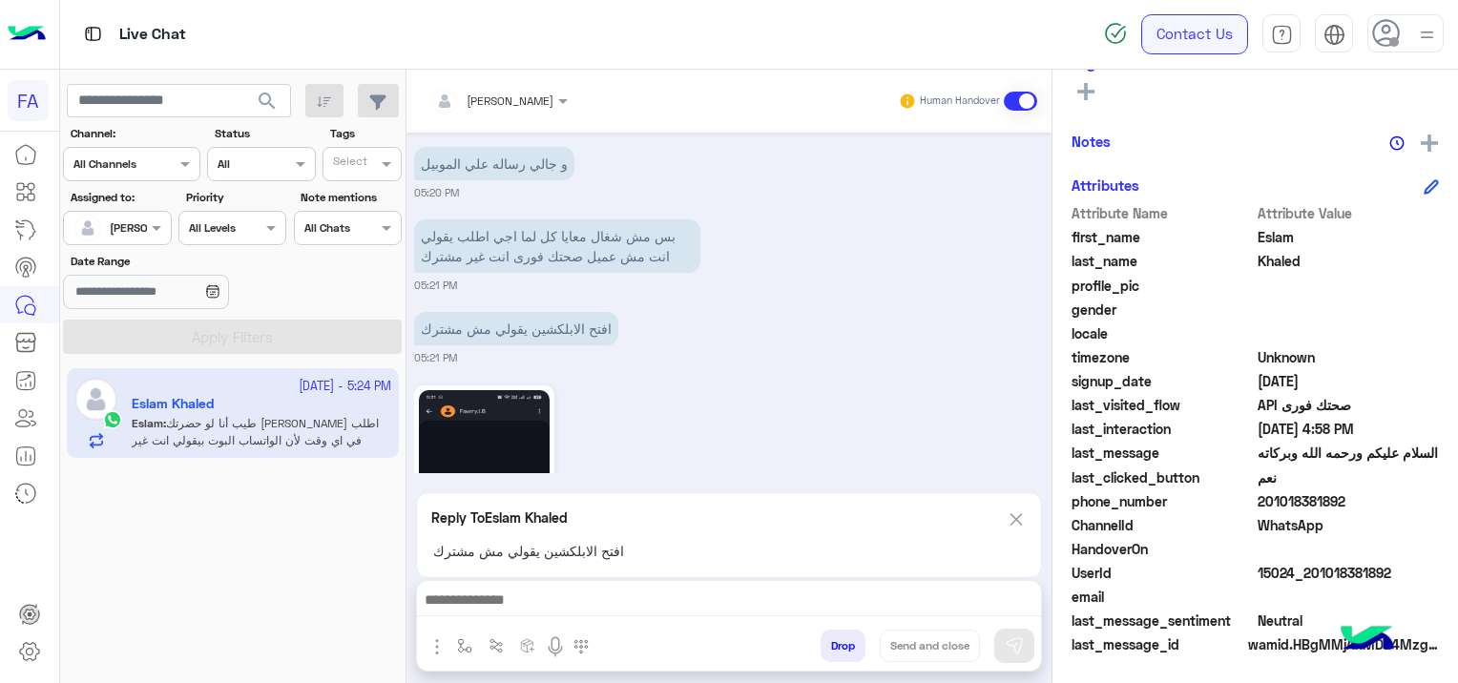
scroll to position [11225, 0]
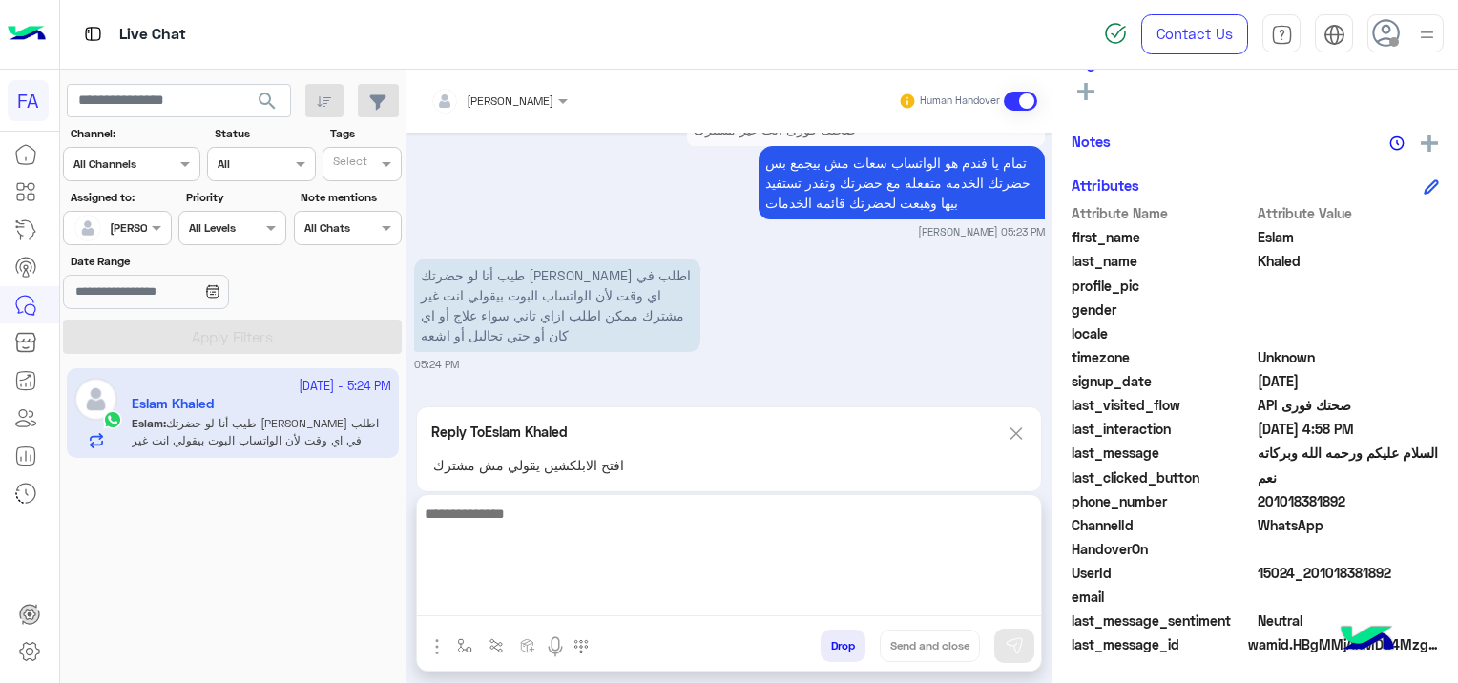
click at [550, 598] on textarea at bounding box center [729, 559] width 624 height 114
paste textarea "**********"
drag, startPoint x: 981, startPoint y: 520, endPoint x: 1048, endPoint y: 521, distance: 67.7
click at [1048, 521] on div "[PERSON_NAME] Human Handover [DATE] فورى للوساطة التأمنية من فضلك اختار من [DEM…" at bounding box center [728, 380] width 645 height 621
click at [877, 515] on textarea "**********" at bounding box center [729, 559] width 624 height 114
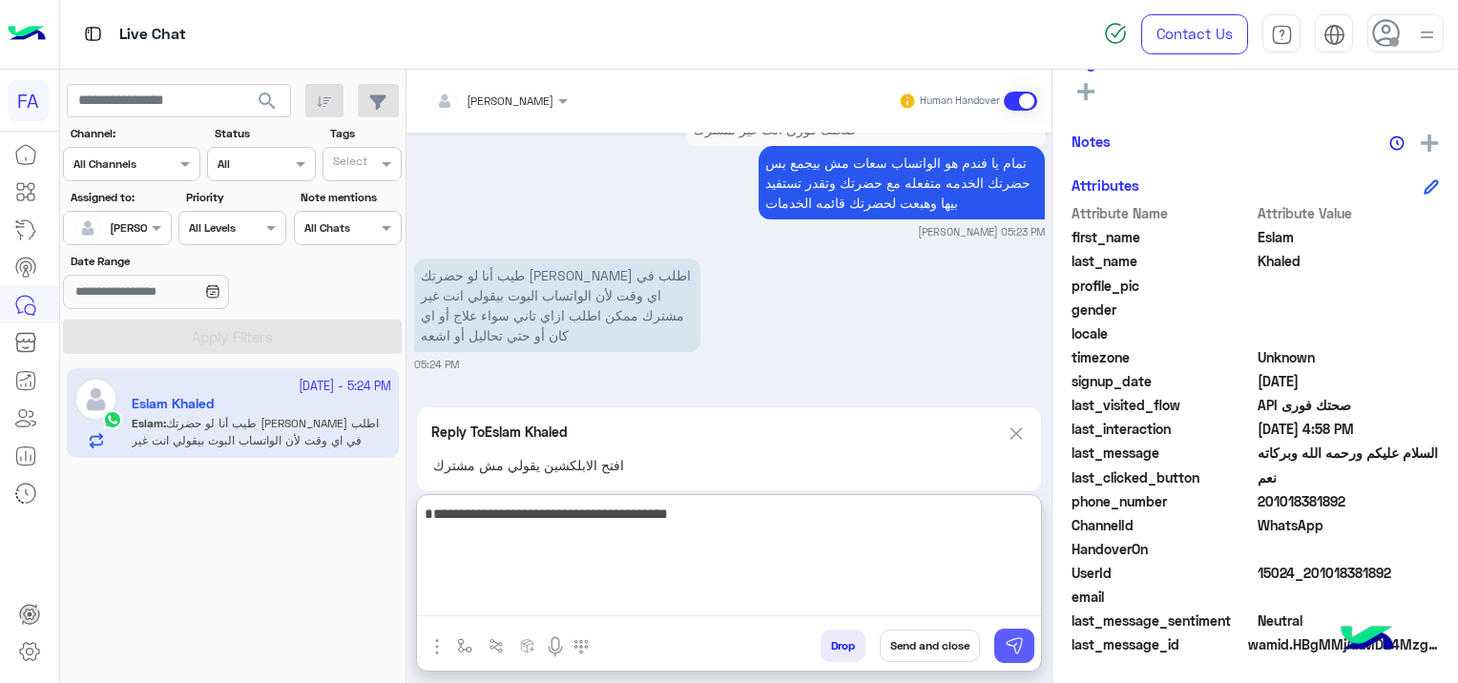
type textarea "**********"
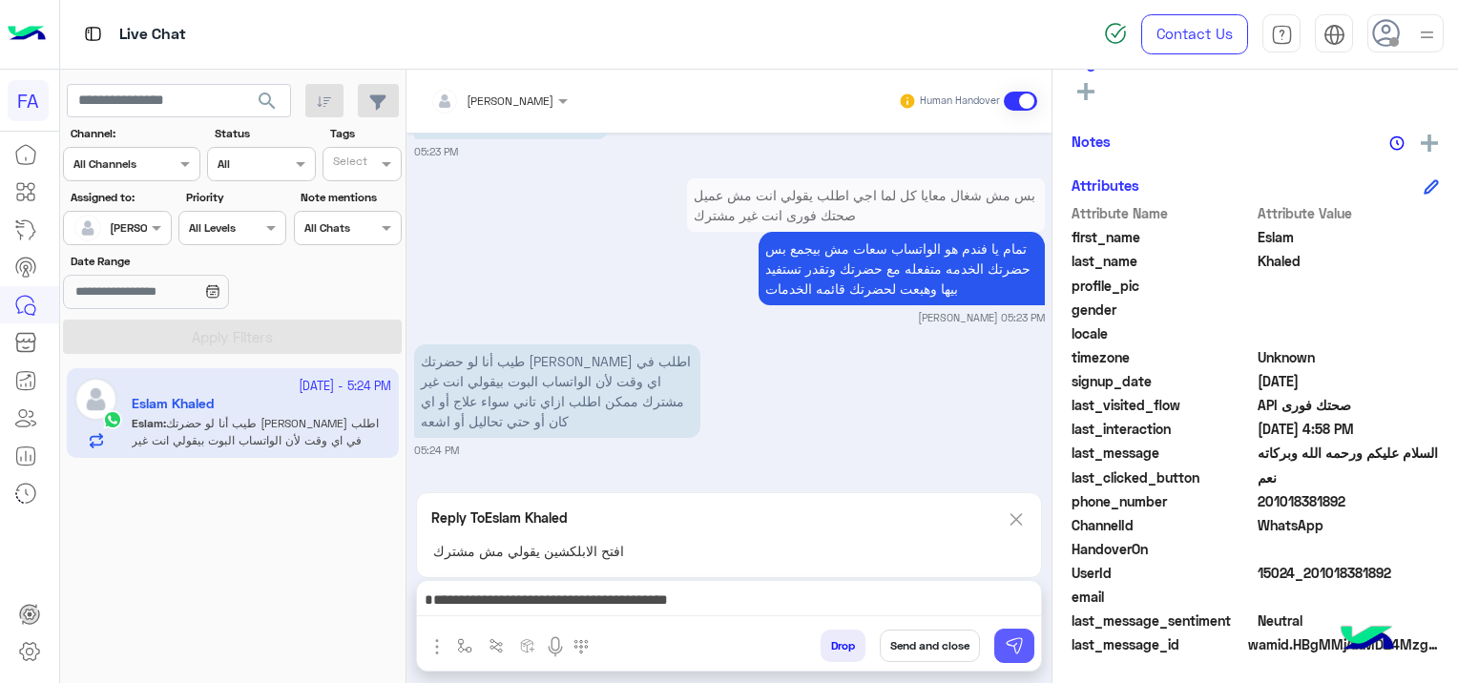
click at [1009, 637] on img at bounding box center [1013, 645] width 19 height 19
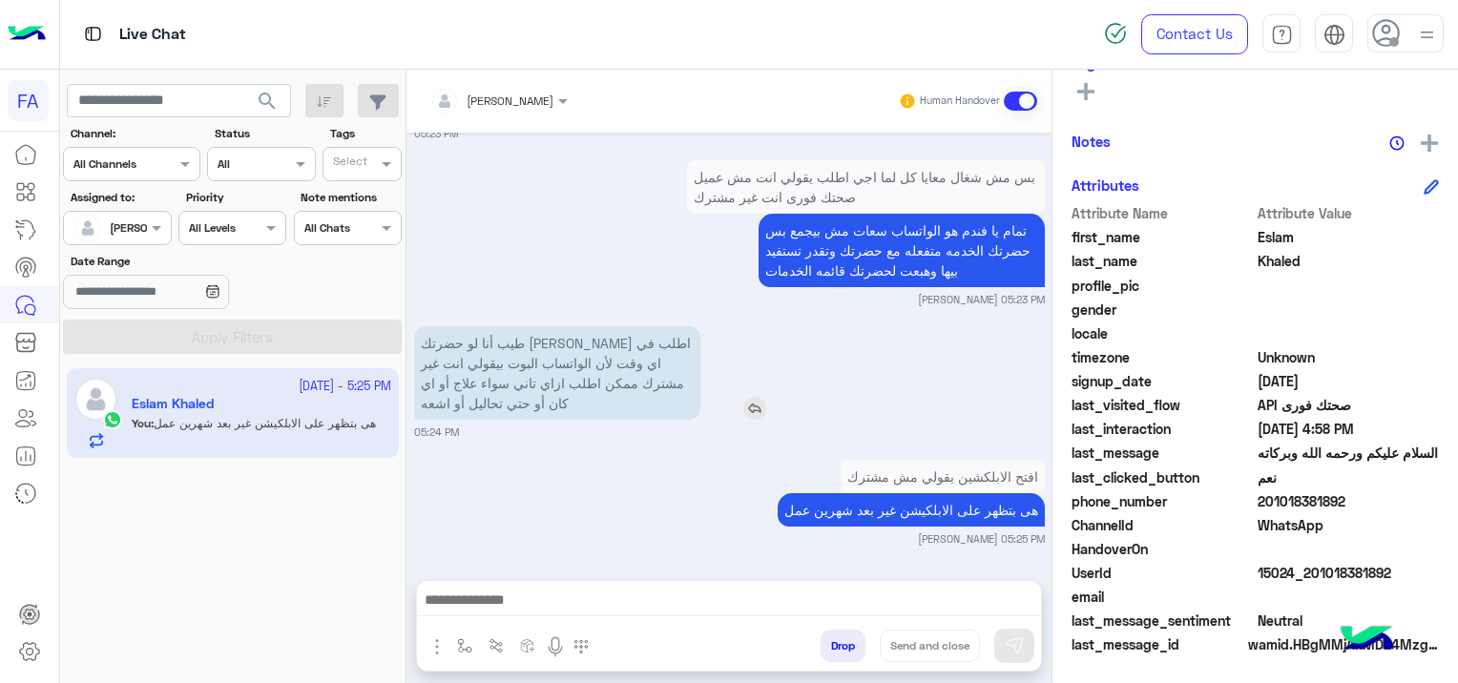
click at [759, 406] on img at bounding box center [754, 408] width 23 height 23
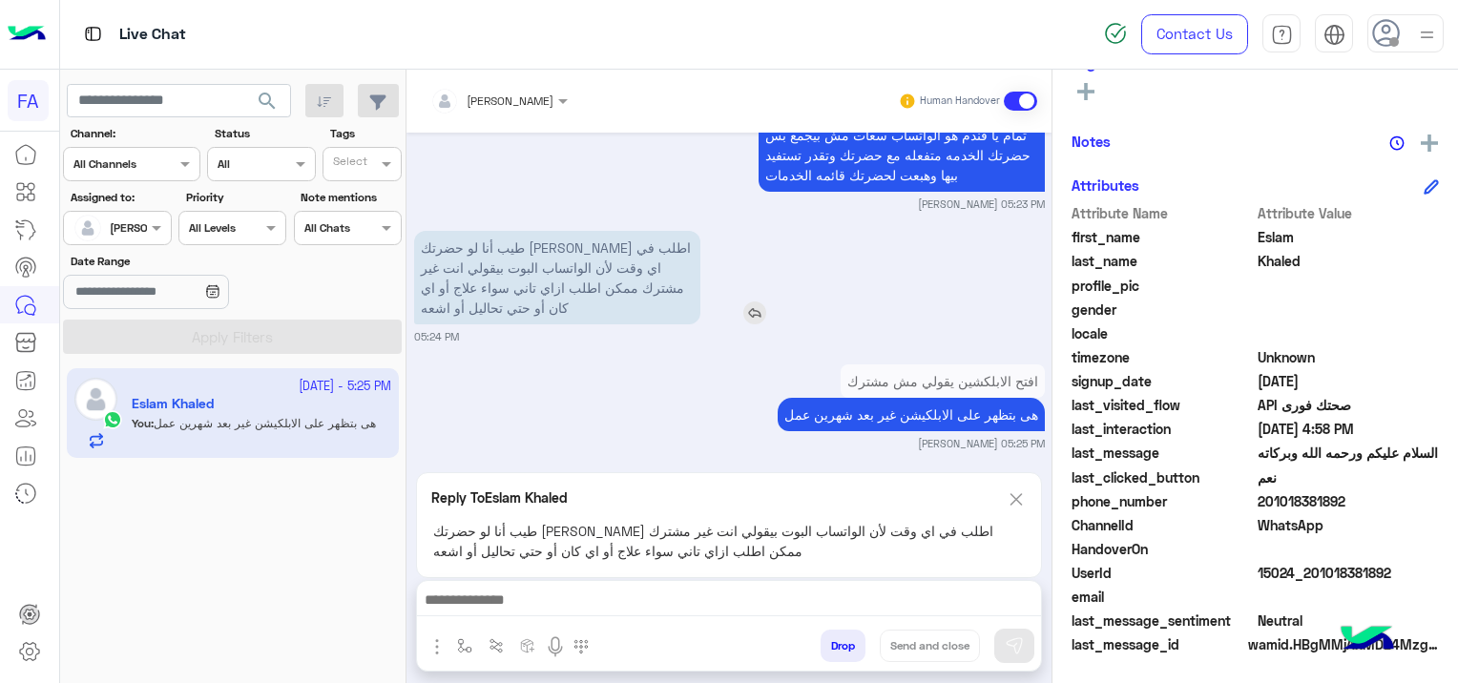
scroll to position [11286, 0]
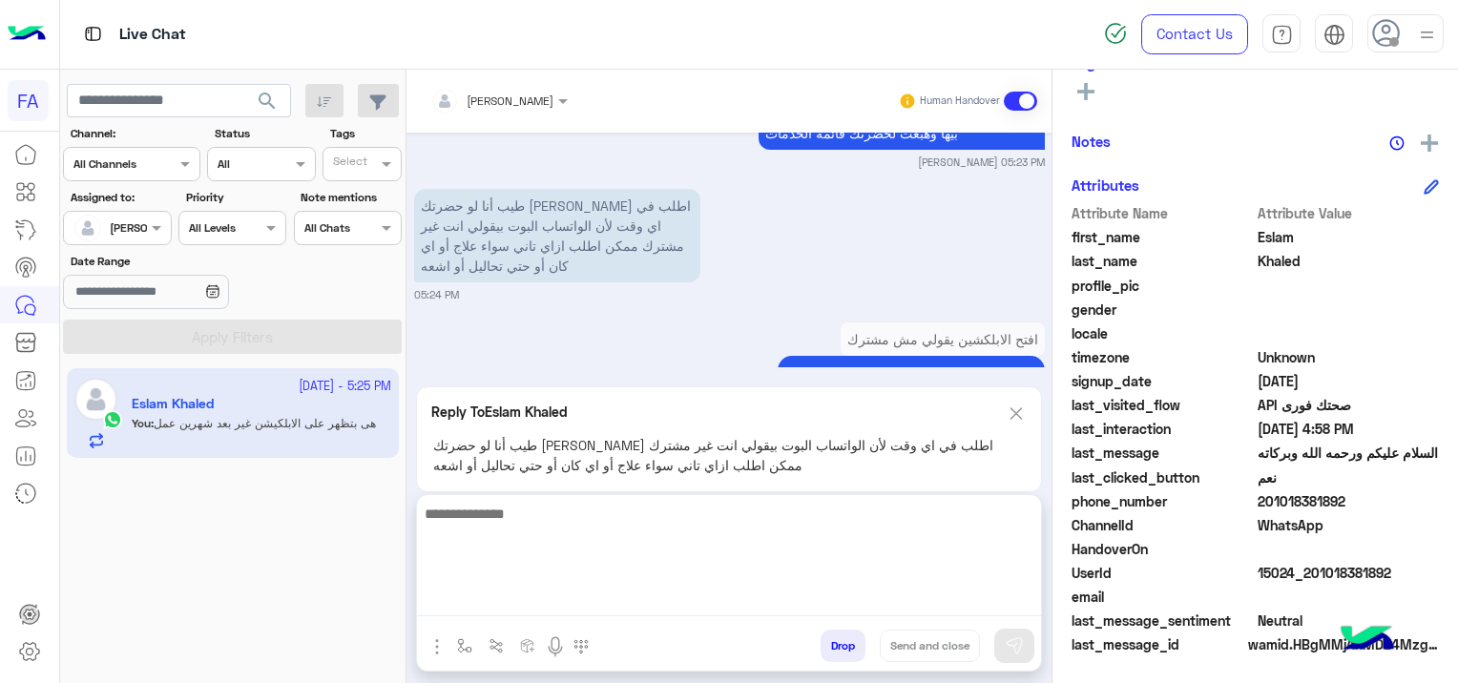
click at [500, 605] on textarea at bounding box center [729, 559] width 624 height 114
paste textarea "**********"
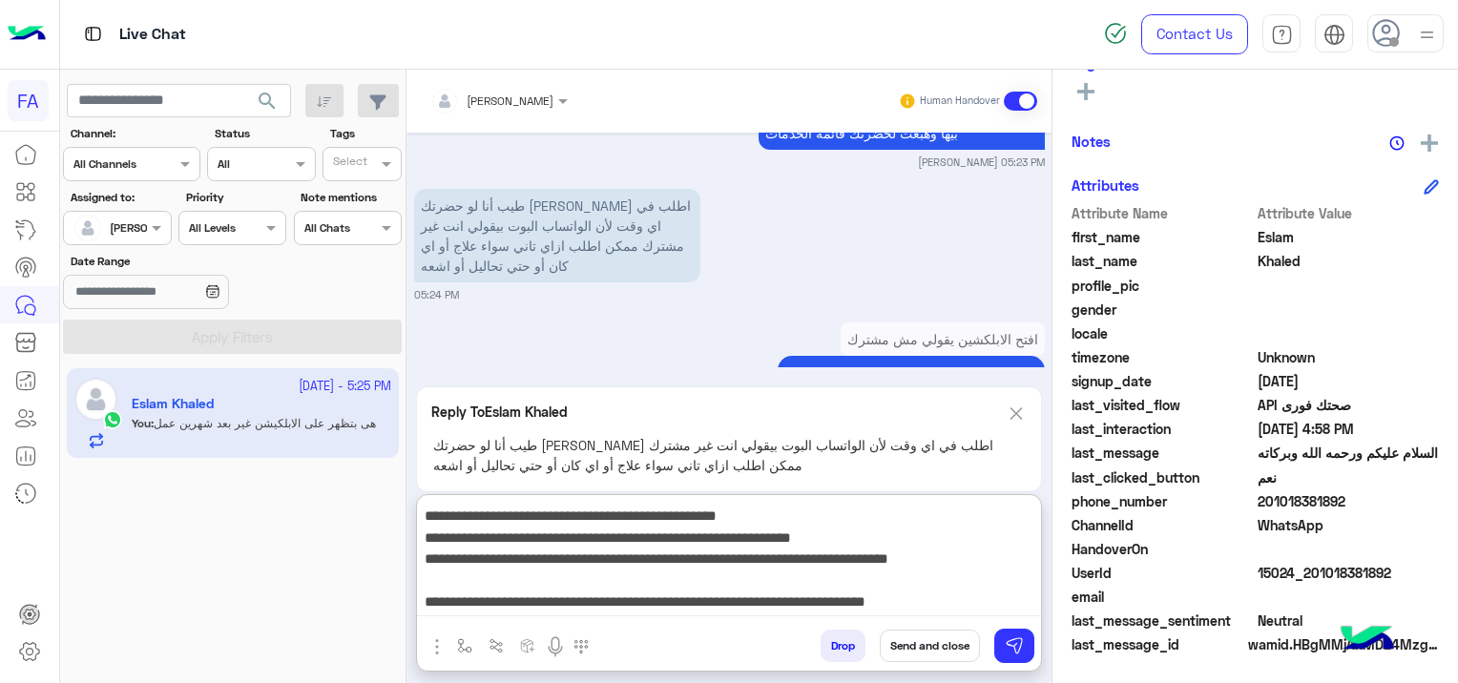
scroll to position [0, 0]
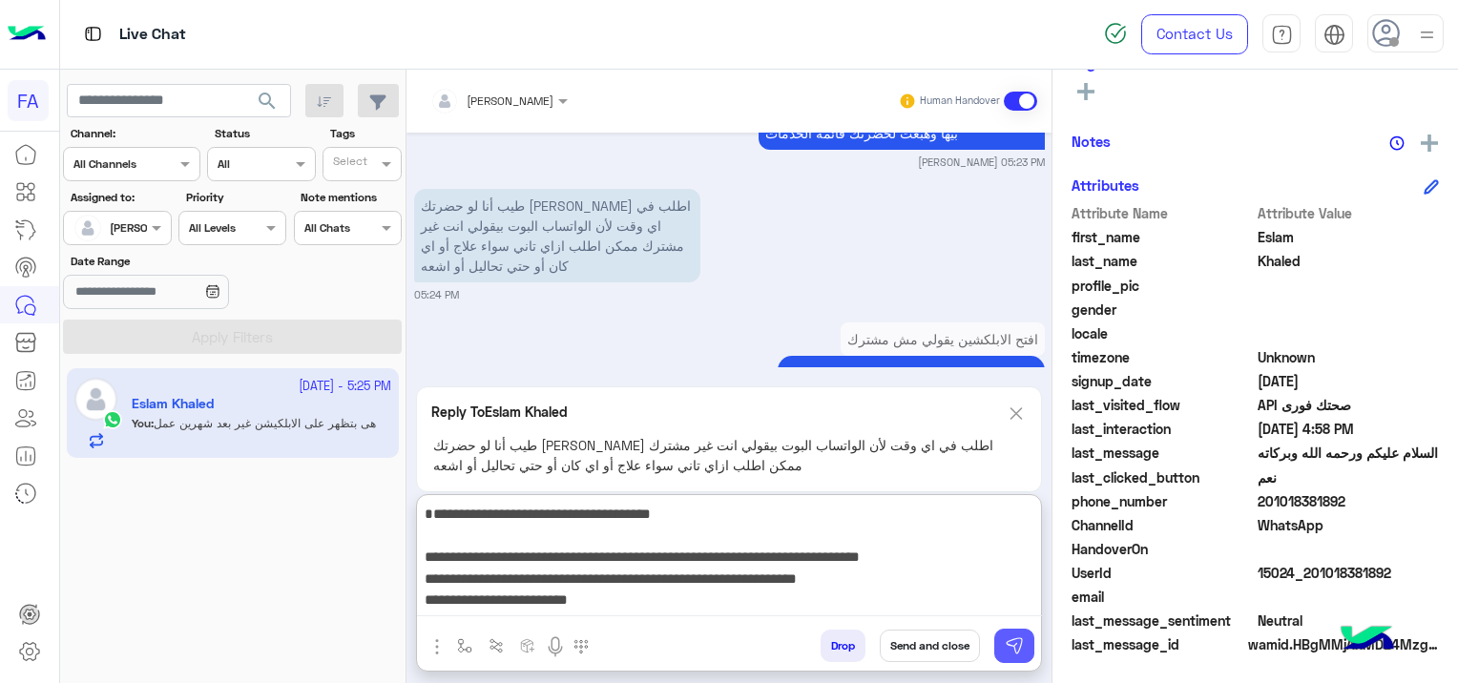
type textarea "**********"
click at [1023, 645] on img at bounding box center [1013, 645] width 19 height 19
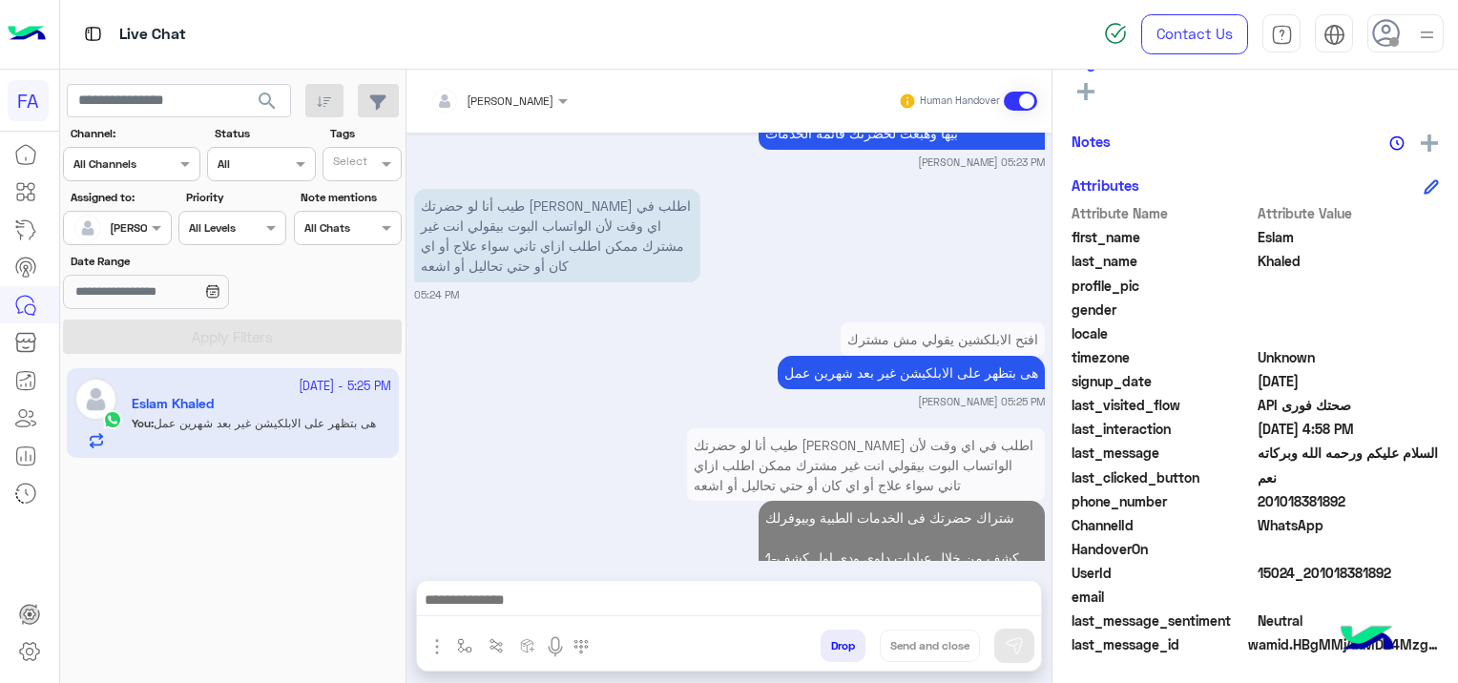
scroll to position [11710, 0]
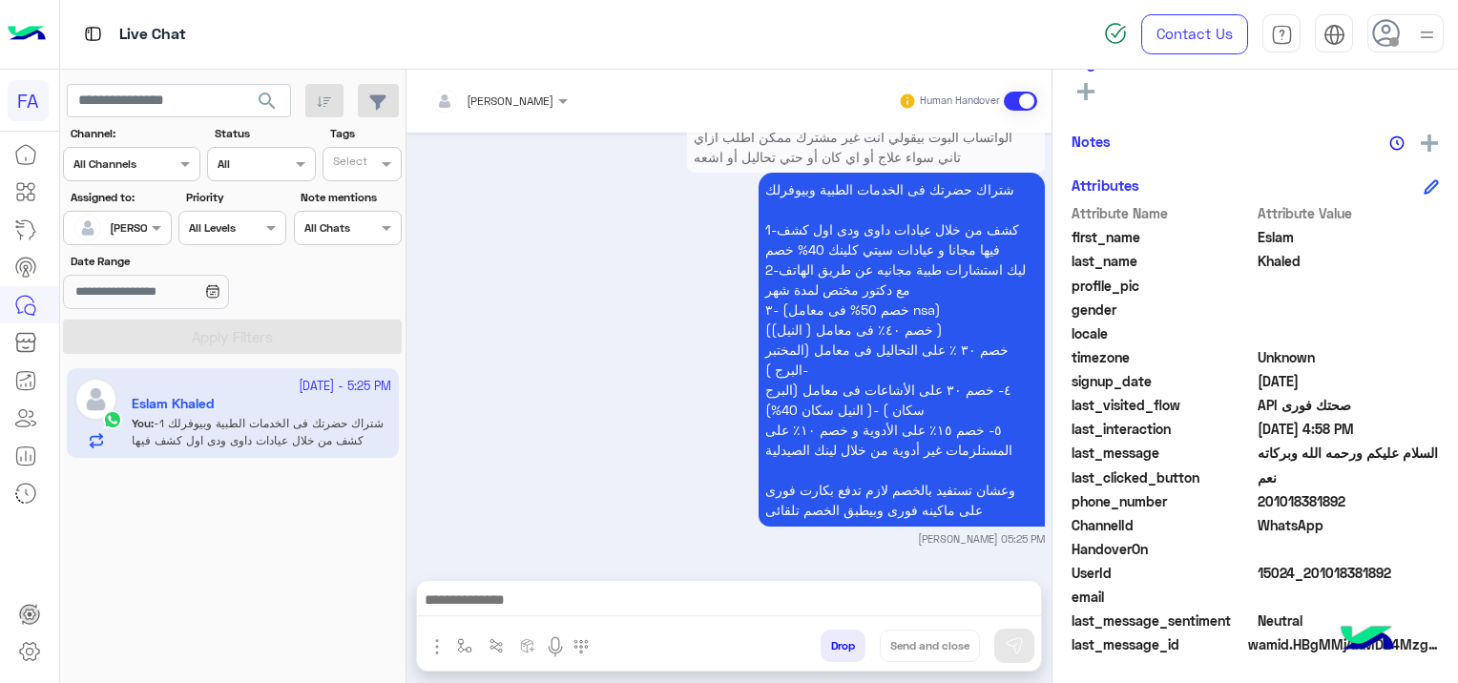
drag, startPoint x: 1391, startPoint y: 568, endPoint x: 1309, endPoint y: 573, distance: 82.2
click at [1309, 573] on span "15024_201018381892" at bounding box center [1348, 573] width 182 height 20
click at [559, 588] on textarea at bounding box center [729, 602] width 625 height 29
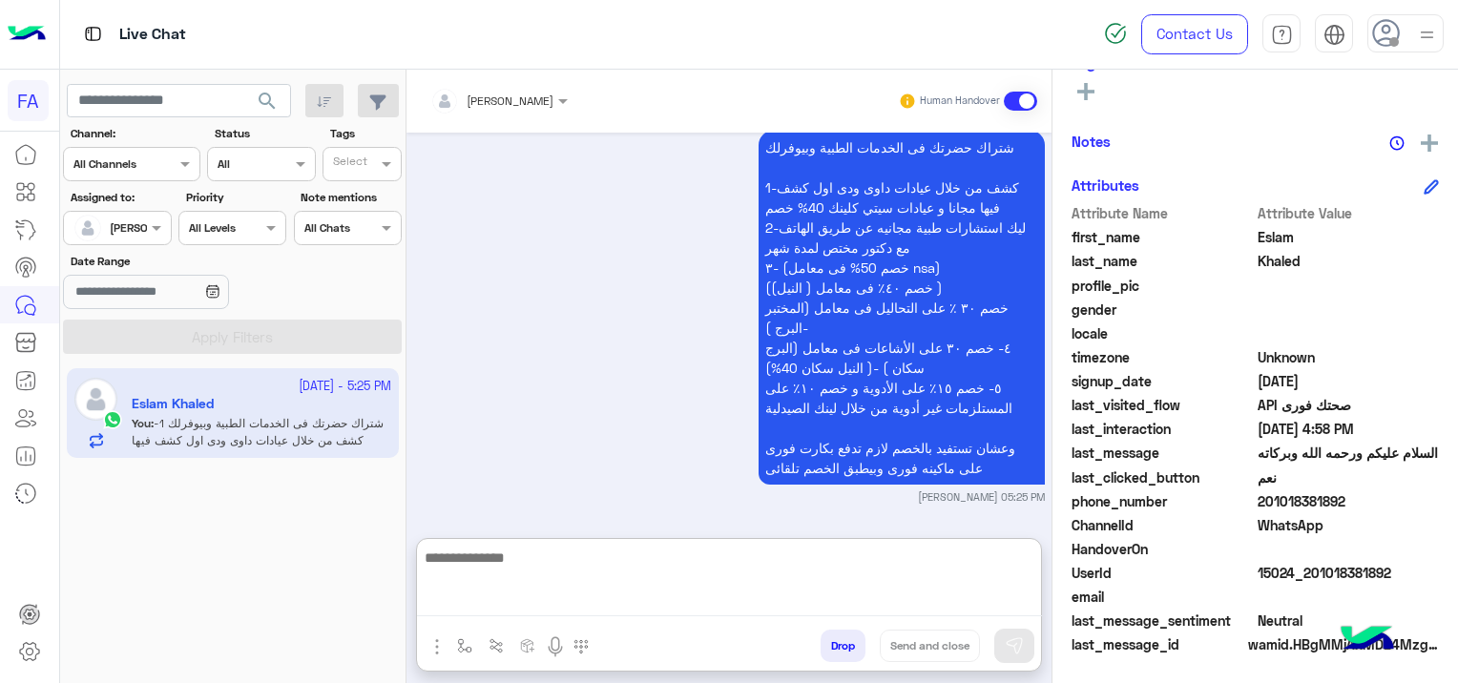
scroll to position [11761, 0]
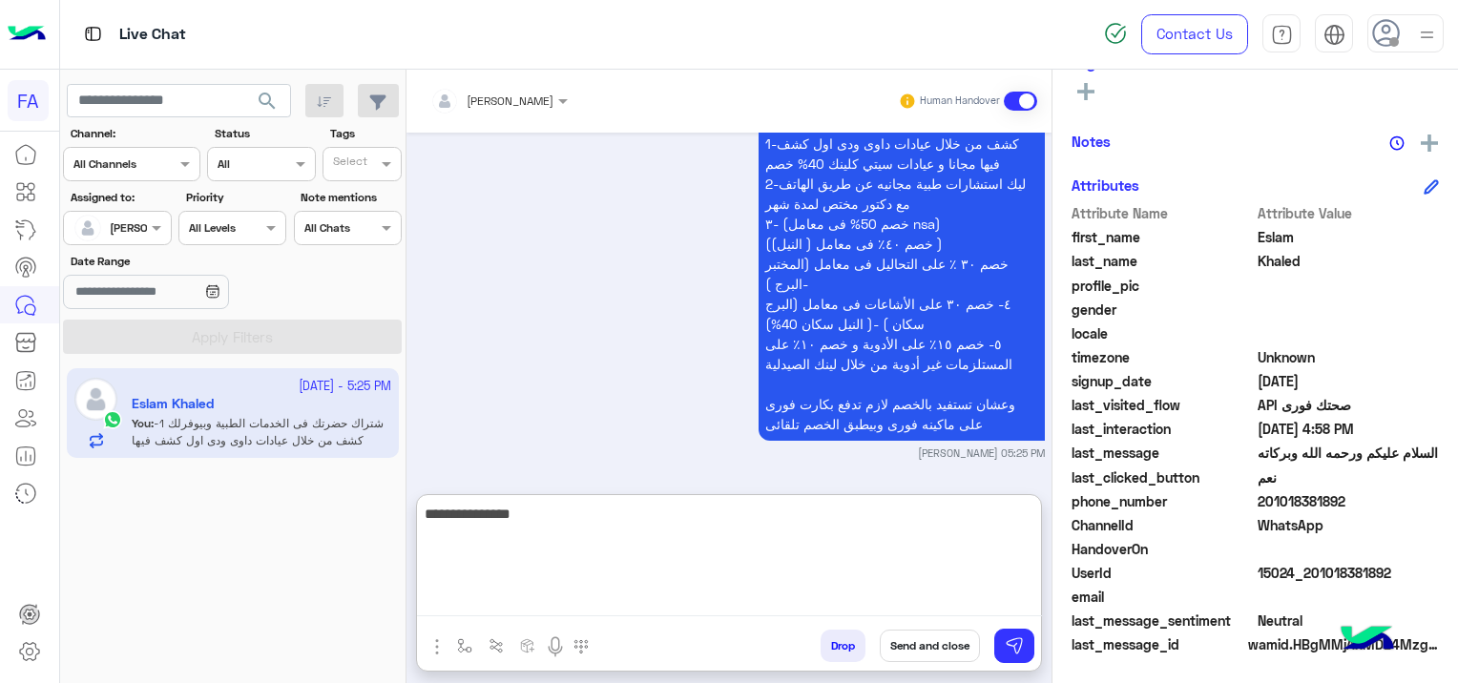
type textarea "**********"
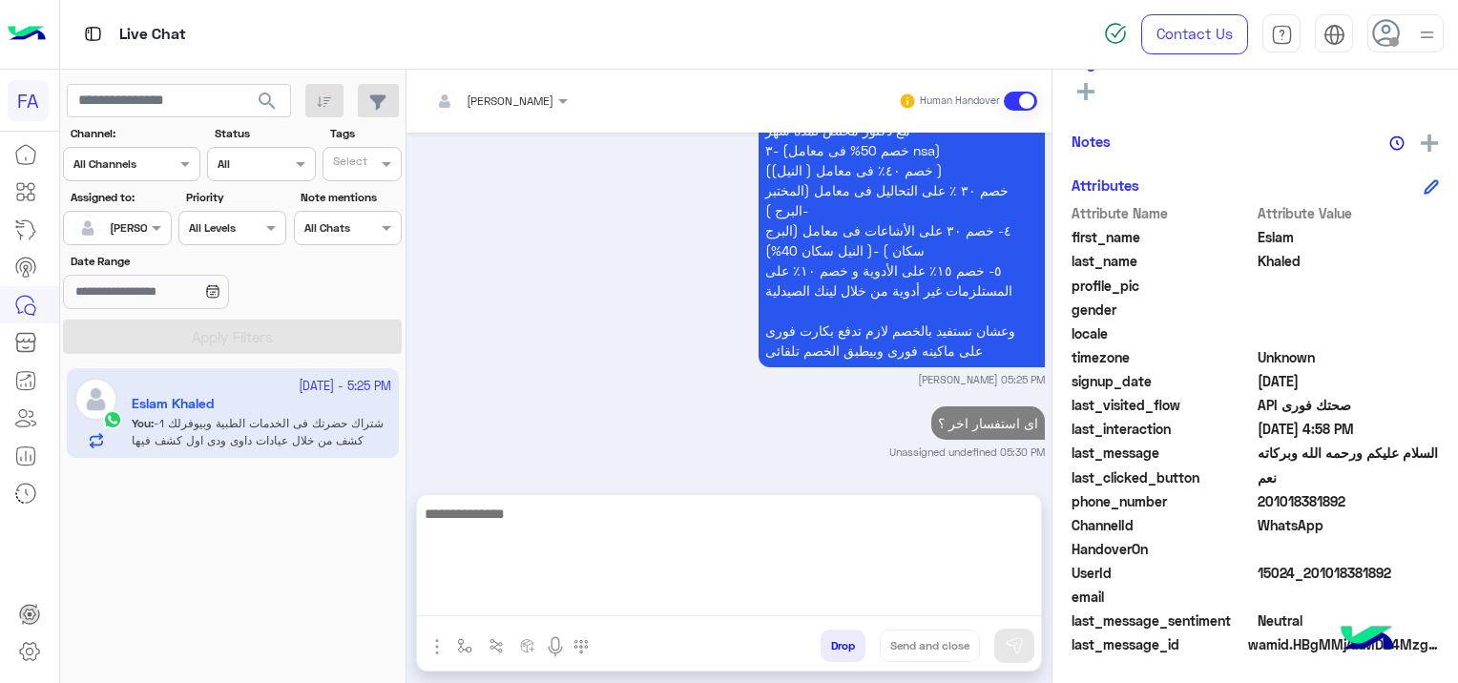
click at [565, 345] on div "طيب أنا لو حضرتك عايز اطلب في اي وقت لأن الواتساب البوت بيقولي انت غير مشترك مم…" at bounding box center [729, 161] width 631 height 451
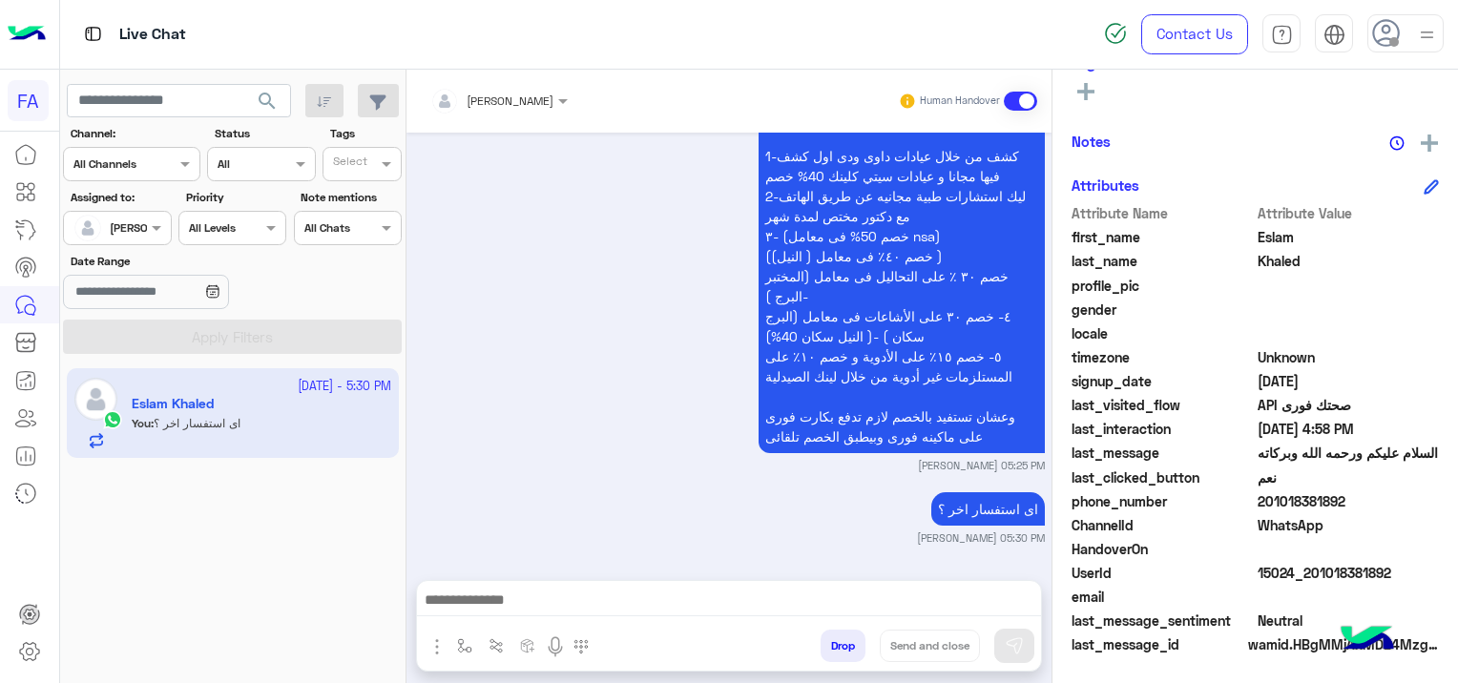
scroll to position [17, 0]
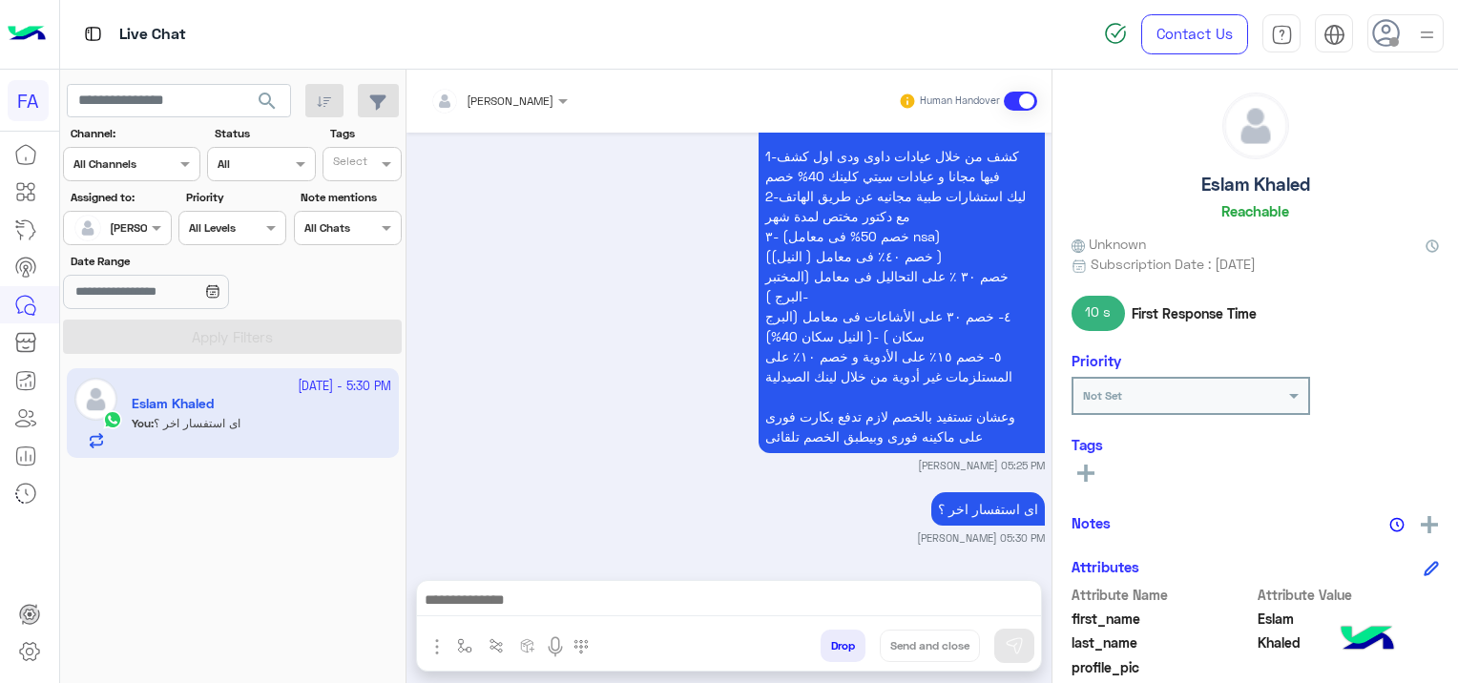
click at [1080, 474] on icon at bounding box center [1085, 473] width 17 height 17
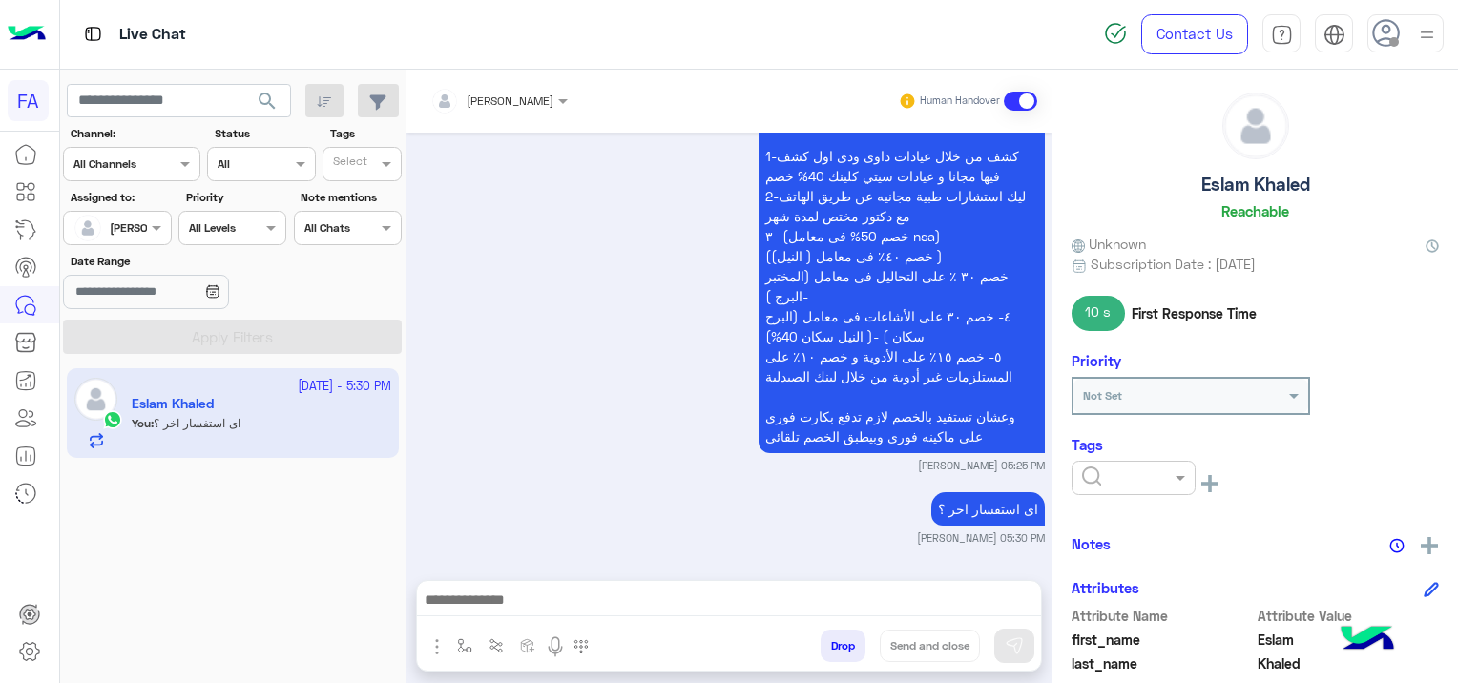
click at [1093, 472] on input "text" at bounding box center [1111, 475] width 58 height 17
click at [1128, 588] on span "Medical" at bounding box center [1105, 582] width 49 height 16
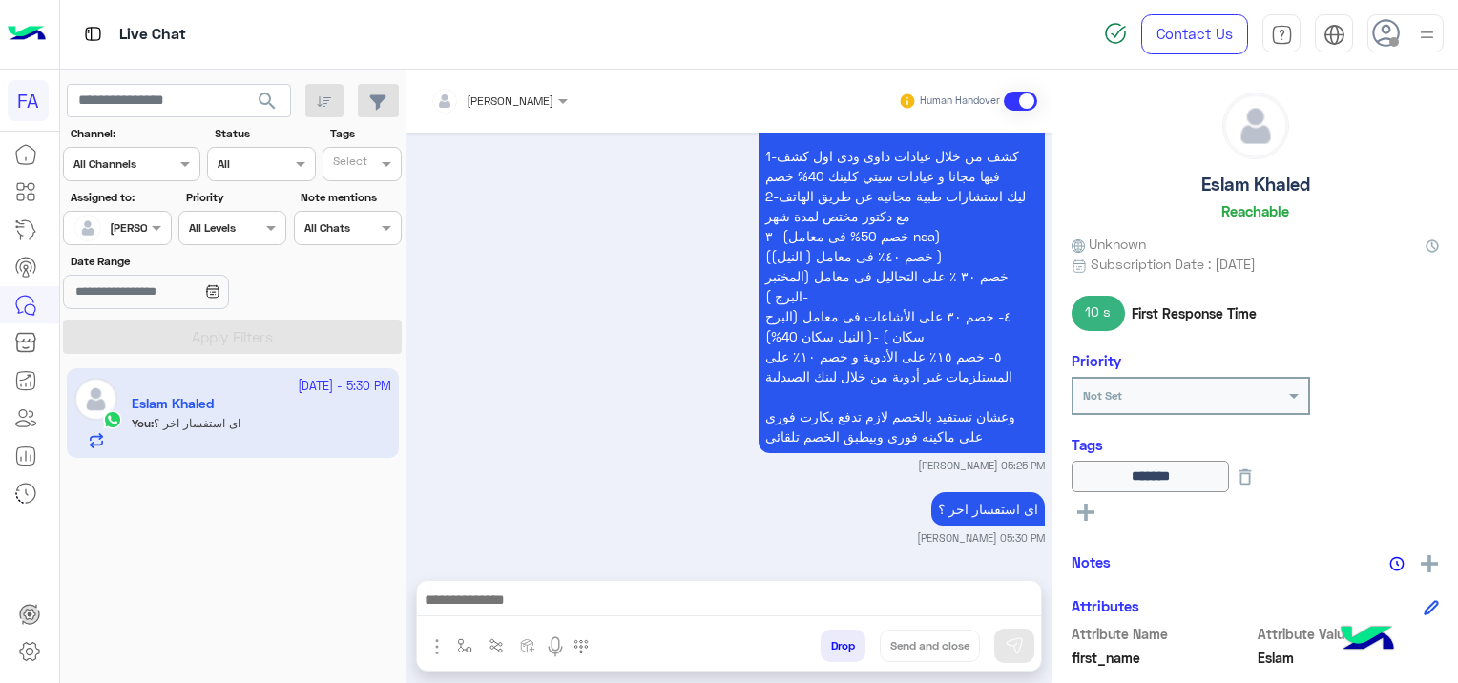
click at [1087, 507] on icon at bounding box center [1085, 512] width 17 height 17
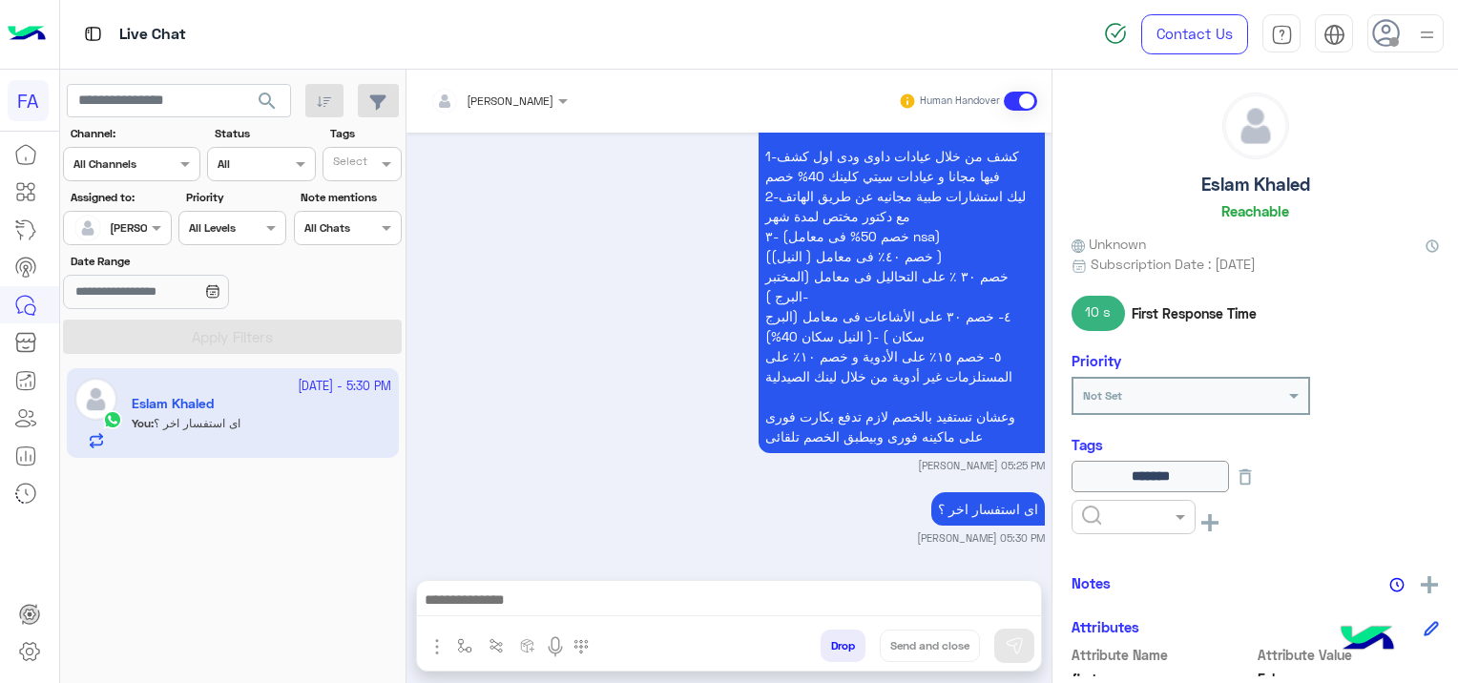
click at [1099, 516] on input "text" at bounding box center [1111, 515] width 58 height 17
click at [1095, 379] on span "Done" at bounding box center [1096, 375] width 31 height 16
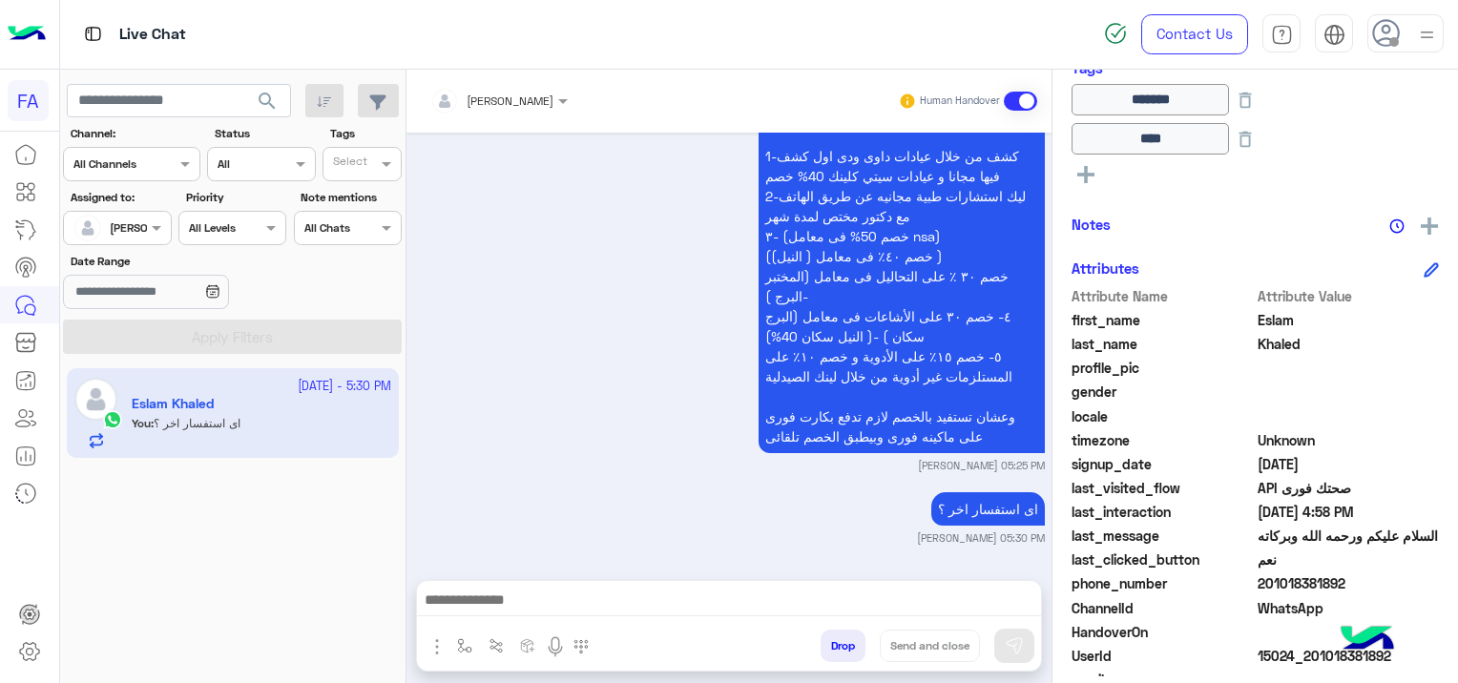
scroll to position [476, 0]
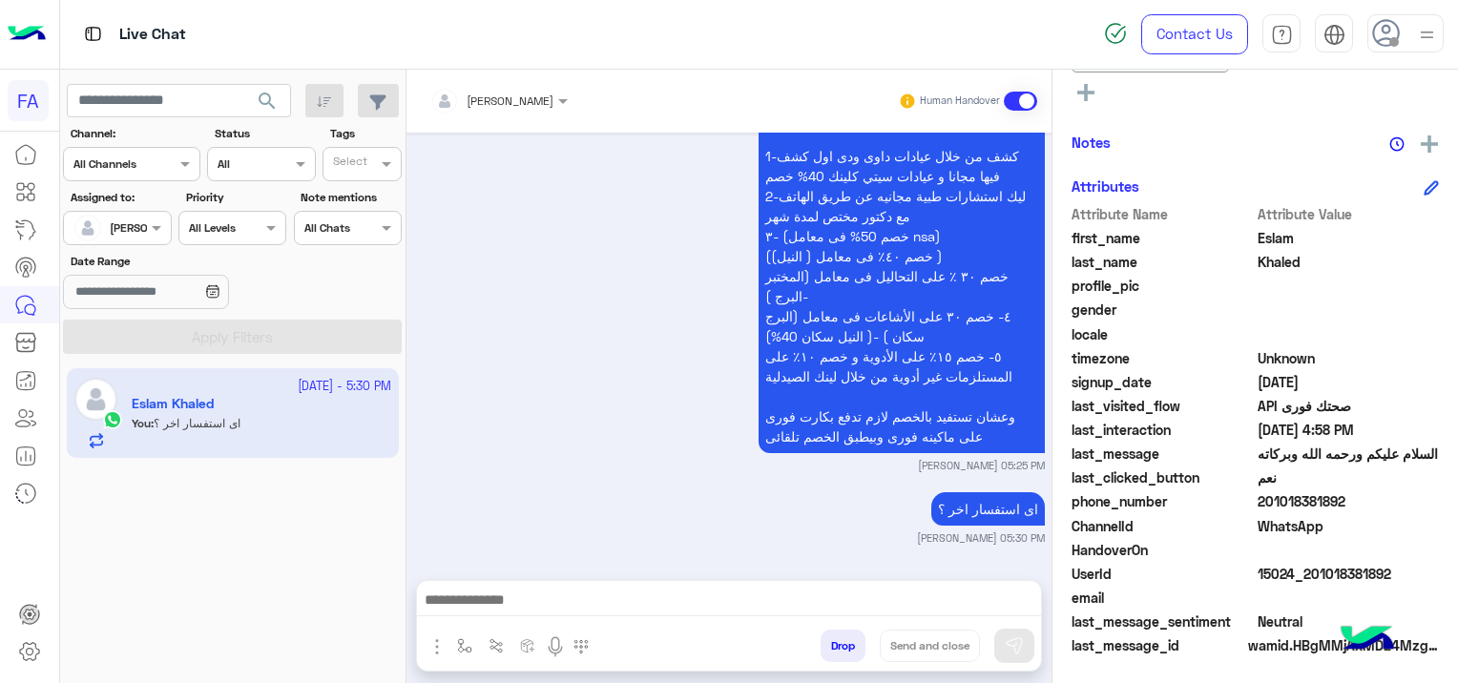
drag, startPoint x: 1394, startPoint y: 563, endPoint x: 1305, endPoint y: 569, distance: 88.9
click at [1305, 569] on span "15024_201018381892" at bounding box center [1348, 574] width 182 height 20
click at [1234, 114] on div "Eslam Khaled Reachable Unknown Subscription Date : [DATE] 10 s First Response T…" at bounding box center [1254, 373] width 405 height 607
click at [262, 94] on span "search" at bounding box center [267, 101] width 23 height 23
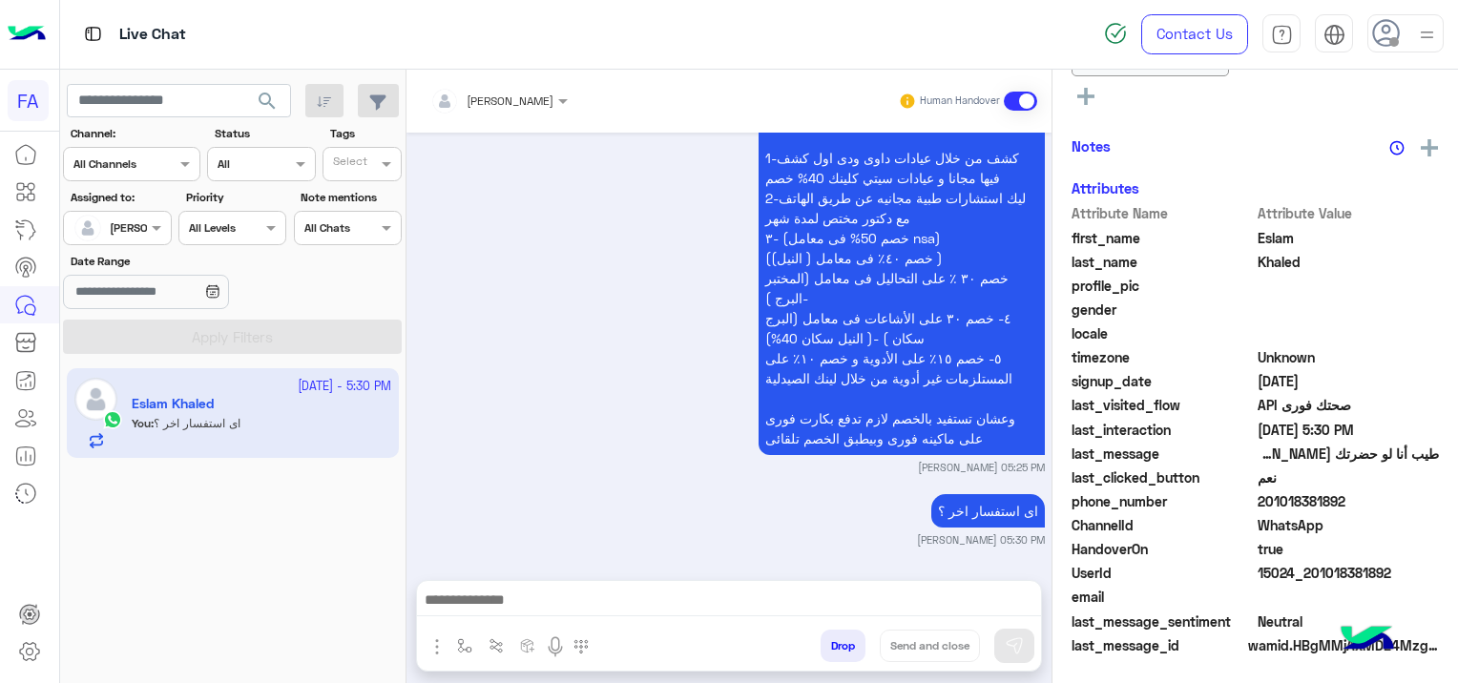
scroll to position [477, 0]
click at [534, 603] on textarea at bounding box center [729, 602] width 625 height 29
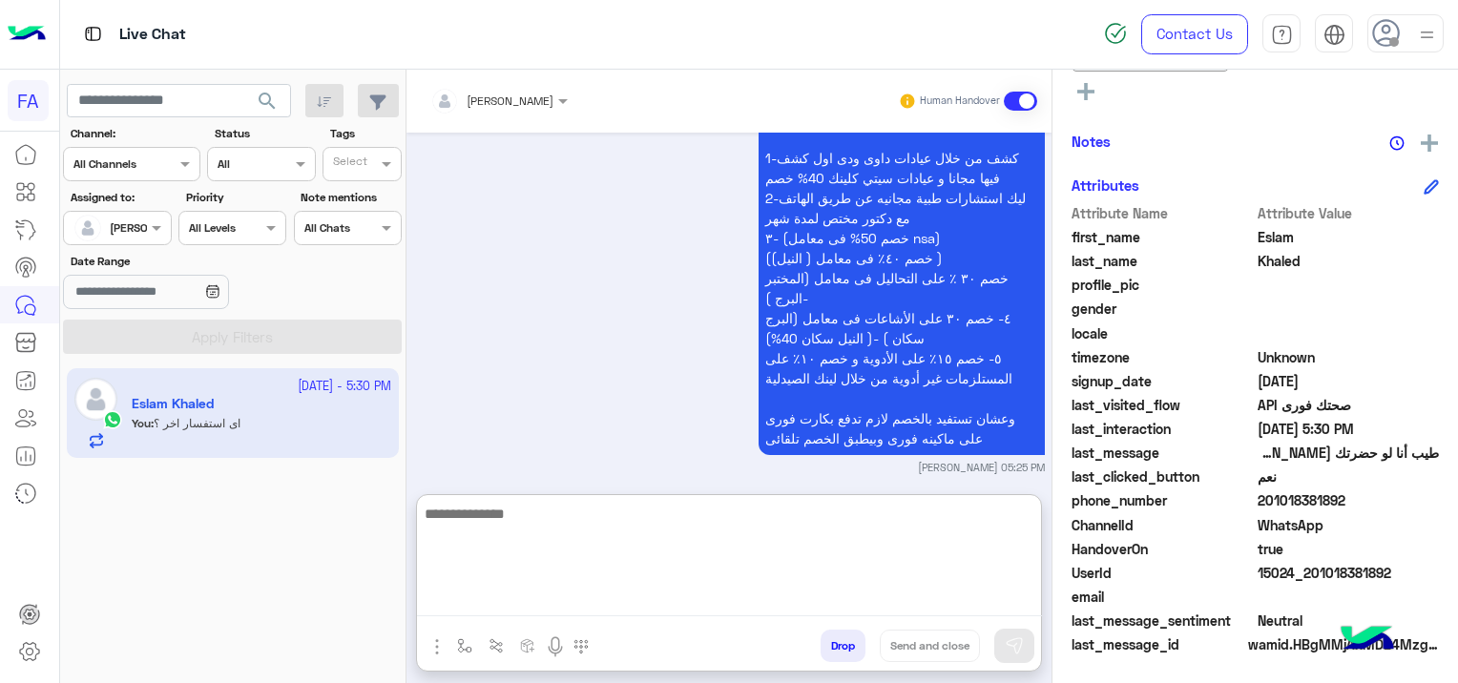
paste textarea "**********"
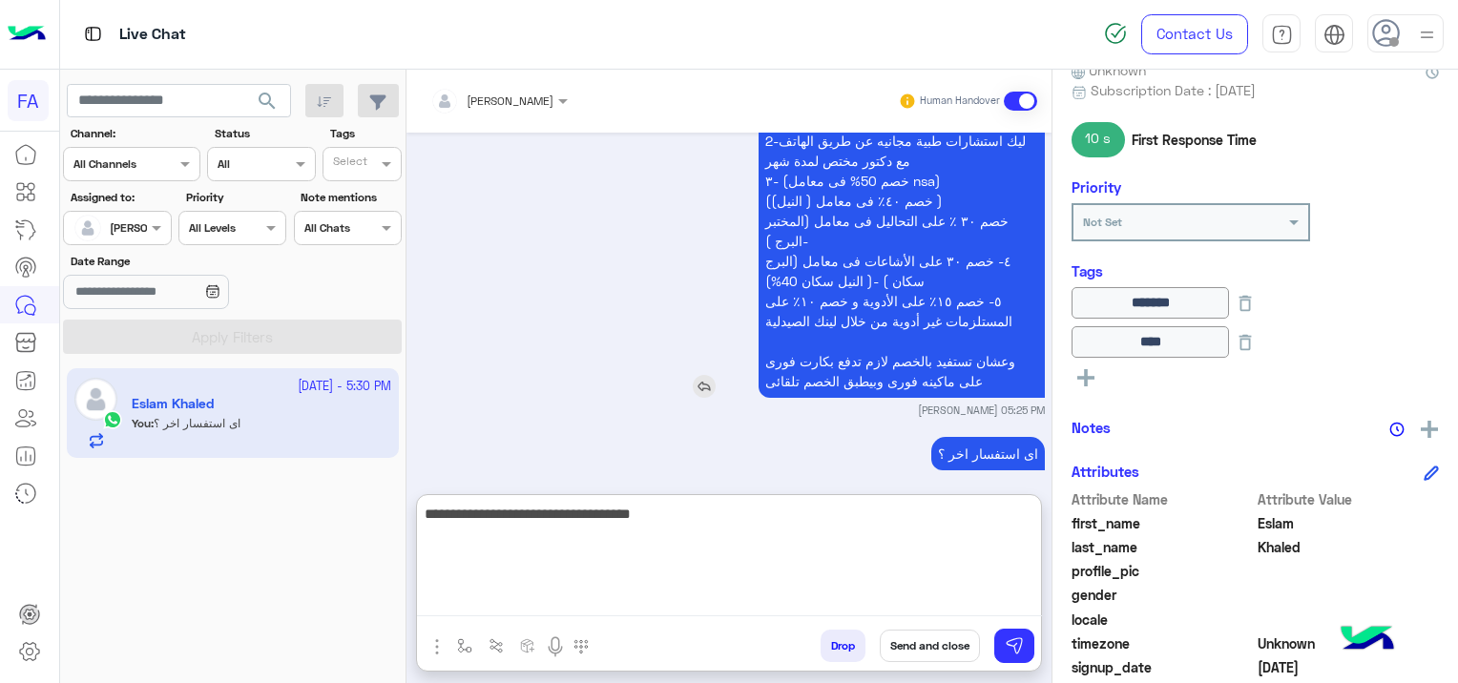
scroll to position [2265, 0]
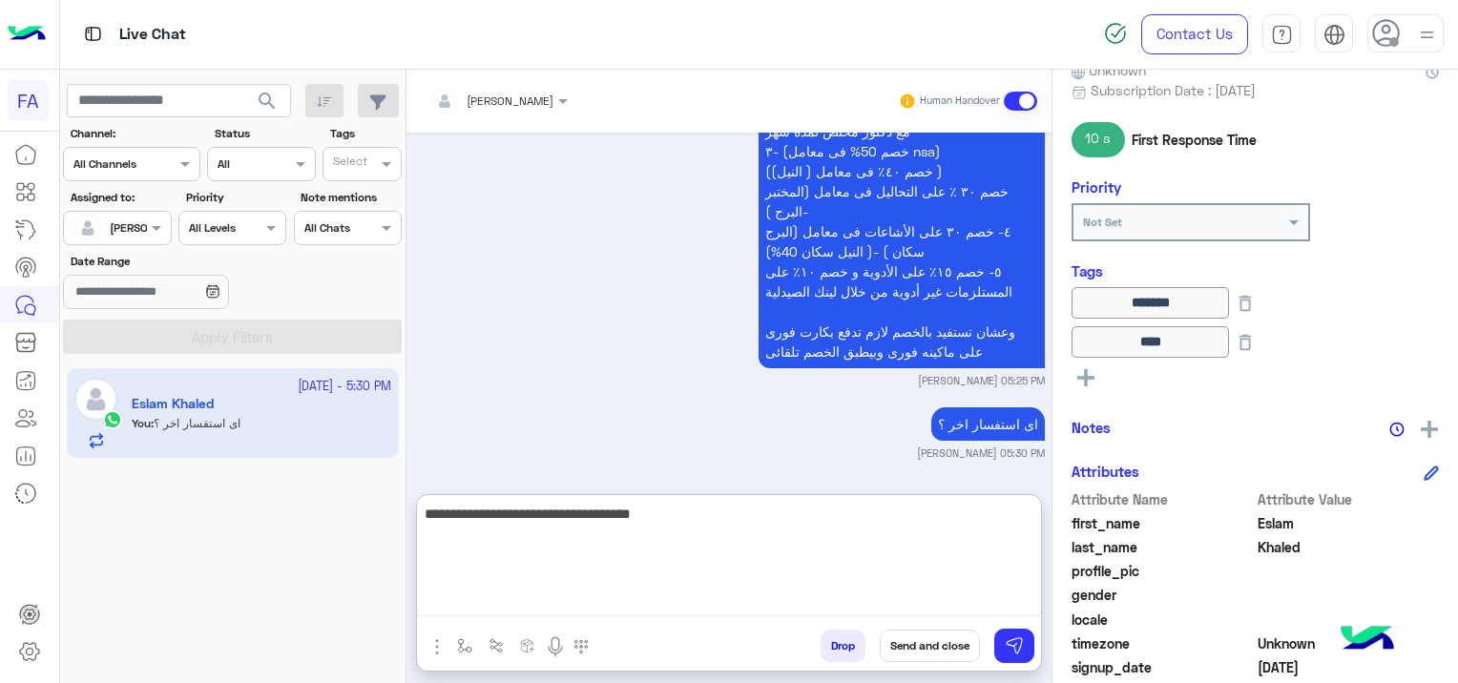
type textarea "**********"
click at [931, 645] on button "Send and close" at bounding box center [929, 646] width 100 height 32
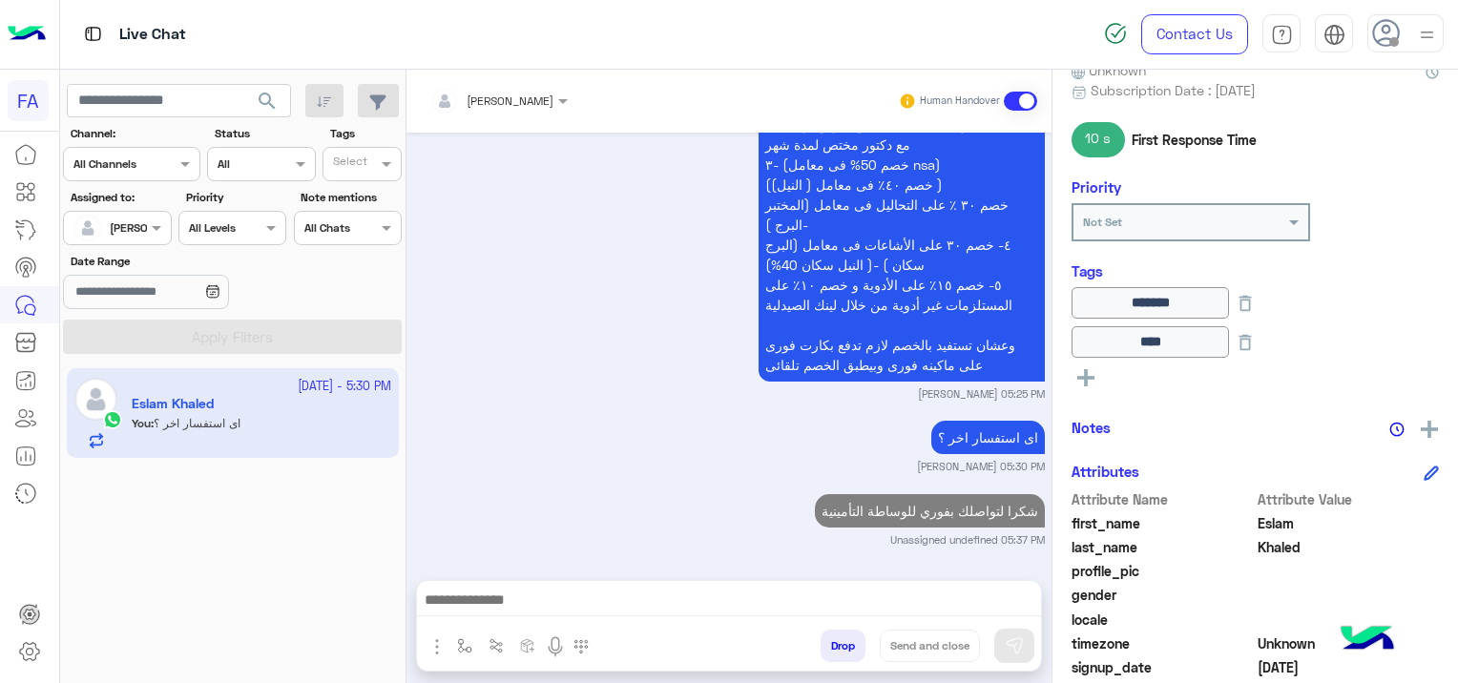
scroll to position [2301, 0]
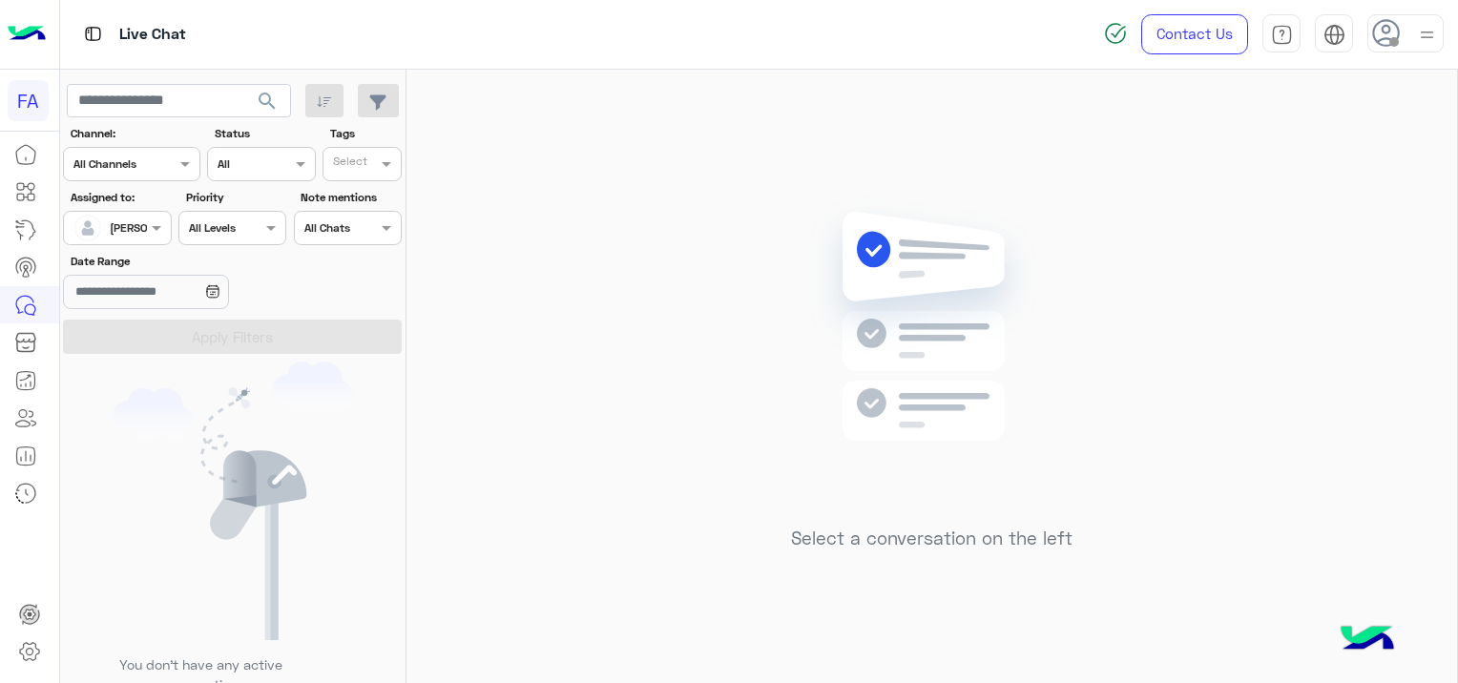
click at [267, 85] on button "search" at bounding box center [267, 104] width 47 height 41
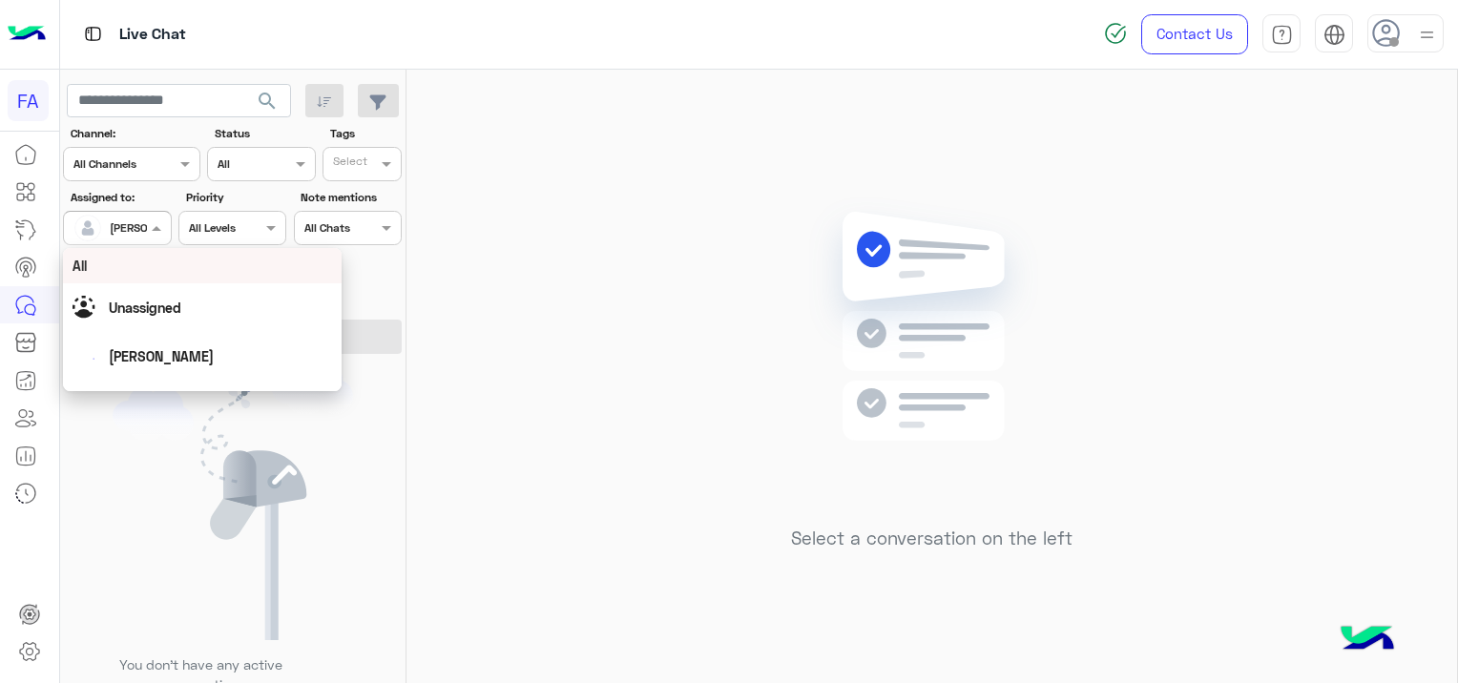
click at [136, 226] on div at bounding box center [117, 226] width 106 height 18
click at [164, 300] on span "Unassigned" at bounding box center [145, 308] width 72 height 16
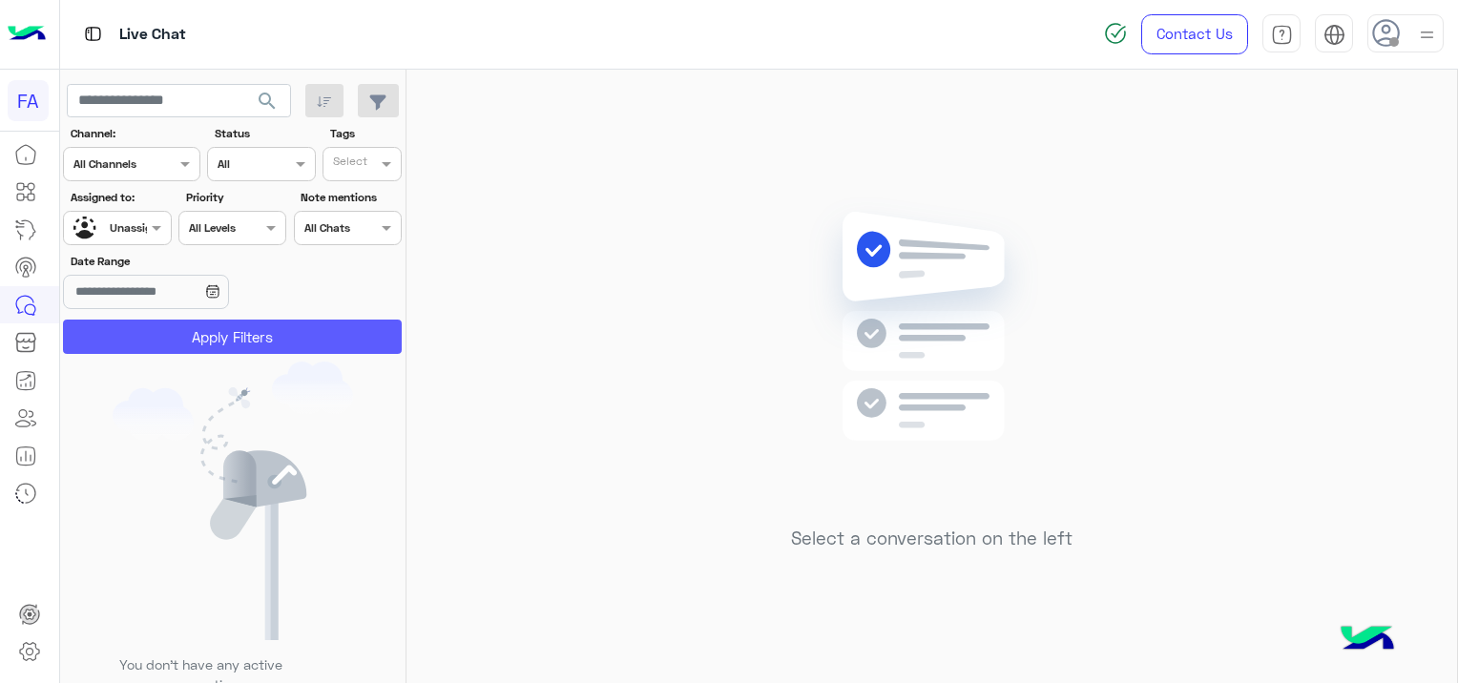
click at [227, 328] on button "Apply Filters" at bounding box center [232, 337] width 339 height 34
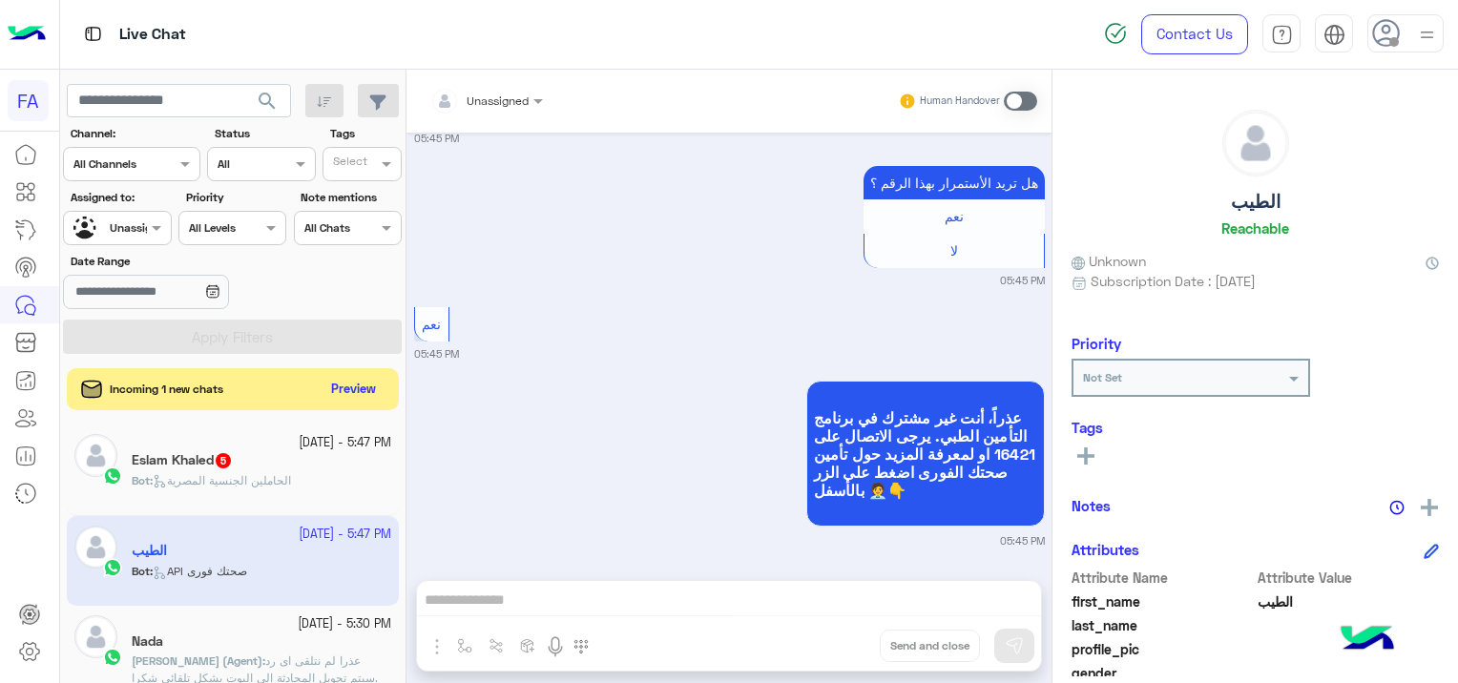
scroll to position [2667, 0]
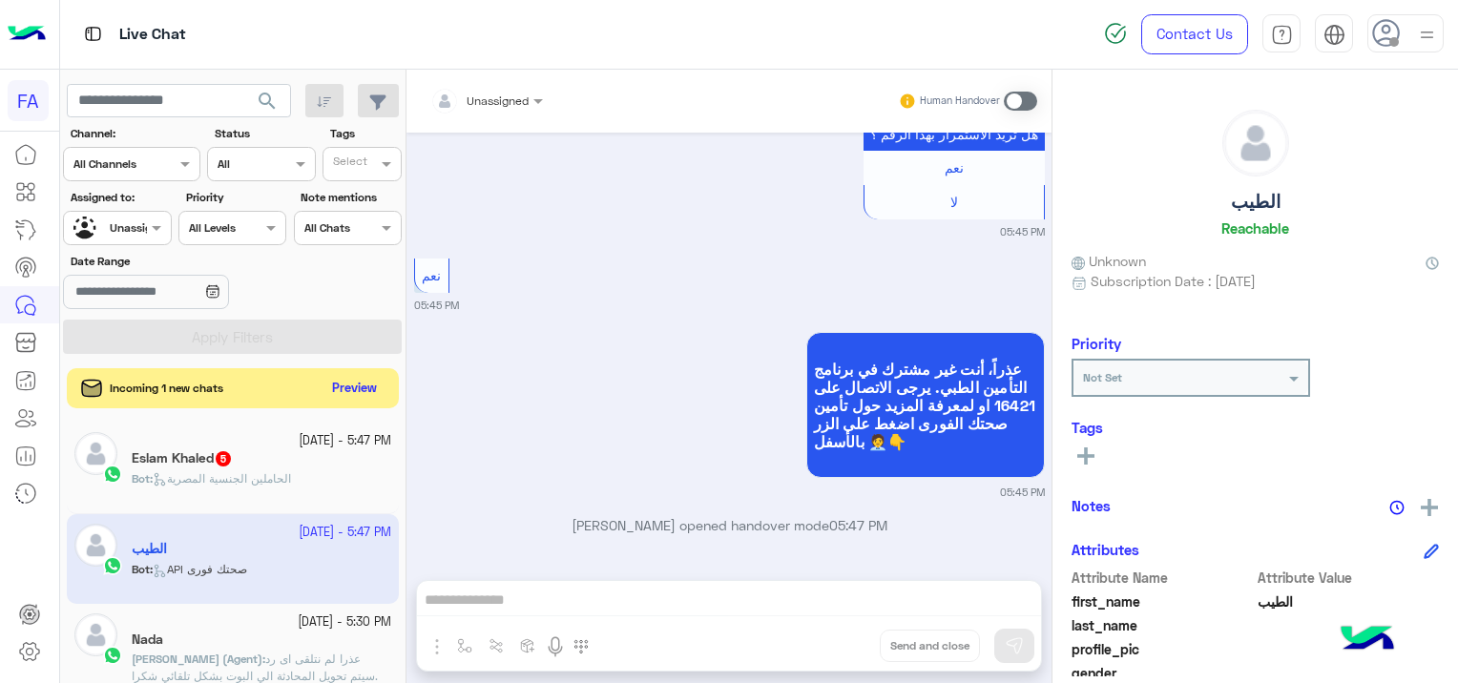
click at [344, 383] on button "Preview" at bounding box center [354, 389] width 59 height 26
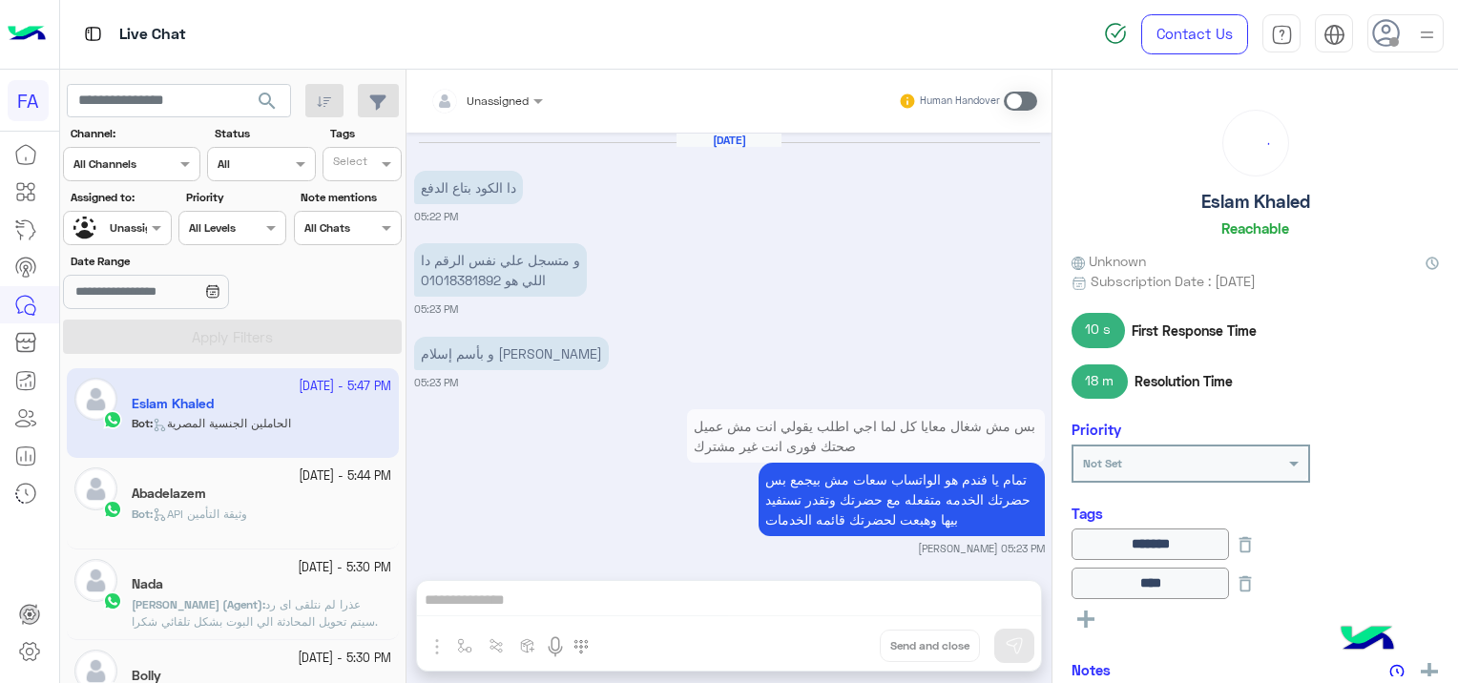
scroll to position [2045, 0]
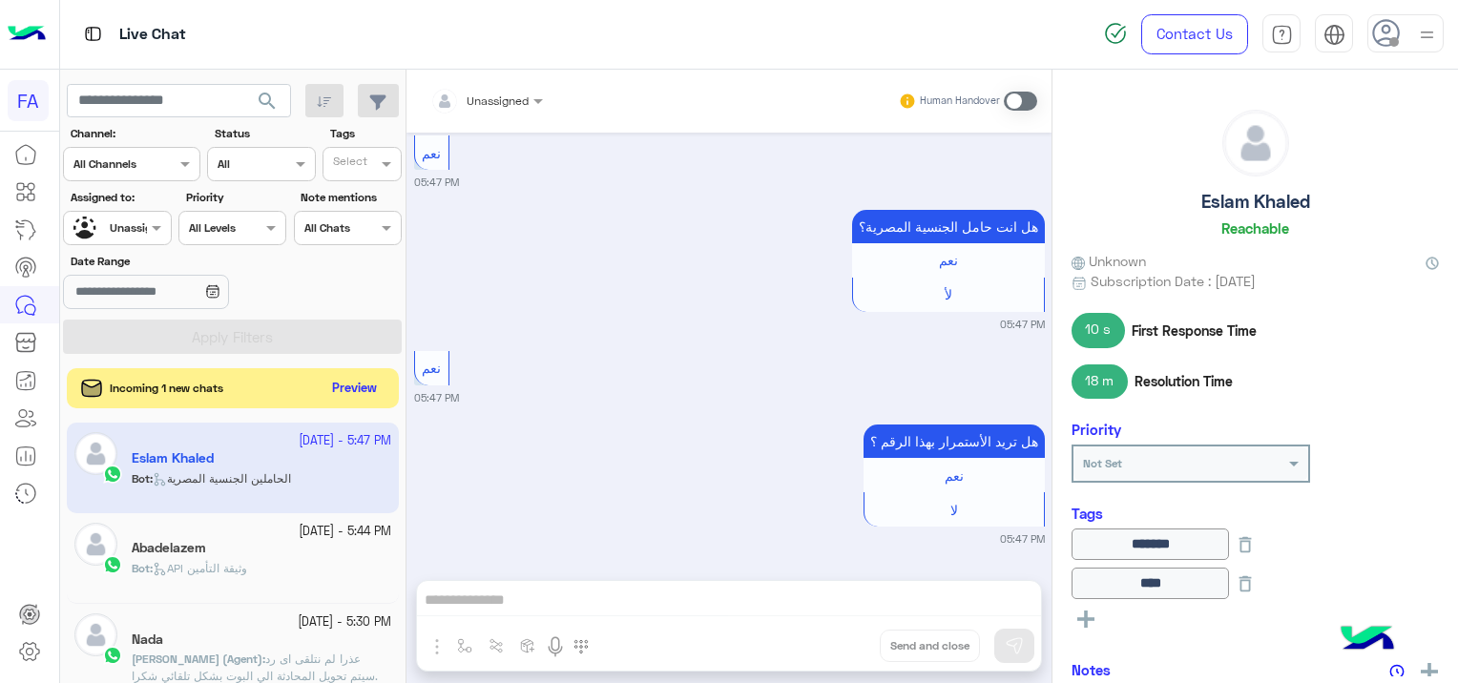
click at [362, 392] on button "Preview" at bounding box center [354, 389] width 59 height 26
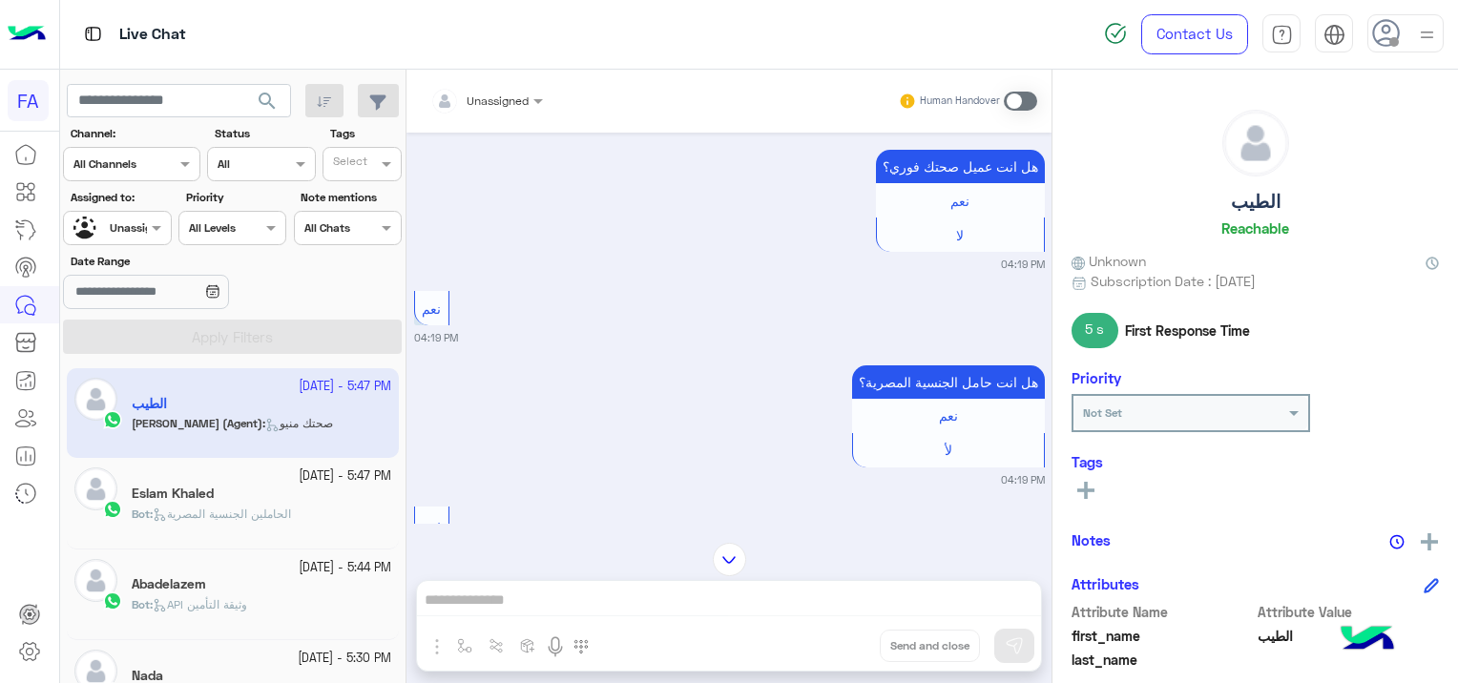
scroll to position [734, 0]
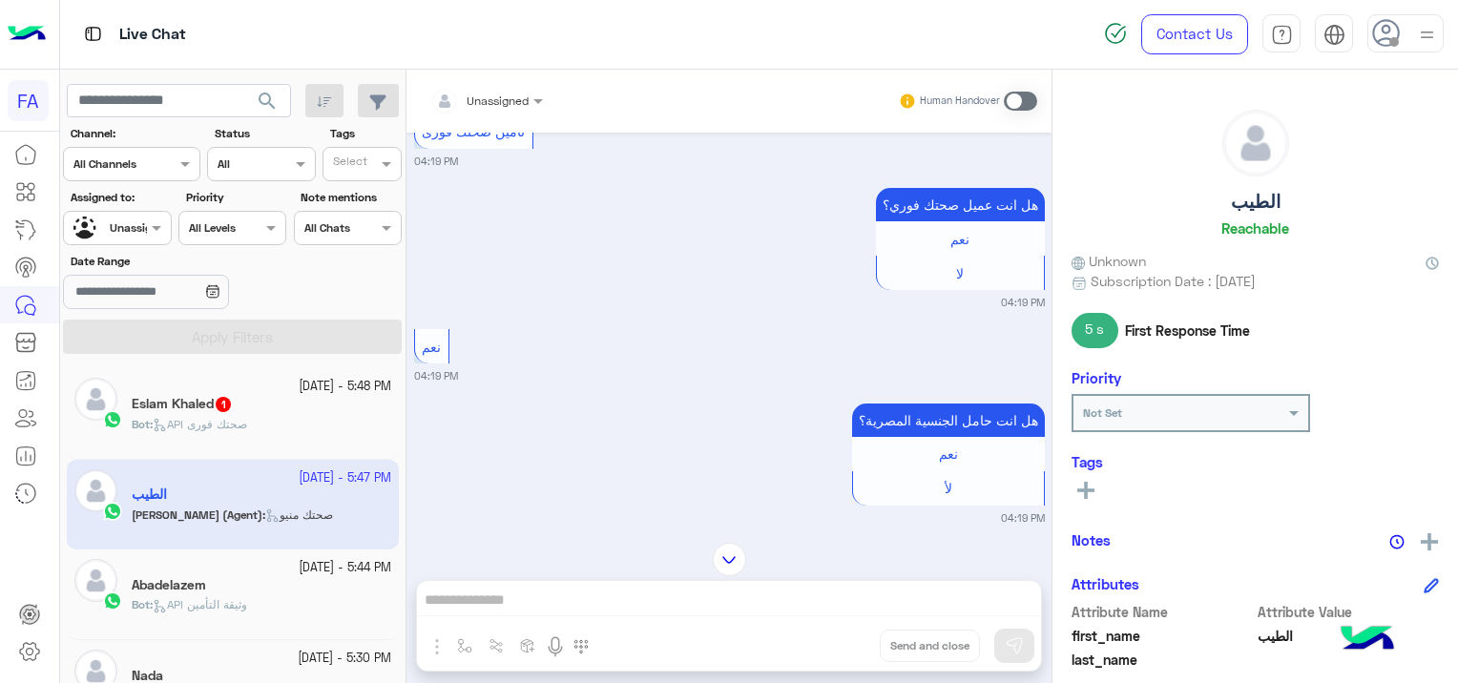
click at [264, 404] on div "Eslam Khaled 1" at bounding box center [261, 406] width 259 height 20
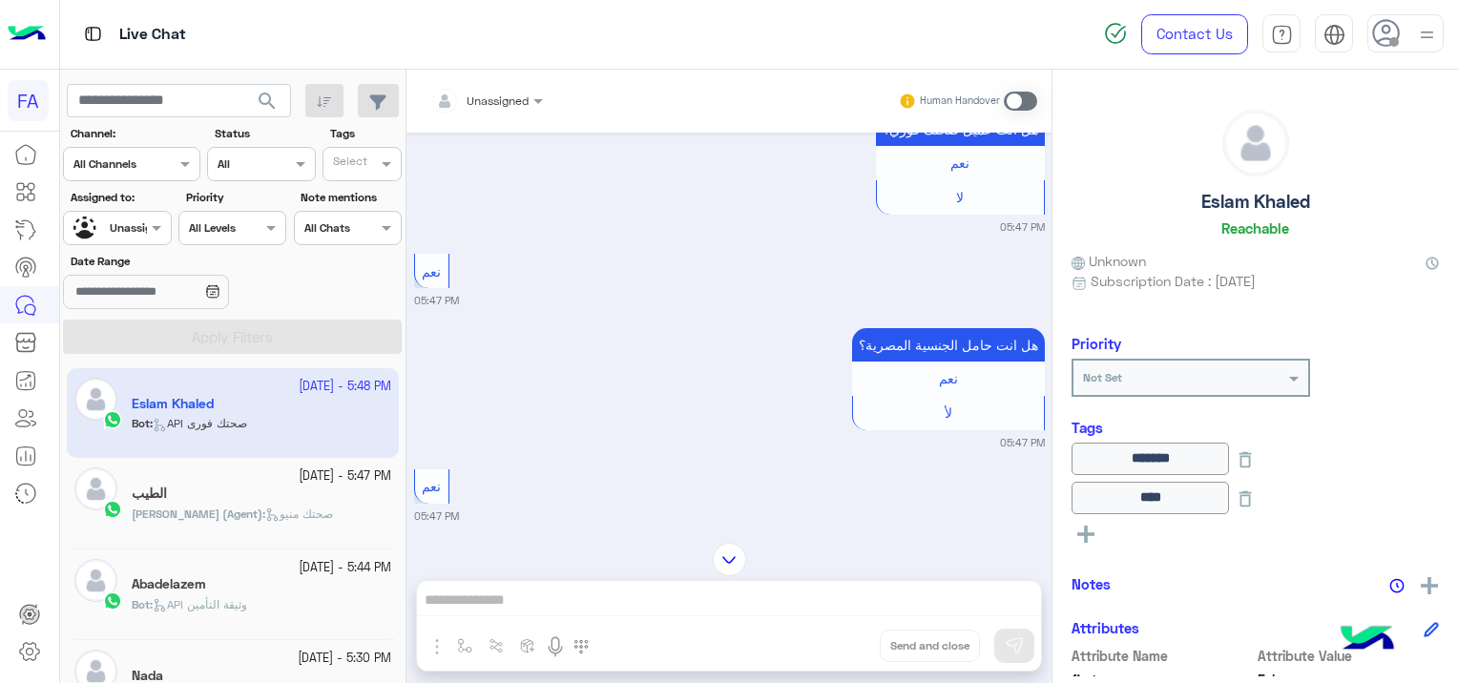
scroll to position [1975, 0]
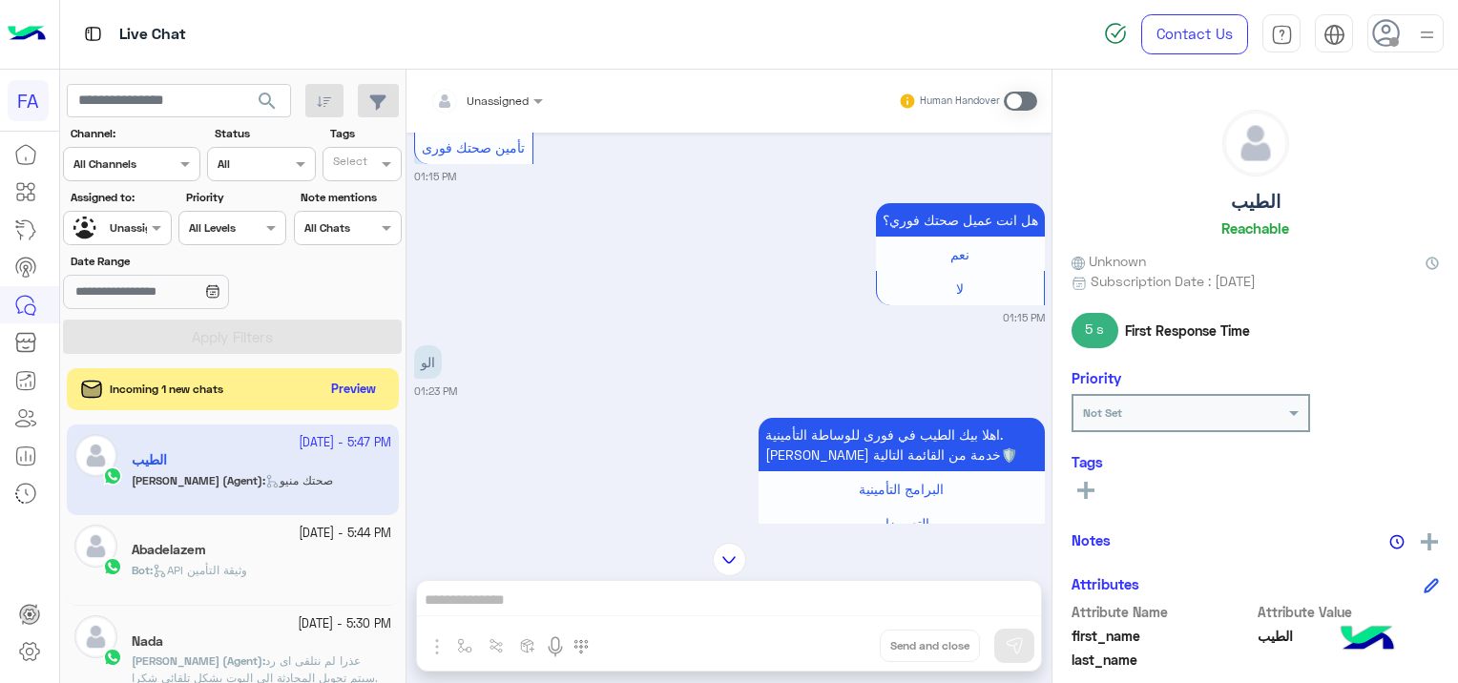
scroll to position [1059, 0]
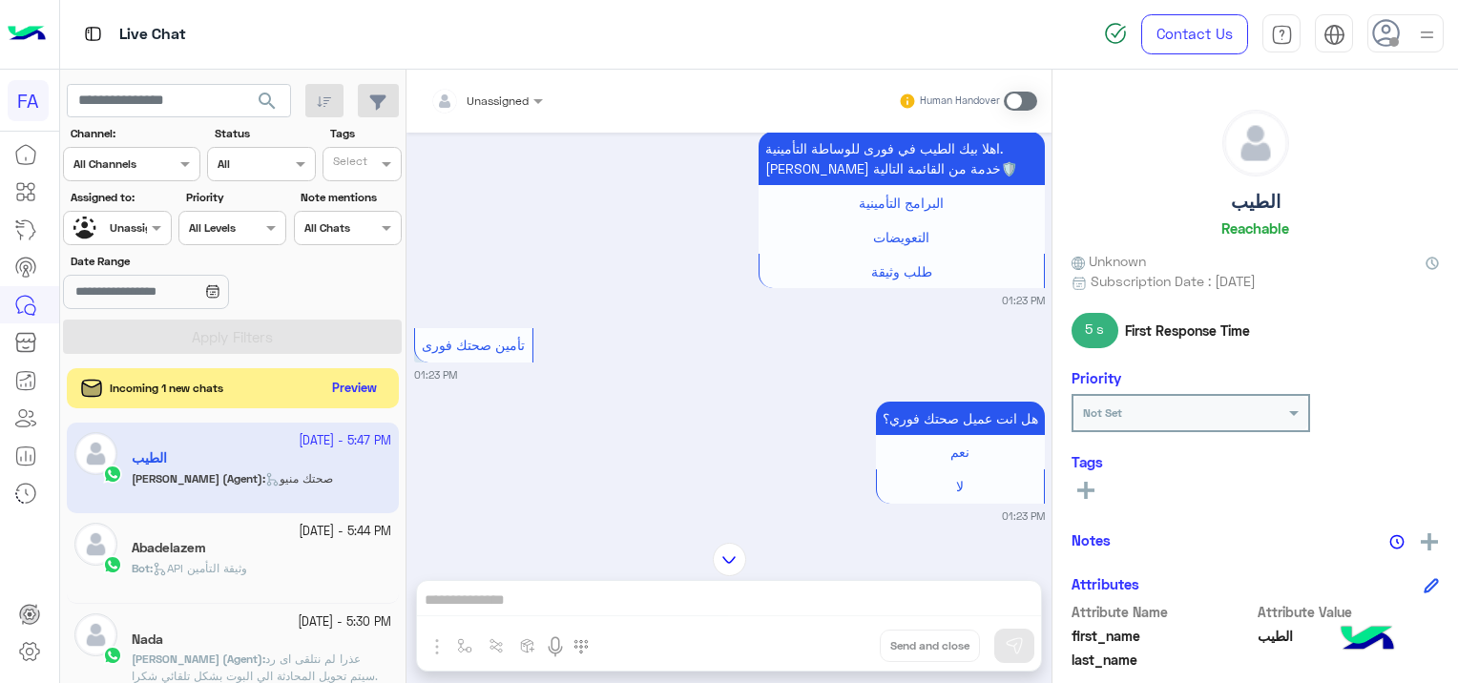
click at [361, 393] on button "Preview" at bounding box center [354, 389] width 59 height 26
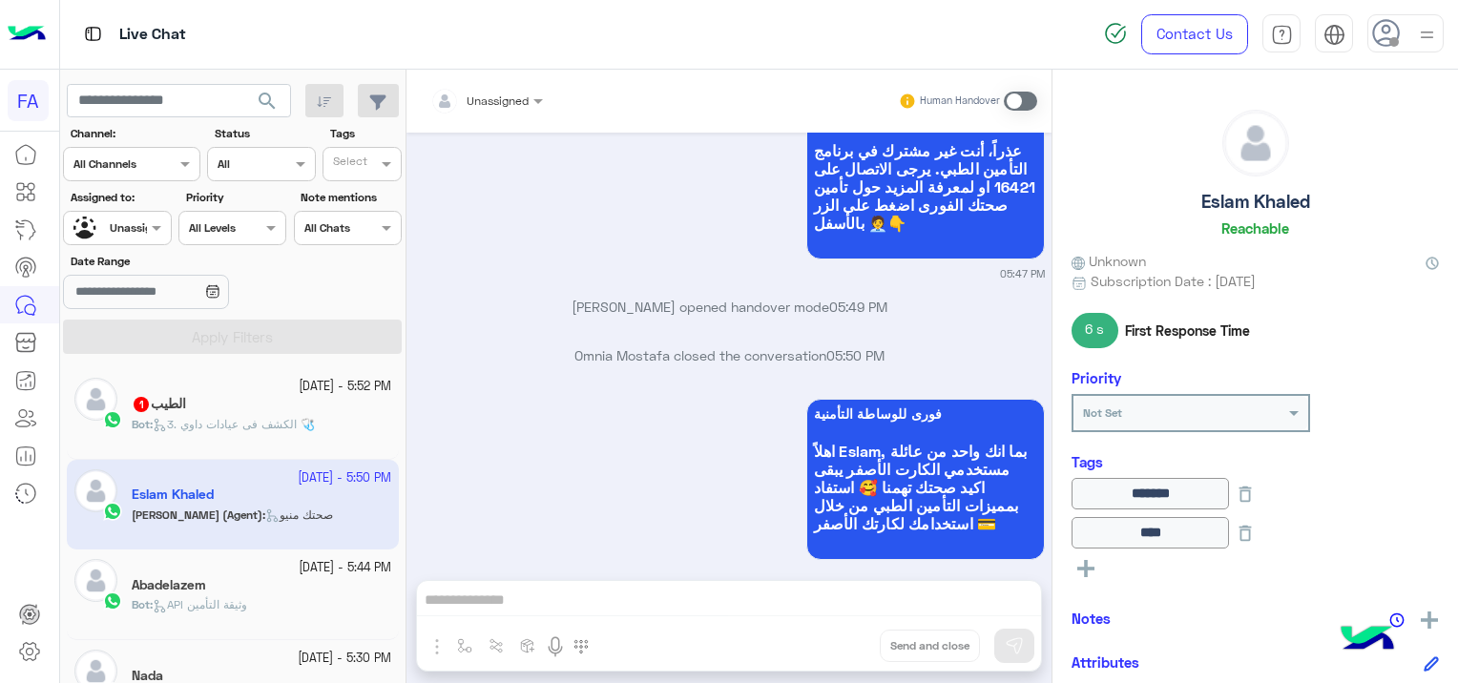
scroll to position [2086, 0]
